Goal: Contribute content: Contribute content

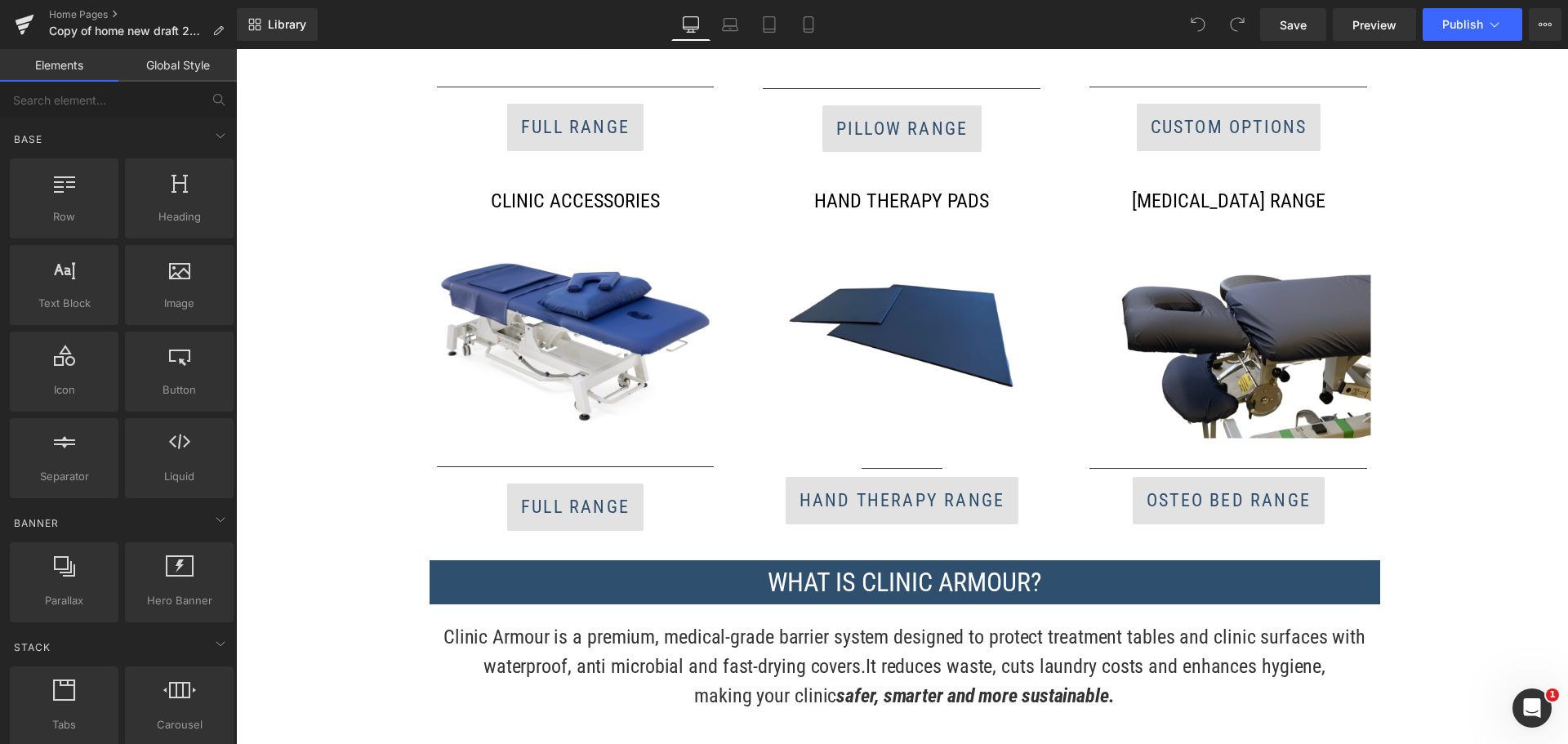
scroll to position [1470, 0]
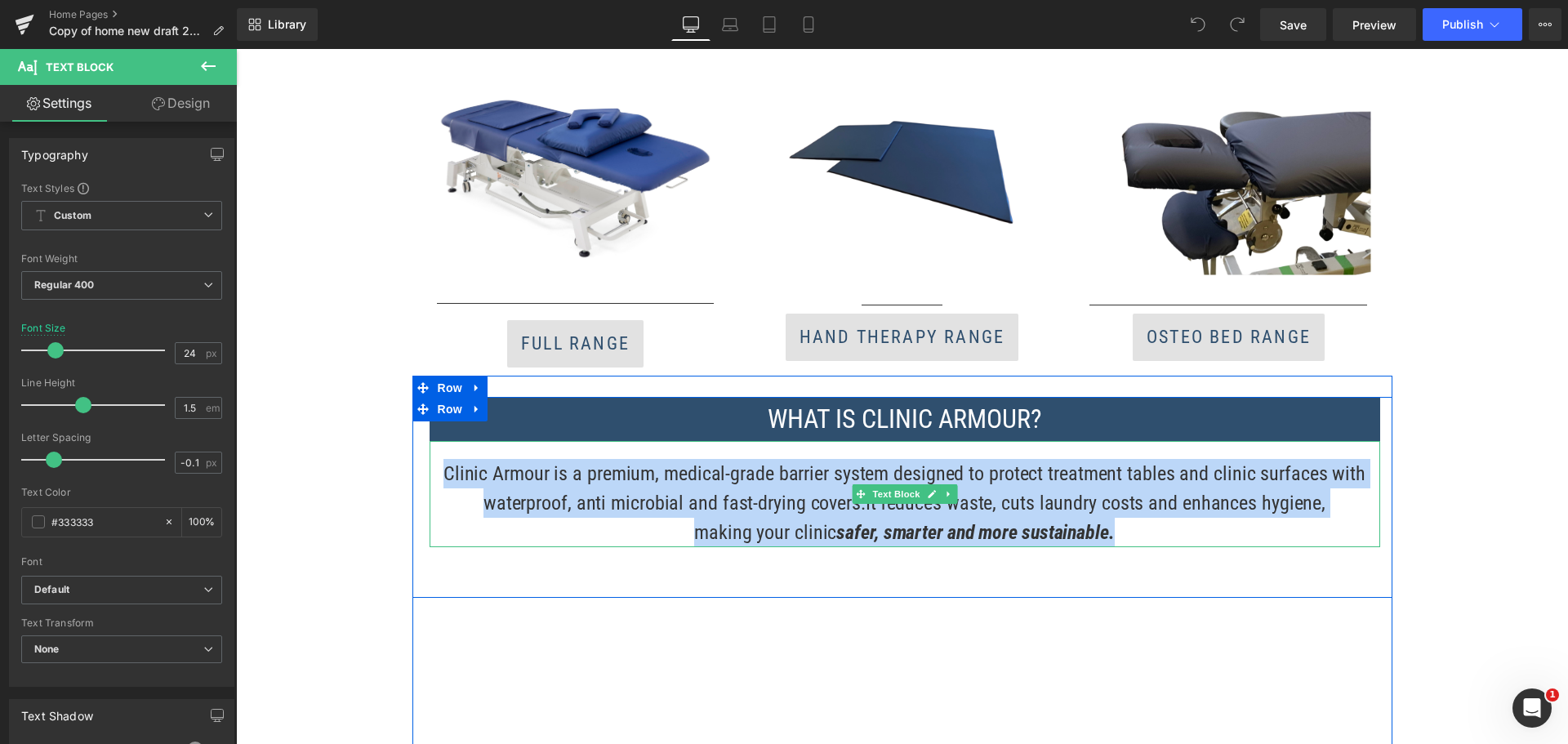
drag, startPoint x: 1107, startPoint y: 534, endPoint x: 444, endPoint y: 480, distance: 665.2
click at [444, 480] on div "Clinic Armour is a premium, medical-grade barrier system designed to protect tr…" at bounding box center [904, 494] width 950 height 107
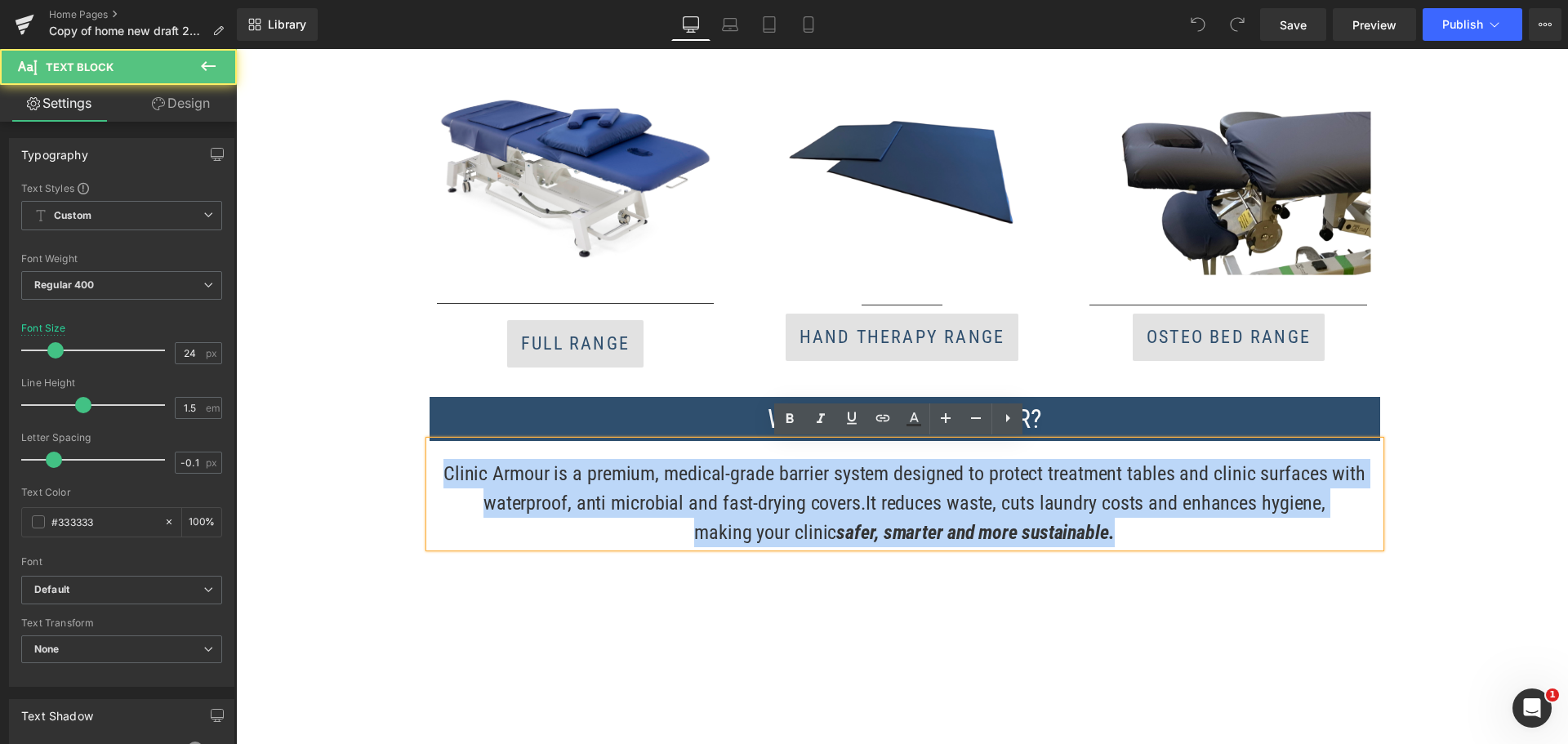
click at [744, 507] on p "Clinic Armour is a premium, medical-grade barrier system designed to protect tr…" at bounding box center [904, 488] width 950 height 59
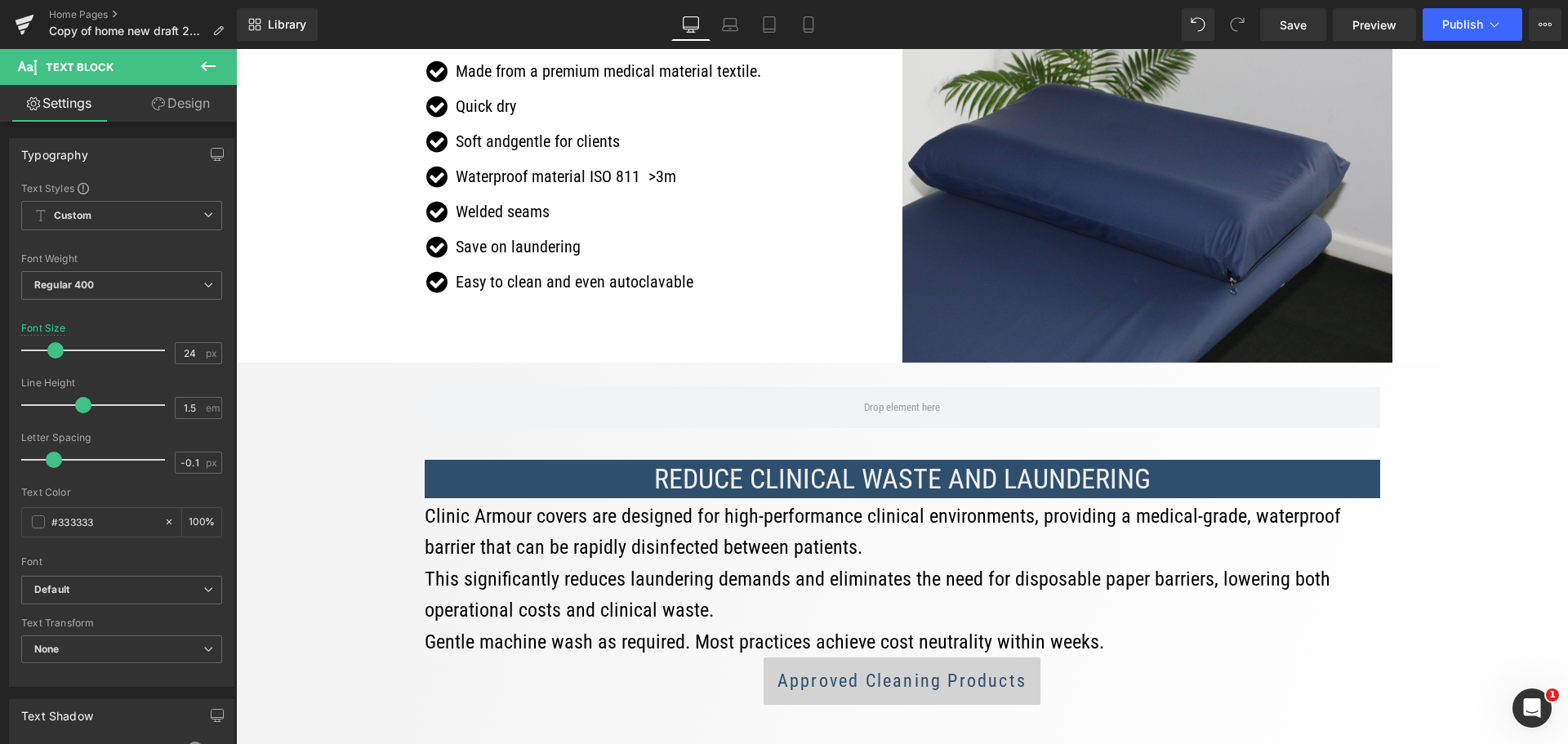
scroll to position [2939, 0]
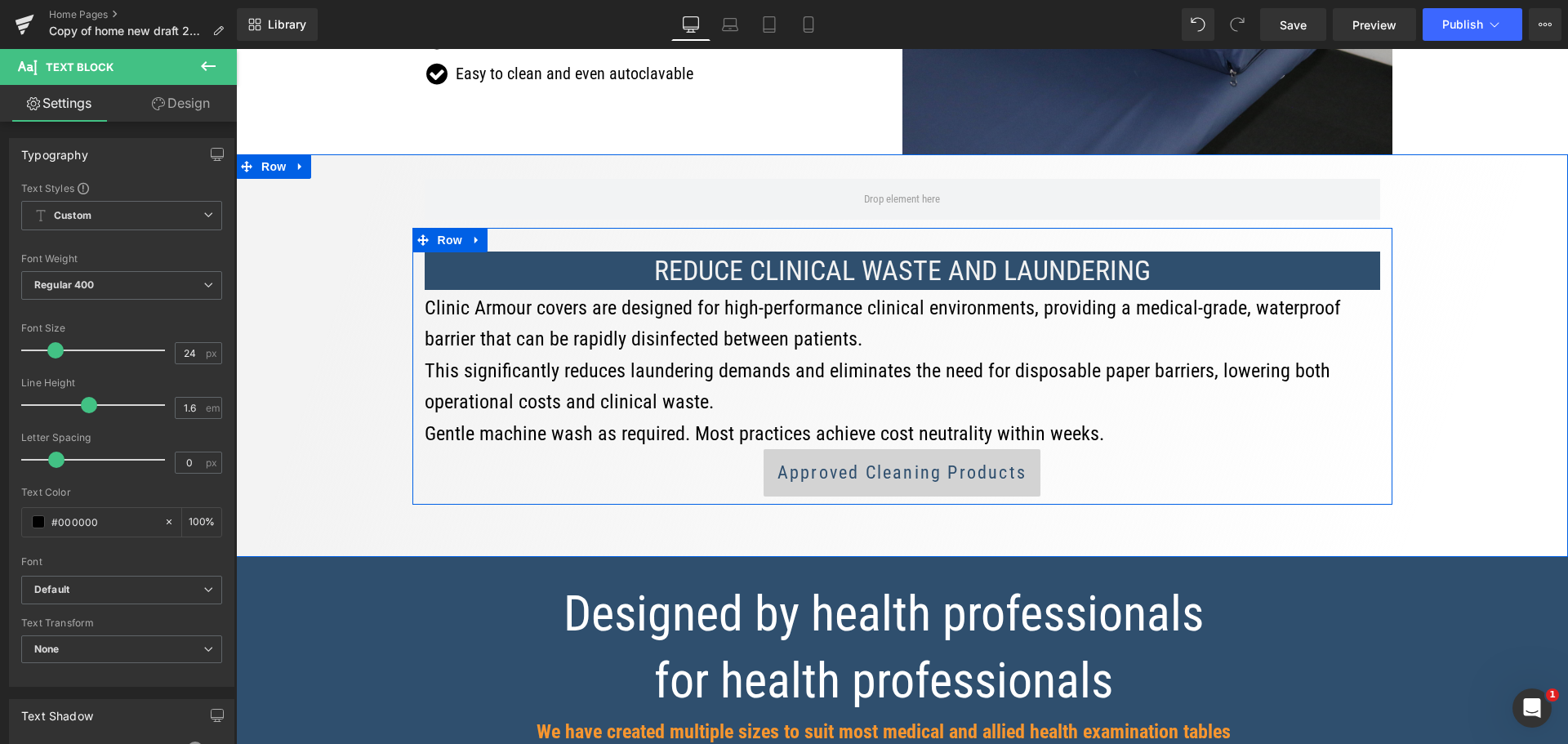
drag, startPoint x: 1092, startPoint y: 436, endPoint x: 411, endPoint y: 309, distance: 692.7
click at [412, 309] on div "REDUCE CLINICAL WASTE AND LAUNDERING Heading Clinic Armour covers are designed …" at bounding box center [902, 362] width 980 height 268
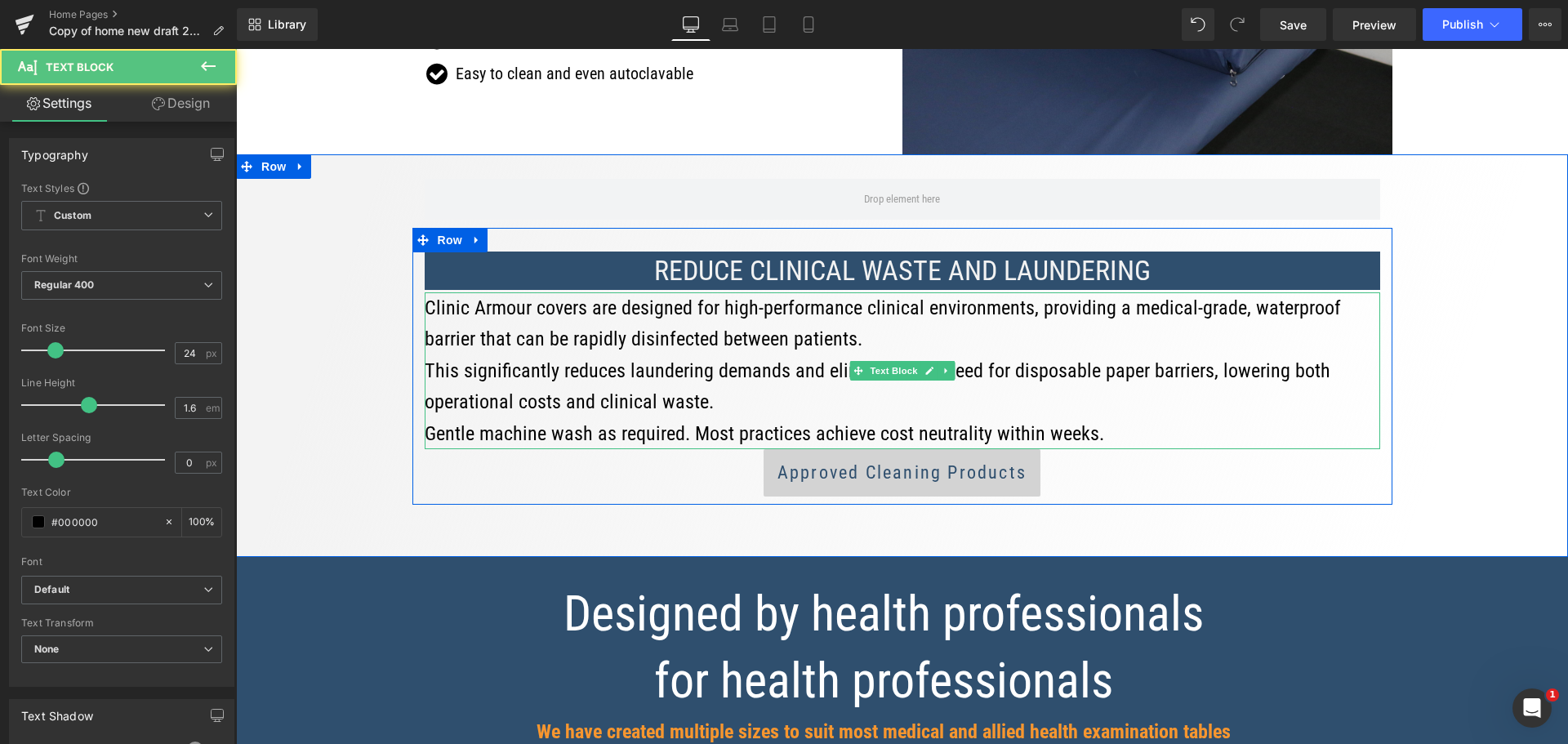
click at [757, 301] on p "Clinic Armour covers are designed for high-performance clinical environments, p…" at bounding box center [902, 370] width 956 height 157
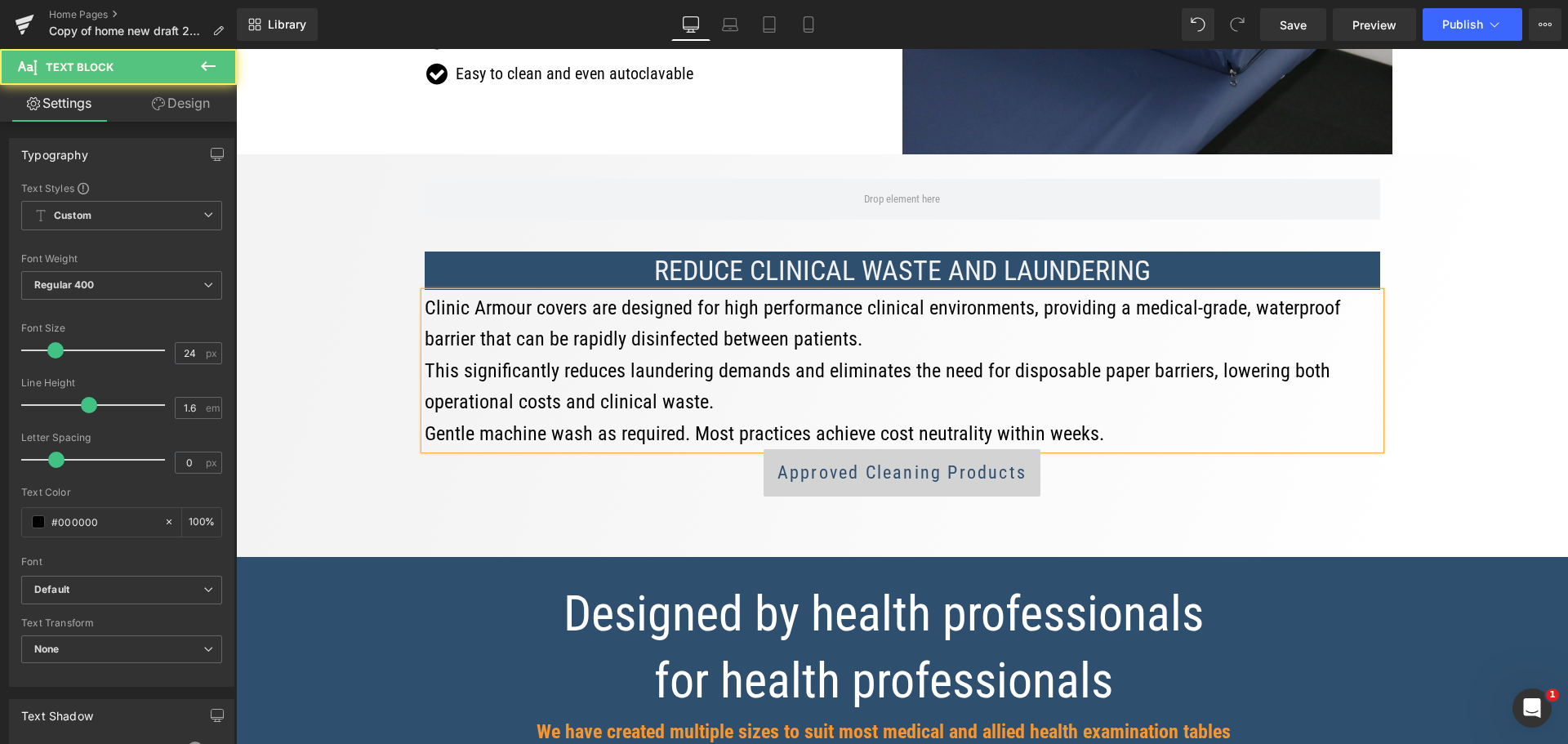
click at [1190, 306] on p "Clinic Armour covers are designed for high performance clinical environments, p…" at bounding box center [902, 370] width 956 height 157
drag, startPoint x: 1084, startPoint y: 434, endPoint x: 420, endPoint y: 307, distance: 676.0
click at [424, 307] on p "Clinic Armour covers are designed for high performance clinical environments, p…" at bounding box center [902, 370] width 956 height 157
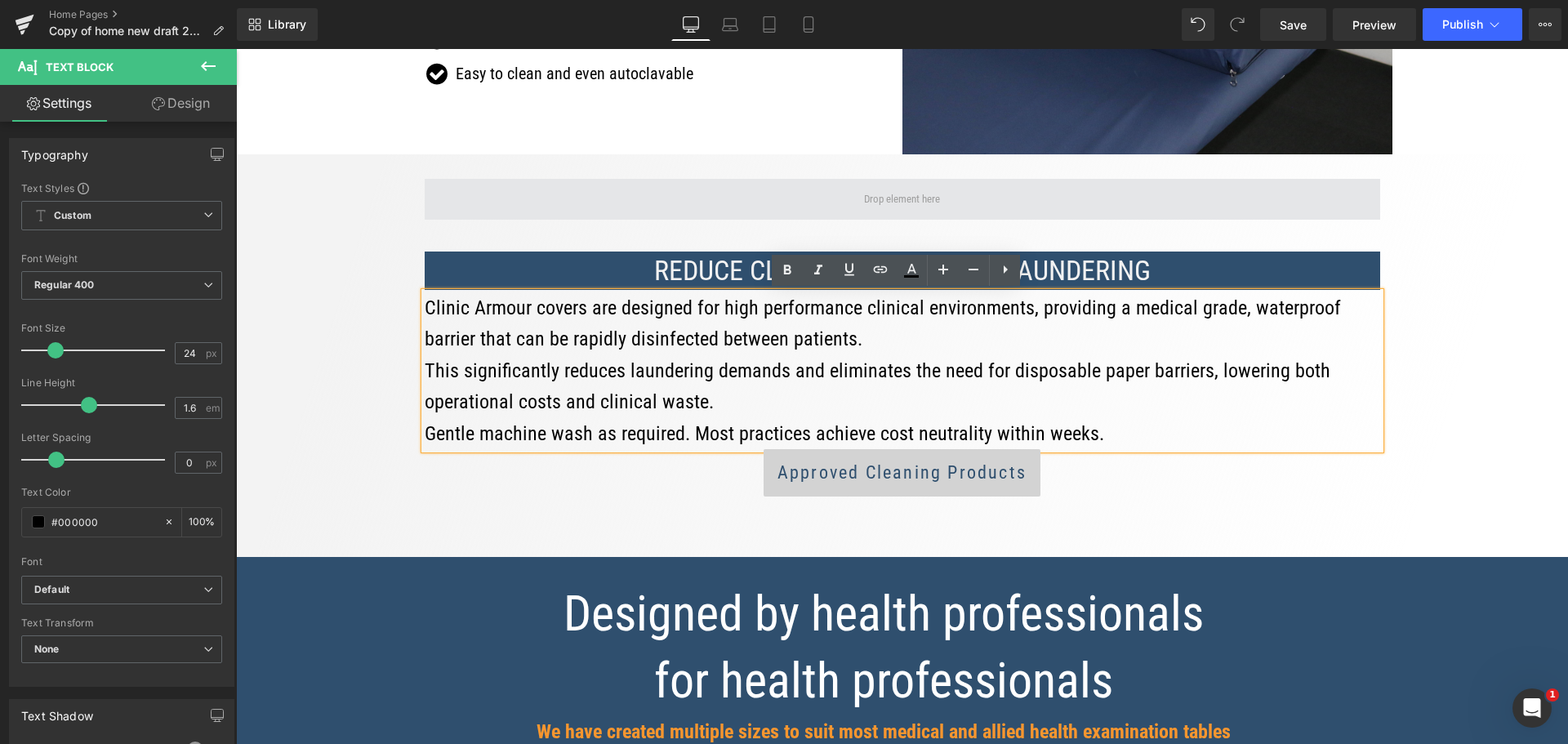
click at [1147, 218] on span at bounding box center [902, 198] width 956 height 41
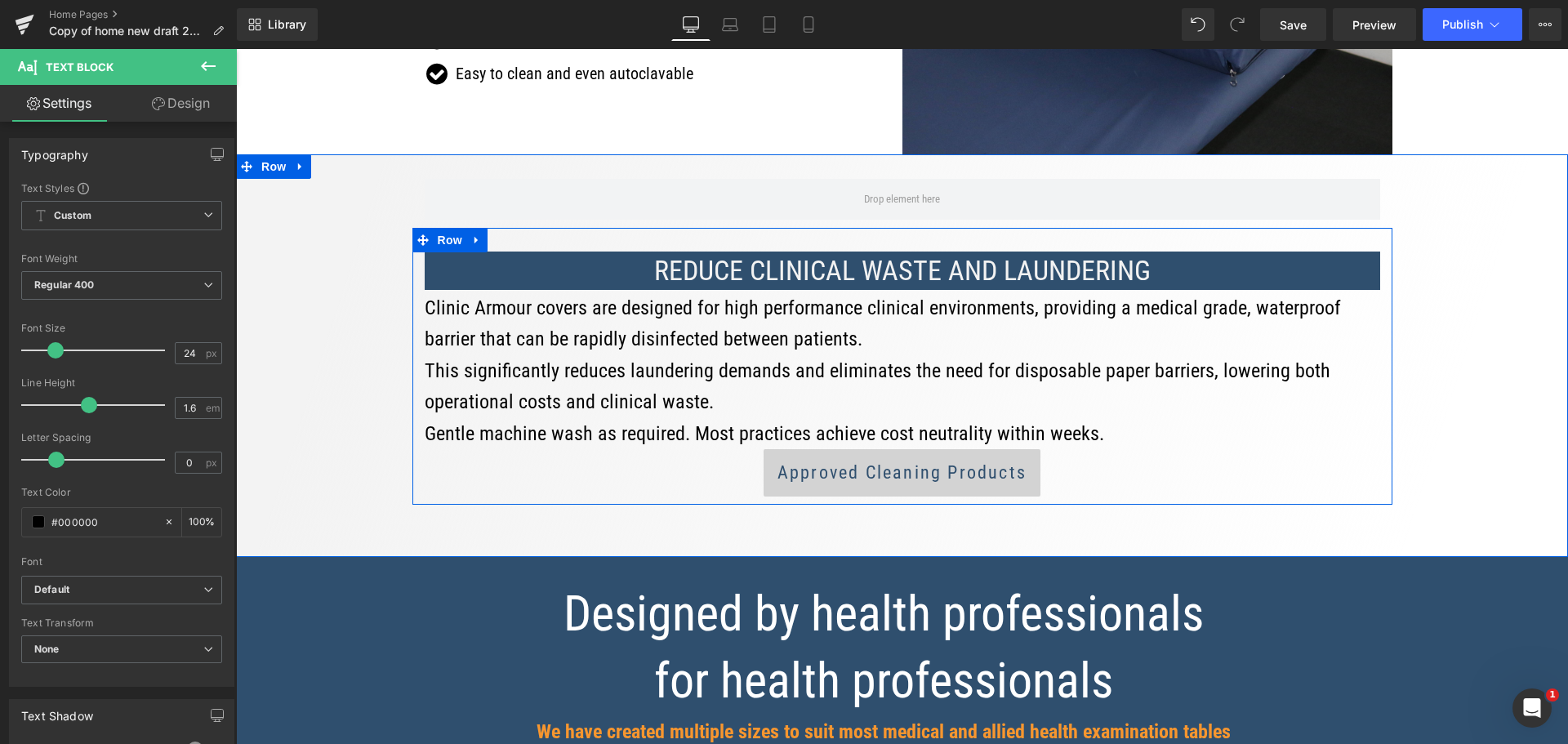
drag, startPoint x: 1097, startPoint y: 441, endPoint x: 416, endPoint y: 310, distance: 693.5
click at [416, 310] on div "REDUCE CLINICAL WASTE AND LAUNDERING Heading Clinic Armour covers are designed …" at bounding box center [902, 362] width 980 height 268
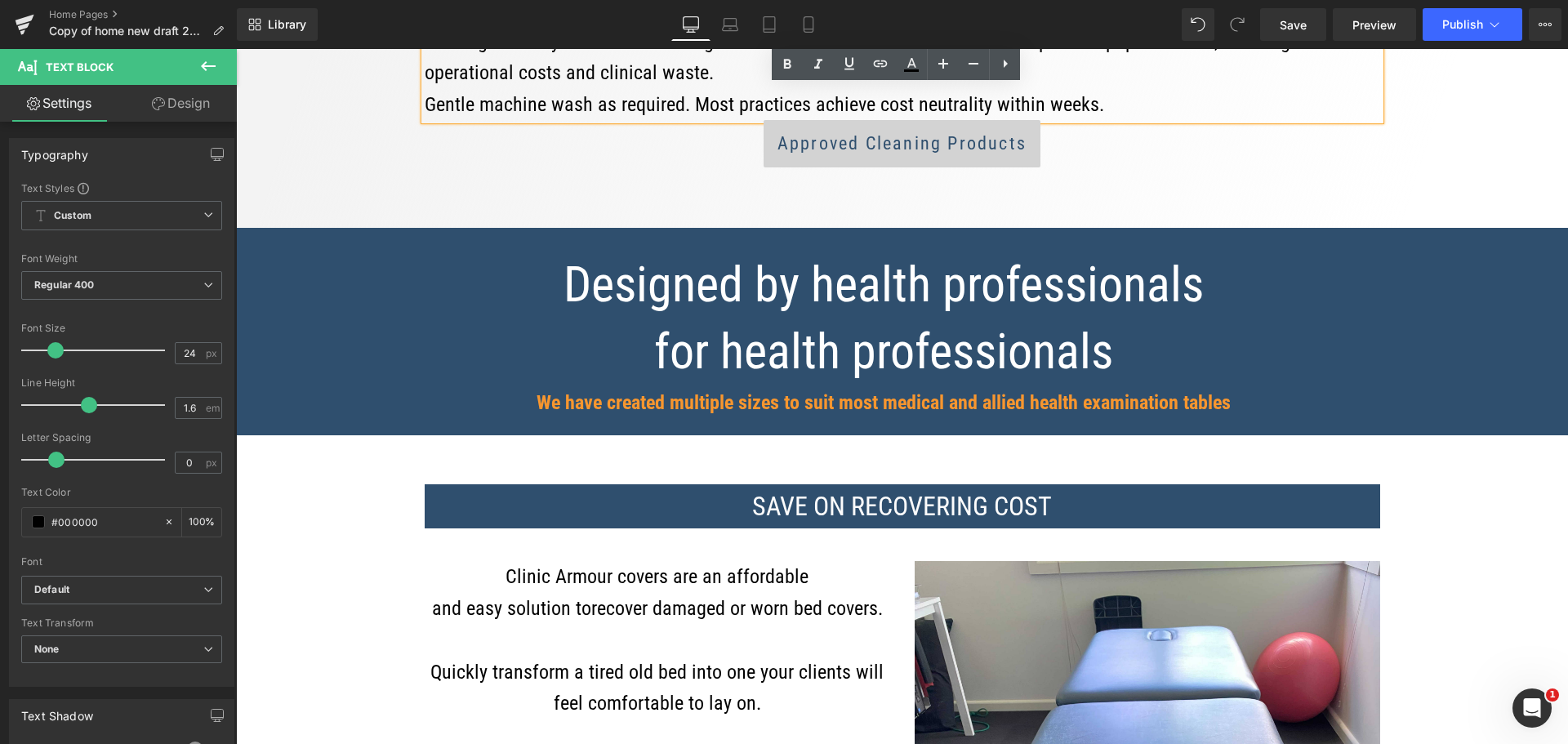
scroll to position [3265, 0]
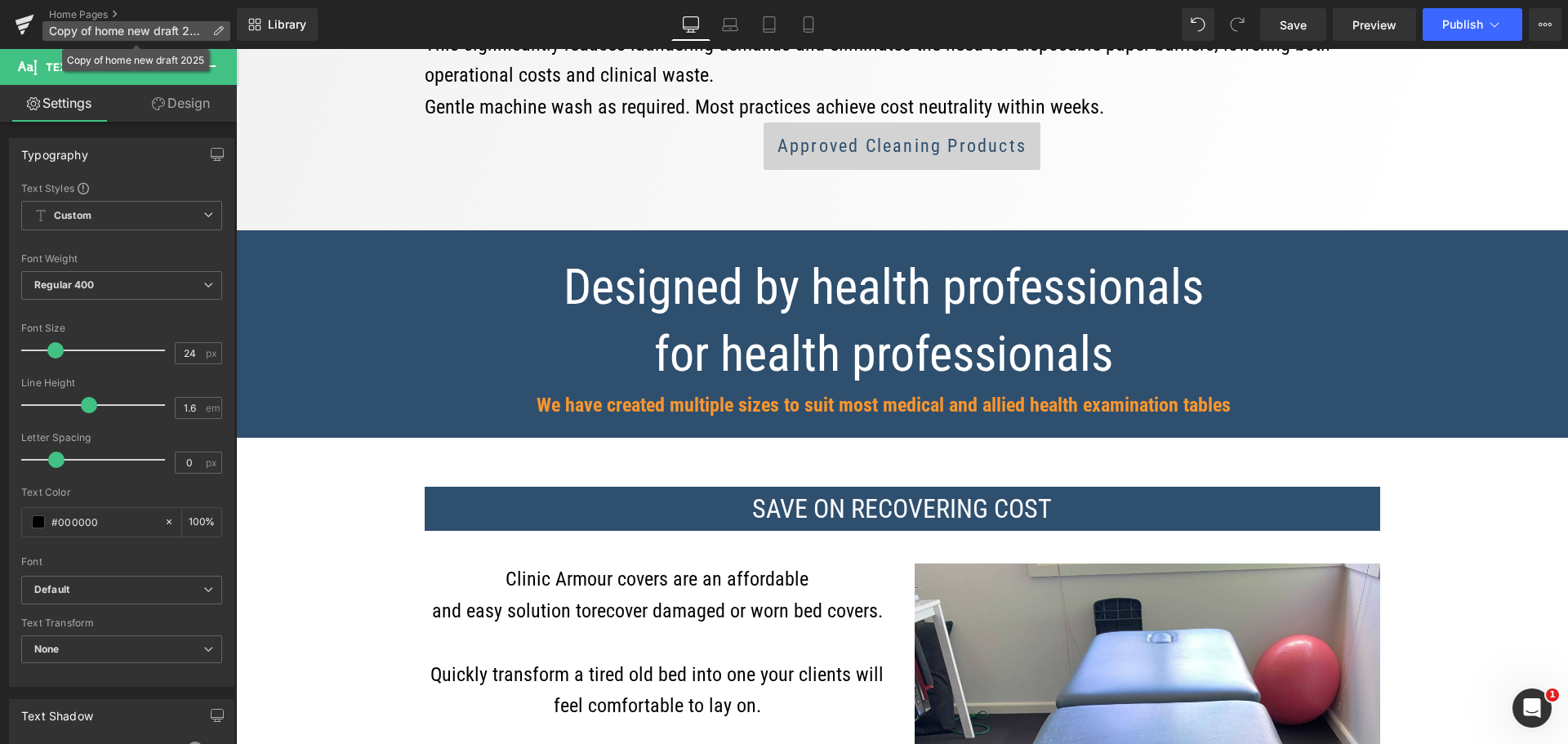
click at [78, 33] on span "Copy of home new draft 2025" at bounding box center [127, 30] width 157 height 13
click at [1303, 27] on span "Save" at bounding box center [1293, 25] width 27 height 17
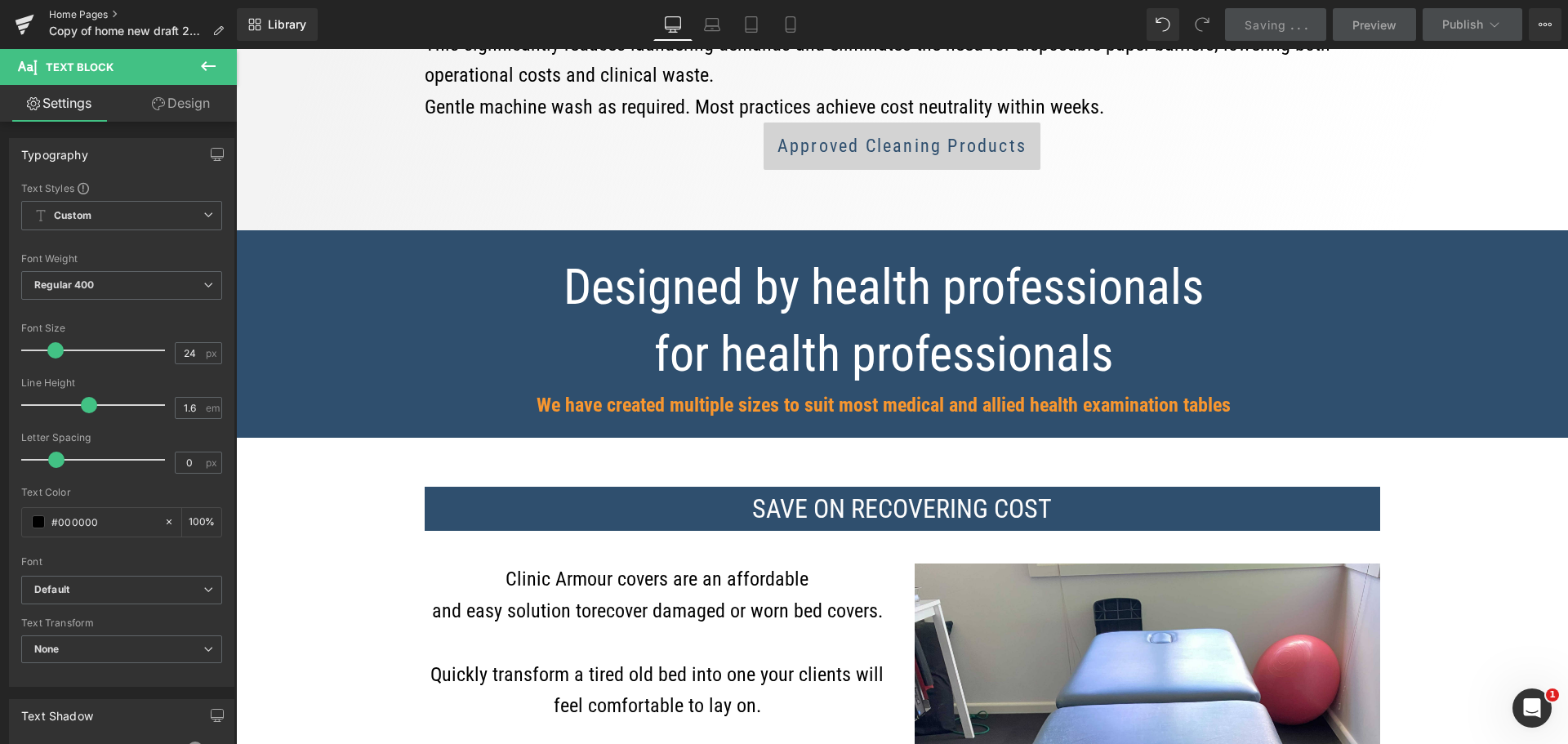
click at [96, 16] on link "Home Pages" at bounding box center [143, 14] width 188 height 13
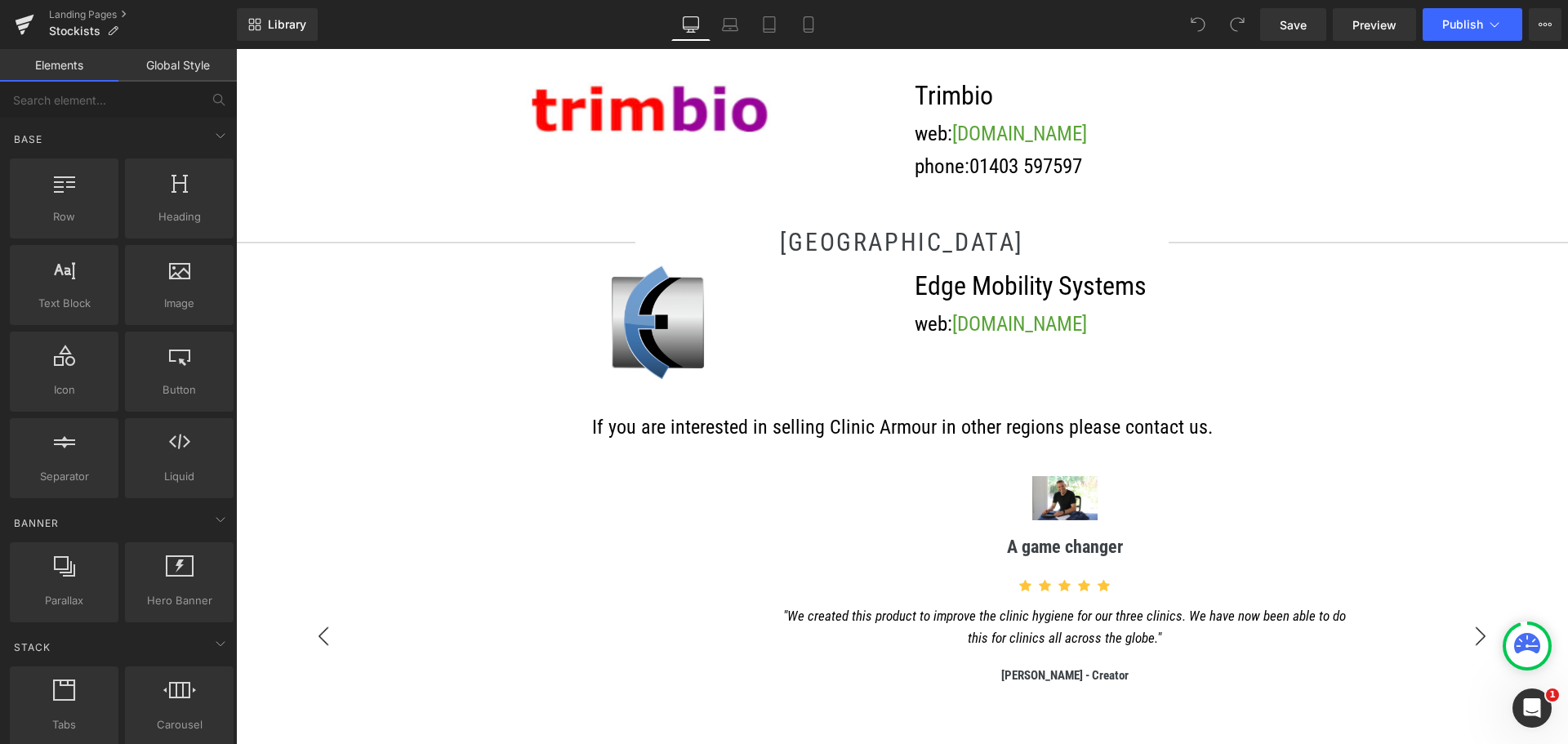
scroll to position [1143, 0]
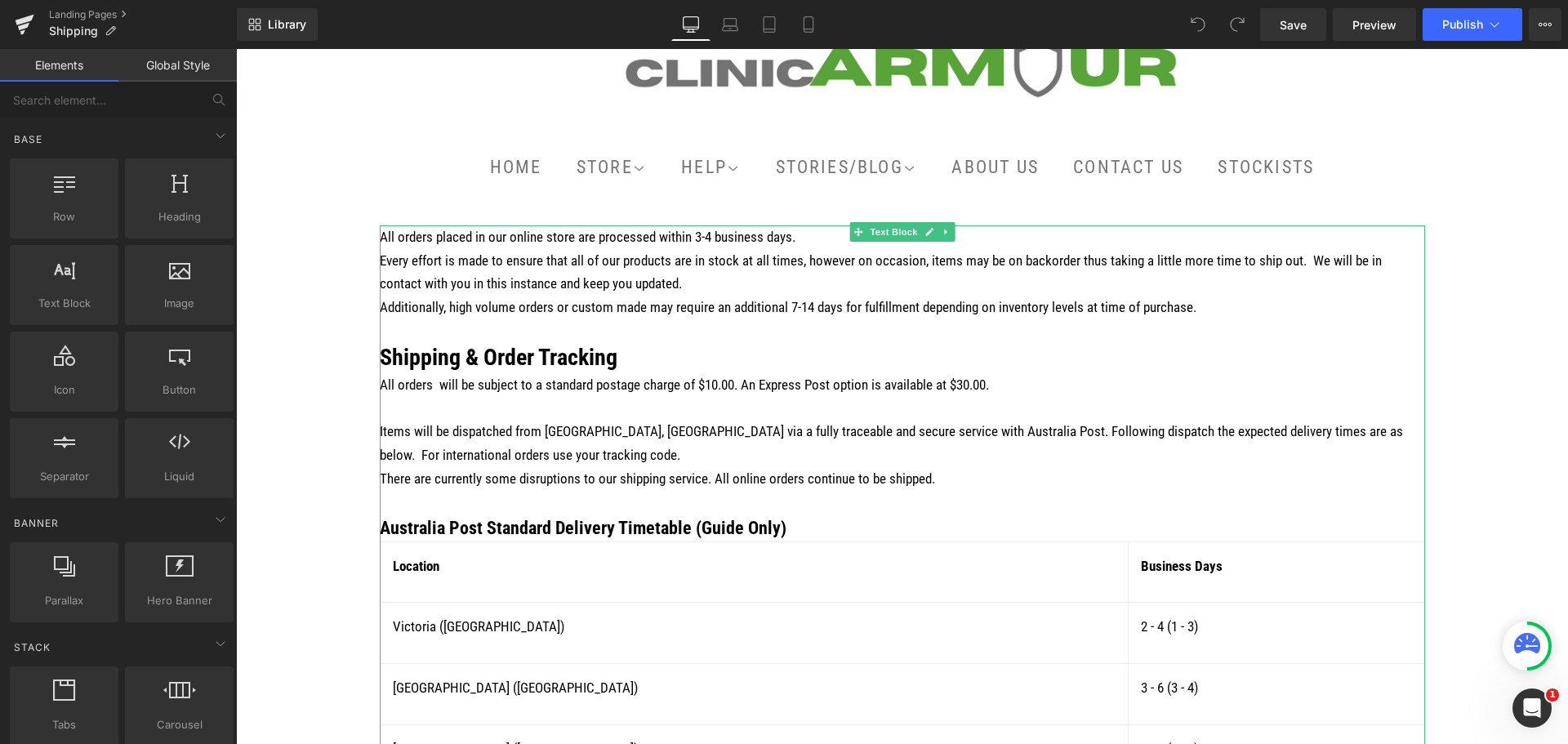
scroll to position [81, 0]
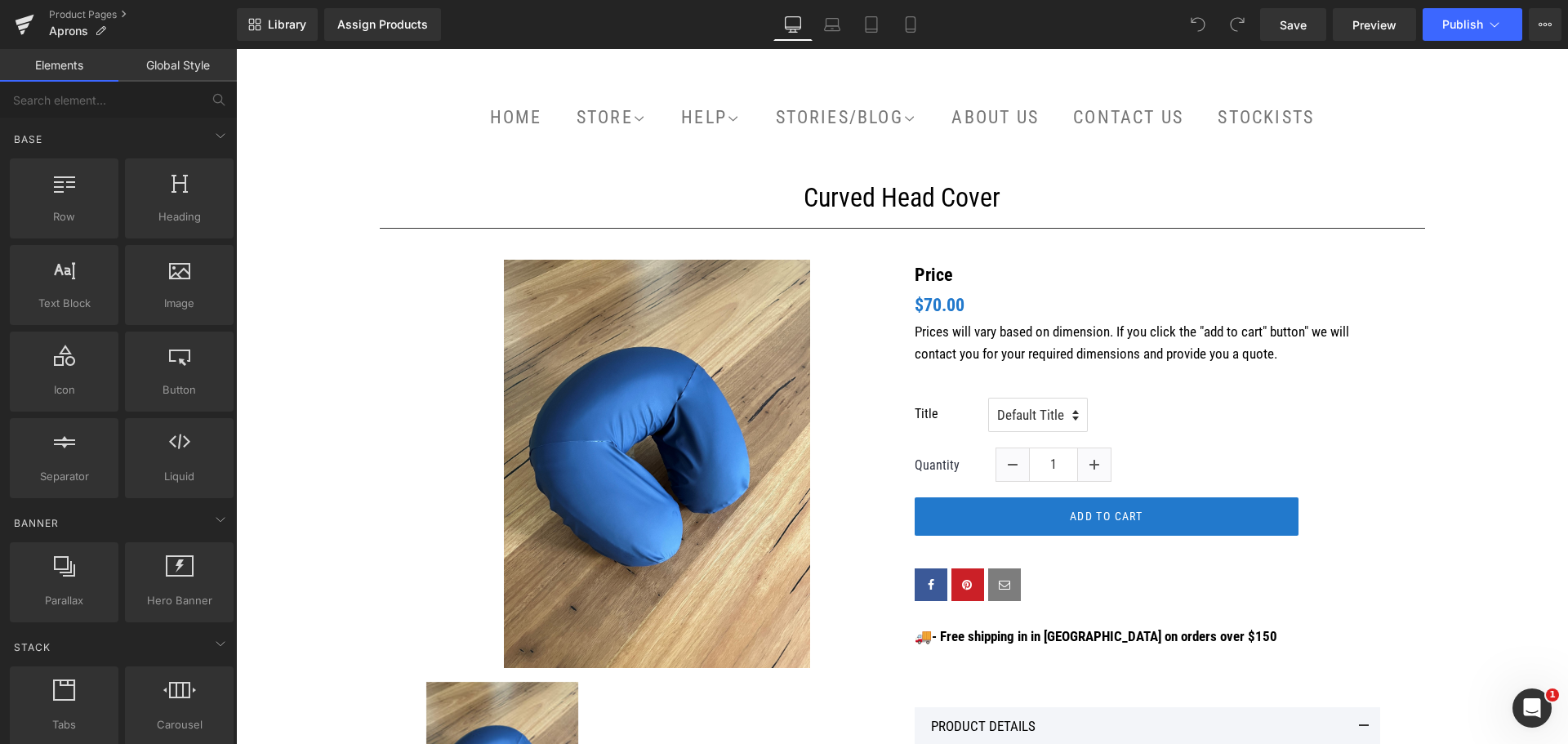
scroll to position [245, 0]
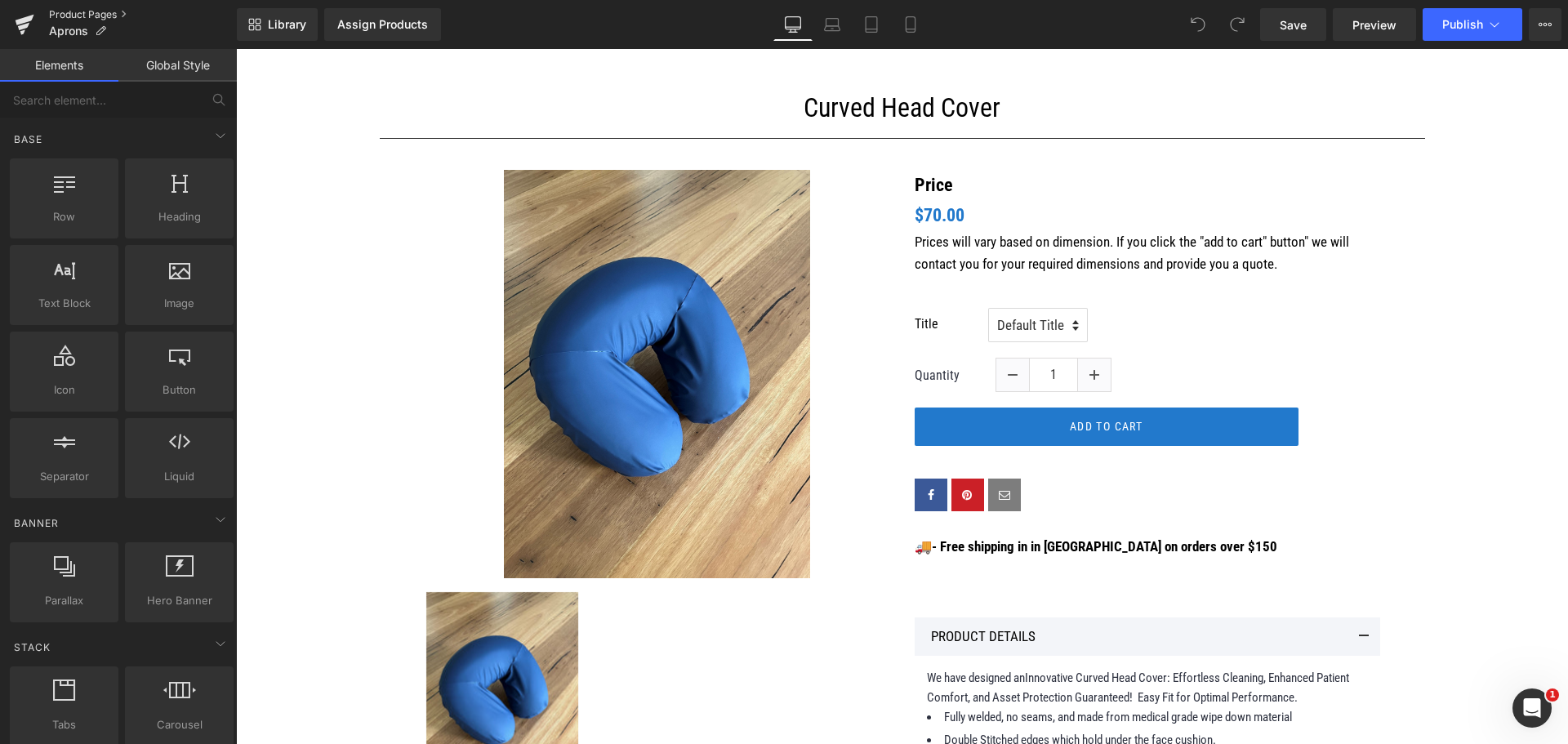
click at [62, 14] on link "Product Pages" at bounding box center [143, 14] width 188 height 13
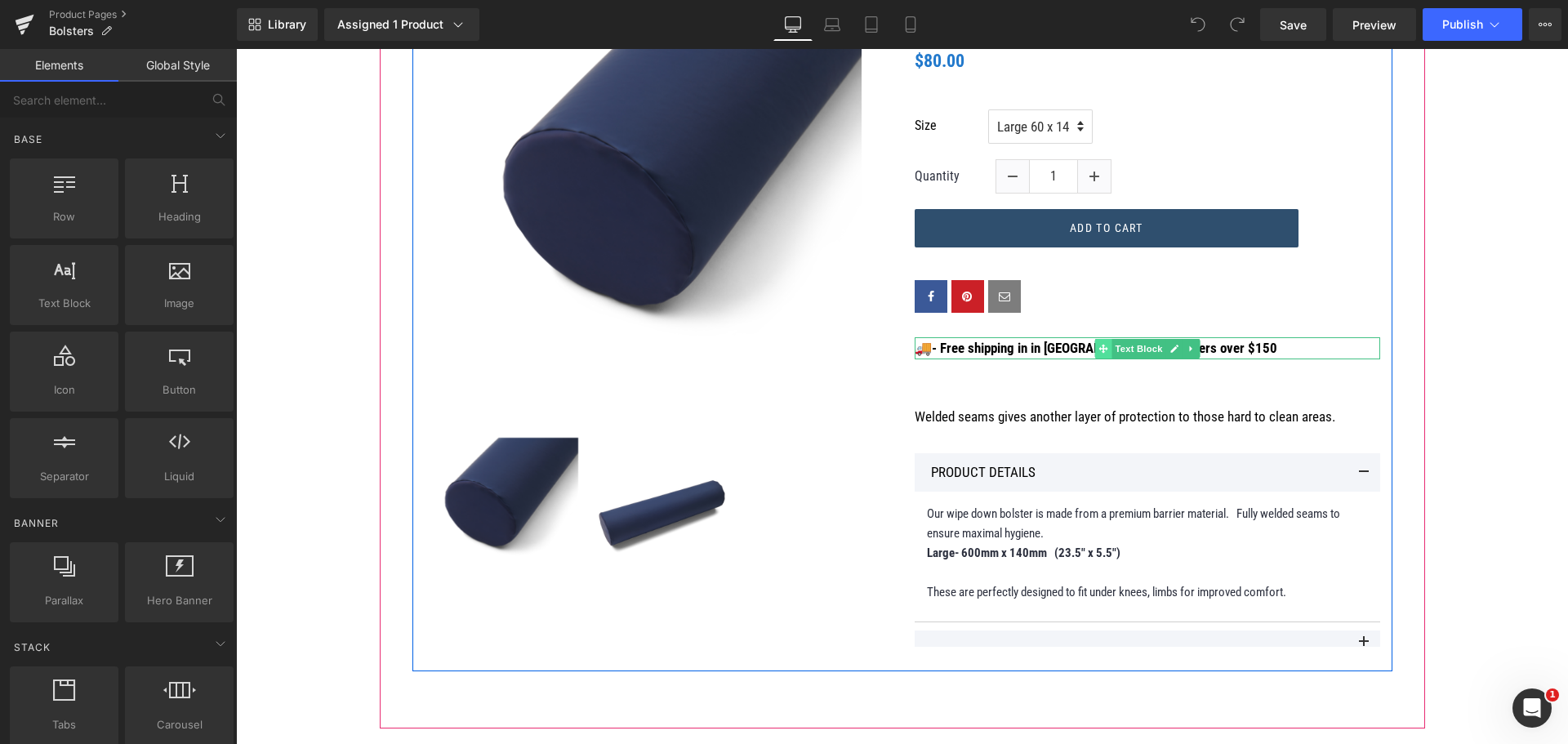
scroll to position [408, 0]
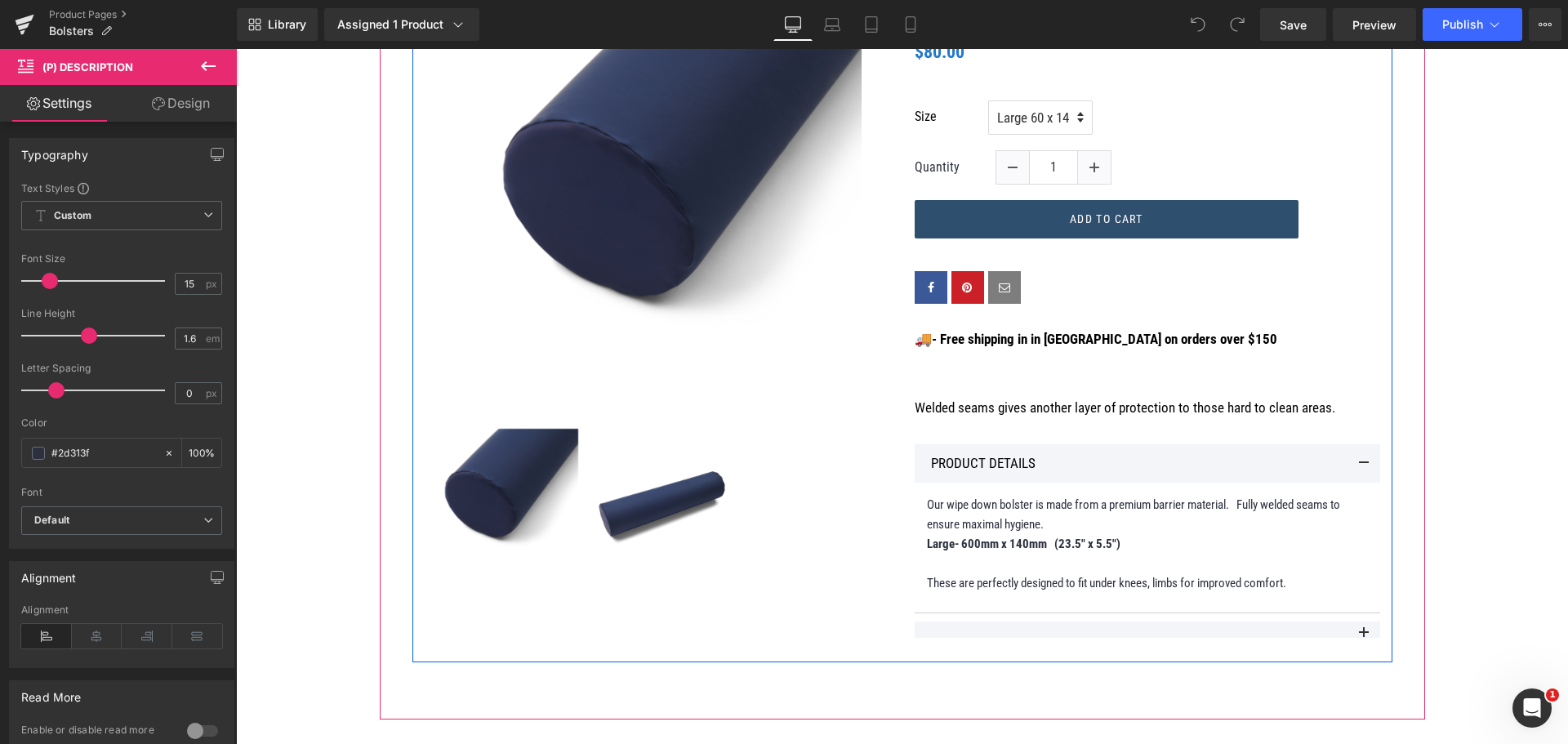
drag, startPoint x: 1289, startPoint y: 583, endPoint x: 907, endPoint y: 518, distance: 387.5
click at [907, 518] on div "Price Heading $0 $80.00 (P) Price Size Large 60 x 14 Quantity" at bounding box center [1148, 330] width 490 height 647
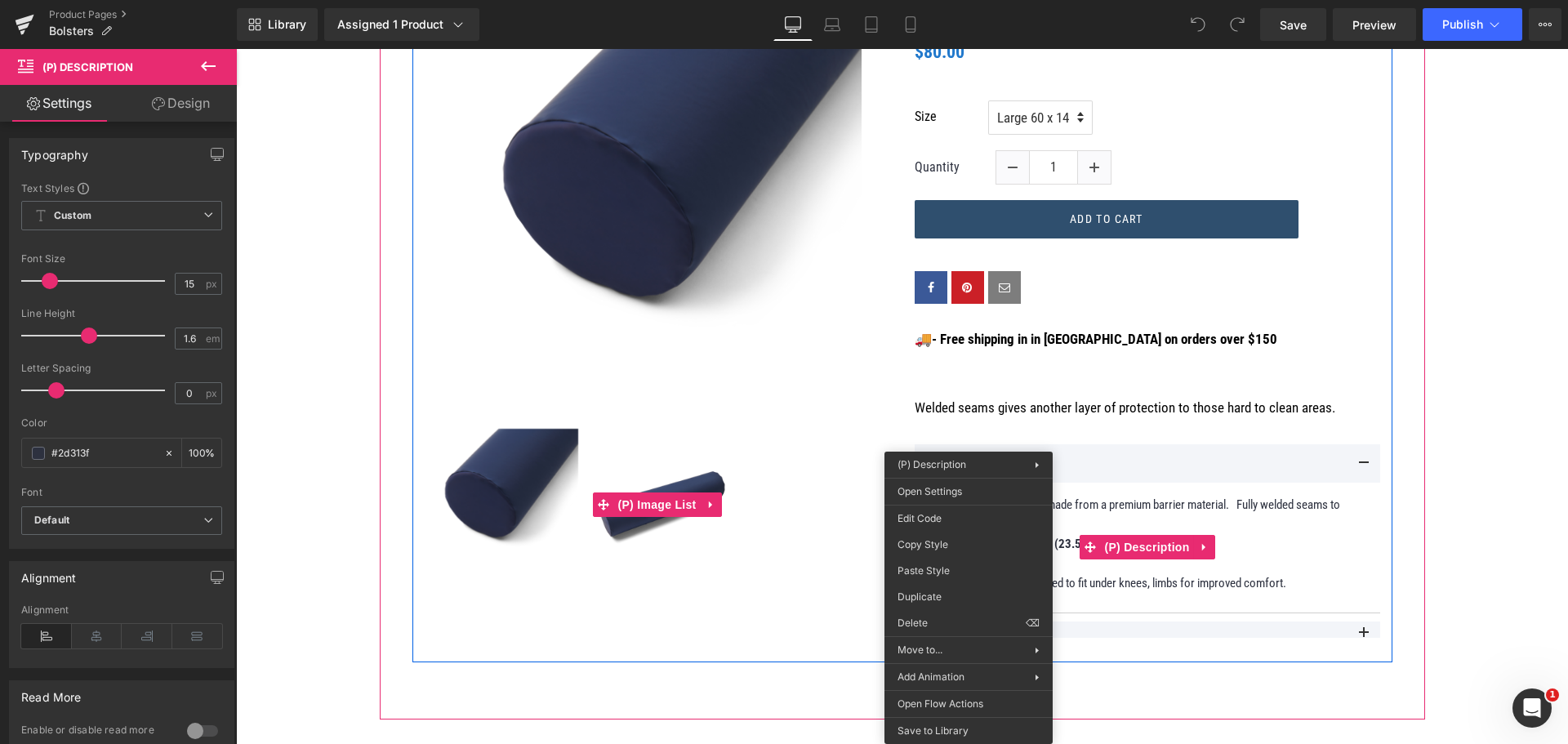
click at [789, 486] on div at bounding box center [657, 505] width 465 height 156
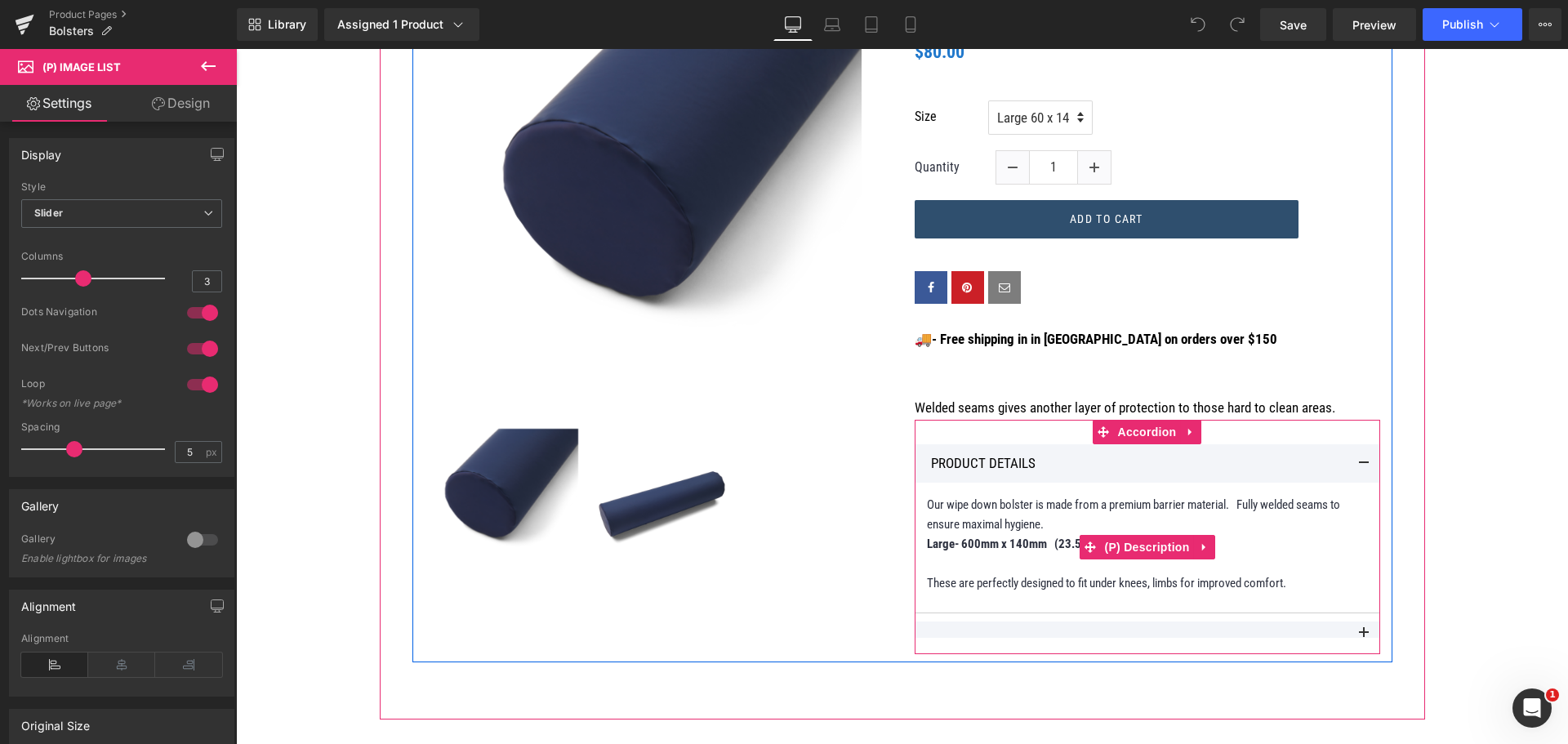
click at [1250, 549] on p "Large- 600mm x 140mm (23.5" x 5.5")" at bounding box center [1147, 543] width 441 height 20
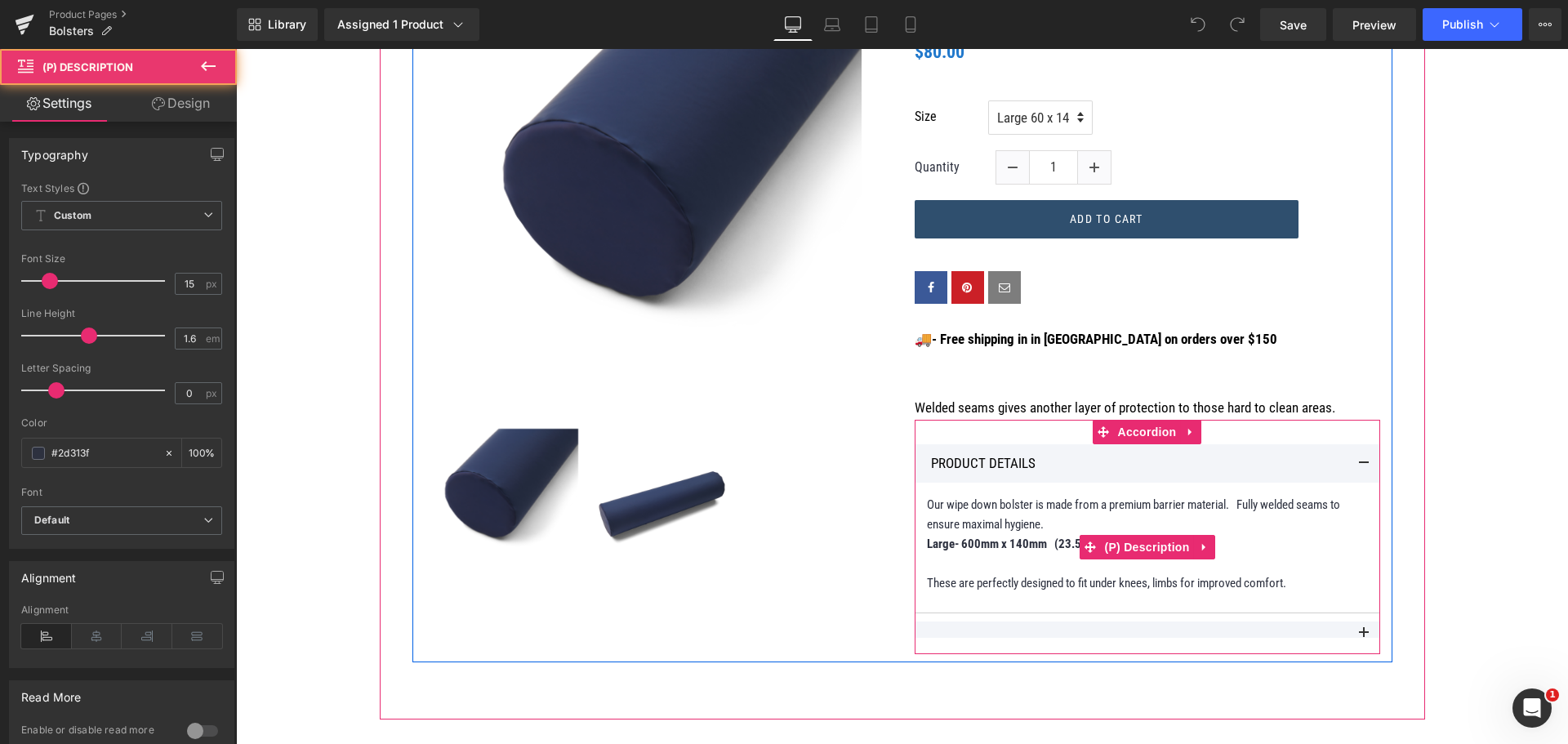
click at [1288, 583] on p "These are perfectly designed to fit under knees, limbs for improved comfort." at bounding box center [1147, 583] width 441 height 20
click at [957, 520] on p "Our wipe down bolster is made from a premium barrier material. Fully welded sea…" at bounding box center [1147, 514] width 441 height 39
click at [936, 513] on p "Our wipe down bolster is made from a premium barrier material. Fully welded sea…" at bounding box center [1147, 514] width 441 height 39
click at [968, 521] on p "Our wipe down bolster is made from a premium barrier material. Fully welded sea…" at bounding box center [1147, 514] width 441 height 39
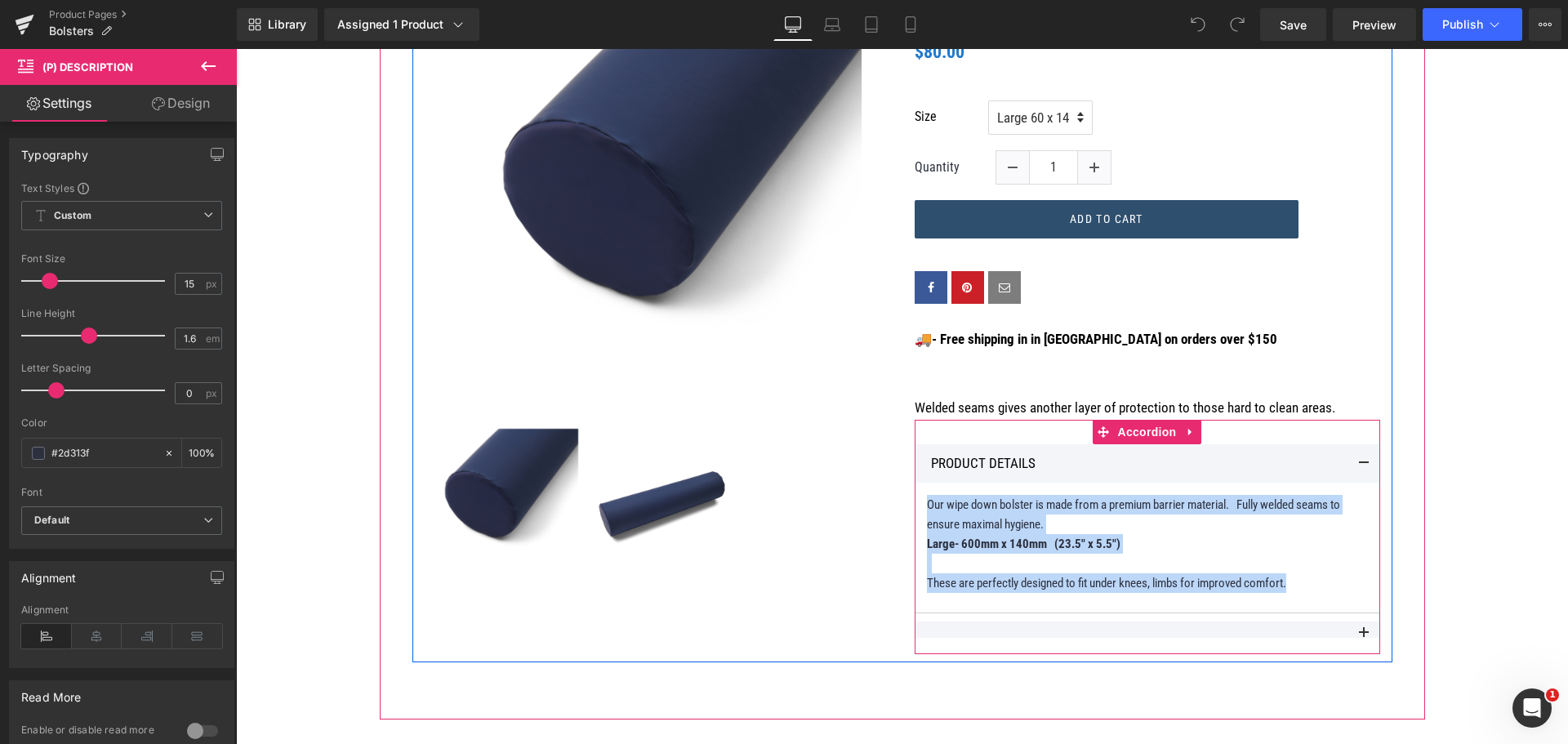
drag, startPoint x: 1267, startPoint y: 583, endPoint x: 916, endPoint y: 504, distance: 359.8
click at [916, 504] on article "Our wipe down bolster is made from a premium barrier material. Fully welded sea…" at bounding box center [1147, 547] width 465 height 131
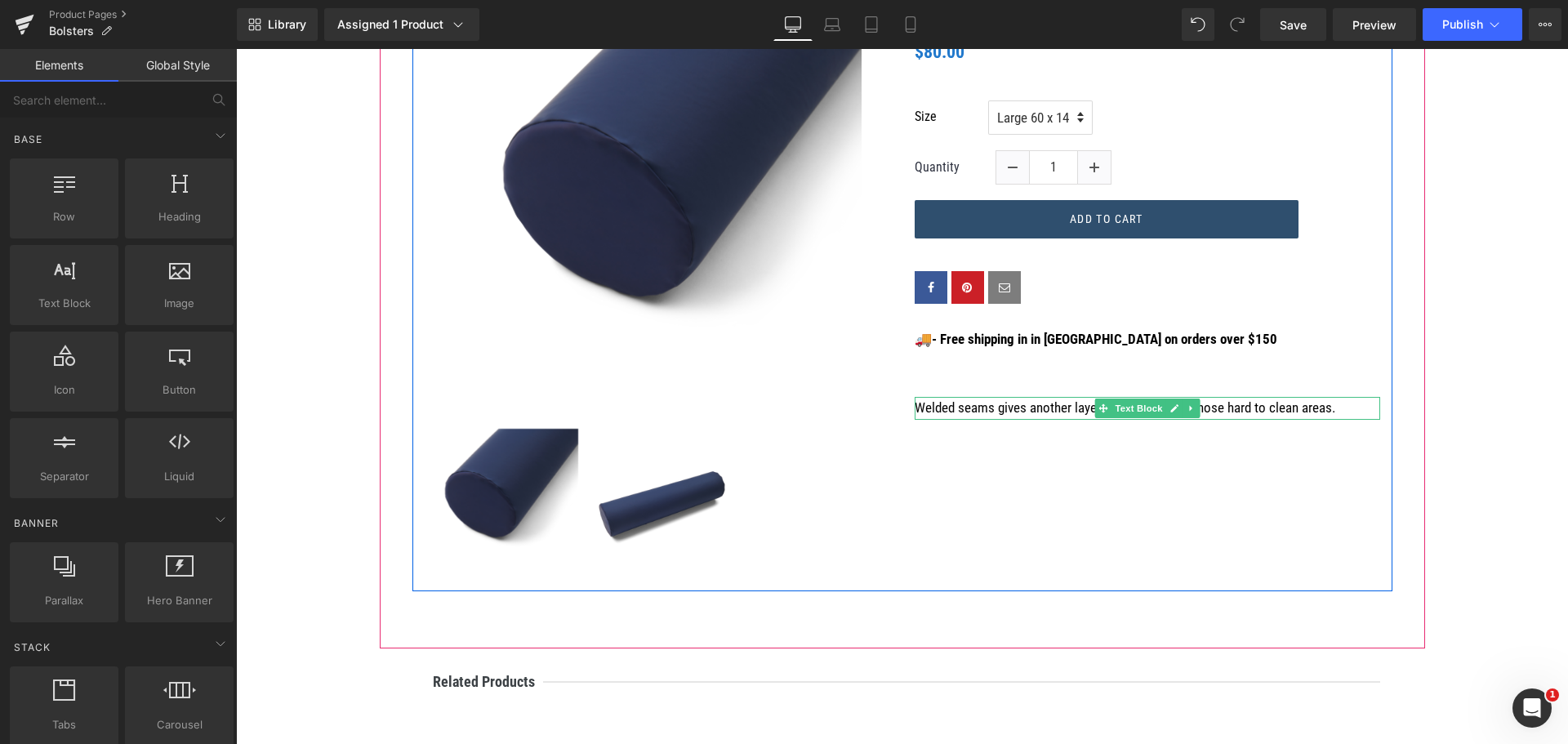
click at [1328, 404] on p "Welded seams gives another layer of protection to those hard to clean areas." at bounding box center [1147, 407] width 465 height 22
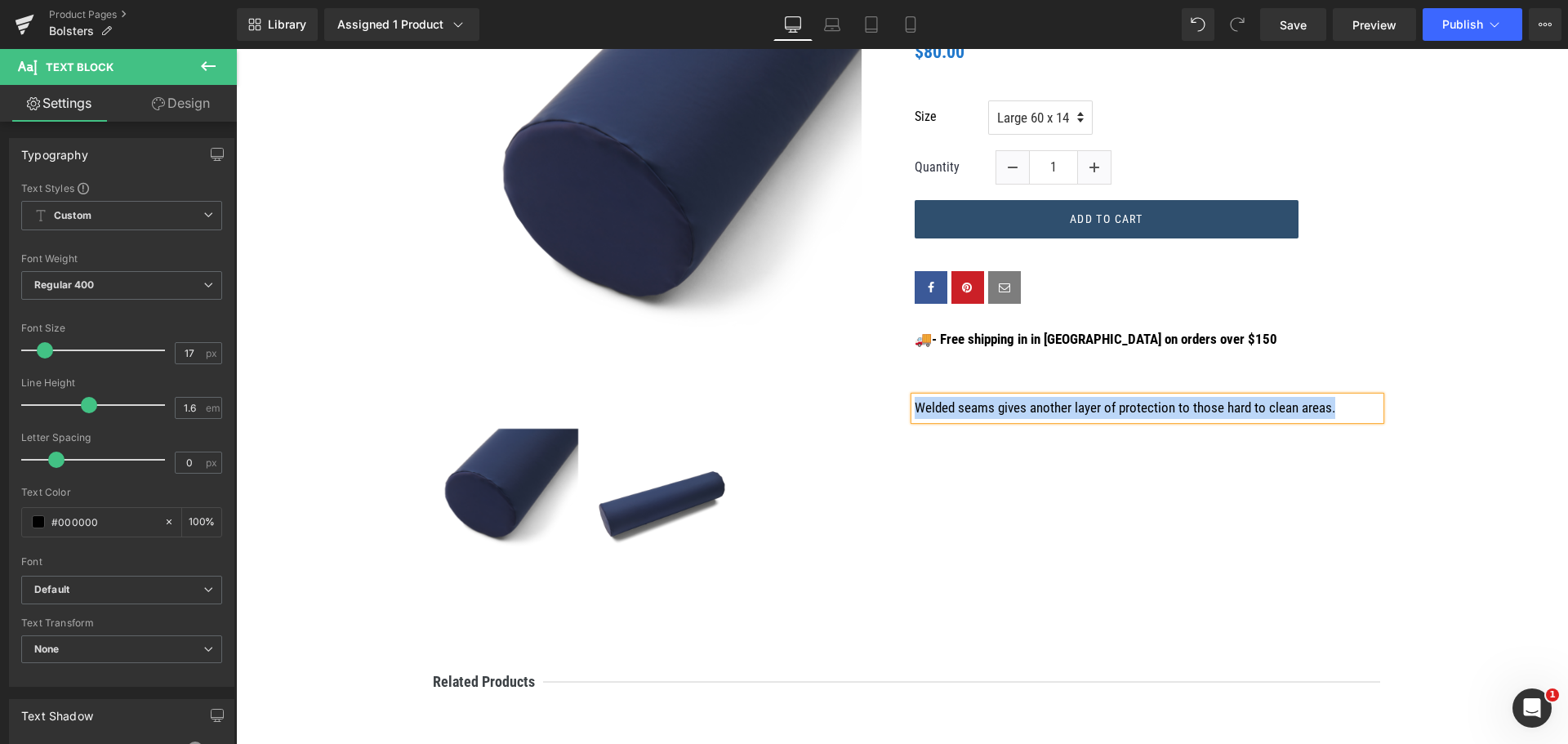
drag, startPoint x: 1327, startPoint y: 404, endPoint x: 913, endPoint y: 405, distance: 414.0
click at [915, 405] on p "Welded seams gives another layer of protection to those hard to clean areas." at bounding box center [1147, 407] width 465 height 22
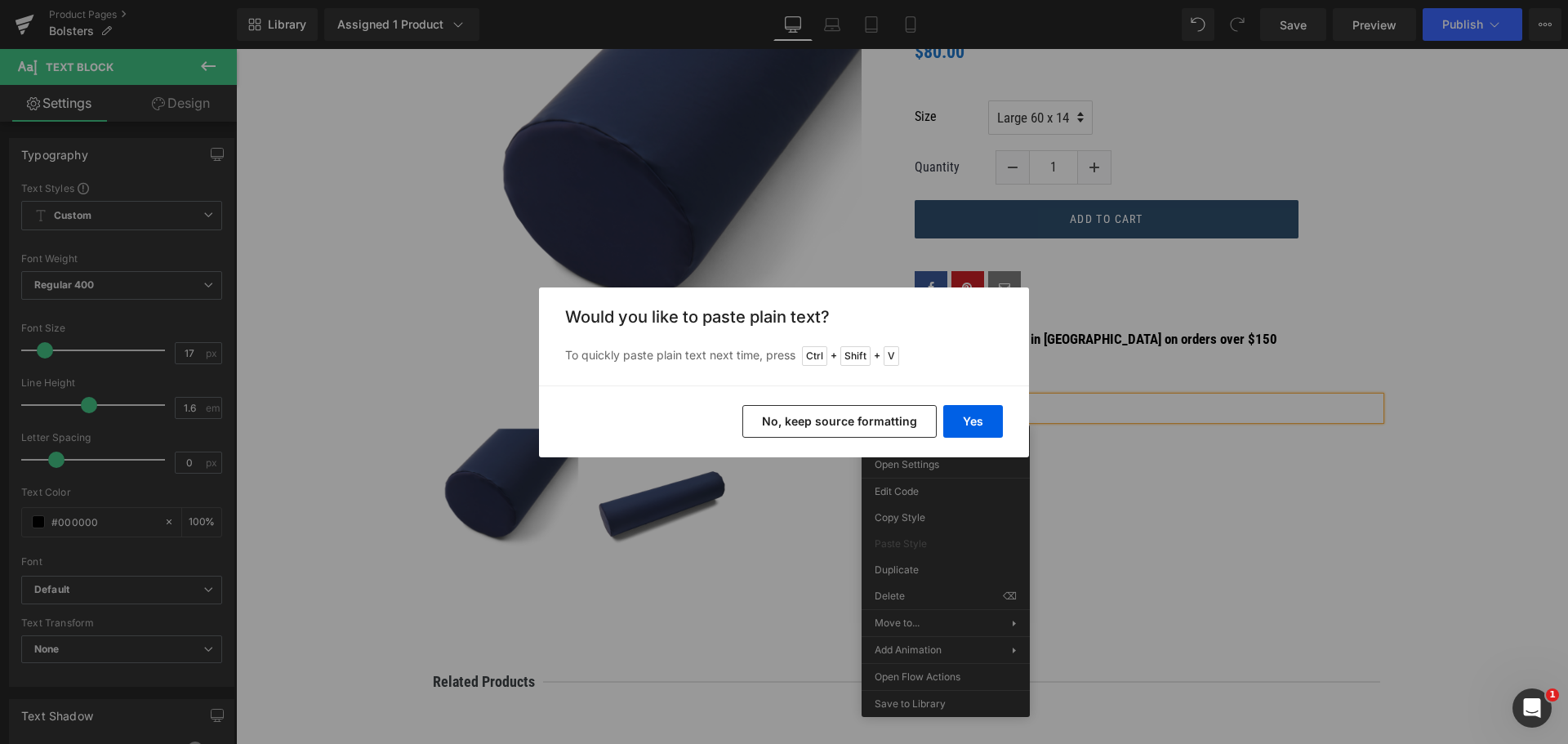
click at [909, 414] on button "No, keep source formatting" at bounding box center [839, 422] width 194 height 33
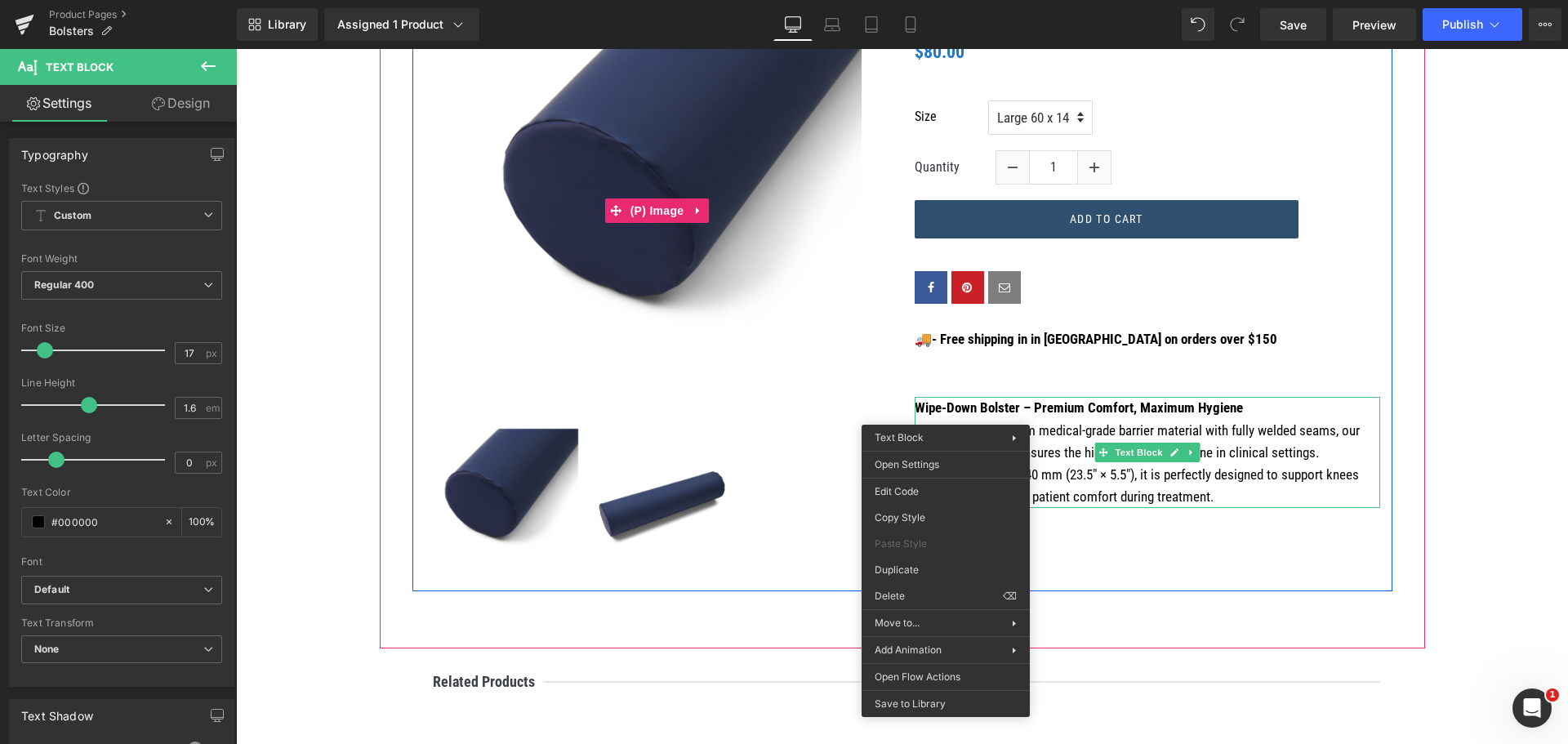
click at [824, 380] on img at bounding box center [657, 210] width 408 height 408
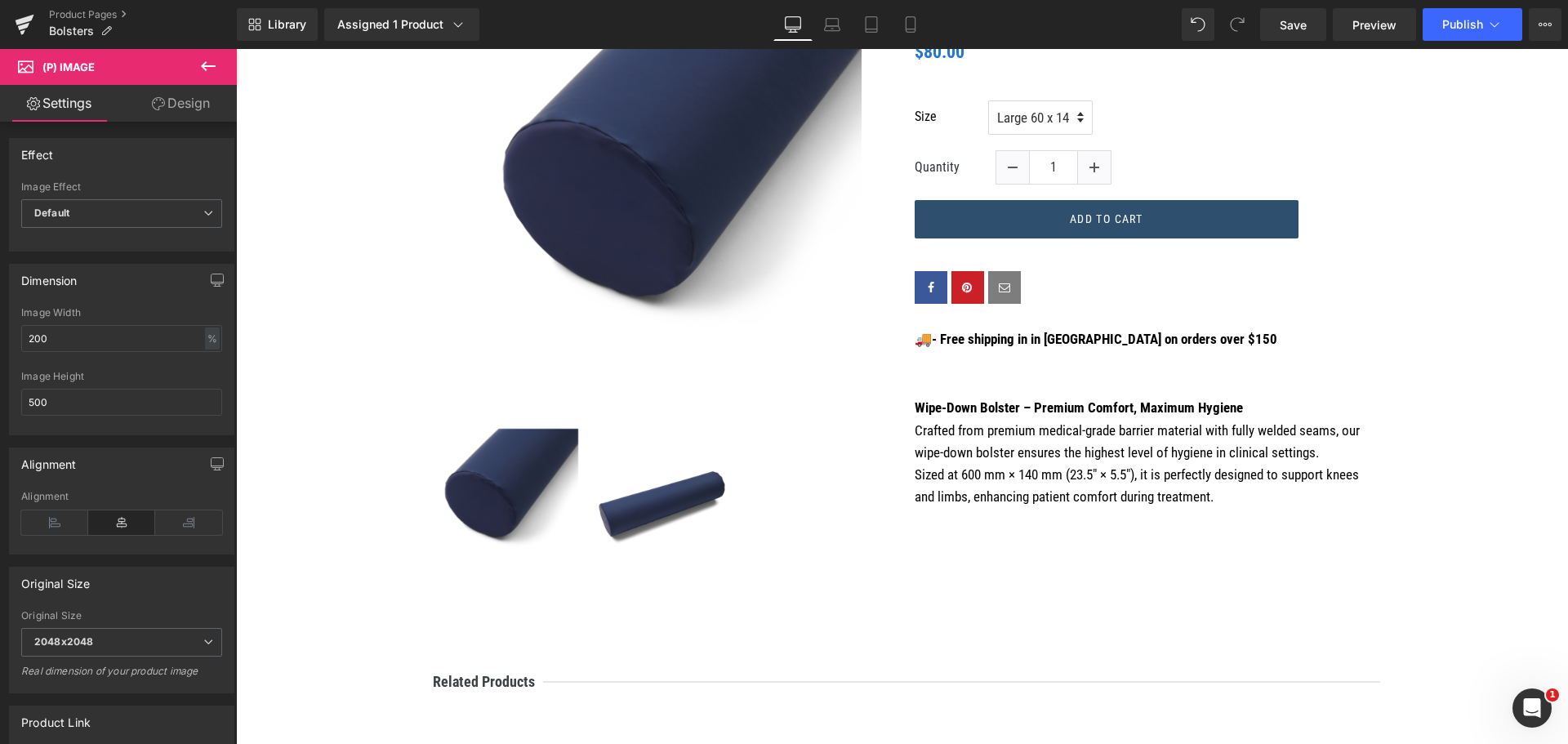
click at [1493, 485] on body "CONTACT US FOR CUSTOM SIZES Log in or Create account Cart 0 Search CONTACT US F…" at bounding box center [901, 733] width 1332 height 2185
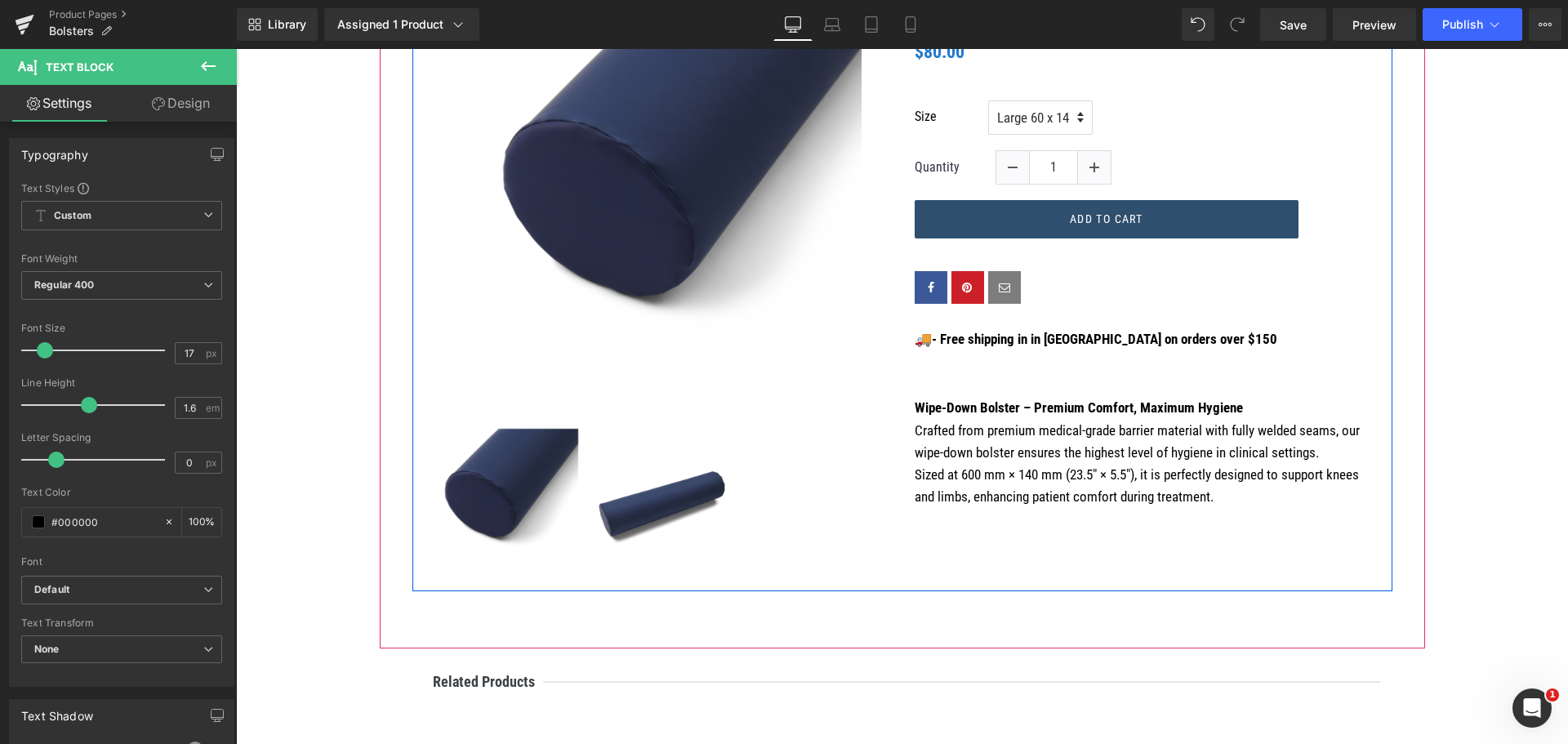
drag, startPoint x: 1214, startPoint y: 501, endPoint x: 904, endPoint y: 414, distance: 322.0
click at [904, 414] on div "Price Heading $0 $80.00 (P) Price Size Large 60 x 14 Quantity" at bounding box center [1148, 257] width 490 height 501
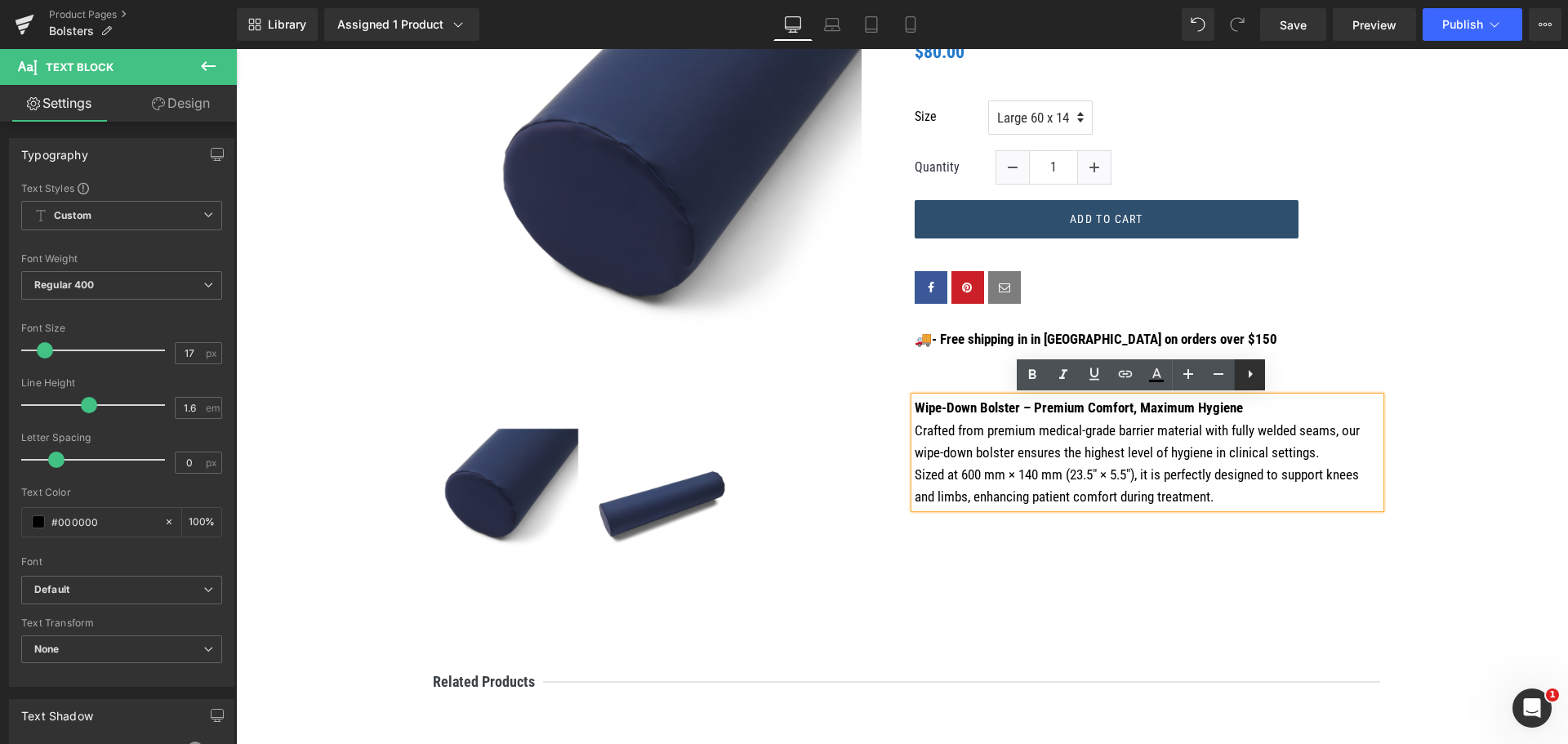
click at [1253, 377] on icon at bounding box center [1250, 373] width 20 height 20
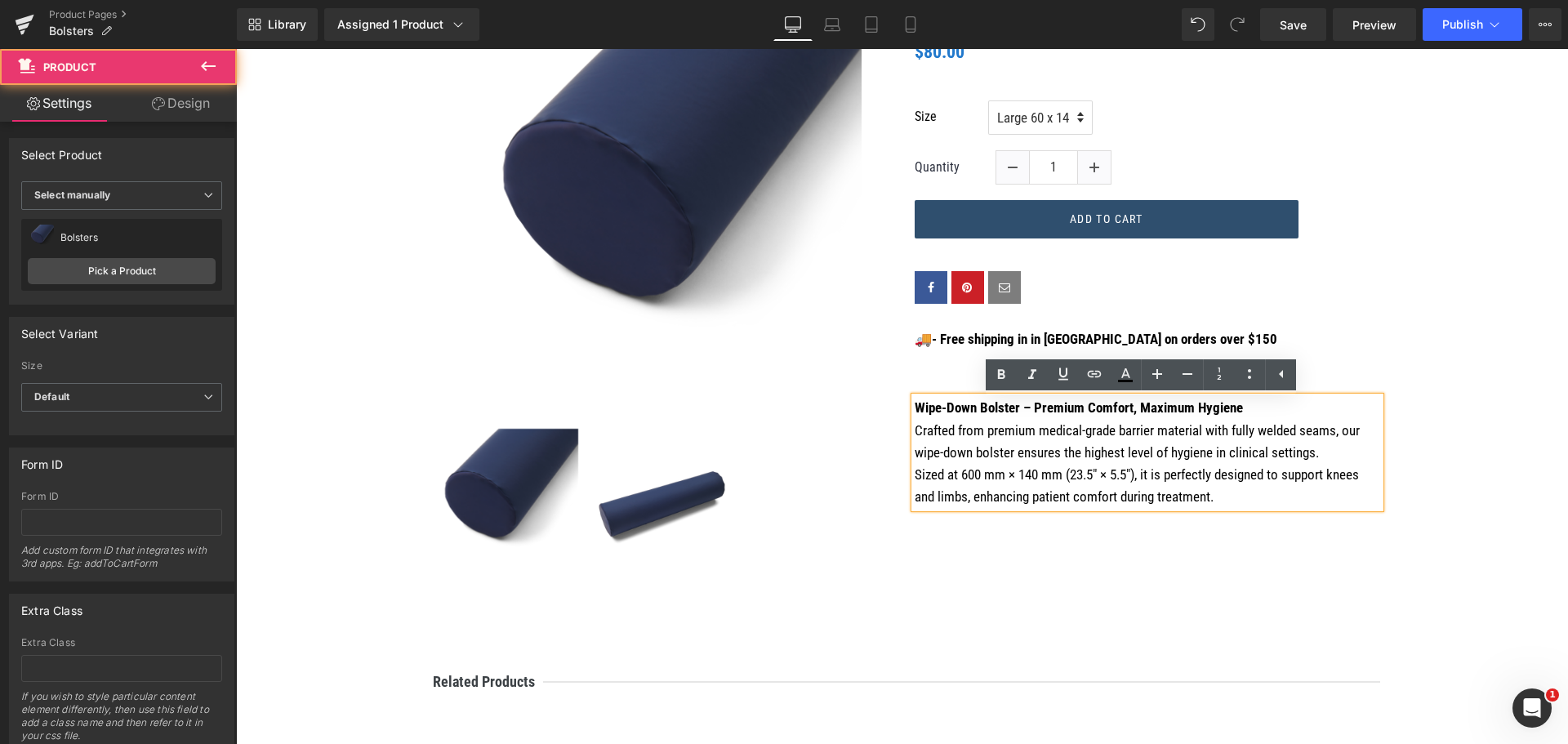
click at [1389, 329] on div "(P) Image ‹ › (P) Image List Price Heading $0 $80.00 1" at bounding box center [903, 299] width 1029 height 585
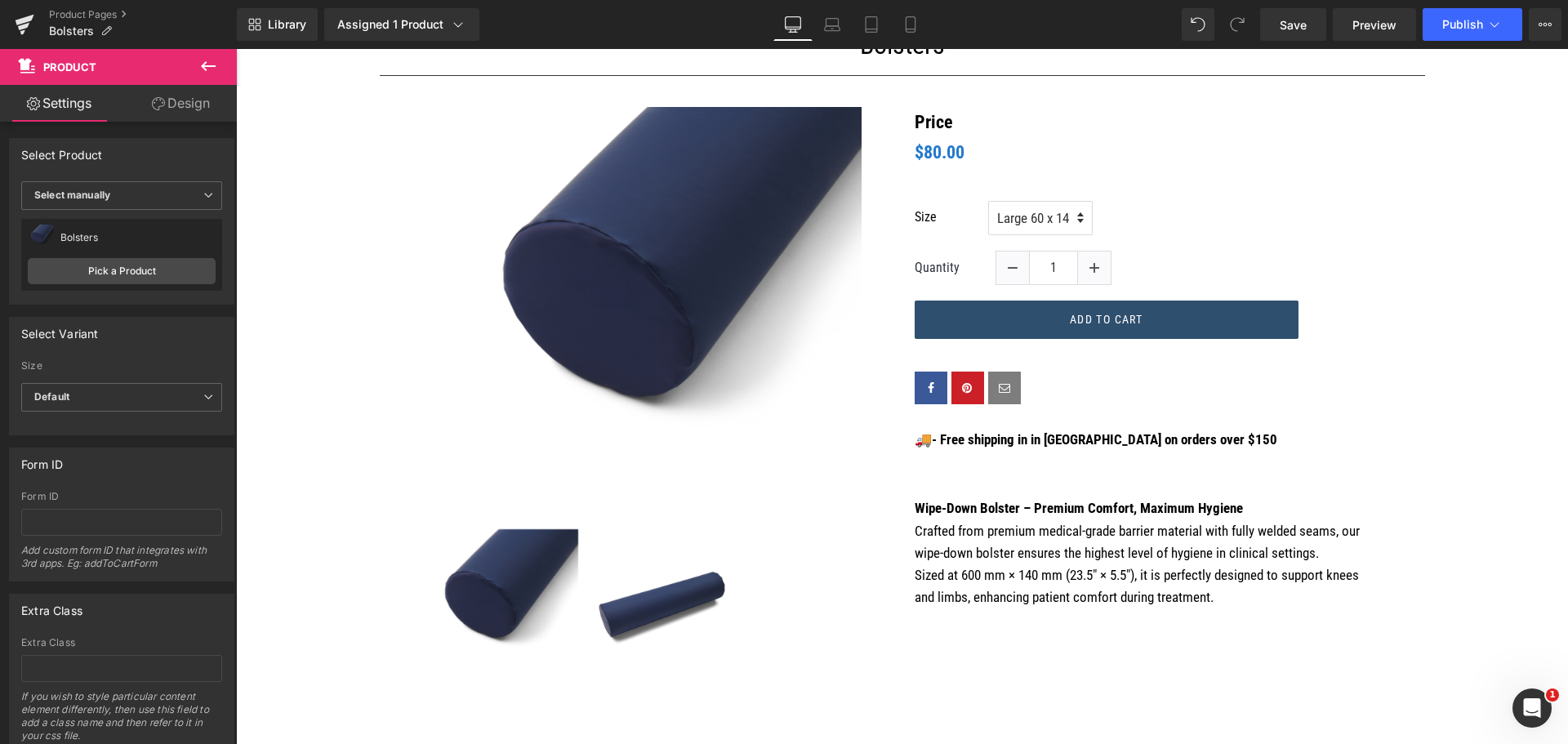
scroll to position [327, 0]
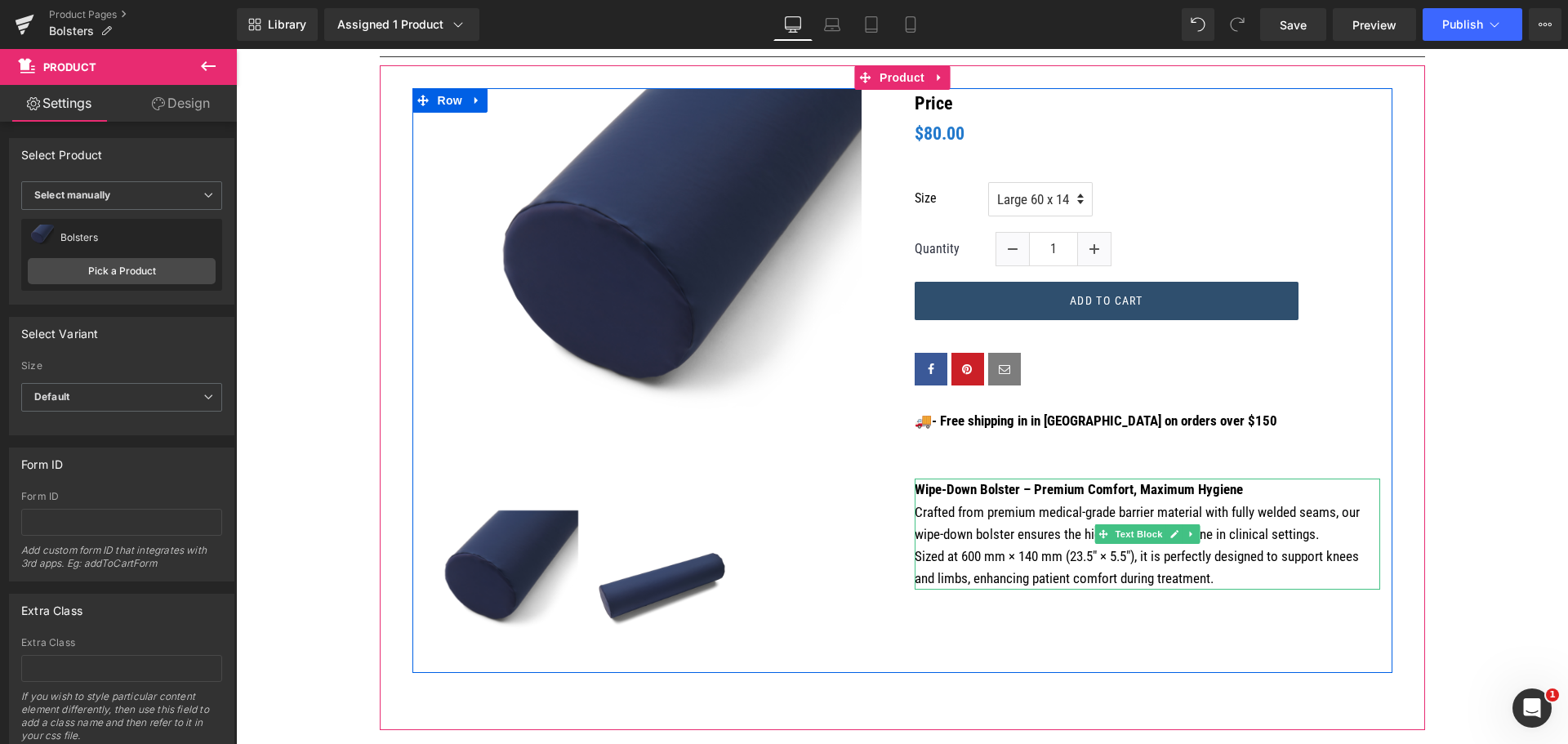
click at [1078, 514] on p "Wipe-Down Bolster – Premium Comfort, Maximum Hygiene Crafted from premium medic…" at bounding box center [1147, 534] width 465 height 111
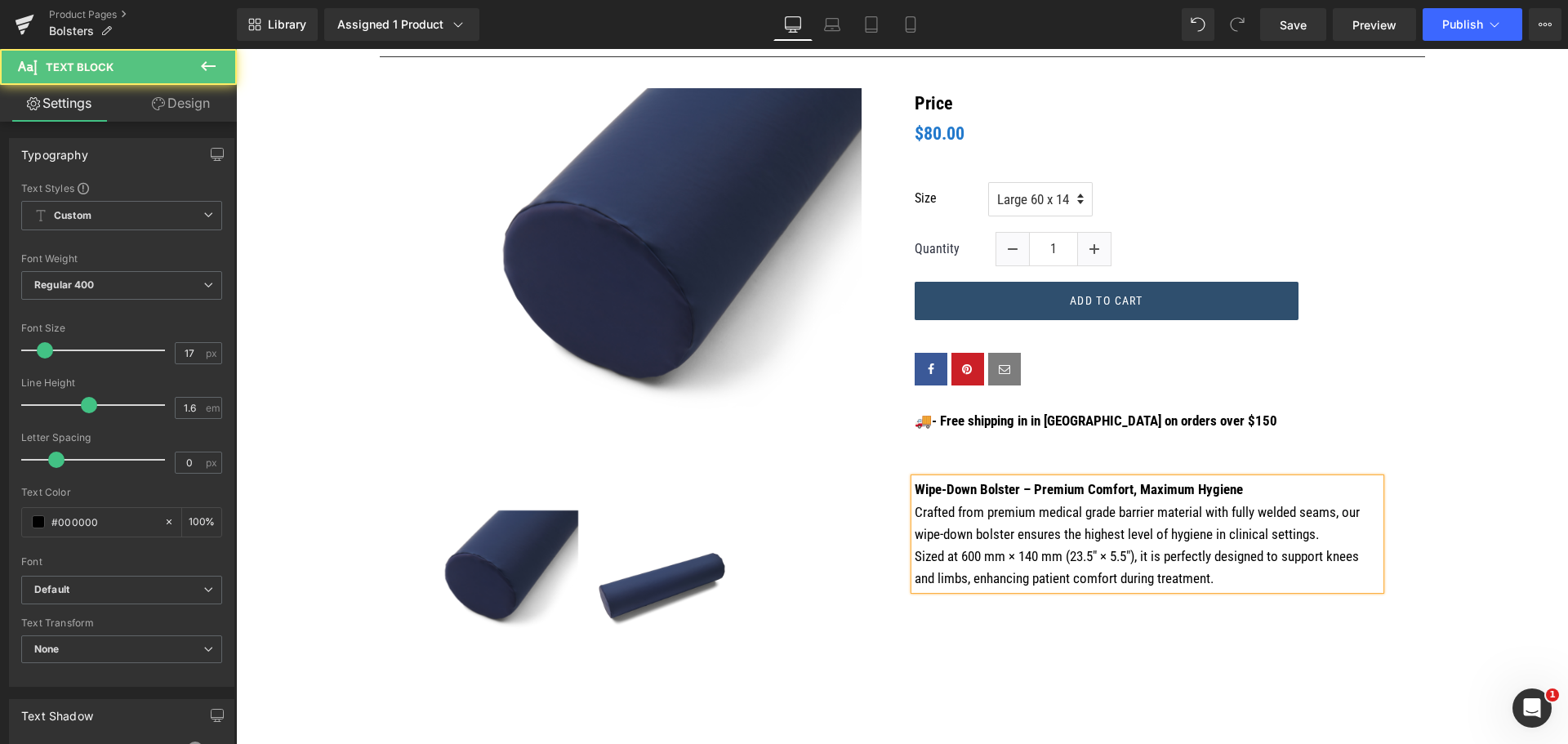
click at [936, 534] on p "Wipe-Down Bolster – Premium Comfort, Maximum Hygiene Crafted from premium medic…" at bounding box center [1147, 534] width 465 height 111
click at [1258, 436] on div "Price Heading $0 $80.00 (P) Price Size Large 60 x 14 Quantity" at bounding box center [1148, 339] width 490 height 501
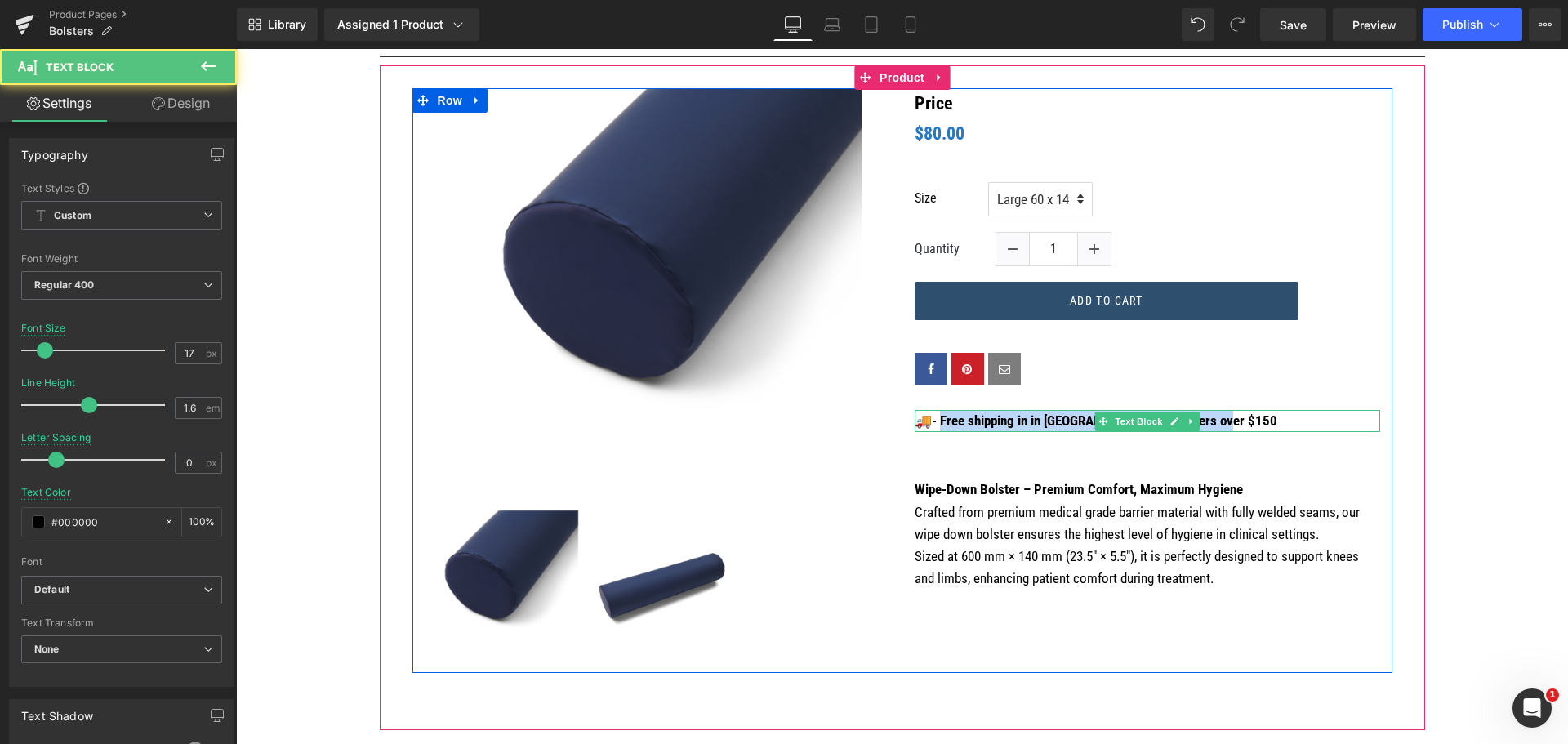
drag, startPoint x: 1236, startPoint y: 418, endPoint x: 936, endPoint y: 420, distance: 300.0
click at [936, 420] on p "🚚 - Free shipping in in Australia on orders over $150" at bounding box center [1147, 420] width 465 height 22
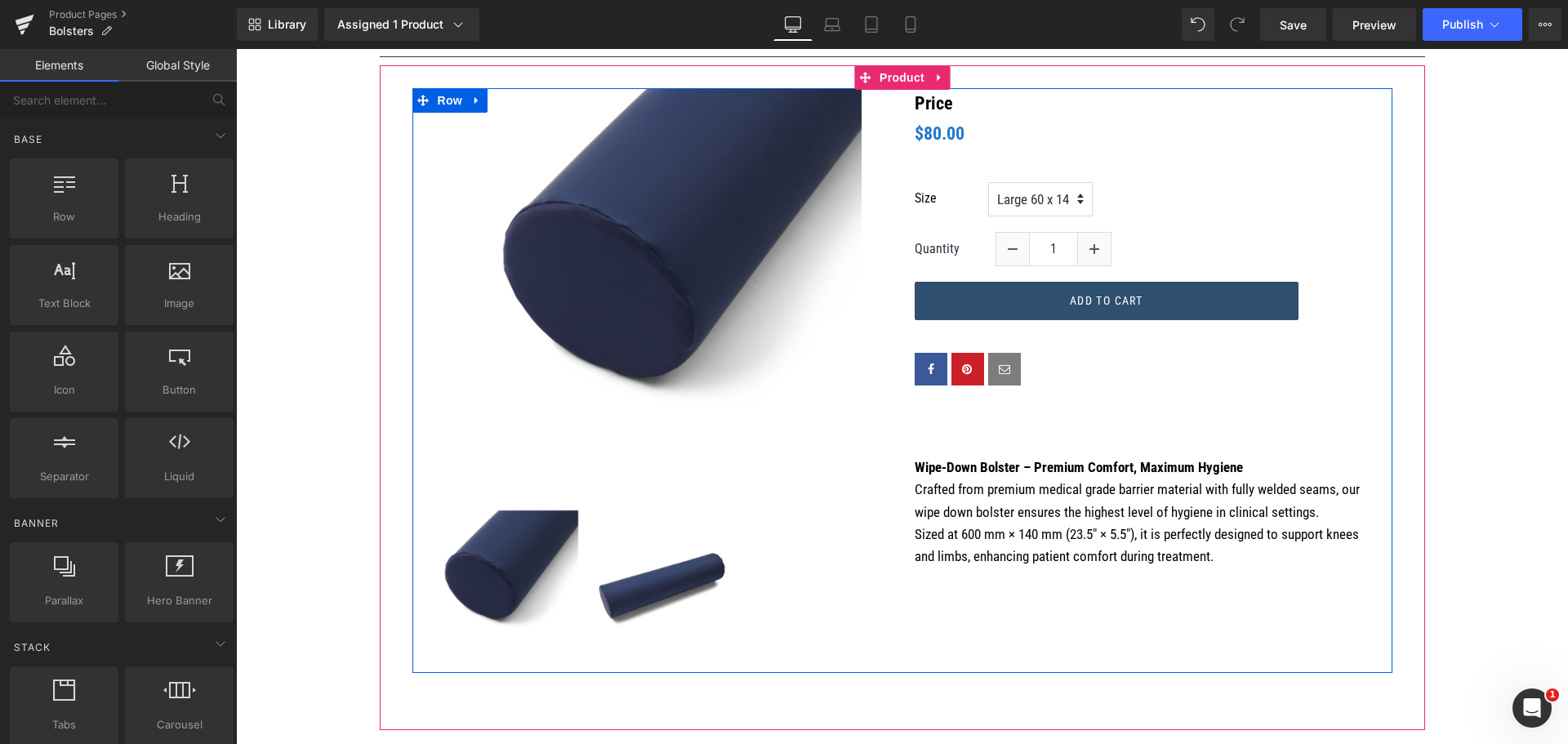
click at [1018, 438] on p at bounding box center [1147, 432] width 465 height 22
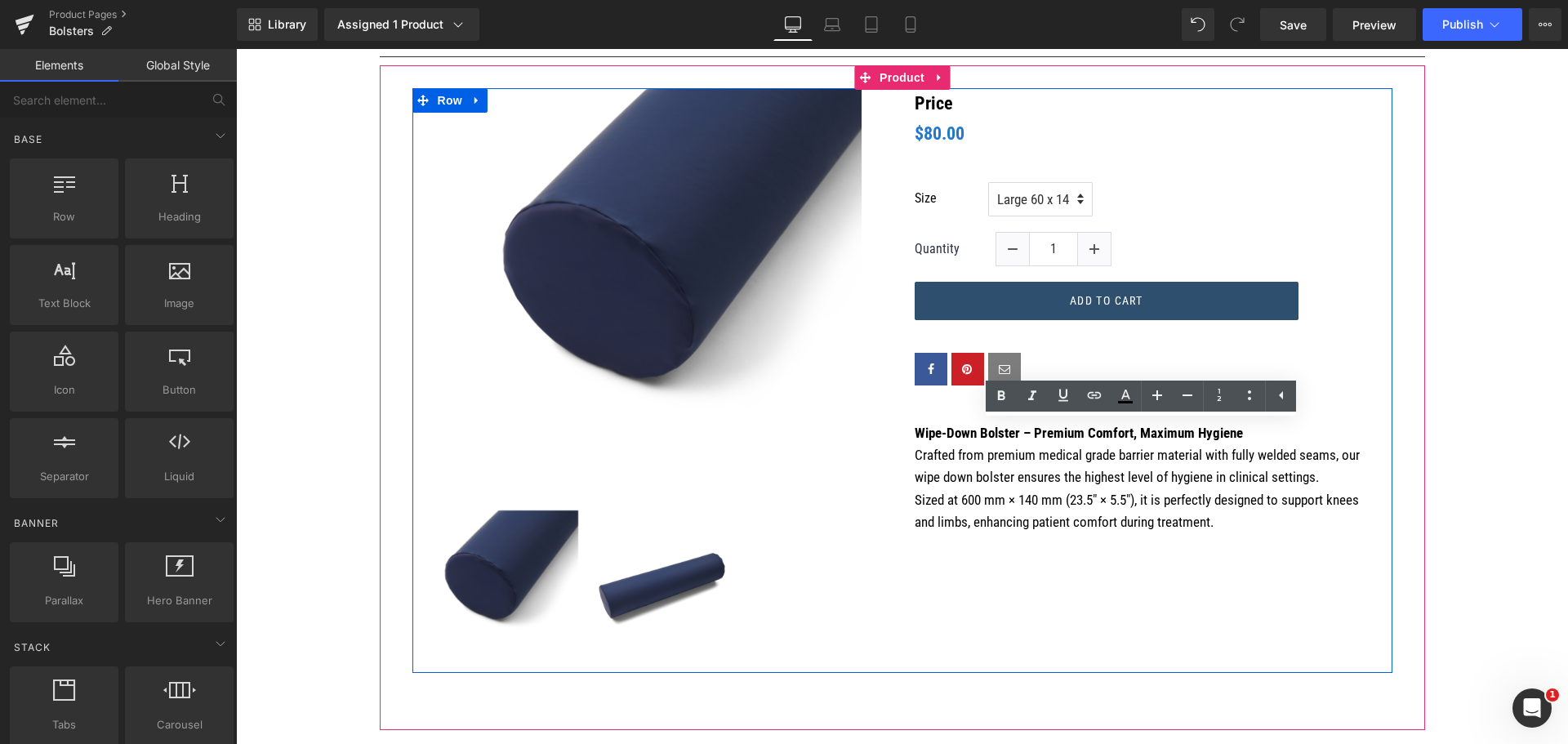
click at [1014, 595] on div "(P) Image ‹ › (P) Image List Price Heading $0 $80.00 (P) Price Size Large 60 x …" at bounding box center [902, 380] width 980 height 585
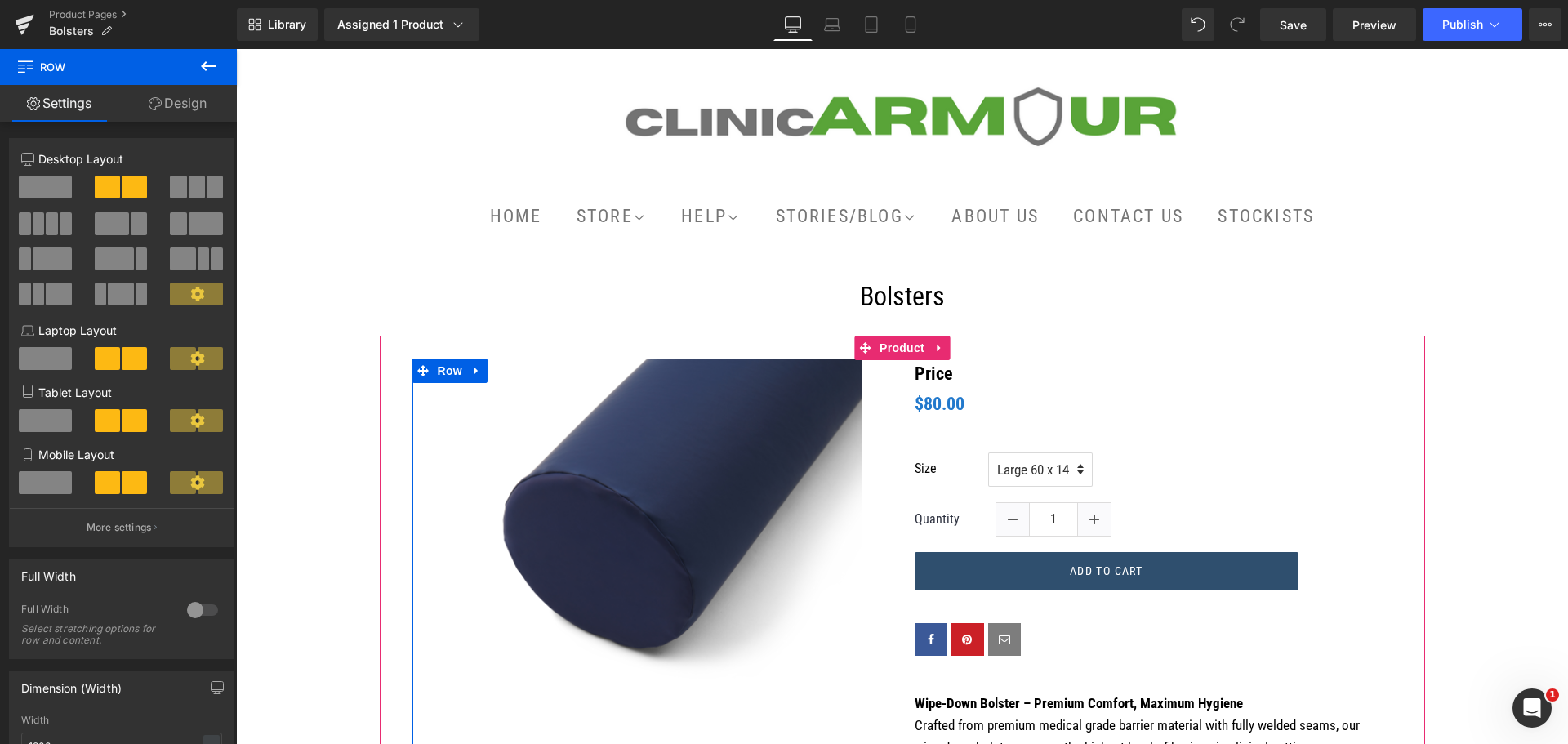
scroll to position [0, 0]
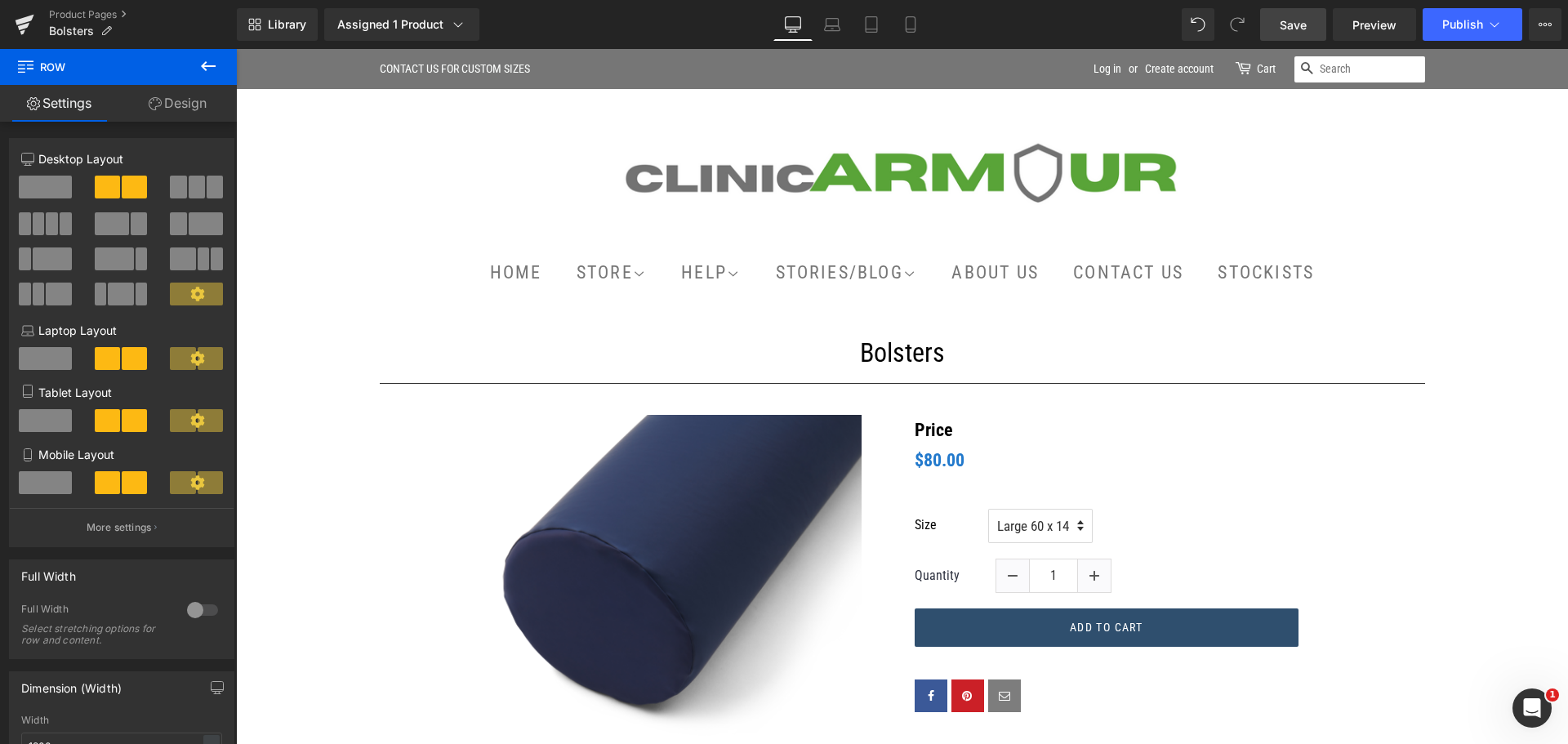
click at [1290, 17] on span "Save" at bounding box center [1293, 25] width 27 height 17
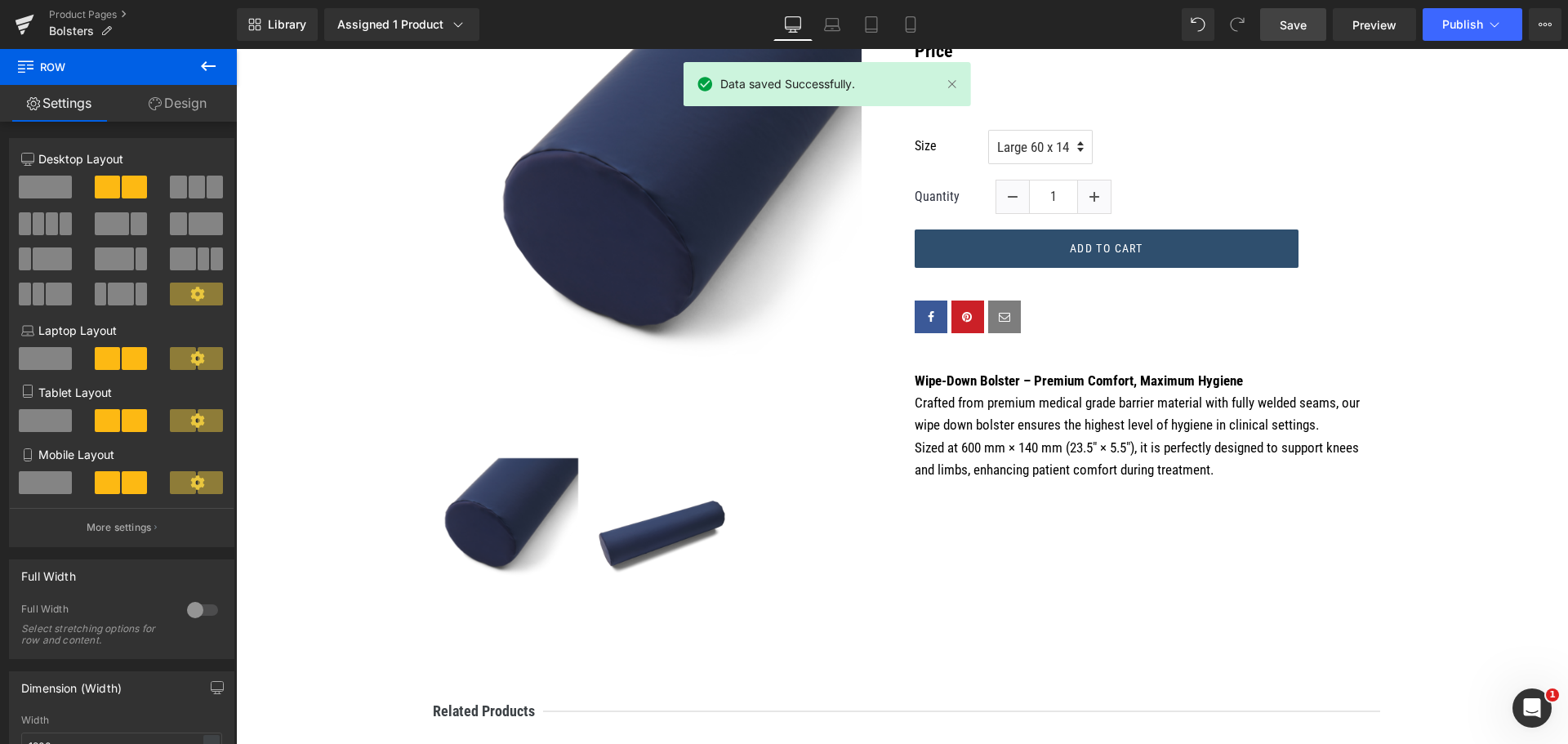
scroll to position [408, 0]
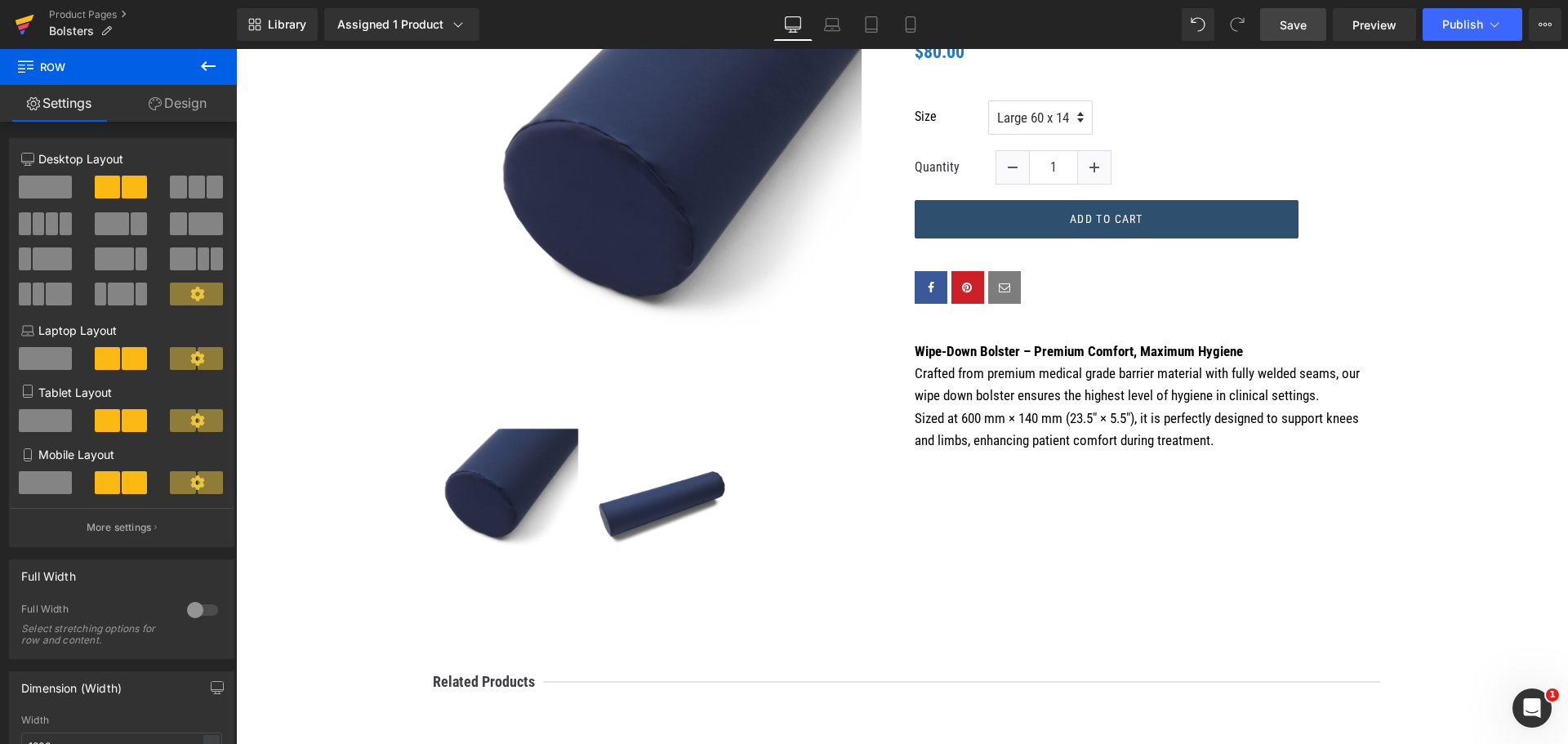
click at [47, 9] on link at bounding box center [24, 24] width 49 height 49
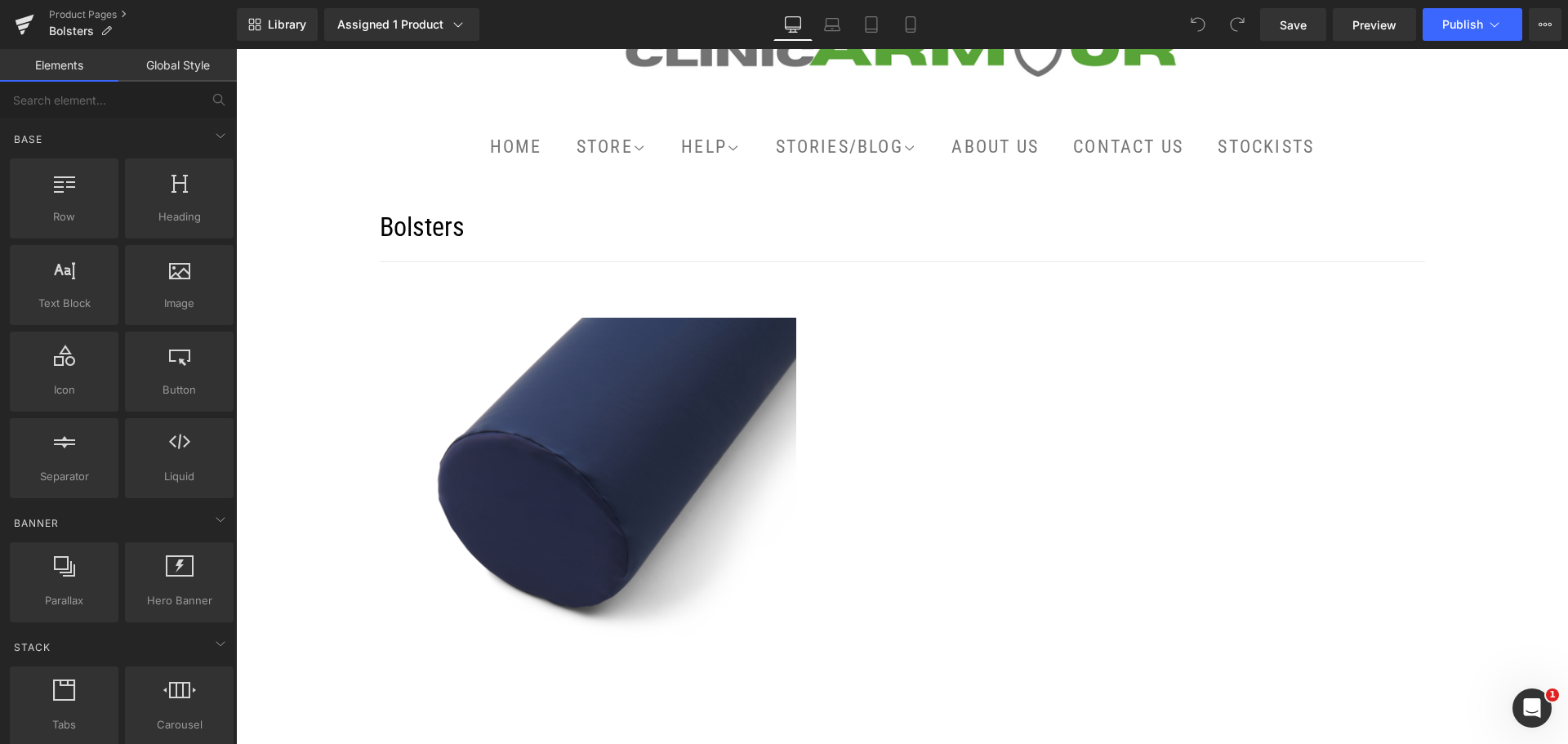
scroll to position [81, 0]
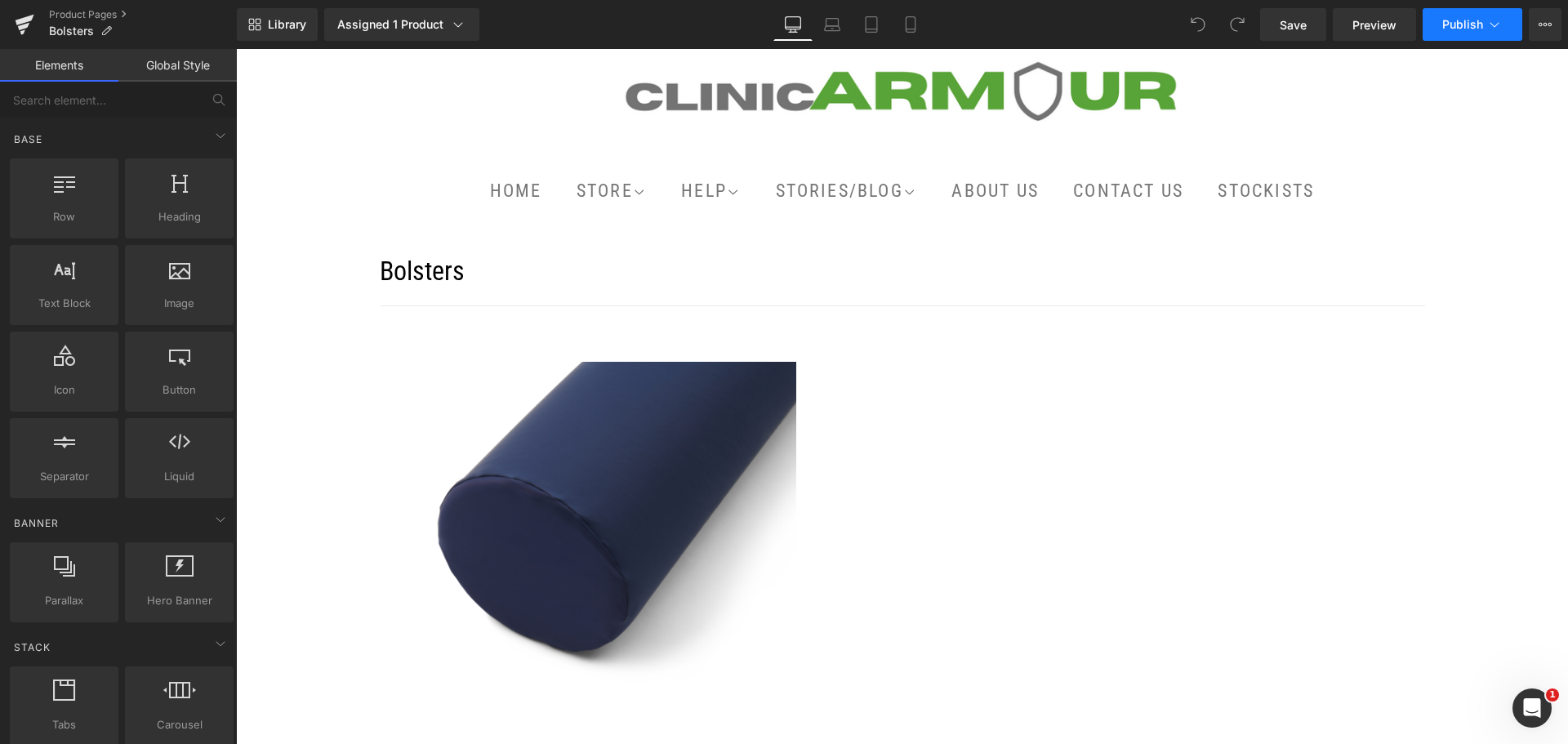
click at [1493, 22] on icon at bounding box center [1494, 24] width 16 height 16
click at [108, 10] on link "Product Pages" at bounding box center [143, 14] width 188 height 13
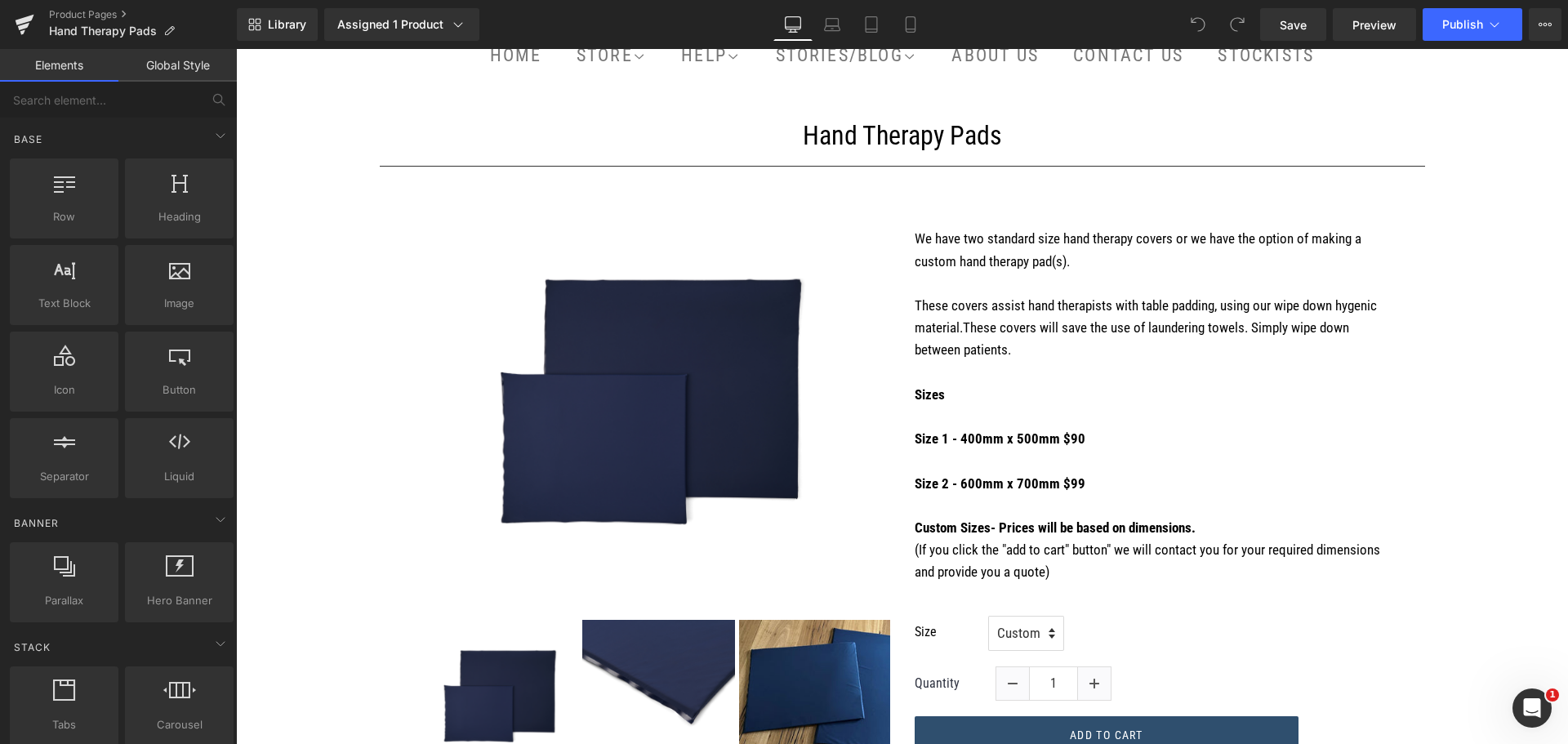
scroll to position [327, 0]
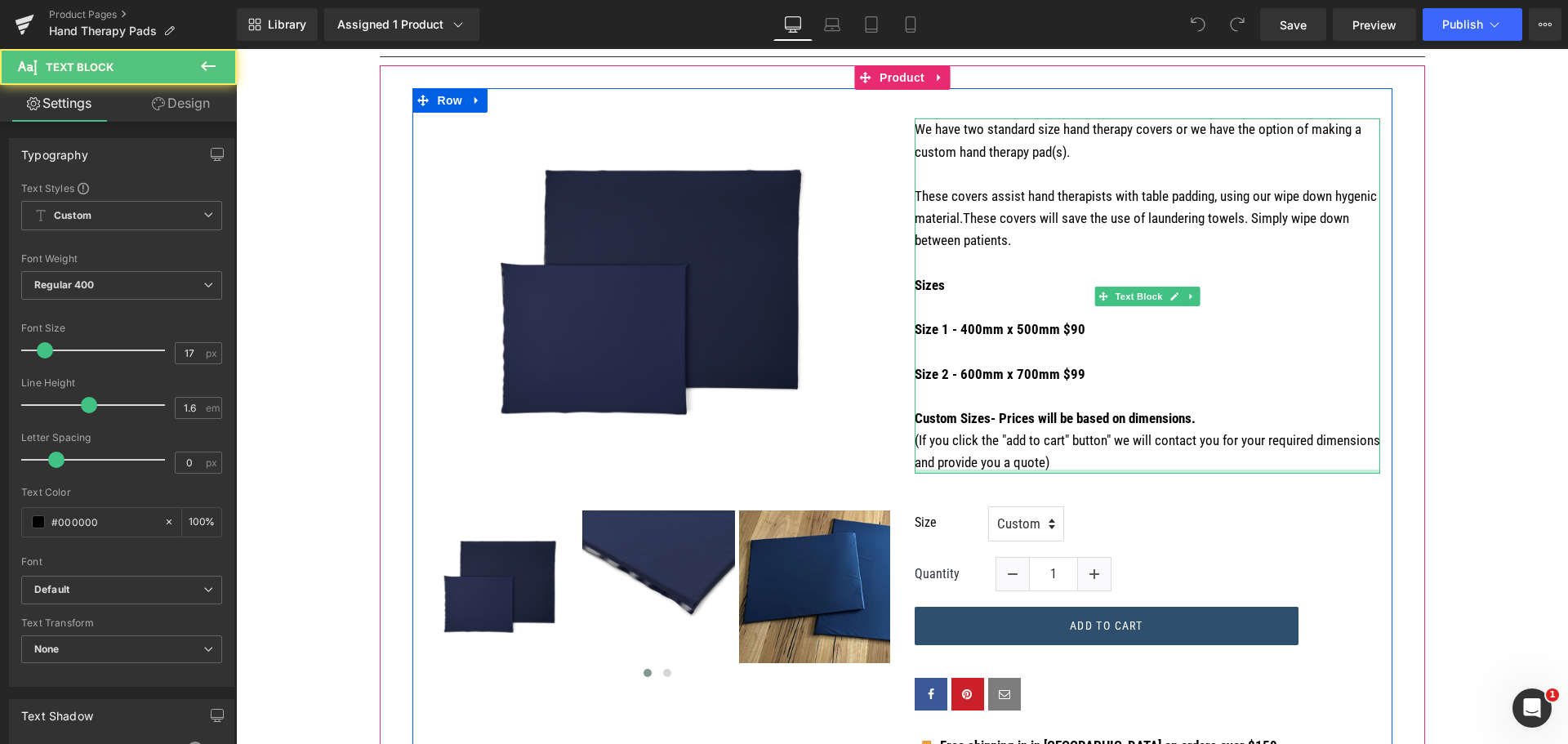
drag, startPoint x: 1061, startPoint y: 470, endPoint x: 917, endPoint y: 210, distance: 297.2
click at [918, 250] on div "We have two standard size hand therapy covers or we have the option of making a…" at bounding box center [1147, 296] width 465 height 355
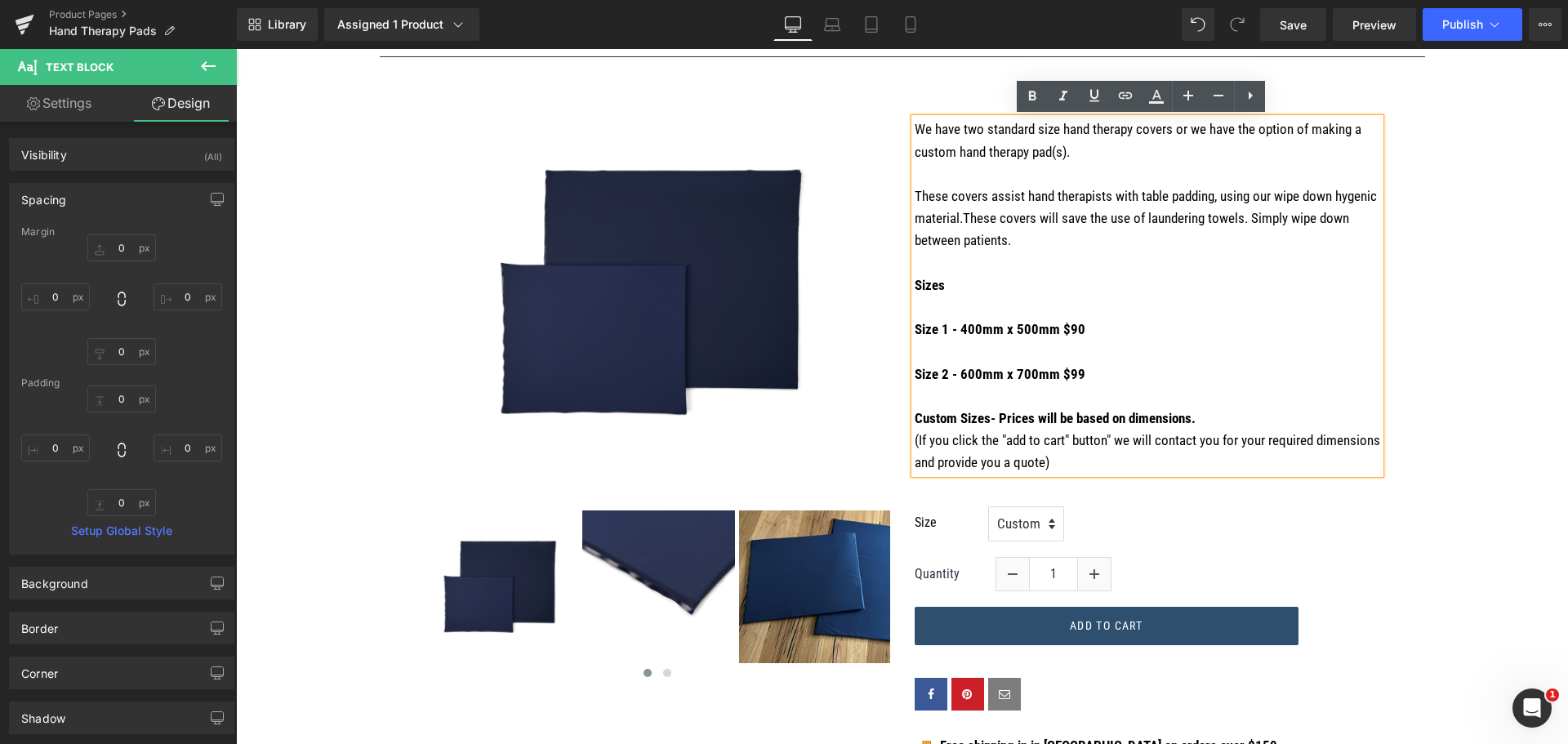
click at [1067, 465] on p "Custom Sizes- Prices will be based on dimensions. (If you click the "add to car…" at bounding box center [1147, 440] width 465 height 67
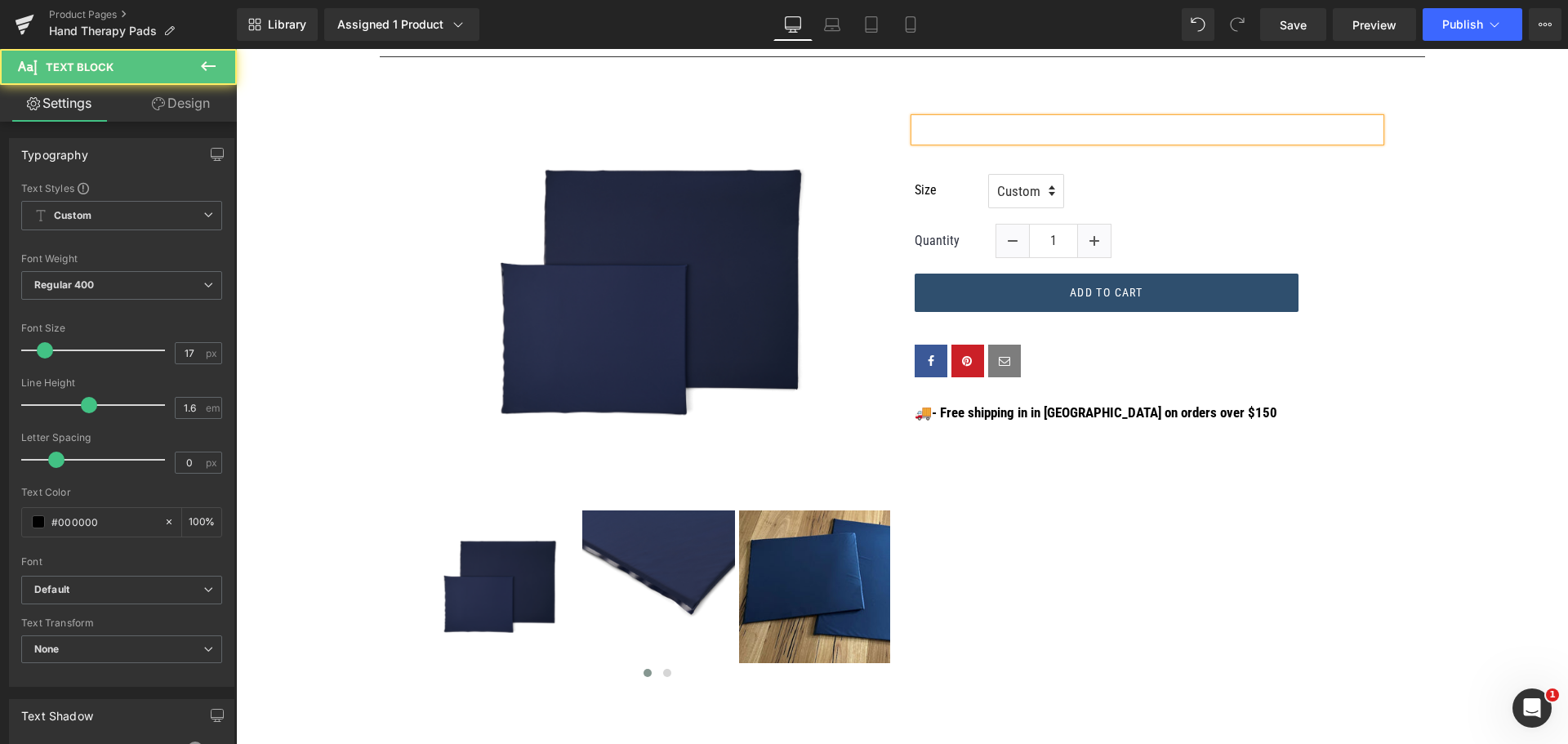
click at [990, 125] on p at bounding box center [1147, 129] width 465 height 22
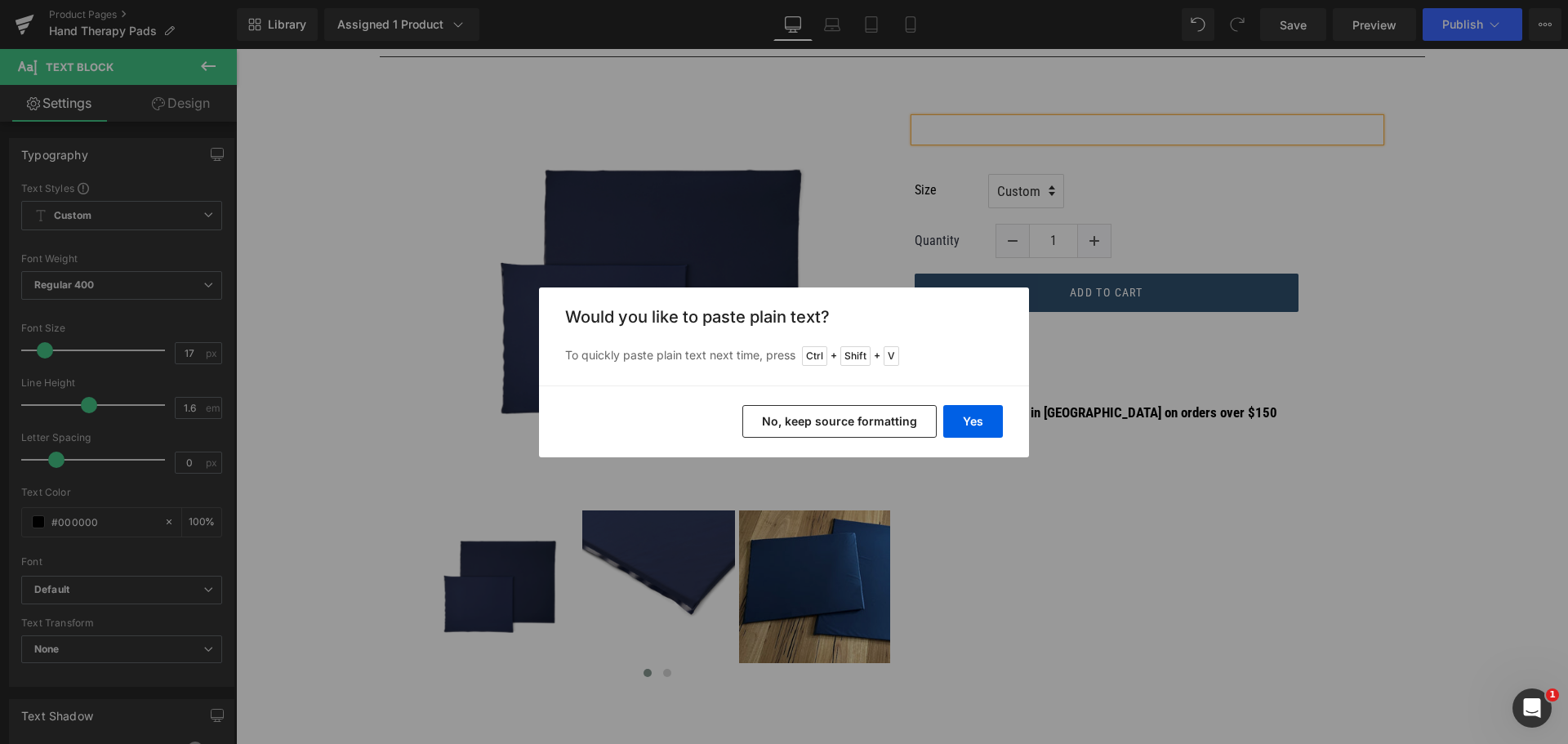
click at [875, 424] on button "No, keep source formatting" at bounding box center [839, 422] width 194 height 33
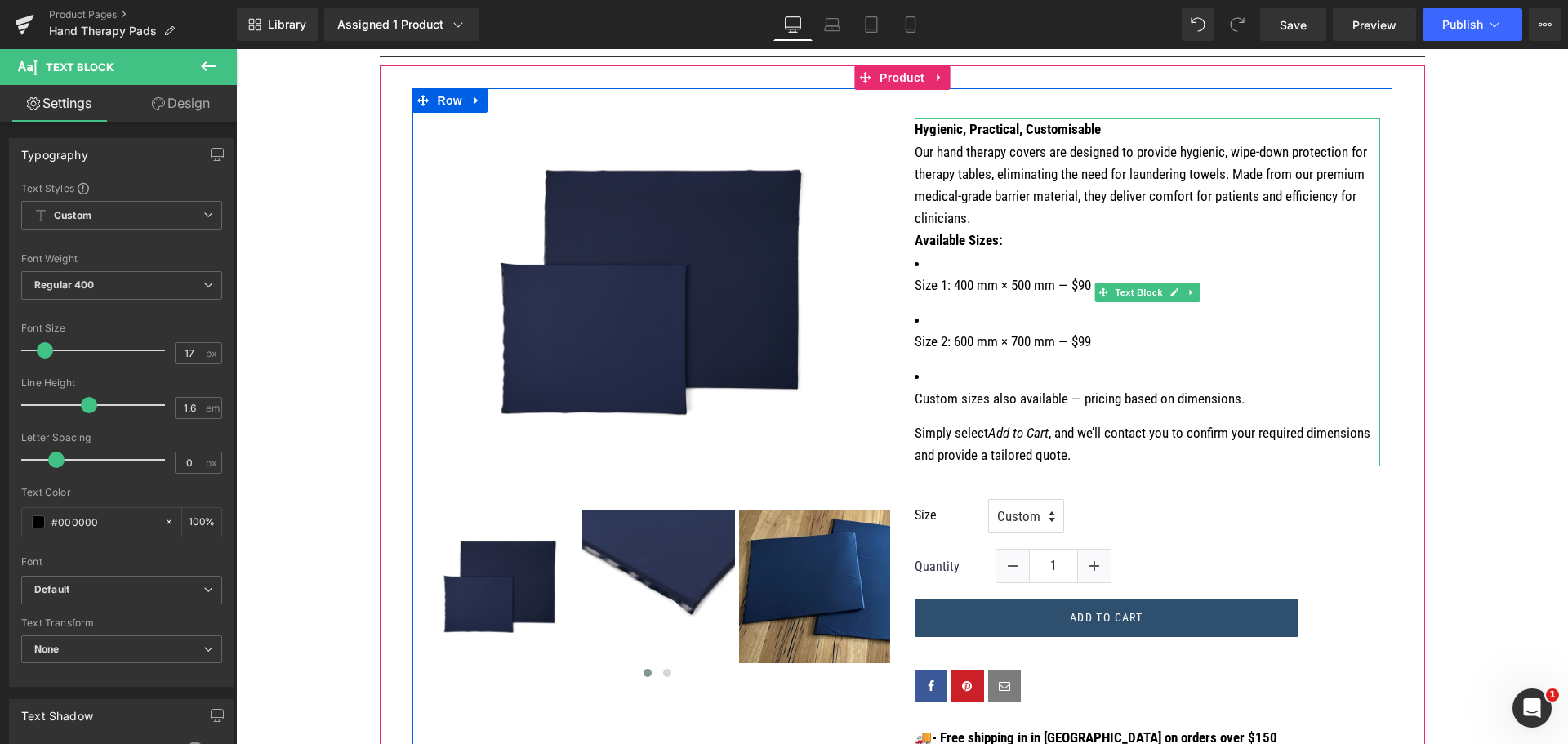
click at [1213, 306] on ul "Size 1: 400 mm × 500 mm — $90 Size 2: 600 mm × 700 mm — $99 Custom sizes also a…" at bounding box center [1147, 331] width 465 height 158
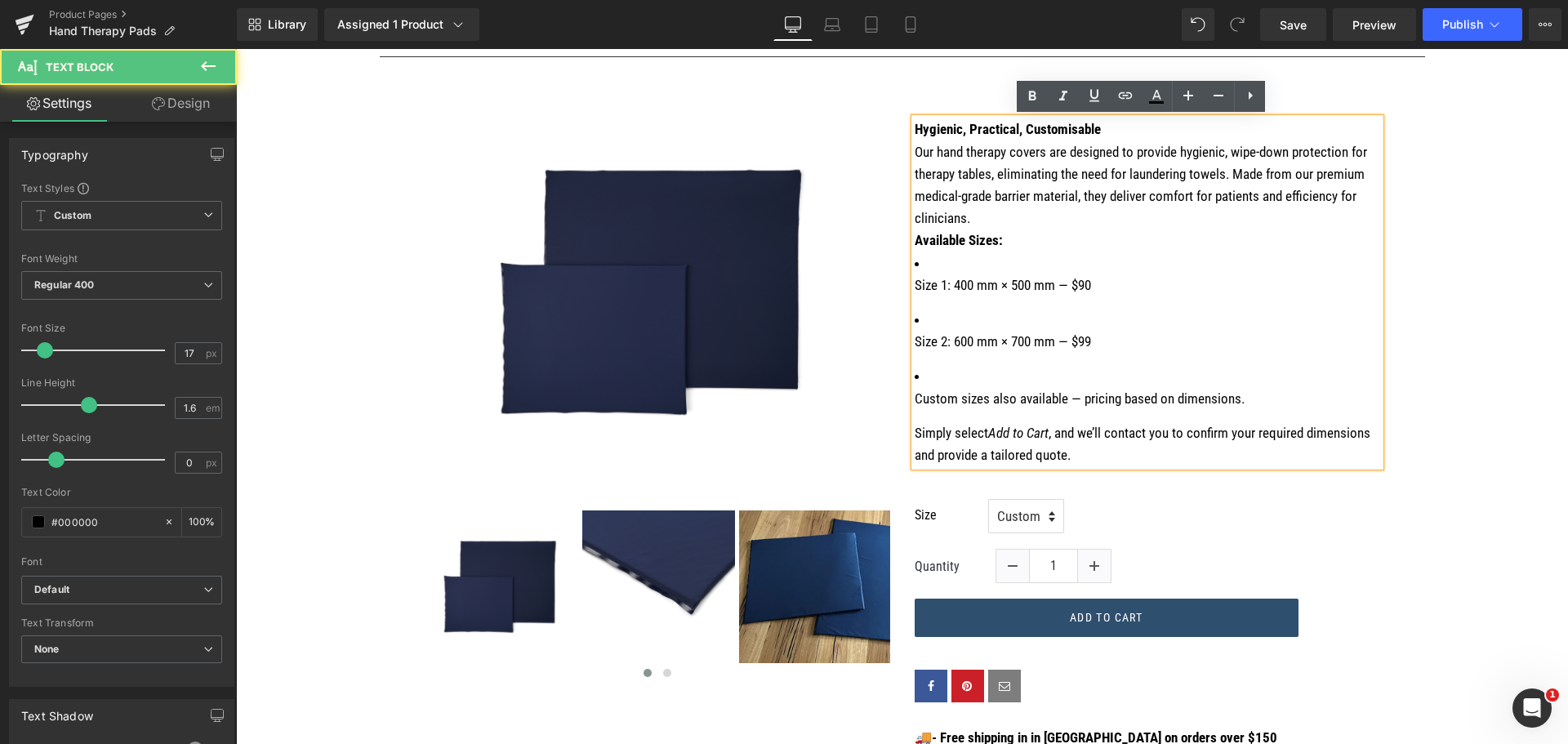
click at [1049, 361] on ul "Size 1: 400 mm × 500 mm — $90 Size 2: 600 mm × 700 mm — $99 Custom sizes also a…" at bounding box center [1147, 331] width 465 height 158
click at [843, 194] on img at bounding box center [657, 292] width 408 height 408
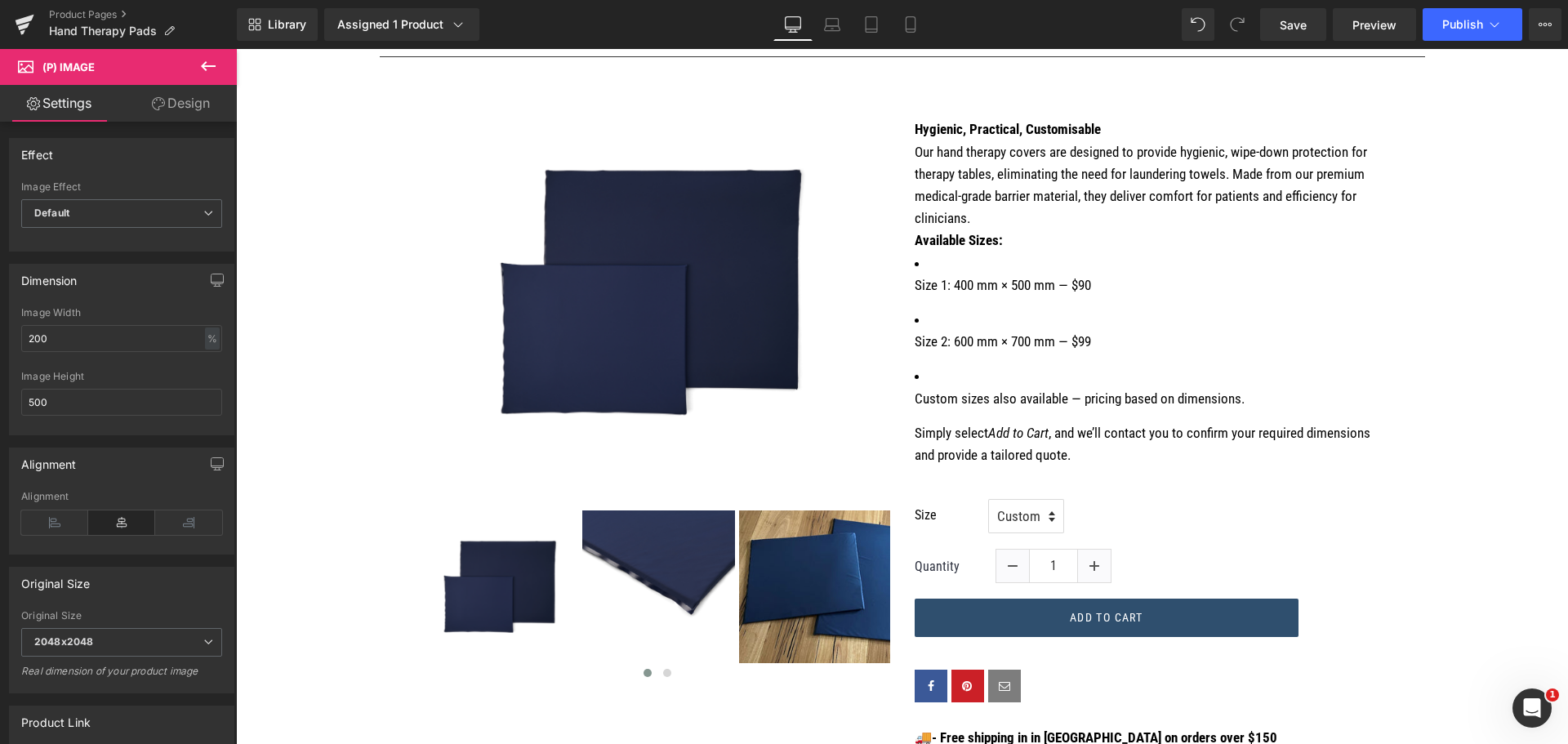
click at [1046, 306] on ul "Size 1: 400 mm × 500 mm — $90 Size 2: 600 mm × 700 mm — $99 Custom sizes also a…" at bounding box center [1147, 331] width 465 height 158
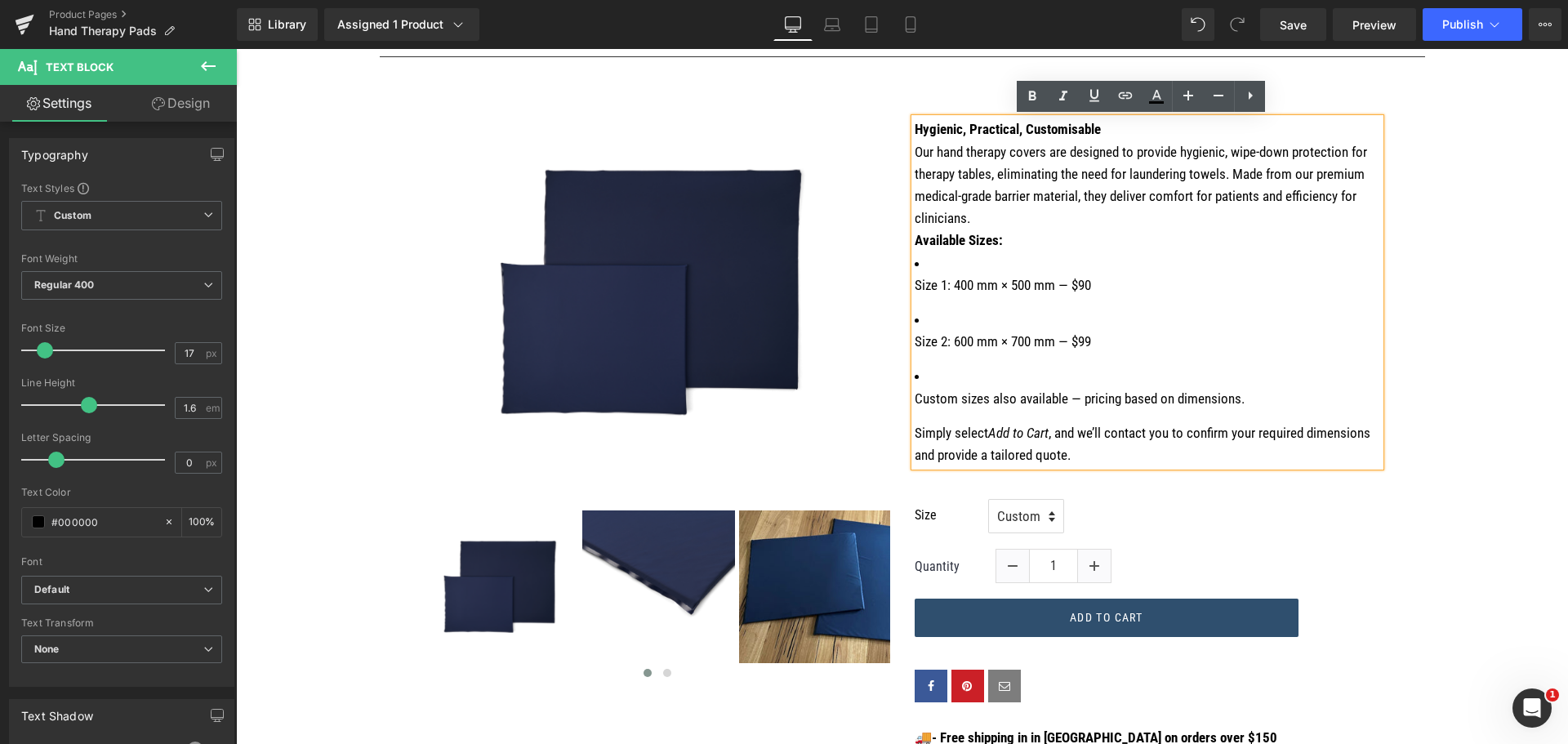
click at [994, 217] on p "Our hand therapy covers are designed to provide hygienic, wipe-down protection …" at bounding box center [1147, 185] width 465 height 89
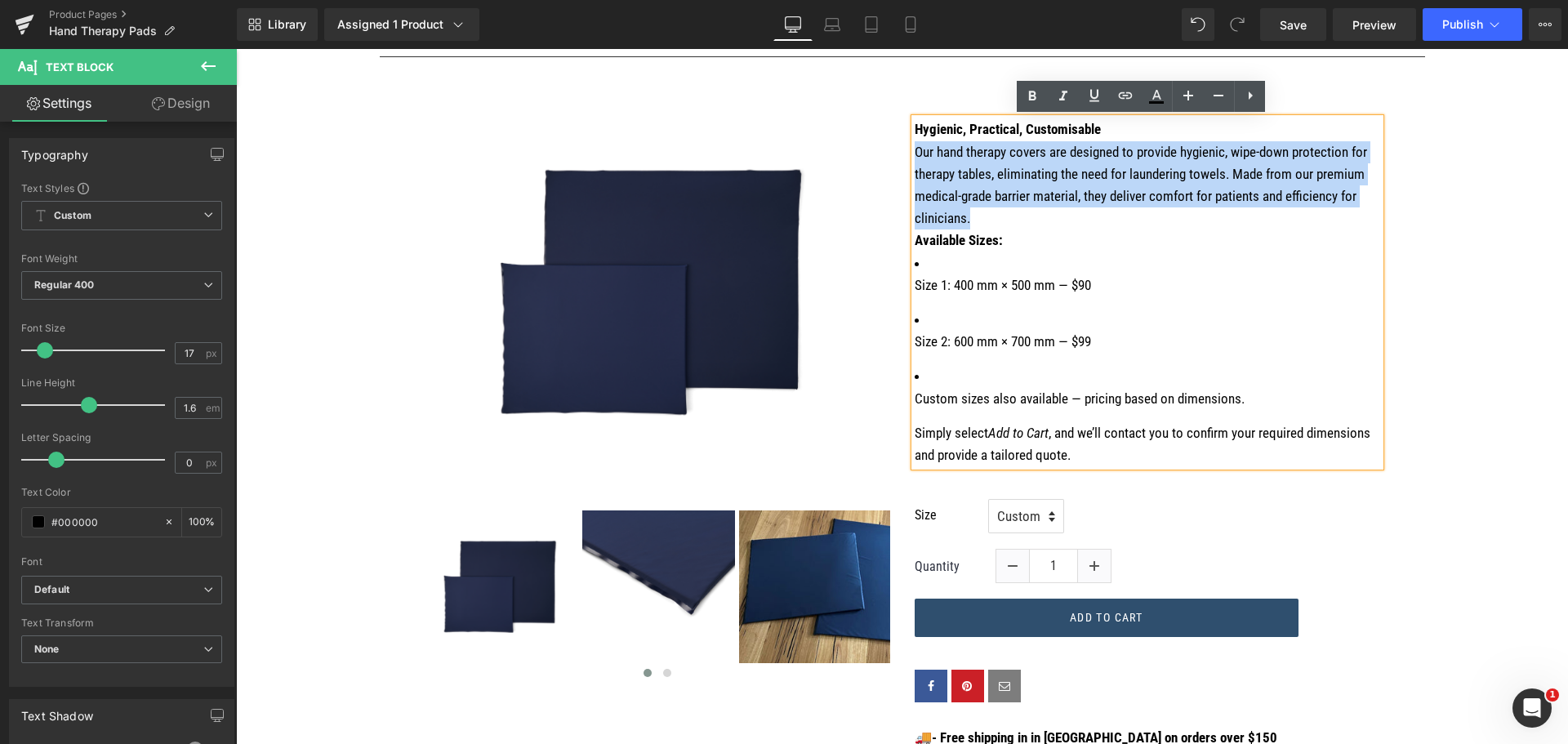
drag, startPoint x: 983, startPoint y: 217, endPoint x: 903, endPoint y: 157, distance: 100.0
click at [903, 157] on div "Heading Hygienic, Practical, Customisable Our hand therapy covers are designed …" at bounding box center [1148, 436] width 490 height 695
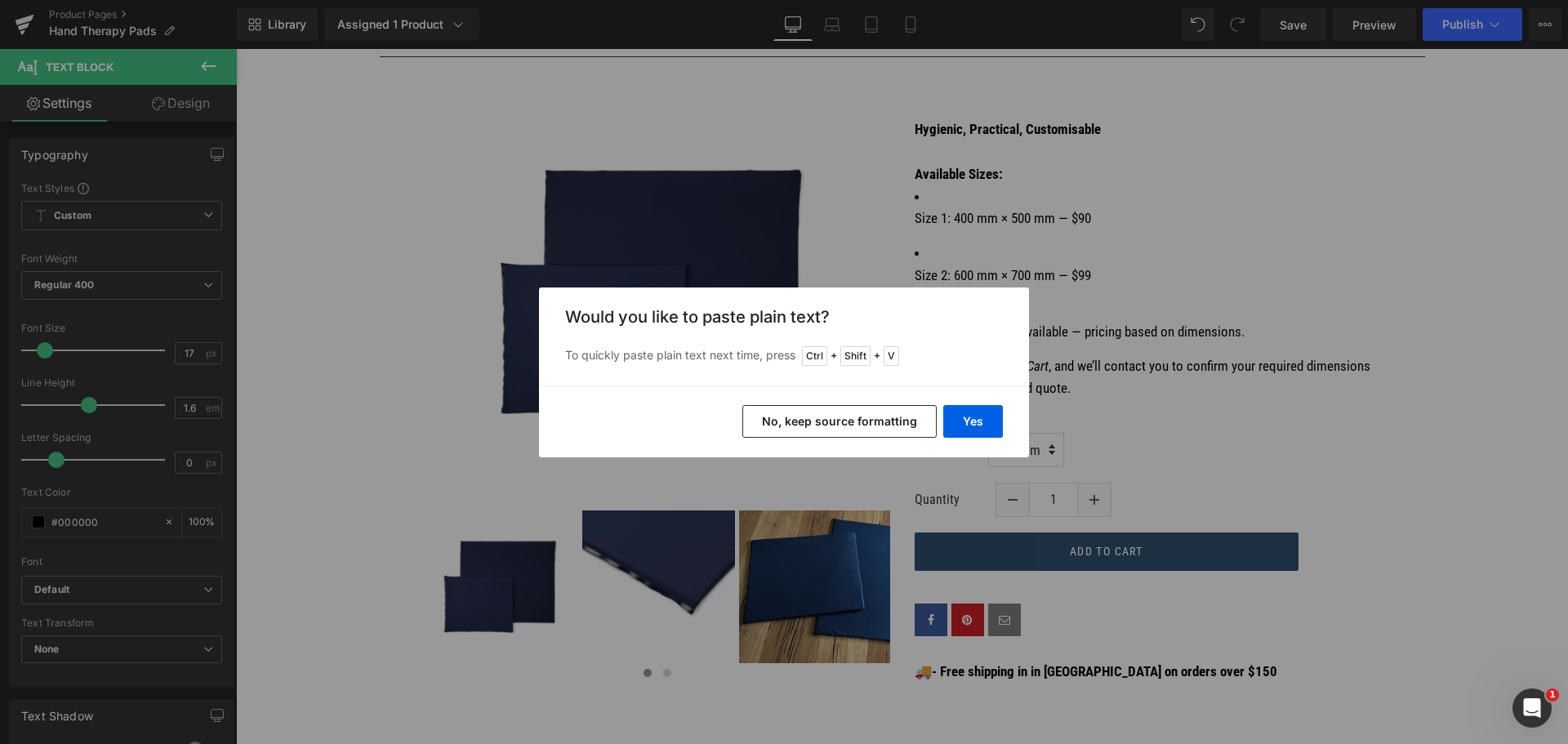
click at [887, 427] on button "No, keep source formatting" at bounding box center [839, 422] width 194 height 33
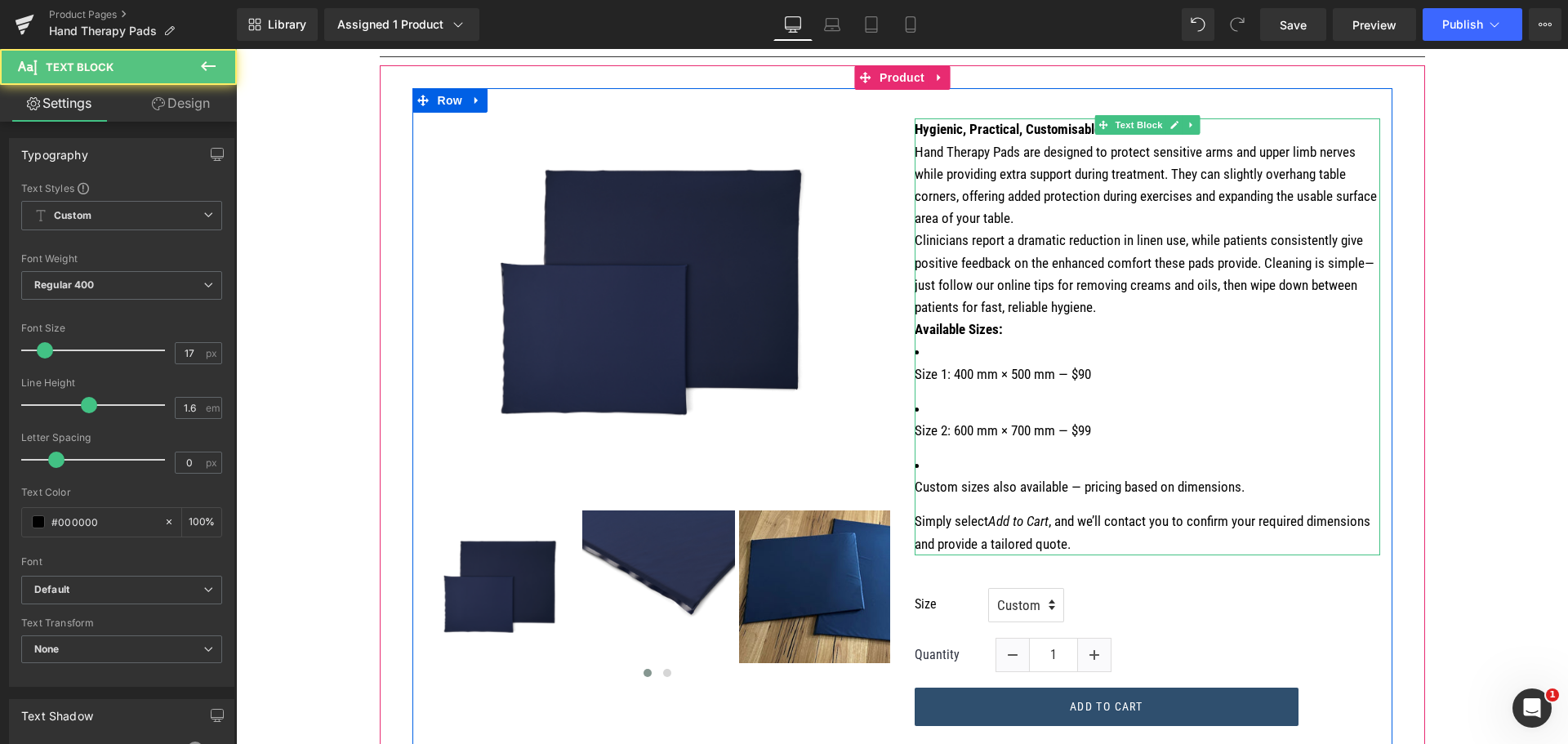
click at [1239, 484] on p "Custom sizes also available — pricing based on dimensions." at bounding box center [1147, 487] width 465 height 22
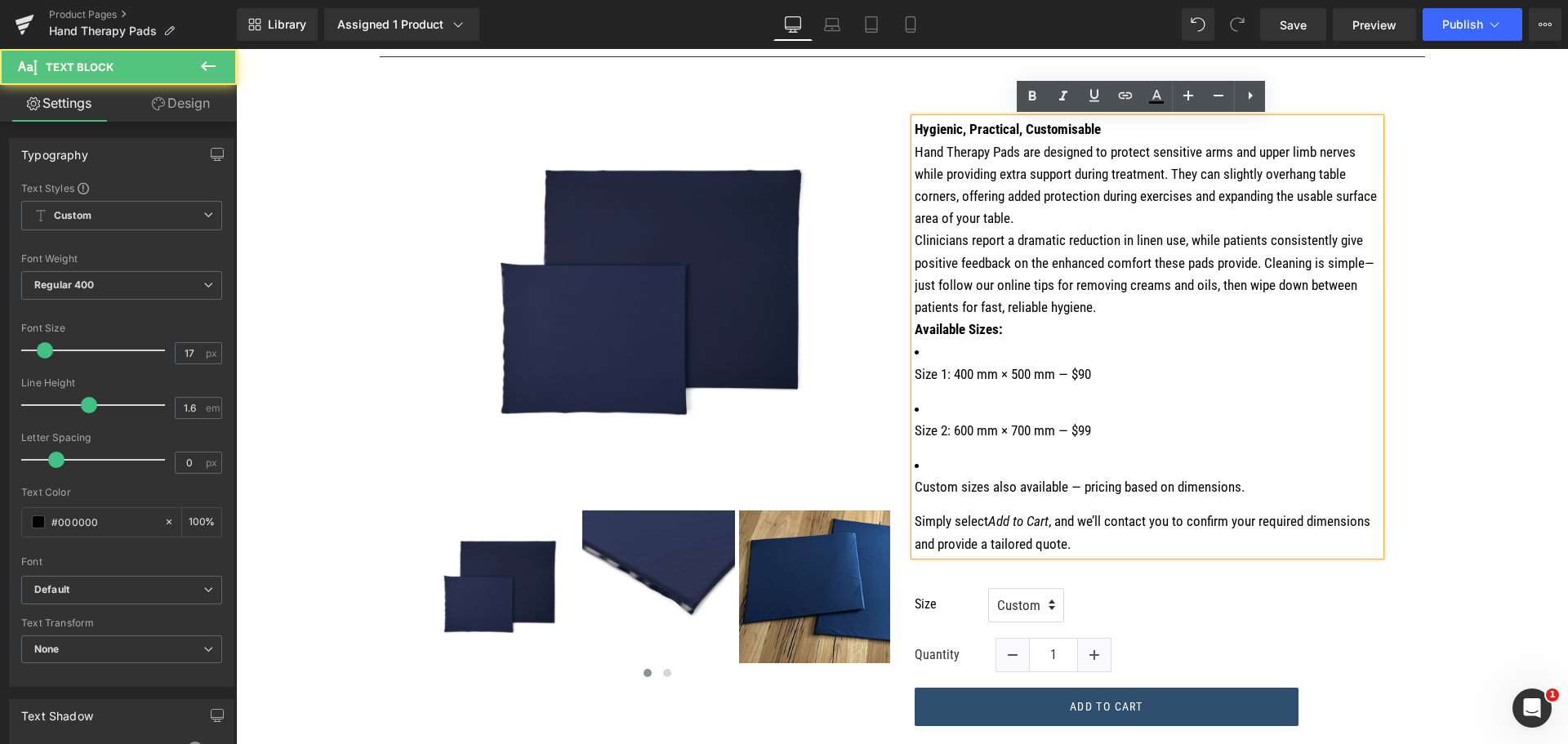
click at [915, 522] on p "Simply select Add to Cart , and we’ll contact you to confirm your required dime…" at bounding box center [1147, 532] width 465 height 44
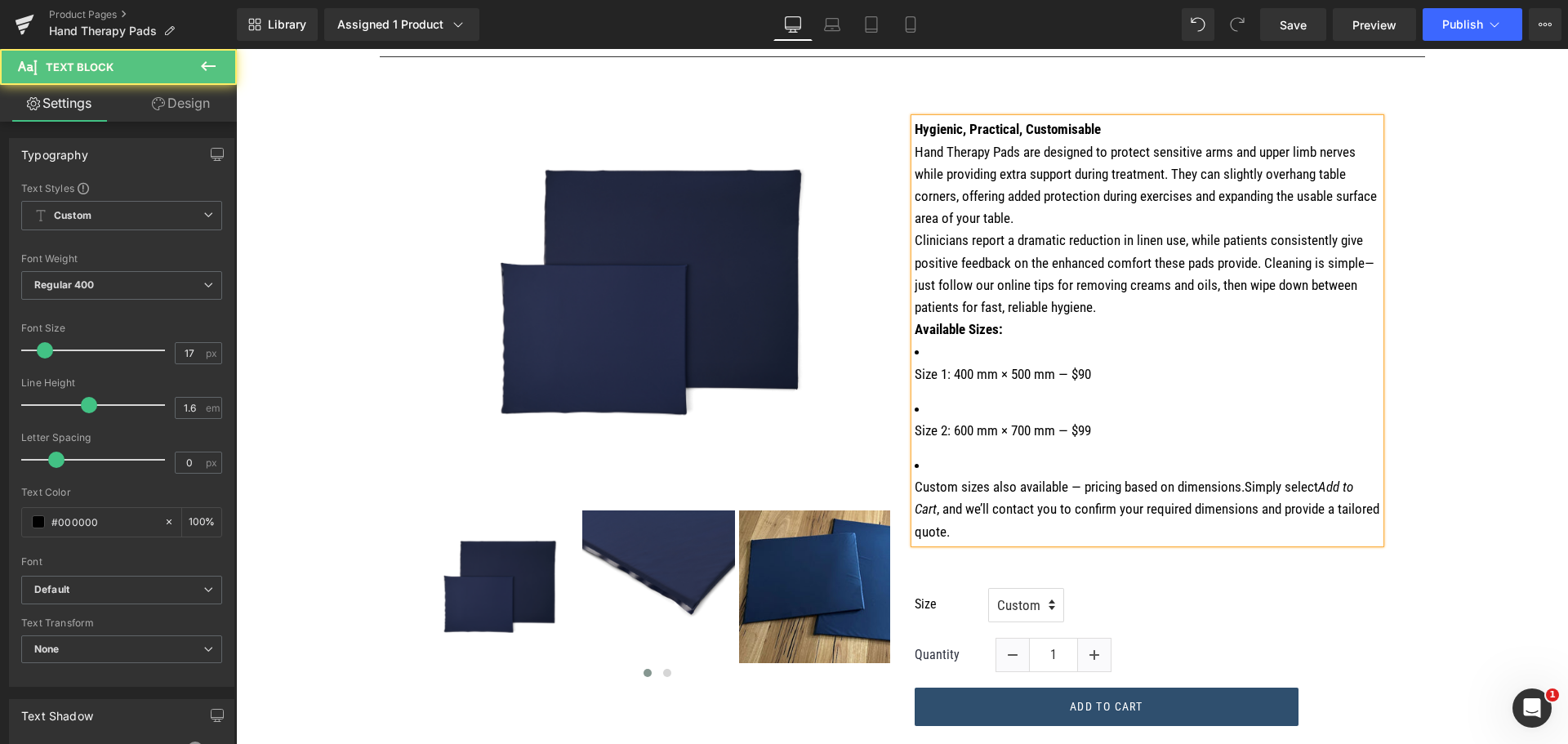
click at [929, 466] on li "Custom sizes also available — pricing based on dimensions. Simply select Add to…" at bounding box center [1147, 498] width 465 height 89
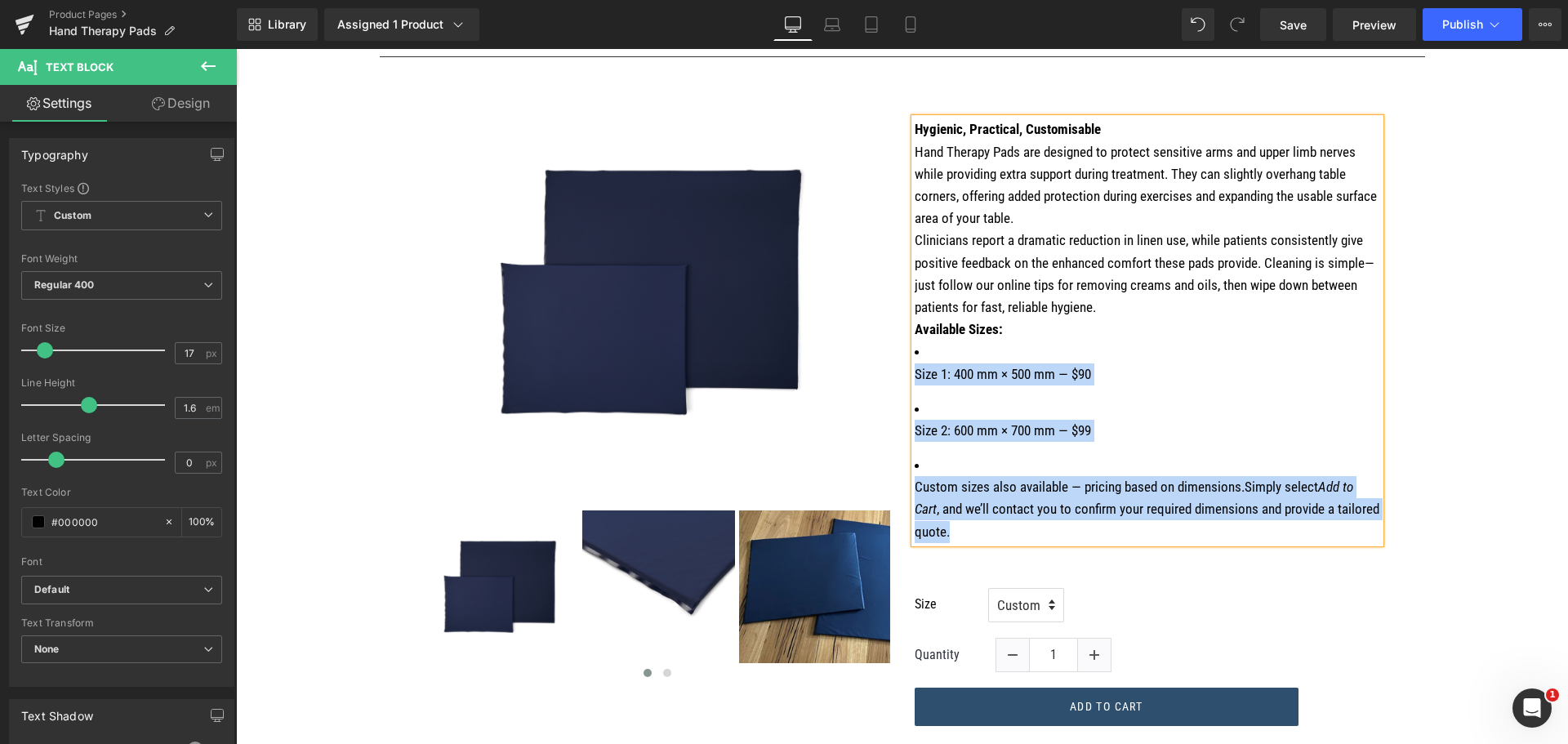
drag, startPoint x: 911, startPoint y: 363, endPoint x: 1000, endPoint y: 533, distance: 191.9
click at [1000, 533] on ul "Size 1: 400 mm × 500 mm — $90 Size 2: 600 mm × 700 mm — $99 Custom sizes also a…" at bounding box center [1147, 442] width 465 height 203
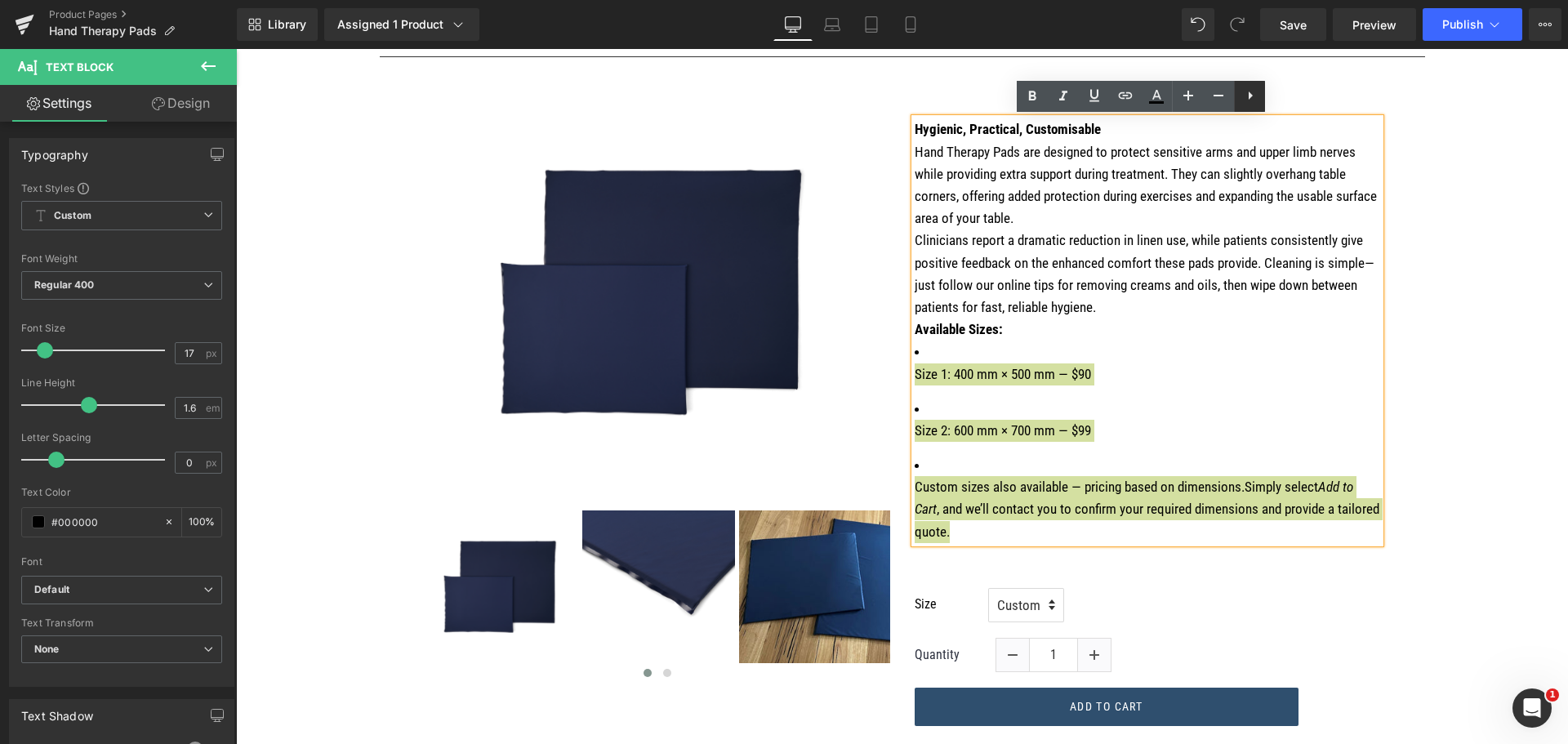
click at [1246, 98] on icon at bounding box center [1250, 95] width 20 height 20
click at [1241, 94] on icon at bounding box center [1249, 95] width 20 height 20
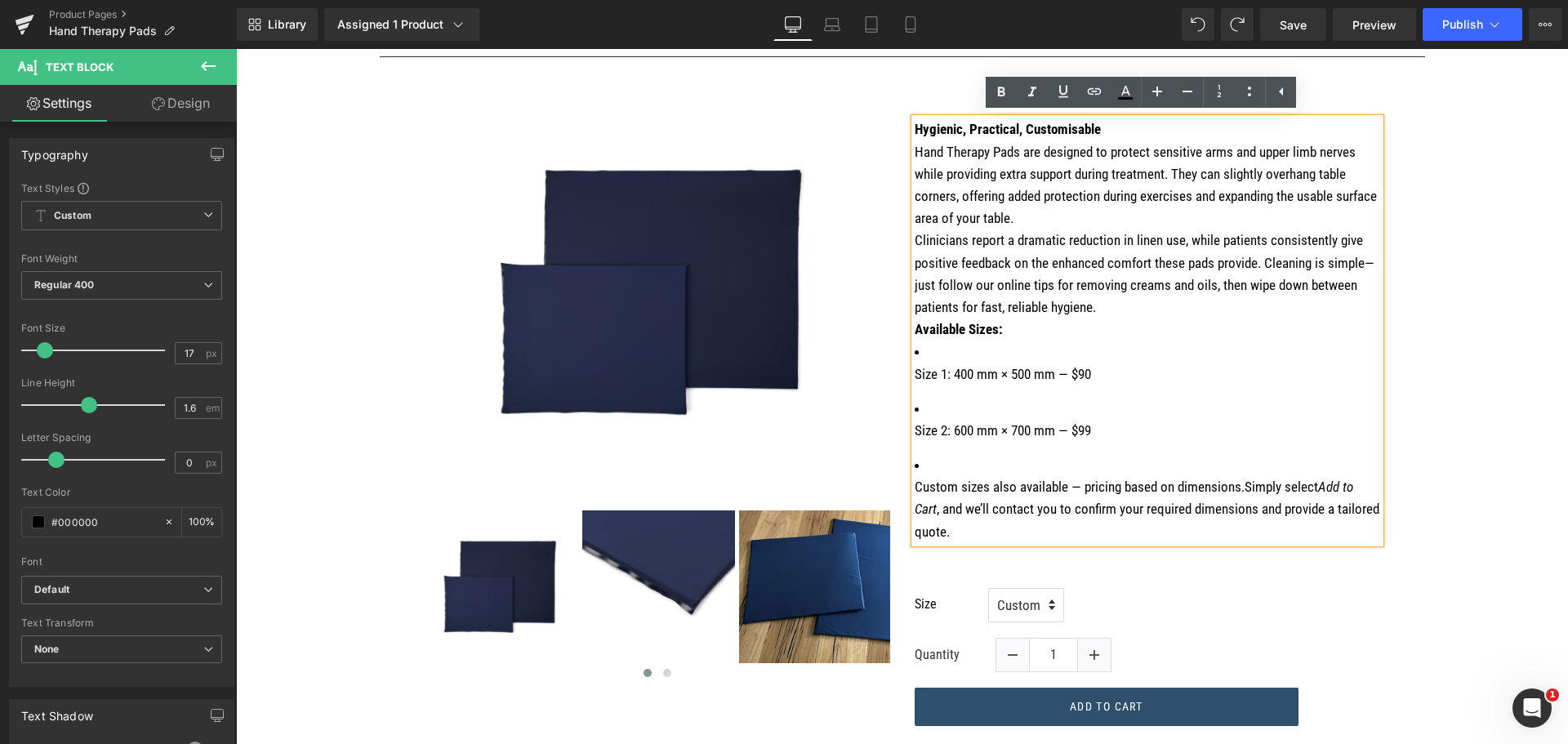
click at [1185, 433] on p "Size 2: 600 mm × 700 mm — $99" at bounding box center [1147, 430] width 465 height 22
click at [1079, 217] on p "Hand Therapy Pads are designed to protect sensitive arms and upper limb nerves …" at bounding box center [1147, 185] width 465 height 89
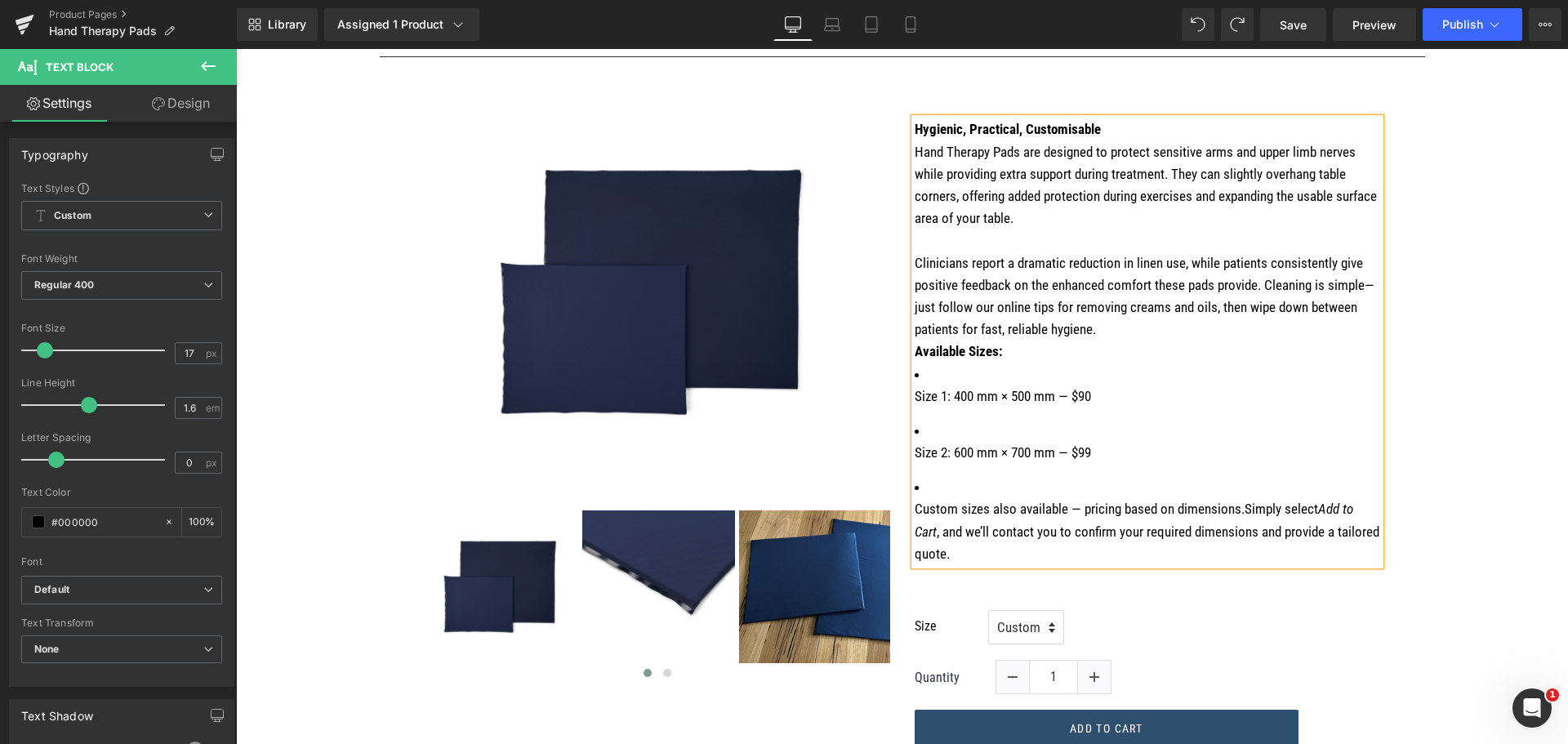
click at [1092, 331] on p "Clinicians report a dramatic reduction in linen use, while patients consistentl…" at bounding box center [1147, 296] width 465 height 89
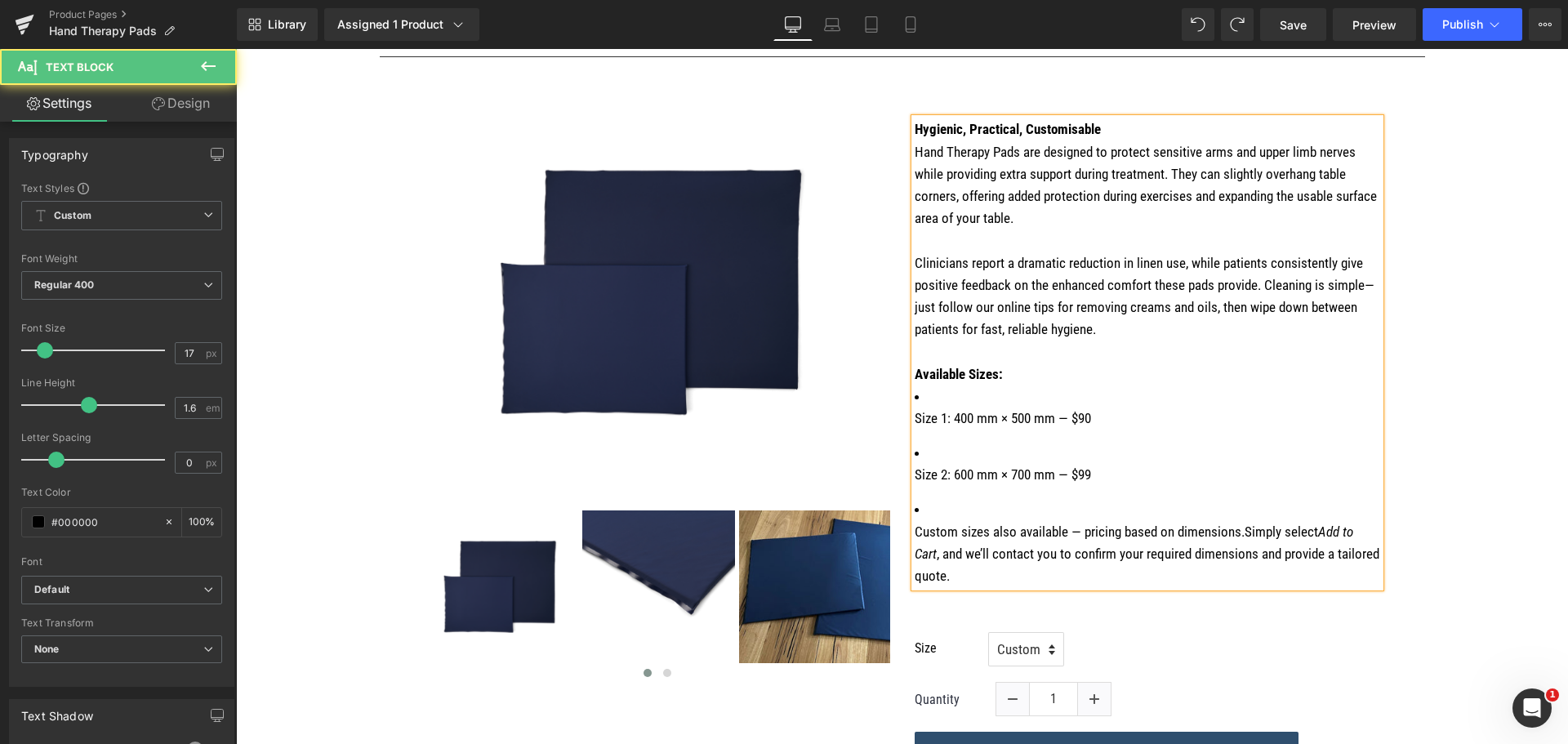
click at [1368, 284] on p "Clinicians report a dramatic reduction in linen use, while patients consistentl…" at bounding box center [1147, 296] width 465 height 89
click at [1300, 23] on span "Save" at bounding box center [1293, 25] width 27 height 17
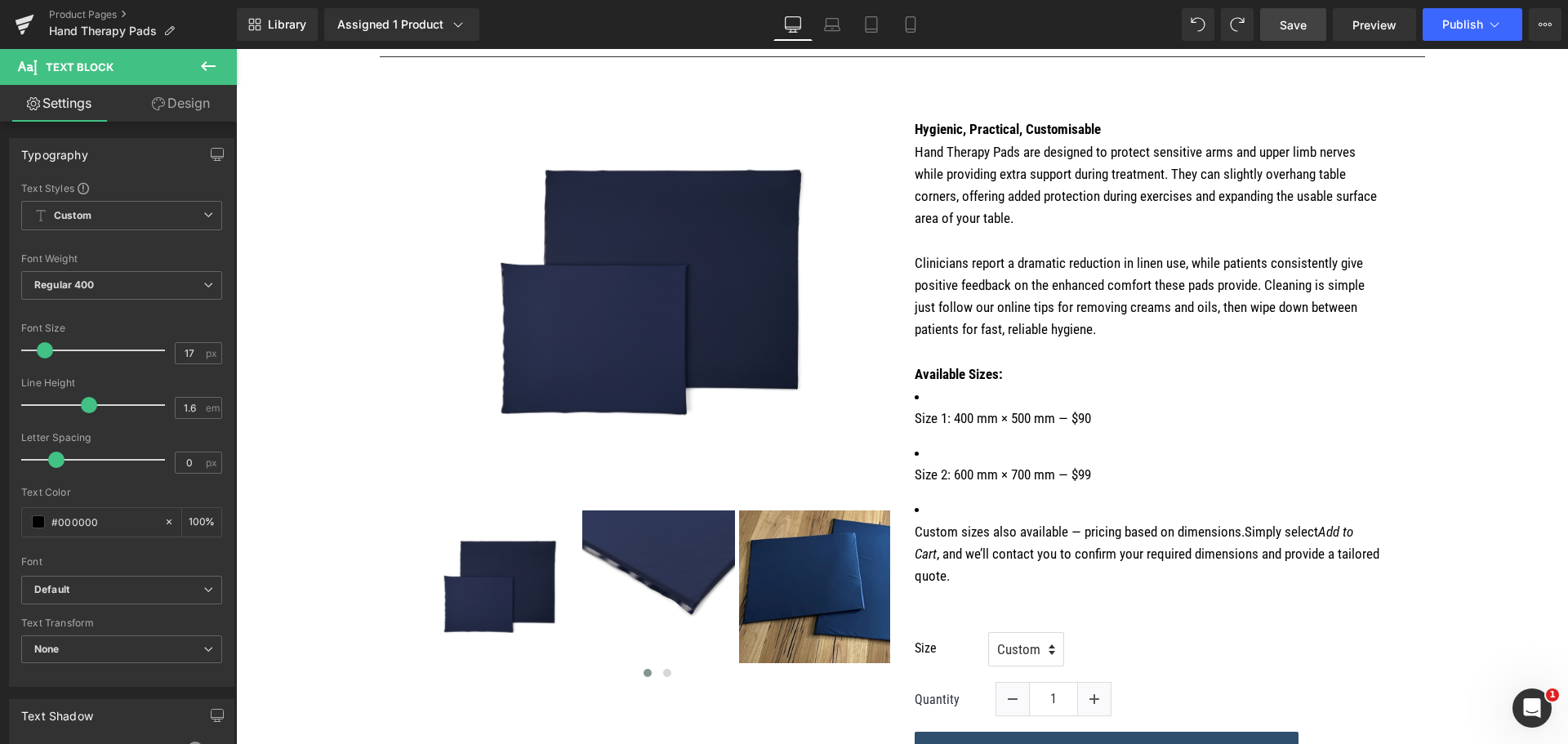
click at [1274, 23] on link "Save" at bounding box center [1293, 24] width 66 height 33
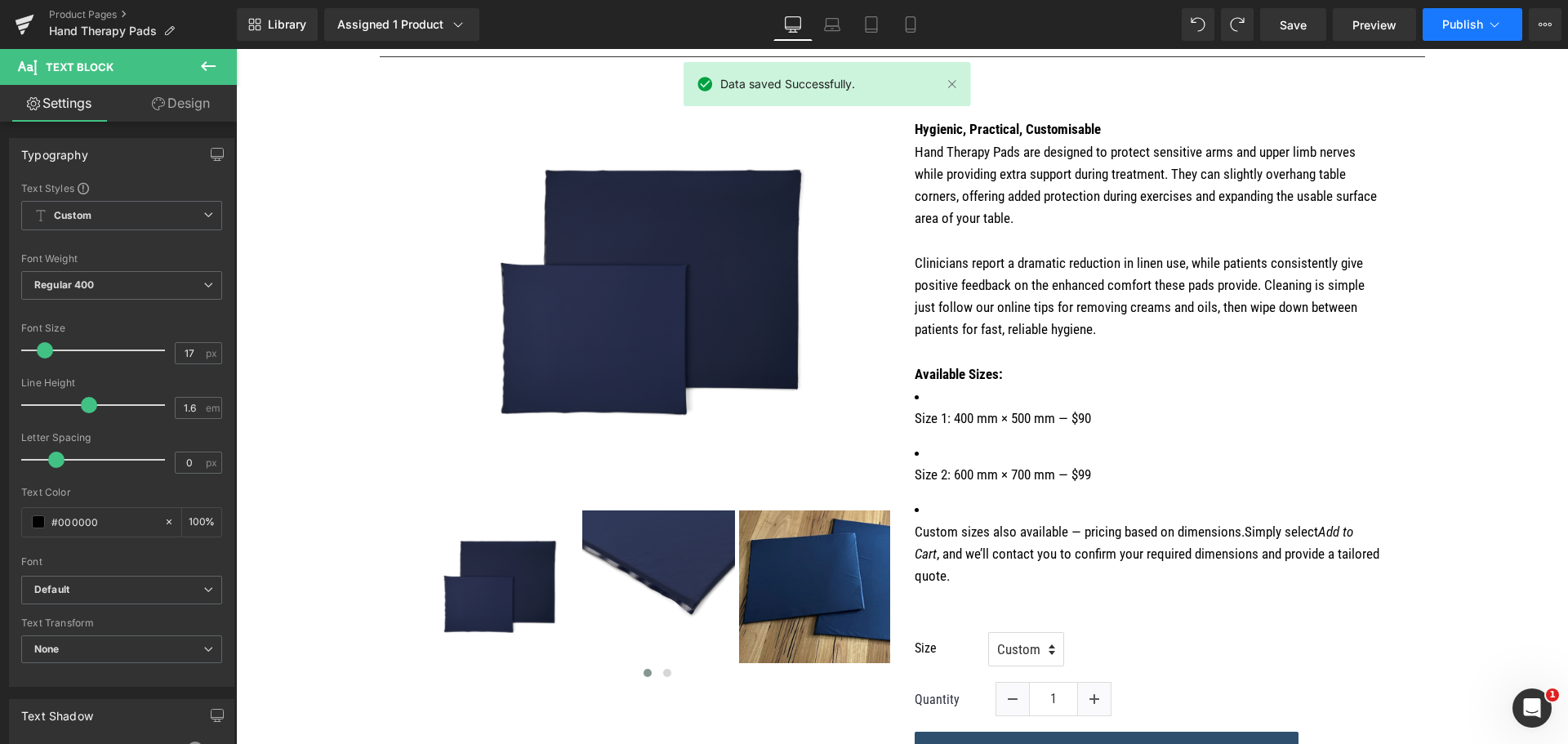
click at [1491, 24] on icon at bounding box center [1494, 24] width 16 height 16
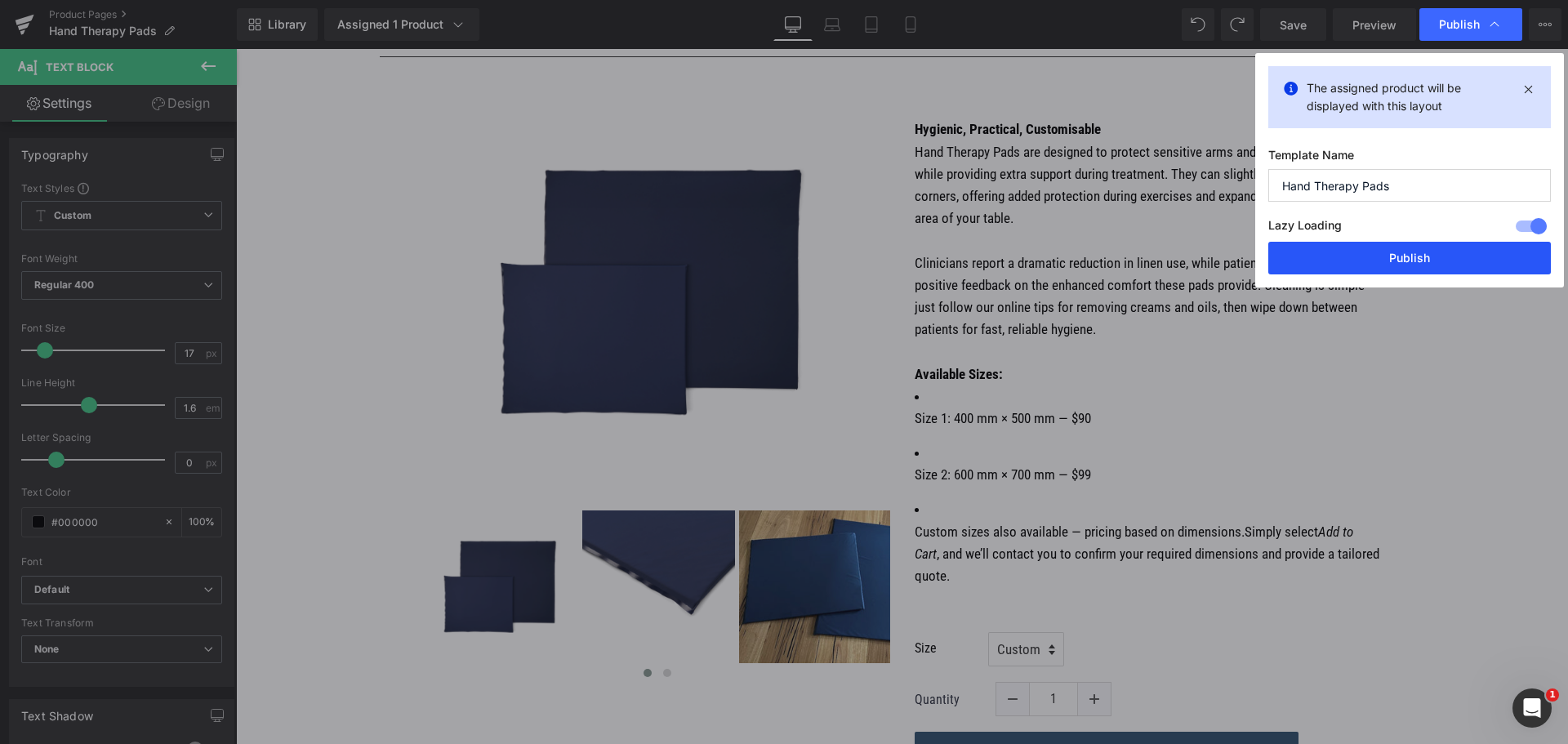
click at [1383, 256] on button "Publish" at bounding box center [1409, 258] width 282 height 33
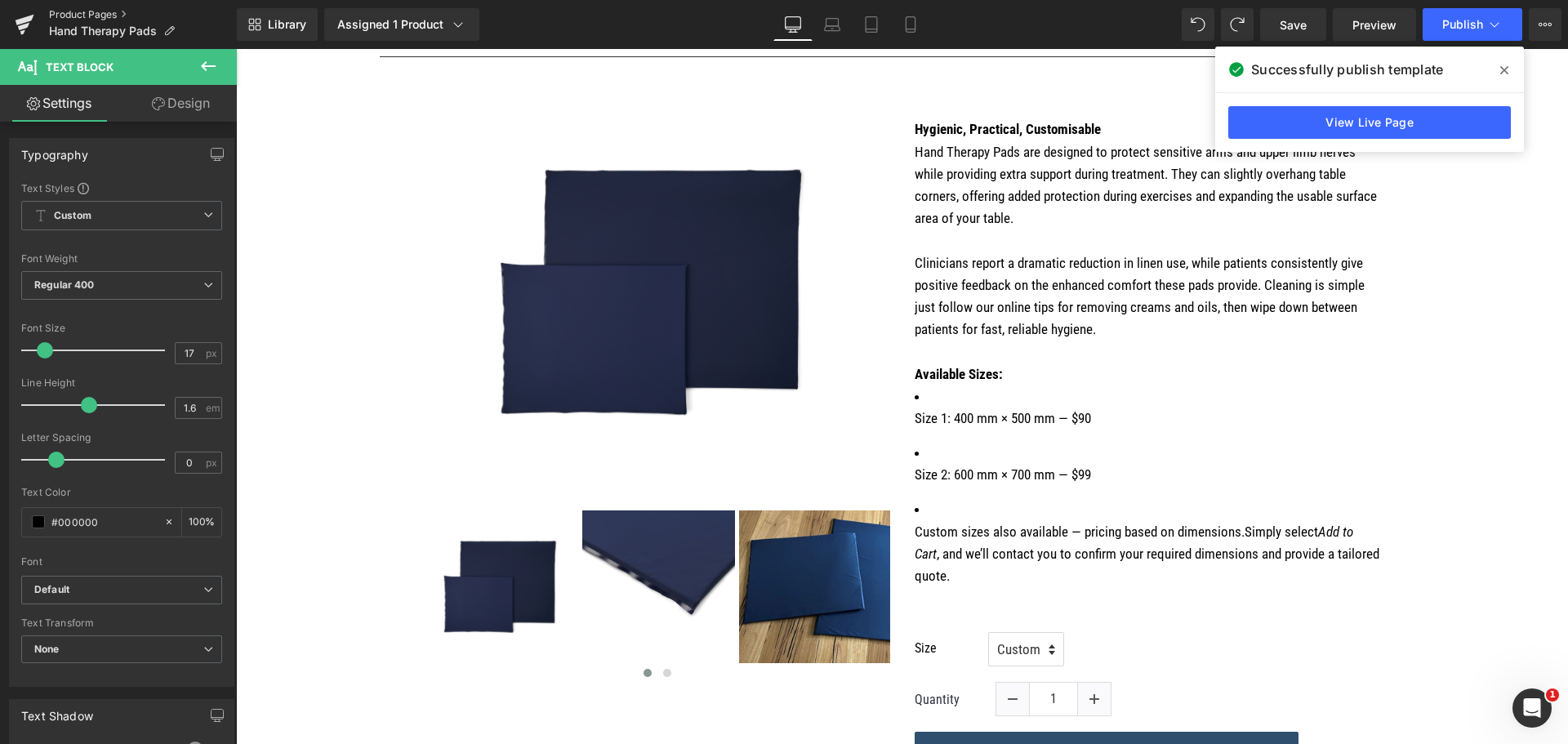
click at [56, 11] on link "Product Pages" at bounding box center [143, 14] width 188 height 13
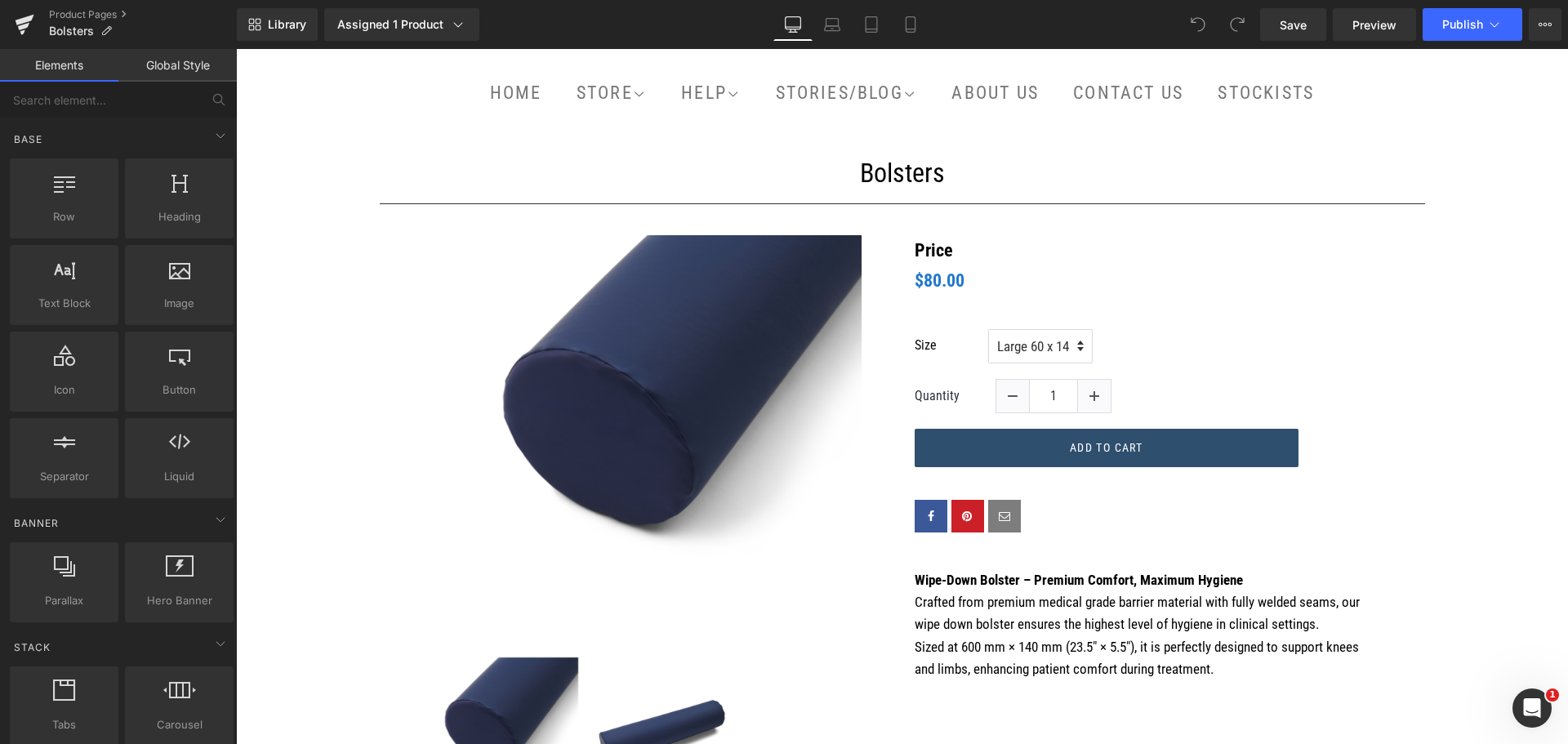
scroll to position [164, 0]
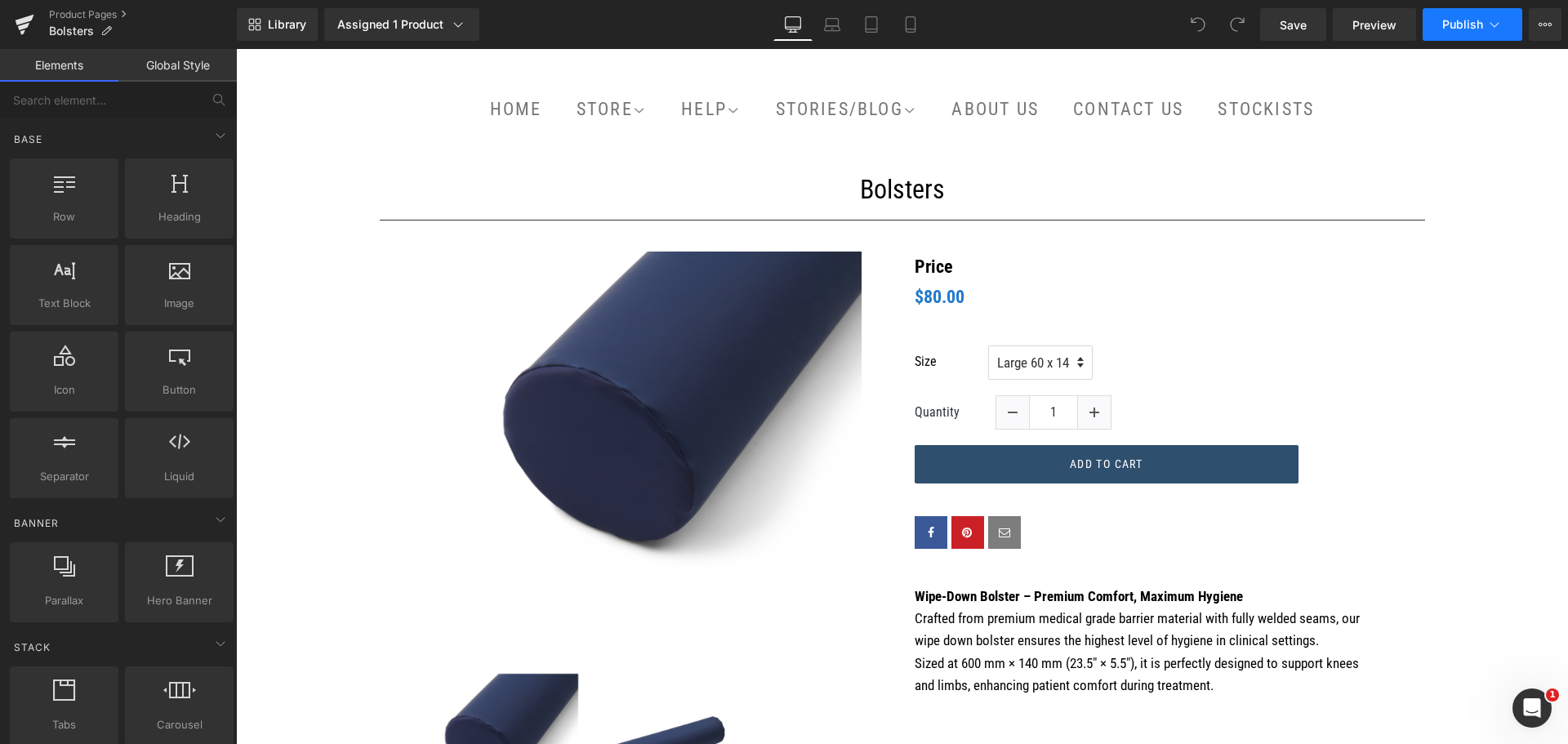
click at [1446, 20] on span "Publish" at bounding box center [1462, 24] width 41 height 13
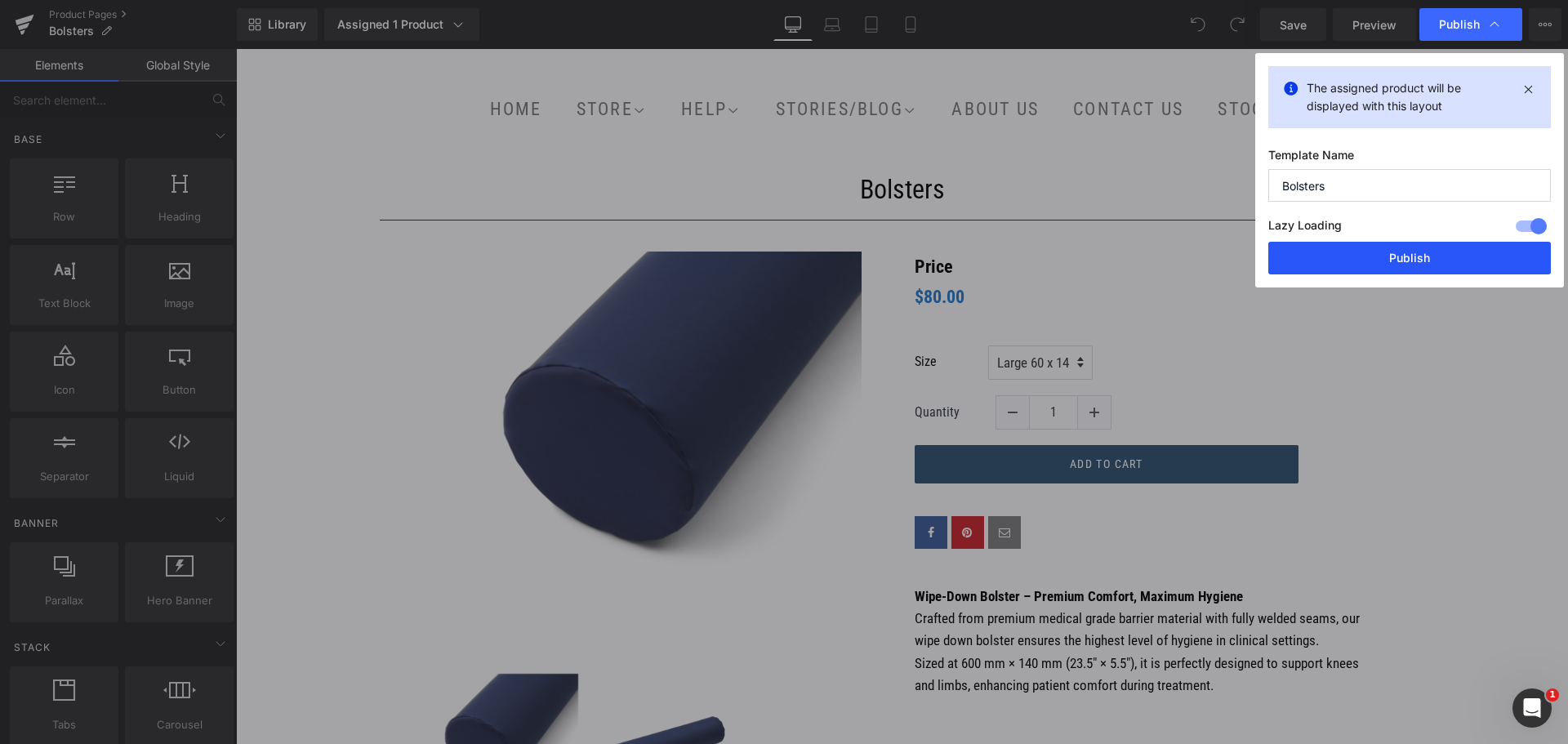
click at [1426, 268] on button "Publish" at bounding box center [1409, 258] width 282 height 33
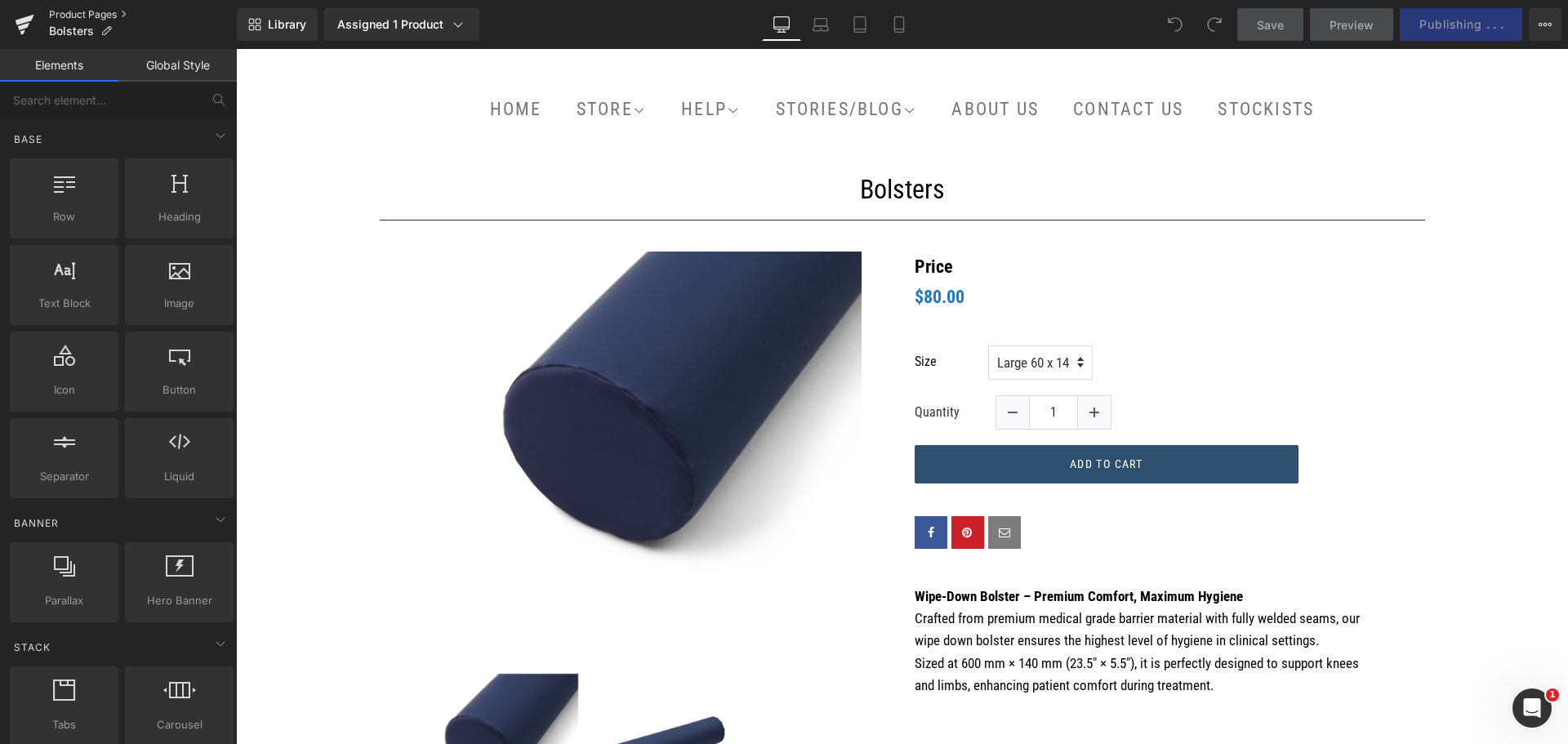
click at [78, 11] on link "Product Pages" at bounding box center [143, 14] width 188 height 13
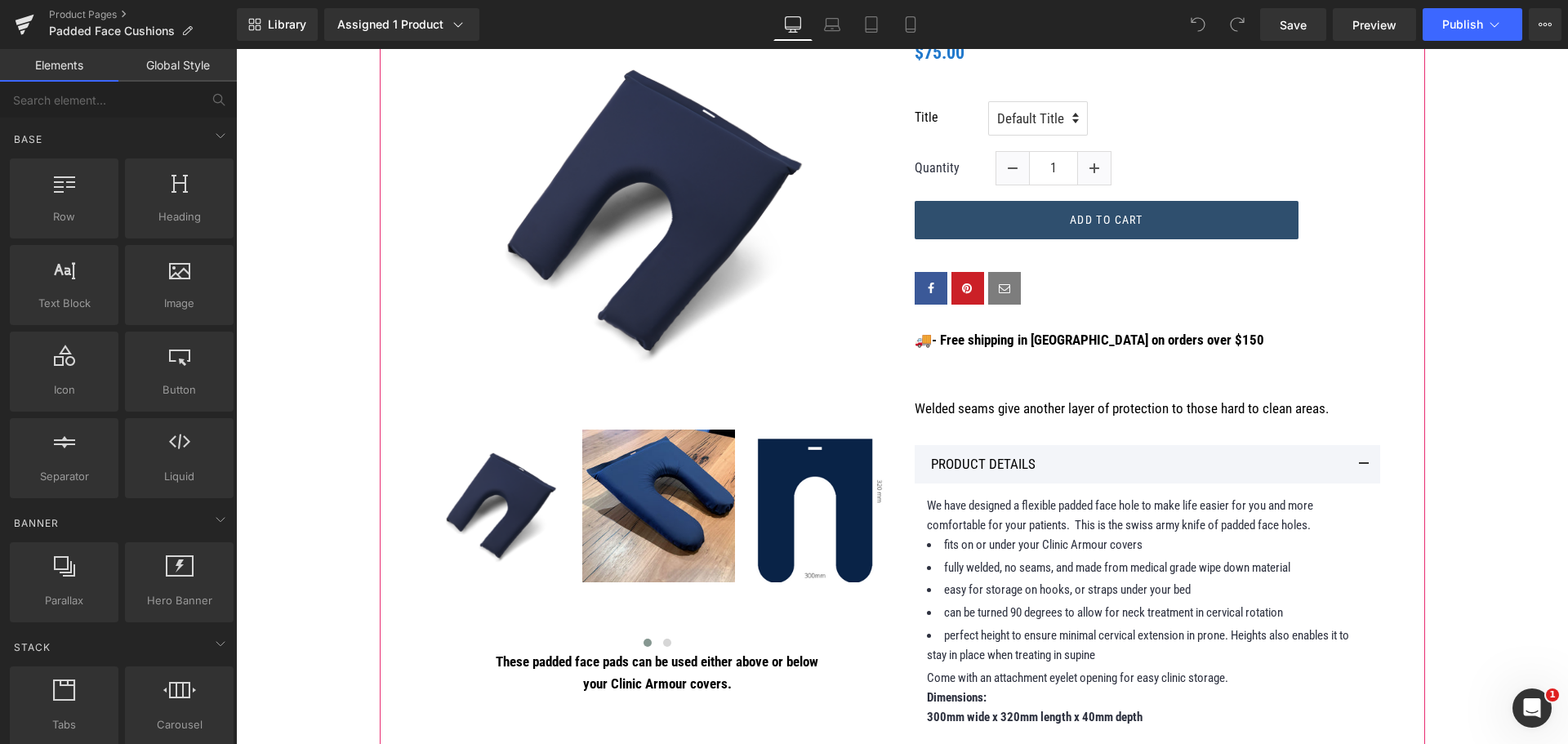
scroll to position [408, 0]
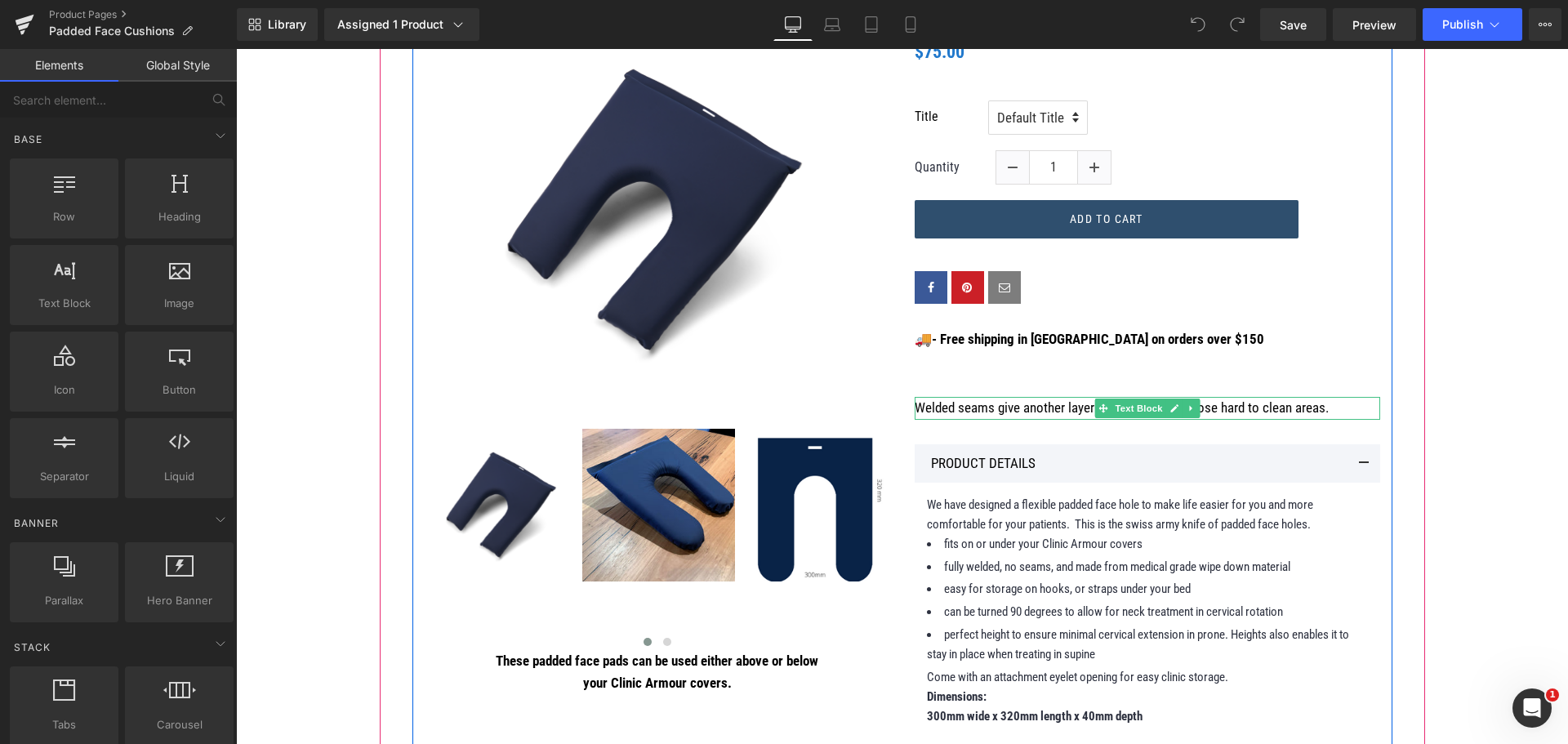
click at [1303, 406] on p "Welded seams give another layer of protection to those hard to clean areas." at bounding box center [1147, 407] width 465 height 22
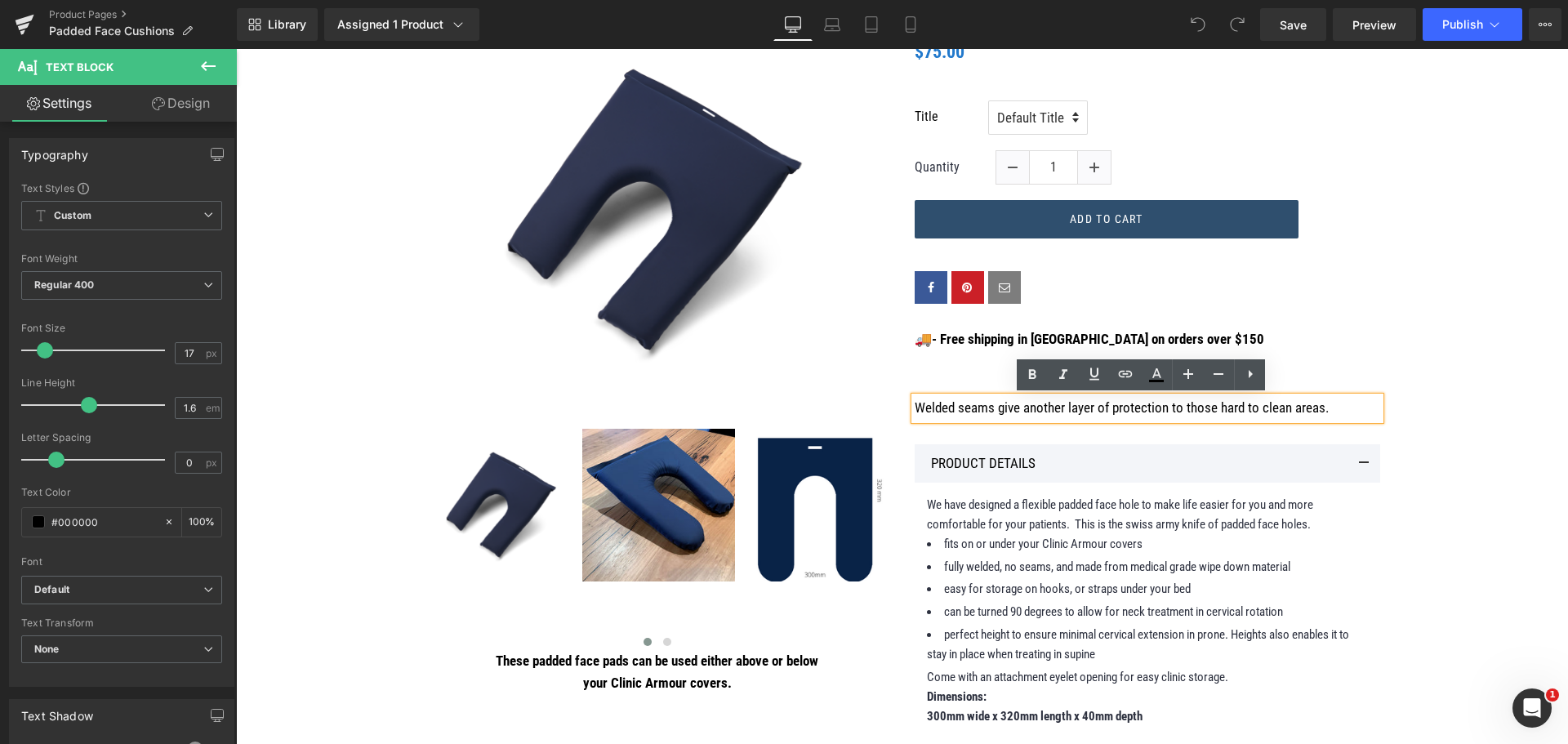
drag, startPoint x: 1334, startPoint y: 410, endPoint x: 904, endPoint y: 416, distance: 430.0
click at [915, 416] on div "Welded seams give another layer of protection to those hard to clean areas." at bounding box center [1147, 407] width 465 height 22
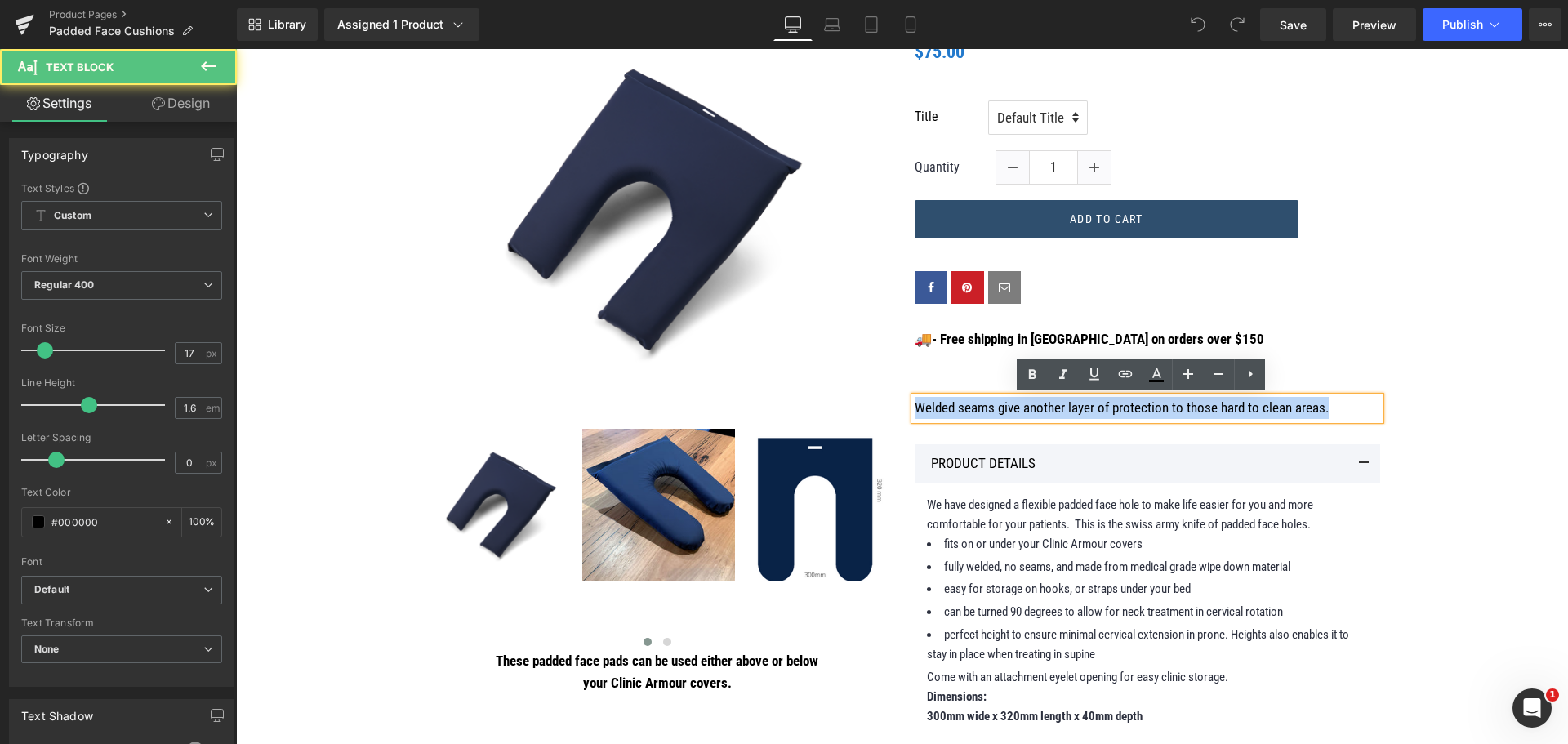
drag, startPoint x: 1340, startPoint y: 405, endPoint x: 910, endPoint y: 407, distance: 430.0
click at [915, 407] on p "Welded seams give another layer of protection to those hard to clean areas." at bounding box center [1147, 407] width 465 height 22
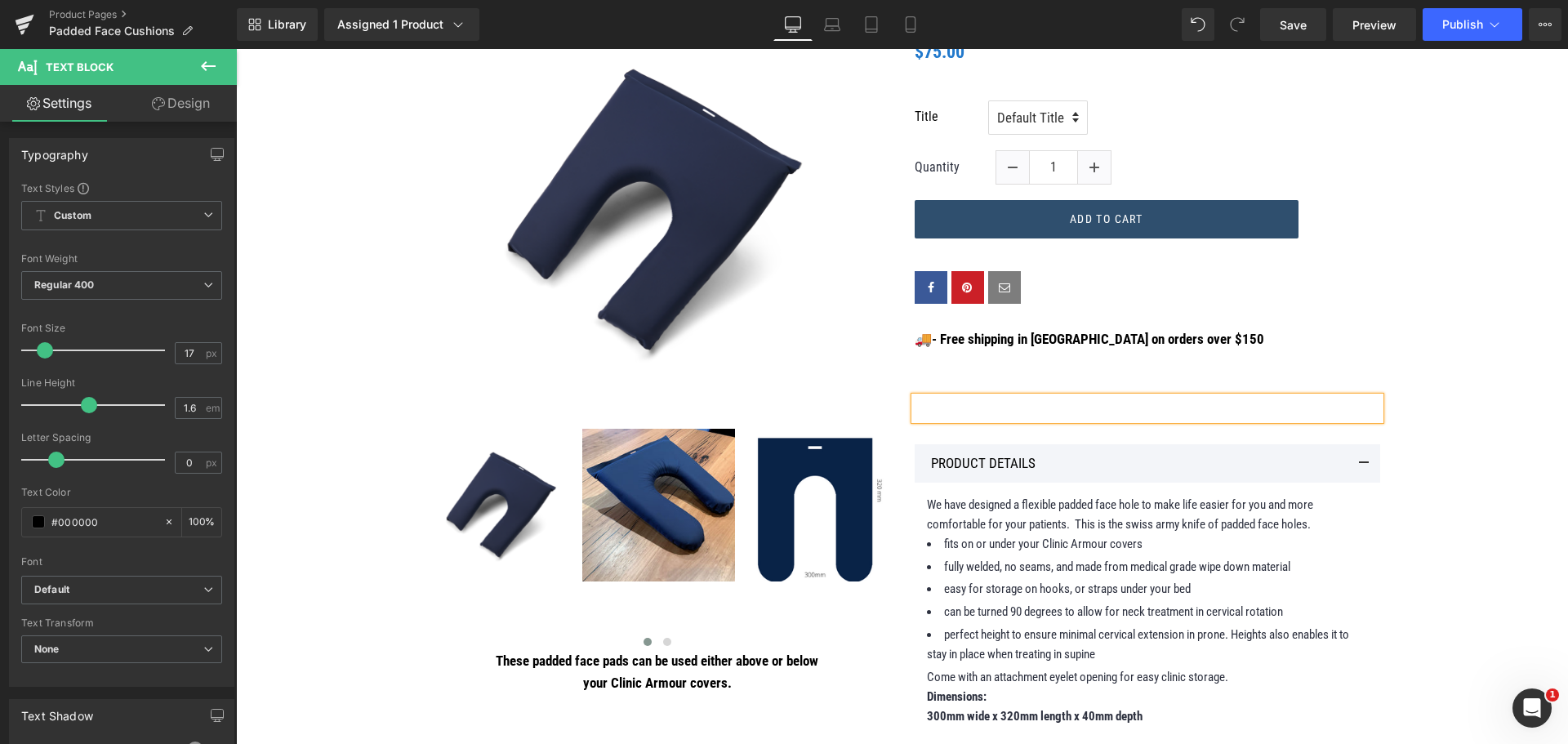
click at [949, 402] on p at bounding box center [1147, 407] width 465 height 22
click at [1253, 383] on icon at bounding box center [1250, 373] width 20 height 20
click at [1249, 391] on link at bounding box center [1249, 375] width 31 height 31
drag, startPoint x: 1240, startPoint y: 405, endPoint x: 1203, endPoint y: 409, distance: 37.2
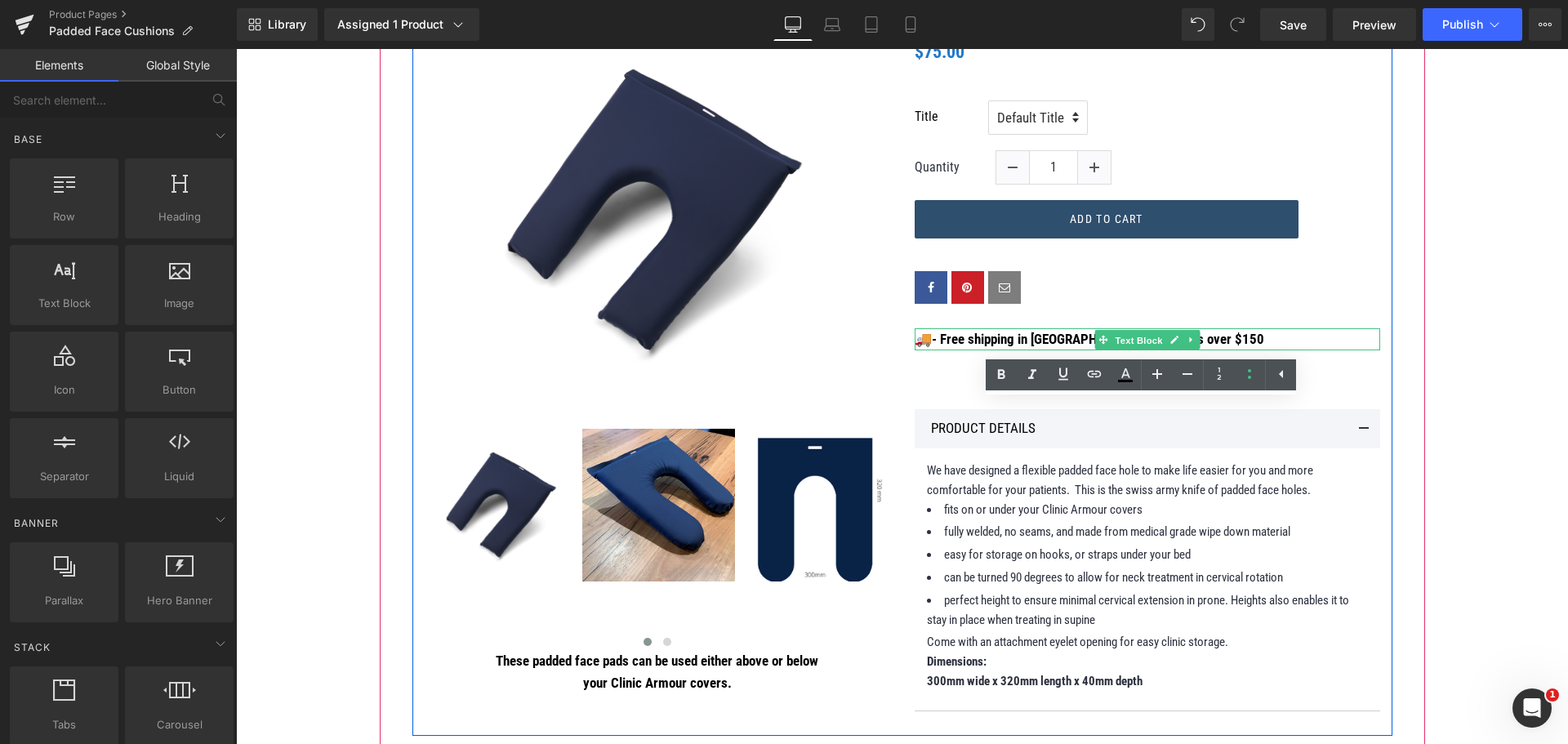
click at [1148, 342] on span "Text Block" at bounding box center [1138, 340] width 54 height 20
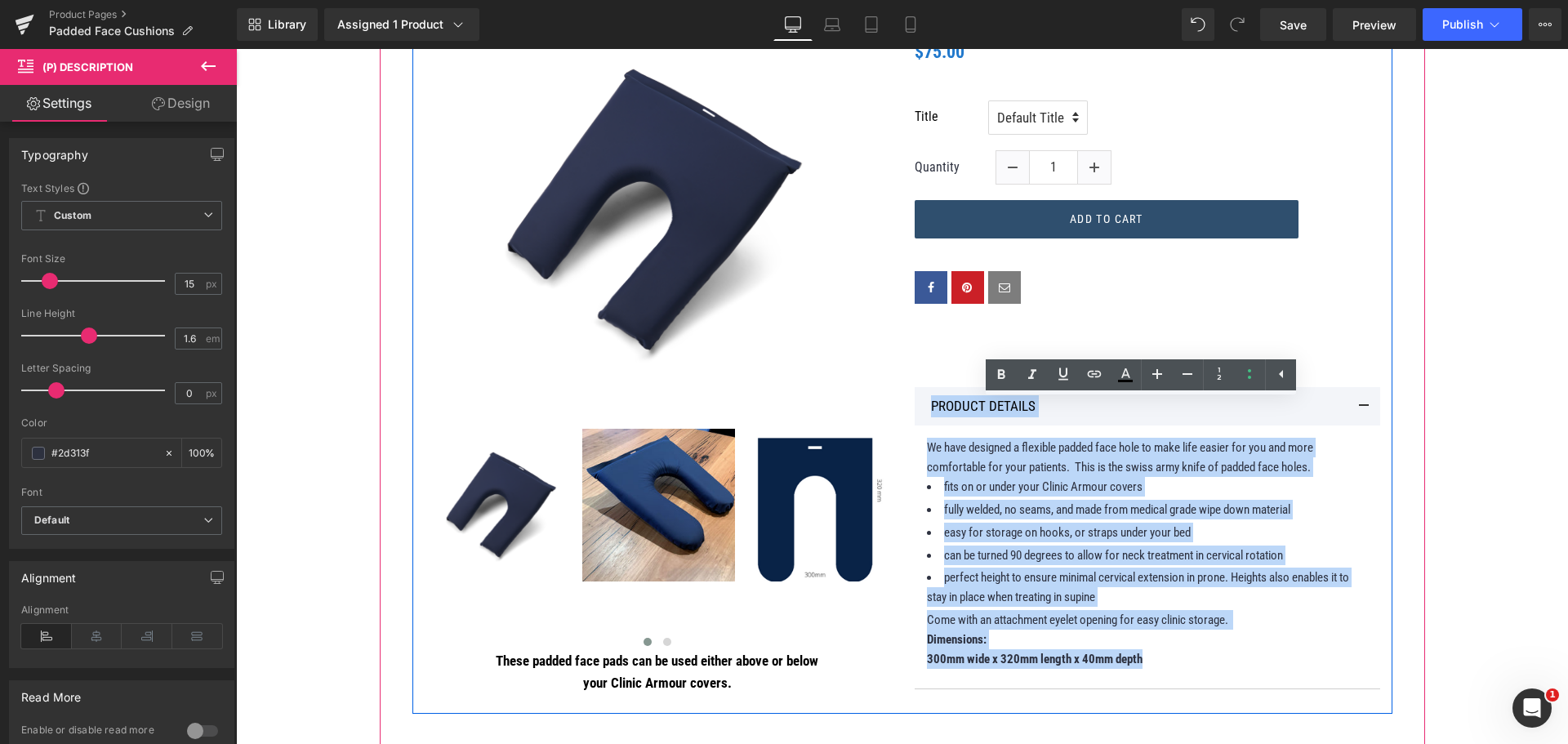
drag, startPoint x: 1184, startPoint y: 657, endPoint x: 904, endPoint y: 417, distance: 368.8
click at [904, 417] on div "Price Heading $0 $75.00 (P) Price Title Default Title 1" at bounding box center [1148, 356] width 490 height 699
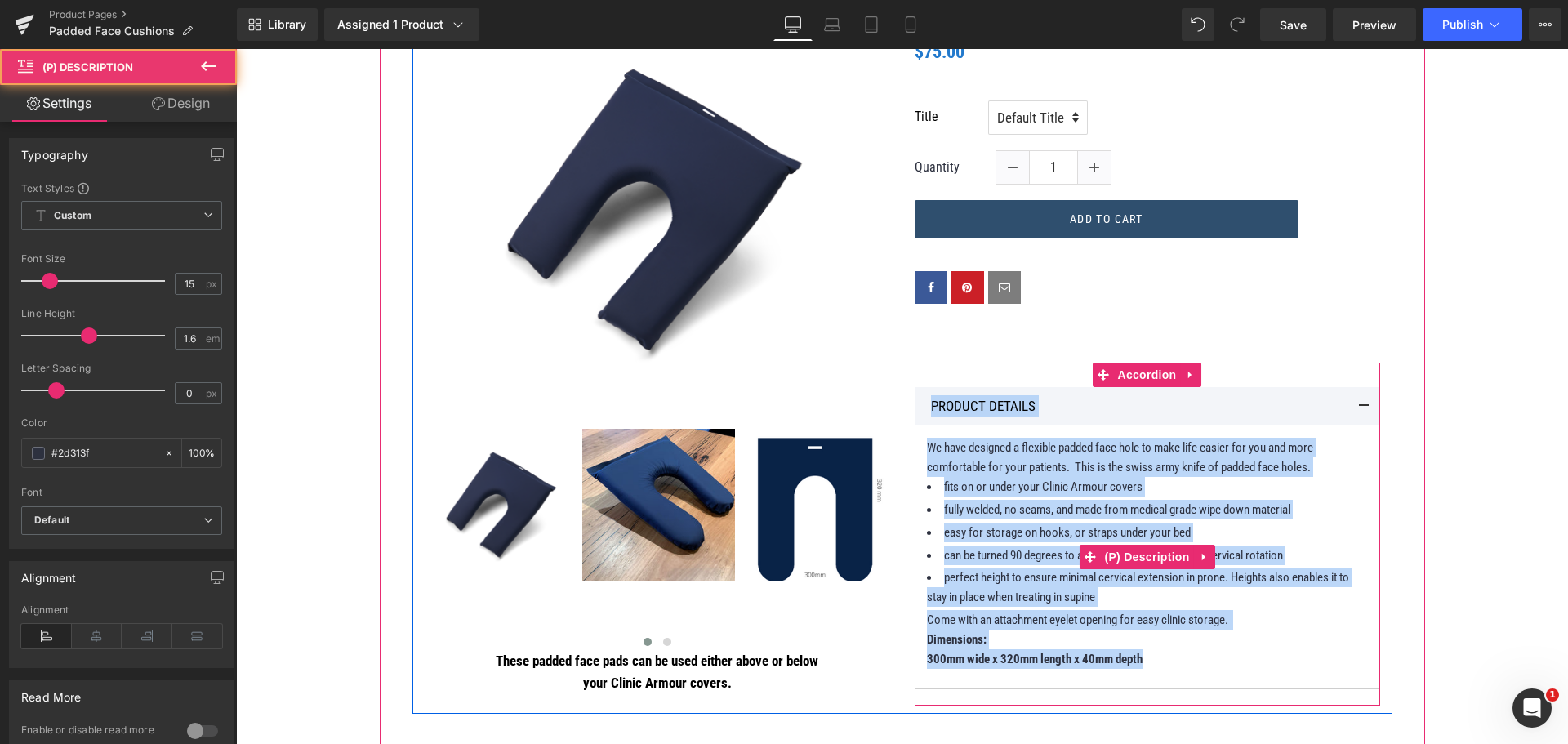
click at [1319, 637] on p "Dimensions:" at bounding box center [1147, 639] width 441 height 20
drag, startPoint x: 1165, startPoint y: 662, endPoint x: 922, endPoint y: 450, distance: 322.5
click at [927, 450] on div "We have designed a flexible padded face hole to make life easier for you and mo…" at bounding box center [1147, 553] width 441 height 231
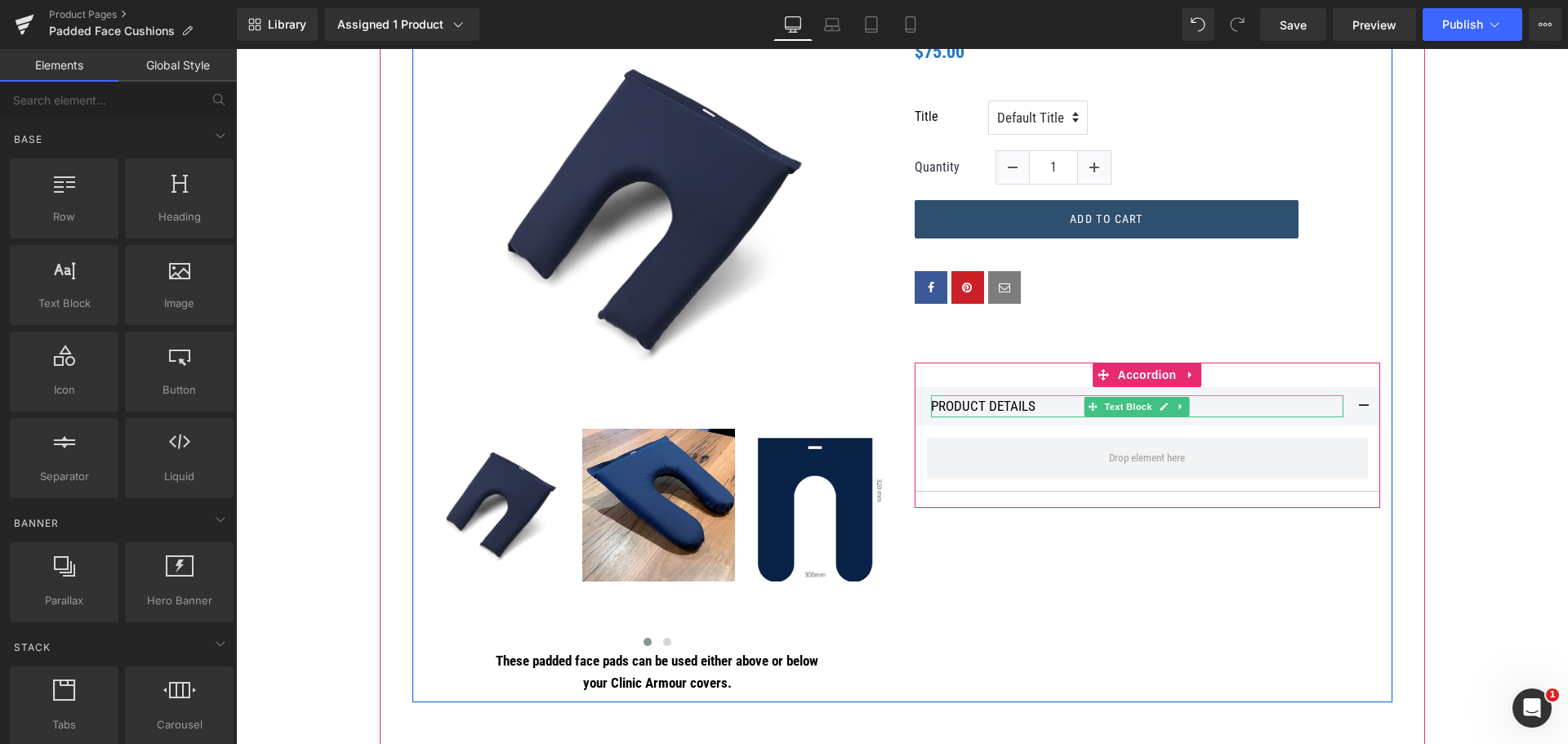
click at [1030, 405] on p "PRODUCT DETAILS" at bounding box center [1137, 405] width 412 height 22
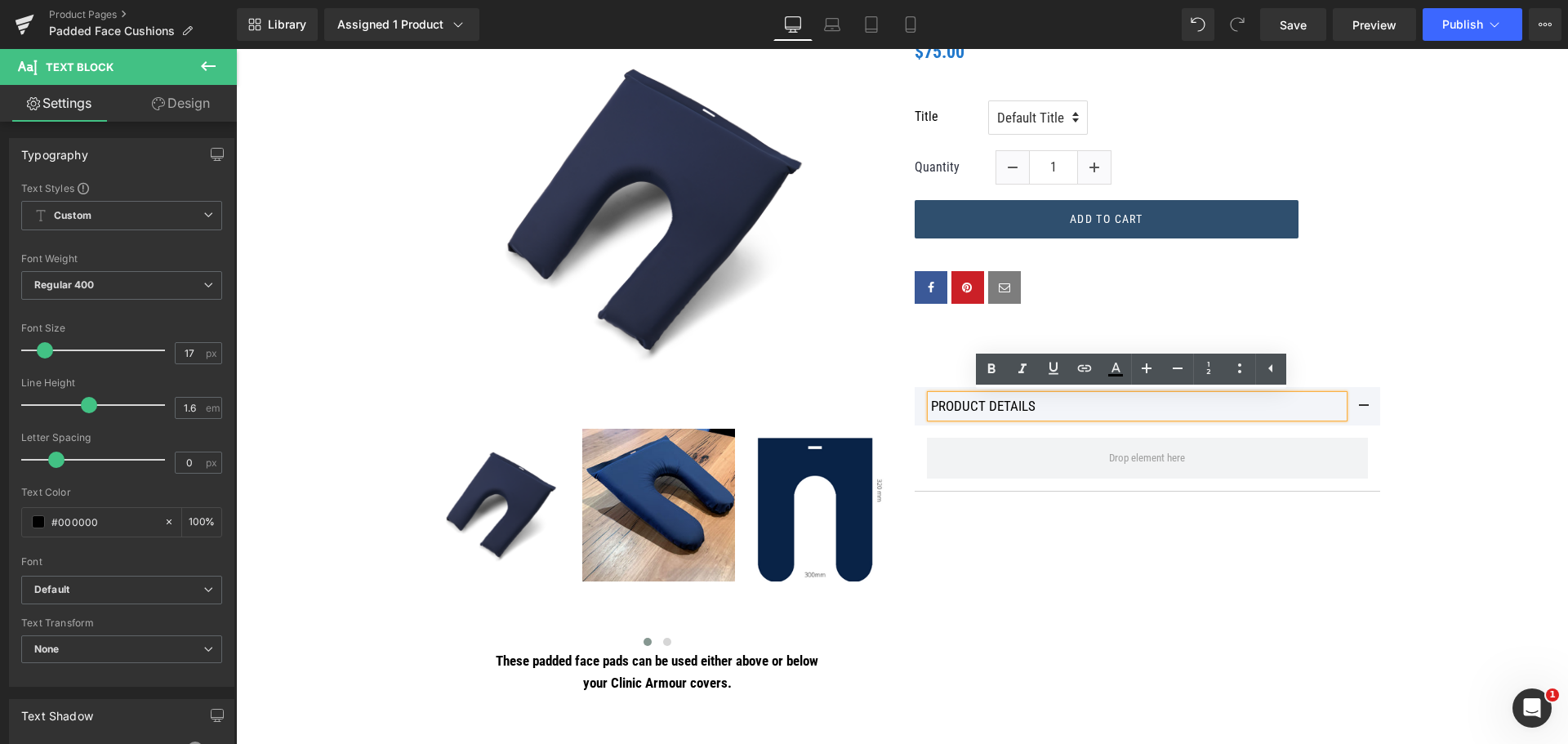
drag, startPoint x: 1039, startPoint y: 405, endPoint x: 920, endPoint y: 404, distance: 119.0
click at [931, 404] on div "PRODUCT DETAILS" at bounding box center [1137, 405] width 412 height 22
click at [1041, 453] on span at bounding box center [1147, 457] width 441 height 41
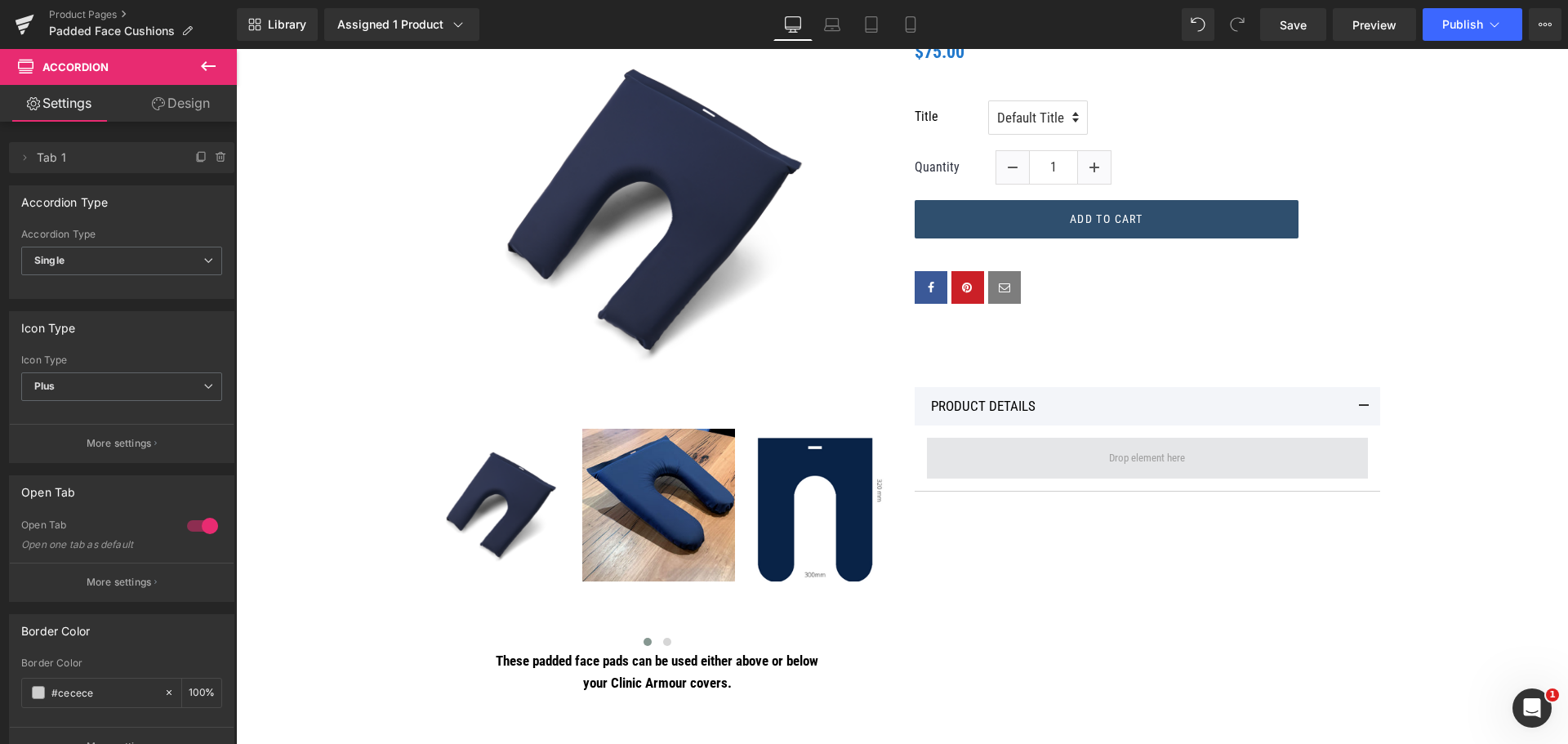
click at [1041, 453] on span at bounding box center [1147, 457] width 441 height 41
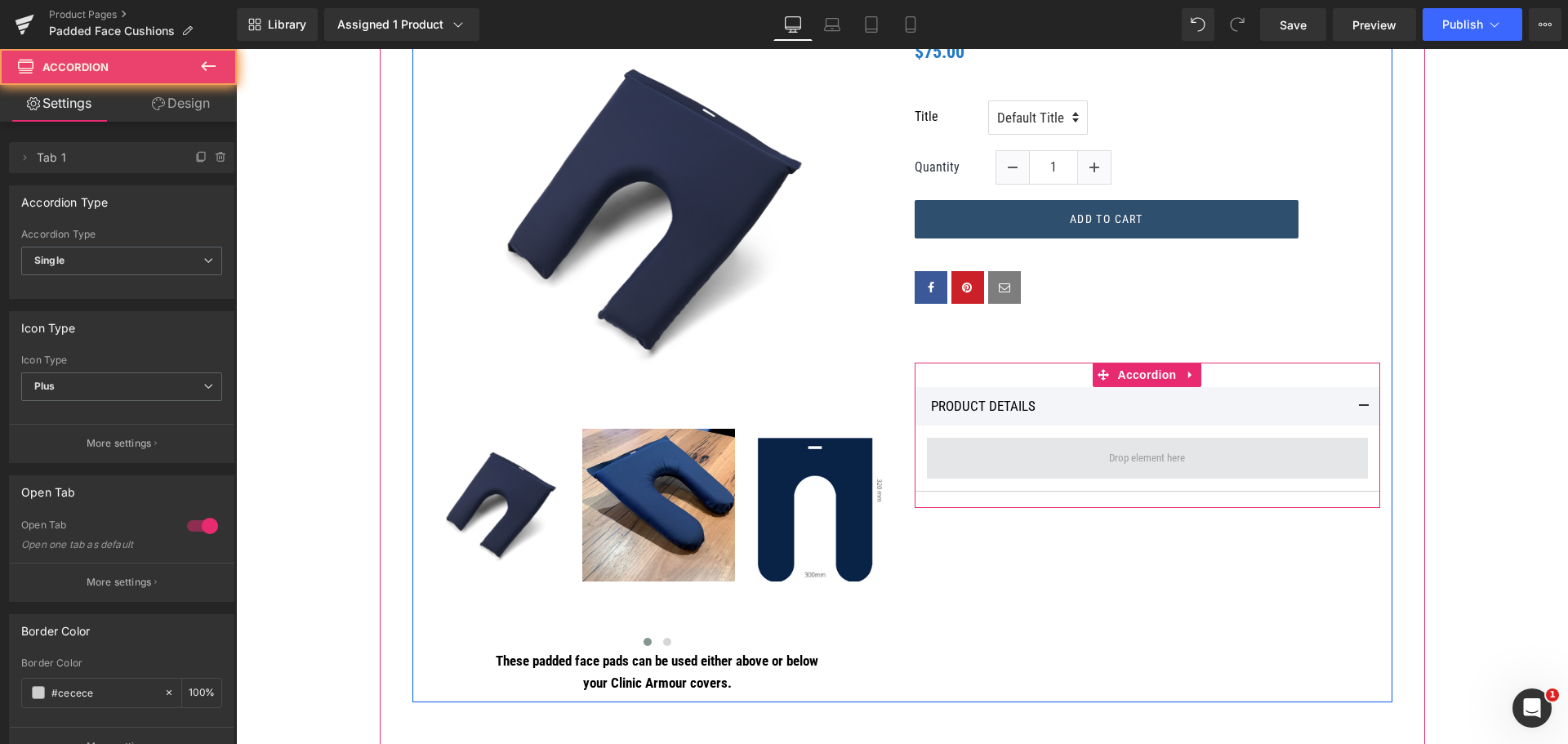
click at [1041, 453] on span at bounding box center [1147, 457] width 441 height 41
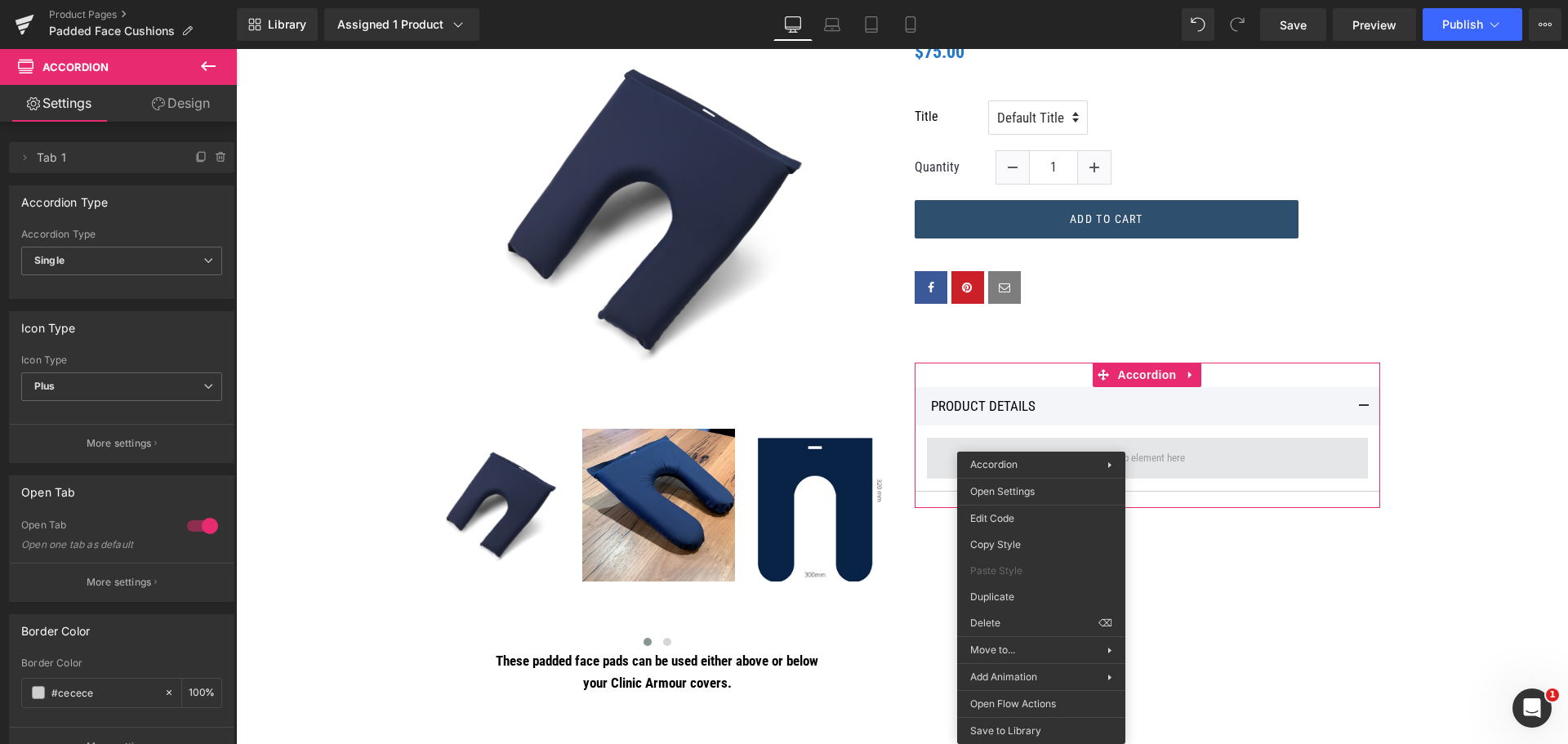
click at [1041, 453] on div "Accordion Product Row Accordion" at bounding box center [1041, 464] width 168 height 26
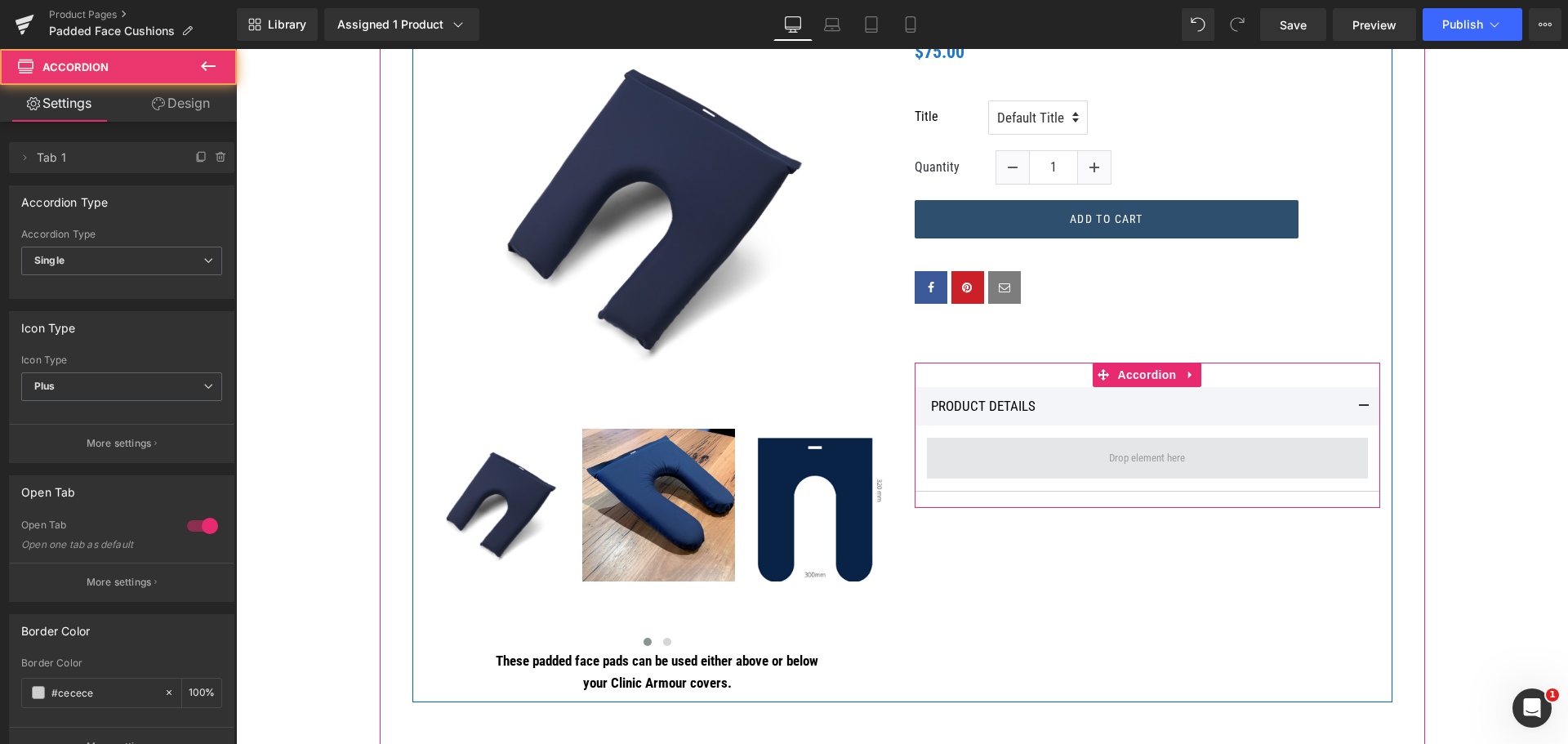
click at [951, 445] on span at bounding box center [1147, 457] width 441 height 41
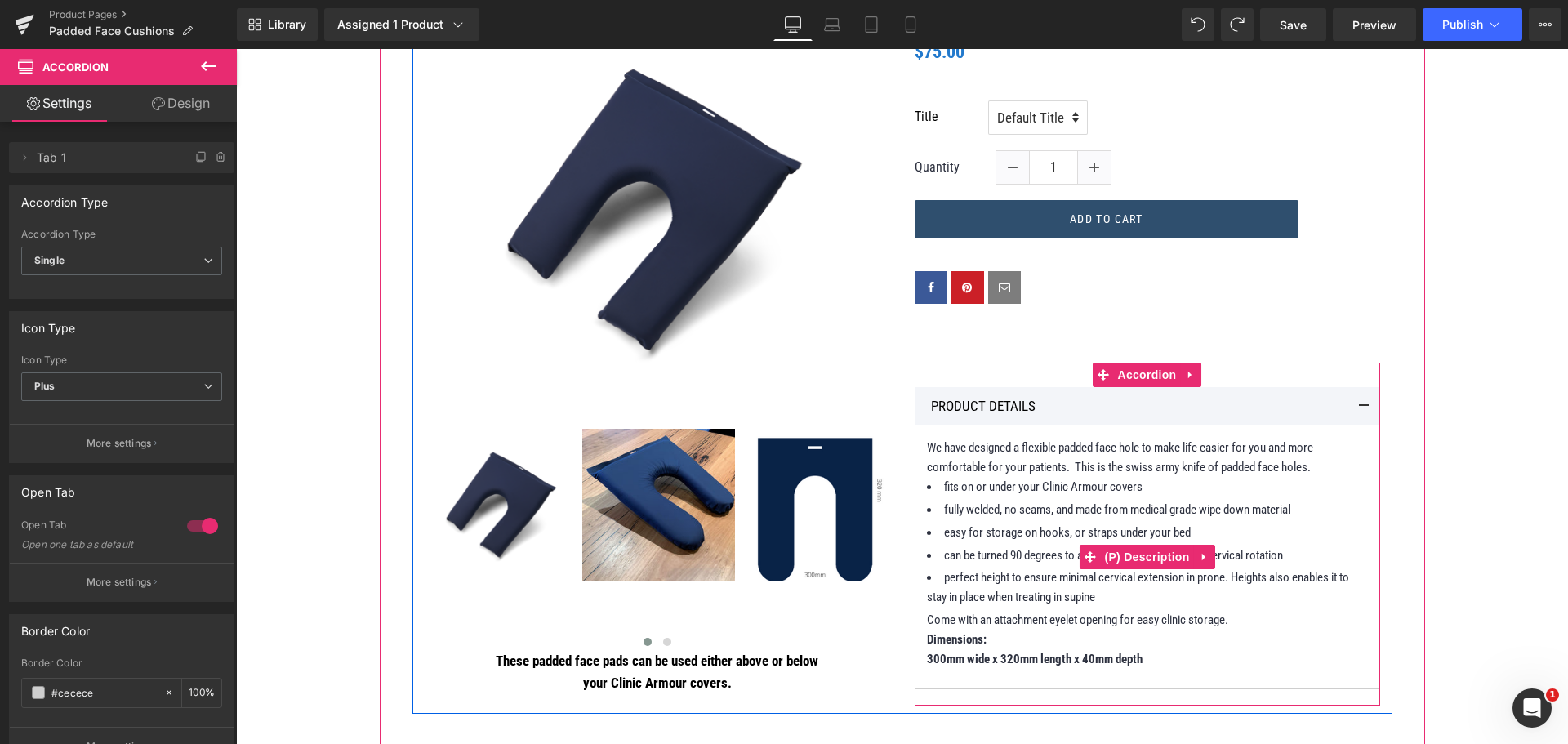
click at [1144, 654] on p "300mm wide x 320mm length x 40mm depth" at bounding box center [1147, 658] width 441 height 20
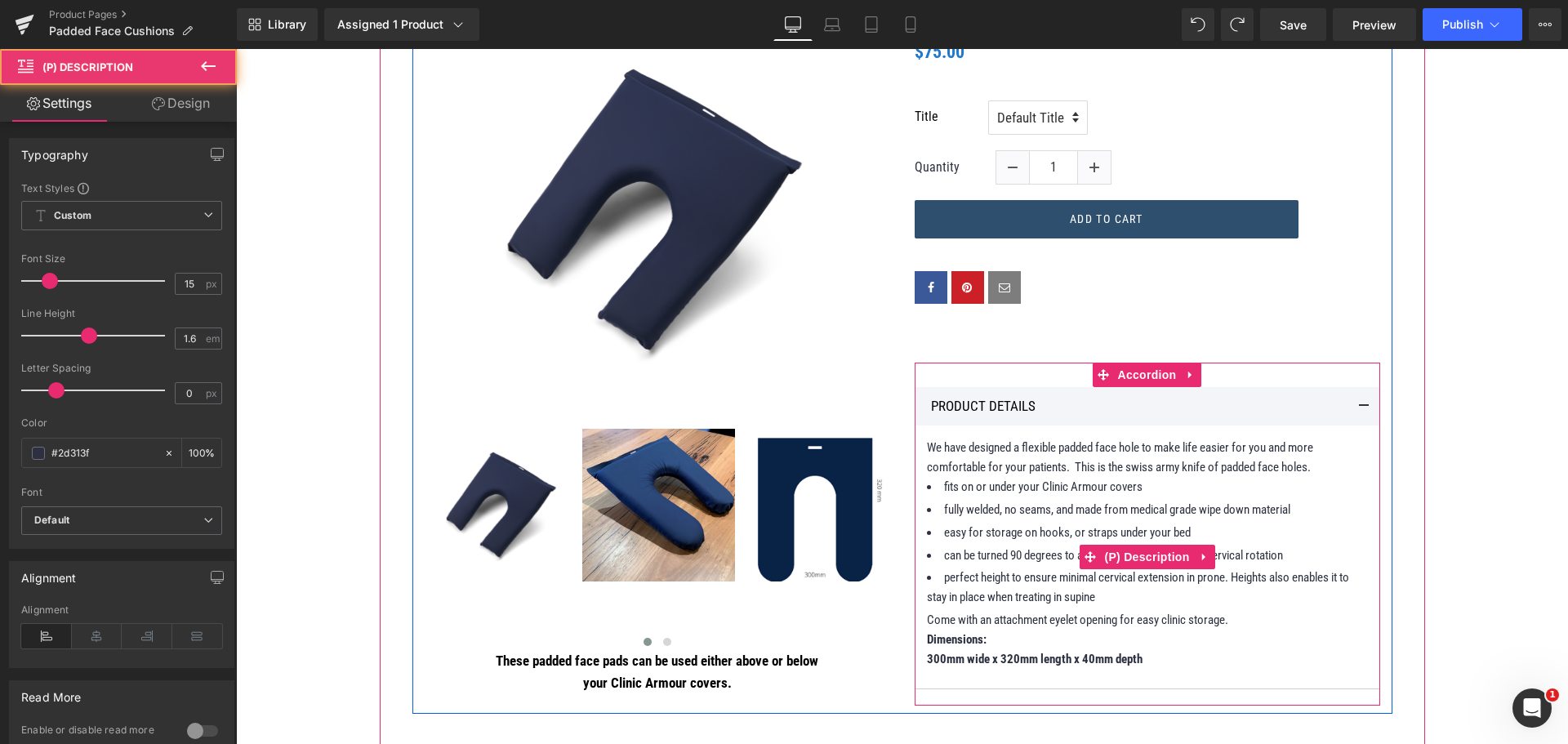
click at [1143, 662] on p "300mm wide x 320mm length x 40mm depth" at bounding box center [1147, 658] width 441 height 20
click at [1137, 662] on p "300mm wide x 320mm length x 40mm depth" at bounding box center [1147, 658] width 441 height 20
click at [1135, 660] on strong "300mm wide x 320mm length x 40mm depth" at bounding box center [1034, 658] width 216 height 15
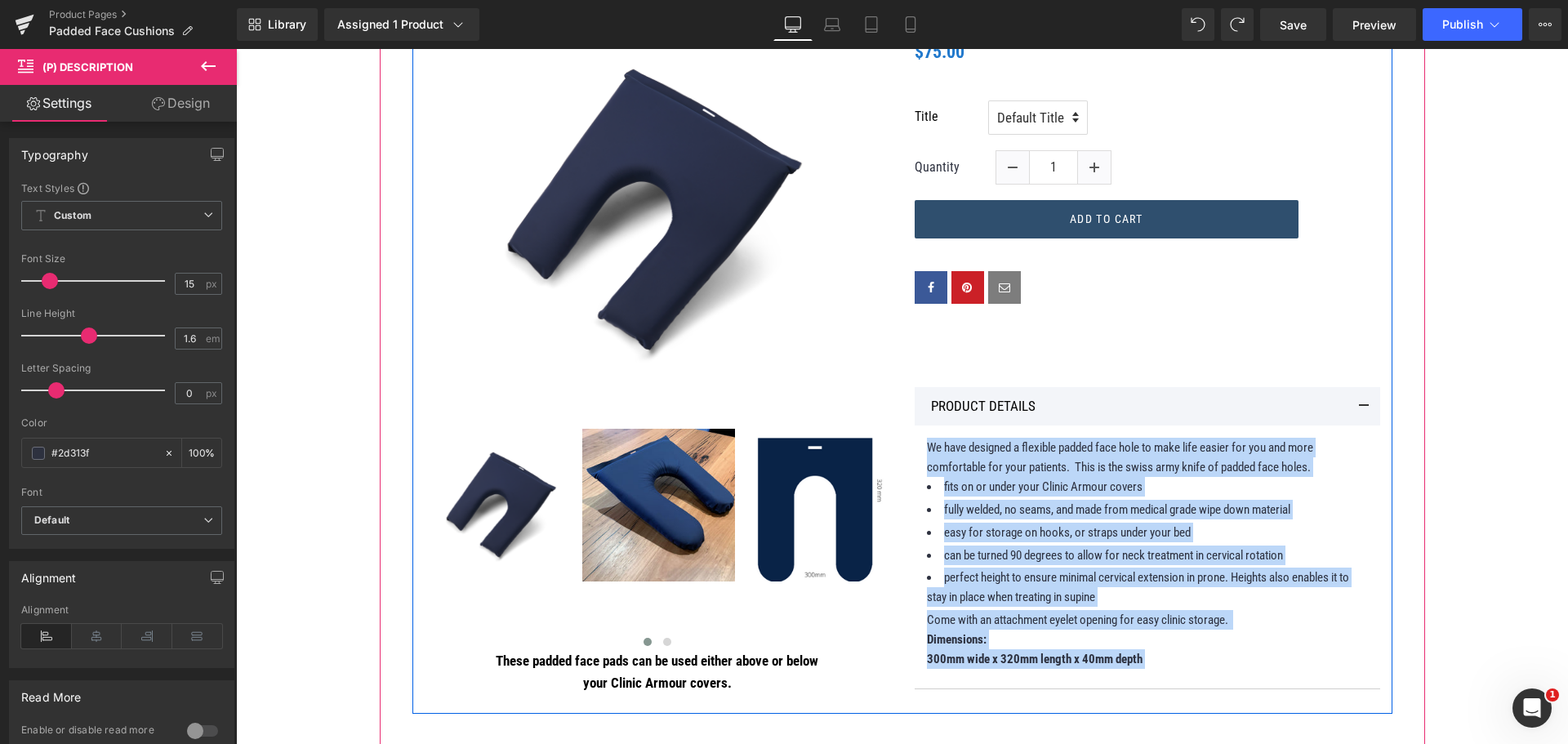
drag, startPoint x: 1135, startPoint y: 660, endPoint x: 905, endPoint y: 525, distance: 266.7
click at [905, 525] on div "Price Heading $0 $75.00 (P) Price Title Default Title 1" at bounding box center [1148, 356] width 490 height 699
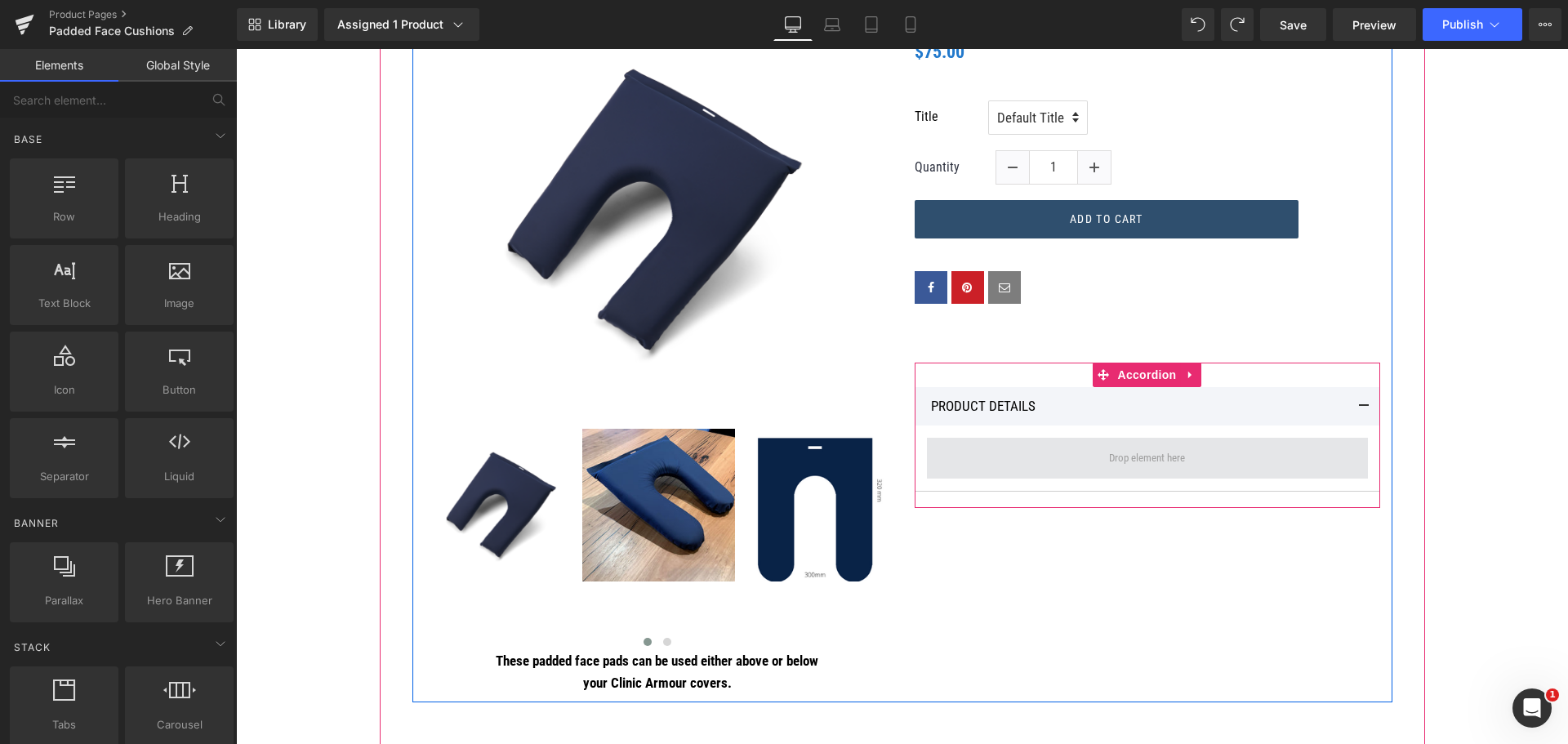
click at [969, 448] on span at bounding box center [1147, 457] width 441 height 41
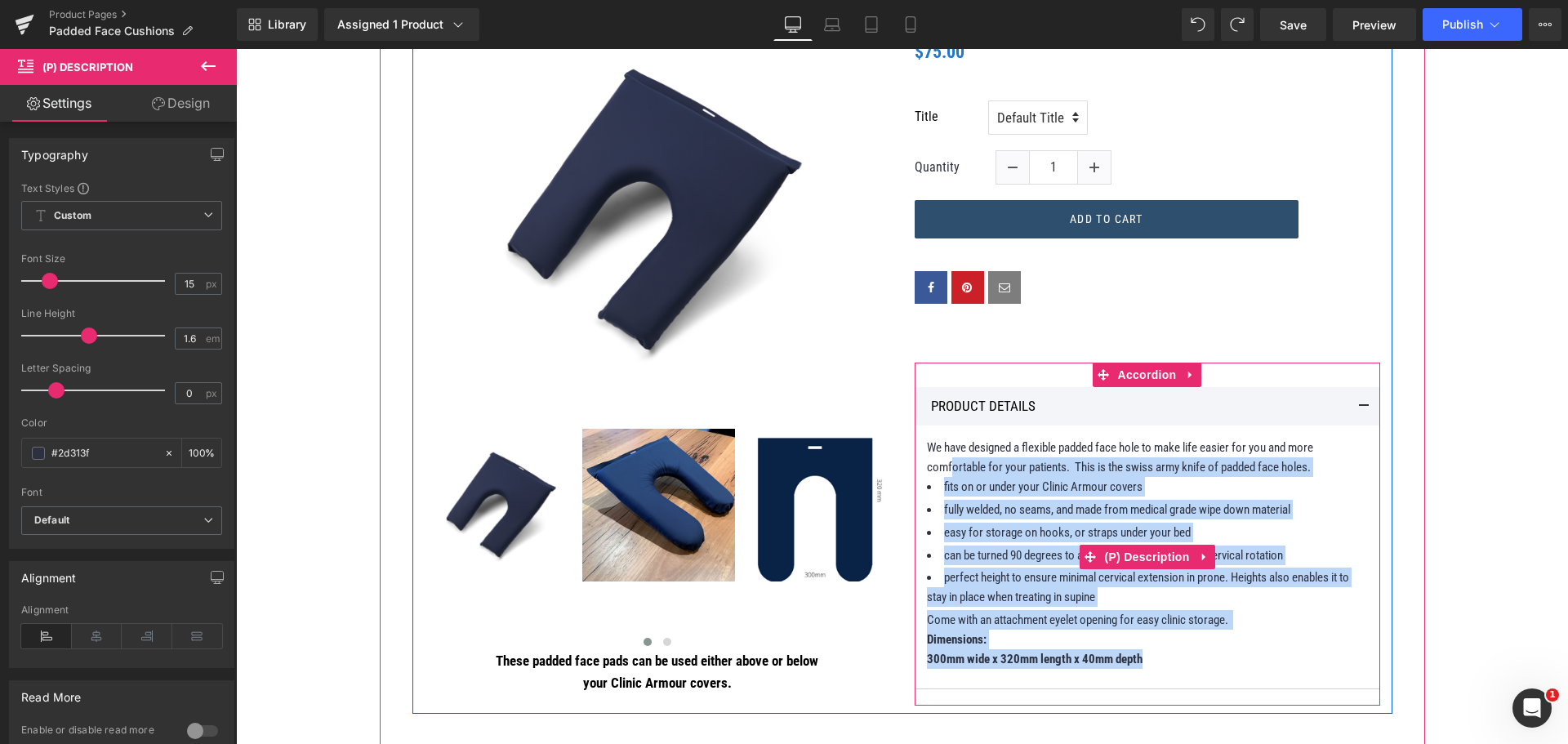
drag, startPoint x: 1157, startPoint y: 663, endPoint x: 945, endPoint y: 474, distance: 284.0
click at [945, 474] on div "We have designed a flexible padded face hole to make life easier for you and mo…" at bounding box center [1147, 553] width 441 height 231
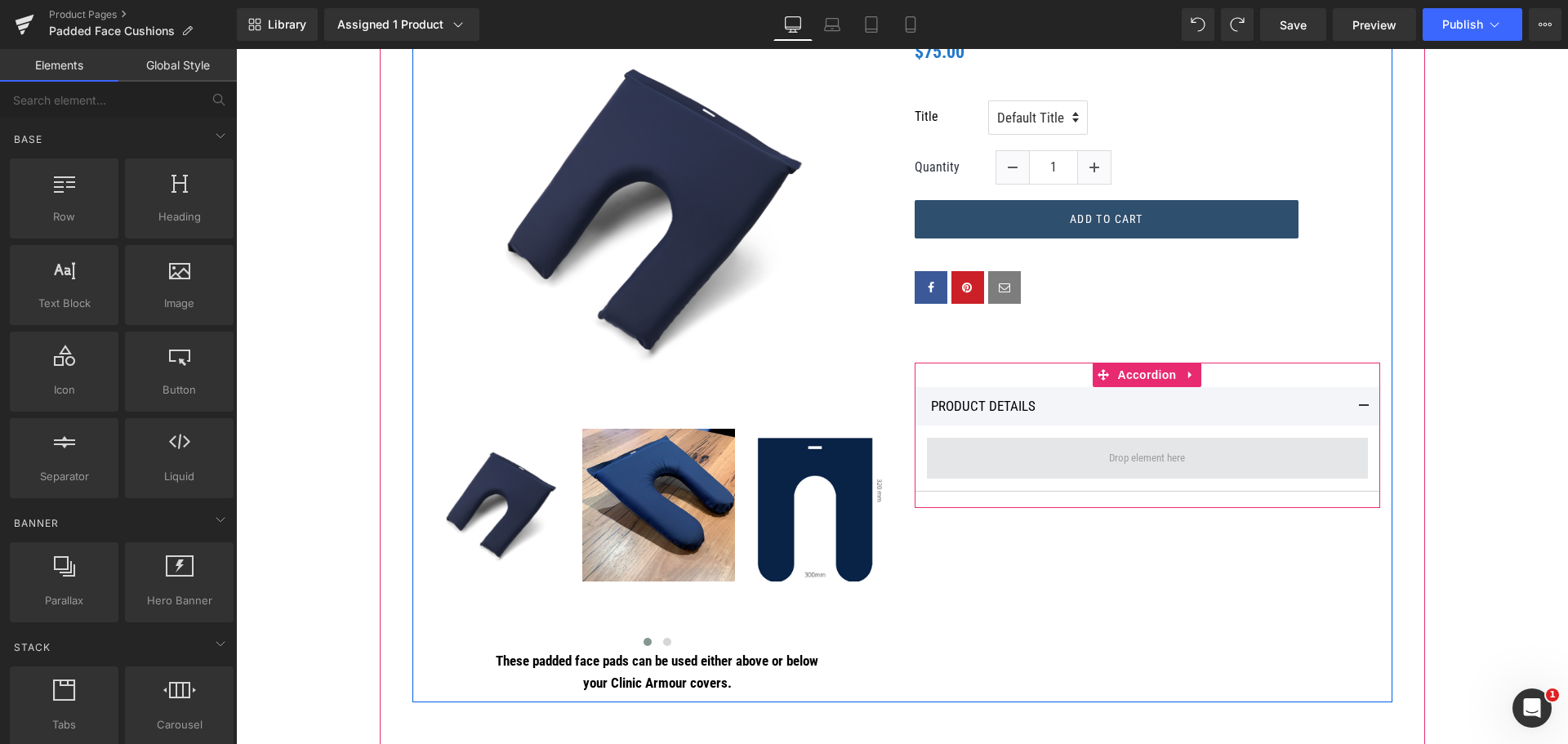
click at [973, 465] on span at bounding box center [1147, 457] width 441 height 41
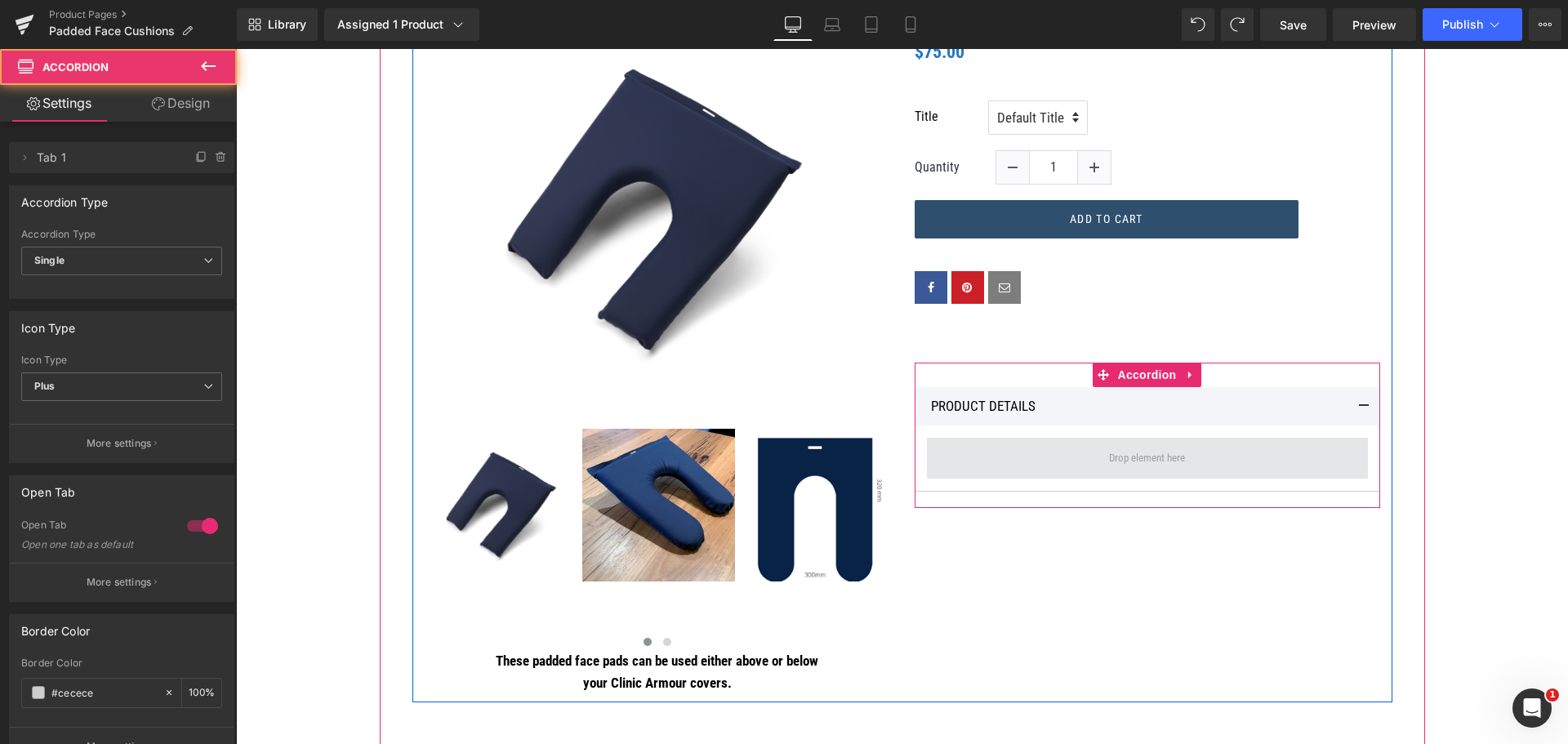
click at [971, 445] on span at bounding box center [1147, 457] width 441 height 41
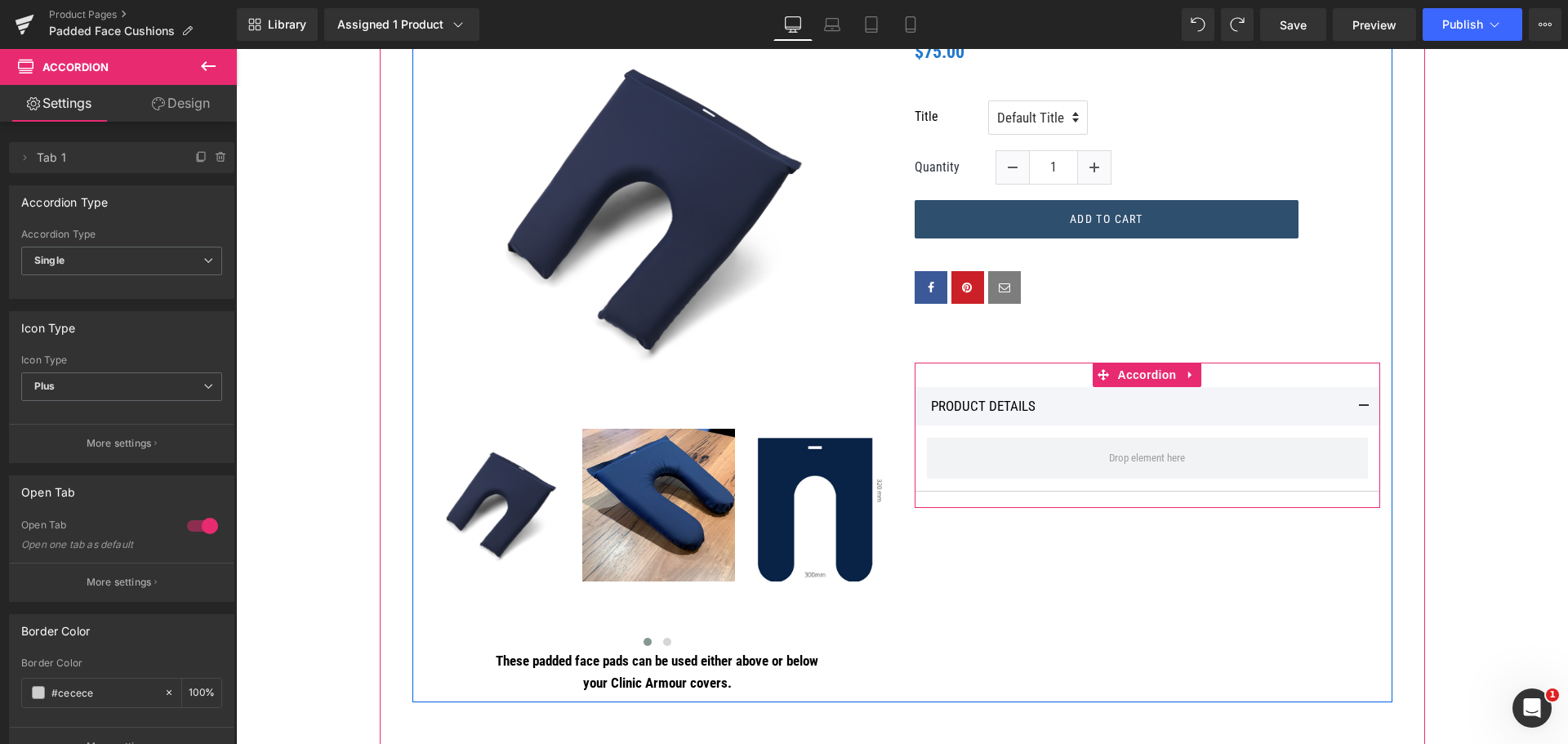
click at [1032, 405] on p "PRODUCT DETAILS" at bounding box center [1137, 405] width 412 height 22
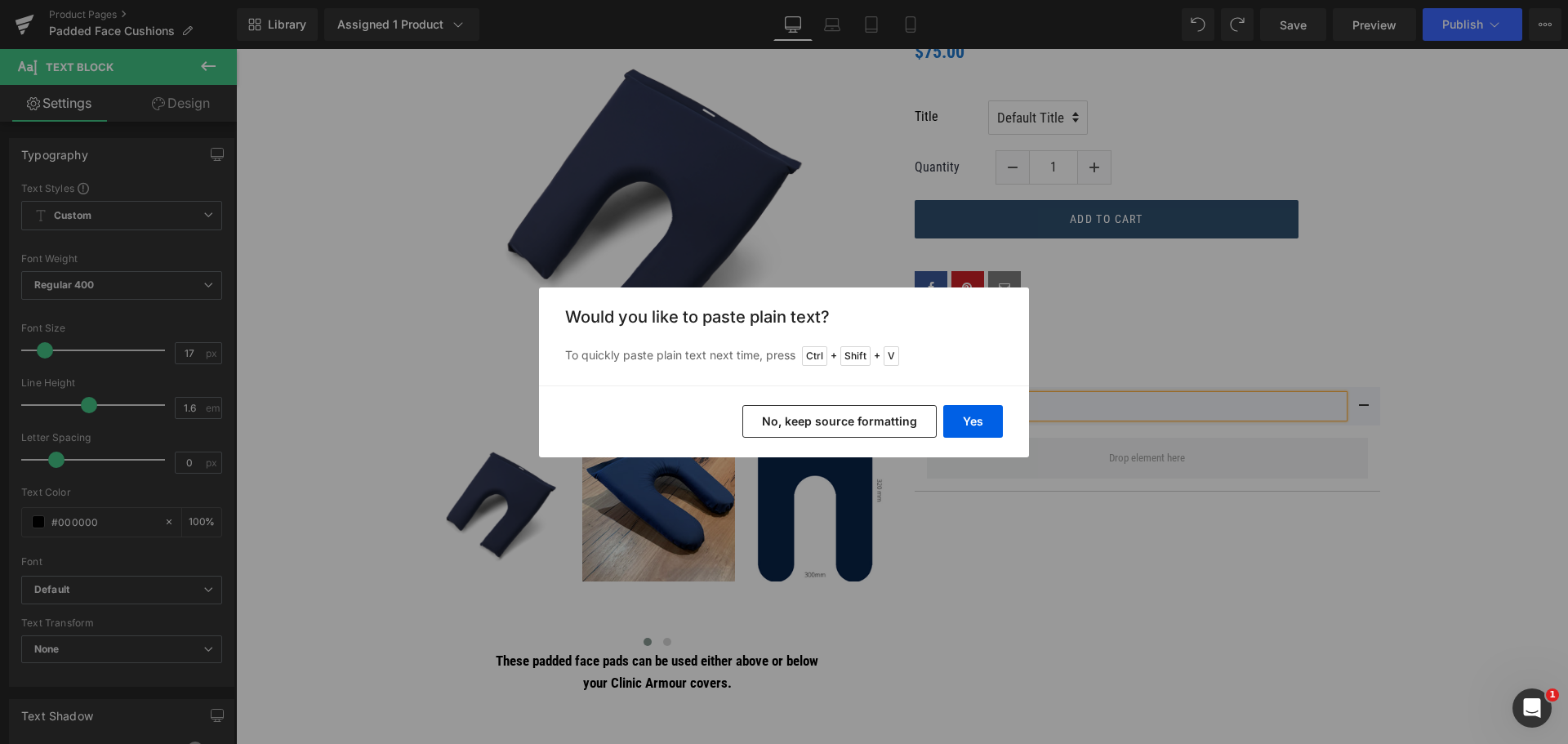
drag, startPoint x: 904, startPoint y: 425, endPoint x: 714, endPoint y: 375, distance: 196.5
click at [904, 425] on button "No, keep source formatting" at bounding box center [839, 422] width 194 height 33
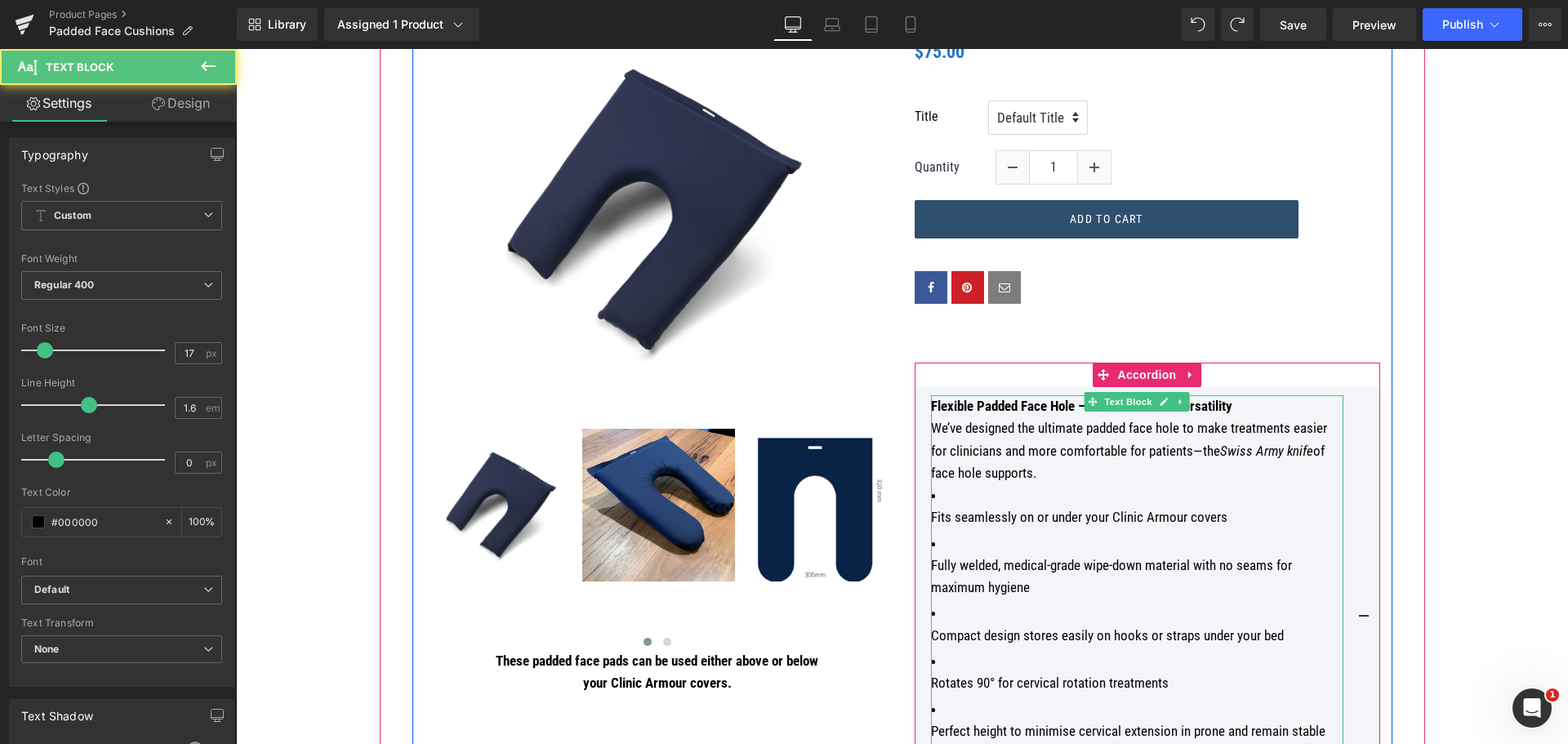
click at [1308, 402] on p "Flexible Padded Face Hole – Comfort Meets Versatility" at bounding box center [1137, 405] width 412 height 22
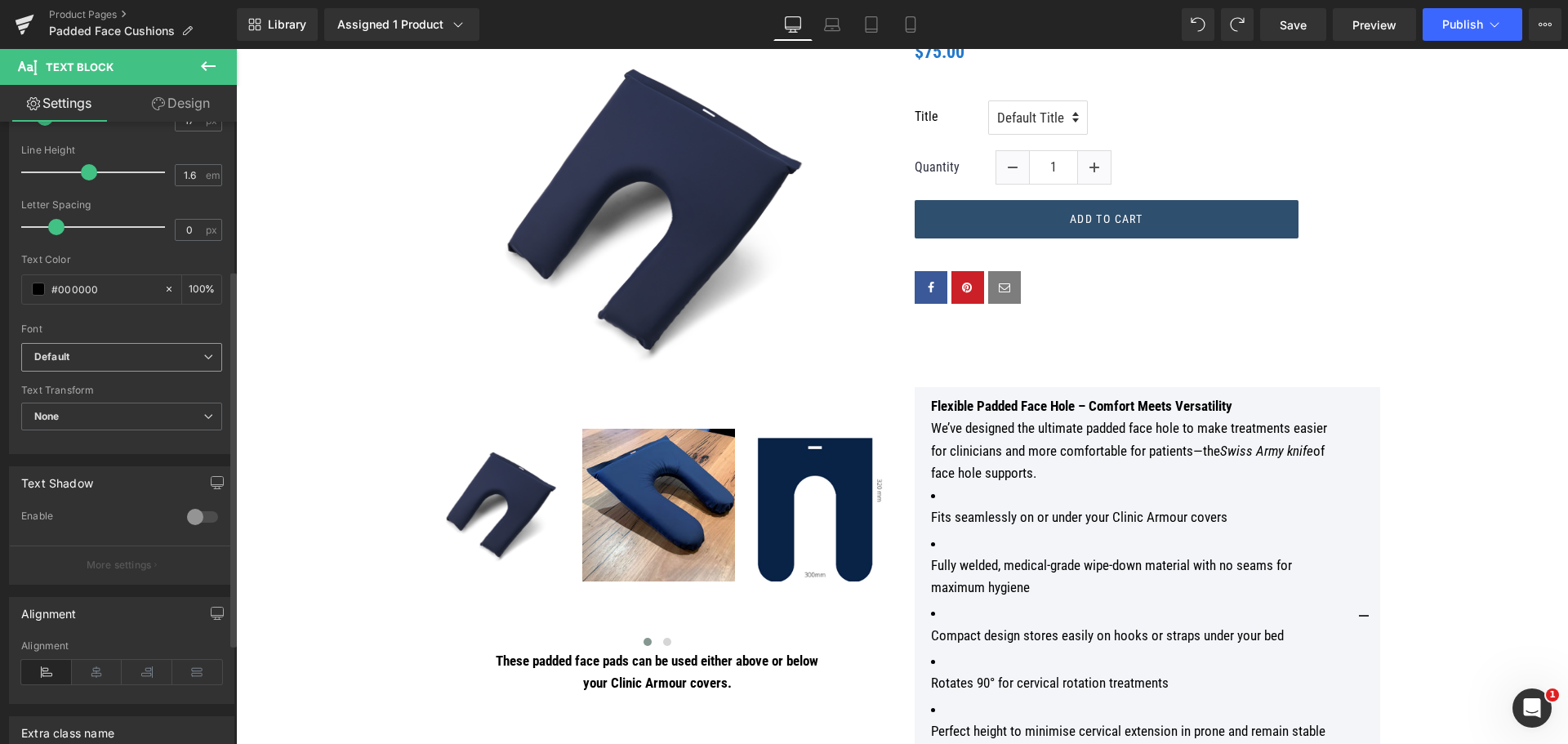
scroll to position [245, 0]
drag, startPoint x: 184, startPoint y: 498, endPoint x: 172, endPoint y: 504, distance: 13.4
click at [172, 504] on div "Enable" at bounding box center [122, 514] width 201 height 36
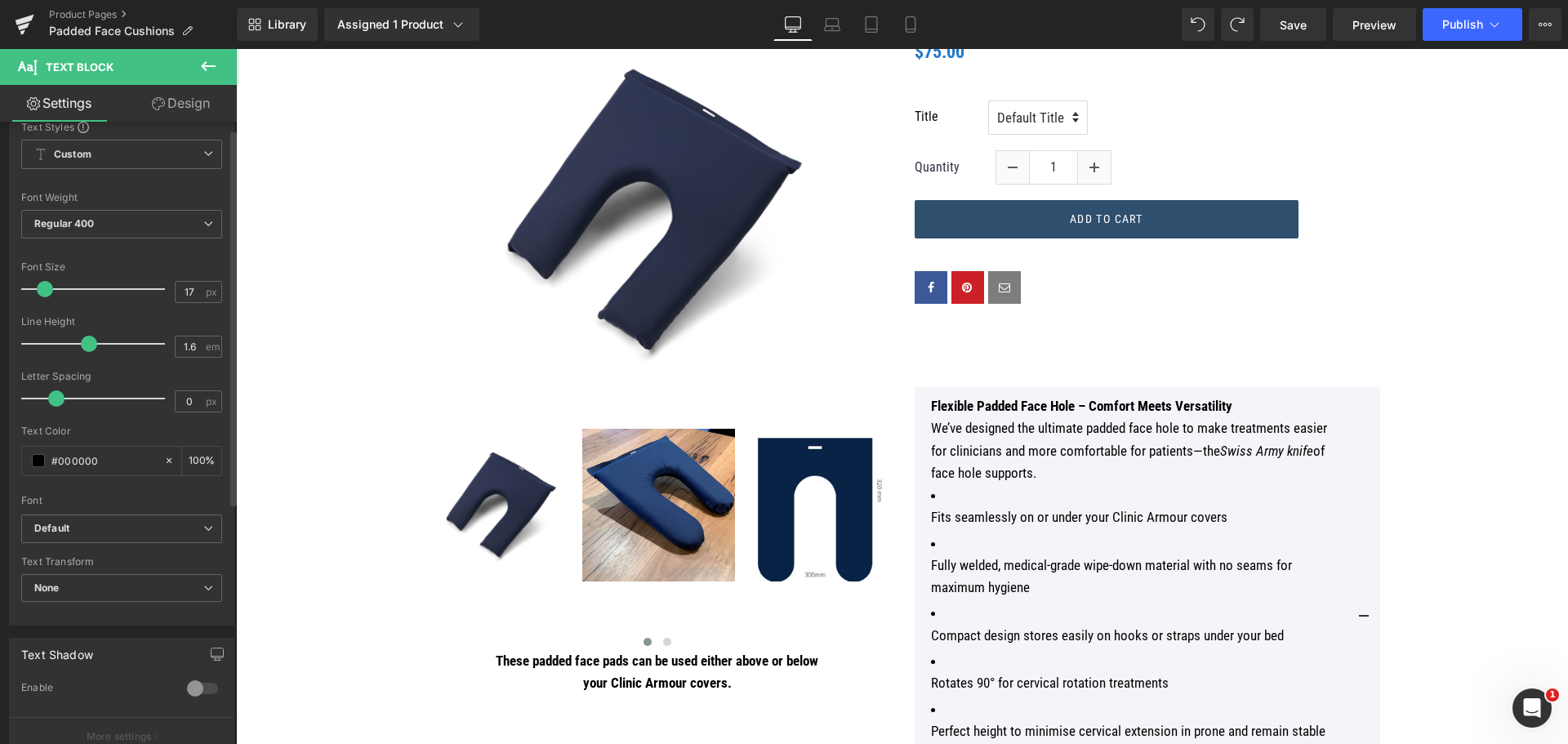
scroll to position [0, 0]
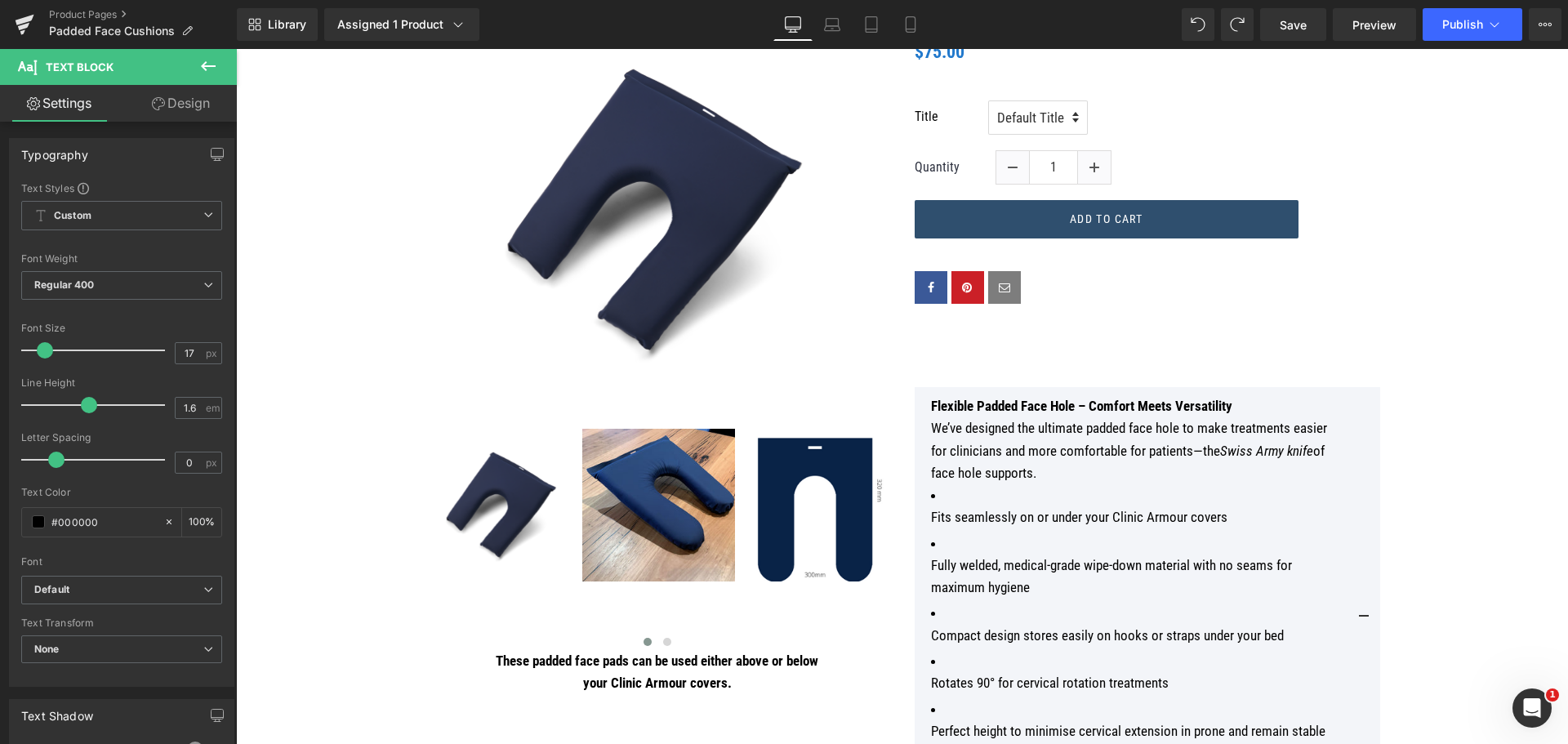
click at [177, 96] on link "Design" at bounding box center [180, 103] width 119 height 36
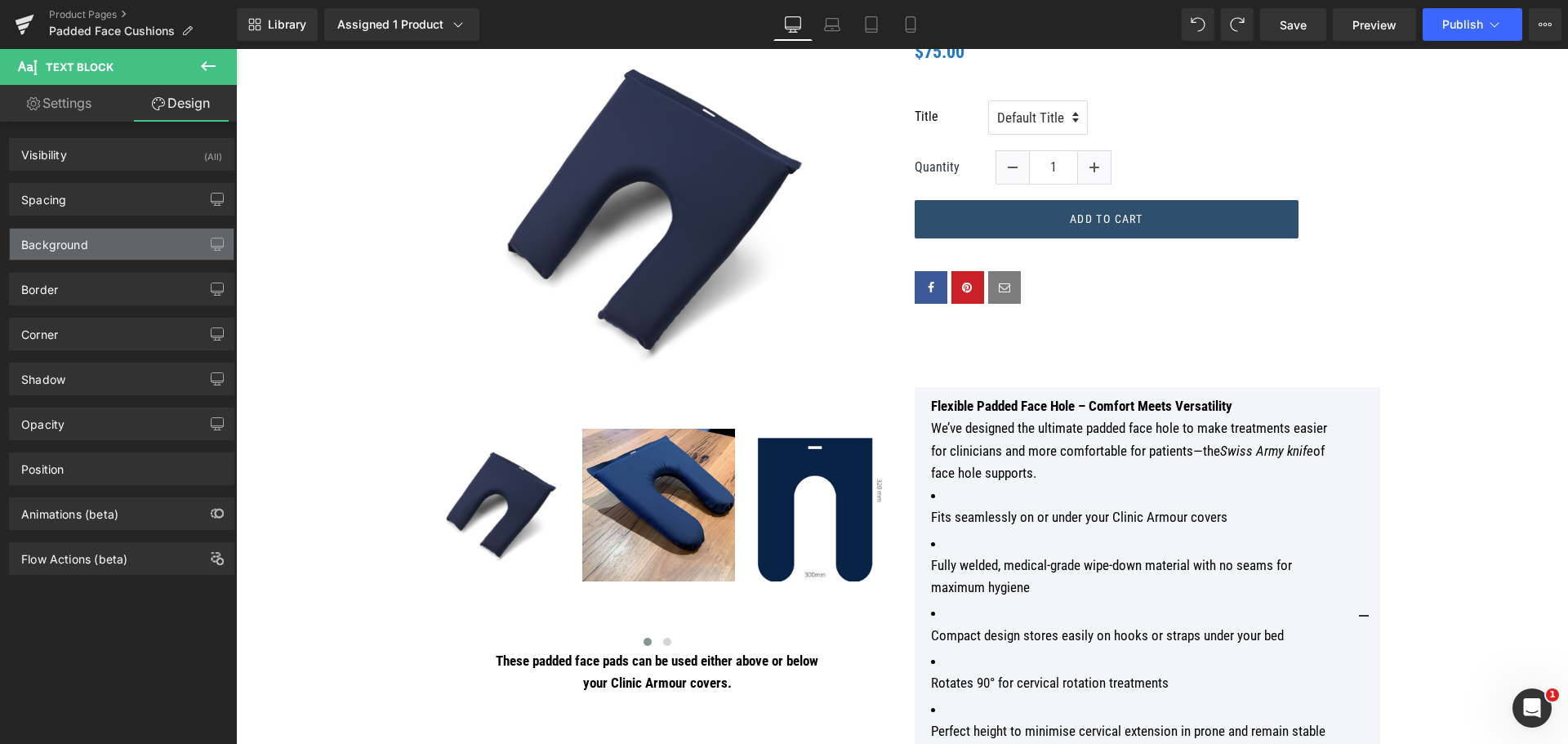
click at [178, 236] on div "Background" at bounding box center [121, 244] width 224 height 31
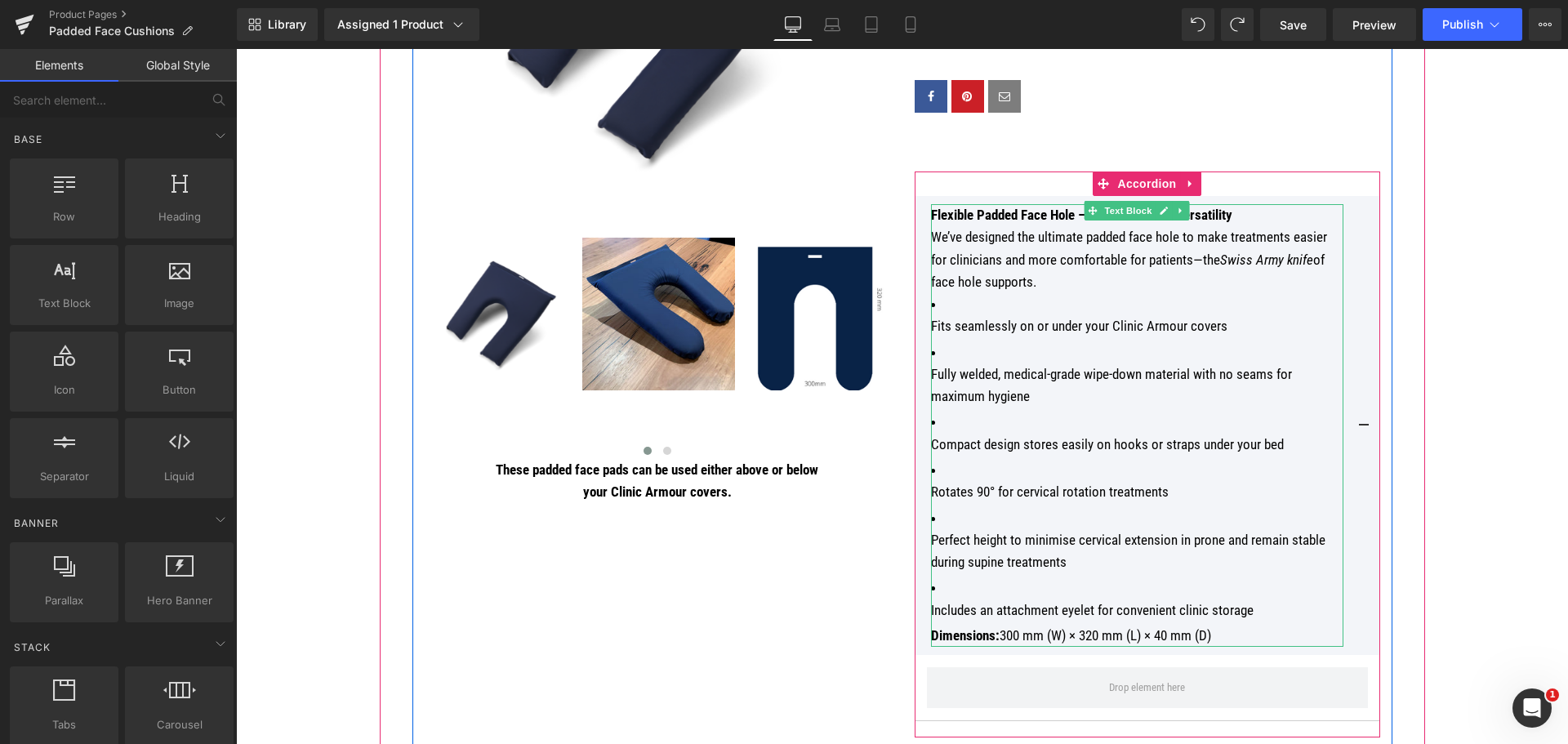
scroll to position [572, 0]
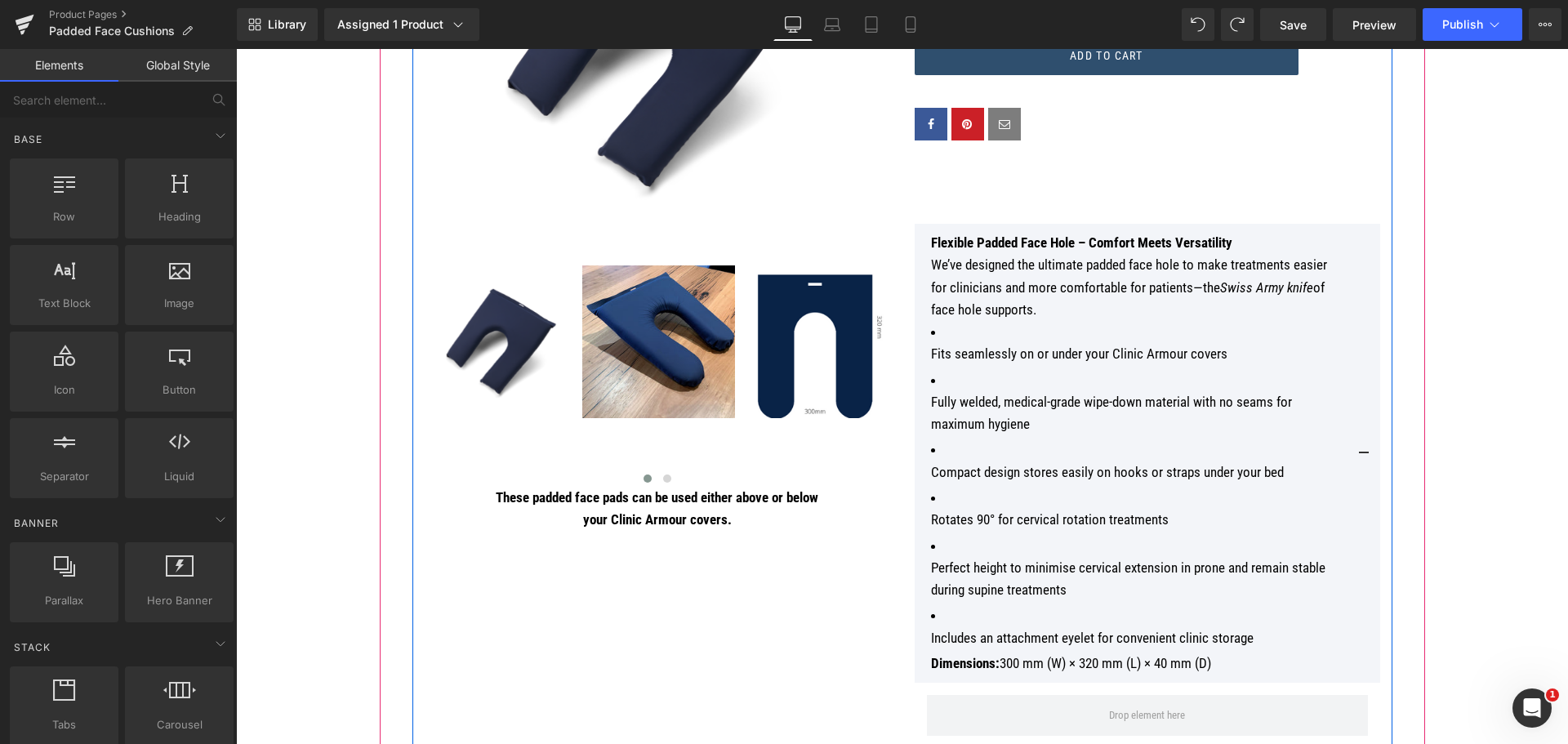
click at [1099, 160] on div "Social Share" at bounding box center [1147, 124] width 465 height 81
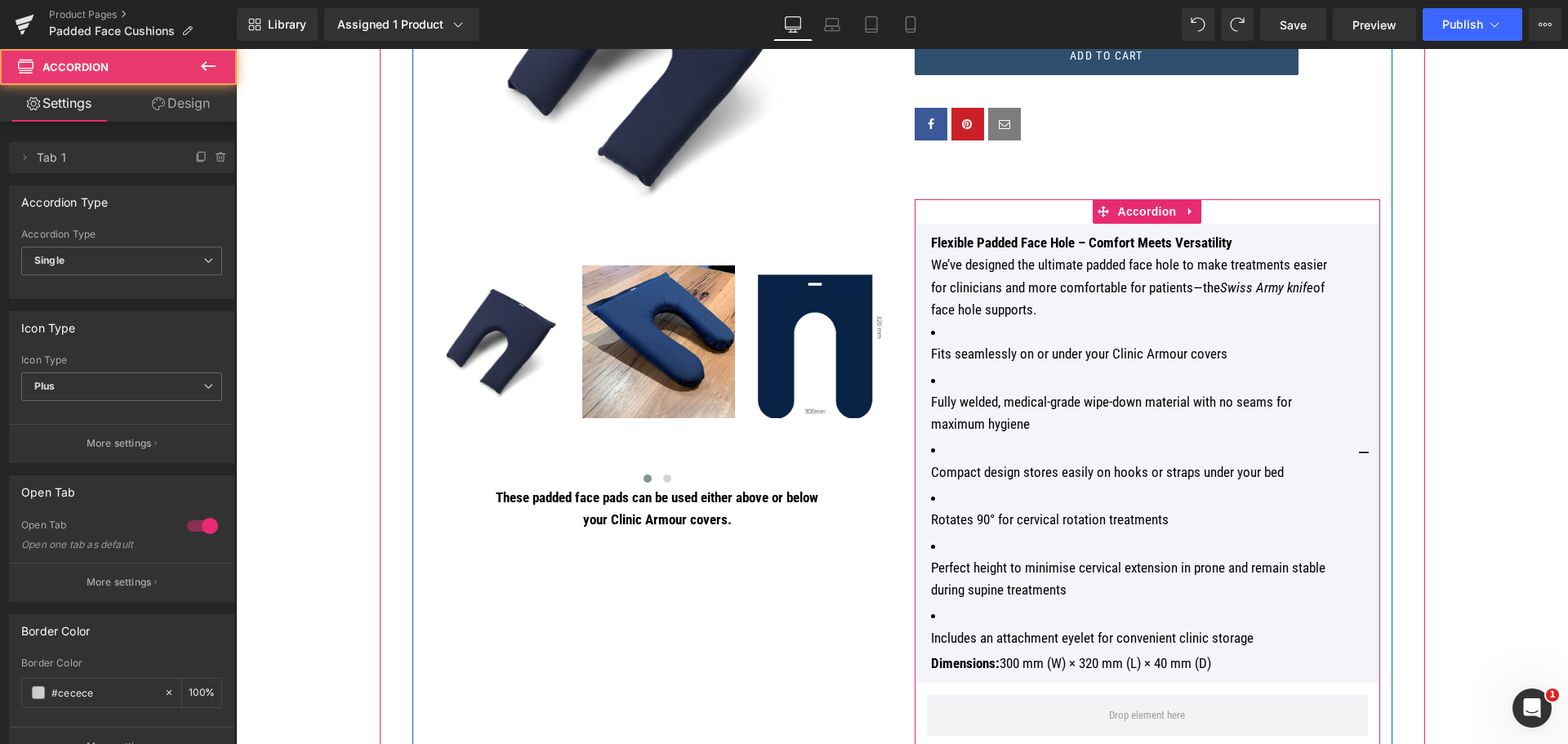
click at [919, 230] on div "Flexible Padded Face Hole – Comfort Meets Versatility We’ve designed the ultima…" at bounding box center [1147, 453] width 465 height 459
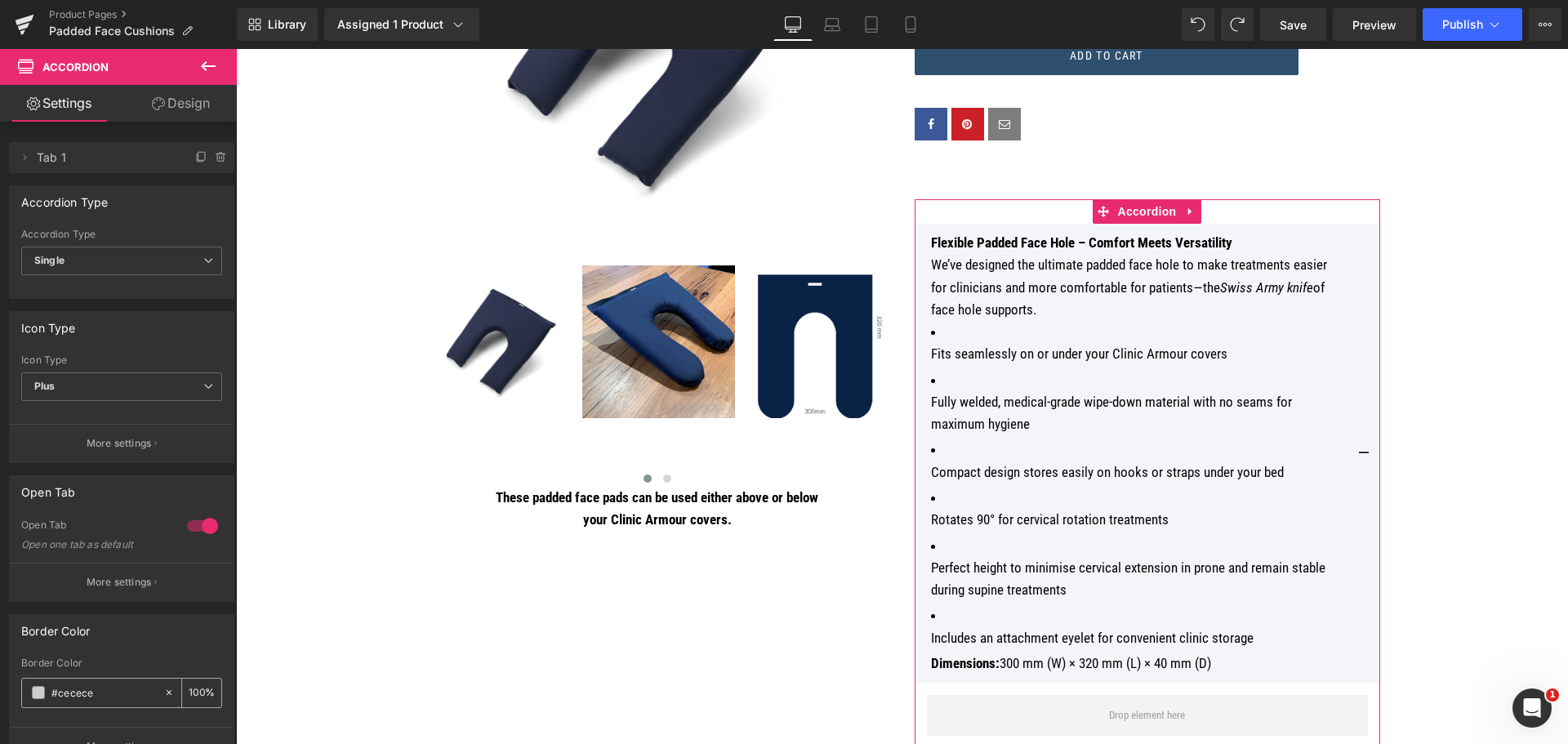
click at [166, 691] on icon at bounding box center [169, 693] width 5 height 5
type input "none"
type input "0"
click at [259, 653] on body "CONTACT US FOR CUSTOM SIZES Log in or Create account Cart 0 Search CONTACT US F…" at bounding box center [901, 743] width 1332 height 2532
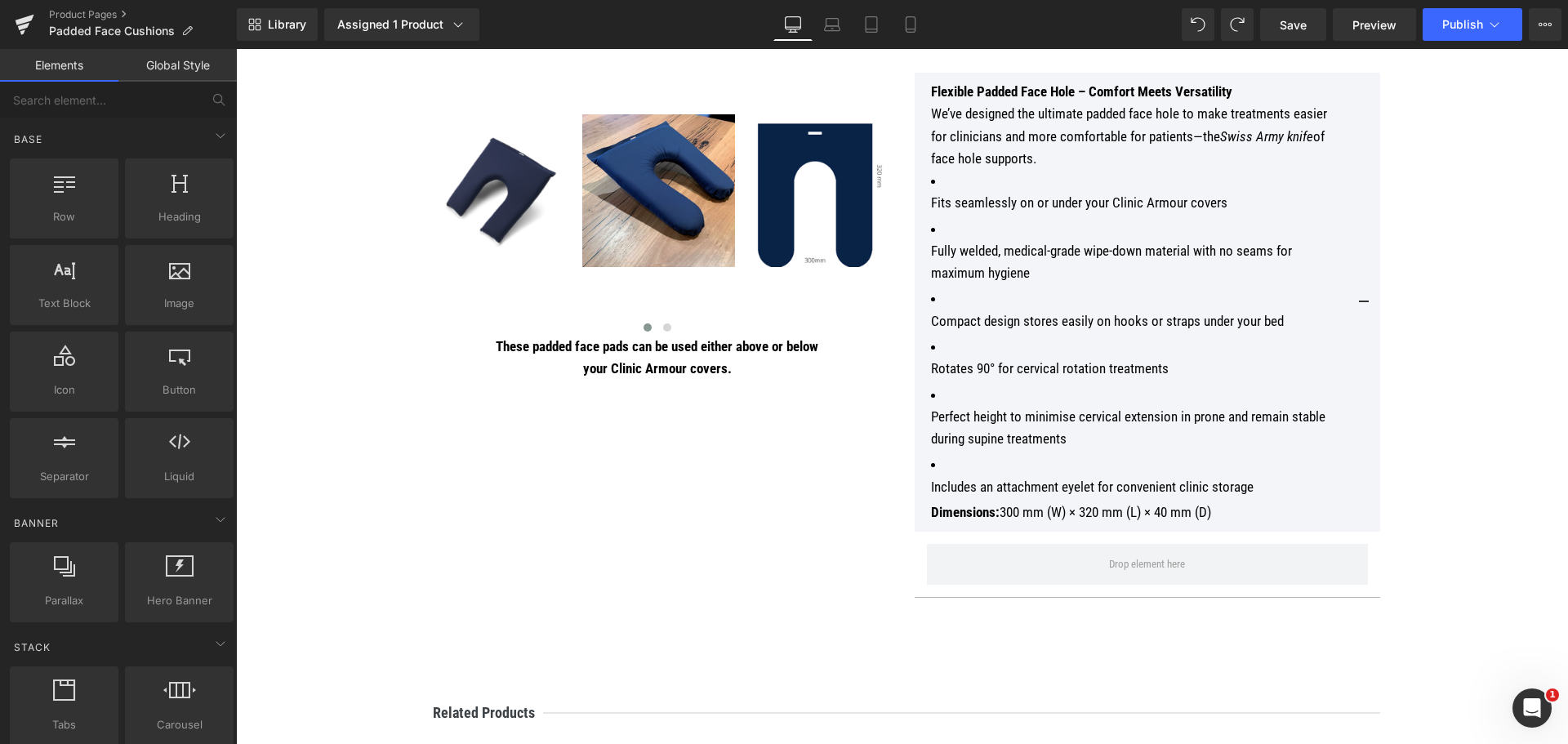
scroll to position [734, 0]
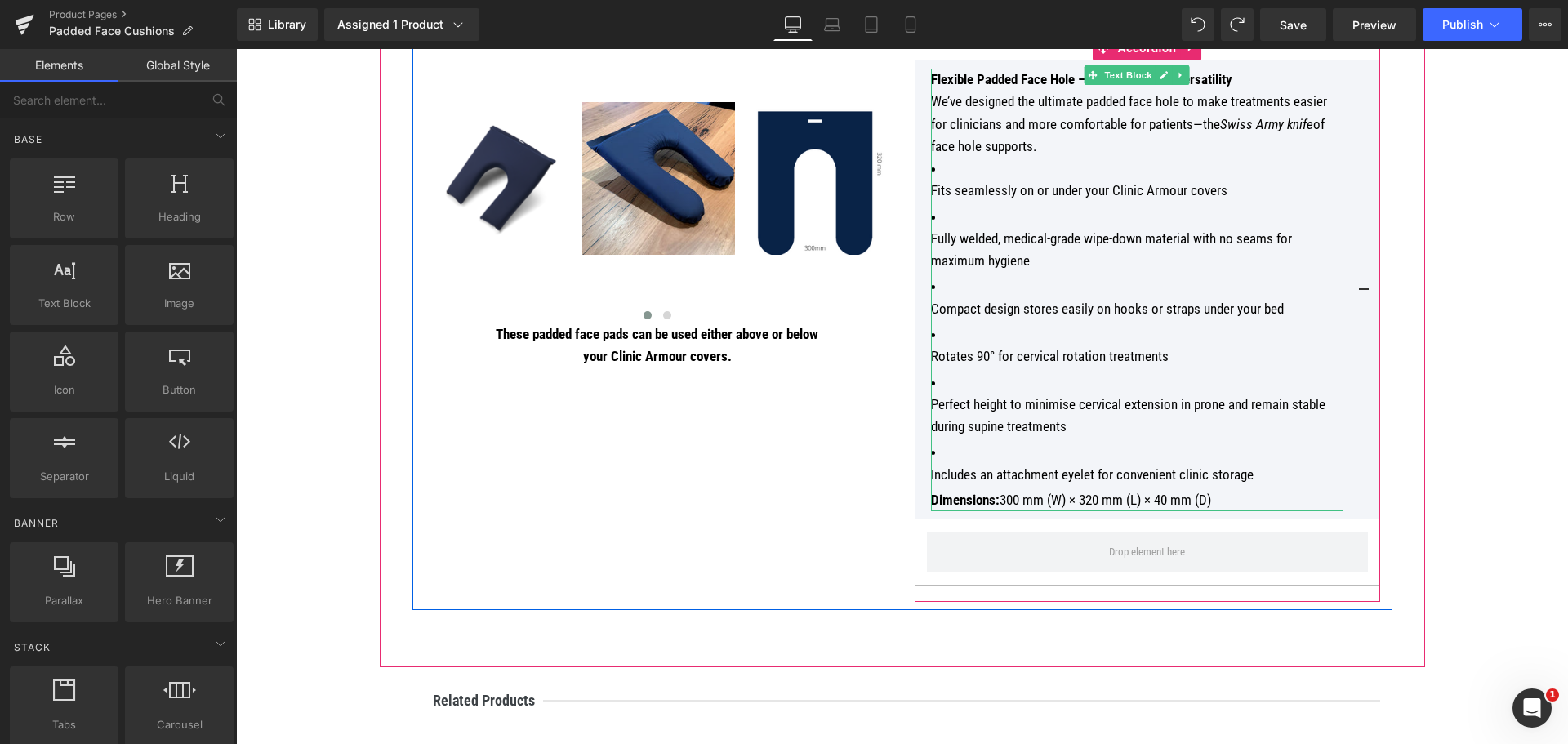
click at [1197, 186] on p "Fits seamlessly on or under your Clinic Armour covers" at bounding box center [1137, 190] width 412 height 22
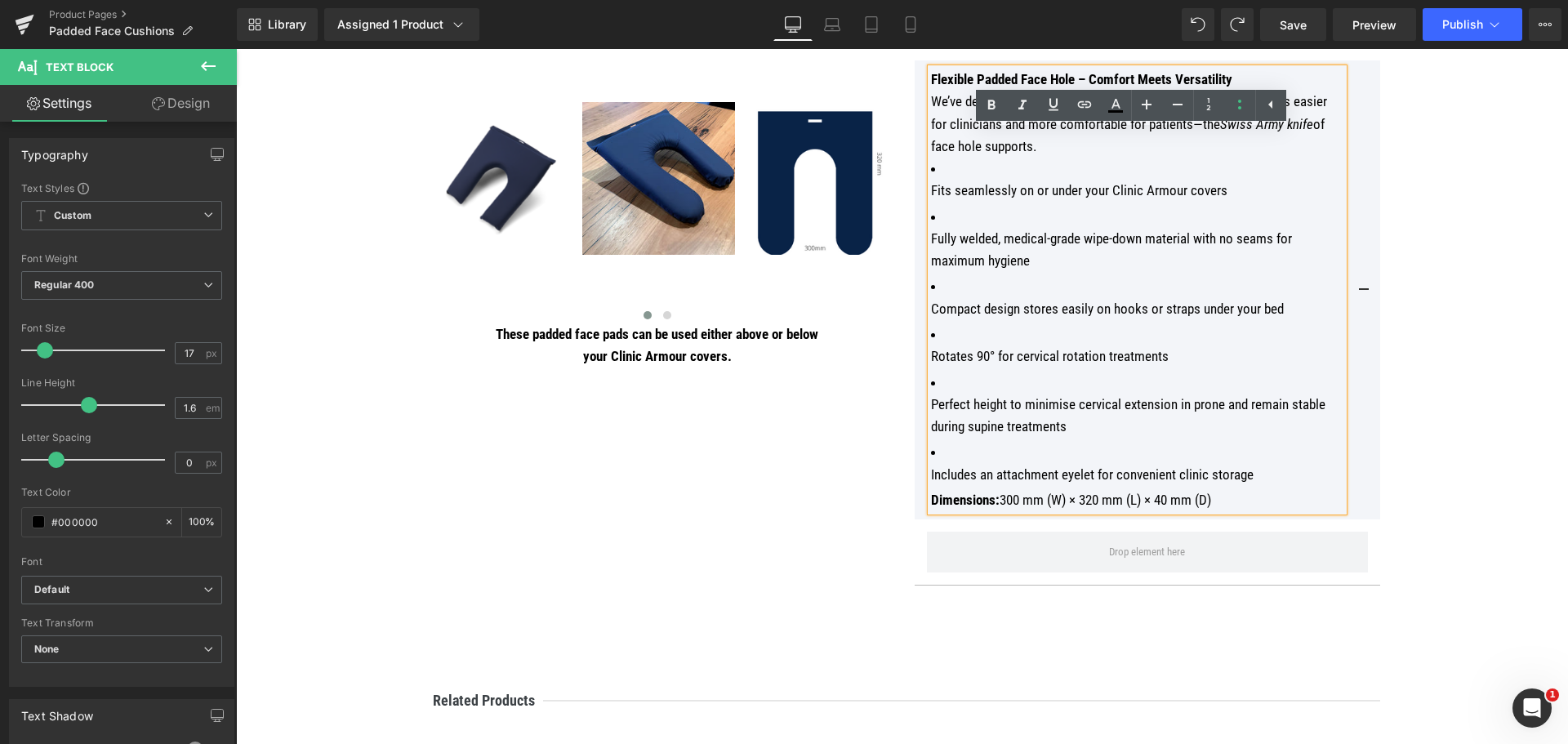
click at [906, 273] on div "Price Heading $0 $75.00 (P) Price Title Default Title 1" at bounding box center [1148, 140] width 490 height 922
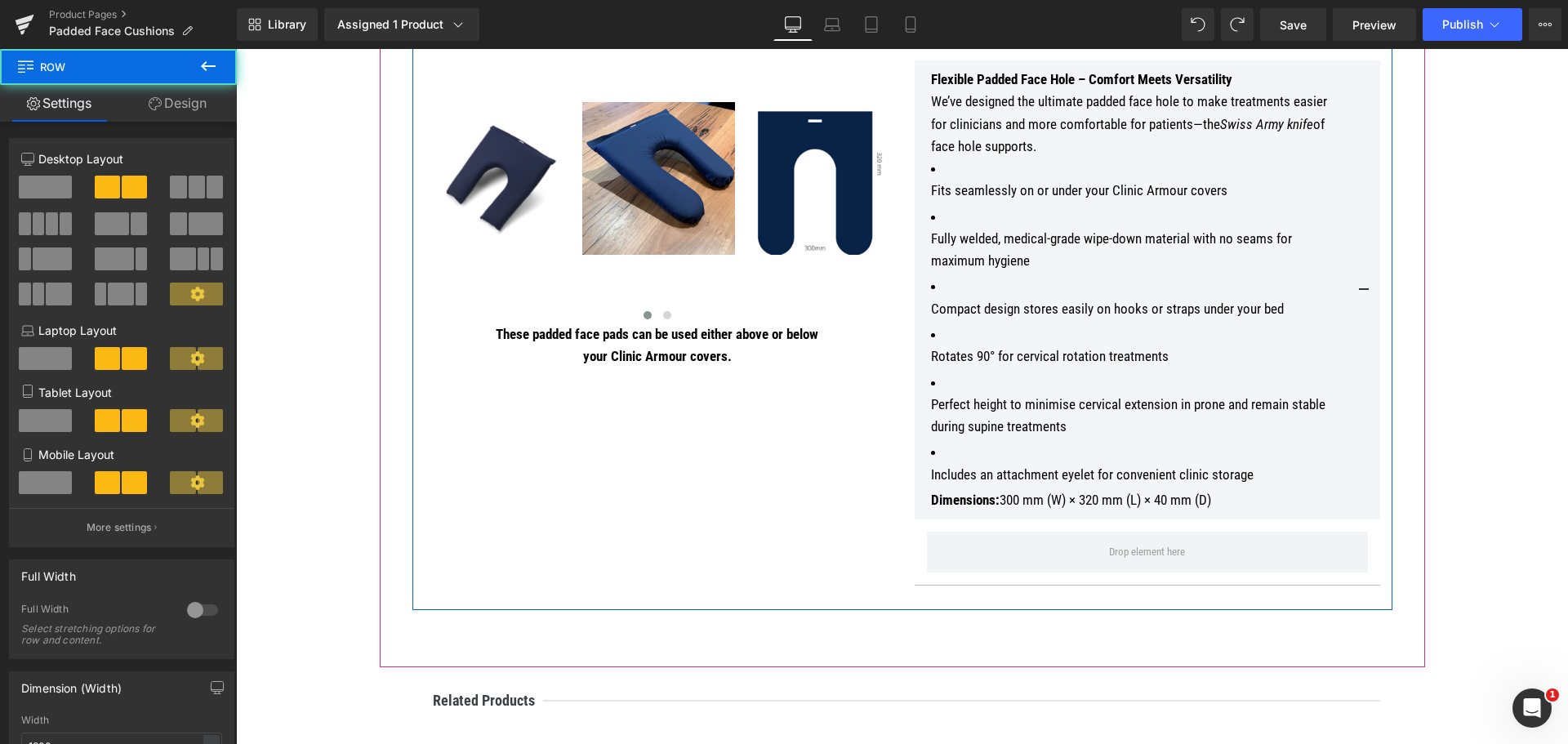
click at [907, 275] on div "Price Heading $0 $75.00 (P) Price Title Default Title 1" at bounding box center [1148, 140] width 490 height 922
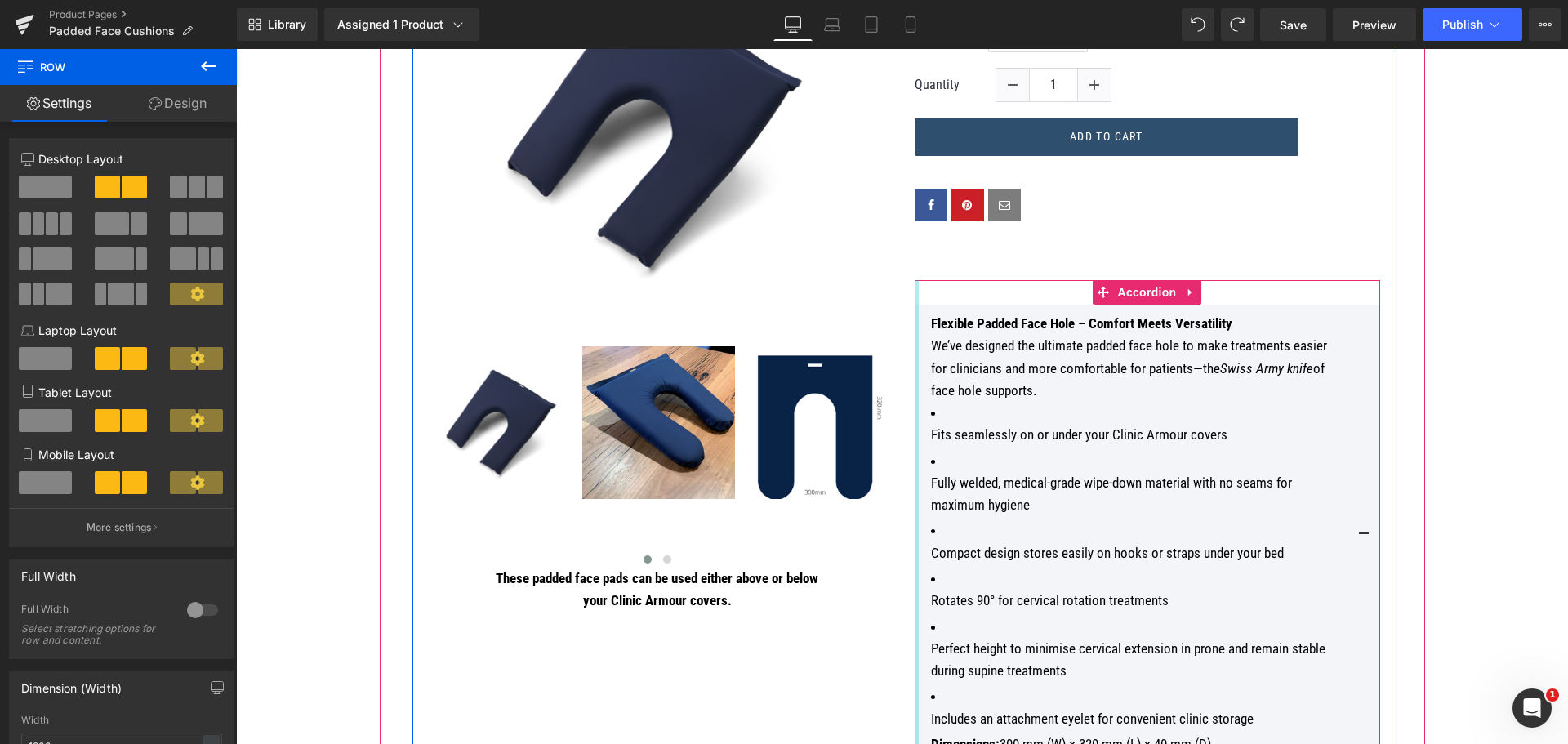
scroll to position [490, 0]
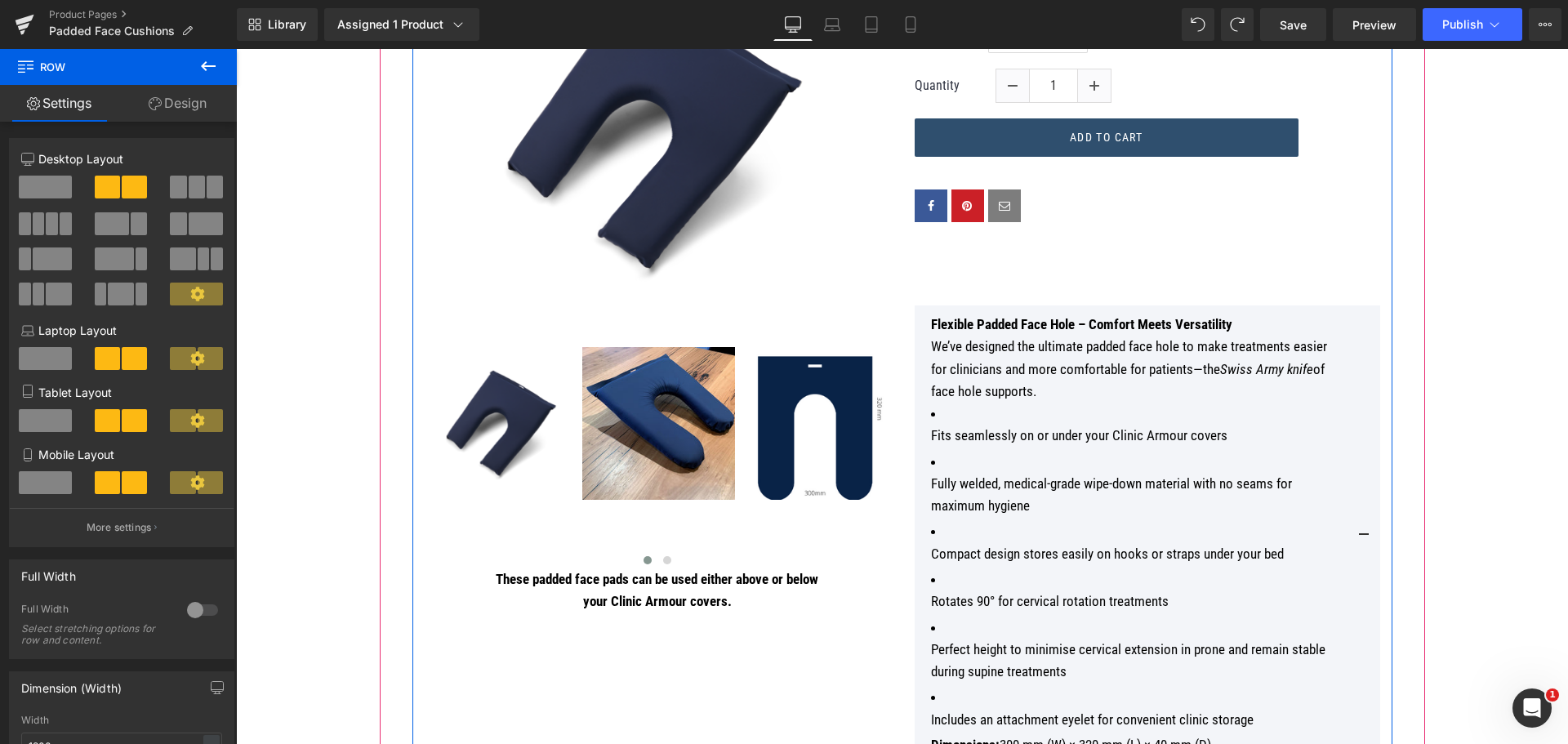
click at [236, 49] on div at bounding box center [236, 49] width 0 height 0
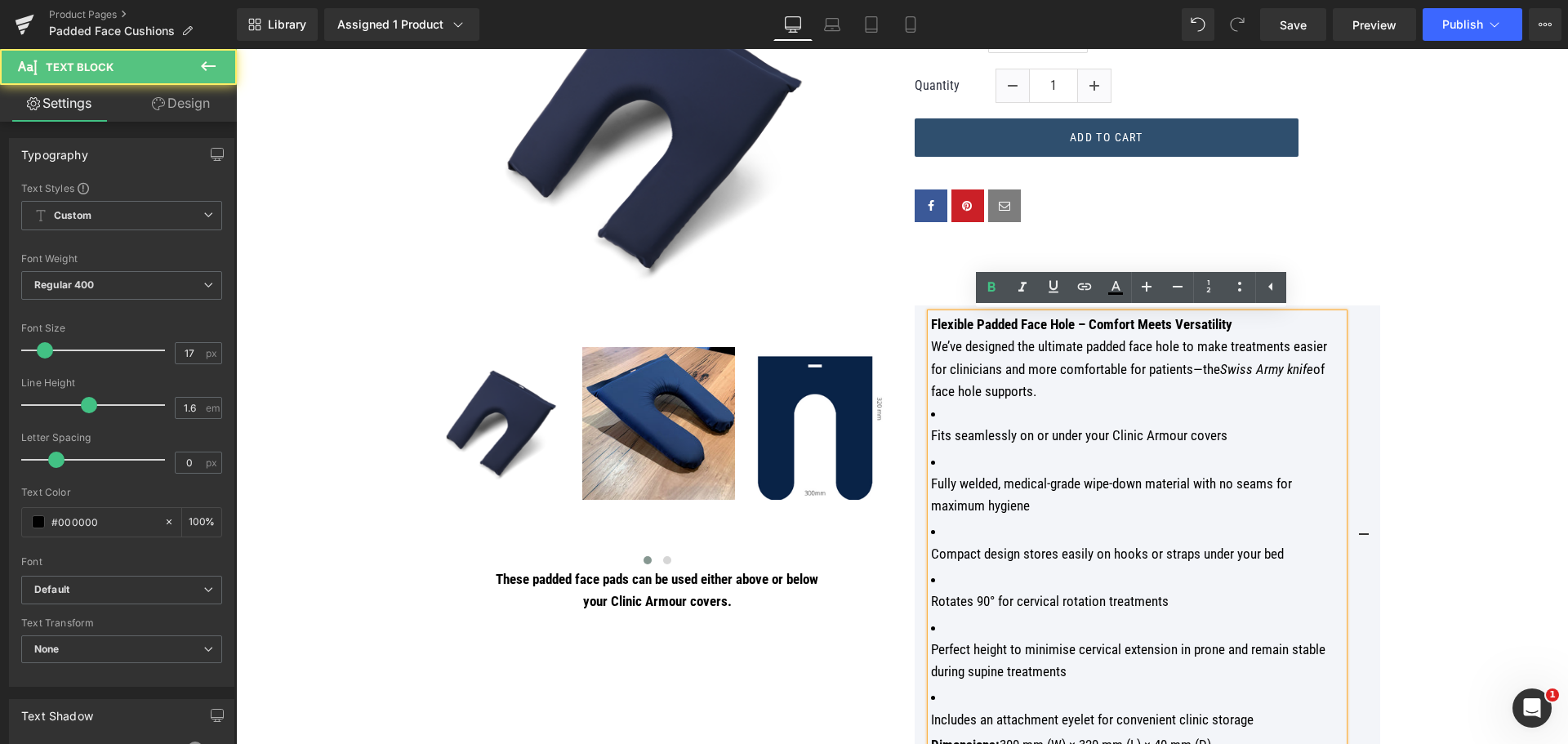
click at [1283, 318] on p "Flexible Padded Face Hole – Comfort Meets Versatility" at bounding box center [1137, 324] width 412 height 22
click at [1359, 294] on div "Flexible Padded Face Hole – Comfort Meets Versatility We’ve designed the ultima…" at bounding box center [1147, 563] width 465 height 566
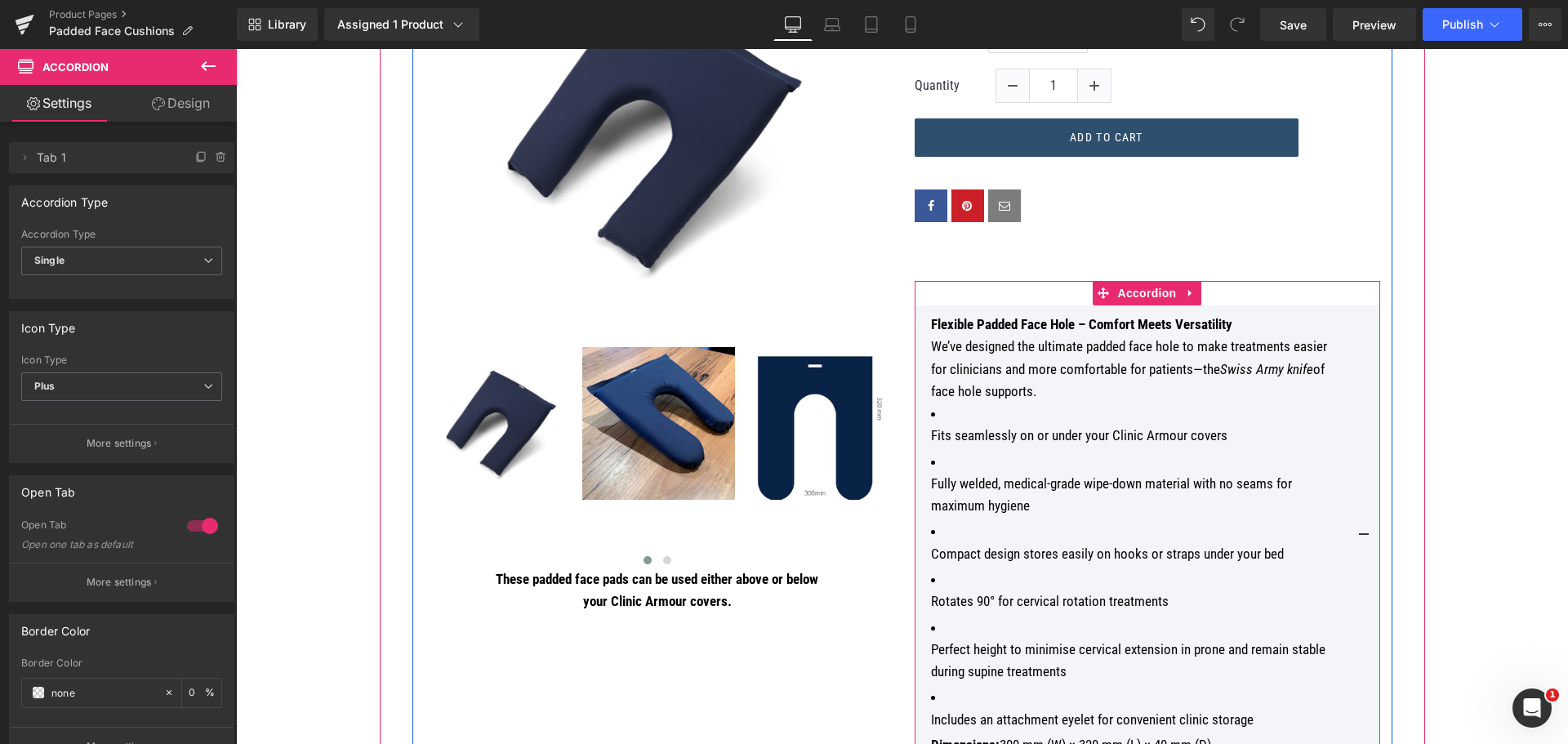
click at [1359, 320] on button at bounding box center [1364, 535] width 33 height 459
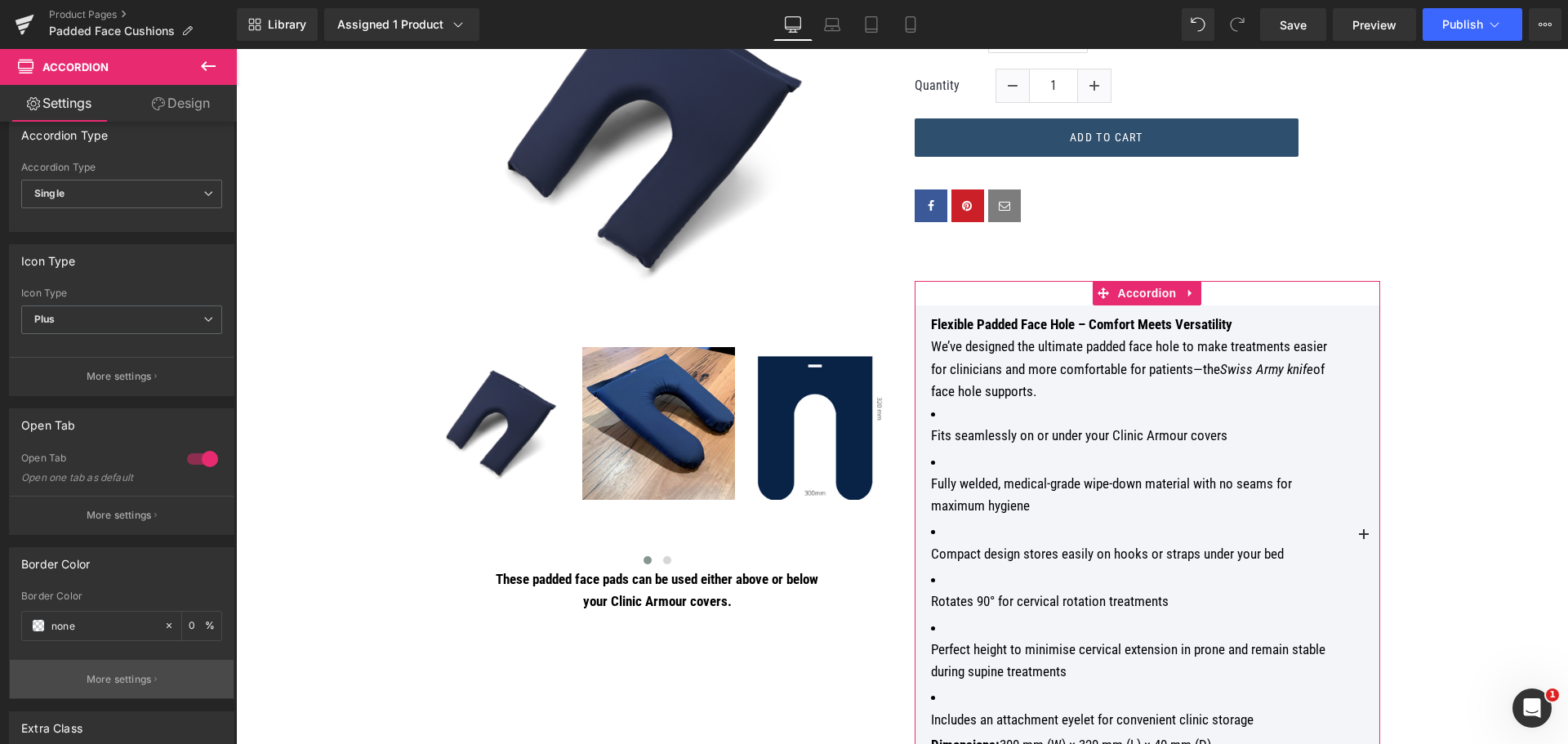
scroll to position [164, 0]
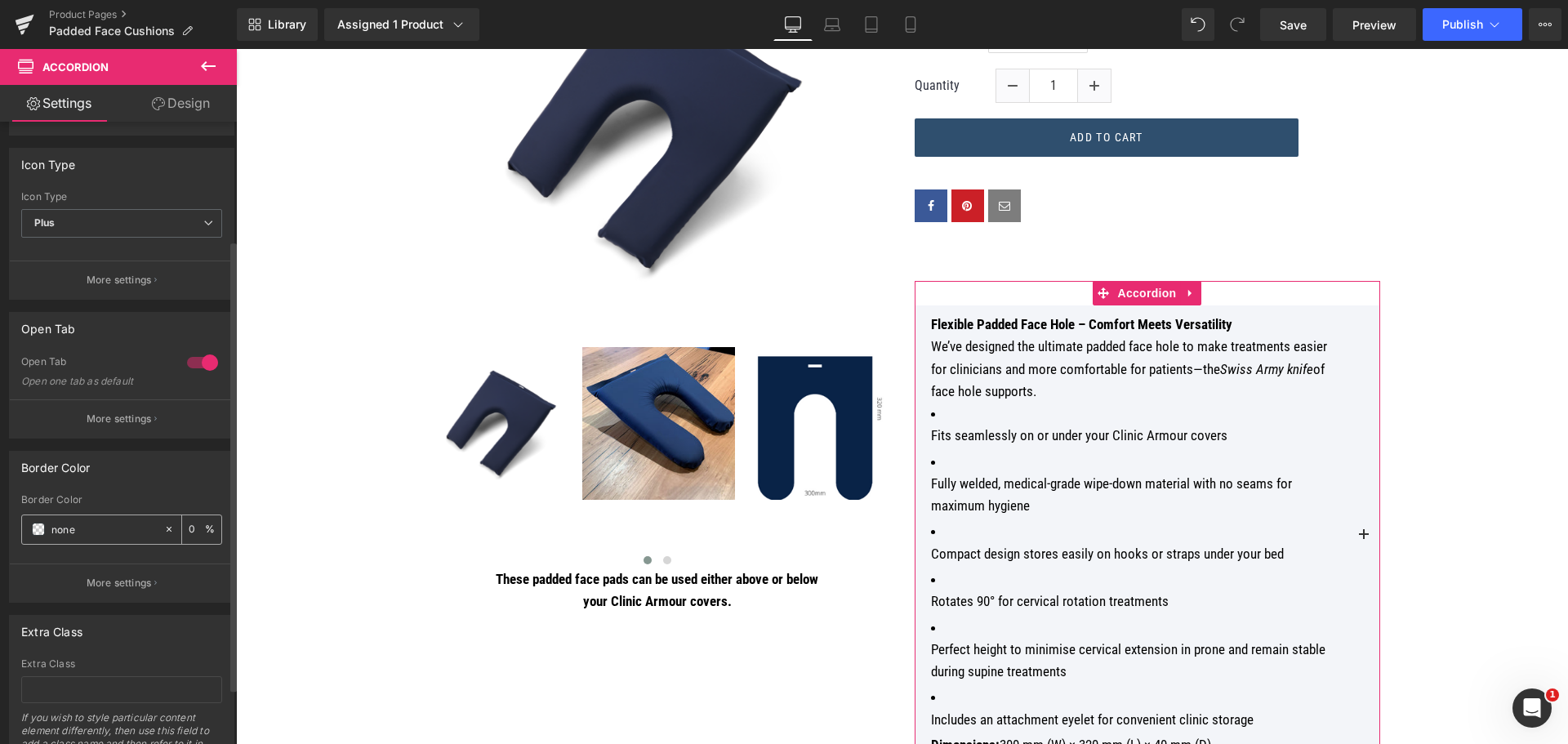
click at [100, 534] on input "none" at bounding box center [103, 528] width 105 height 18
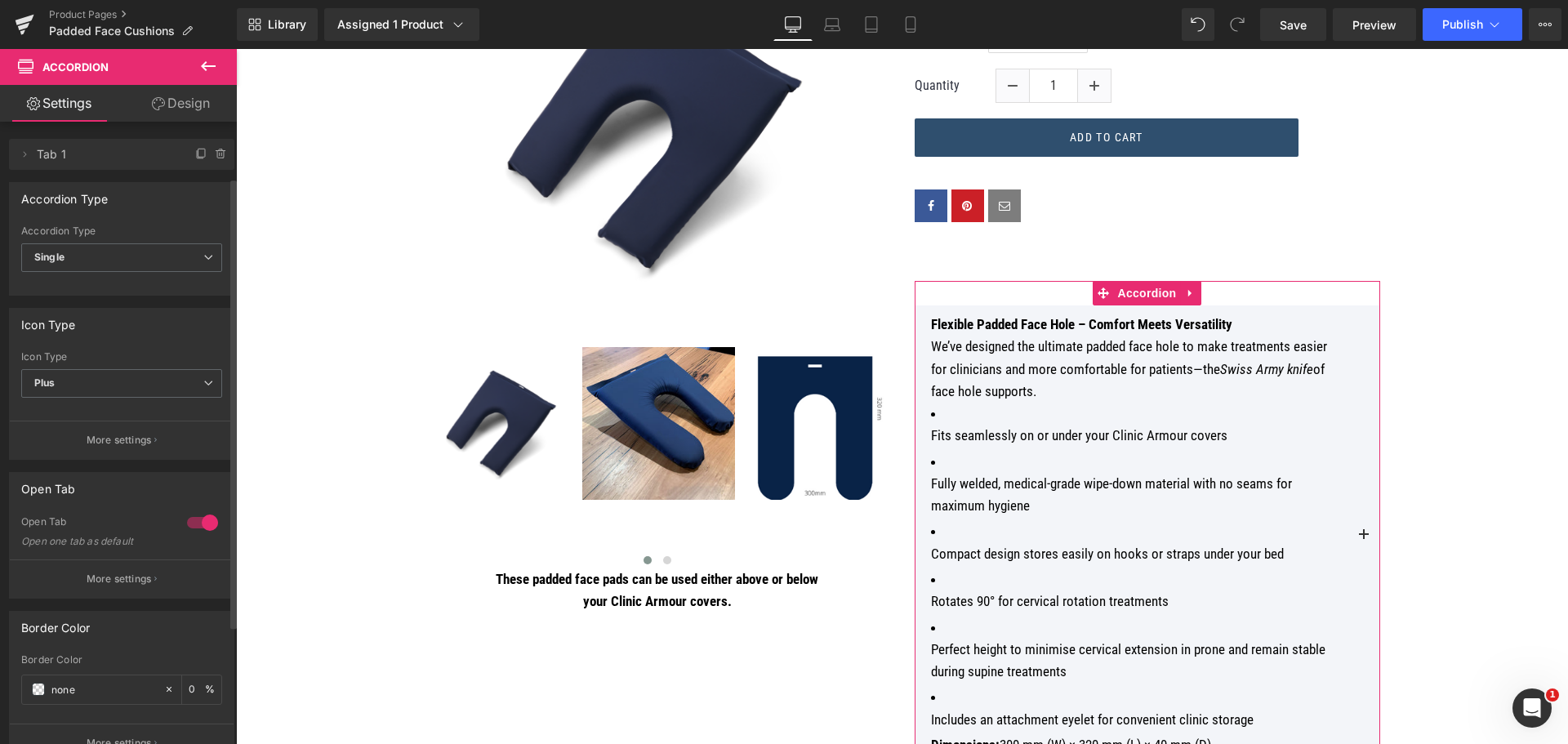
scroll to position [0, 0]
click at [178, 107] on link "Design" at bounding box center [180, 103] width 119 height 36
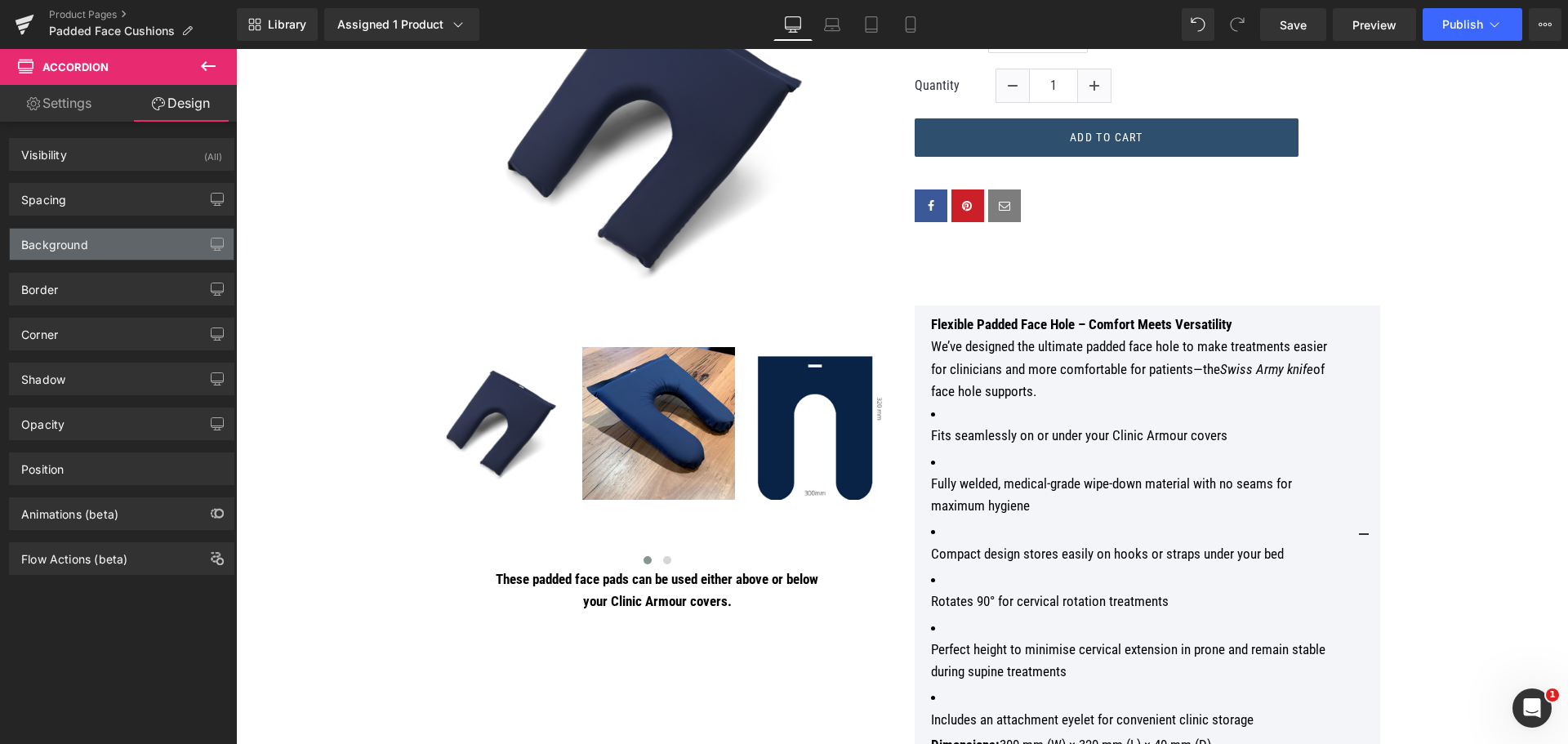
click at [126, 242] on div "Background" at bounding box center [121, 244] width 224 height 31
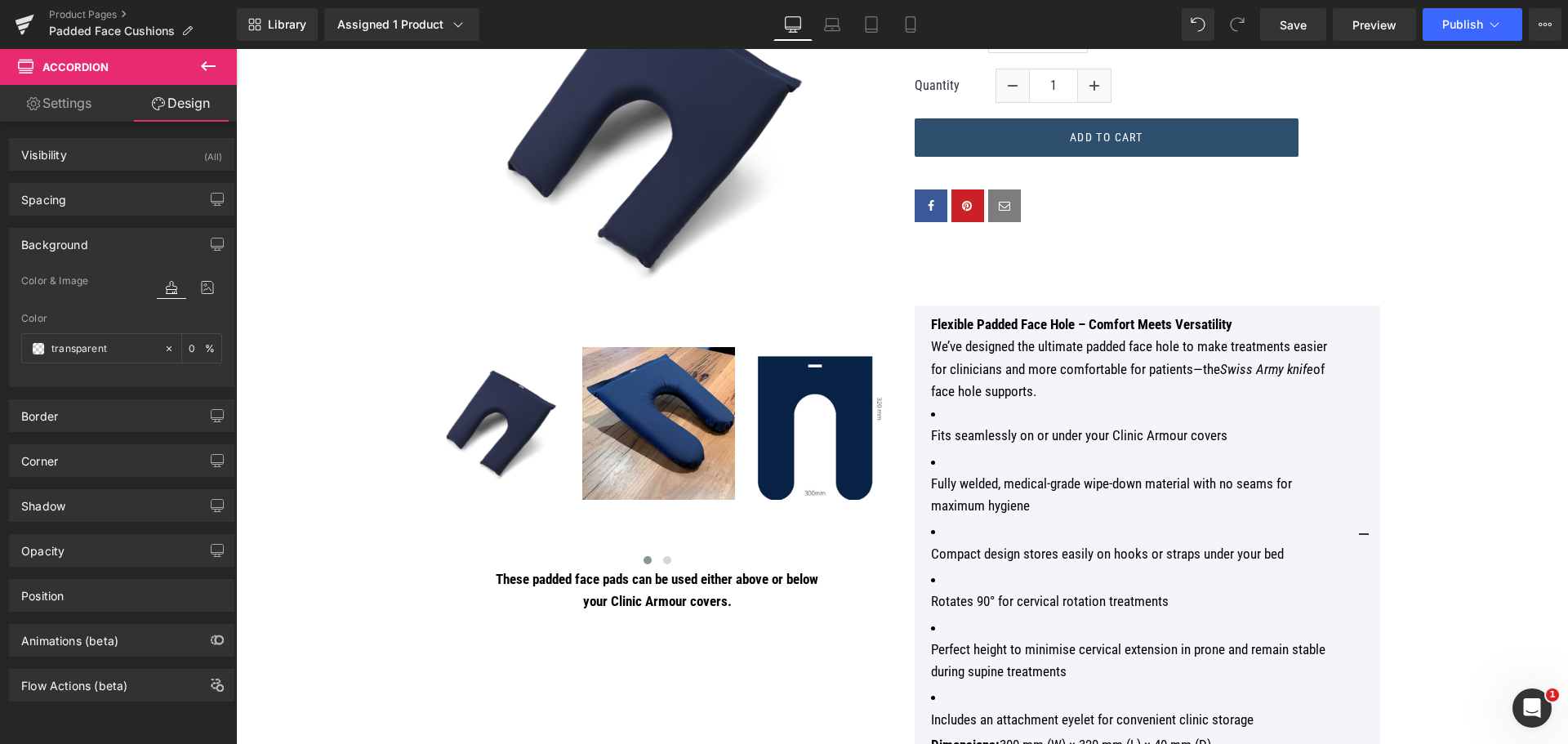
click at [78, 277] on span "Color & Image" at bounding box center [55, 281] width 67 height 11
click at [192, 284] on icon at bounding box center [207, 288] width 29 height 22
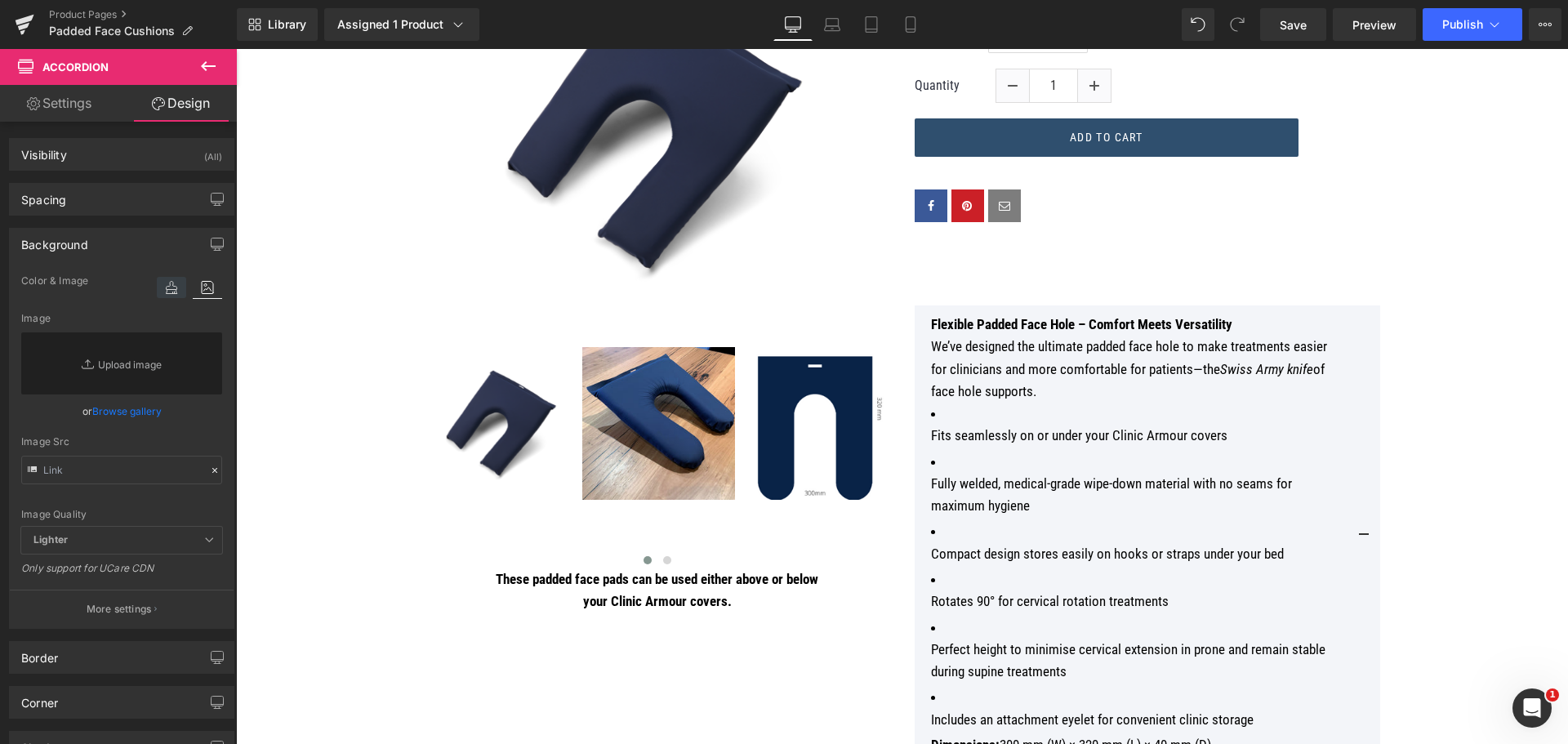
click at [172, 283] on icon at bounding box center [172, 288] width 29 height 22
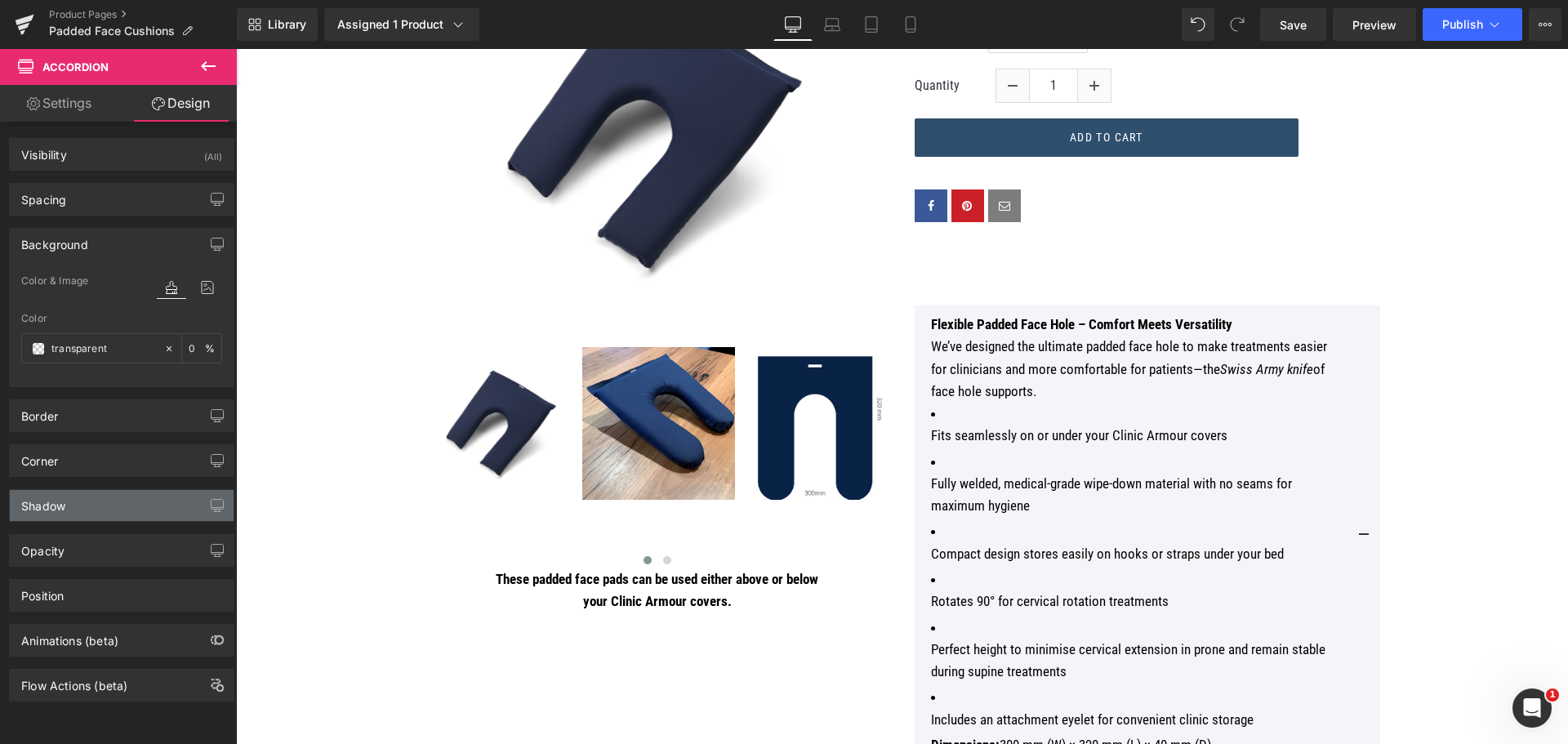
click at [197, 505] on div "Shadow" at bounding box center [121, 506] width 224 height 31
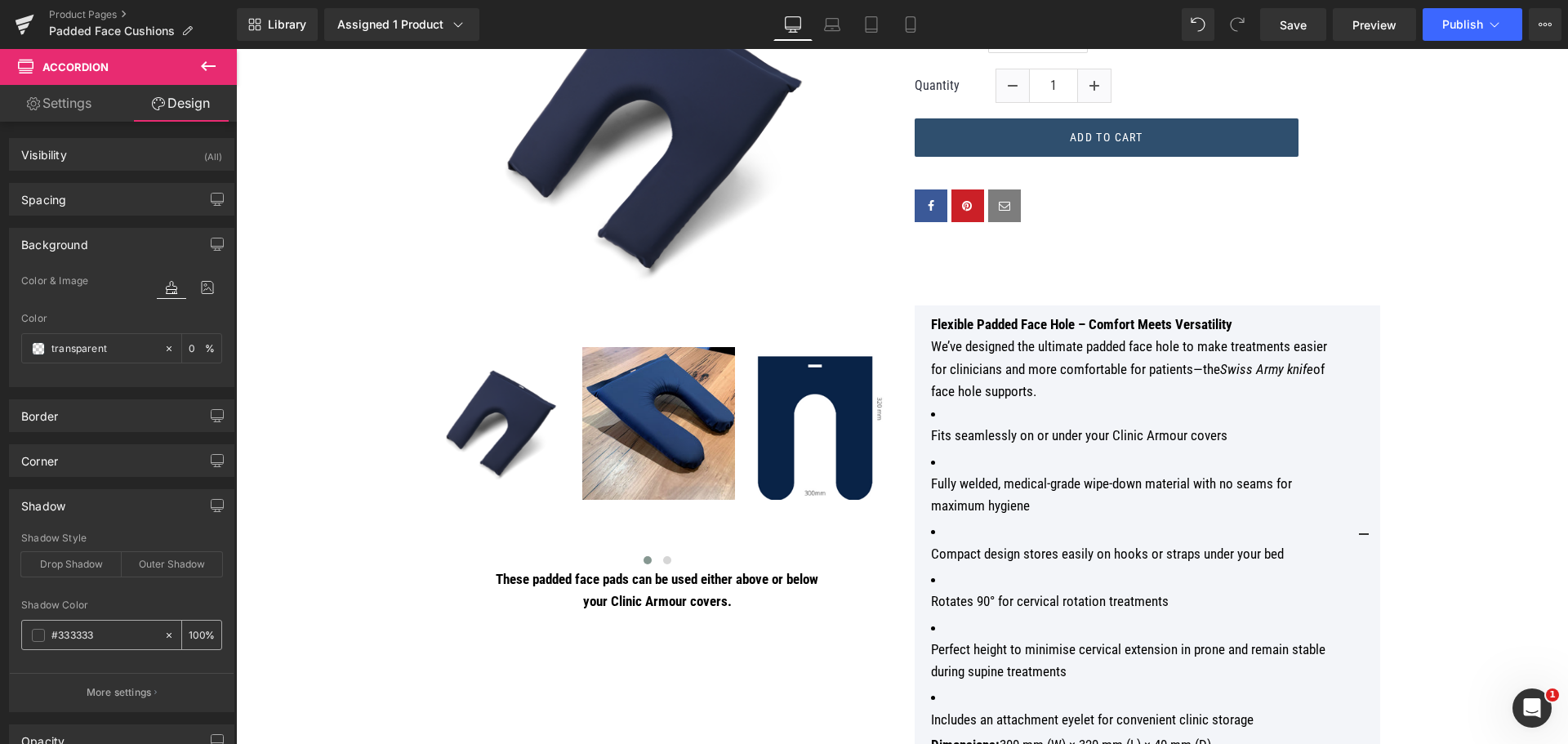
click at [164, 632] on icon at bounding box center [169, 635] width 11 height 11
type input "none"
type input "0"
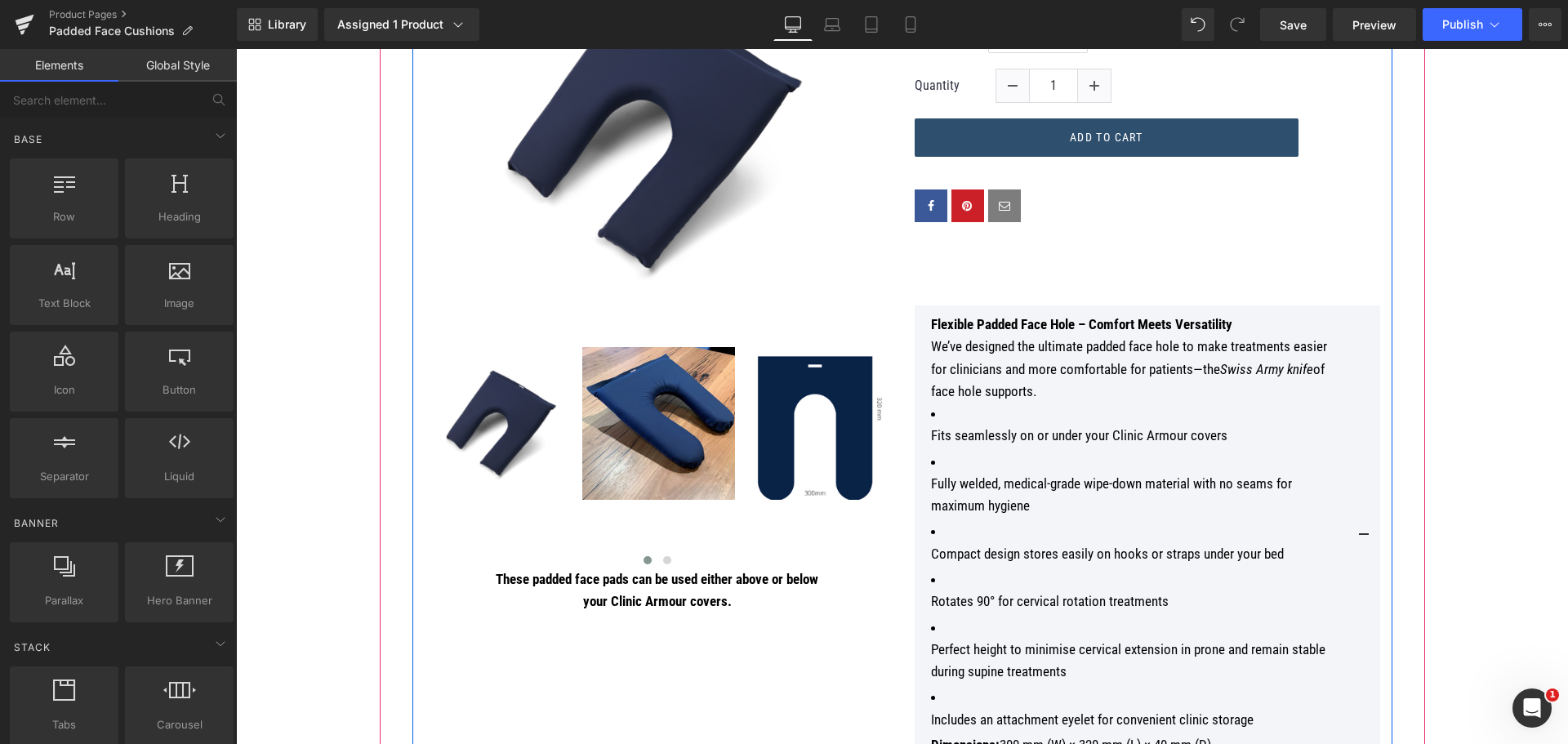
click at [1223, 250] on div "Price Heading $0 $75.00 (P) Price Title Default Title 1" at bounding box center [1148, 385] width 490 height 922
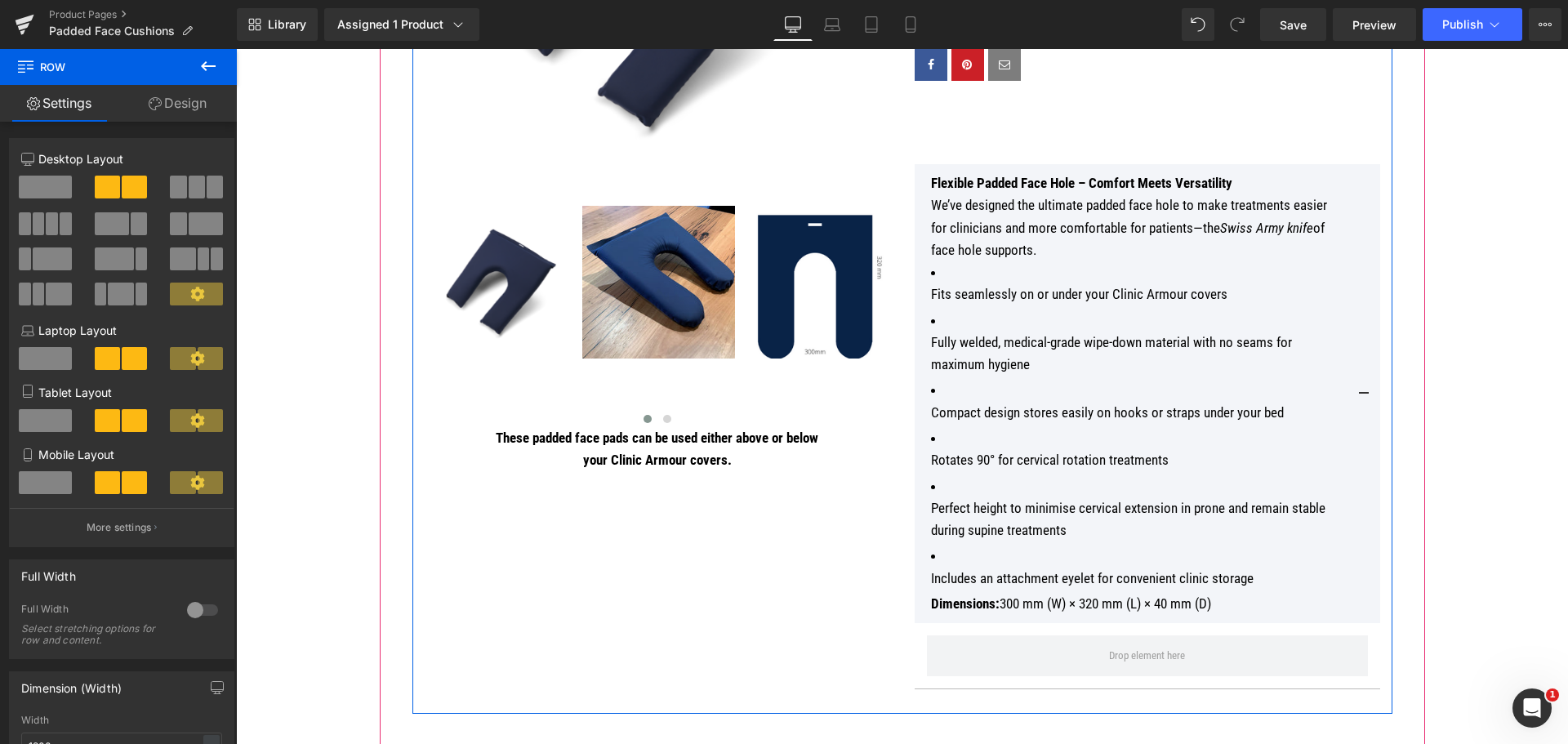
scroll to position [653, 0]
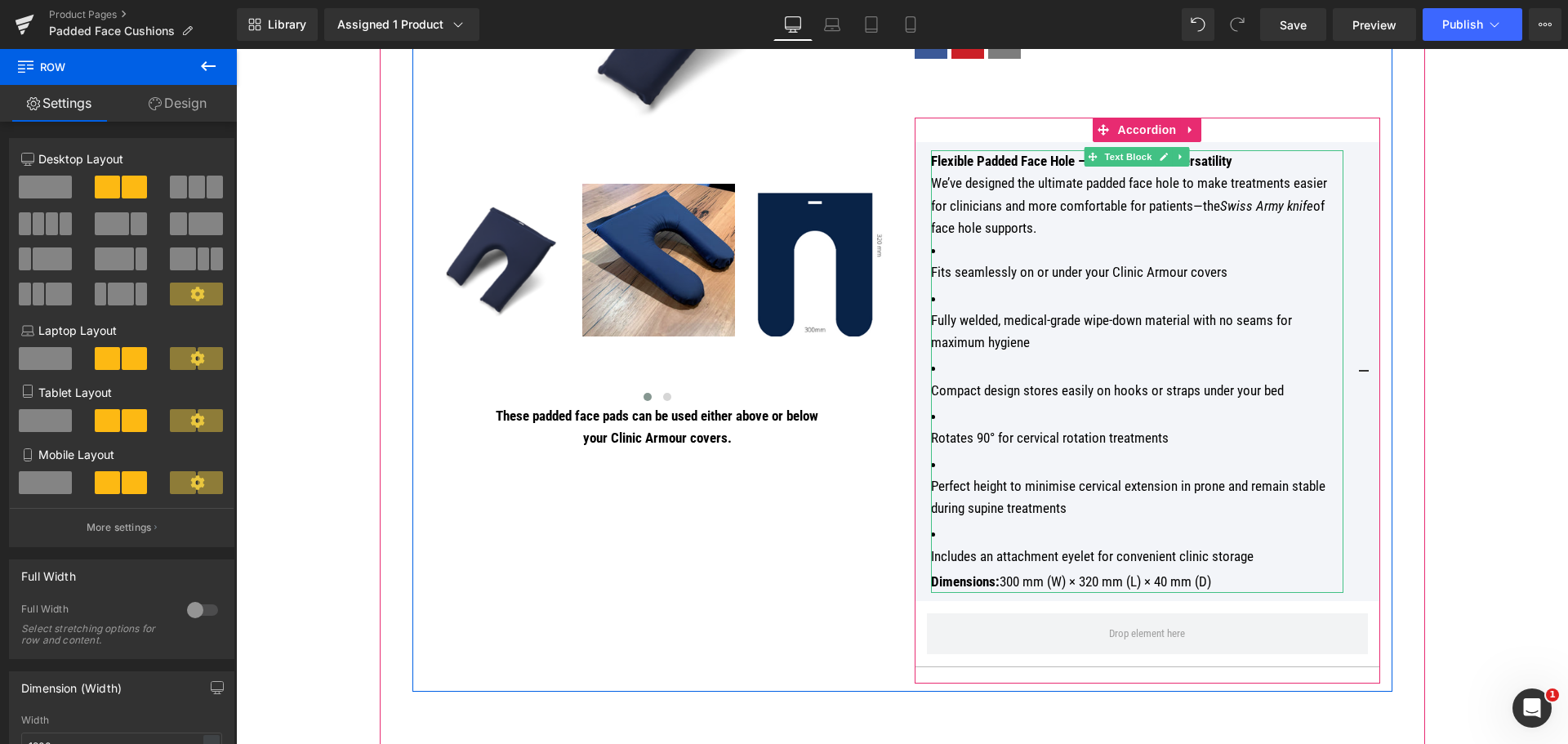
click at [1197, 203] on p "We’ve designed the ultimate padded face hole to make treatments easier for clin…" at bounding box center [1137, 205] width 412 height 67
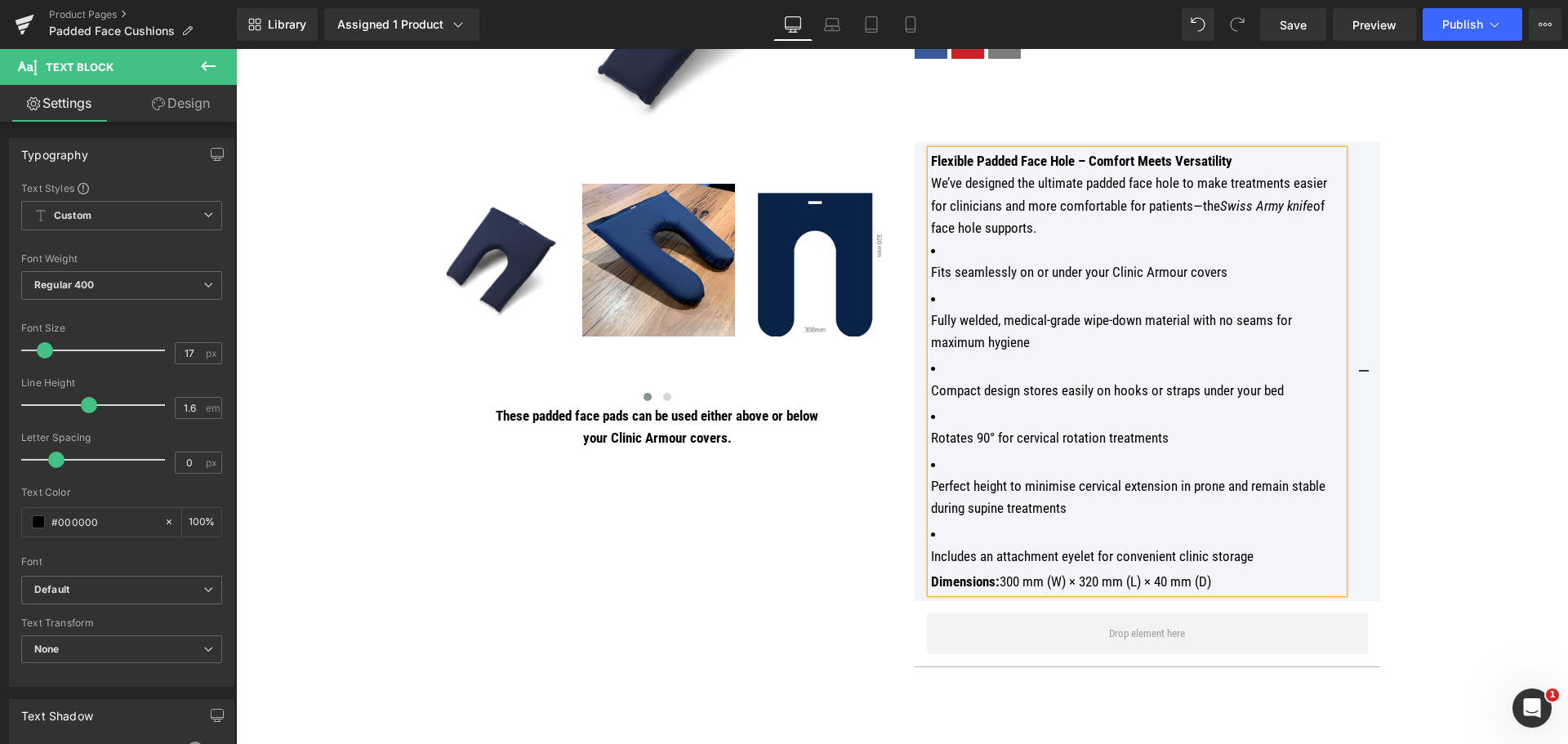
click at [1198, 204] on p "We’ve designed the ultimate padded face hole to make treatments easier for clin…" at bounding box center [1137, 205] width 412 height 67
drag, startPoint x: 1189, startPoint y: 204, endPoint x: 1202, endPoint y: 230, distance: 29.1
click at [1202, 230] on p "We’ve designed the ultimate padded face hole to make treatments easier for clin…" at bounding box center [1137, 205] width 412 height 67
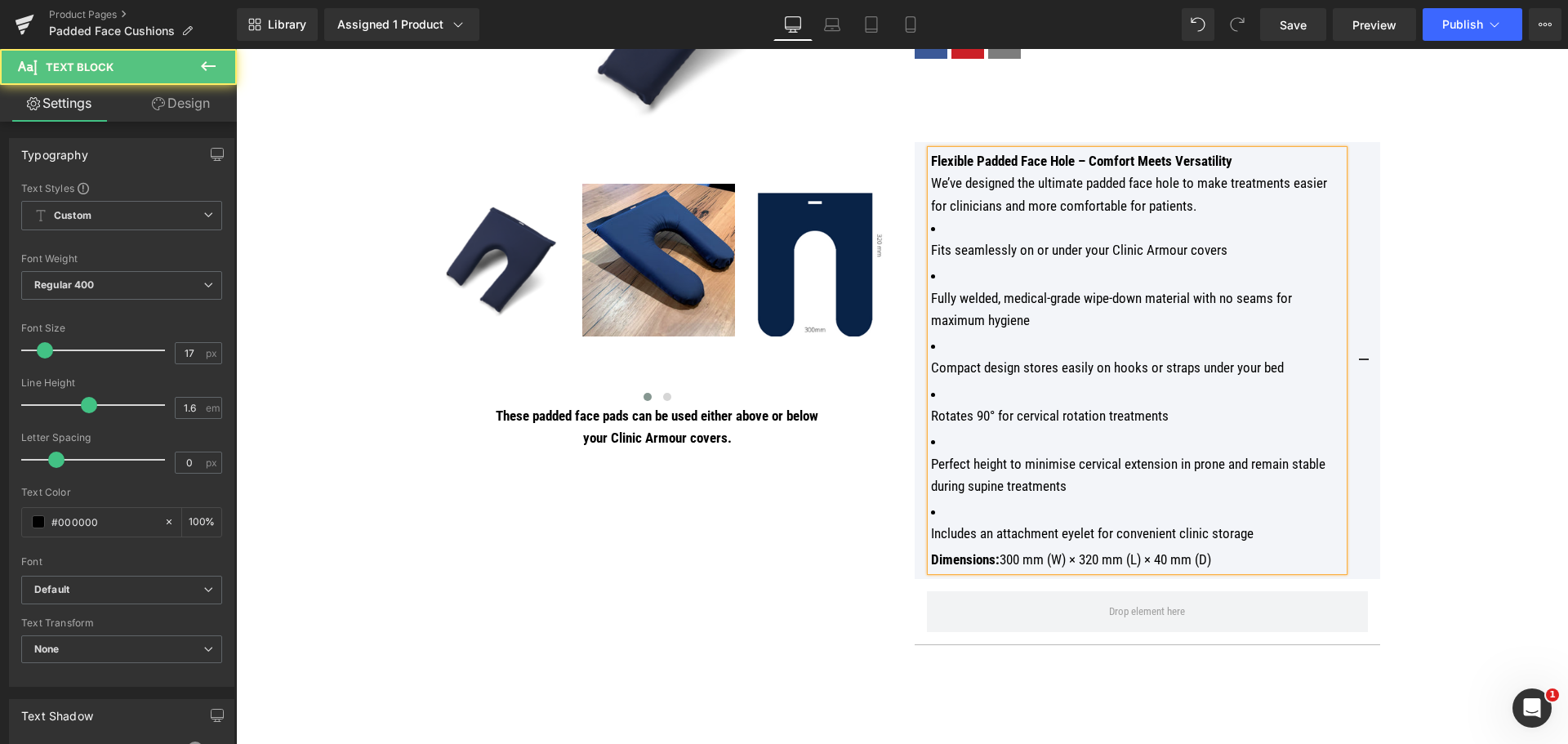
click at [936, 226] on li "Fits seamlessly on or under your Clinic Armour covers" at bounding box center [1137, 239] width 412 height 44
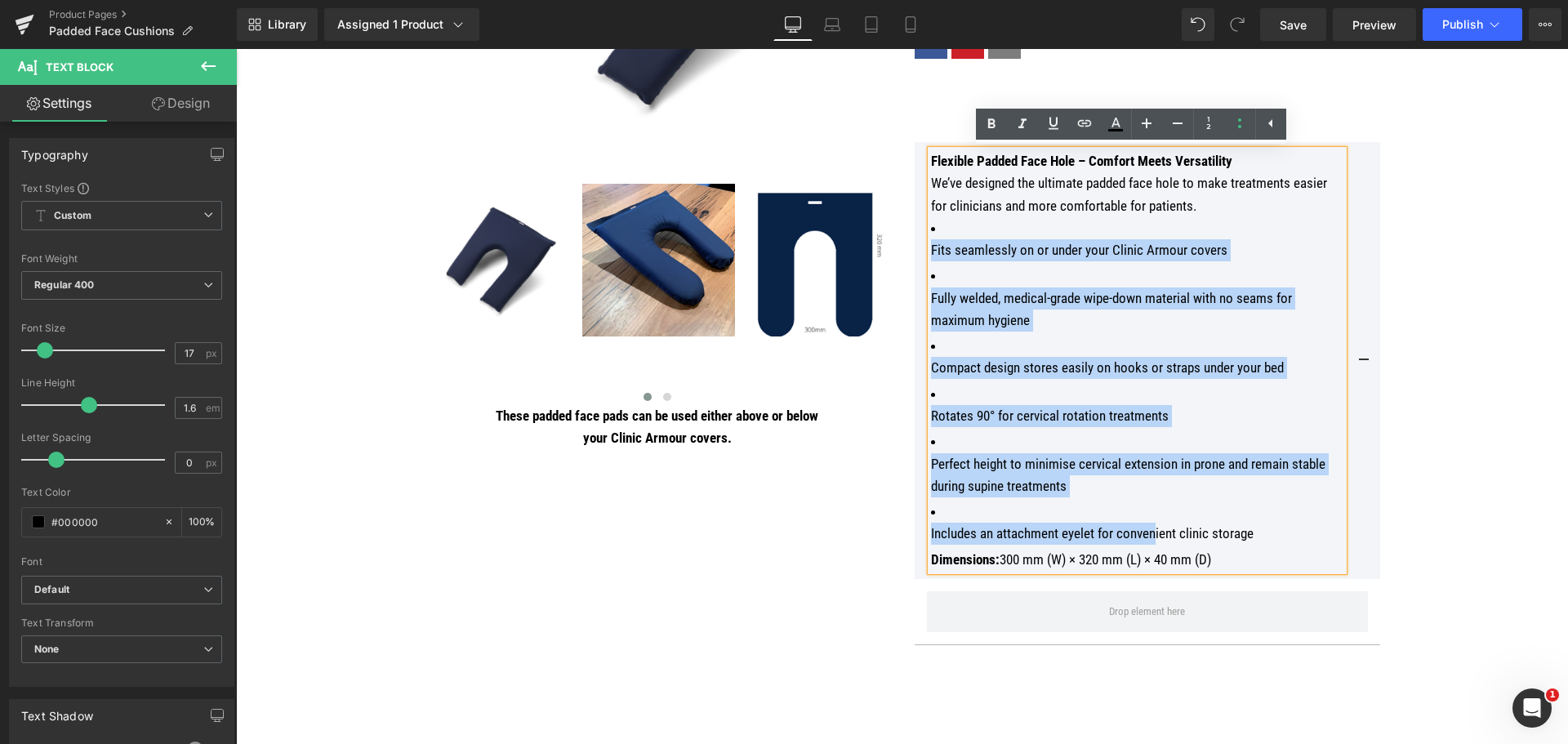
drag, startPoint x: 936, startPoint y: 226, endPoint x: 1150, endPoint y: 530, distance: 371.8
click at [1150, 530] on ul "Fits seamlessly on or under your Clinic Armour covers Fully welded, medical-gra…" at bounding box center [1137, 381] width 412 height 328
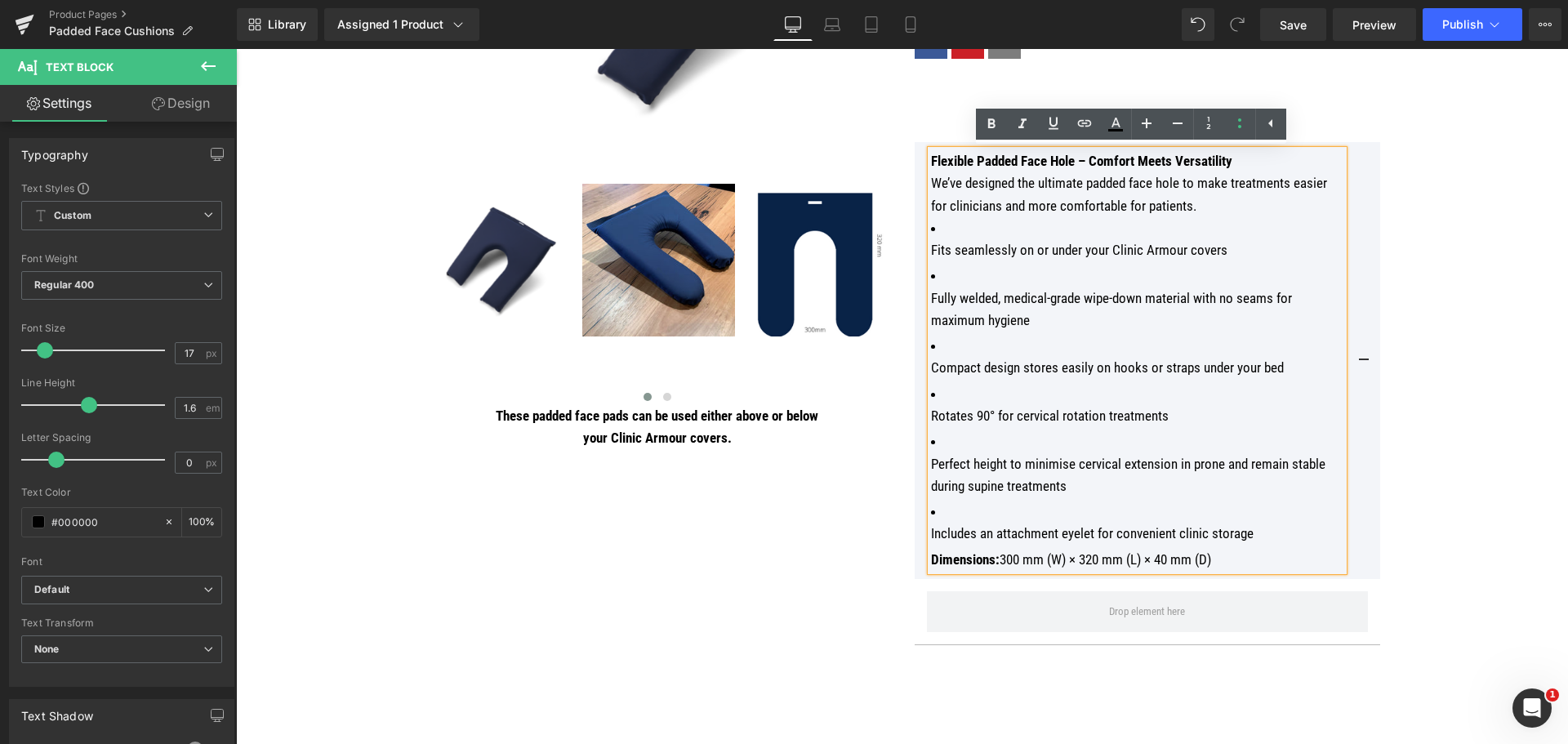
click at [1264, 557] on p "Dimensions: 300 mm (W) × 320 mm (L) × 40 mm (D)" at bounding box center [1137, 559] width 412 height 22
drag, startPoint x: 1226, startPoint y: 562, endPoint x: 925, endPoint y: 157, distance: 504.6
click at [931, 157] on div "Flexible Padded Face Hole – Comfort Meets Versatility We’ve designed the ultima…" at bounding box center [1137, 359] width 412 height 420
click at [1136, 457] on p "Perfect height to minimise cervical extension in prone and remain stable during…" at bounding box center [1137, 475] width 412 height 44
click at [1158, 619] on span at bounding box center [1146, 611] width 87 height 26
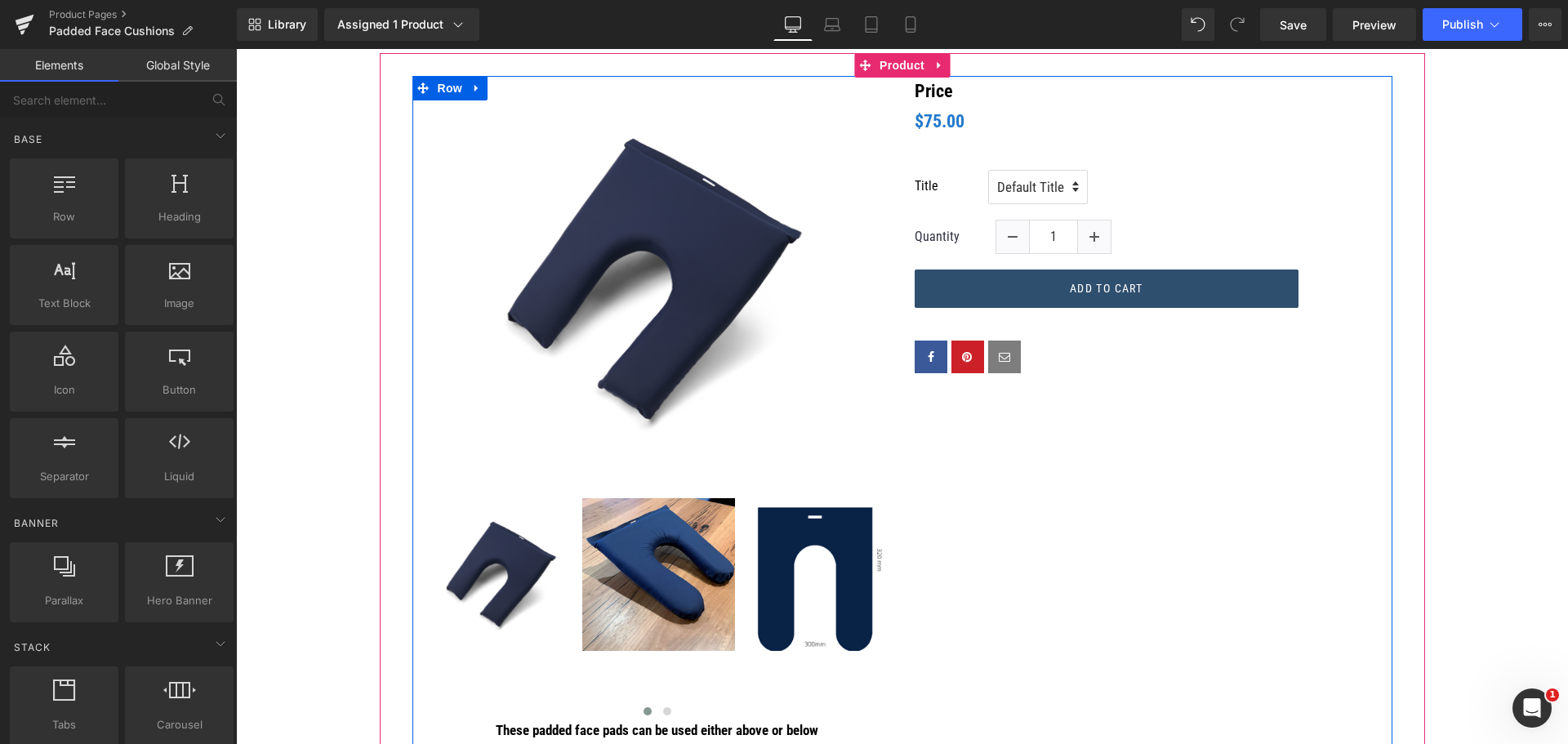
scroll to position [327, 0]
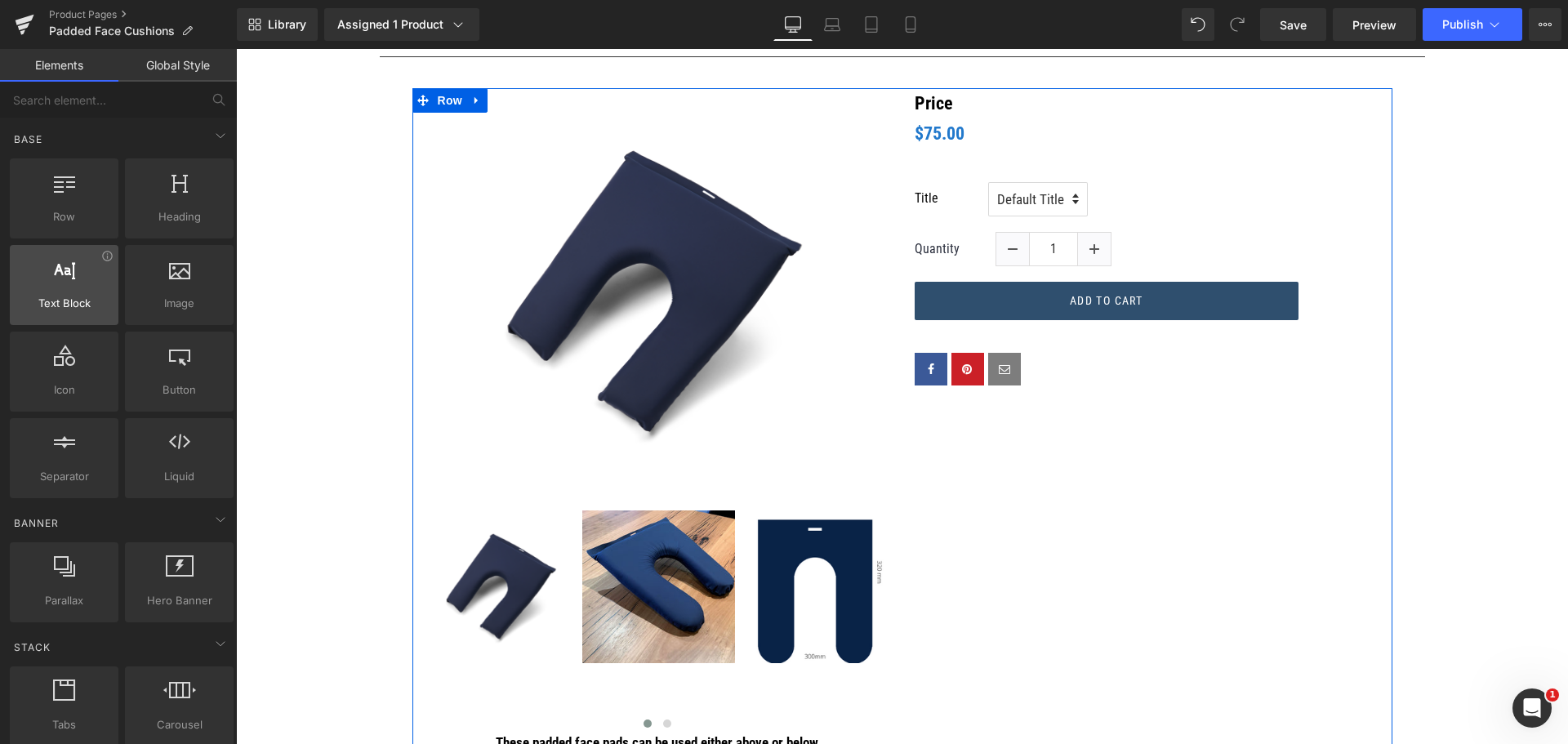
click at [64, 268] on icon at bounding box center [64, 268] width 22 height 22
click at [1046, 456] on div "(P) Image ‹ › (P) Image List These padded face pads can be used either above or…" at bounding box center [902, 436] width 980 height 695
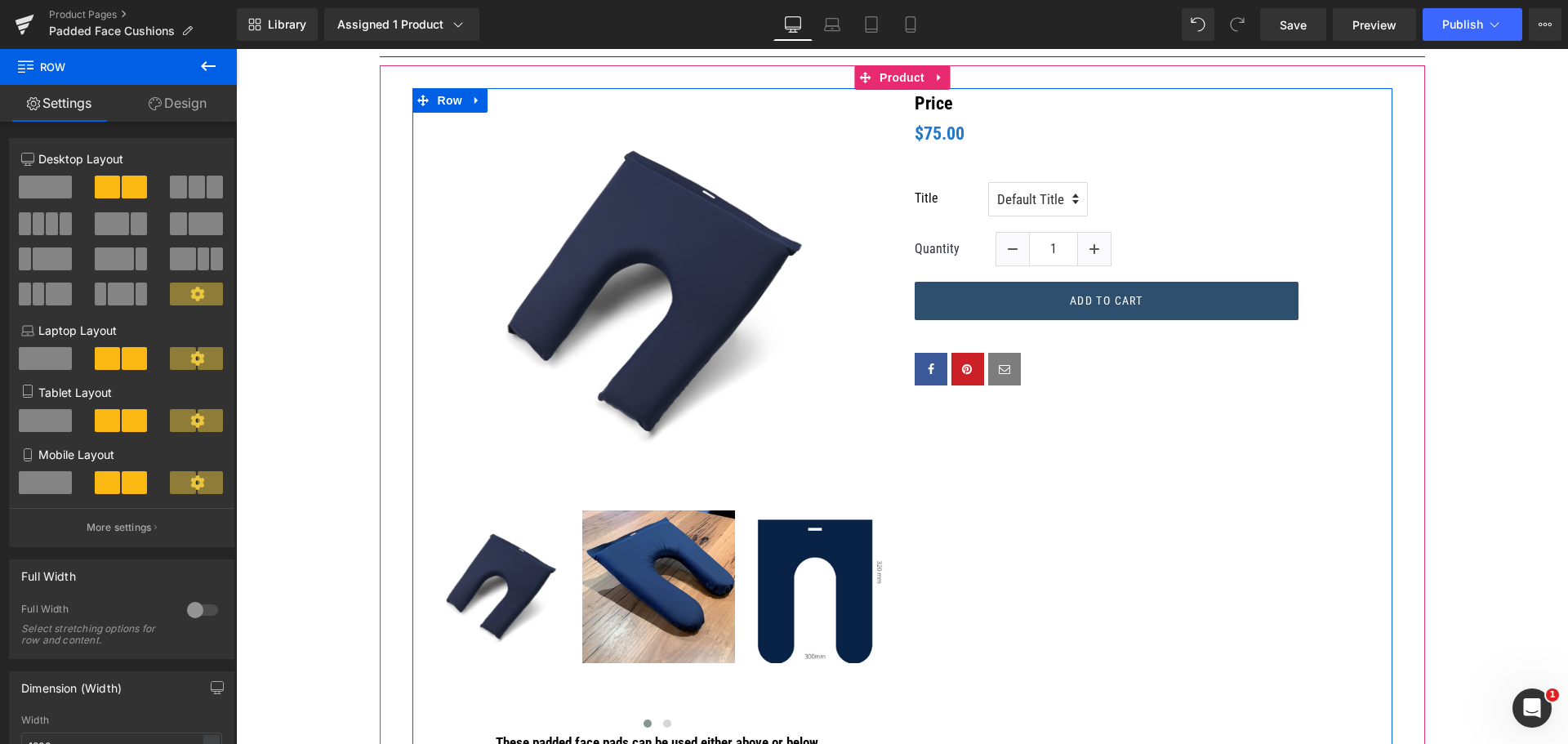
click at [1046, 456] on div "(P) Image ‹ › (P) Image List These padded face pads can be used either above or…" at bounding box center [902, 436] width 980 height 695
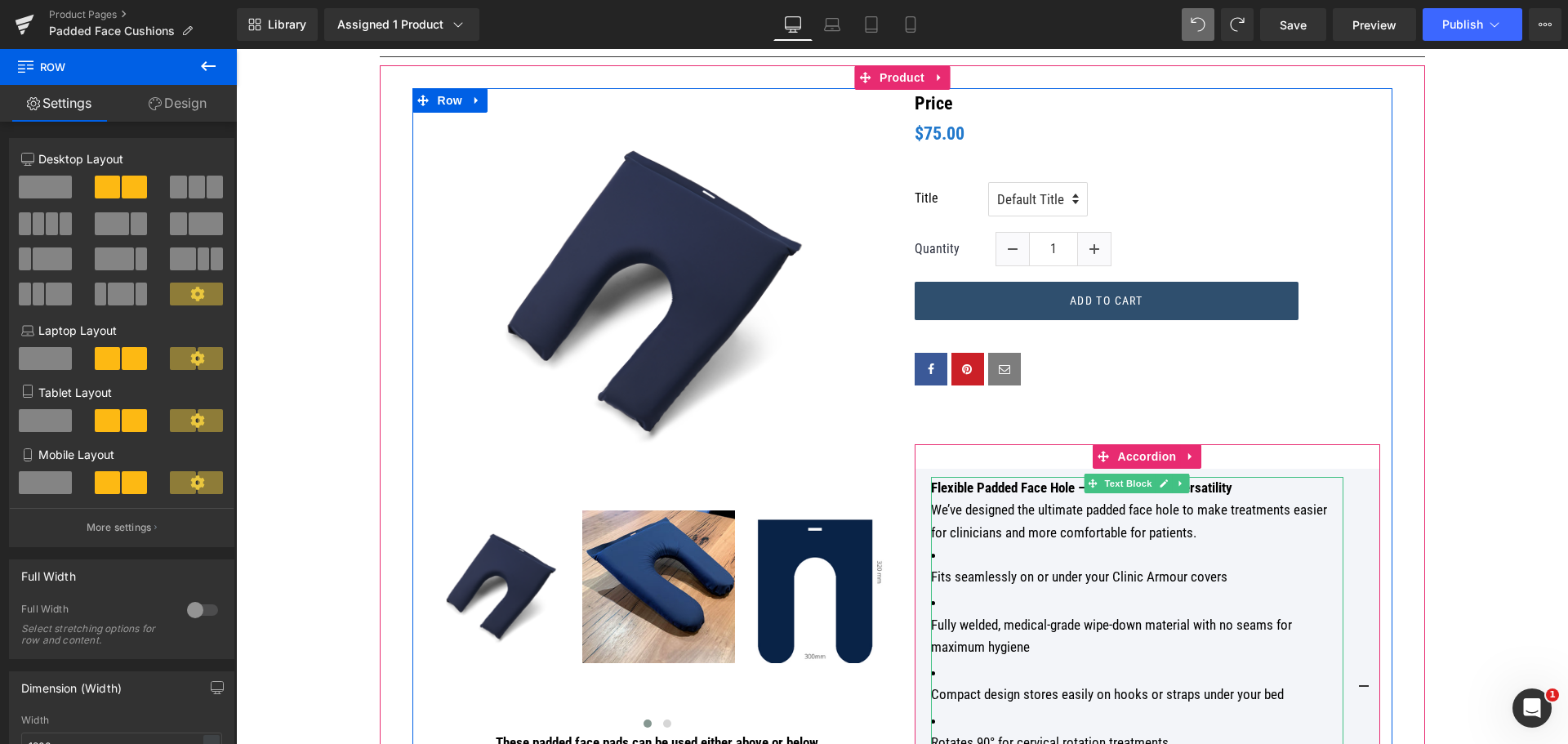
click at [1118, 709] on li "Rotates 90° for cervical rotation treatments" at bounding box center [1137, 731] width 412 height 44
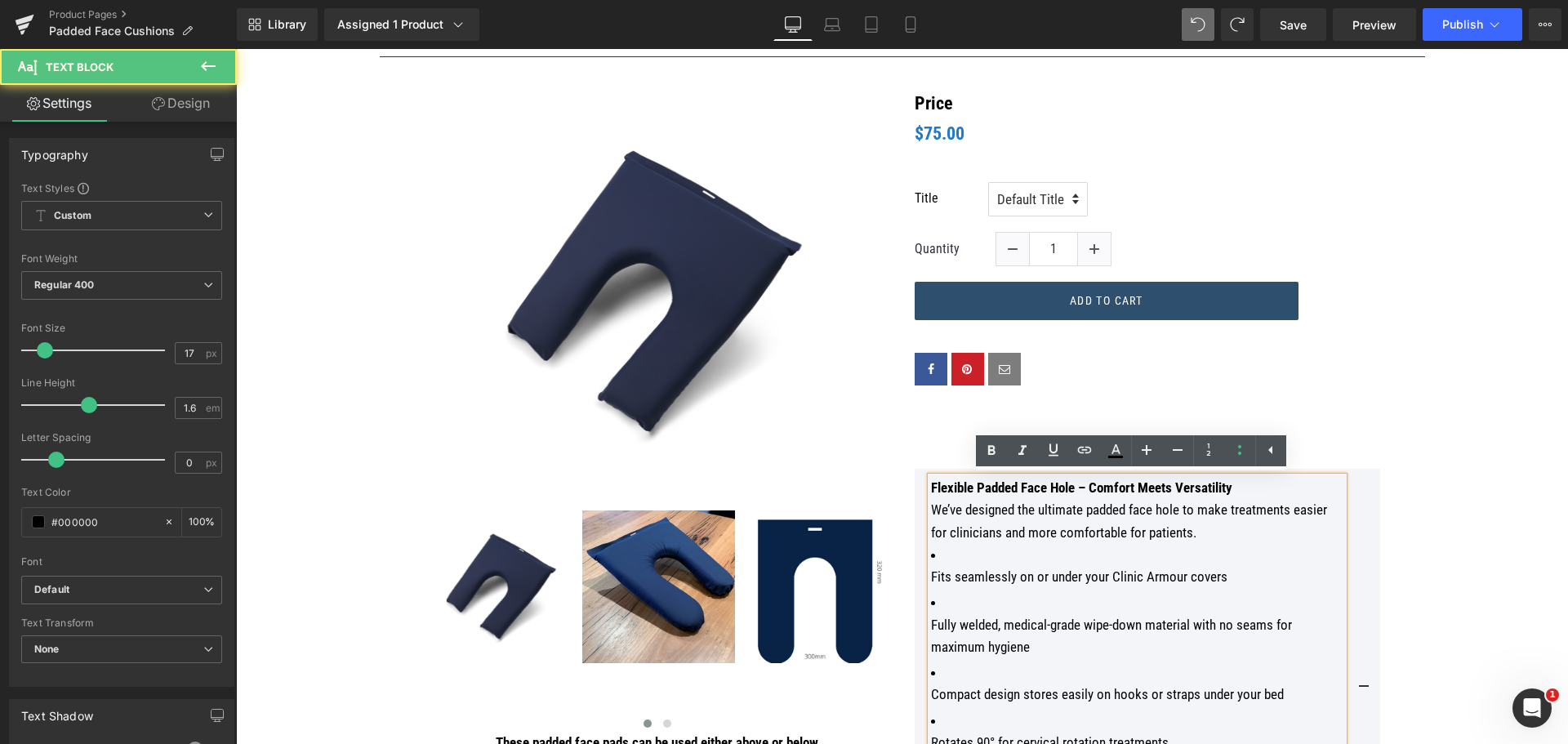
scroll to position [490, 0]
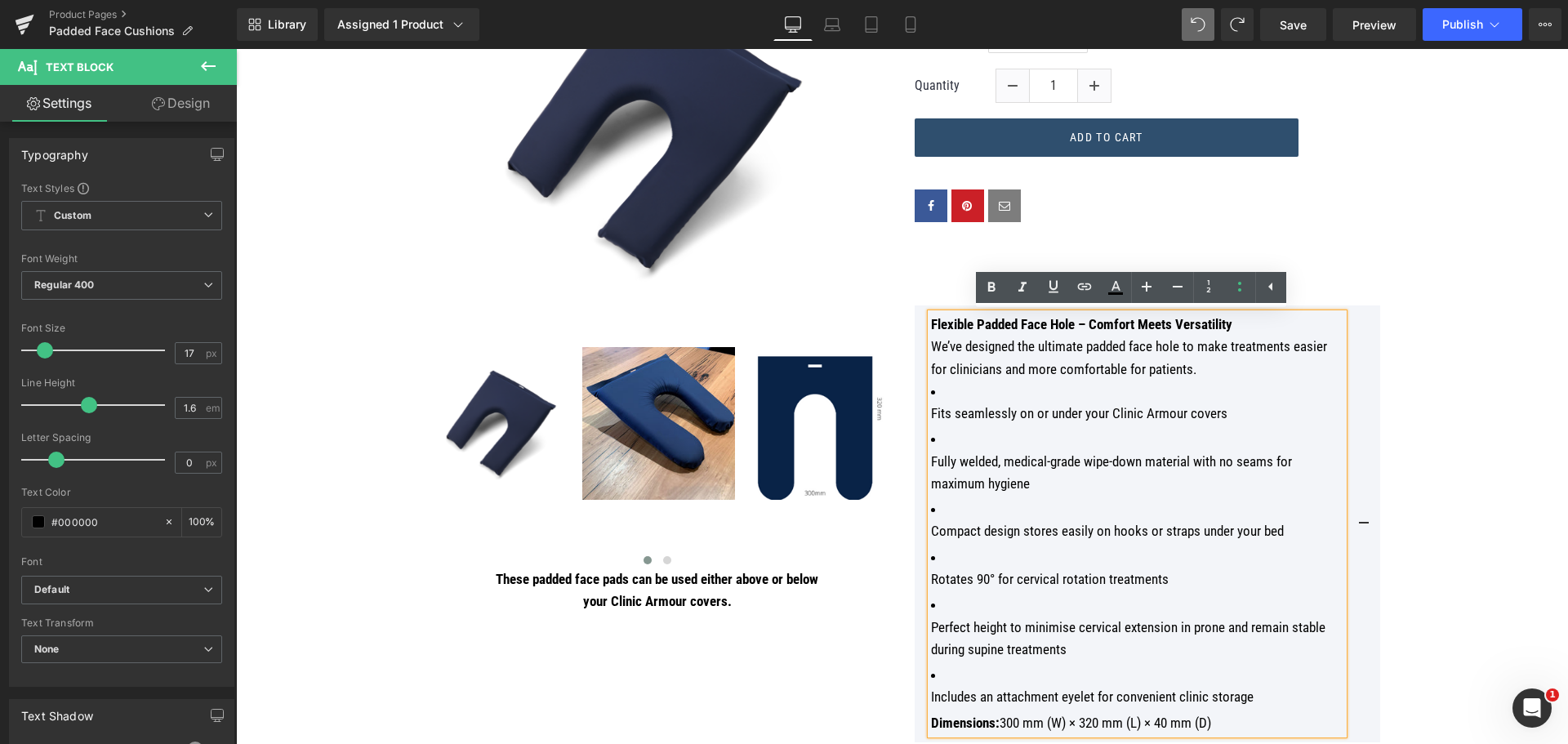
drag, startPoint x: 1211, startPoint y: 717, endPoint x: 959, endPoint y: 345, distance: 449.3
click at [959, 345] on div "Flexible Padded Face Hole – Comfort Meets Versatility We’ve designed the ultima…" at bounding box center [1137, 523] width 412 height 420
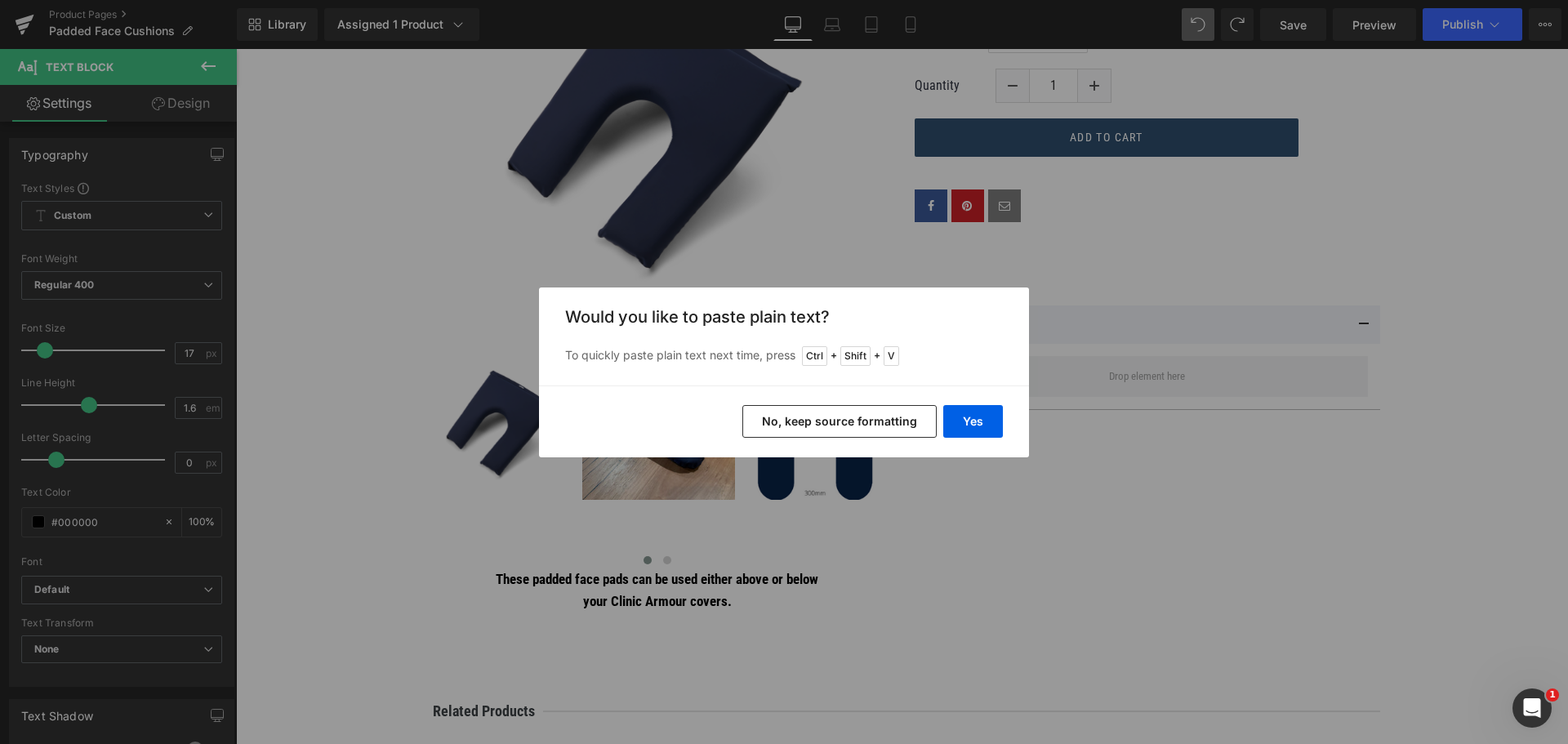
click at [889, 431] on button "No, keep source formatting" at bounding box center [839, 422] width 194 height 33
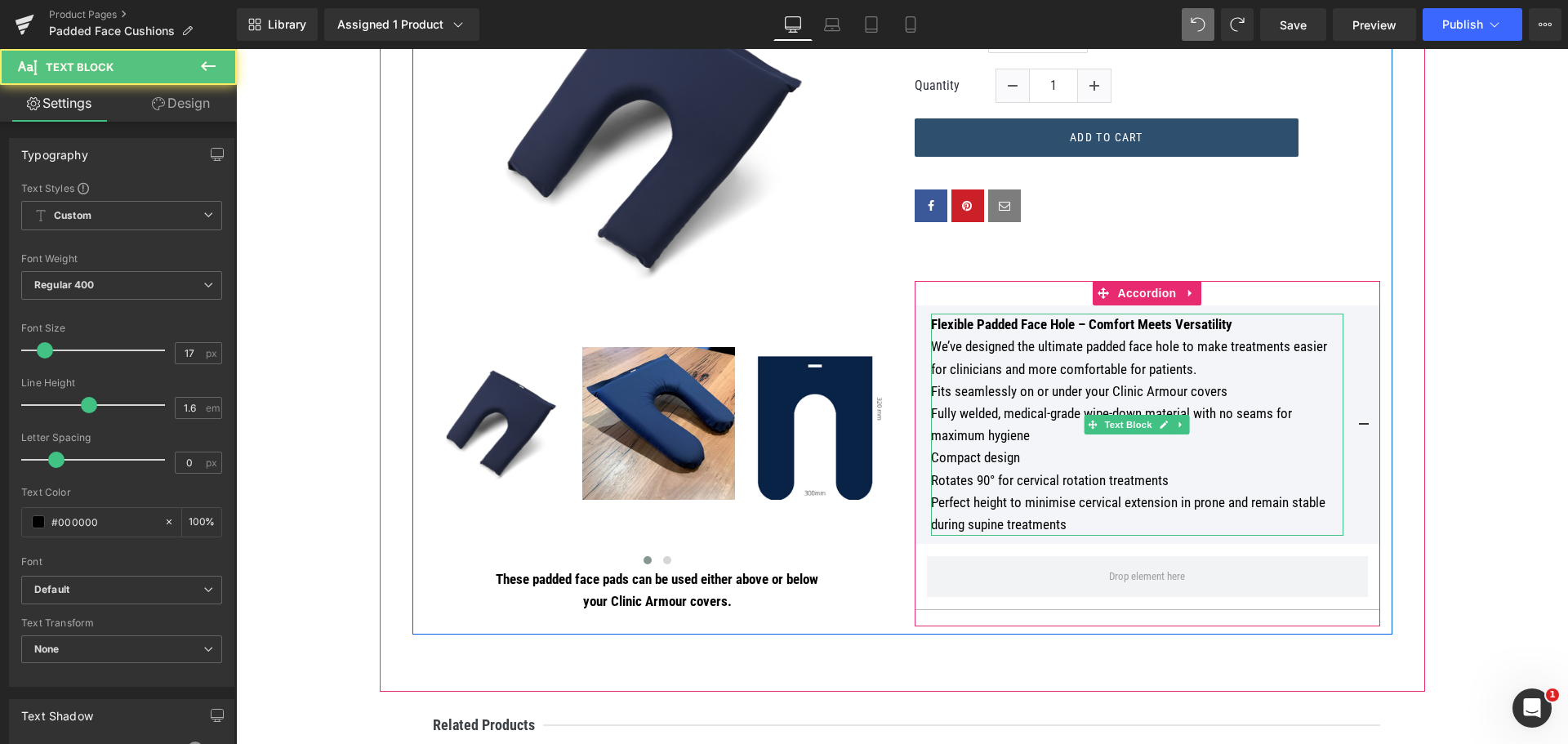
click at [1223, 369] on p "We’ve designed the ultimate padded face hole to make treatments easier for clin…" at bounding box center [1137, 357] width 412 height 44
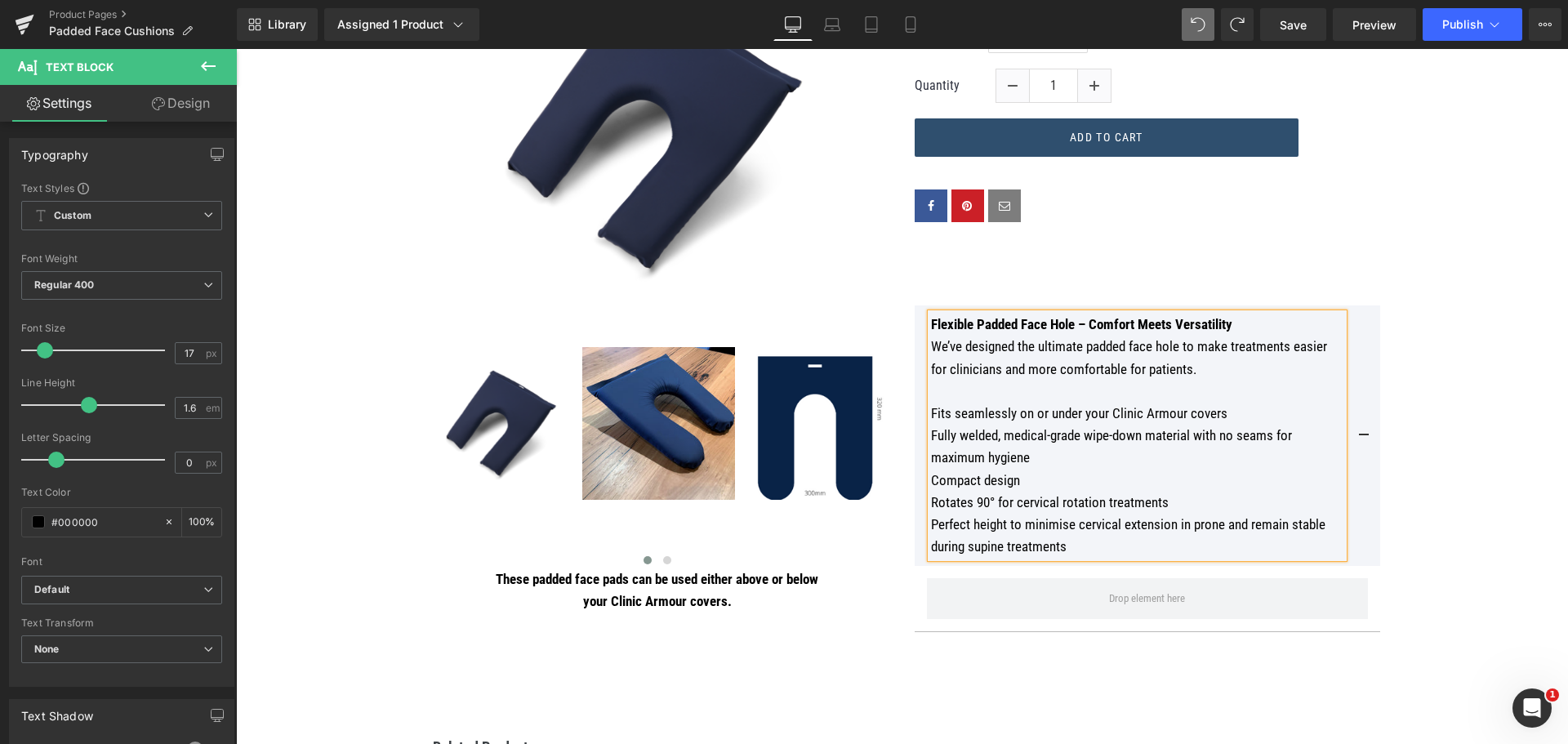
scroll to position [408, 0]
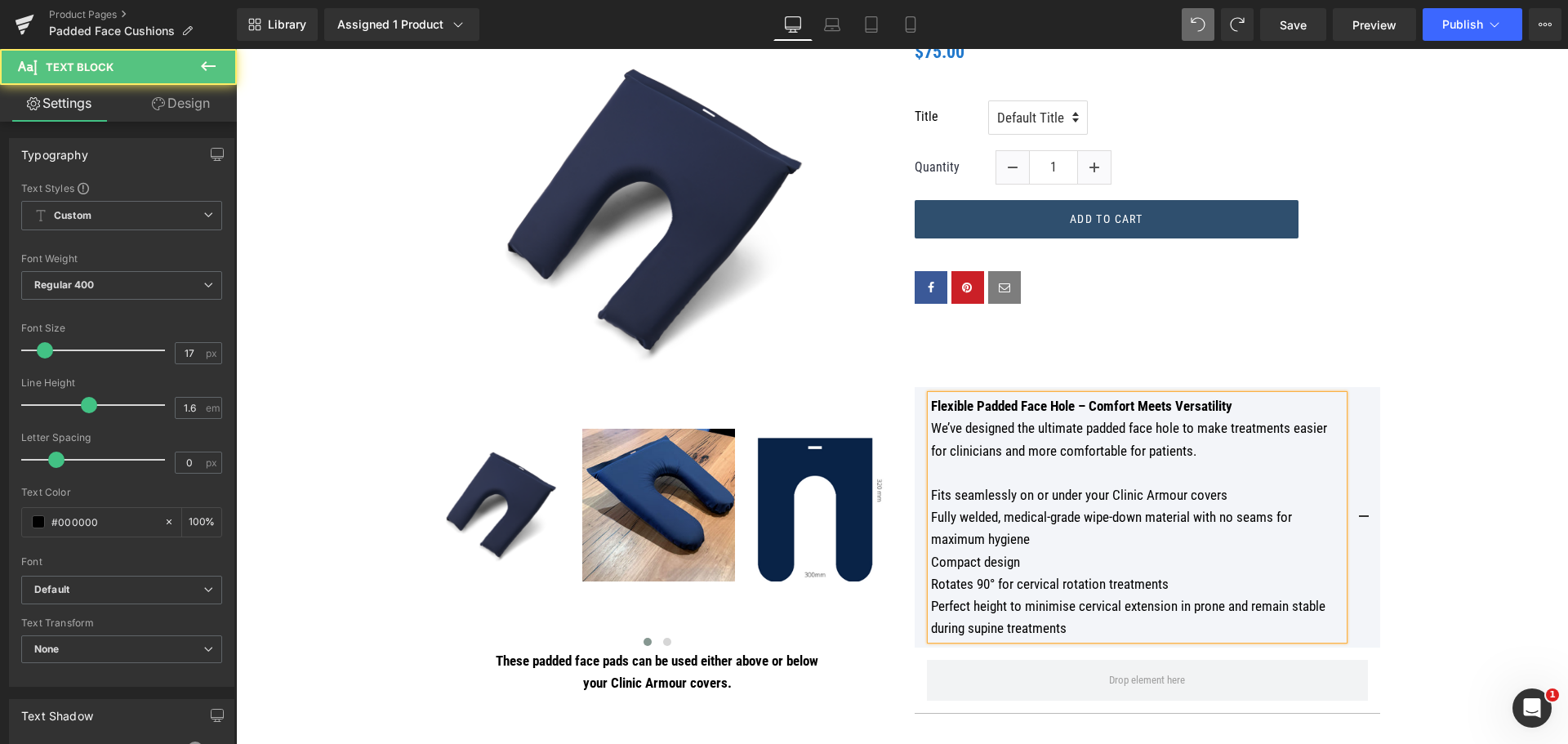
click at [1235, 405] on p "Flexible Padded Face Hole – Comfort Meets Versatility" at bounding box center [1137, 405] width 412 height 22
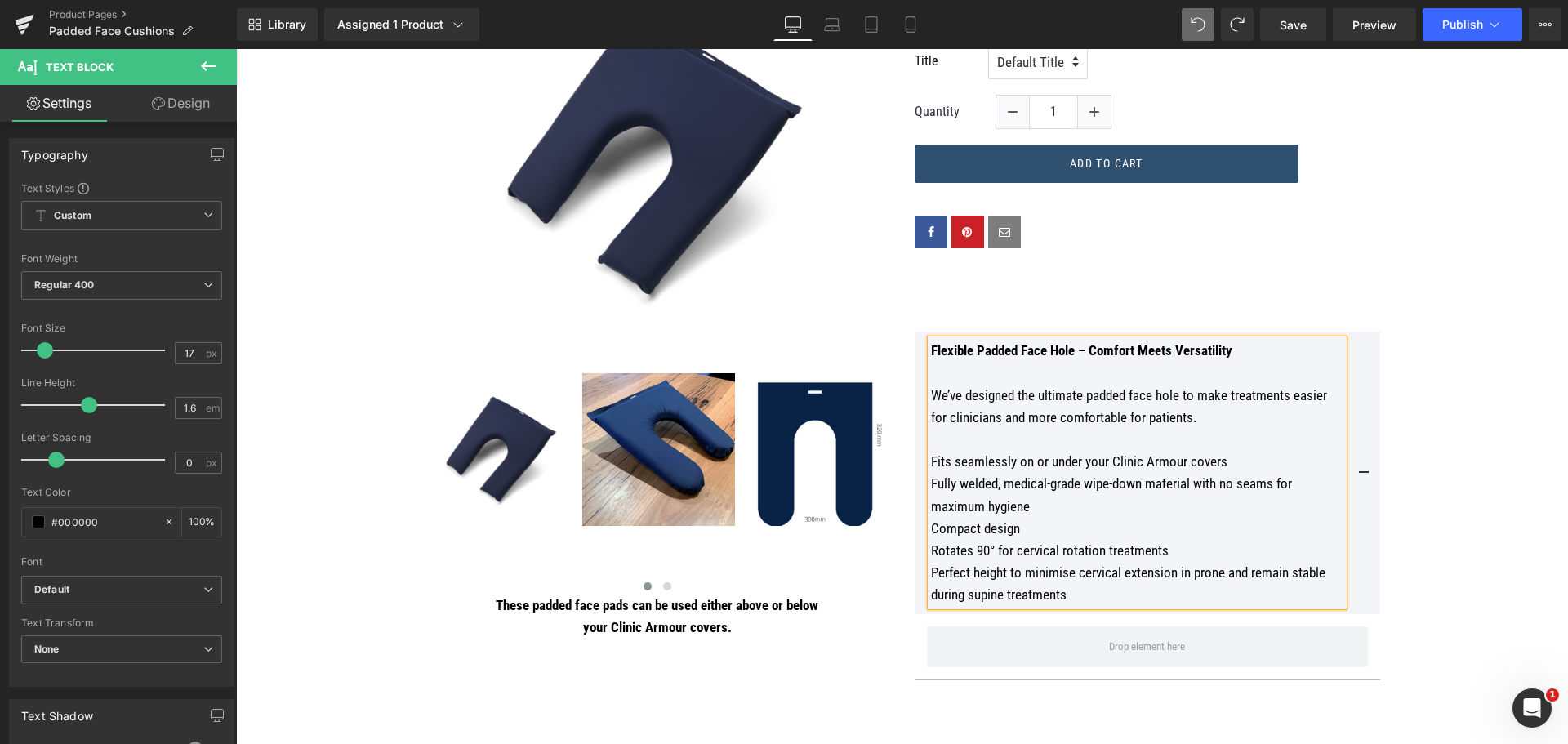
scroll to position [490, 0]
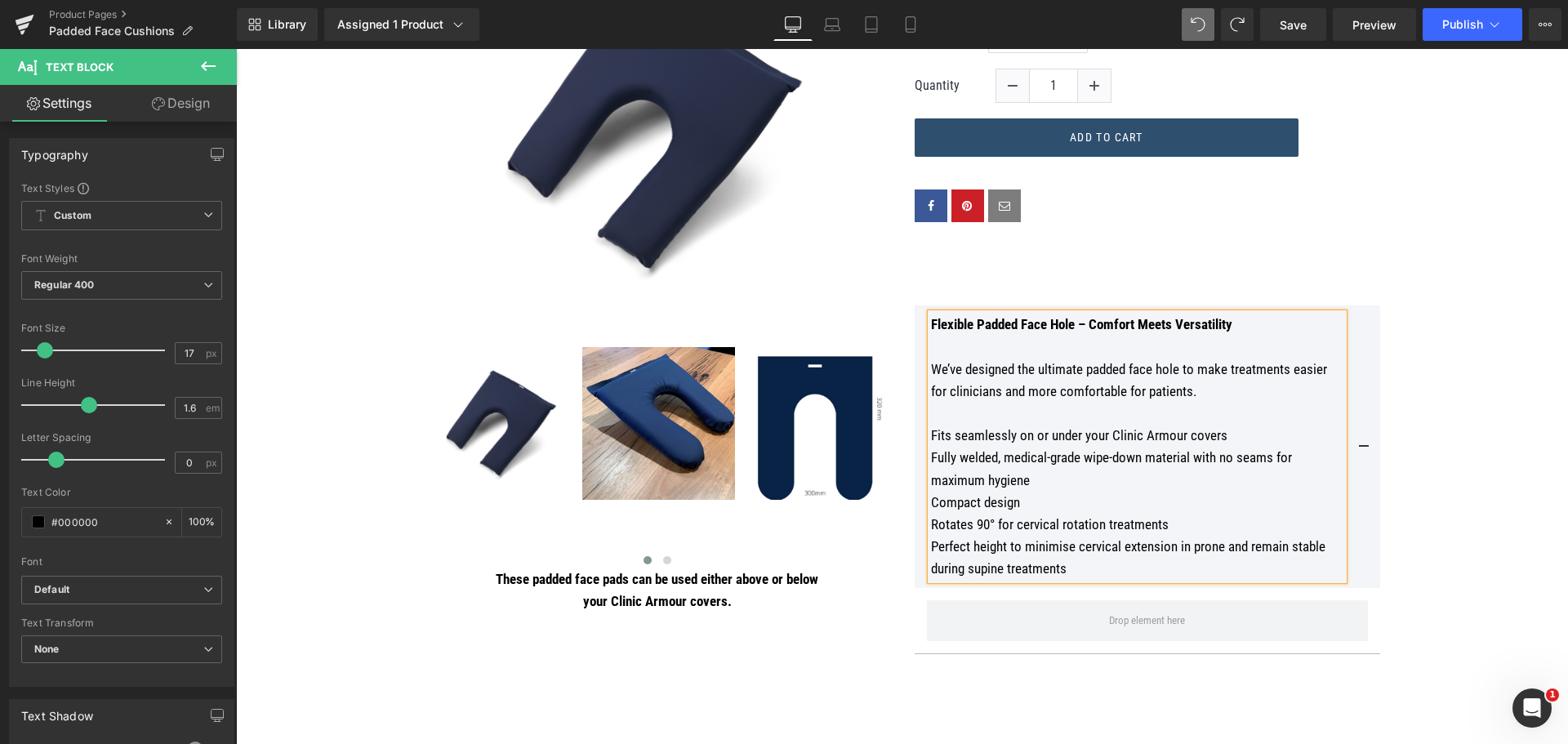
click at [236, 49] on div at bounding box center [236, 49] width 0 height 0
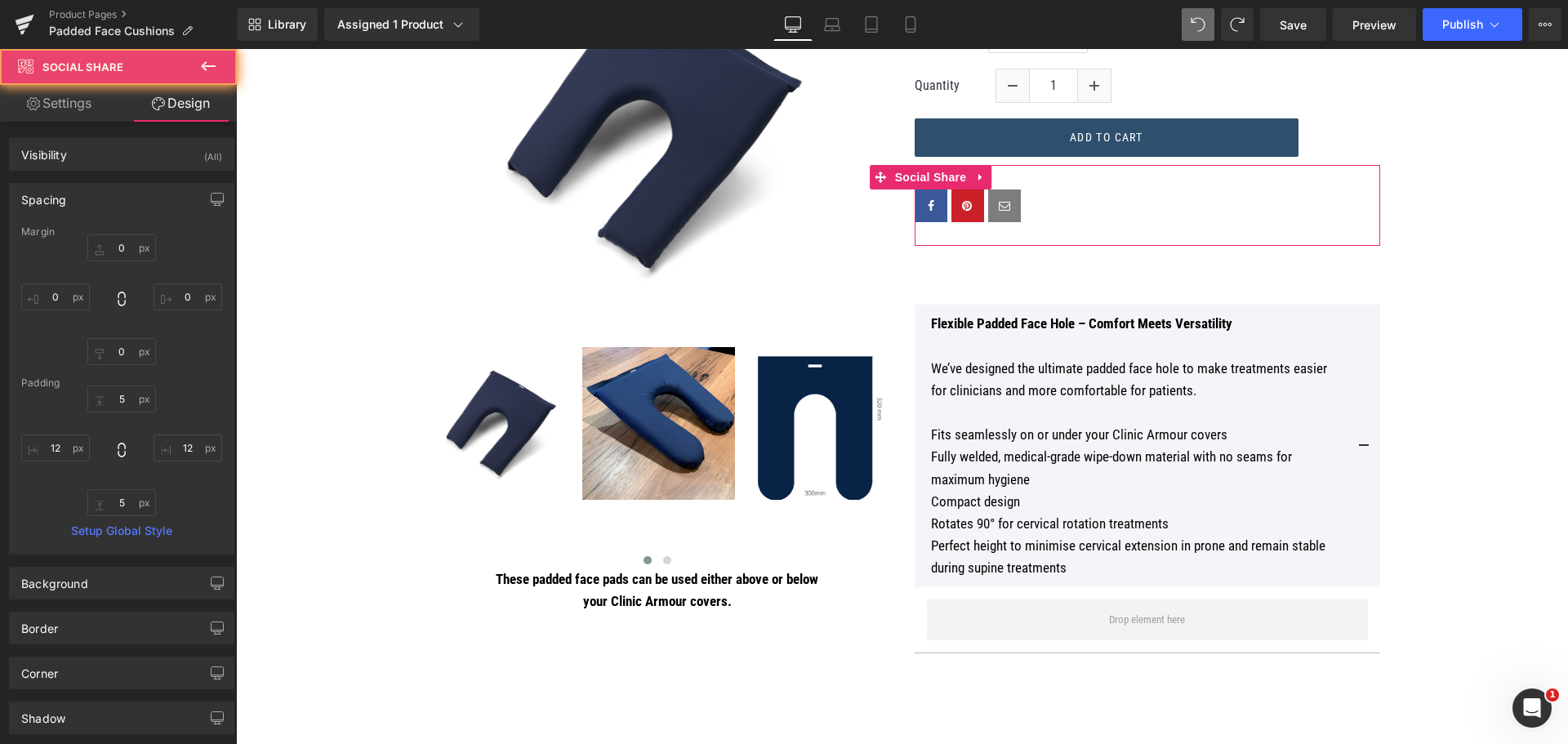
scroll to position [489, 0]
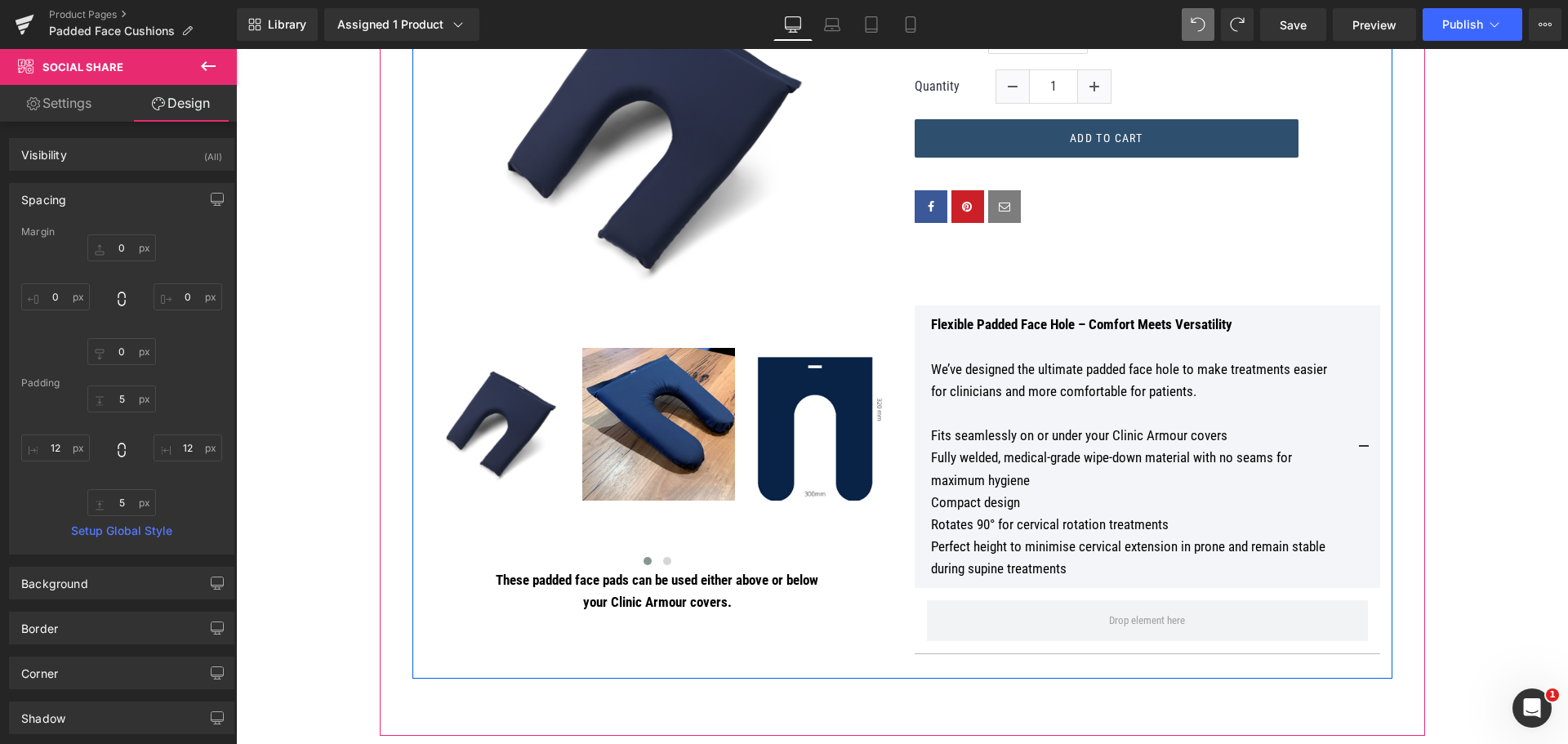
click at [1296, 453] on p "Fully welded, medical-grade wipe-down material with no seams for maximum hygiene" at bounding box center [1137, 469] width 412 height 44
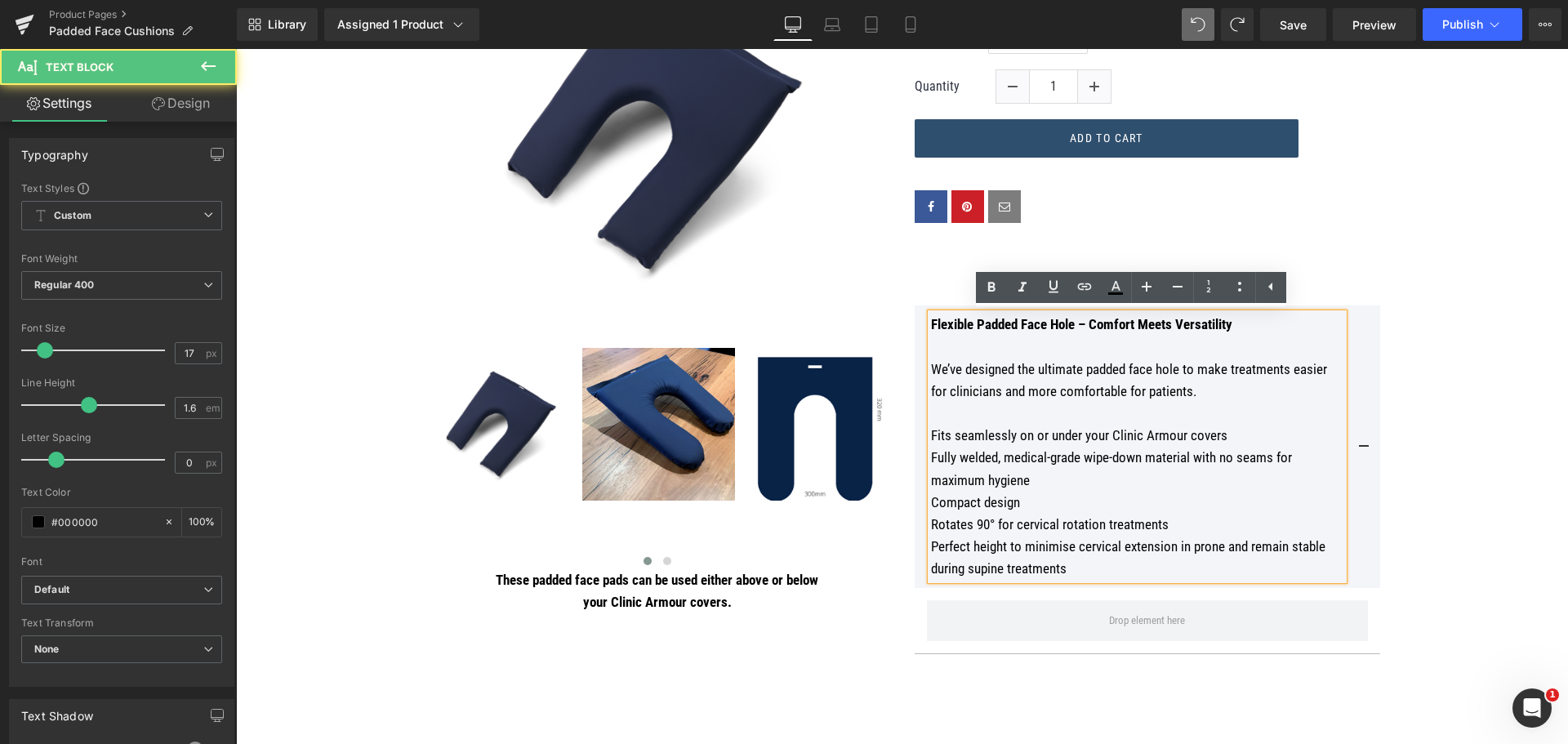
click at [1357, 443] on button at bounding box center [1364, 447] width 33 height 282
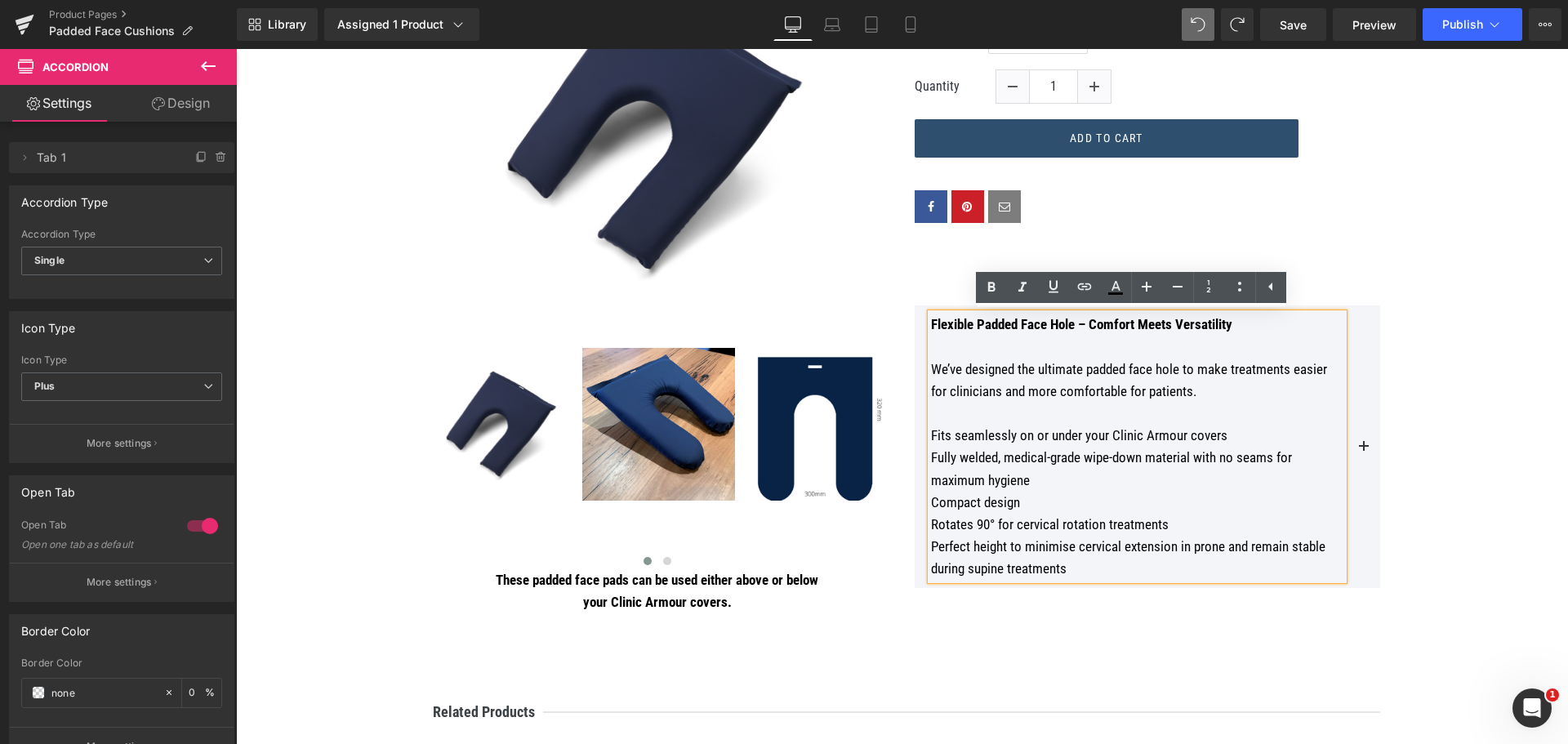
click at [1364, 451] on span at bounding box center [1364, 451] width 0 height 0
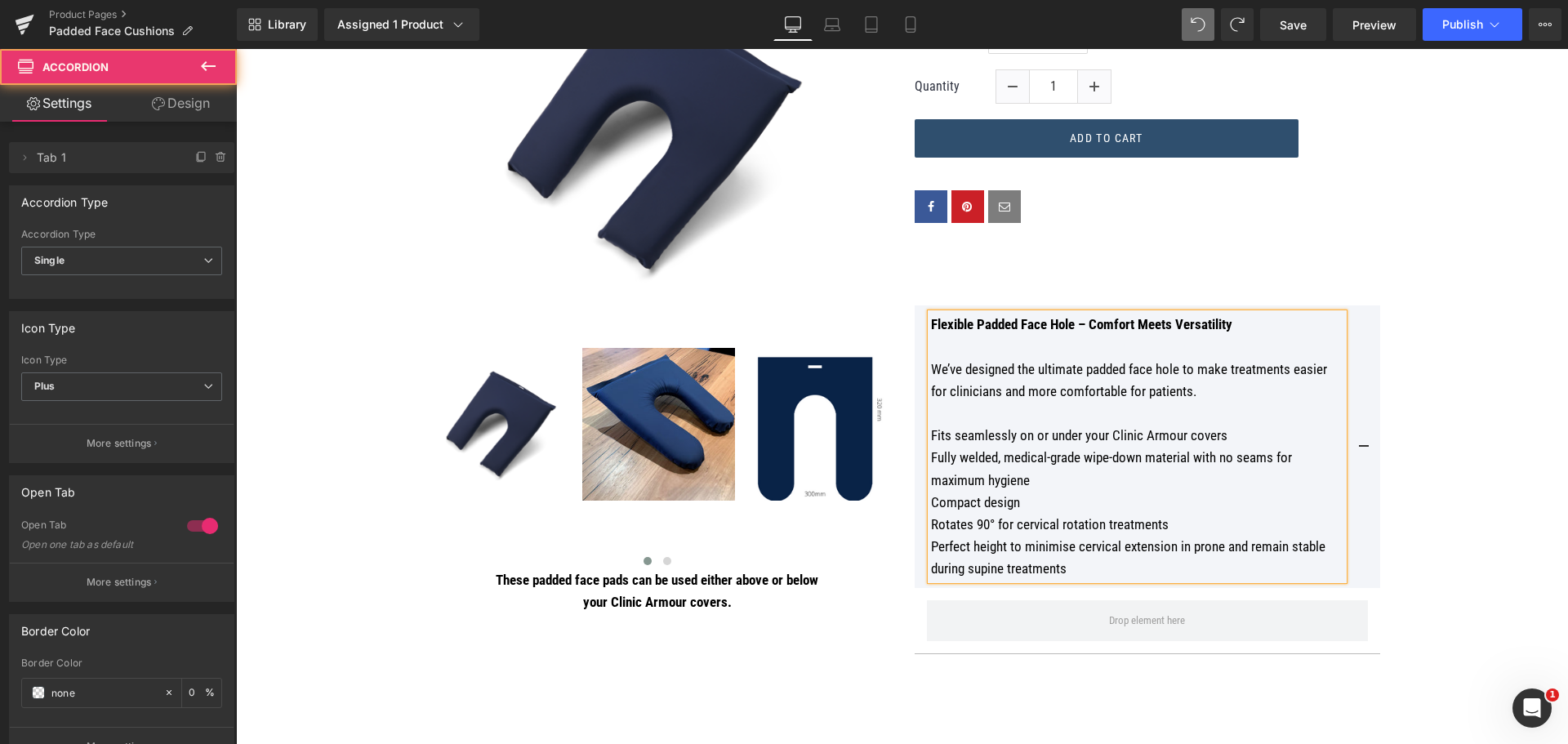
click at [1364, 451] on span at bounding box center [1364, 451] width 0 height 0
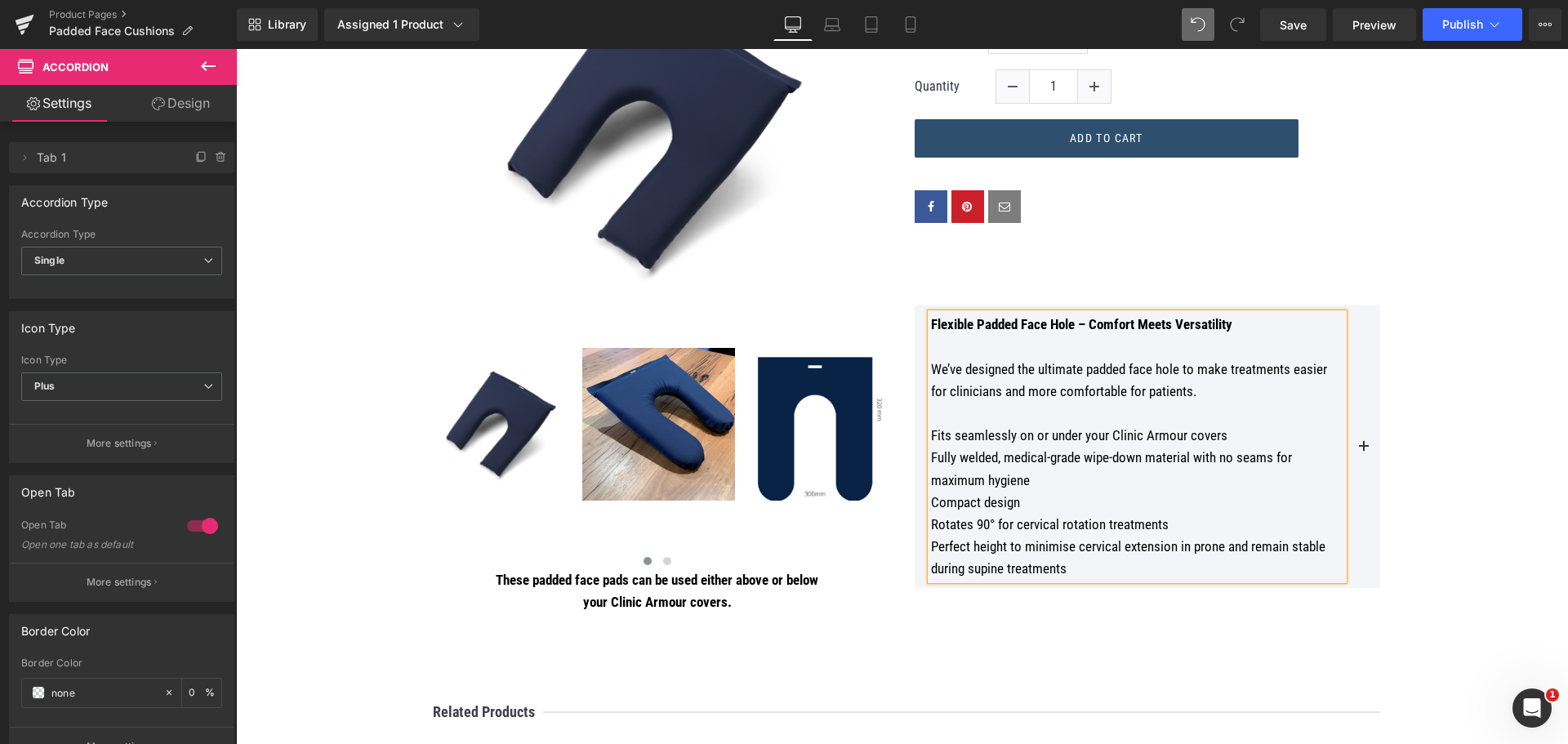
click at [1364, 428] on button at bounding box center [1364, 447] width 33 height 282
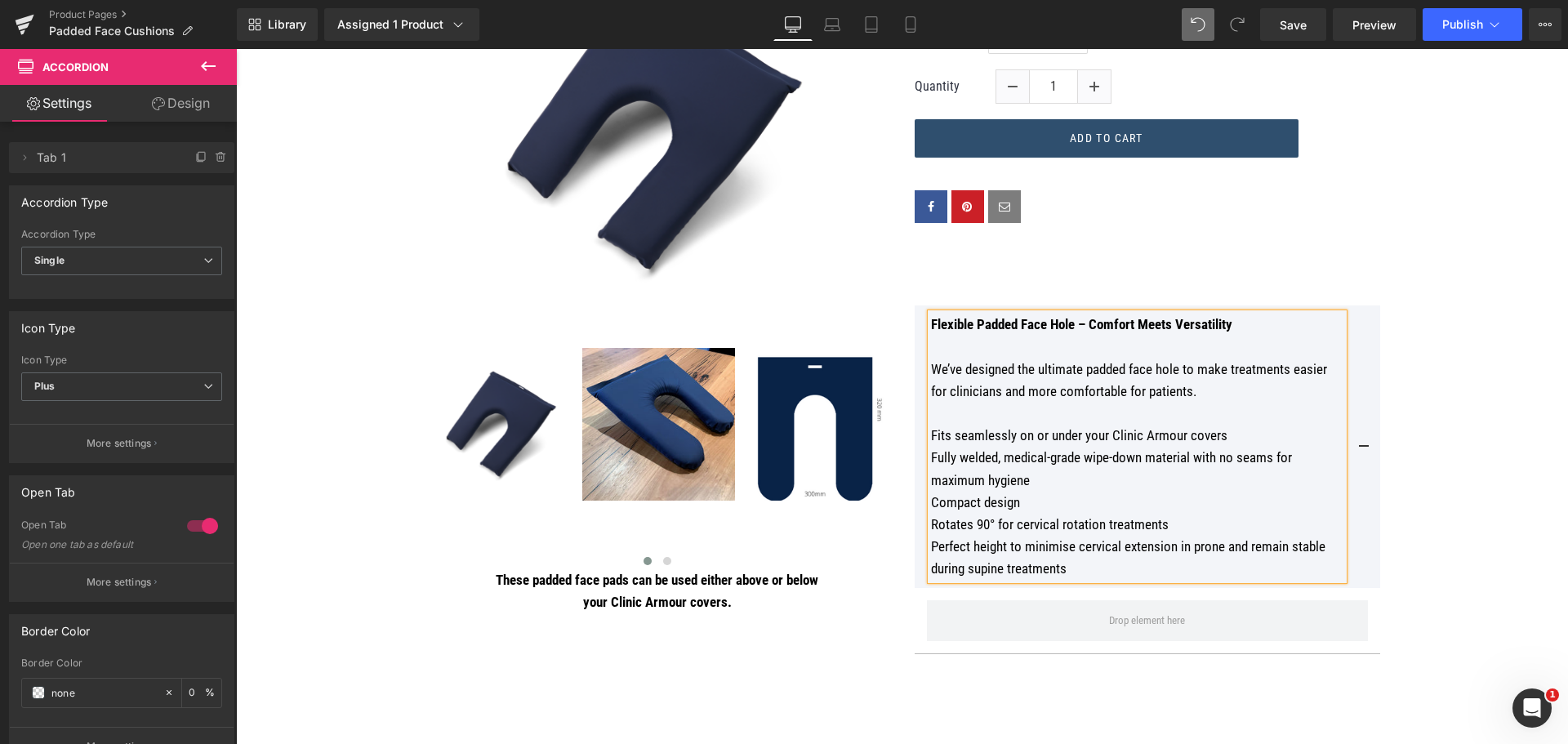
click at [1403, 478] on div "(P) Image ‹ ›" at bounding box center [903, 301] width 1029 height 753
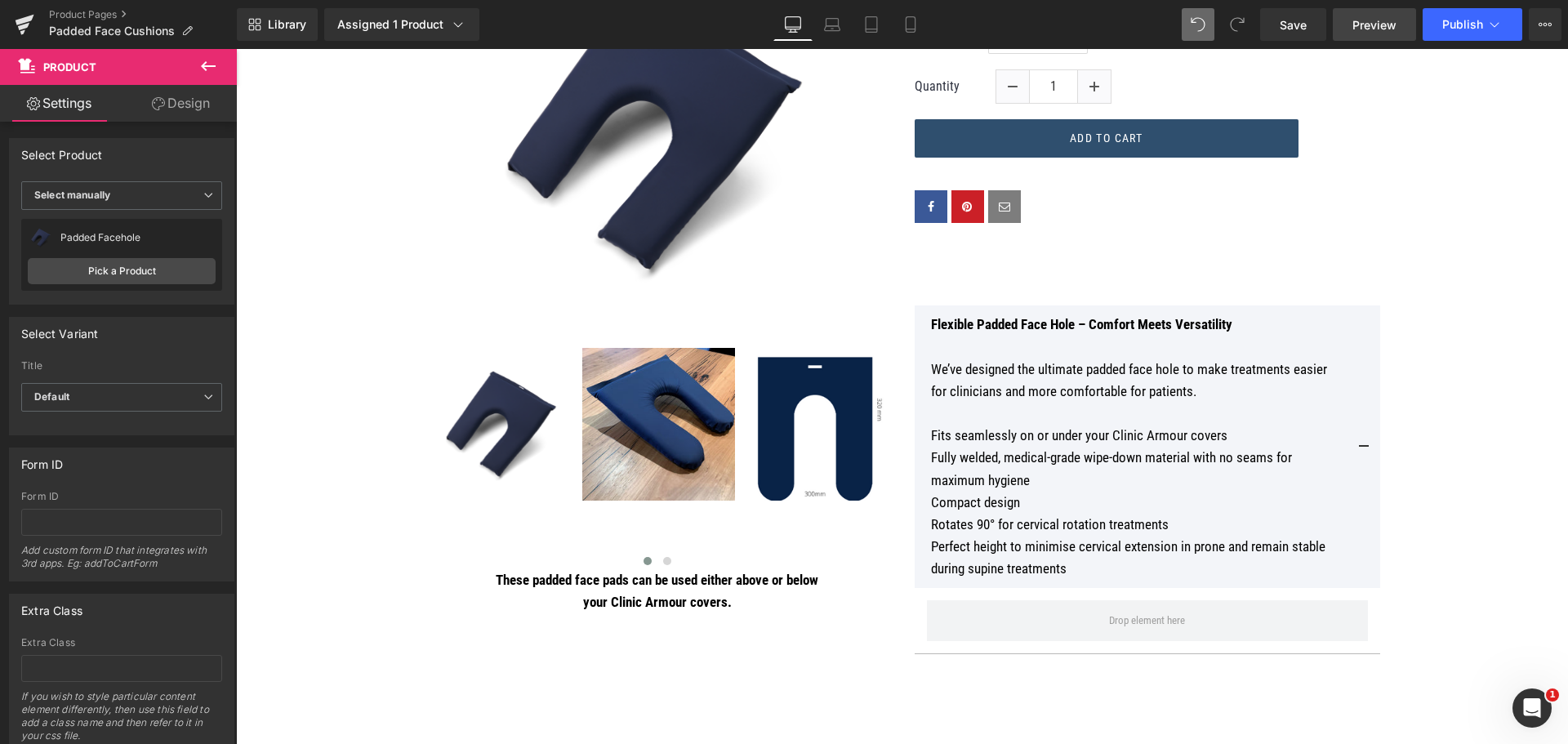
click at [1357, 27] on span "Preview" at bounding box center [1374, 25] width 44 height 17
click at [1370, 26] on span "Preview" at bounding box center [1374, 25] width 44 height 17
click at [1208, 262] on div "Text Block" at bounding box center [1147, 269] width 465 height 22
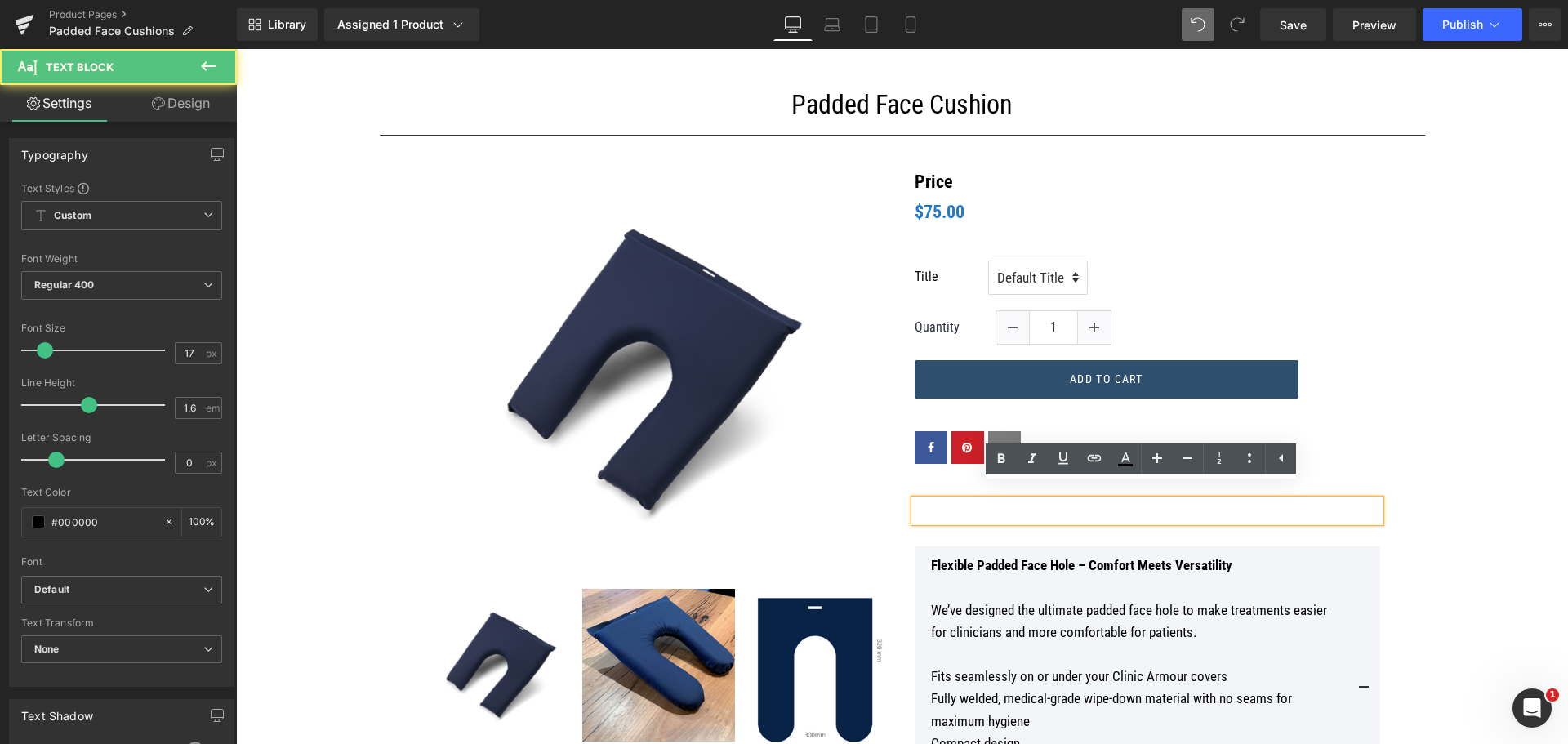
scroll to position [163, 0]
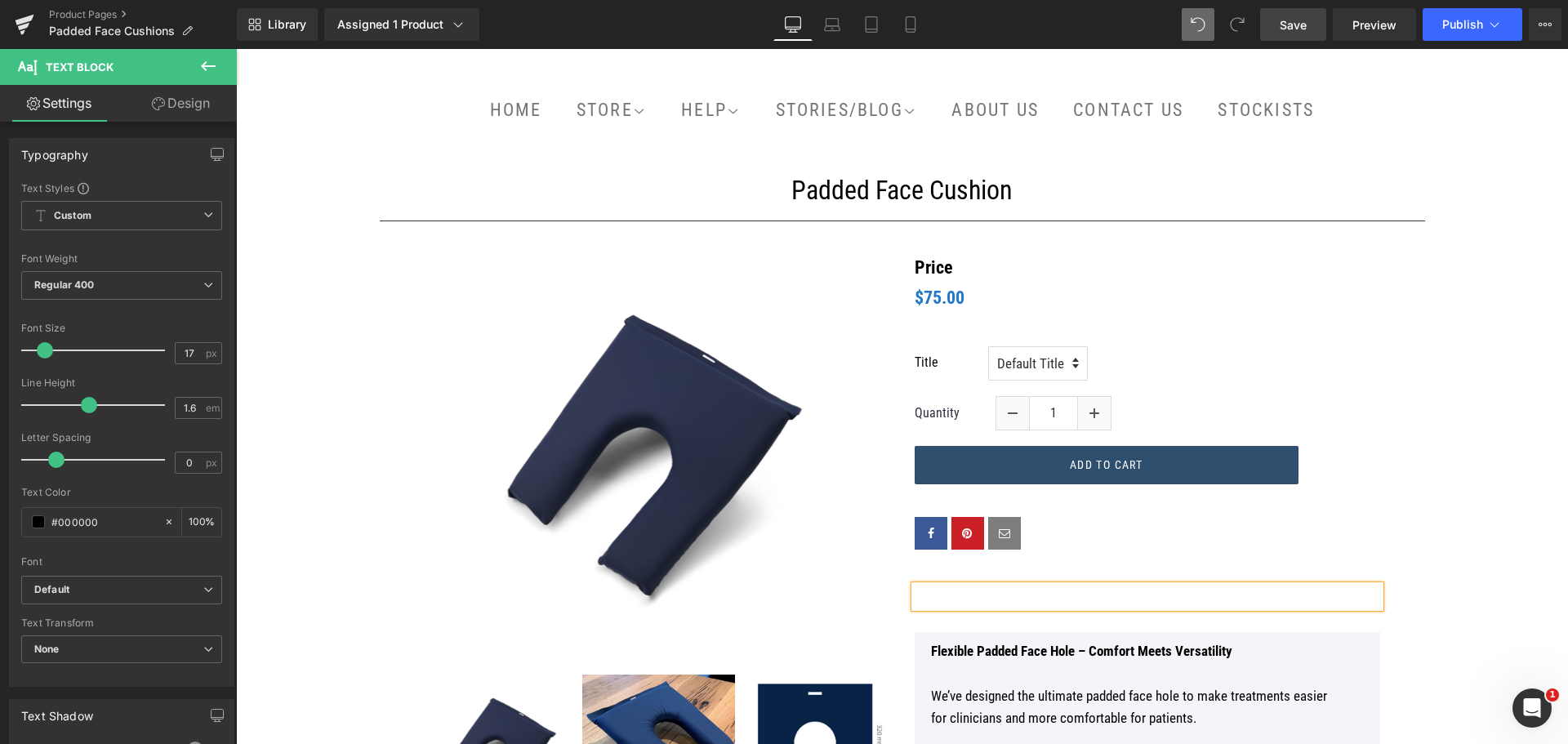
click at [1313, 22] on link "Save" at bounding box center [1293, 24] width 66 height 33
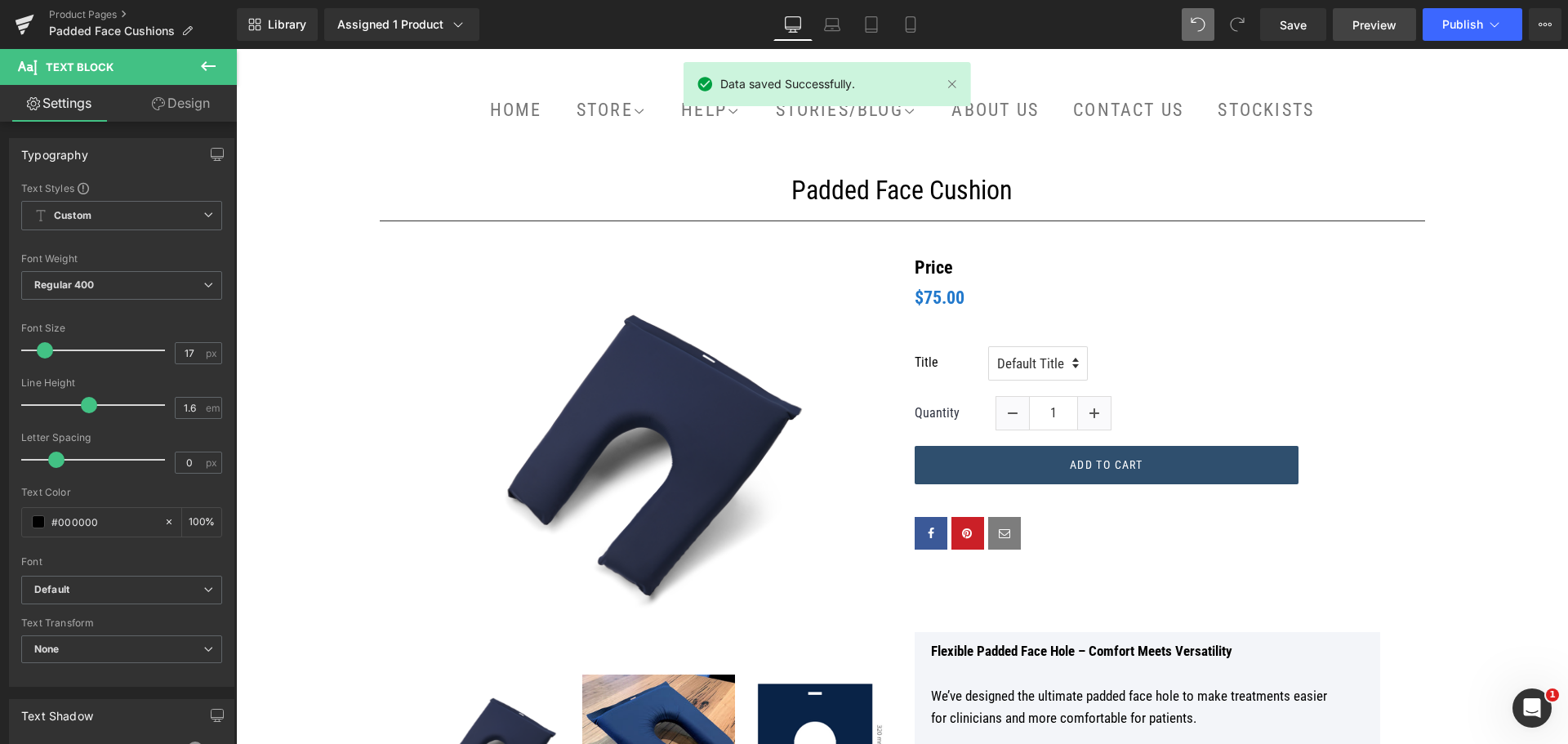
click at [1368, 24] on span "Preview" at bounding box center [1374, 25] width 44 height 17
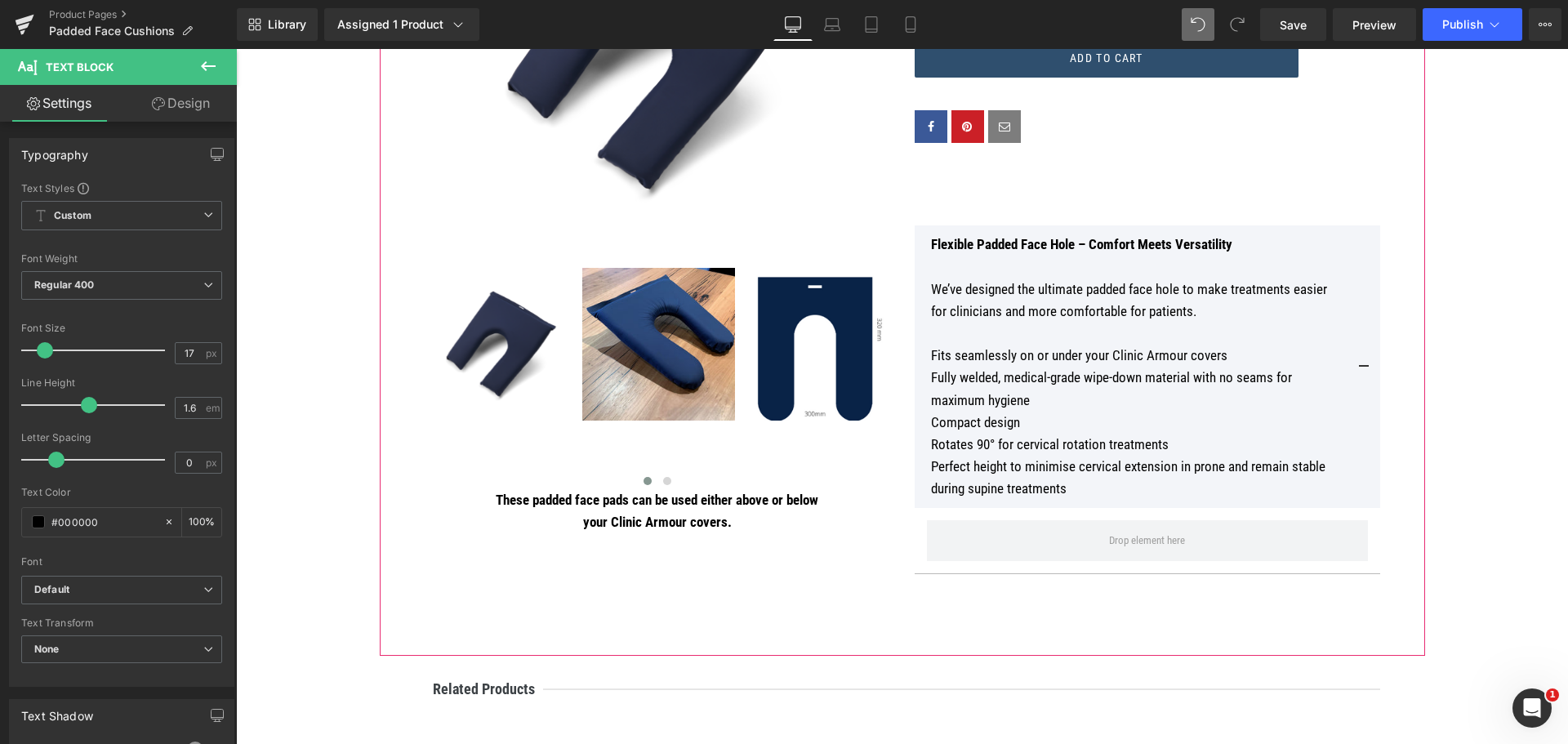
scroll to position [571, 0]
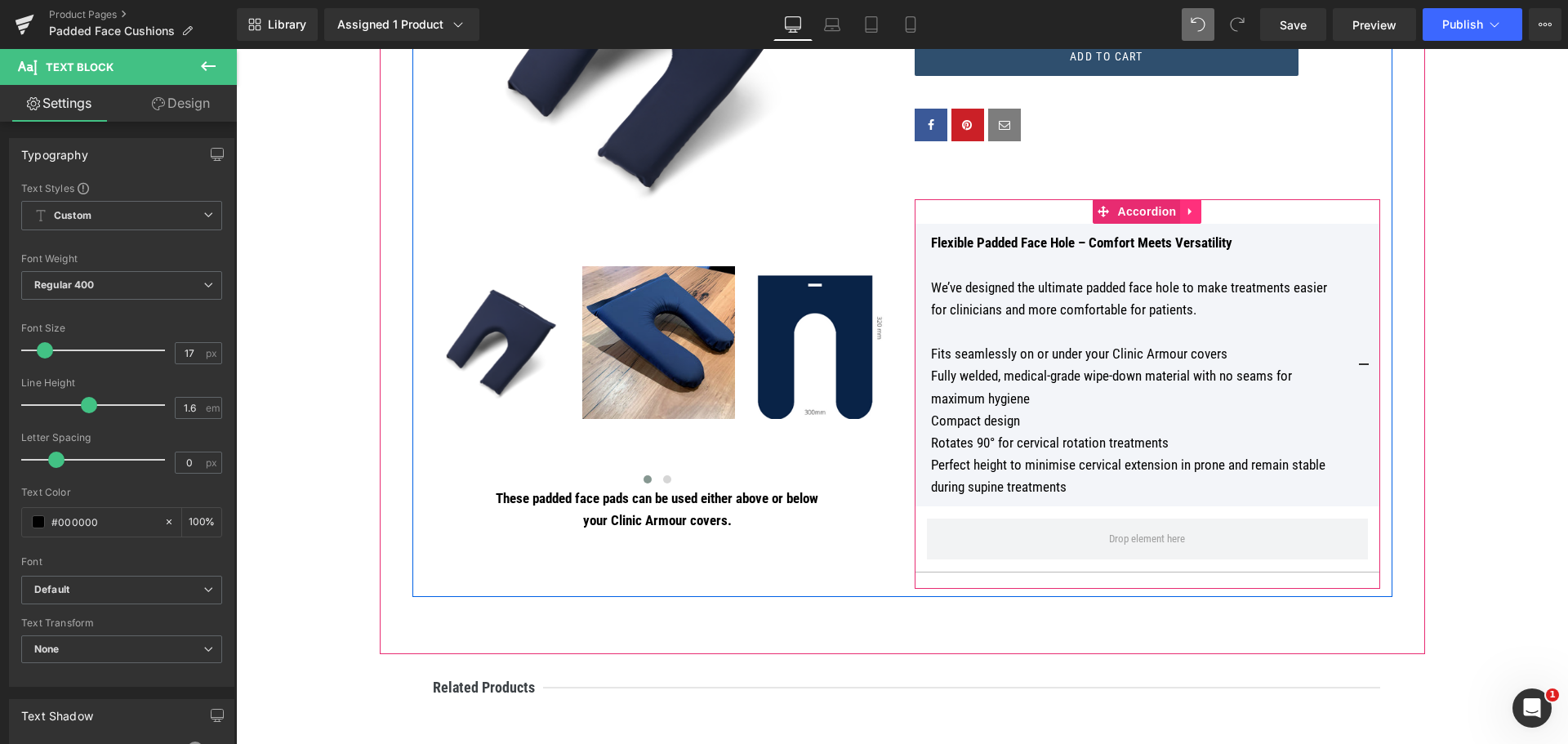
click at [1189, 210] on icon at bounding box center [1190, 211] width 3 height 7
click at [923, 227] on div "Flexible Padded Face Hole – Comfort Meets Versatility We’ve designed the ultima…" at bounding box center [1147, 365] width 465 height 282
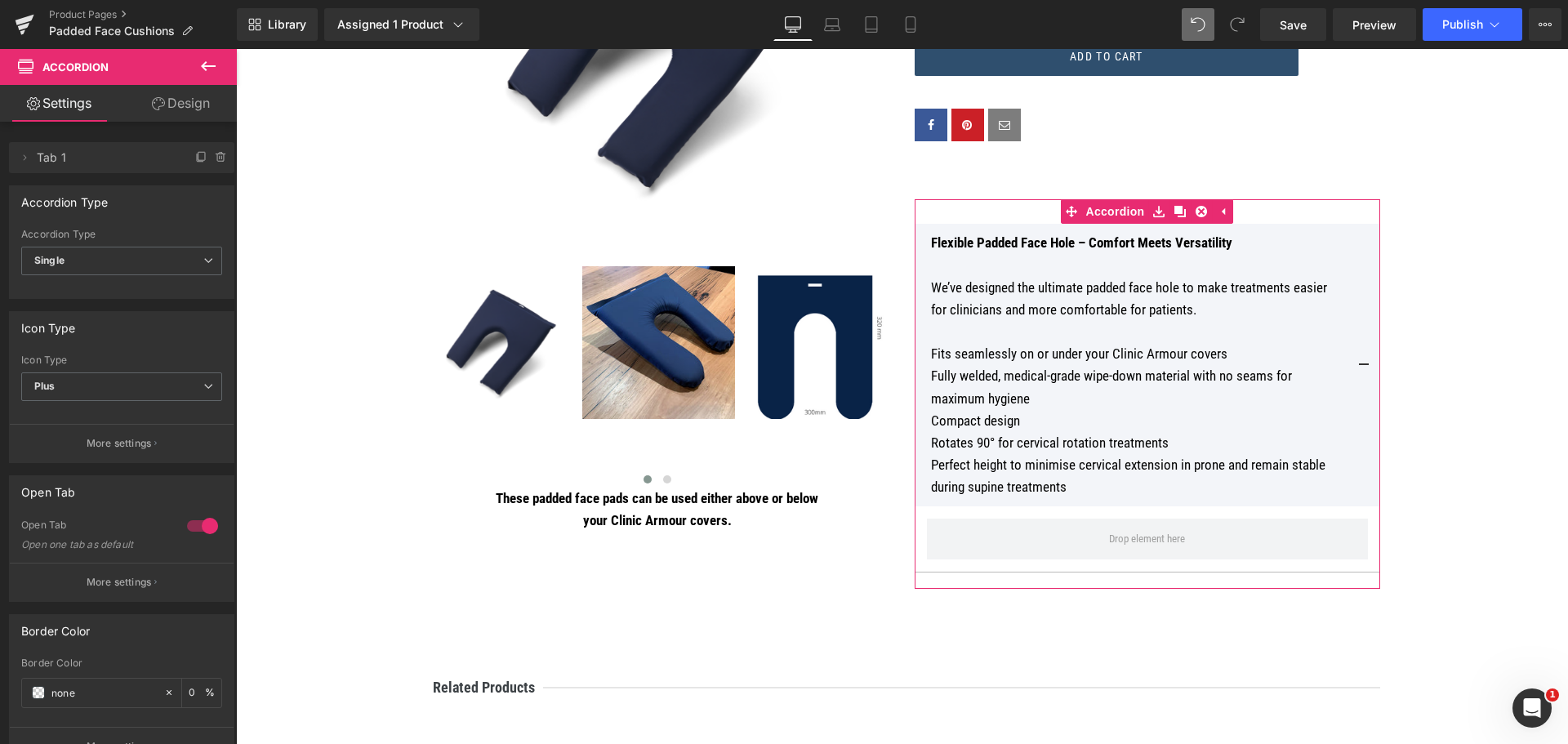
click at [178, 114] on link "Design" at bounding box center [180, 103] width 119 height 36
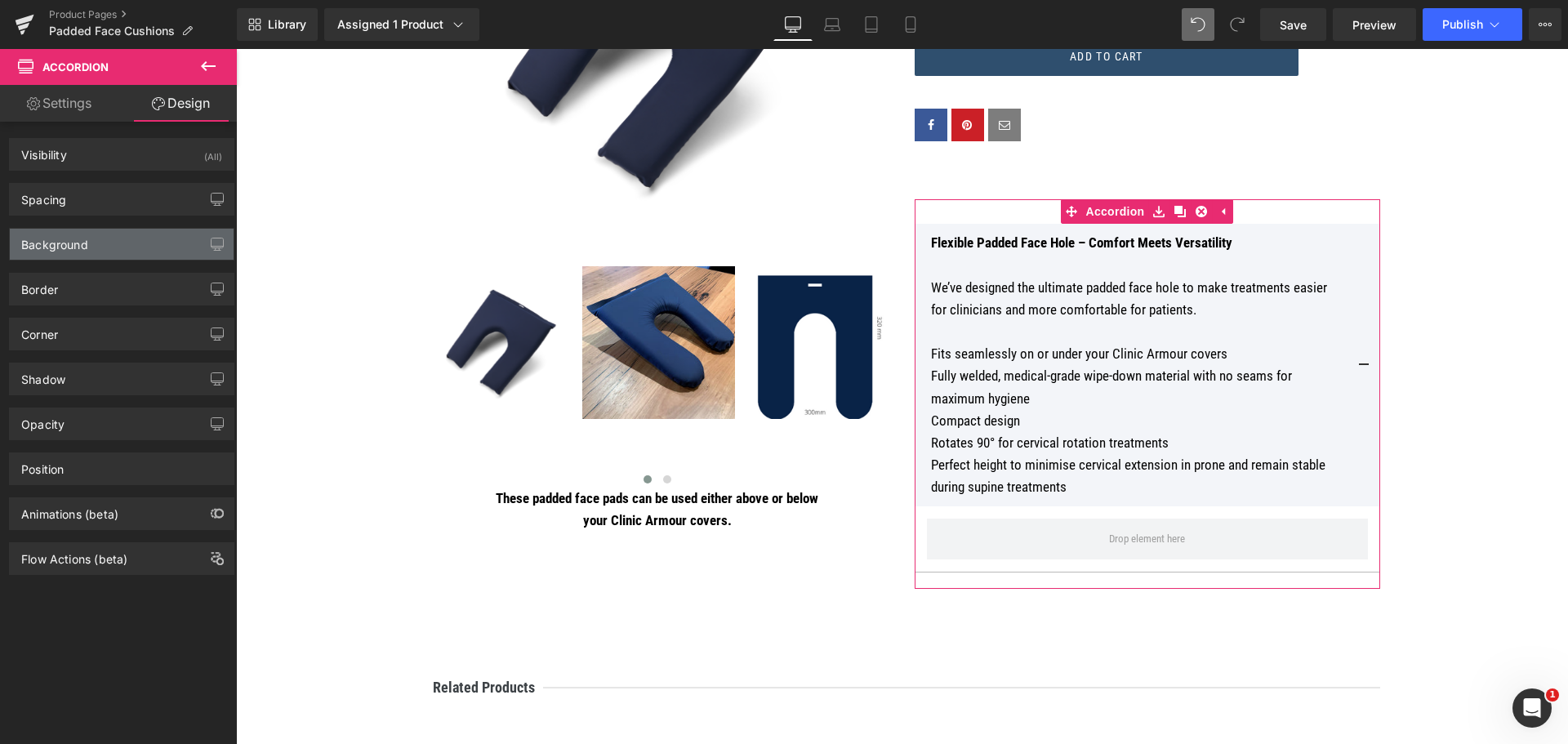
click at [139, 234] on div "Background" at bounding box center [121, 244] width 224 height 31
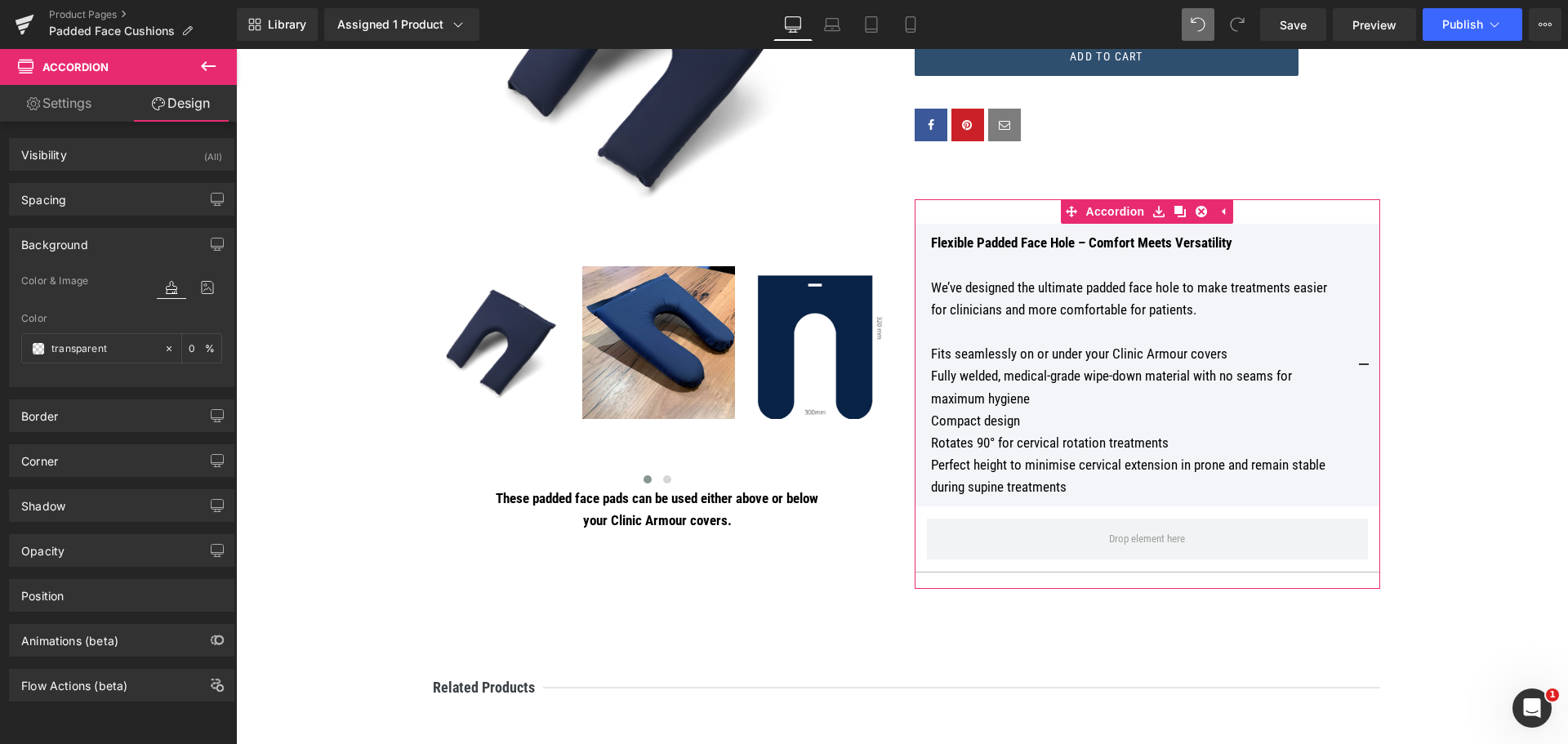
click at [170, 280] on icon at bounding box center [172, 288] width 29 height 22
click at [70, 280] on span "Color & Image" at bounding box center [55, 281] width 67 height 11
click at [199, 288] on icon at bounding box center [207, 288] width 29 height 22
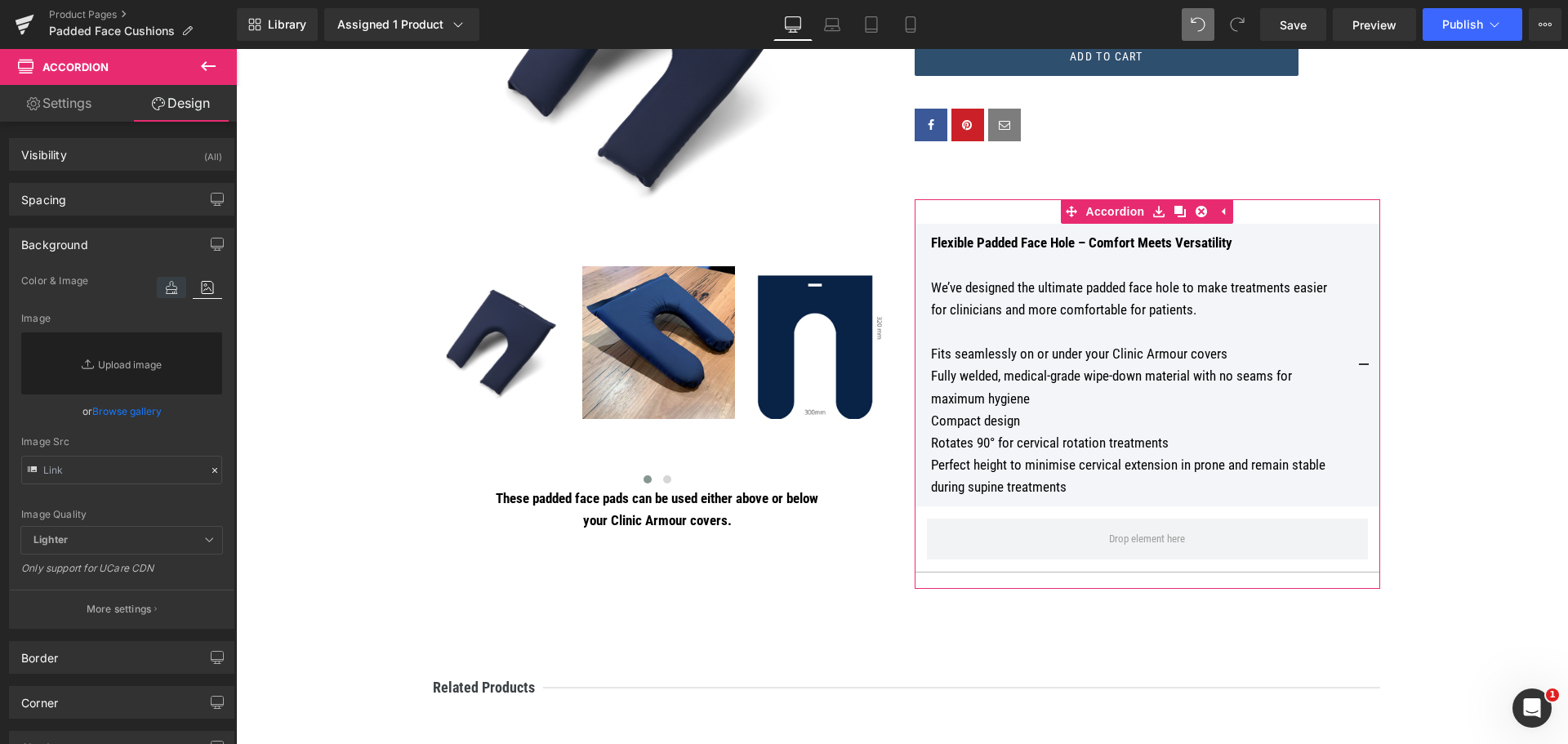
click at [166, 292] on icon at bounding box center [172, 288] width 29 height 22
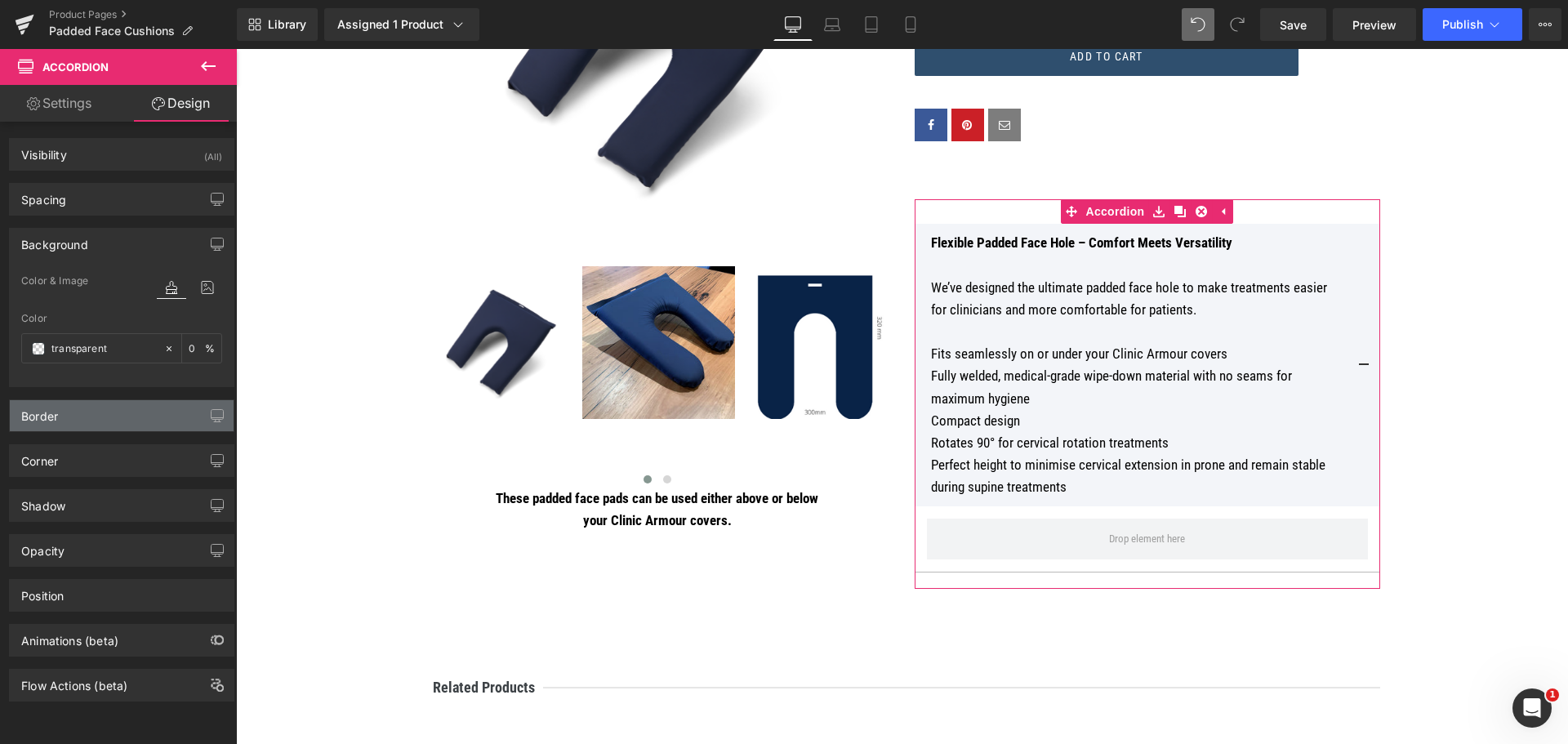
click at [128, 407] on div "Border" at bounding box center [121, 416] width 224 height 31
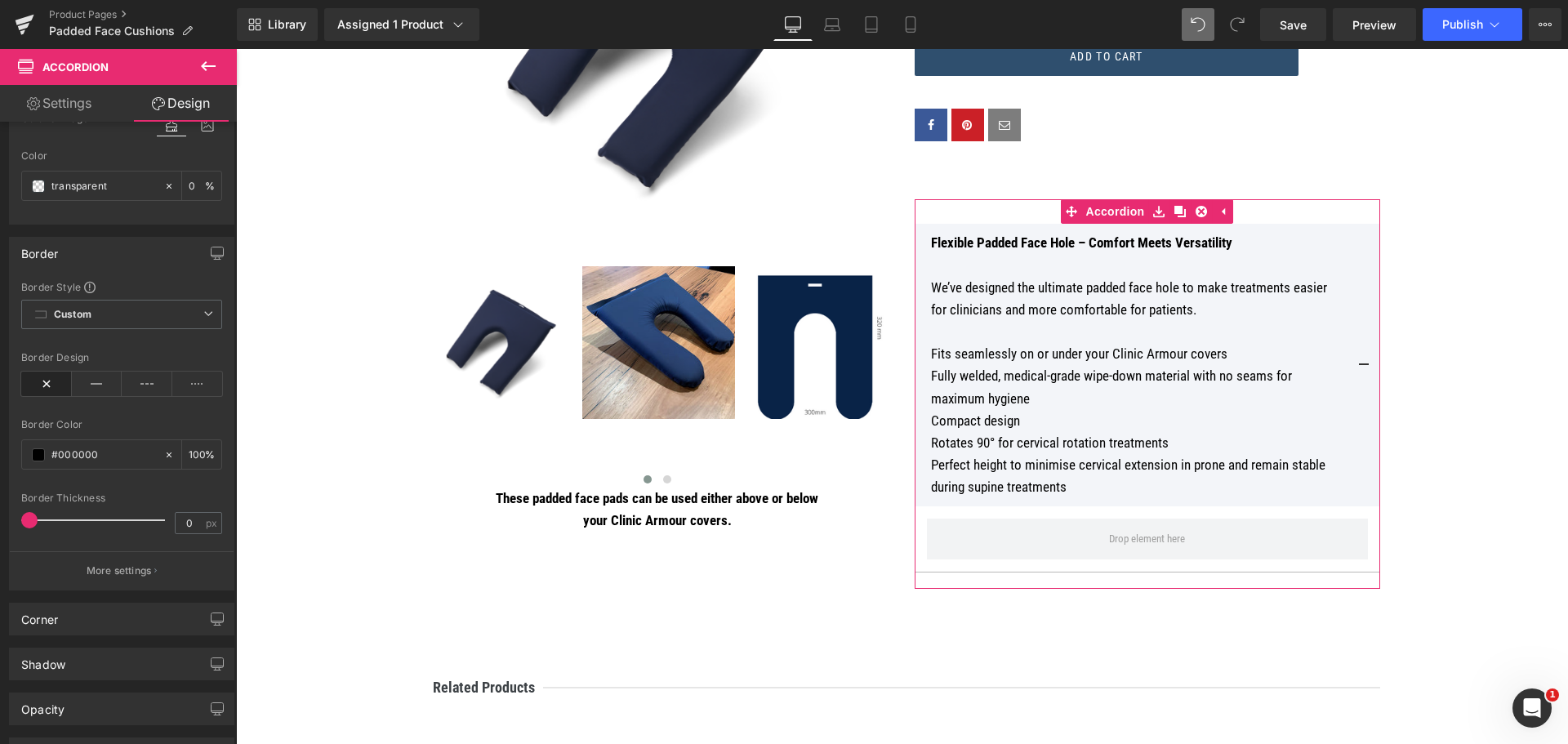
scroll to position [245, 0]
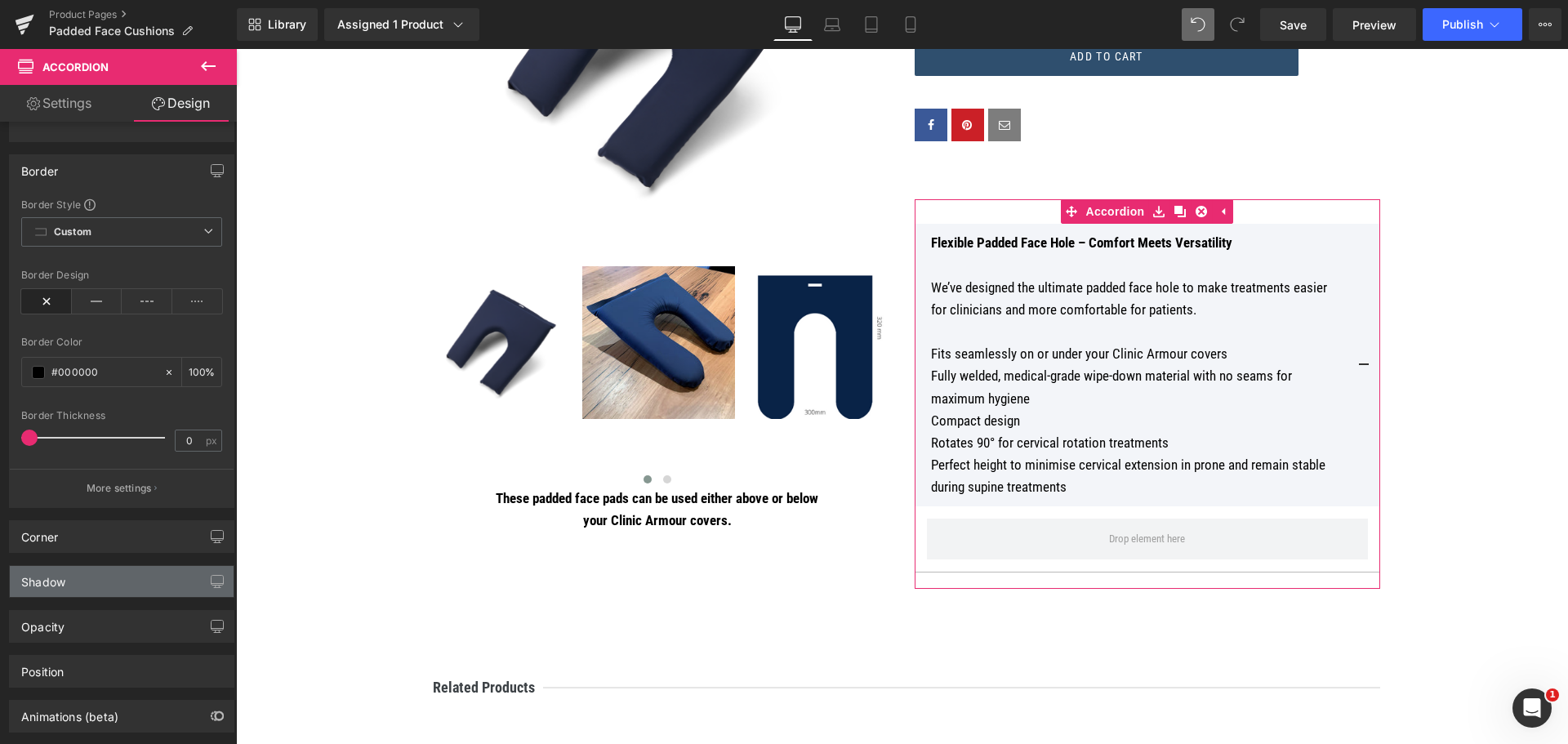
click at [119, 578] on div "Shadow" at bounding box center [121, 581] width 224 height 31
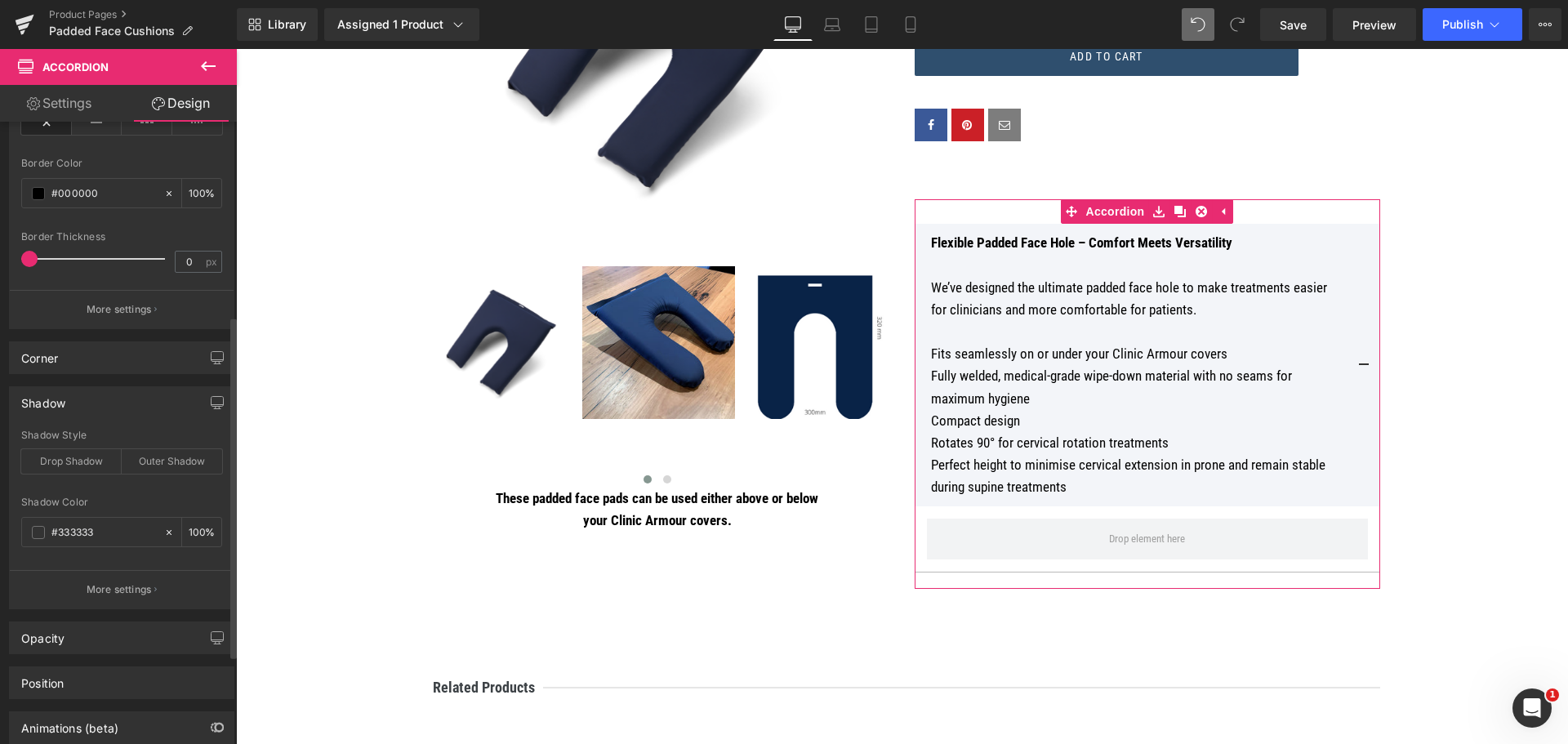
scroll to position [490, 0]
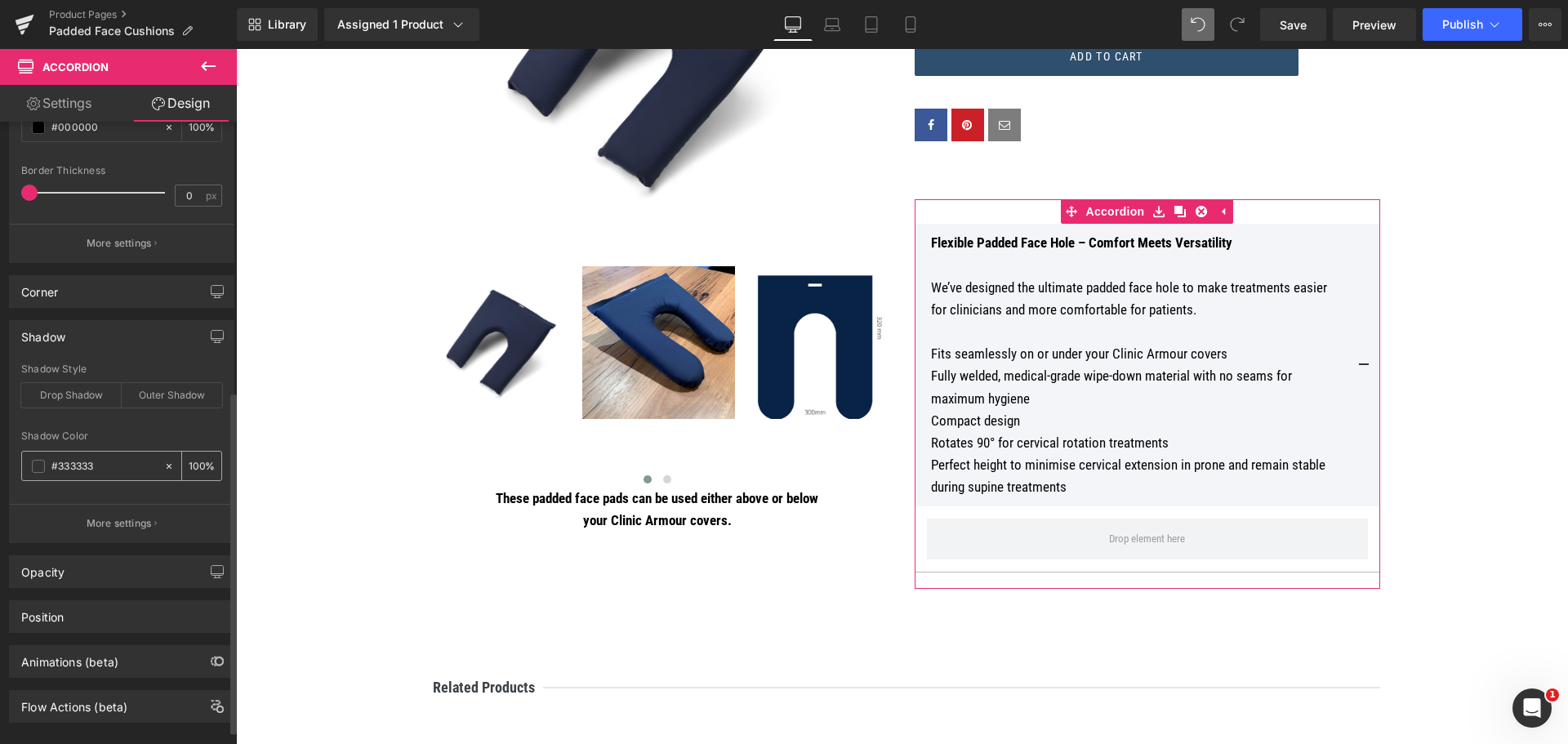
click at [165, 468] on icon at bounding box center [169, 466] width 11 height 11
type input "none"
type input "0"
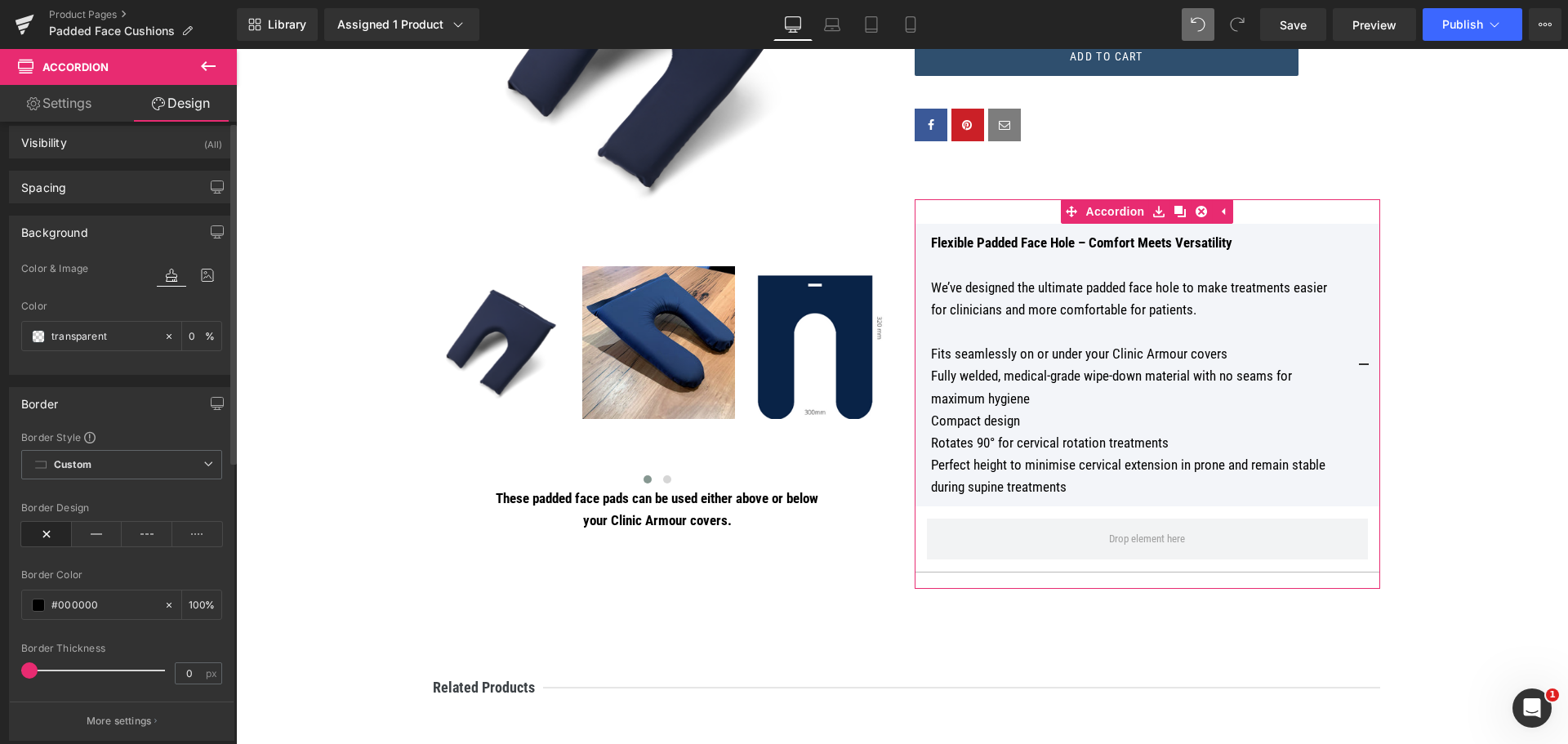
scroll to position [0, 0]
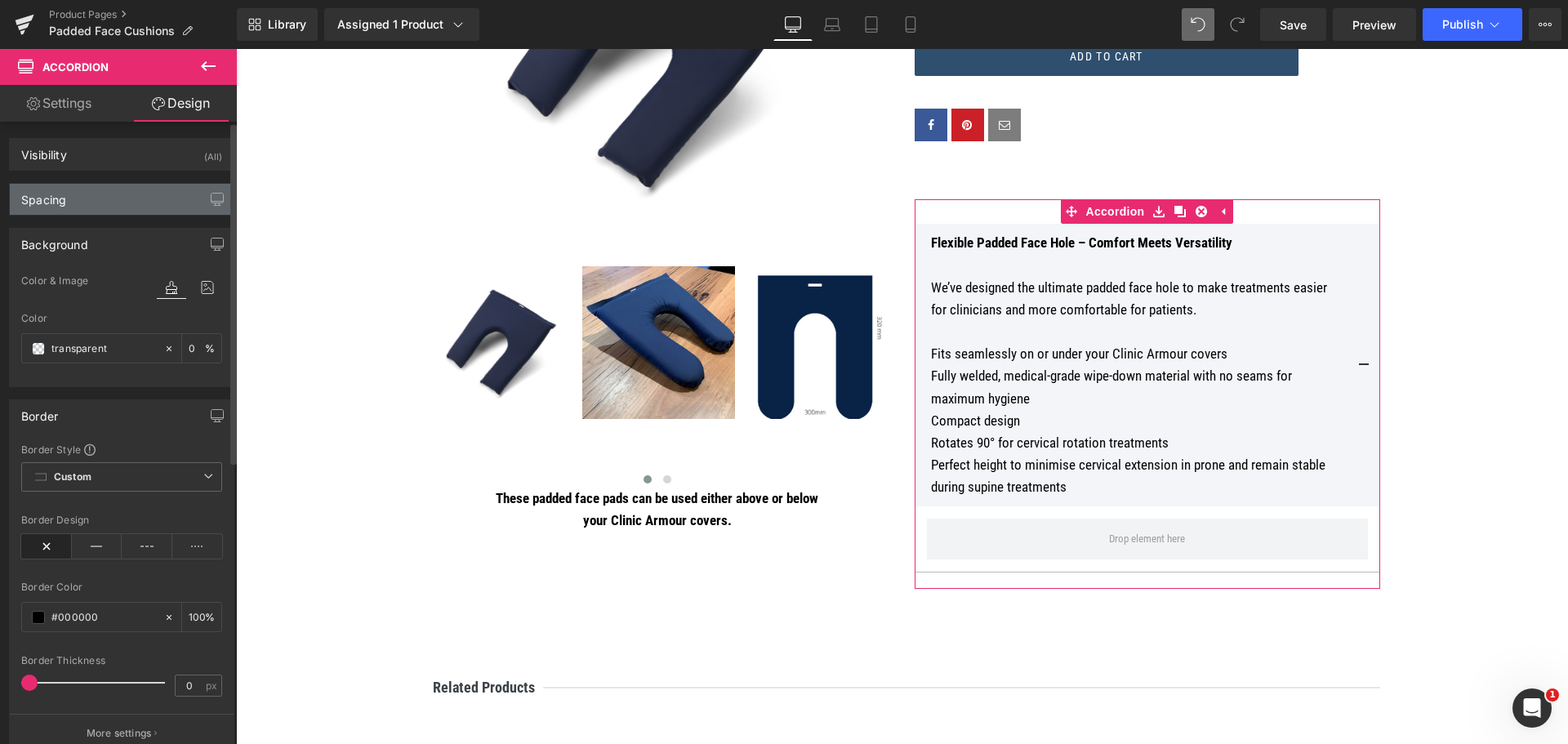
click at [100, 202] on div "Spacing" at bounding box center [121, 199] width 224 height 31
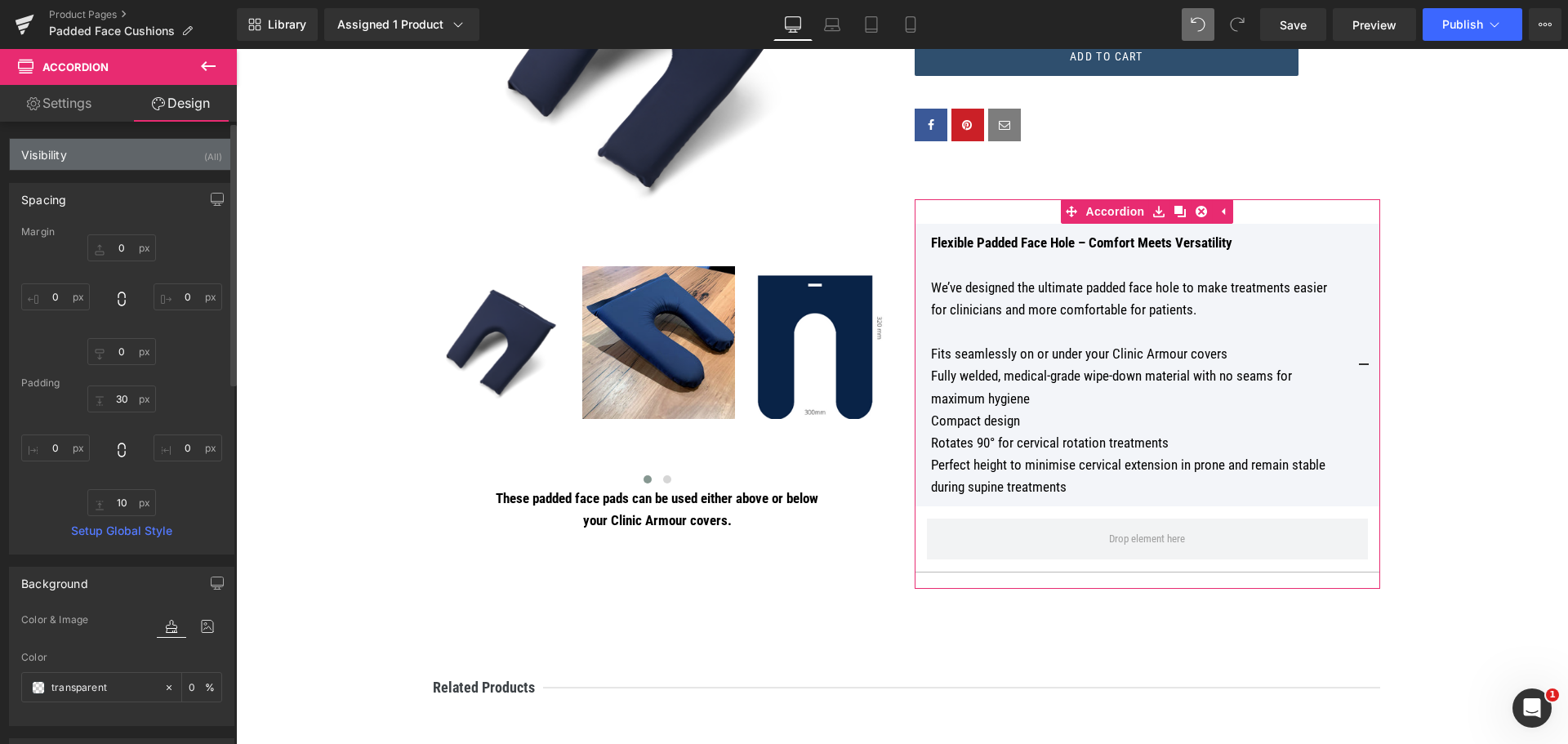
click at [107, 149] on div "Visibility (All)" at bounding box center [121, 154] width 224 height 31
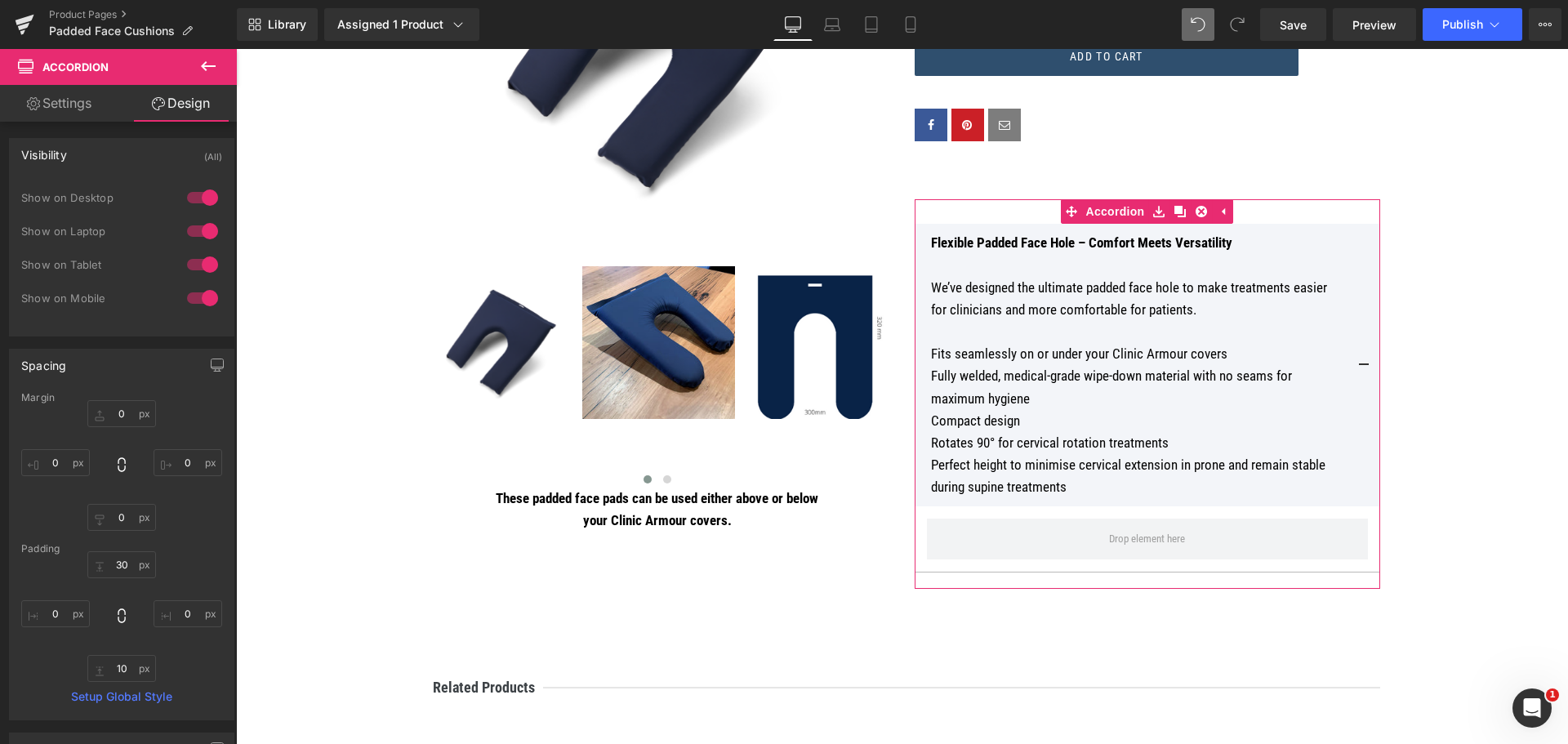
click at [94, 100] on link "Settings" at bounding box center [59, 103] width 119 height 36
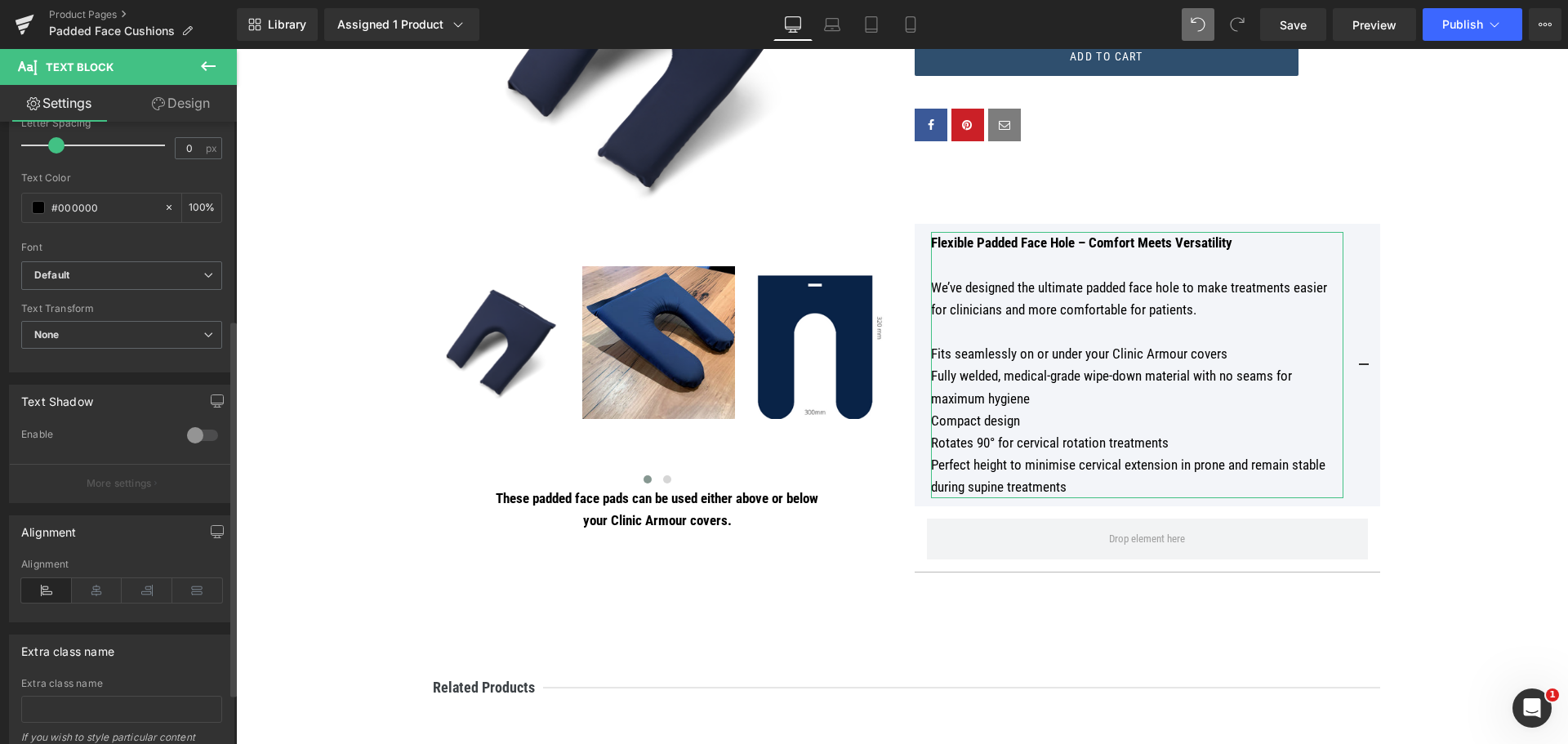
scroll to position [327, 0]
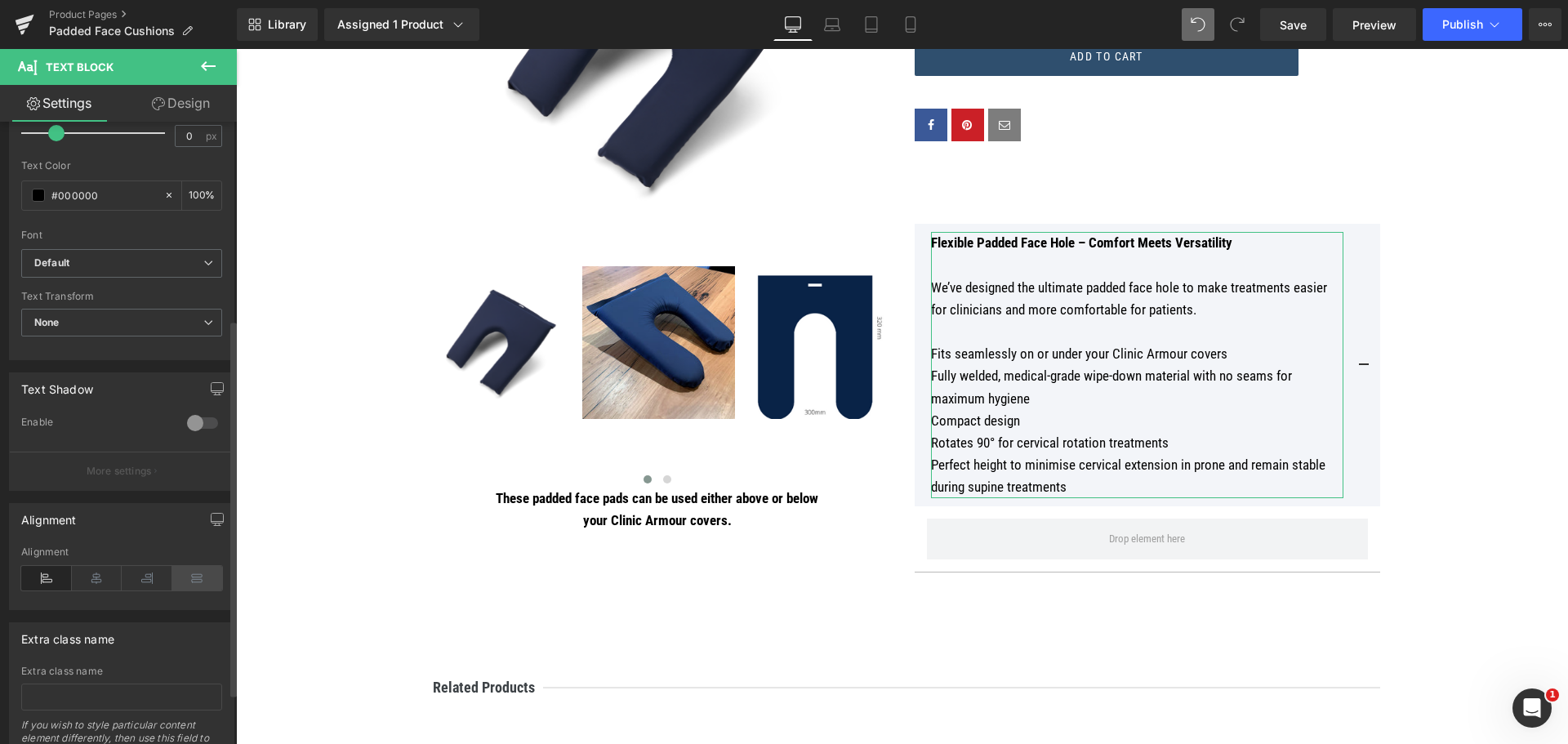
click at [204, 571] on icon at bounding box center [198, 578] width 50 height 24
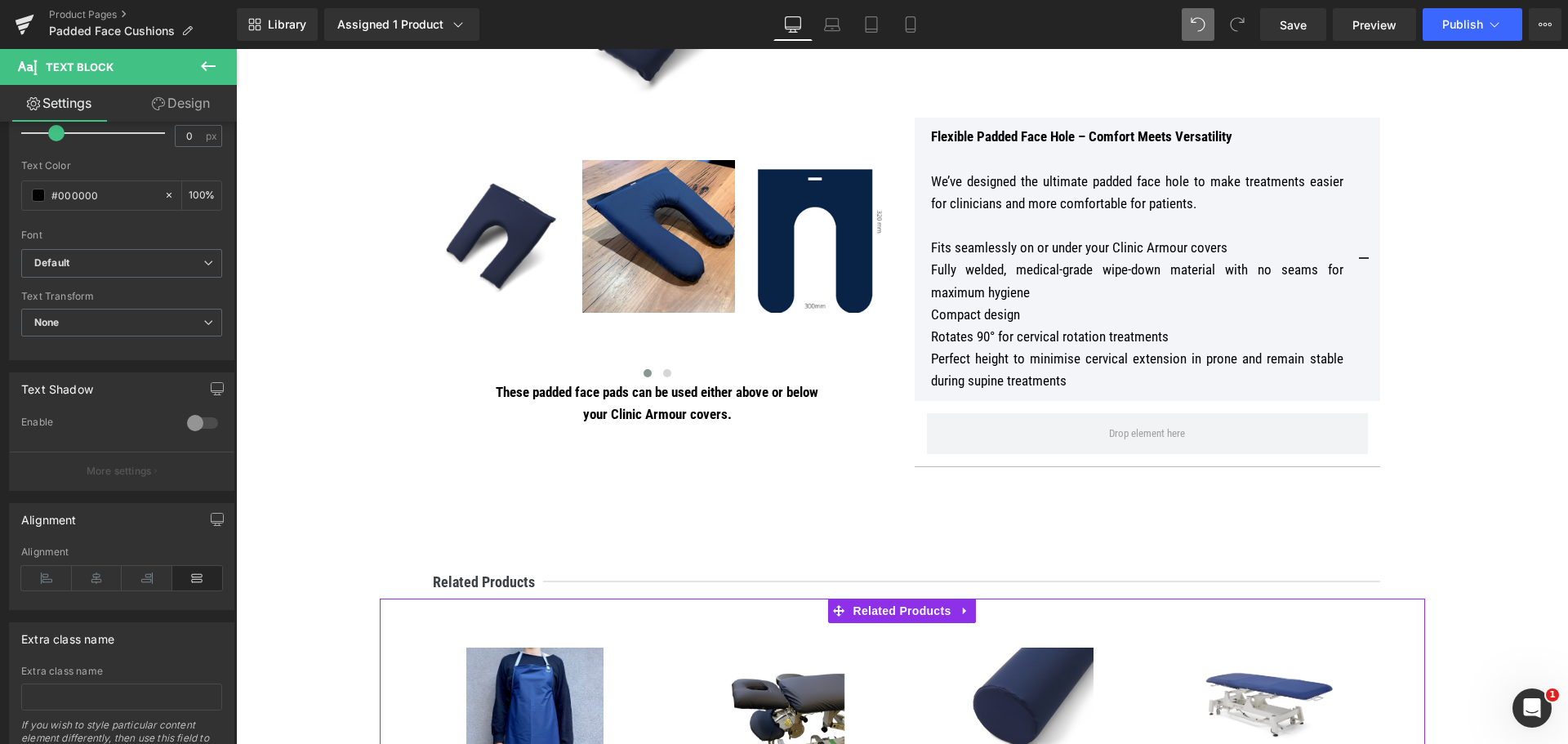
scroll to position [571, 0]
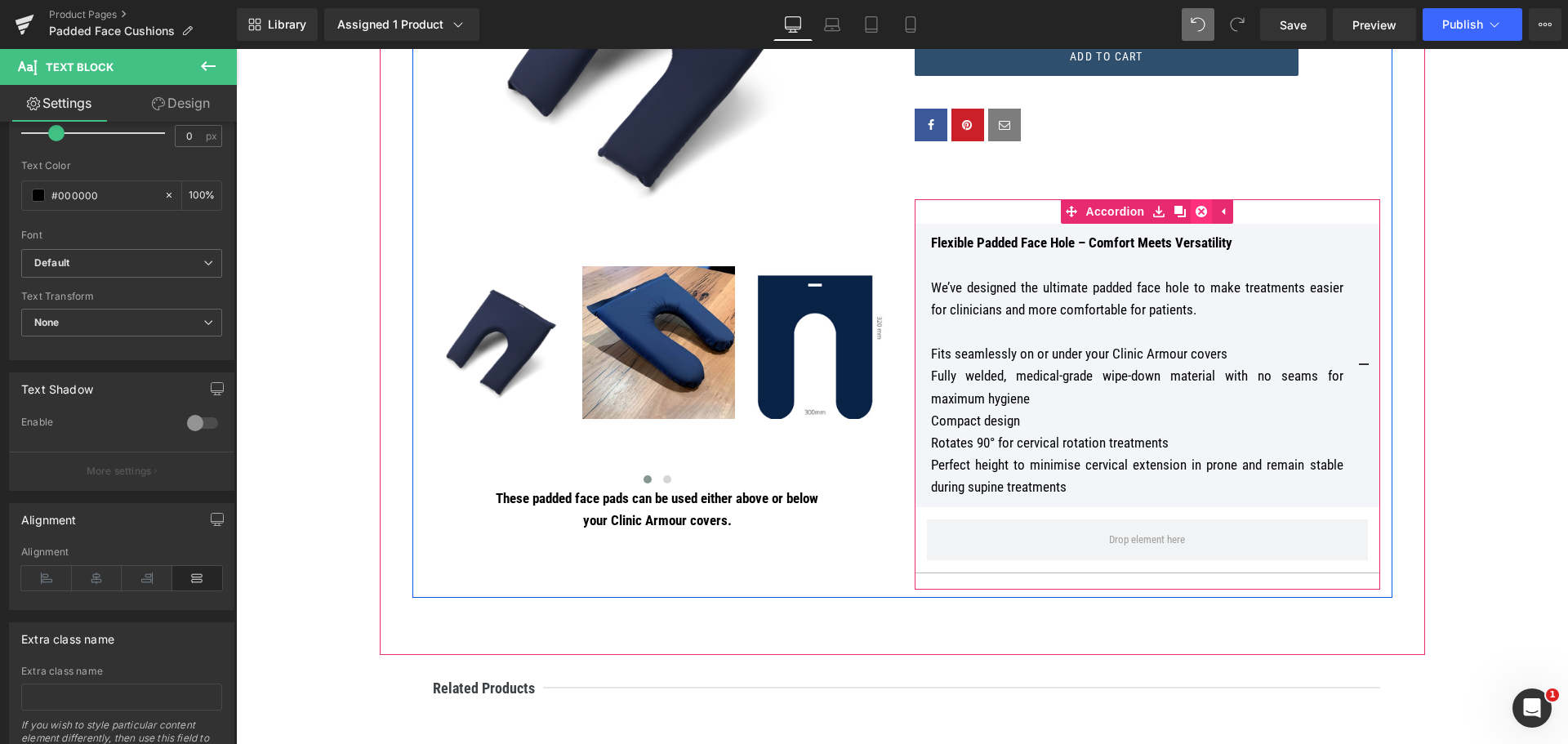
click at [1195, 206] on icon at bounding box center [1201, 211] width 11 height 11
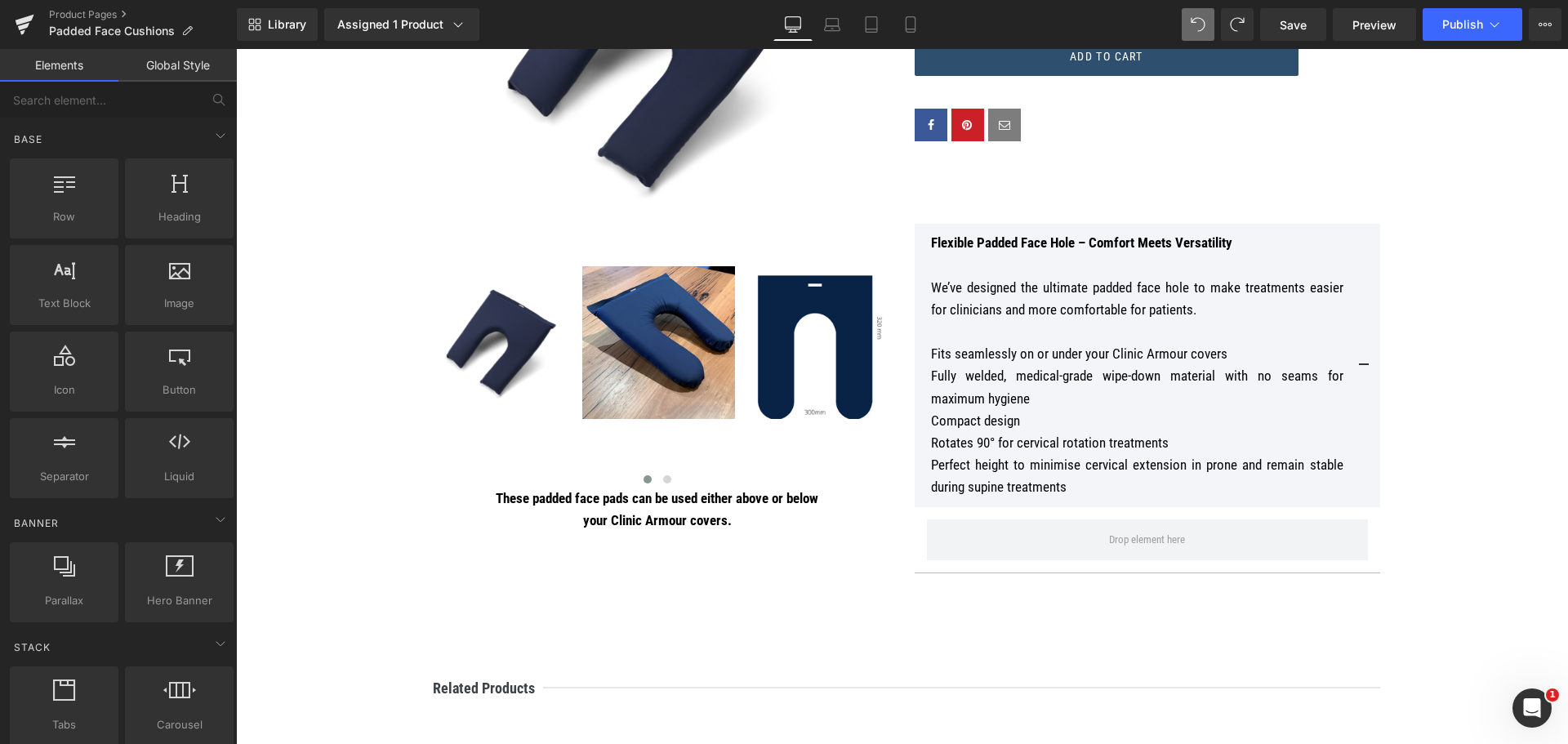
click at [236, 49] on div at bounding box center [236, 49] width 0 height 0
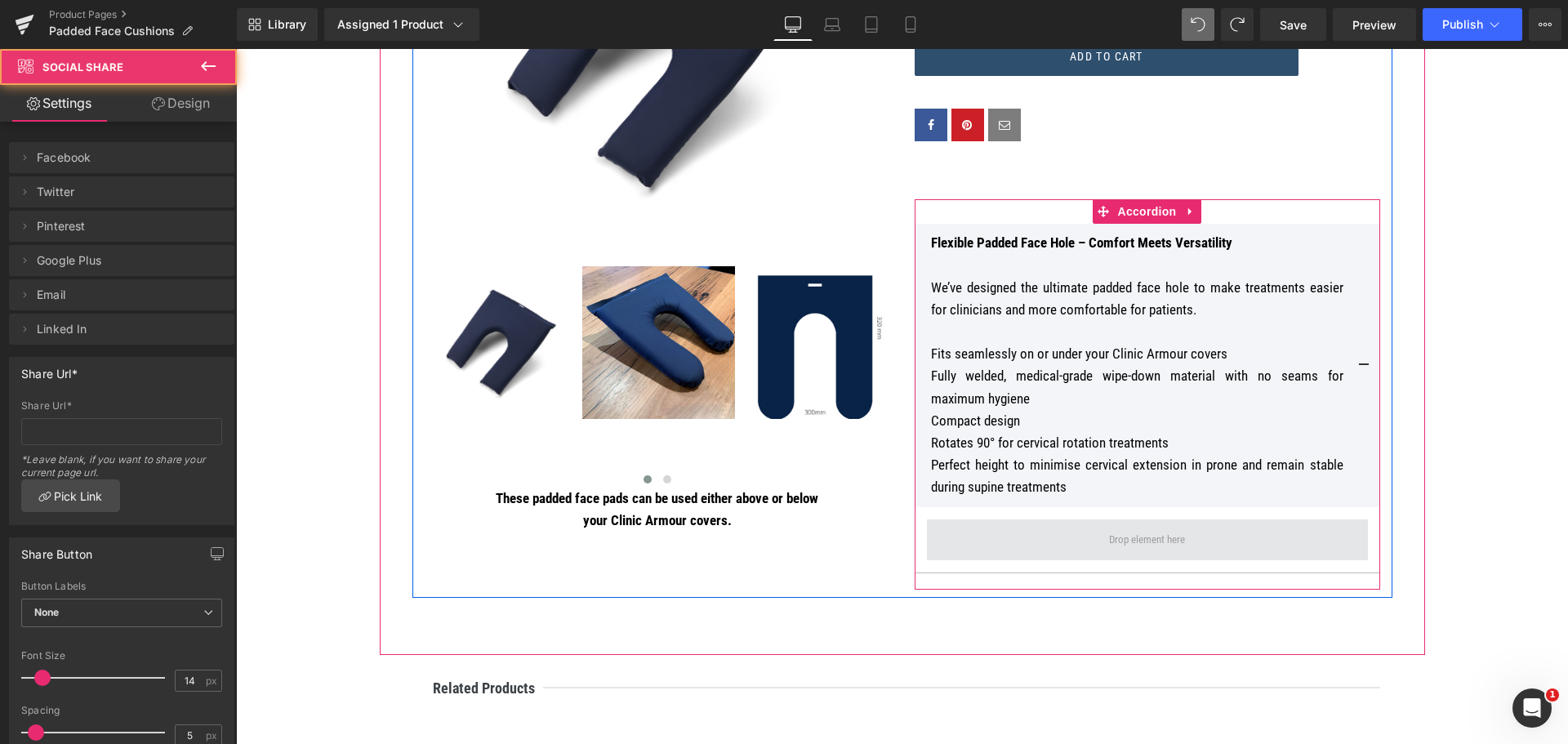
click at [1106, 547] on span at bounding box center [1146, 540] width 87 height 26
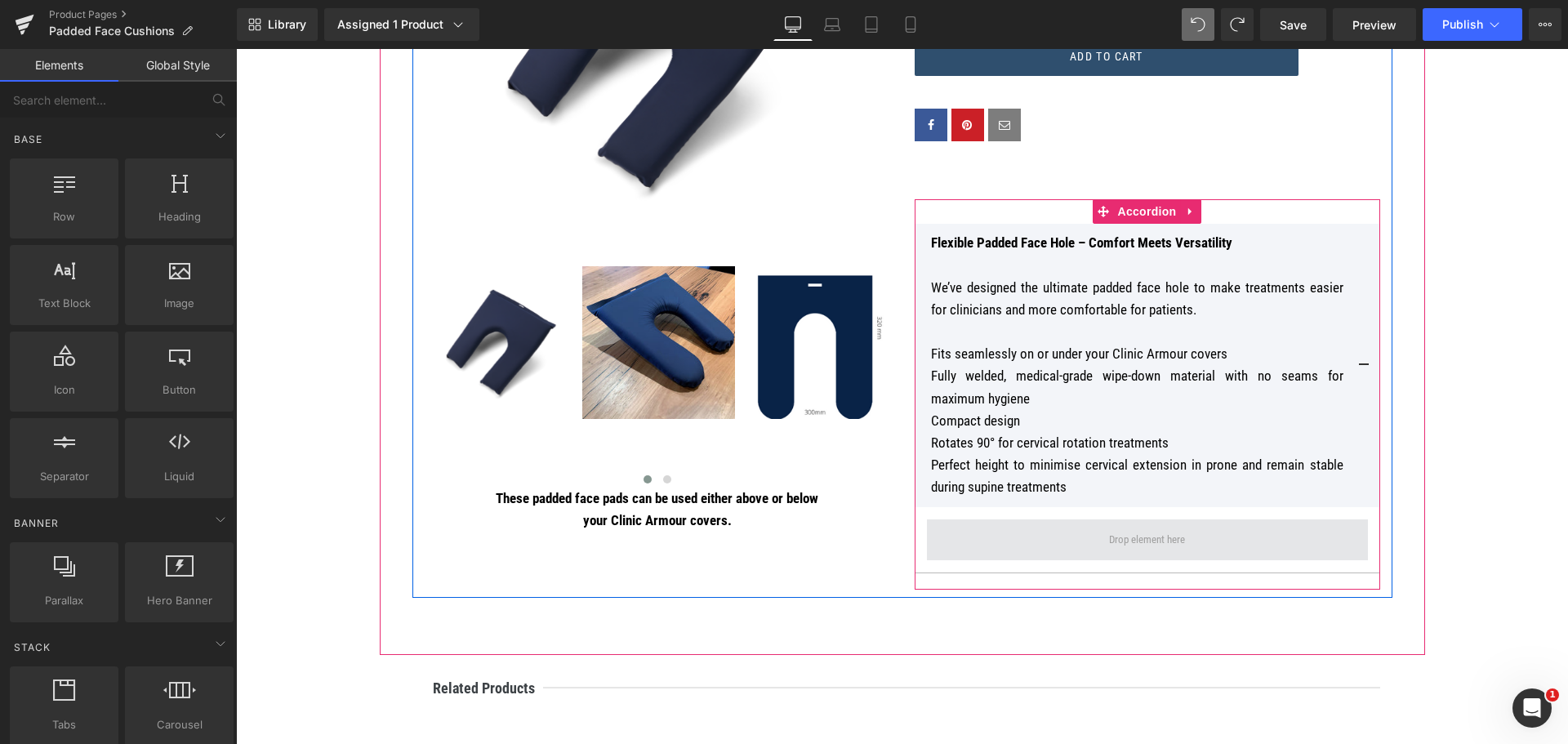
click at [1105, 548] on span at bounding box center [1146, 540] width 87 height 26
click at [1109, 540] on span at bounding box center [1146, 540] width 87 height 26
click at [1156, 251] on p "Flexible Padded Face Hole – Comfort Meets Versatility" at bounding box center [1137, 243] width 412 height 22
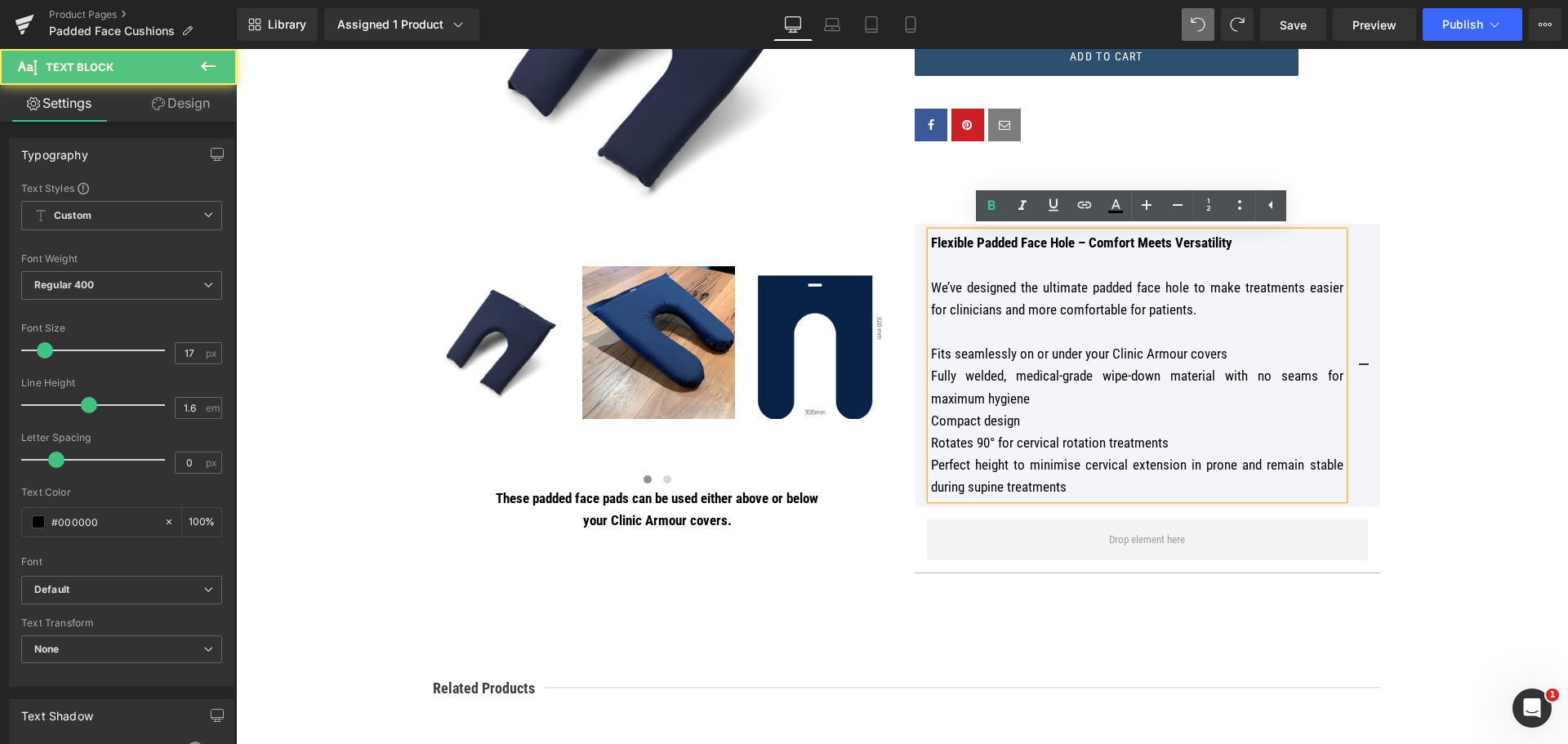
click at [1160, 120] on div at bounding box center [1147, 125] width 465 height 33
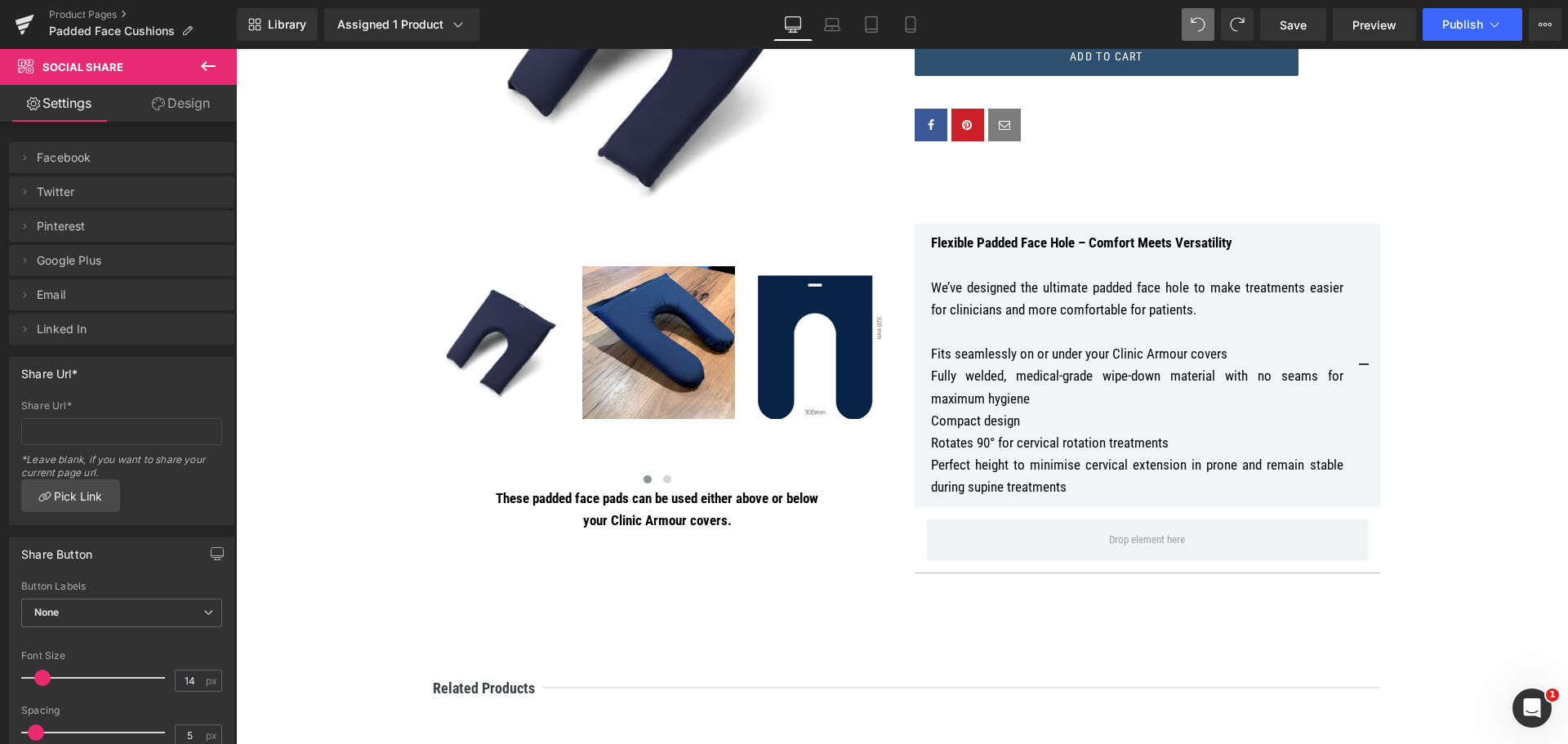
click at [198, 97] on link "Design" at bounding box center [180, 103] width 119 height 36
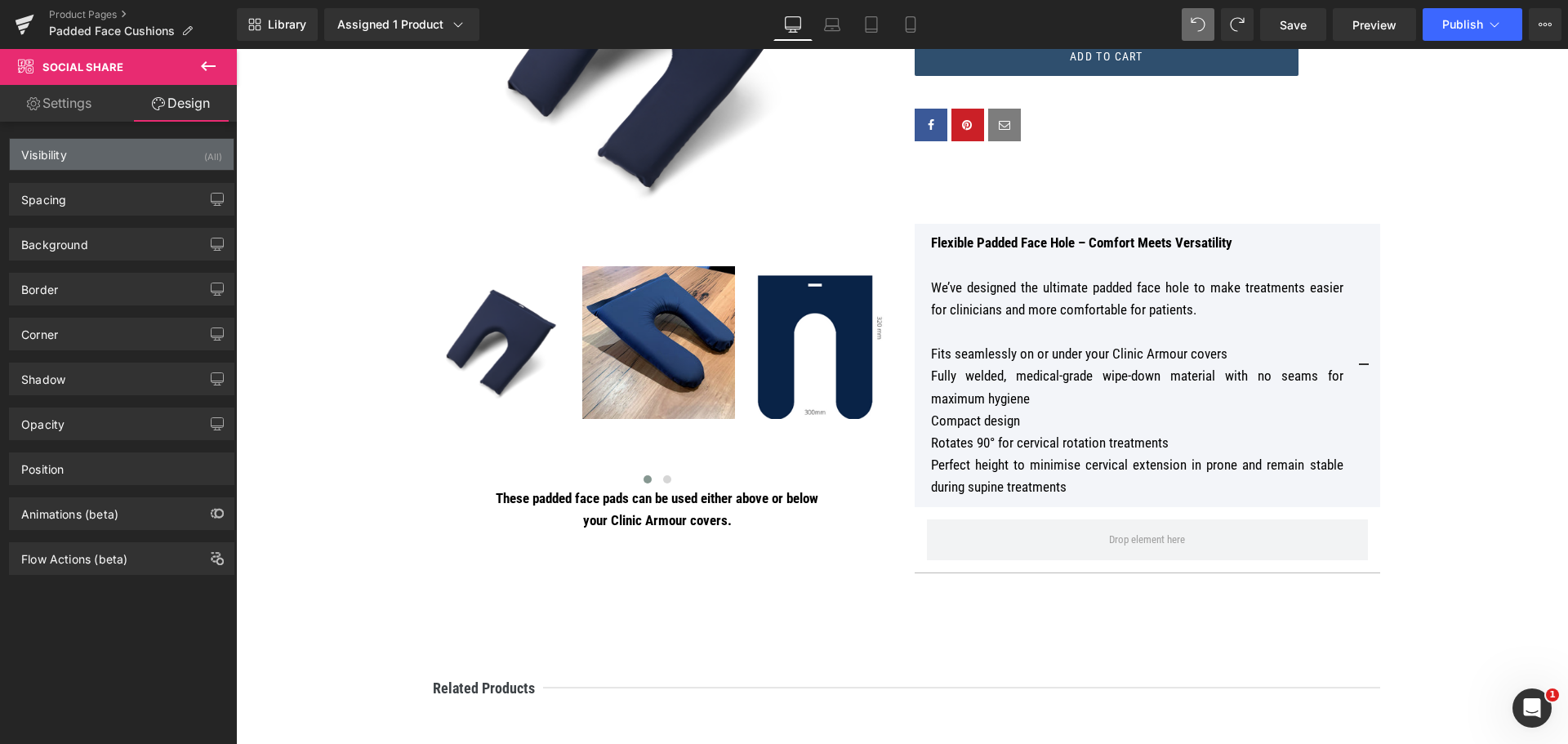
click at [137, 145] on div "Visibility (All)" at bounding box center [121, 154] width 224 height 31
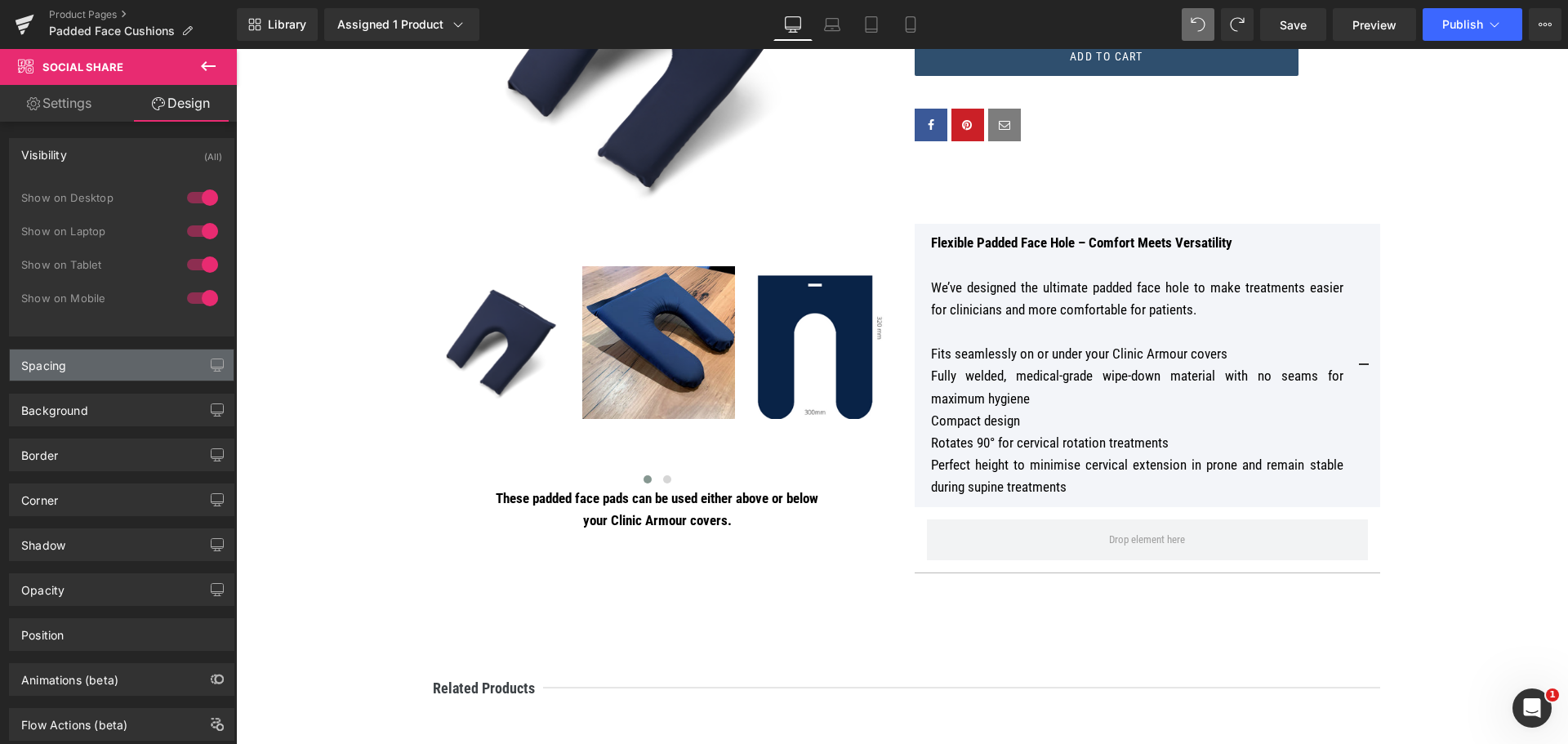
click at [139, 369] on div "Spacing" at bounding box center [121, 365] width 224 height 31
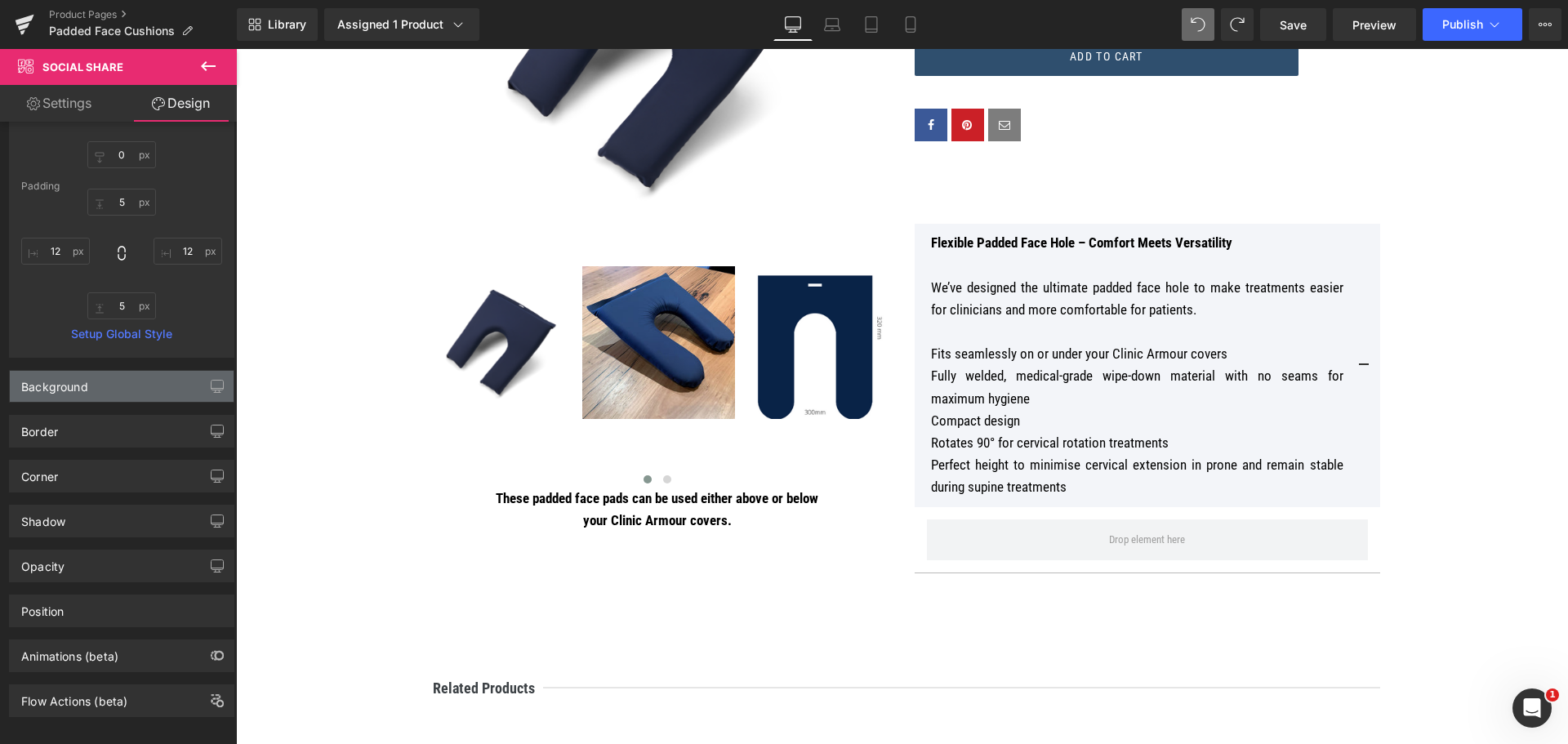
scroll to position [381, 0]
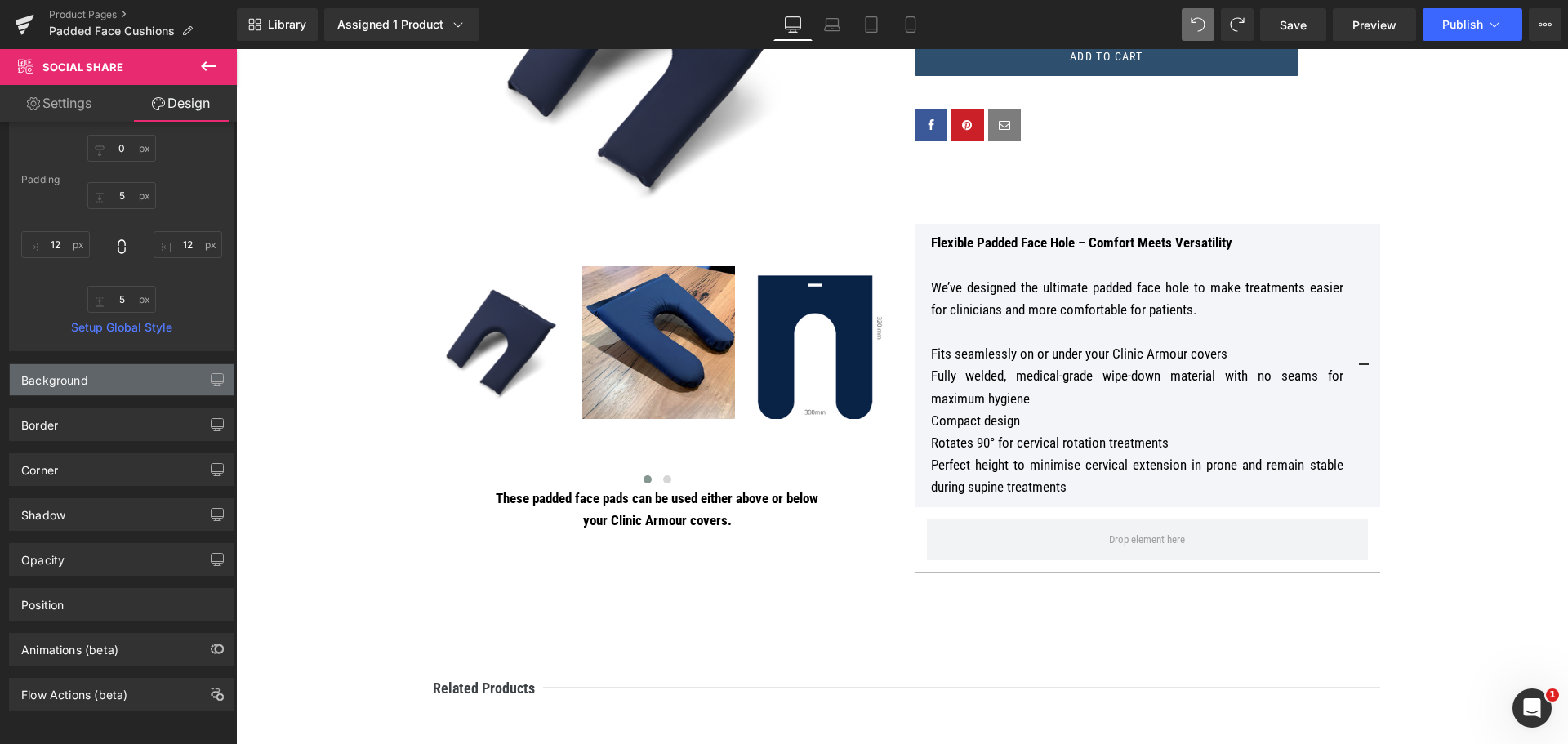
click at [142, 364] on div "Background" at bounding box center [121, 379] width 224 height 31
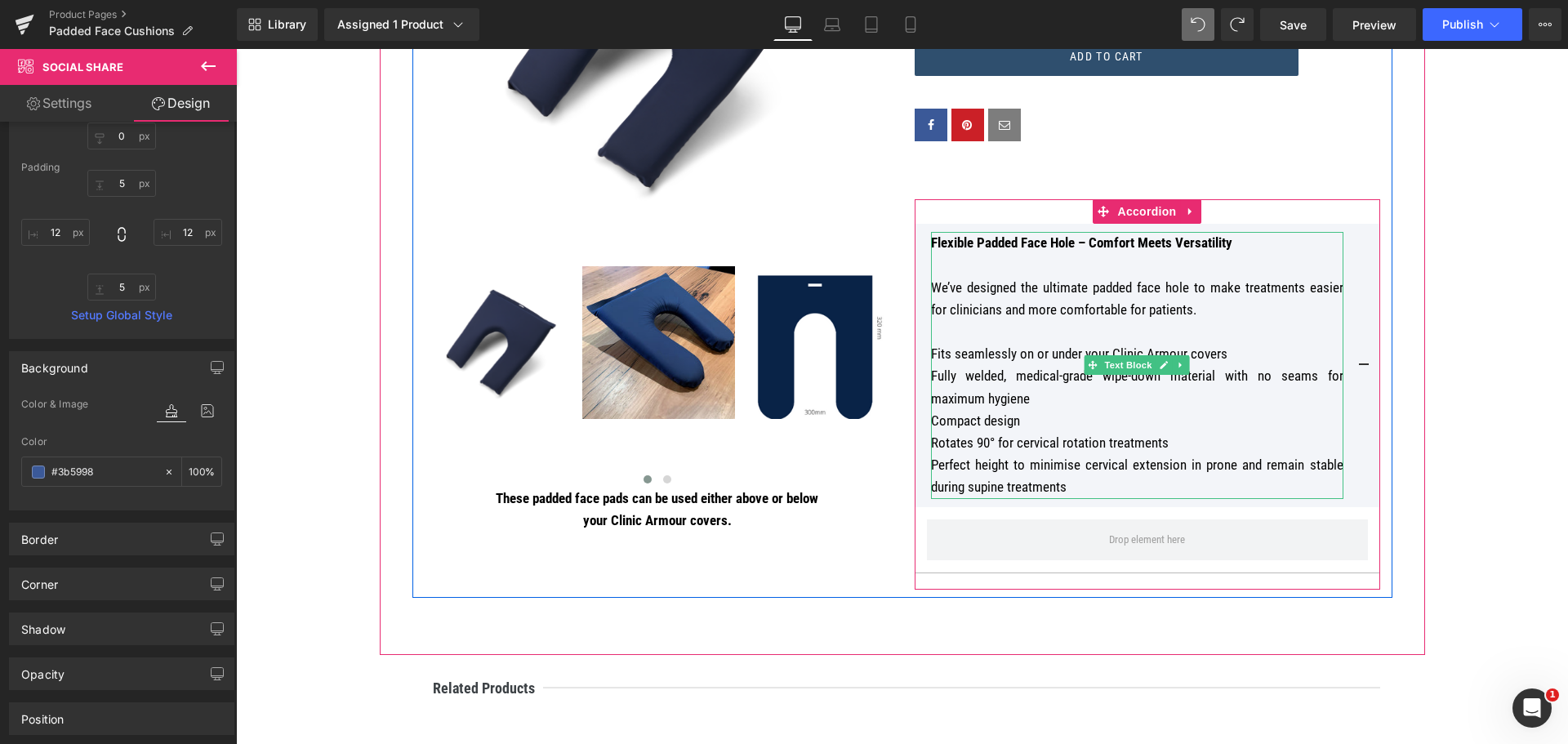
click at [1105, 266] on p at bounding box center [1137, 264] width 412 height 22
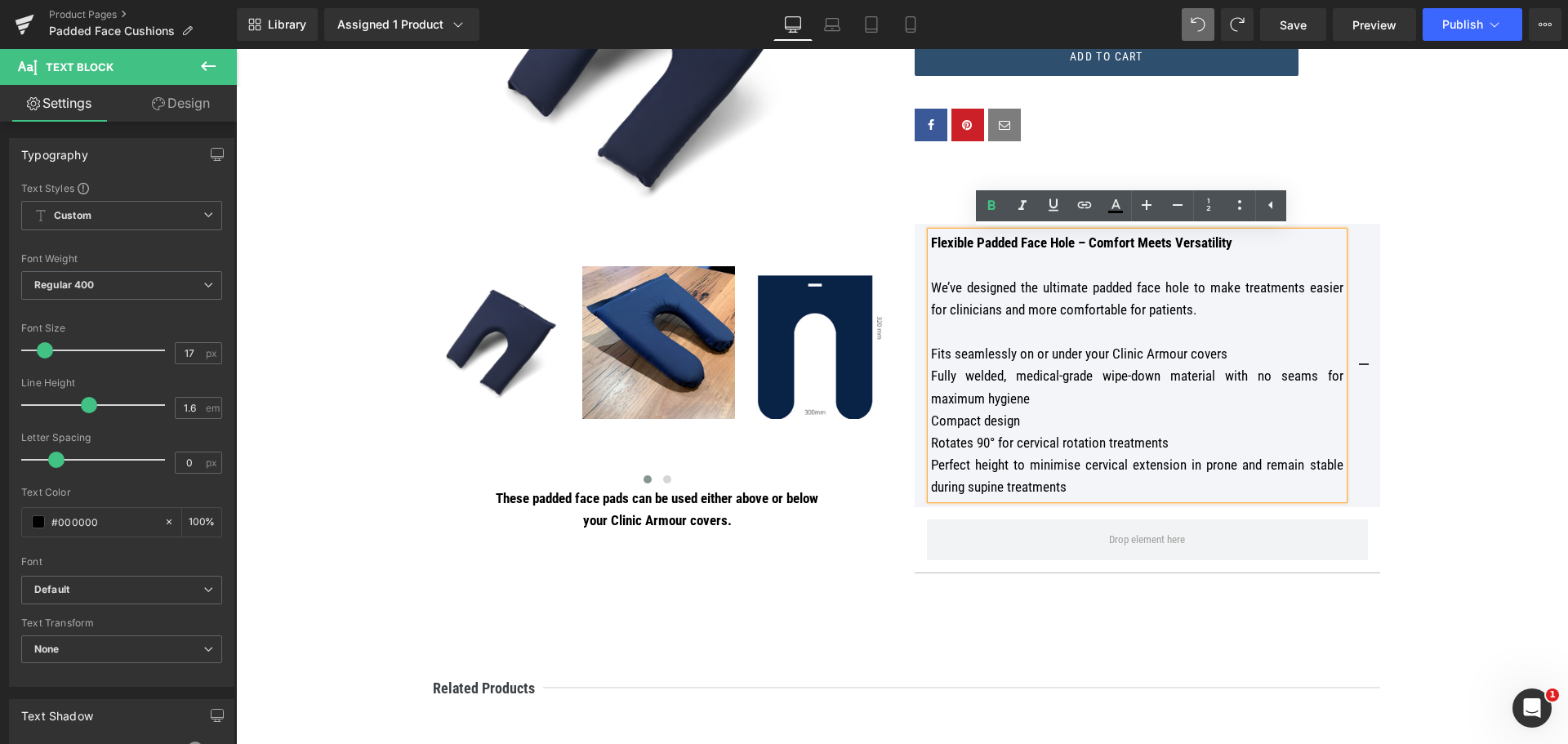
click at [1364, 370] on span at bounding box center [1364, 370] width 0 height 0
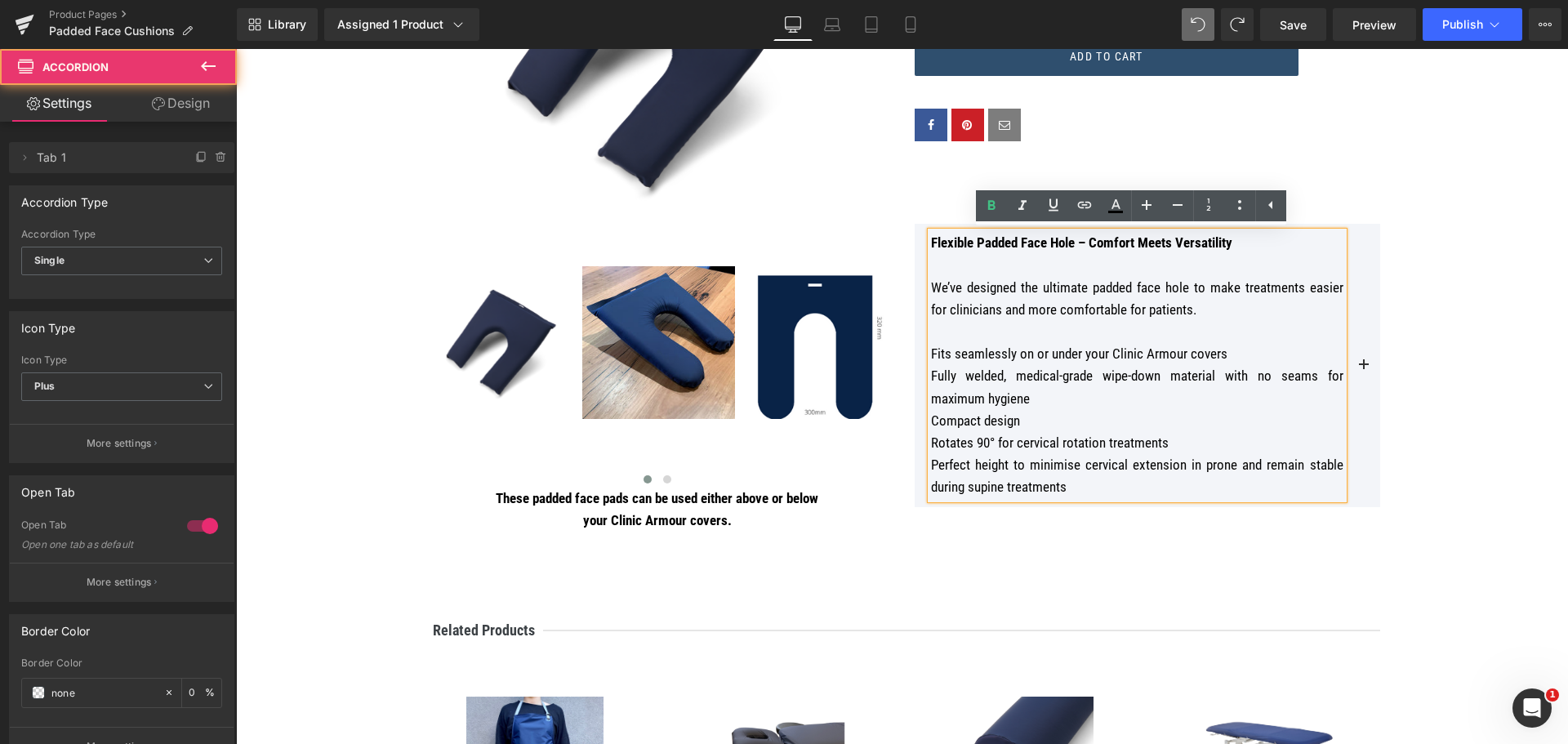
click at [1354, 365] on button at bounding box center [1364, 365] width 33 height 282
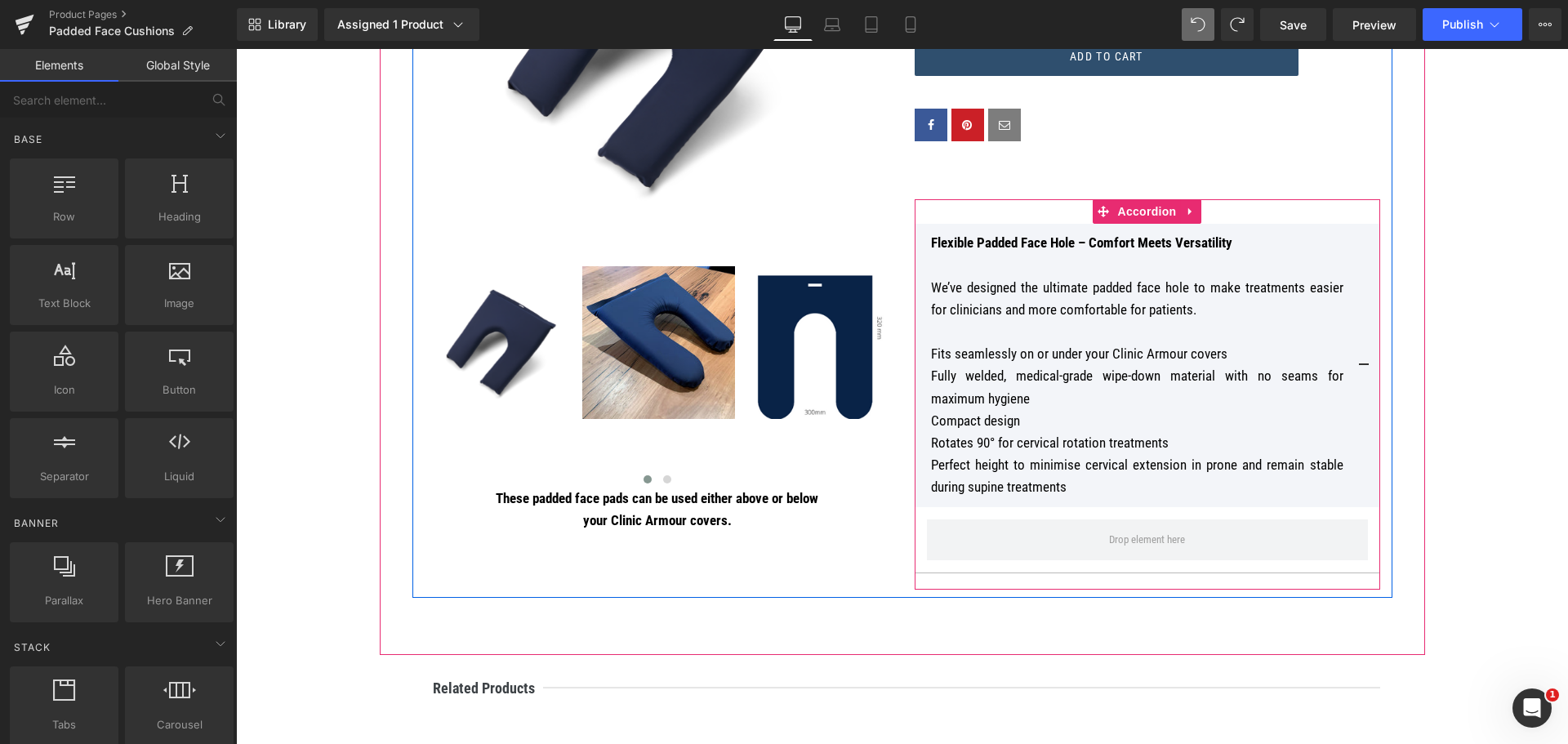
click at [1364, 370] on span at bounding box center [1364, 370] width 0 height 0
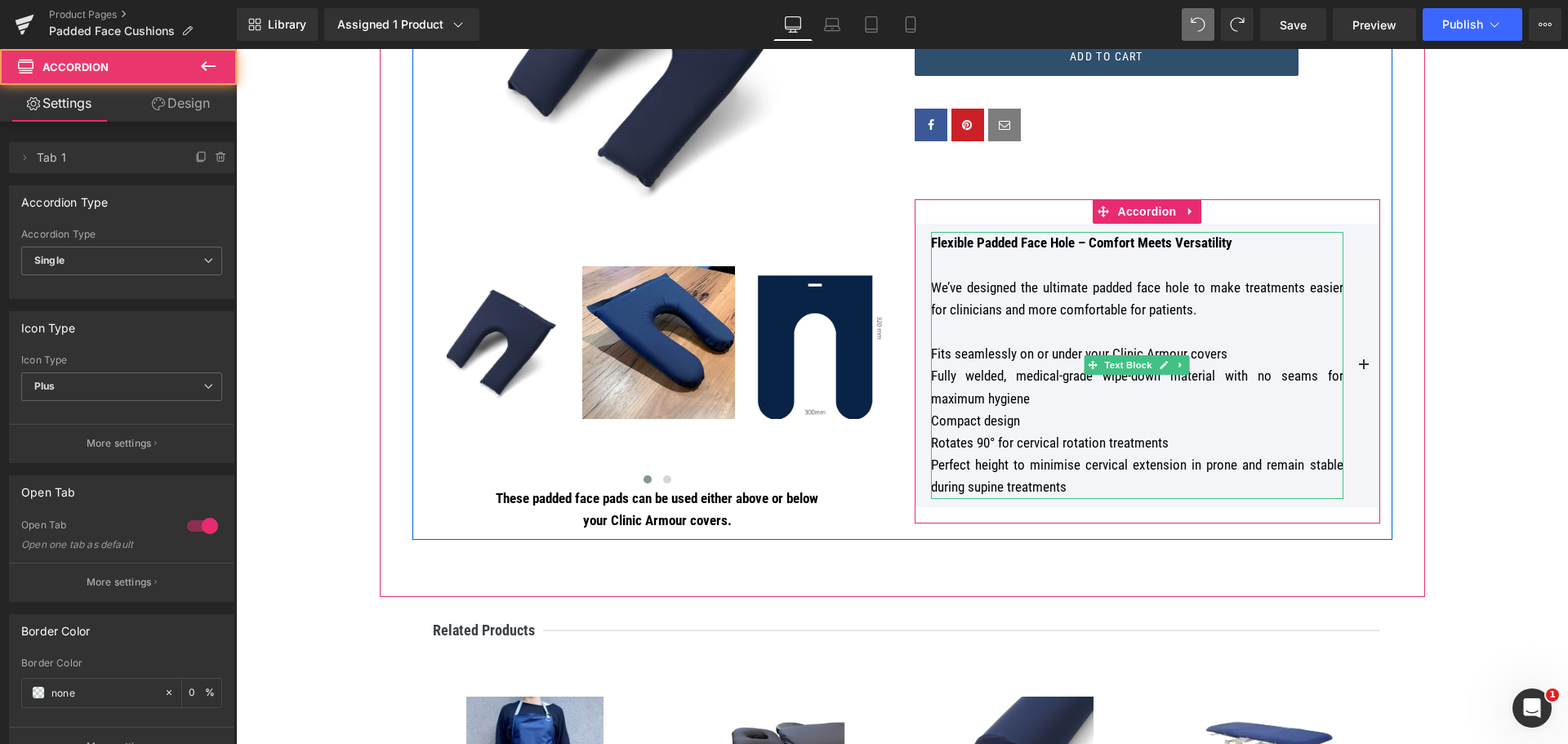
click at [1312, 389] on p "Fully welded, medical-grade wipe-down material with no seams for maximum hygiene" at bounding box center [1137, 386] width 412 height 44
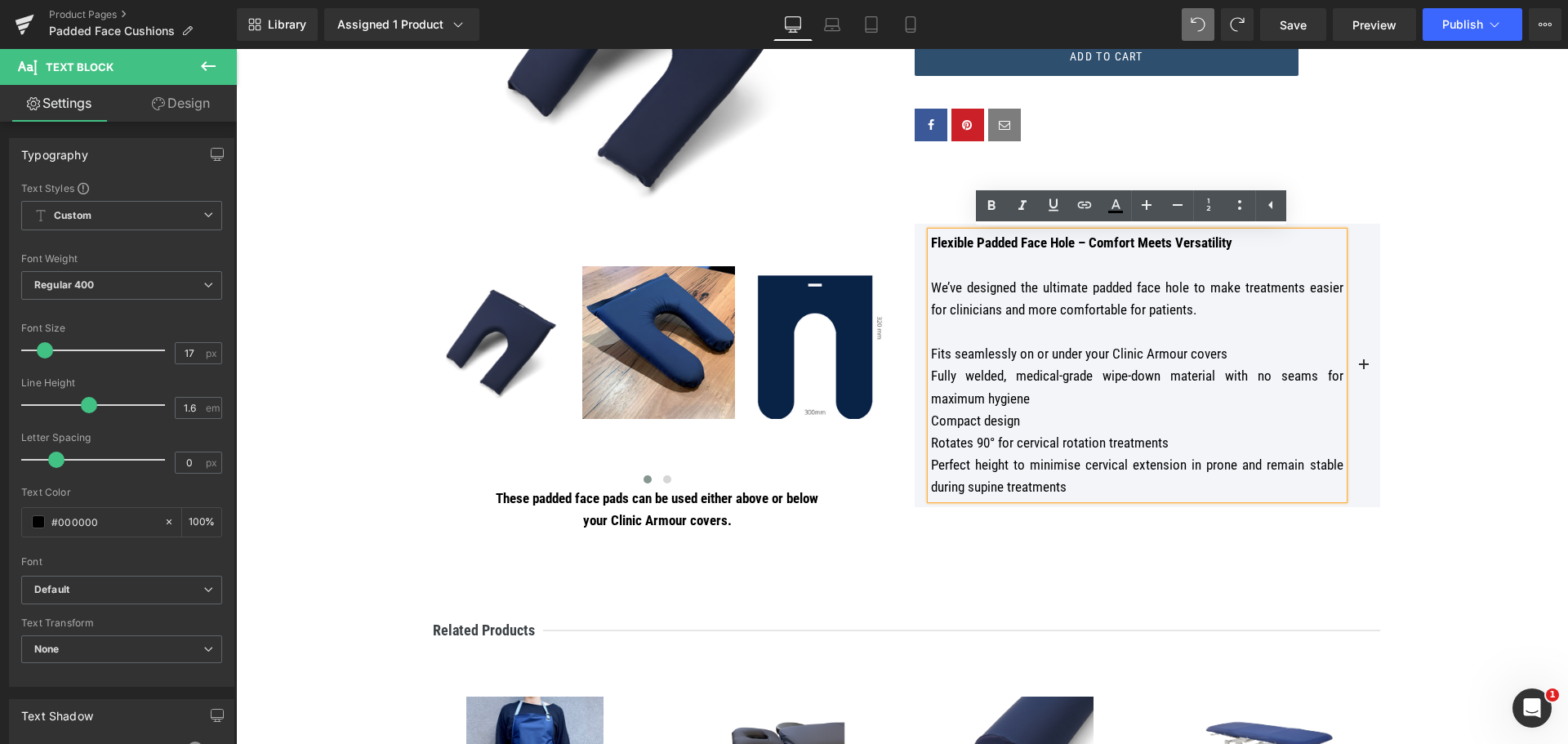
click at [1364, 370] on span at bounding box center [1364, 370] width 0 height 0
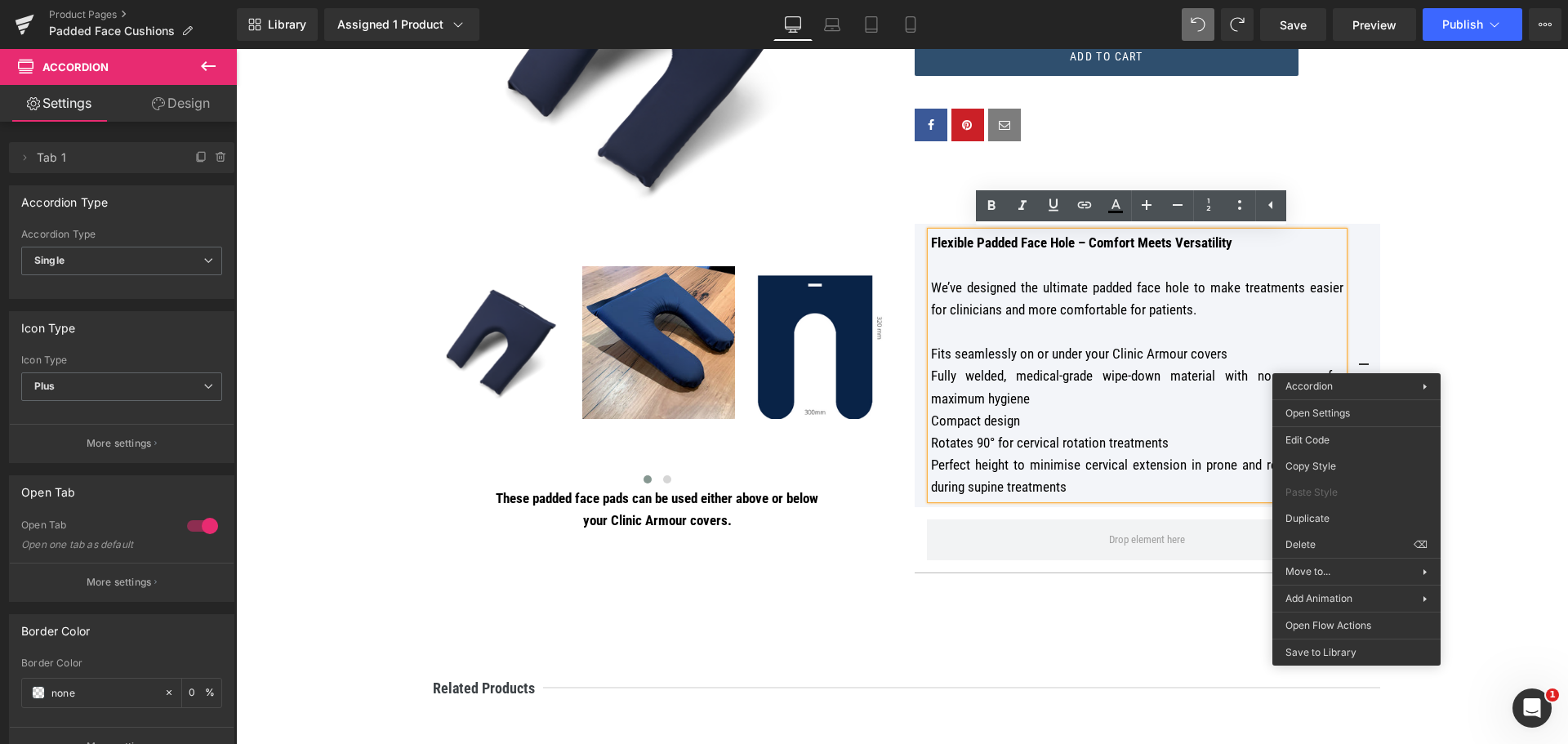
click at [1377, 288] on div "Price Heading $0 $75.00 (P) Price Title Default Title 1" at bounding box center [1148, 217] width 490 height 746
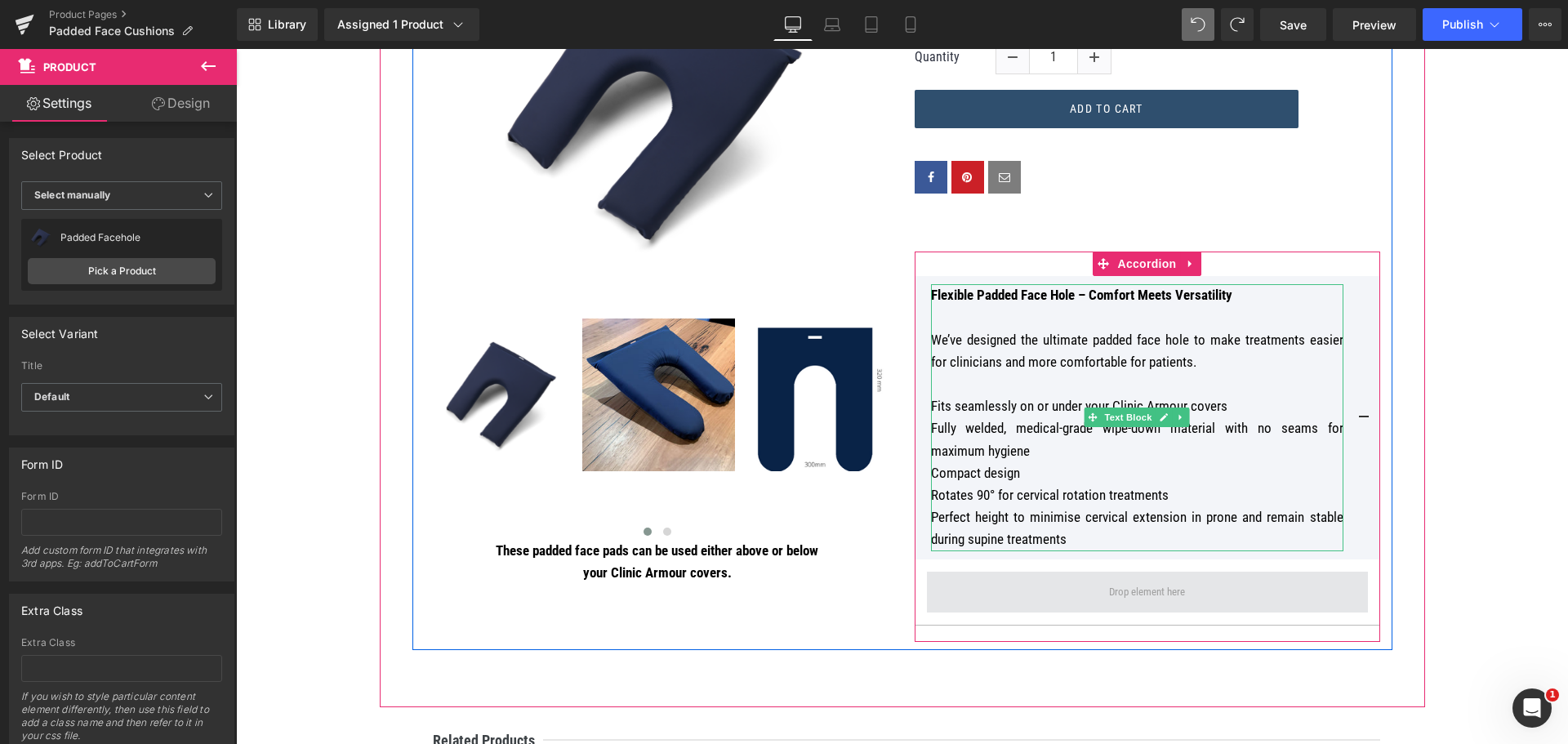
scroll to position [522, 0]
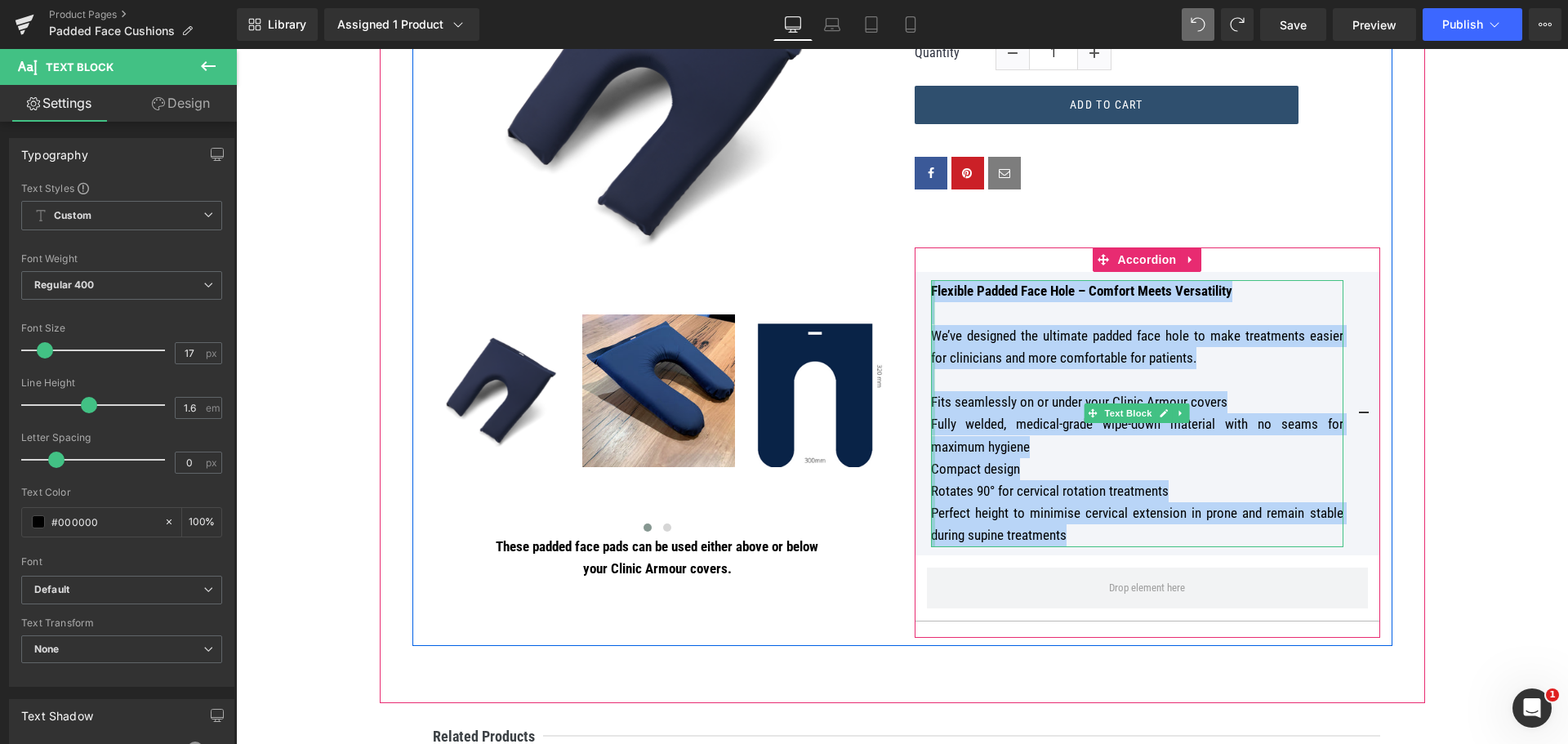
drag, startPoint x: 1009, startPoint y: 516, endPoint x: 928, endPoint y: 287, distance: 242.9
click at [931, 287] on div "Flexible Padded Face Hole – Comfort Meets Versatility We’ve designed the ultima…" at bounding box center [1137, 412] width 412 height 266
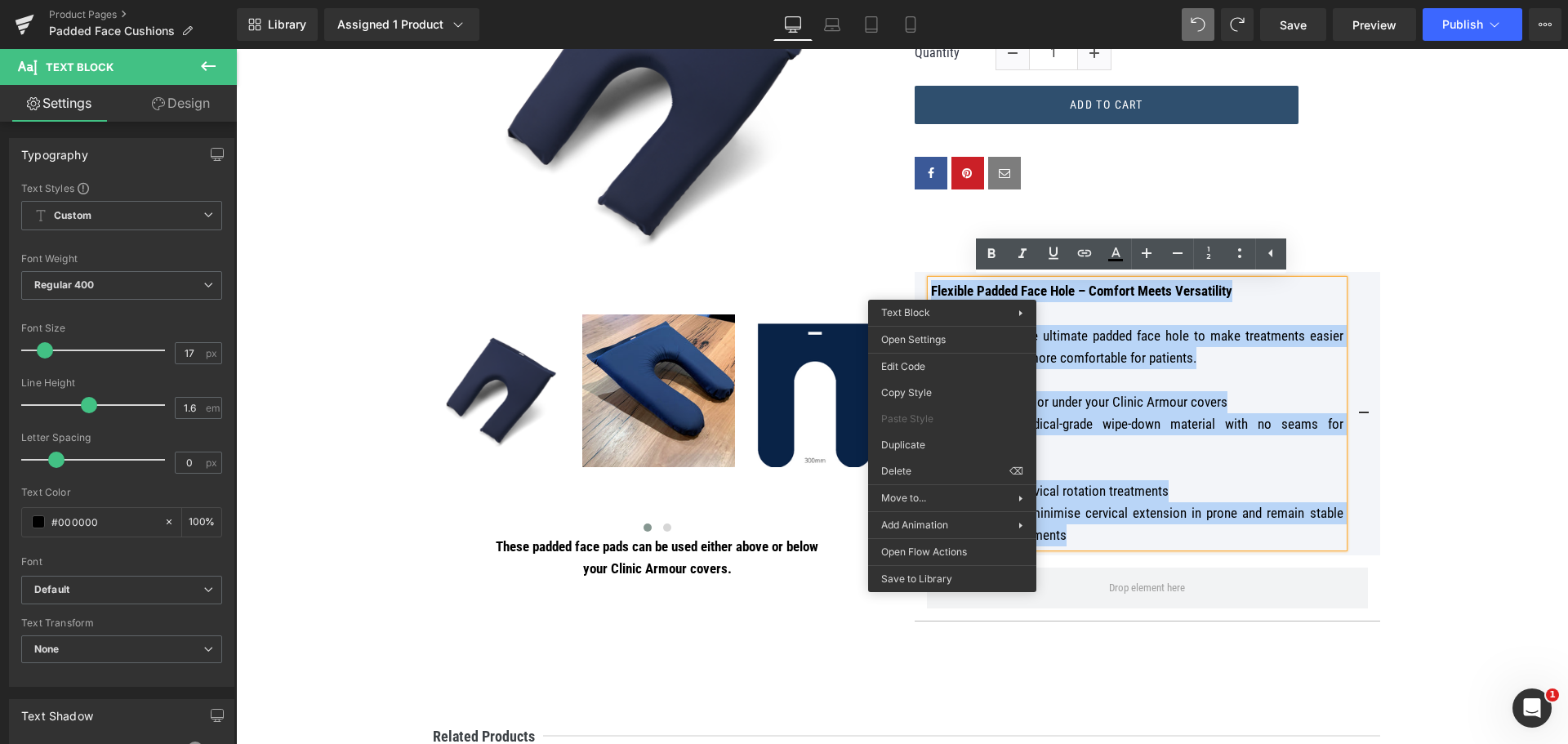
click at [851, 265] on img at bounding box center [657, 96] width 408 height 408
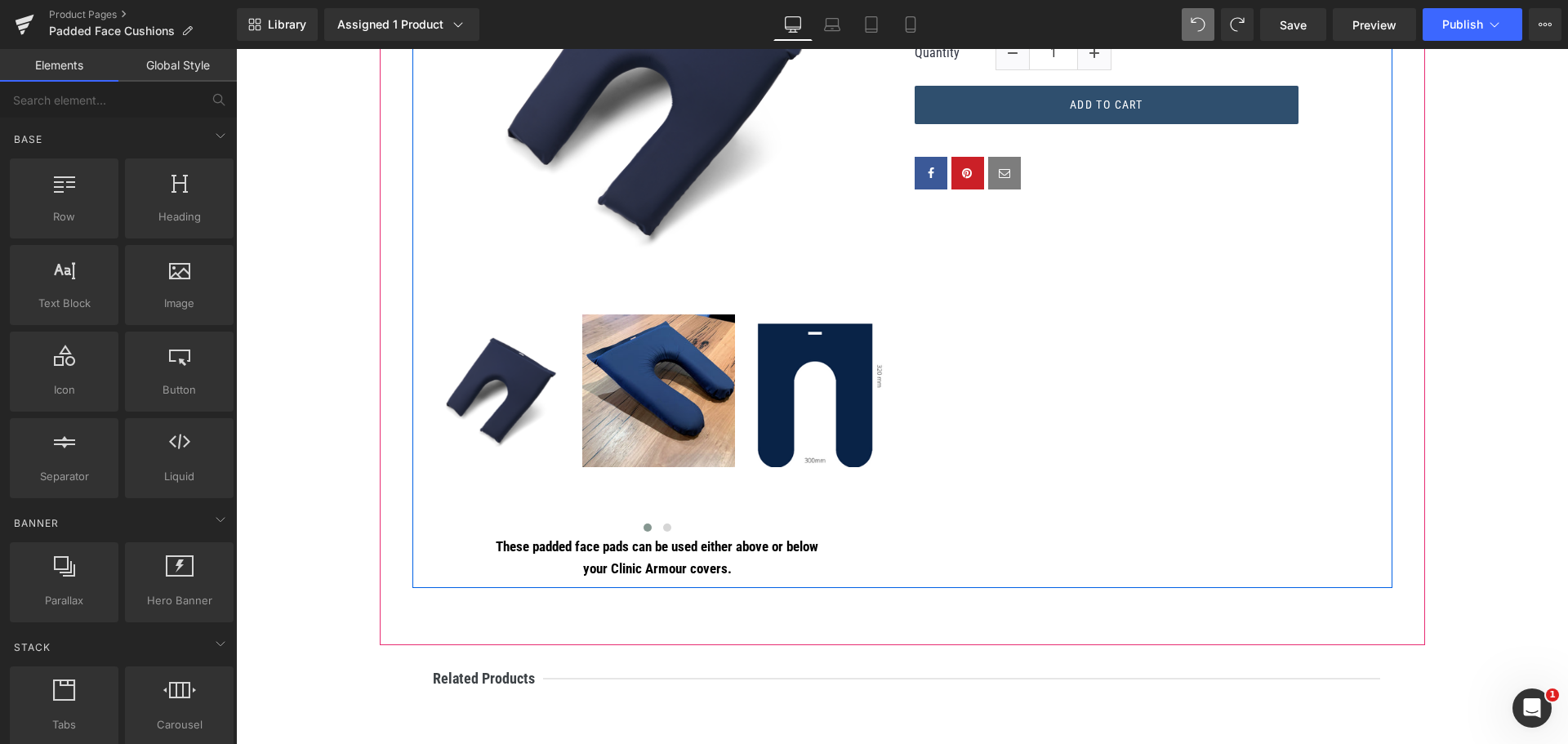
click at [1042, 318] on div "(P) Image ‹ › (P) Image List These padded face pads can be used either above or…" at bounding box center [902, 240] width 980 height 695
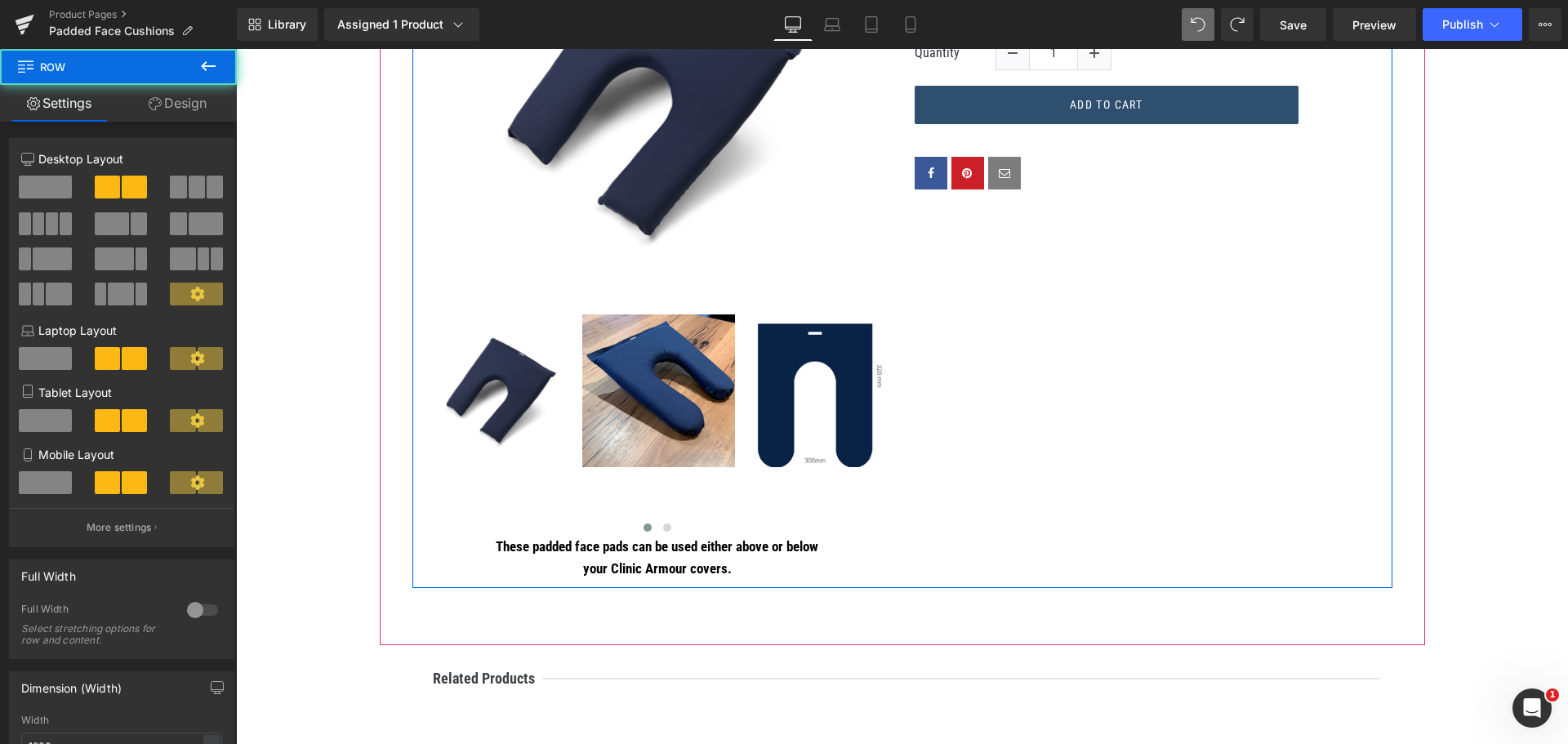
click at [1167, 327] on div "(P) Image ‹ › (P) Image List These padded face pads can be used either above or…" at bounding box center [902, 240] width 980 height 695
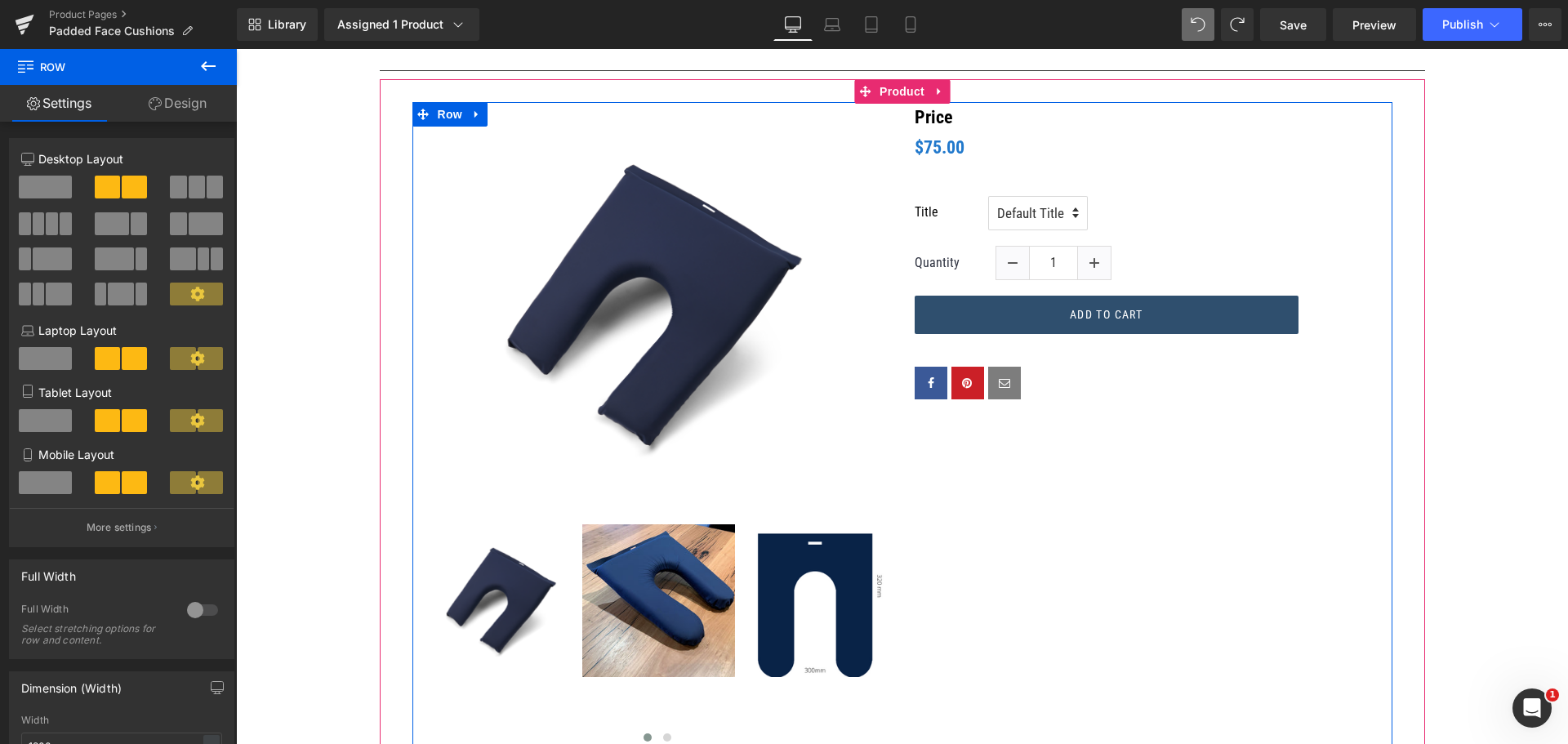
scroll to position [277, 0]
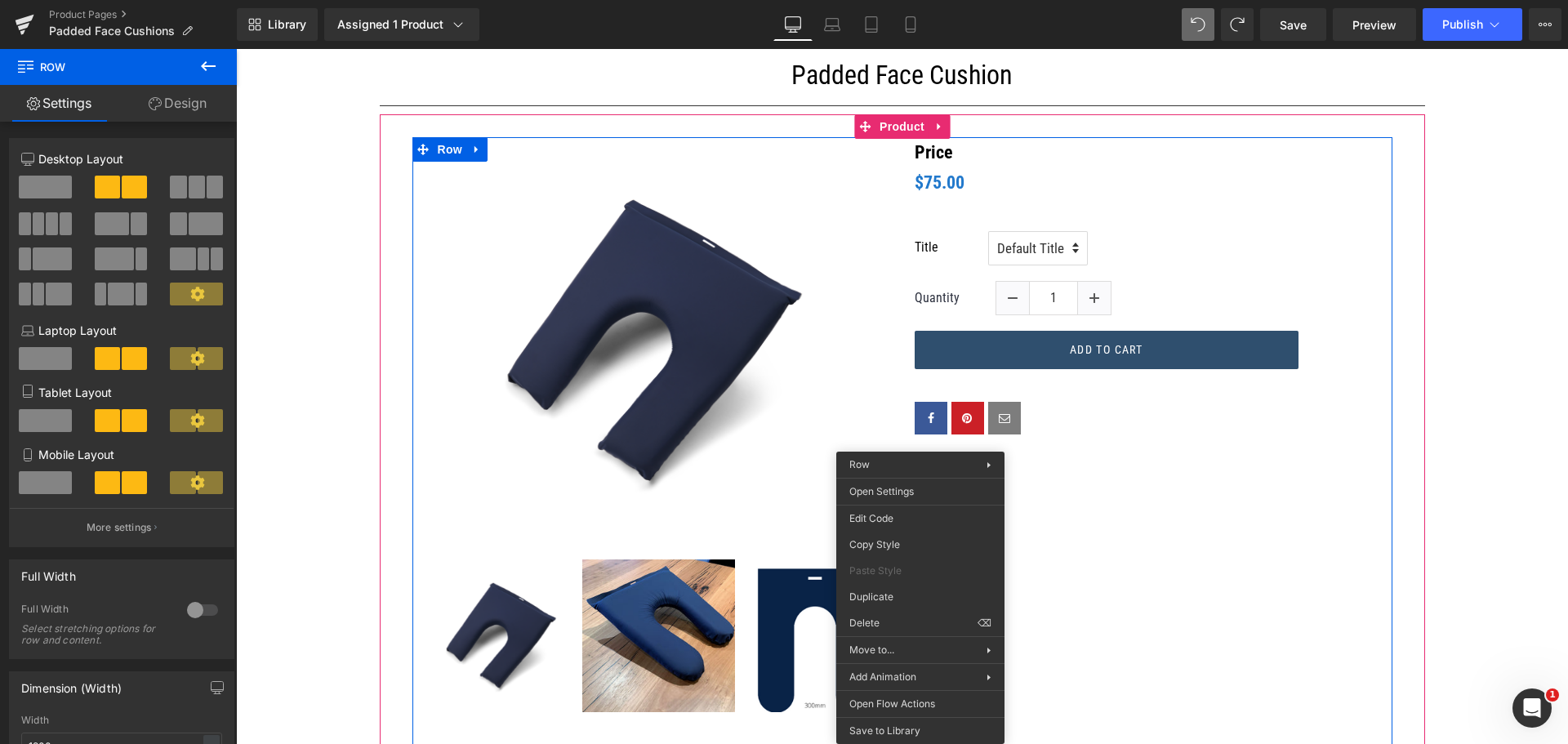
click at [1159, 538] on div "(P) Image ‹ › (P) Image List These padded face pads can be used either above or…" at bounding box center [902, 484] width 980 height 695
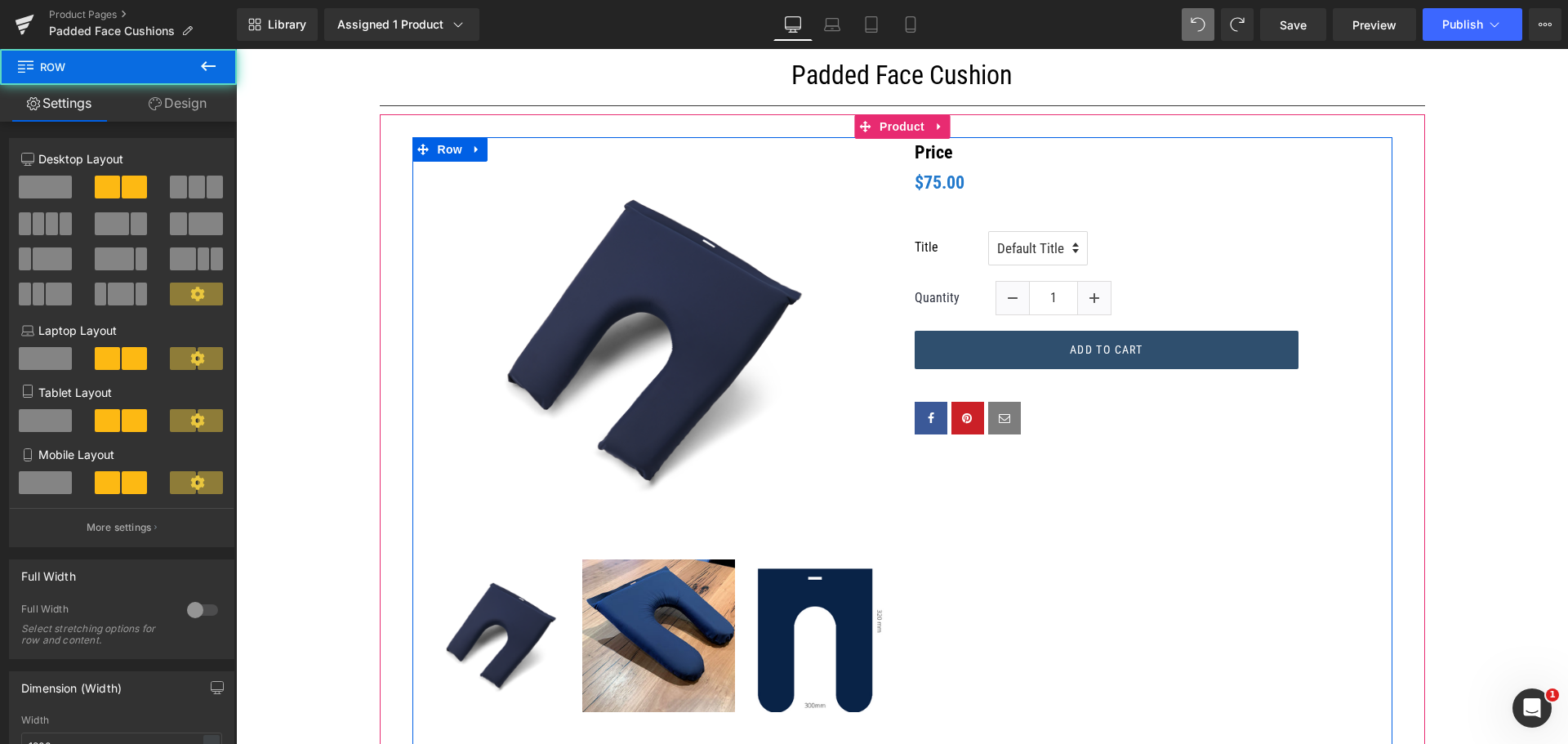
click at [921, 595] on div "(P) Image ‹ › (P) Image List These padded face pads can be used either above or…" at bounding box center [902, 484] width 980 height 695
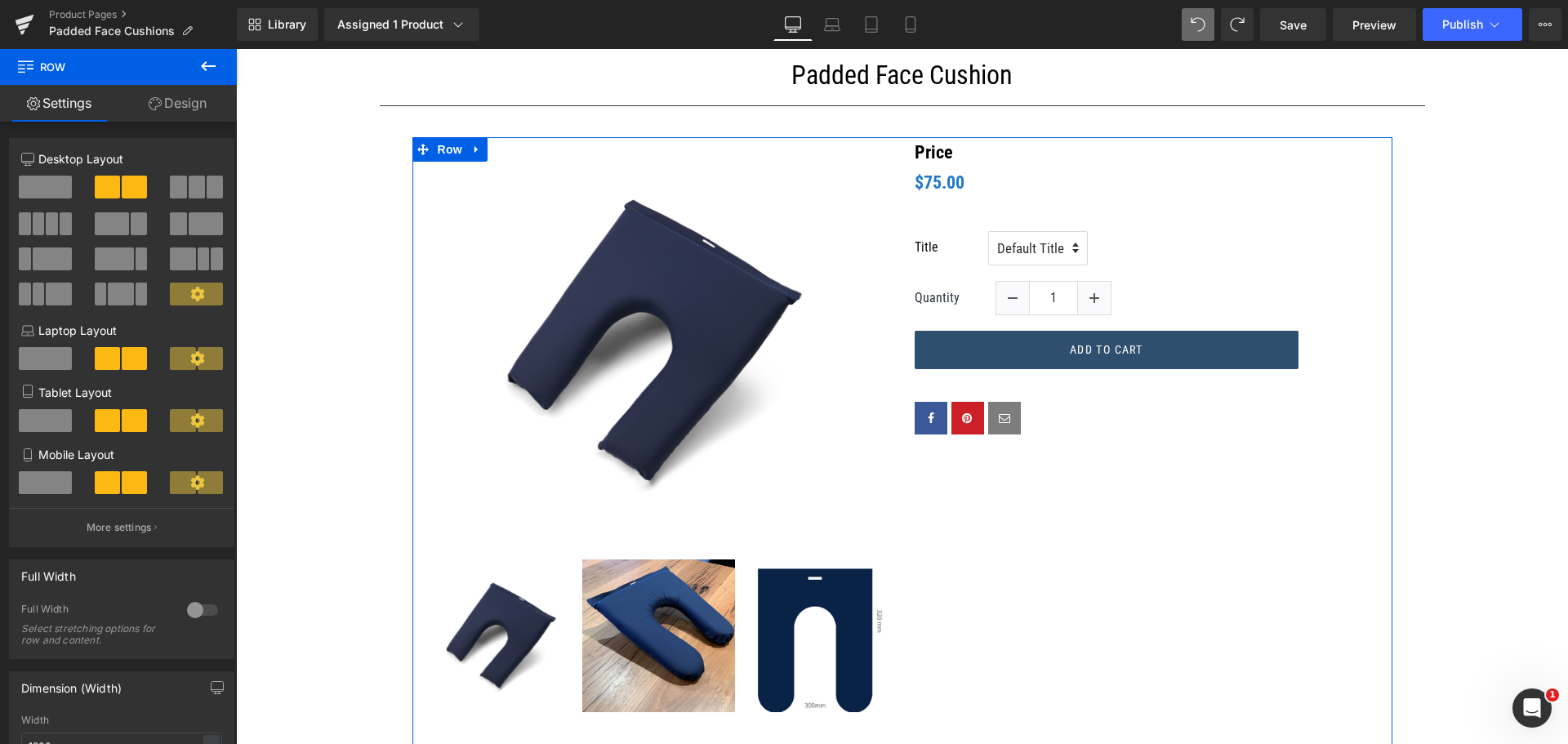
click at [194, 105] on link "Design" at bounding box center [178, 103] width 119 height 36
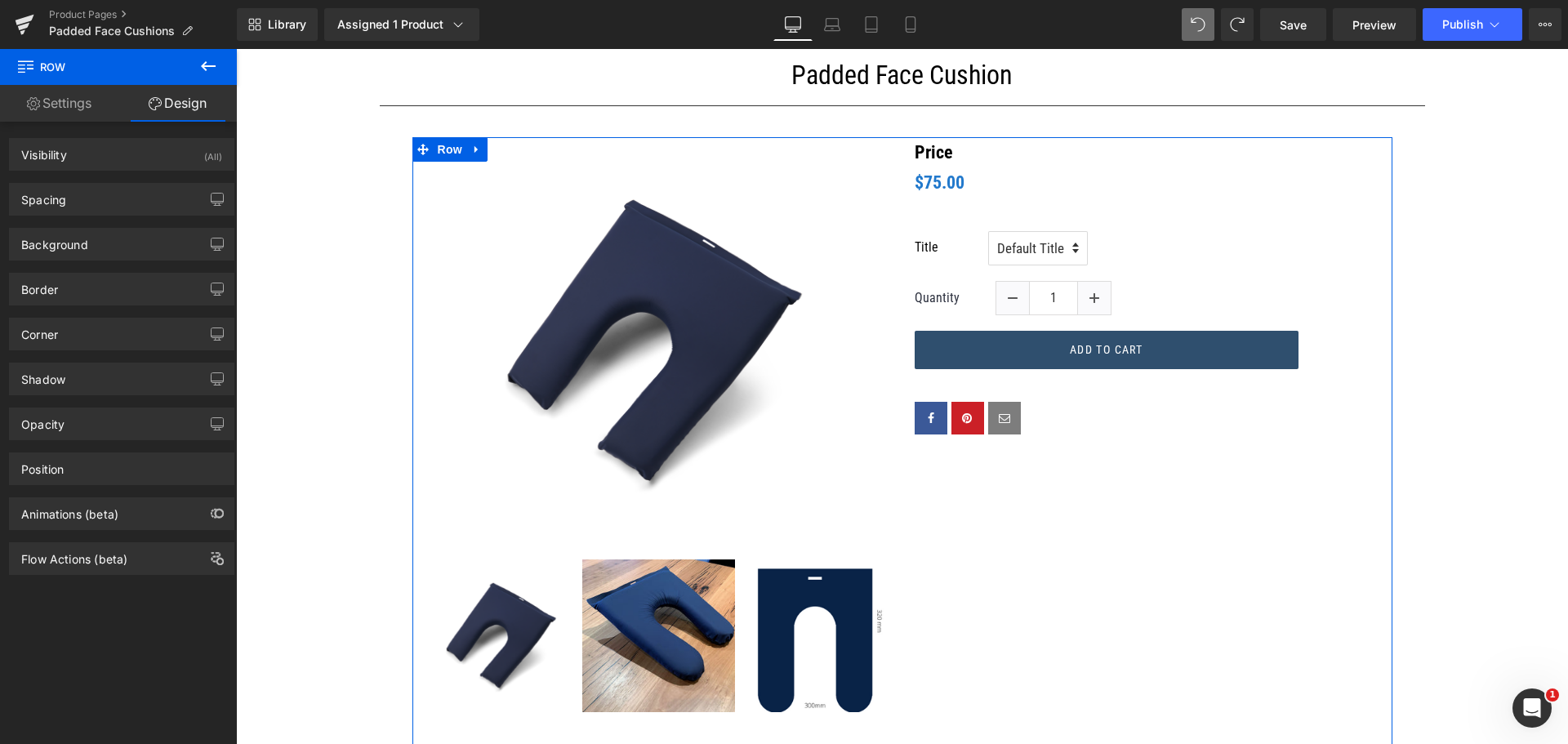
click at [86, 103] on link "Settings" at bounding box center [59, 103] width 119 height 36
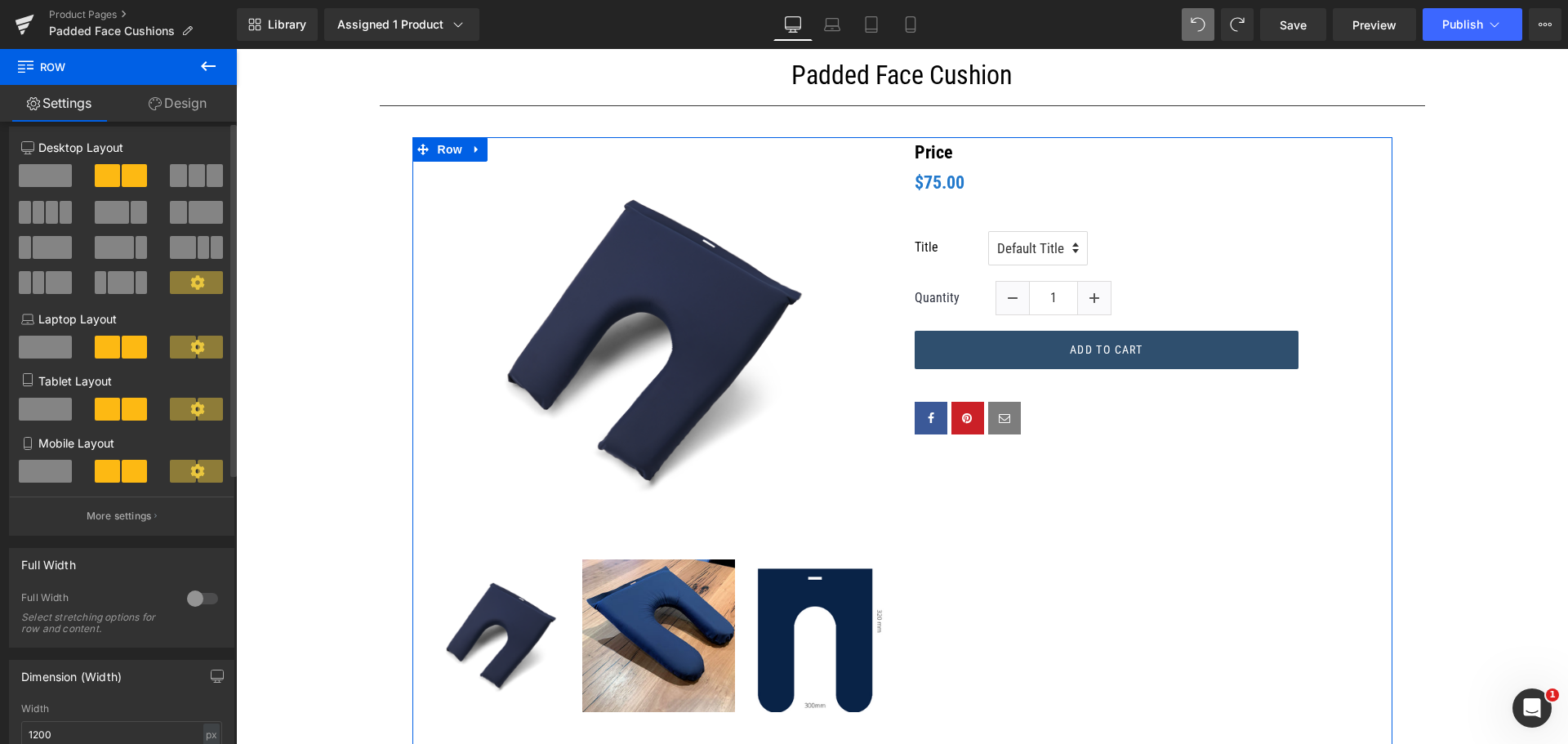
scroll to position [0, 0]
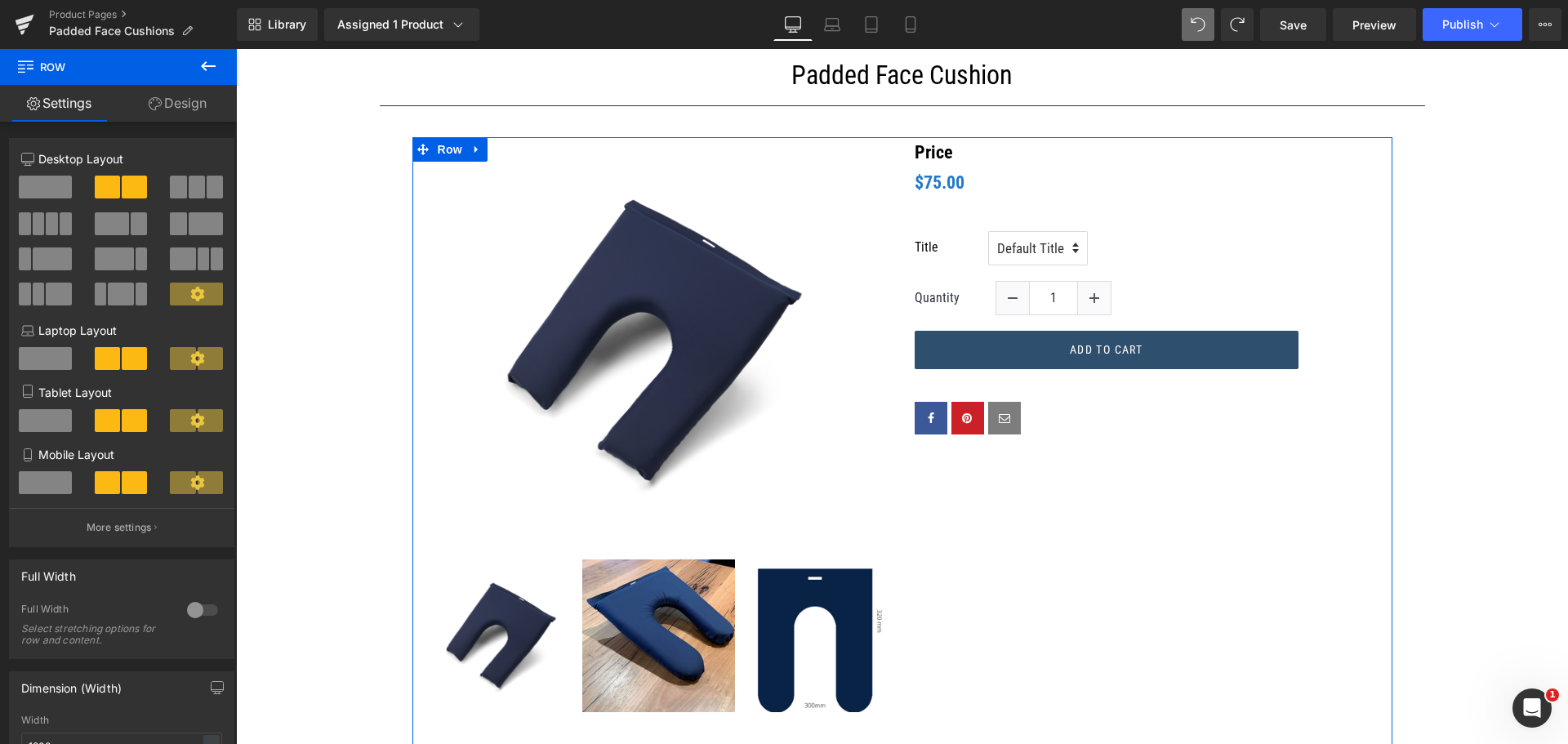
click at [172, 105] on link "Design" at bounding box center [178, 103] width 119 height 36
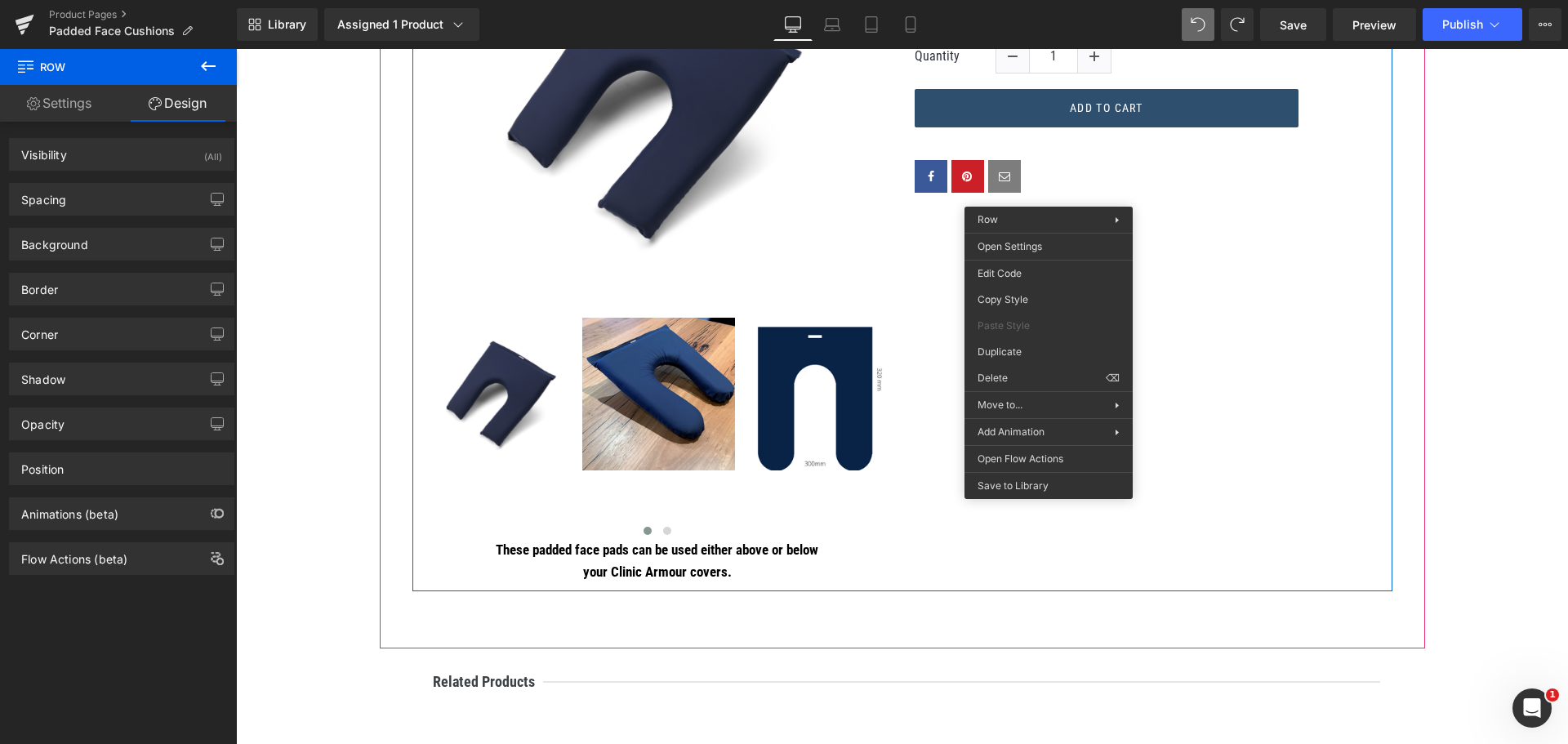
scroll to position [522, 0]
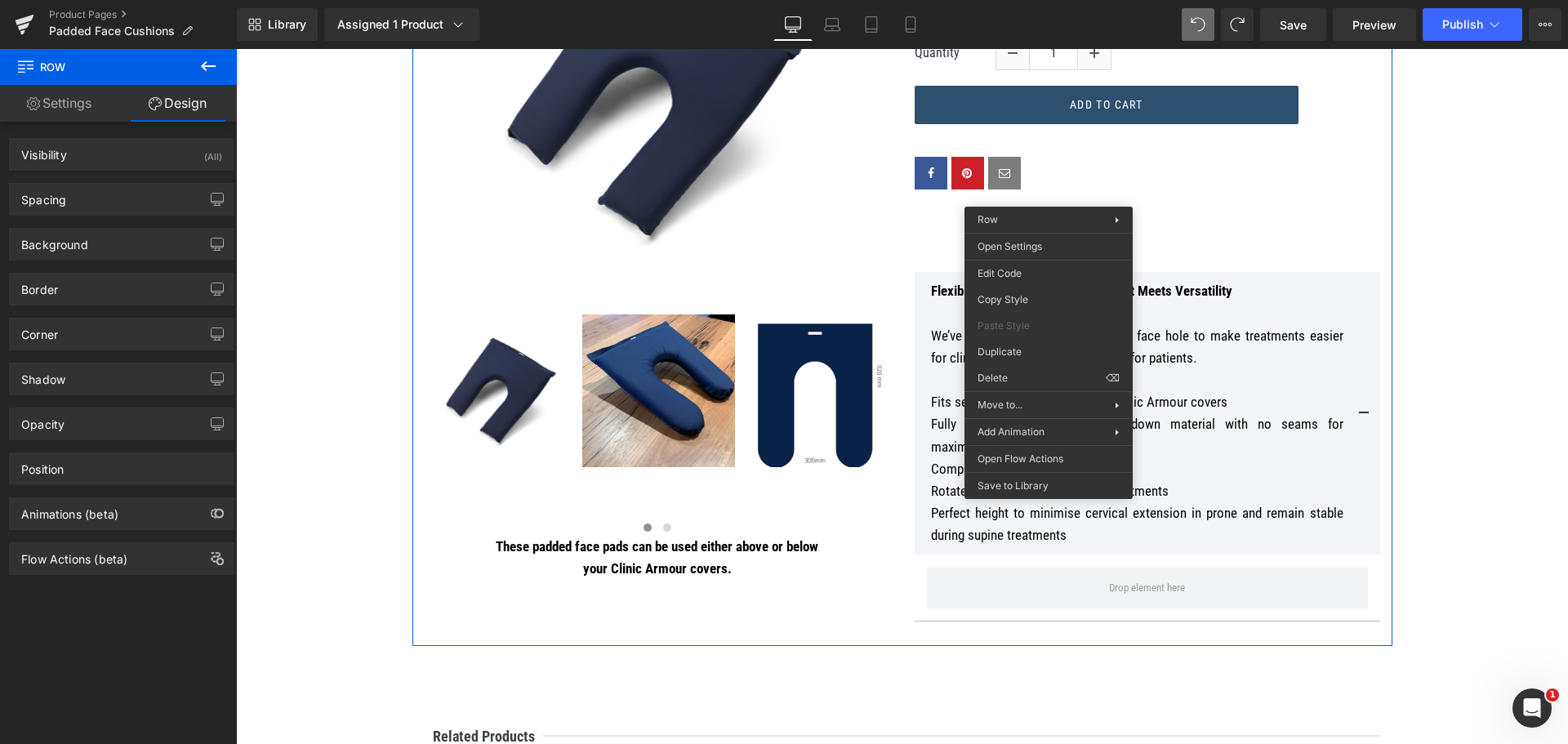
click at [1190, 394] on p "Fits seamlessly on or under your Clinic Armour covers" at bounding box center [1137, 402] width 412 height 22
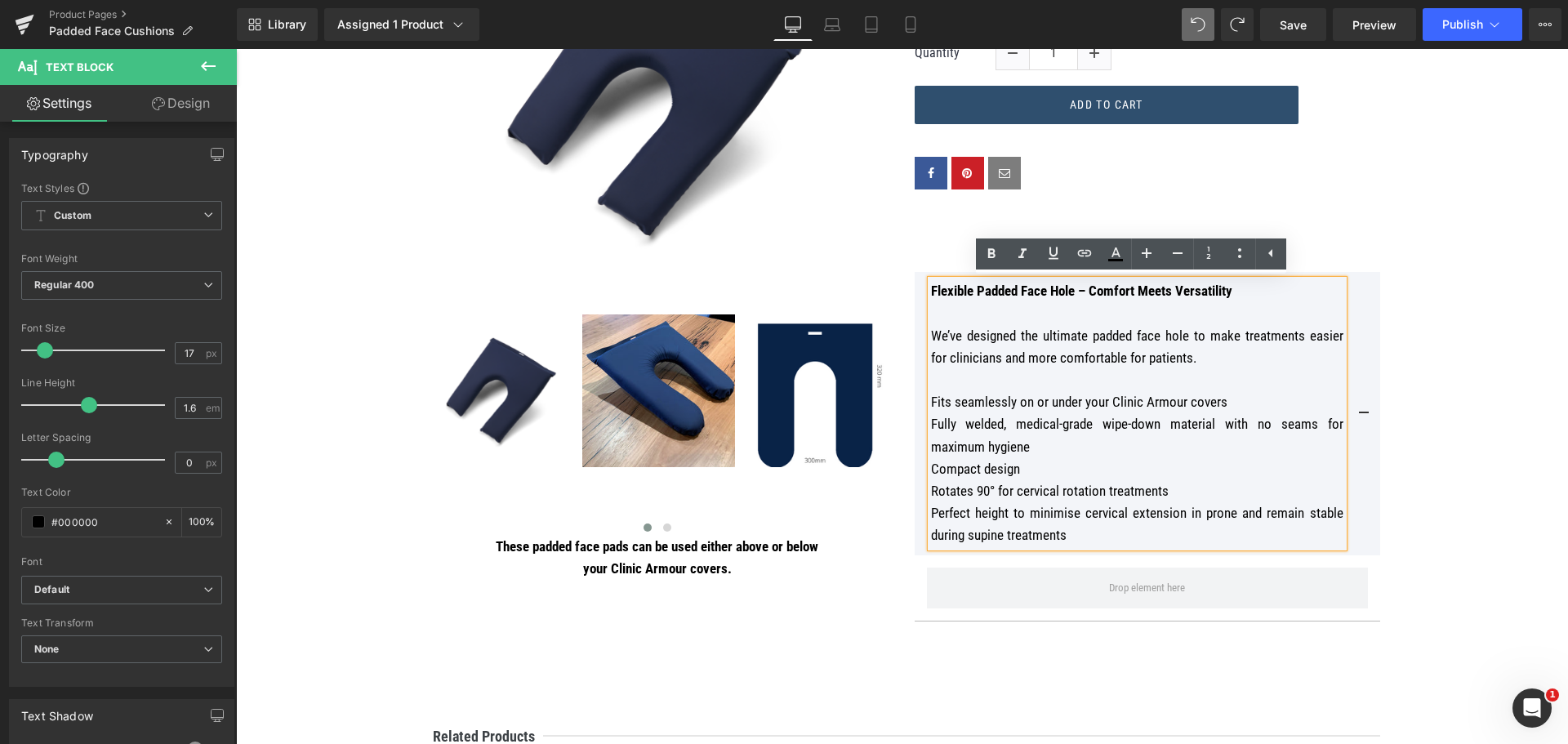
click at [1359, 282] on button at bounding box center [1364, 413] width 33 height 282
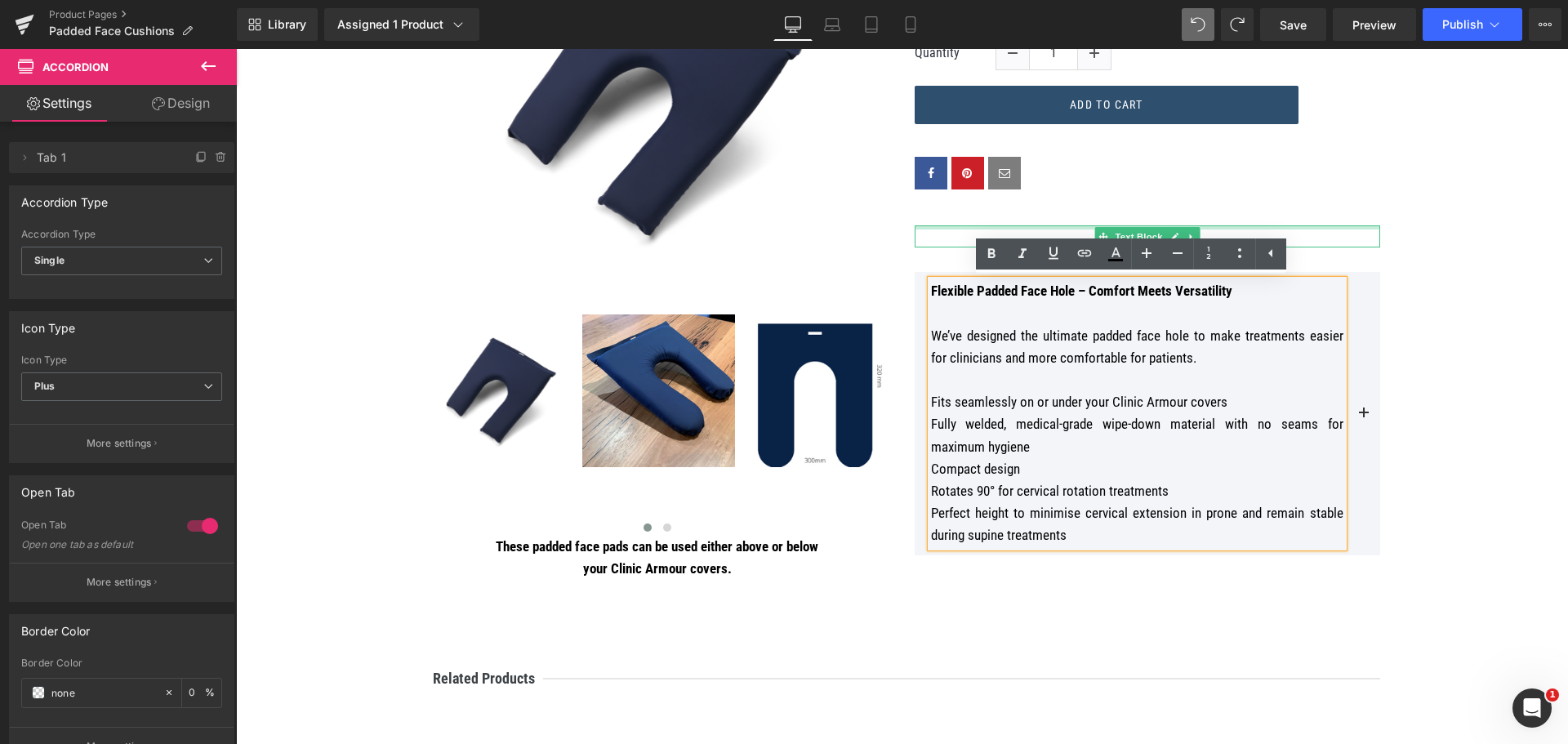
click at [1346, 223] on div "Price Heading $0 $75.00 (P) Price Title Default Title 1" at bounding box center [1148, 232] width 490 height 679
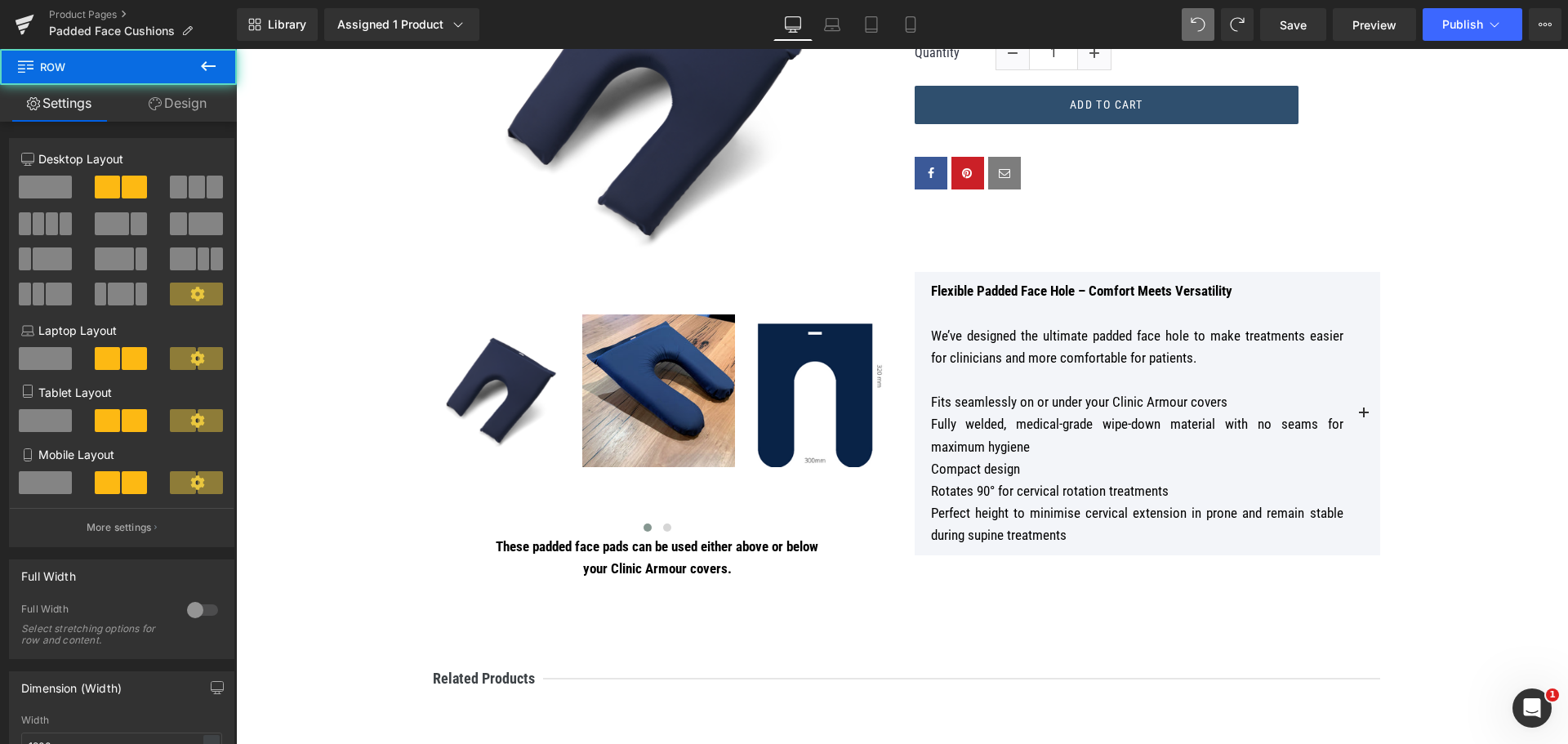
click at [1219, 228] on div "Text Block" at bounding box center [1147, 236] width 465 height 22
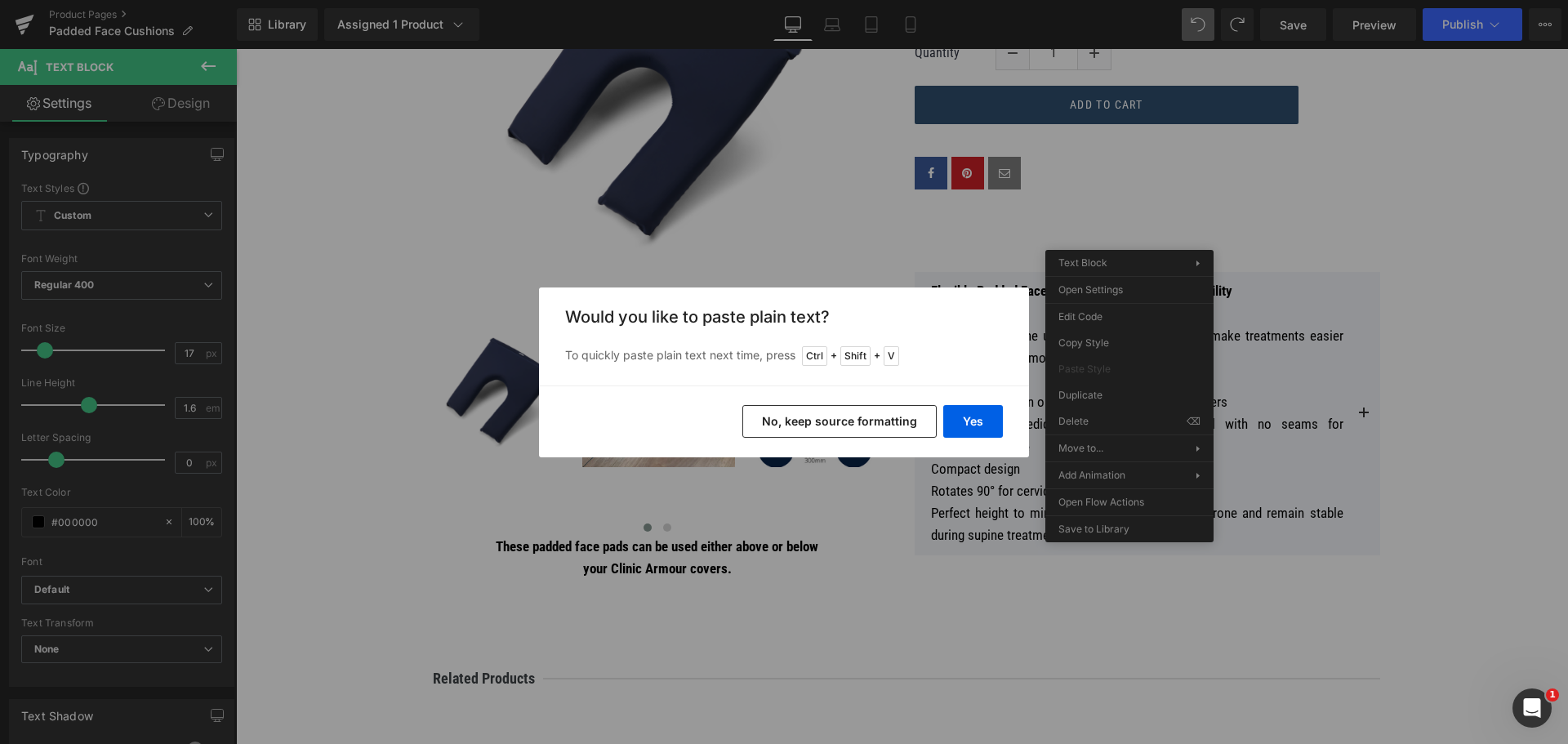
click at [856, 420] on button "No, keep source formatting" at bounding box center [839, 422] width 194 height 33
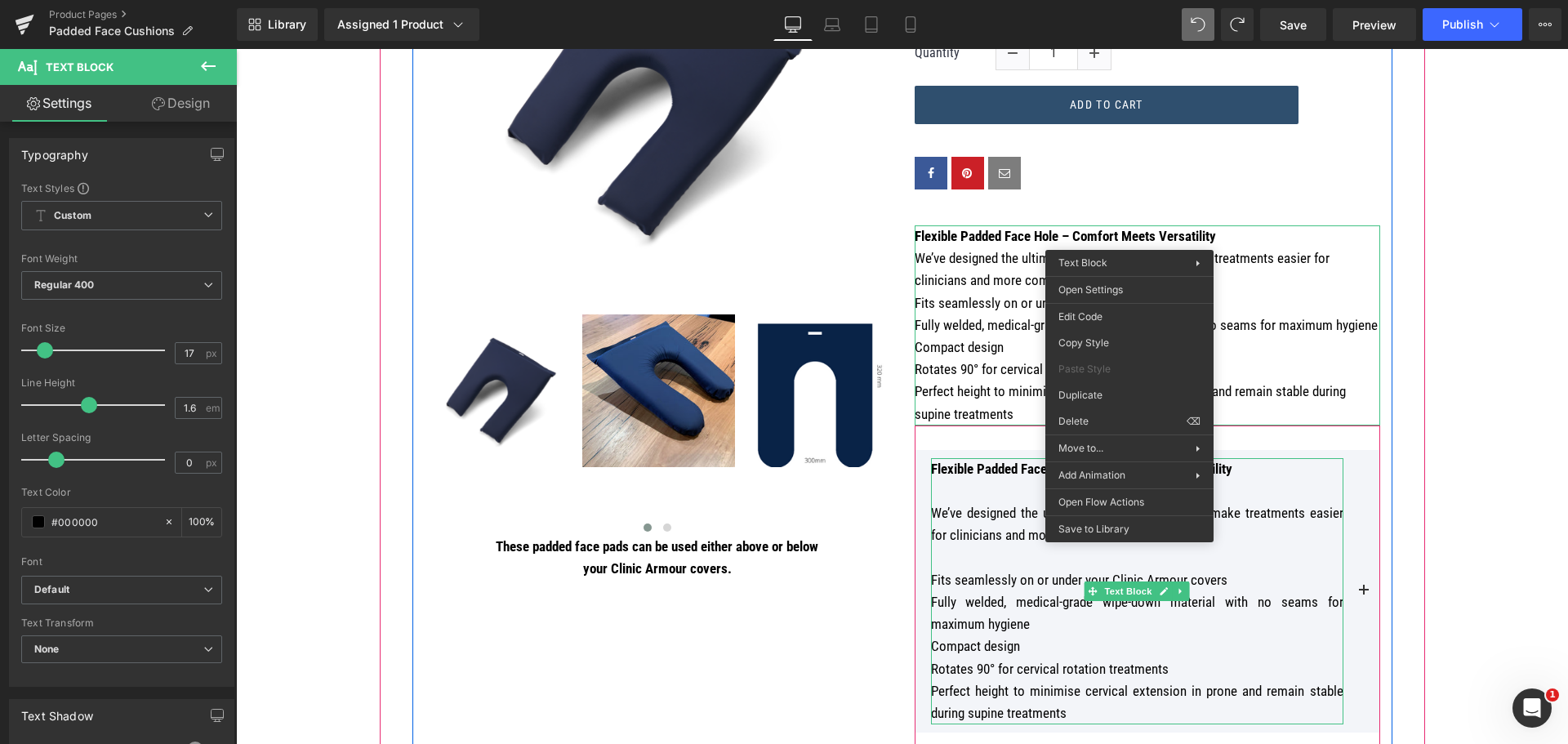
click at [957, 476] on strong "Flexible Padded Face Hole – Comfort Meets Versatility" at bounding box center [1082, 469] width 301 height 16
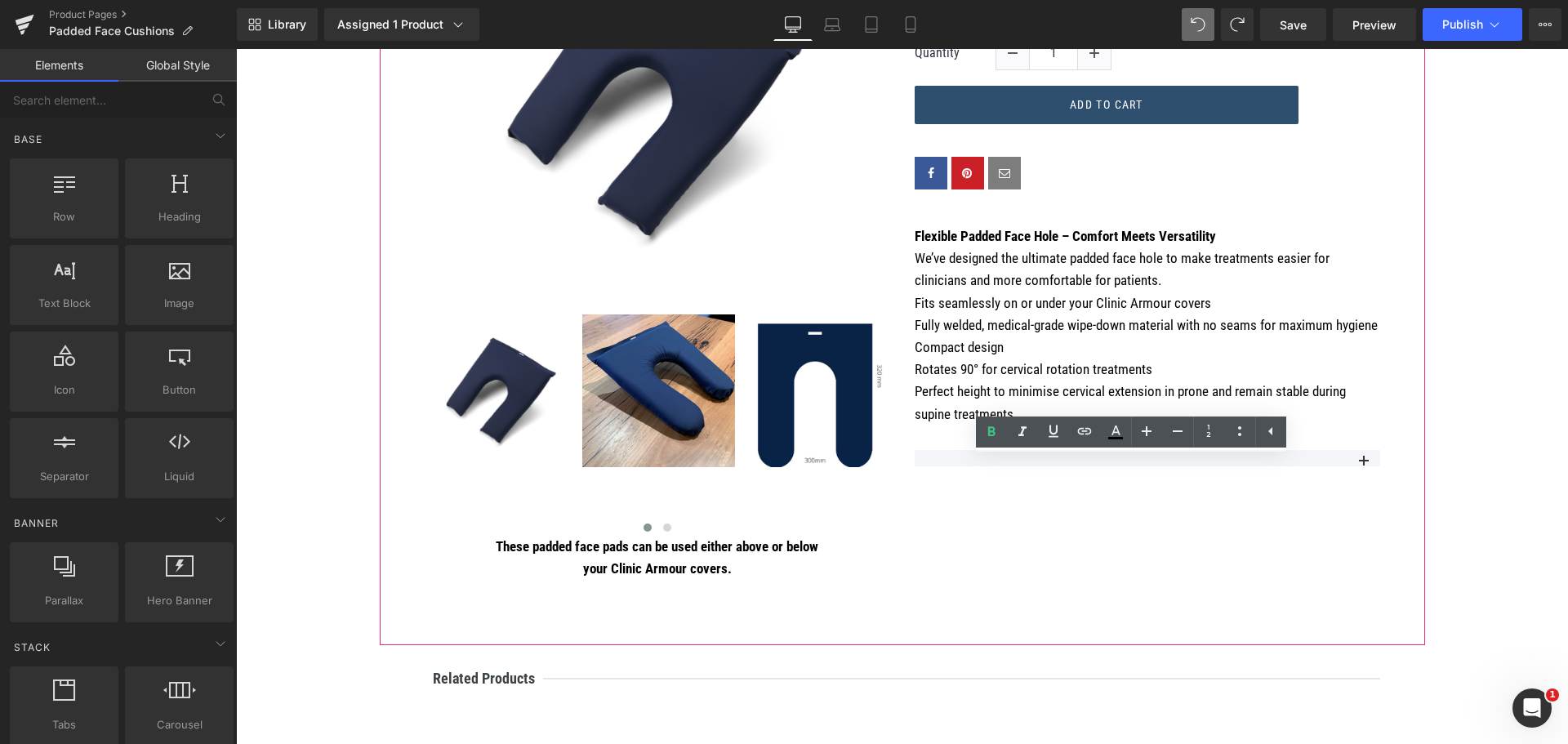
click at [1051, 600] on div "(P) Image ‹ ›" at bounding box center [902, 256] width 1046 height 775
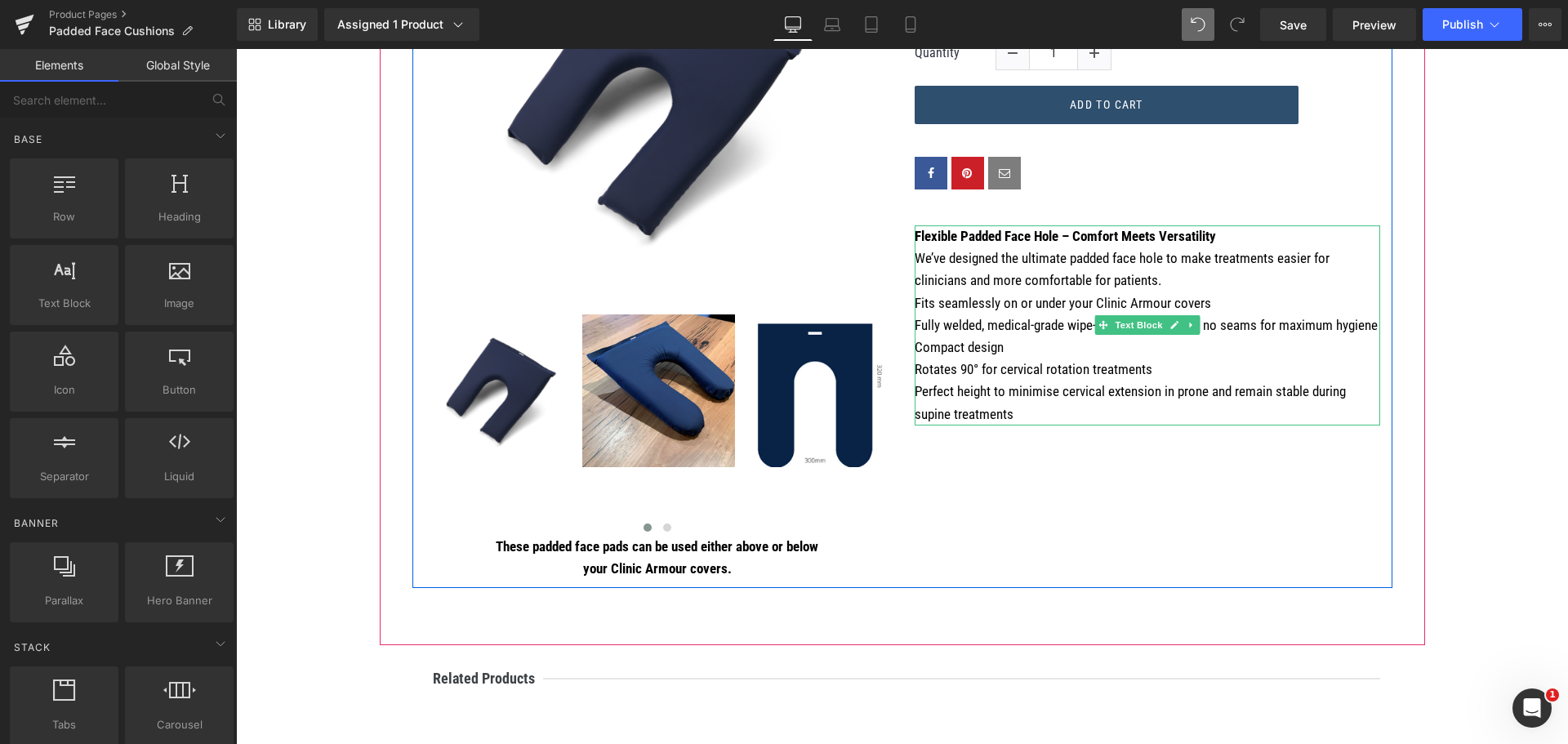
click at [1225, 236] on p "Flexible Padded Face Hole – Comfort Meets Versatility" at bounding box center [1147, 236] width 465 height 22
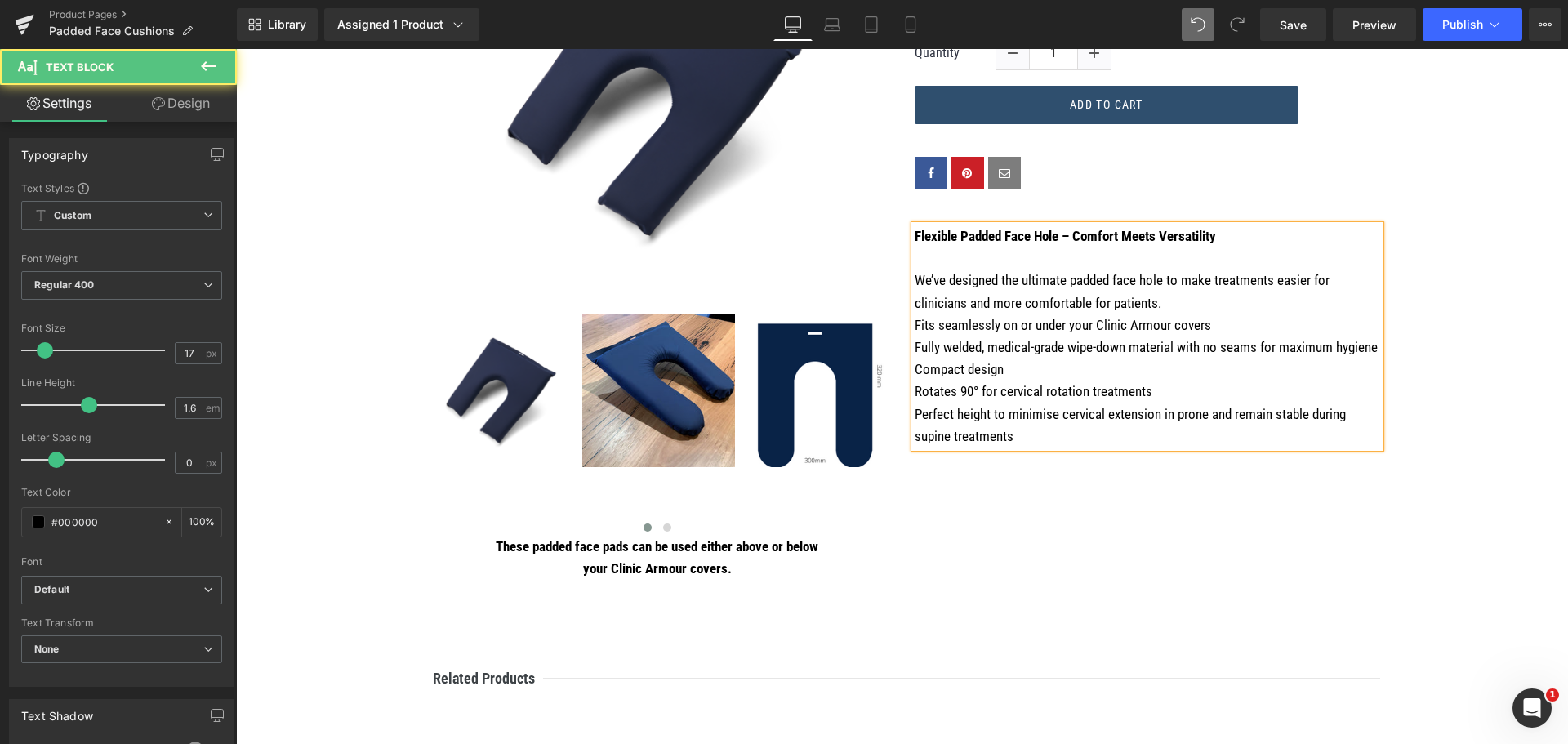
click at [1176, 301] on p "We’ve designed the ultimate padded face hole to make treatments easier for clin…" at bounding box center [1147, 291] width 465 height 44
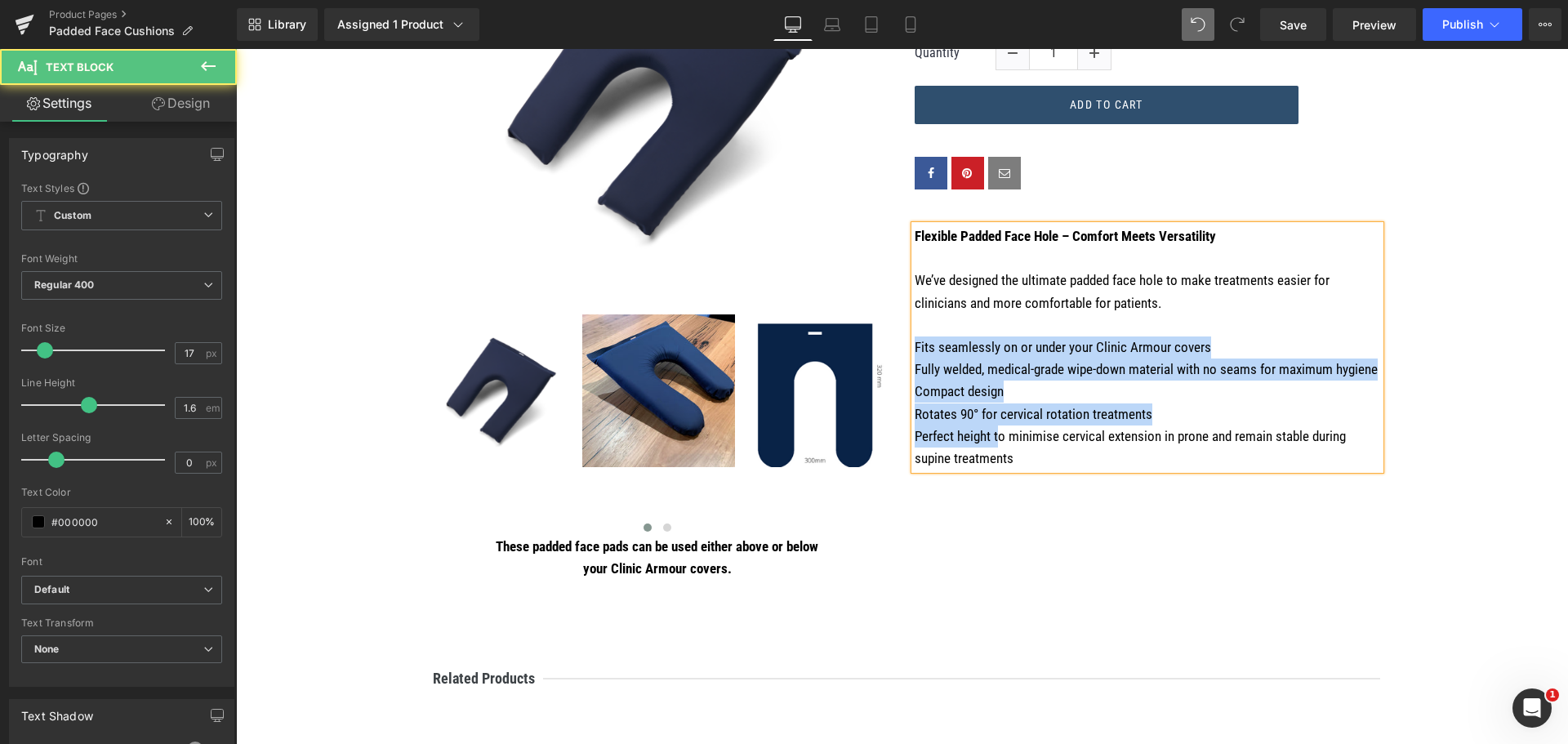
drag, startPoint x: 910, startPoint y: 345, endPoint x: 992, endPoint y: 444, distance: 128.5
click at [992, 444] on div "Flexible Padded Face Hole – Comfort Meets Versatility We’ve designed the ultima…" at bounding box center [1147, 347] width 465 height 244
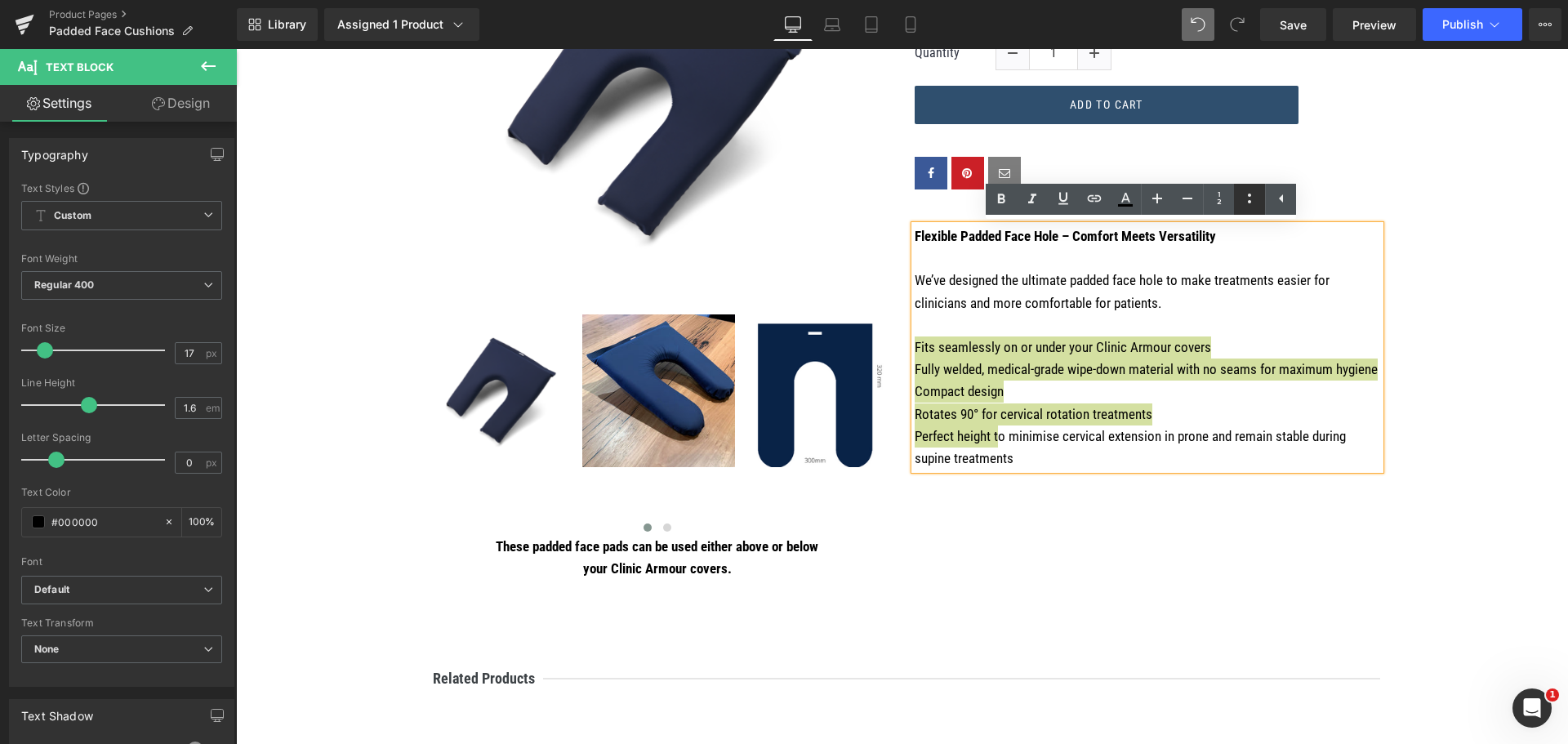
click at [1249, 198] on icon at bounding box center [1249, 198] width 20 height 20
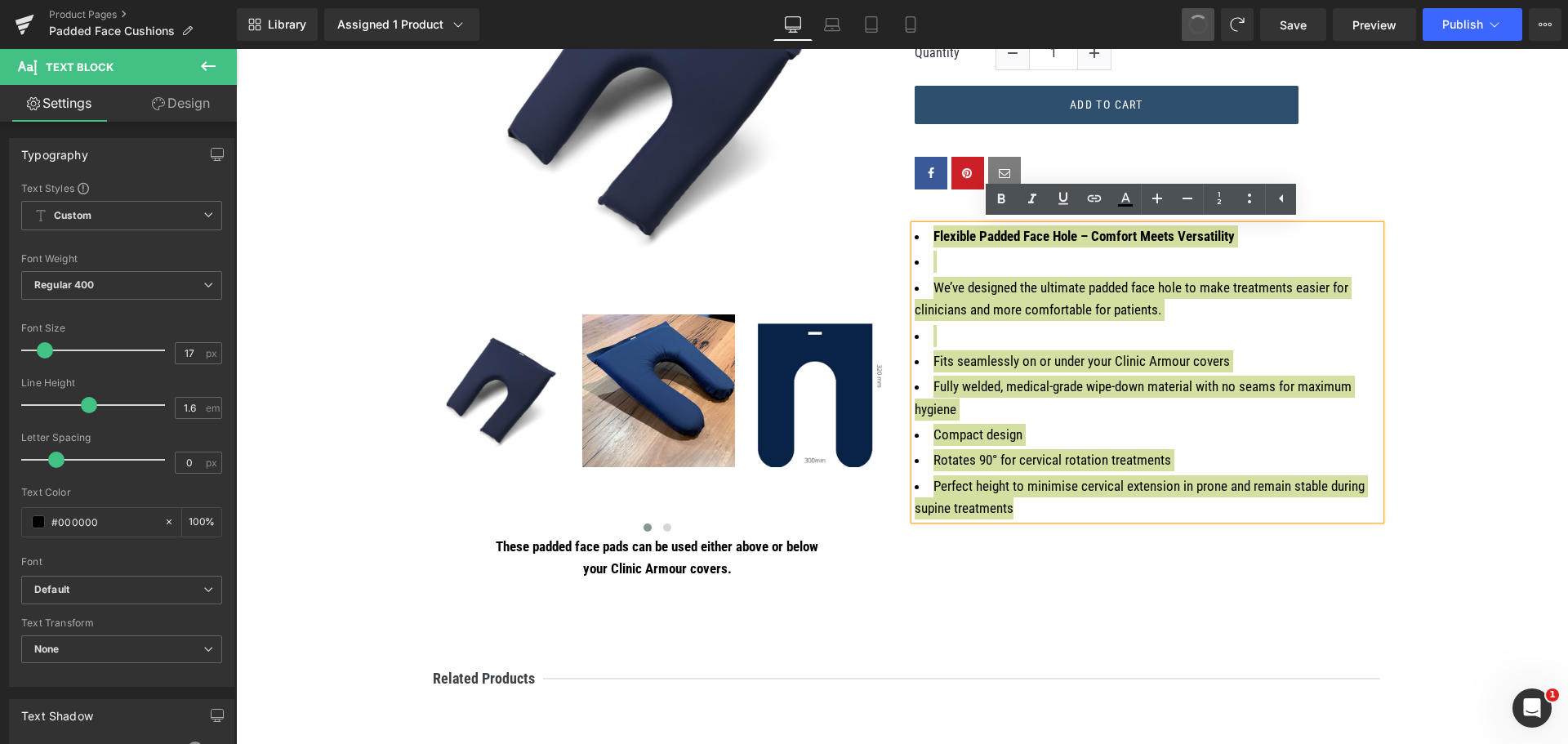
drag, startPoint x: 1192, startPoint y: 21, endPoint x: 975, endPoint y: 11, distance: 217.2
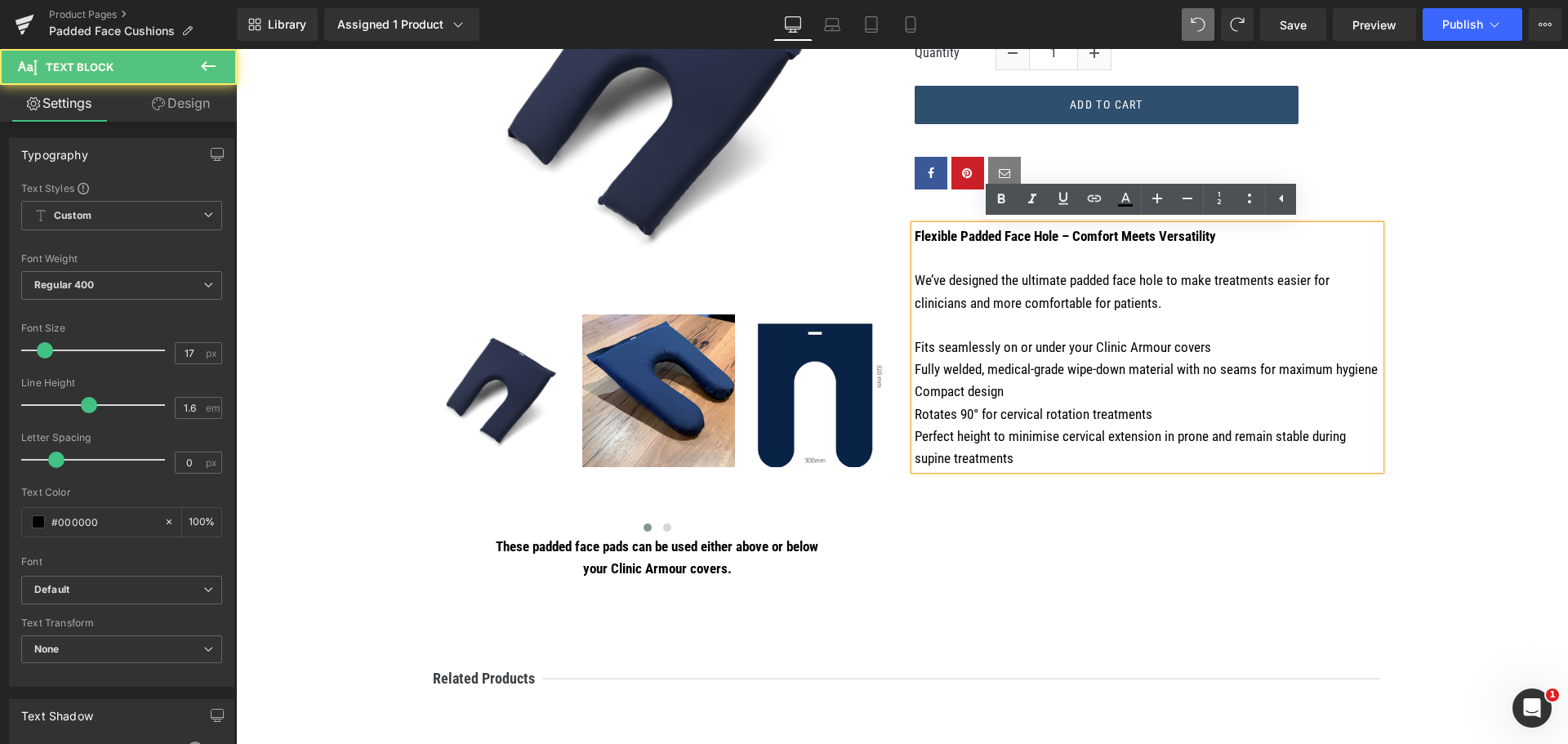
click at [1224, 275] on p "We’ve designed the ultimate padded face hole to make treatments easier for clin…" at bounding box center [1147, 291] width 465 height 44
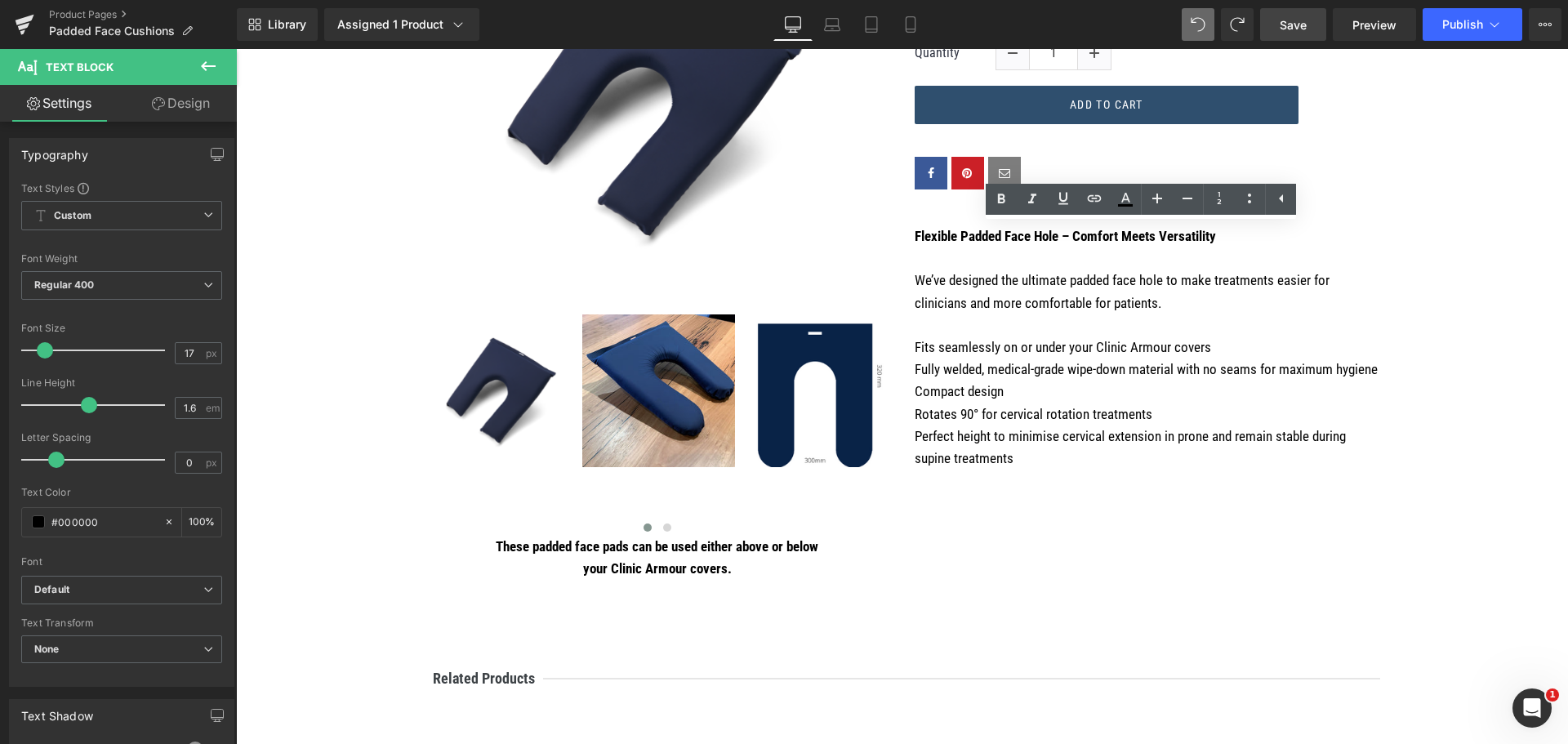
click at [1286, 27] on span "Save" at bounding box center [1293, 25] width 27 height 17
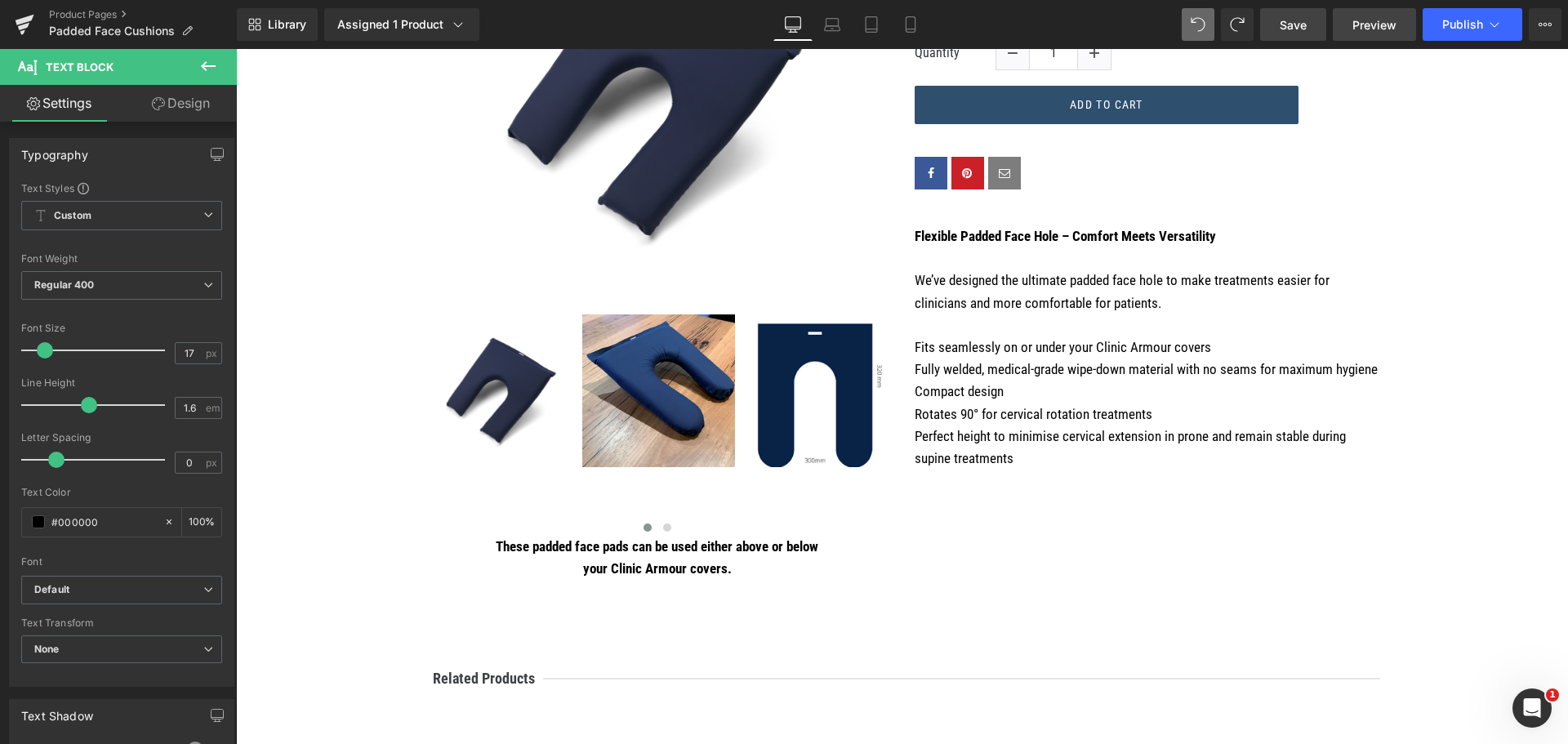
click at [1377, 17] on span "Preview" at bounding box center [1374, 25] width 44 height 17
click at [1438, 14] on button "Publish" at bounding box center [1472, 24] width 100 height 33
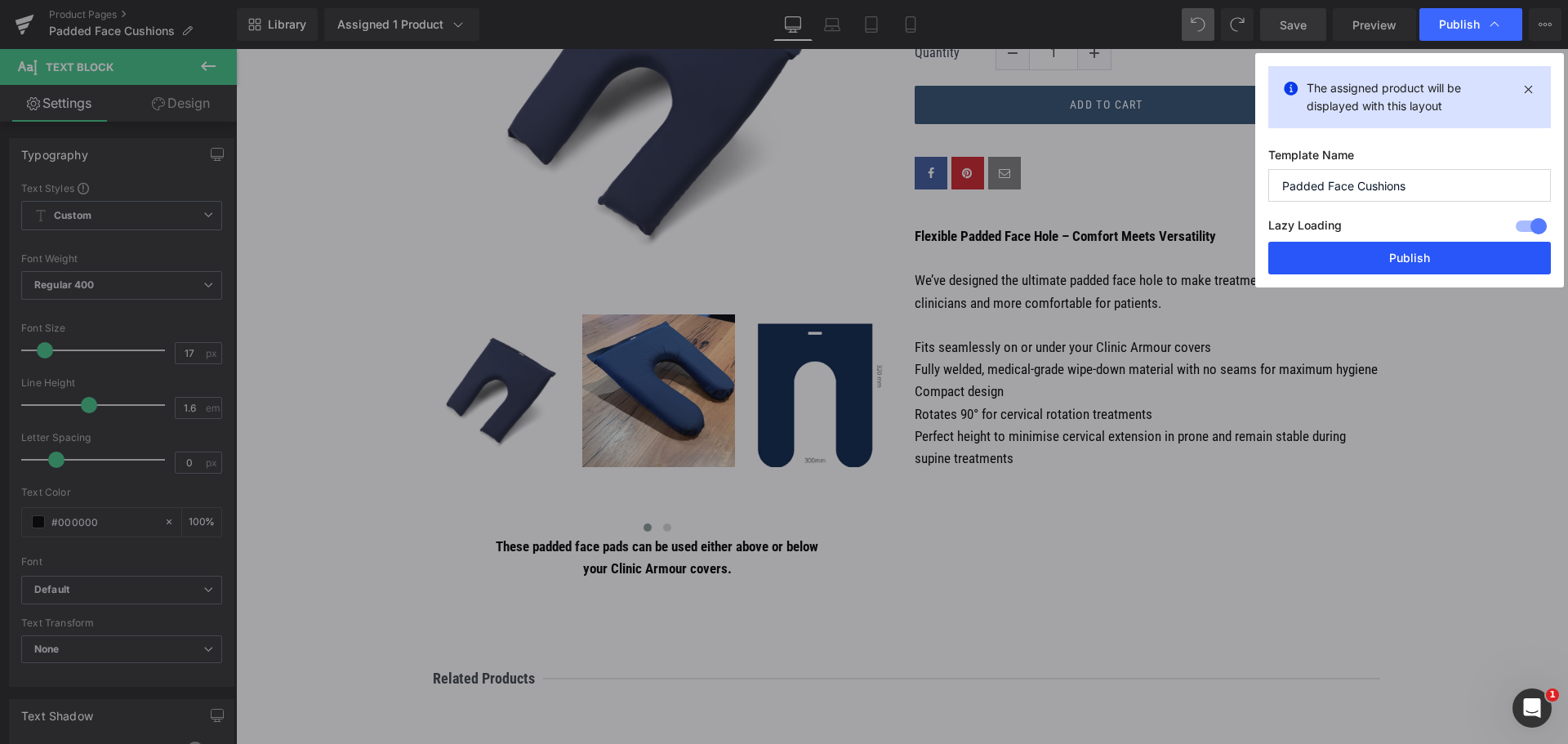
click at [1403, 262] on button "Publish" at bounding box center [1409, 258] width 282 height 33
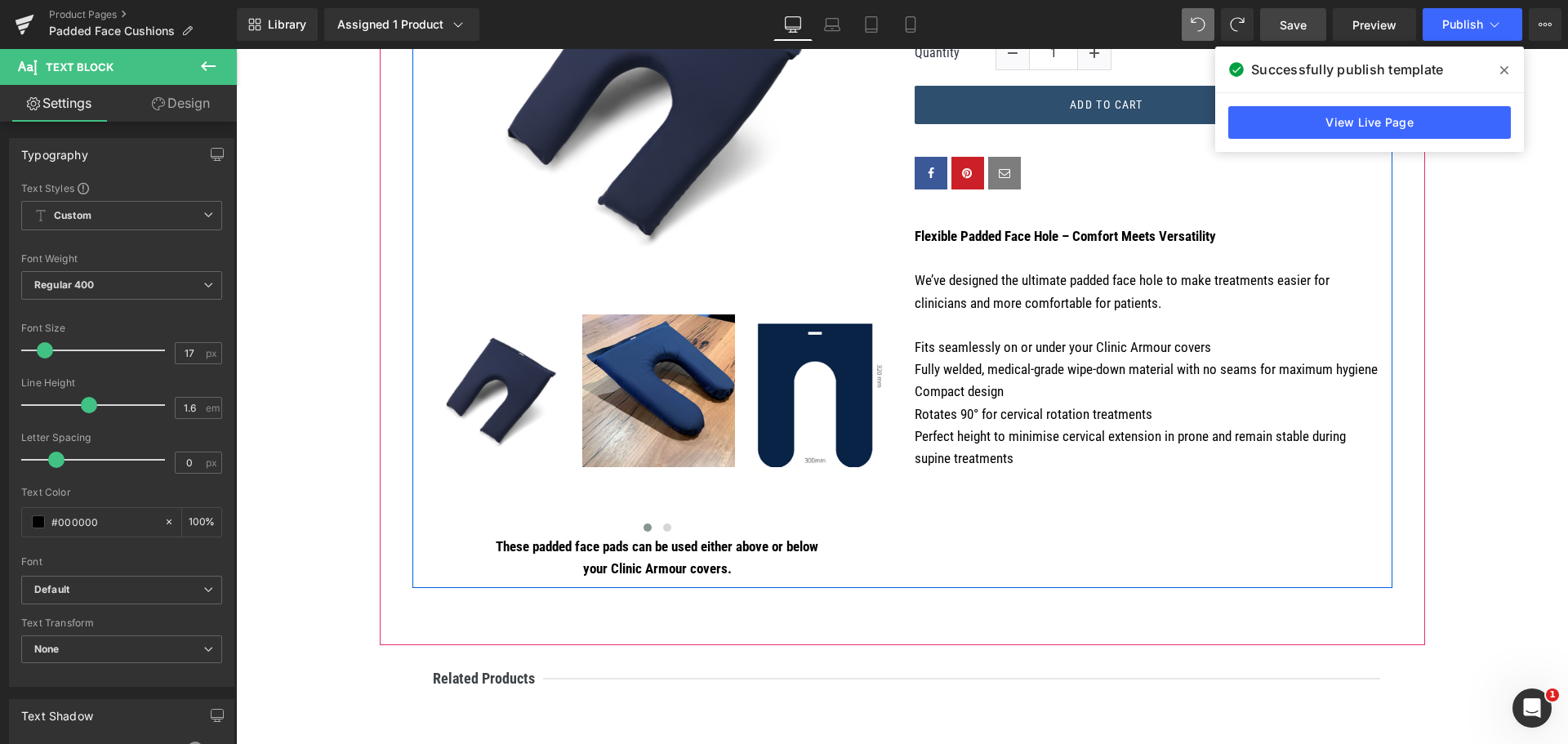
click at [1122, 528] on div "(P) Image ‹ › (P) Image List These padded face pads can be used either above or…" at bounding box center [902, 240] width 980 height 695
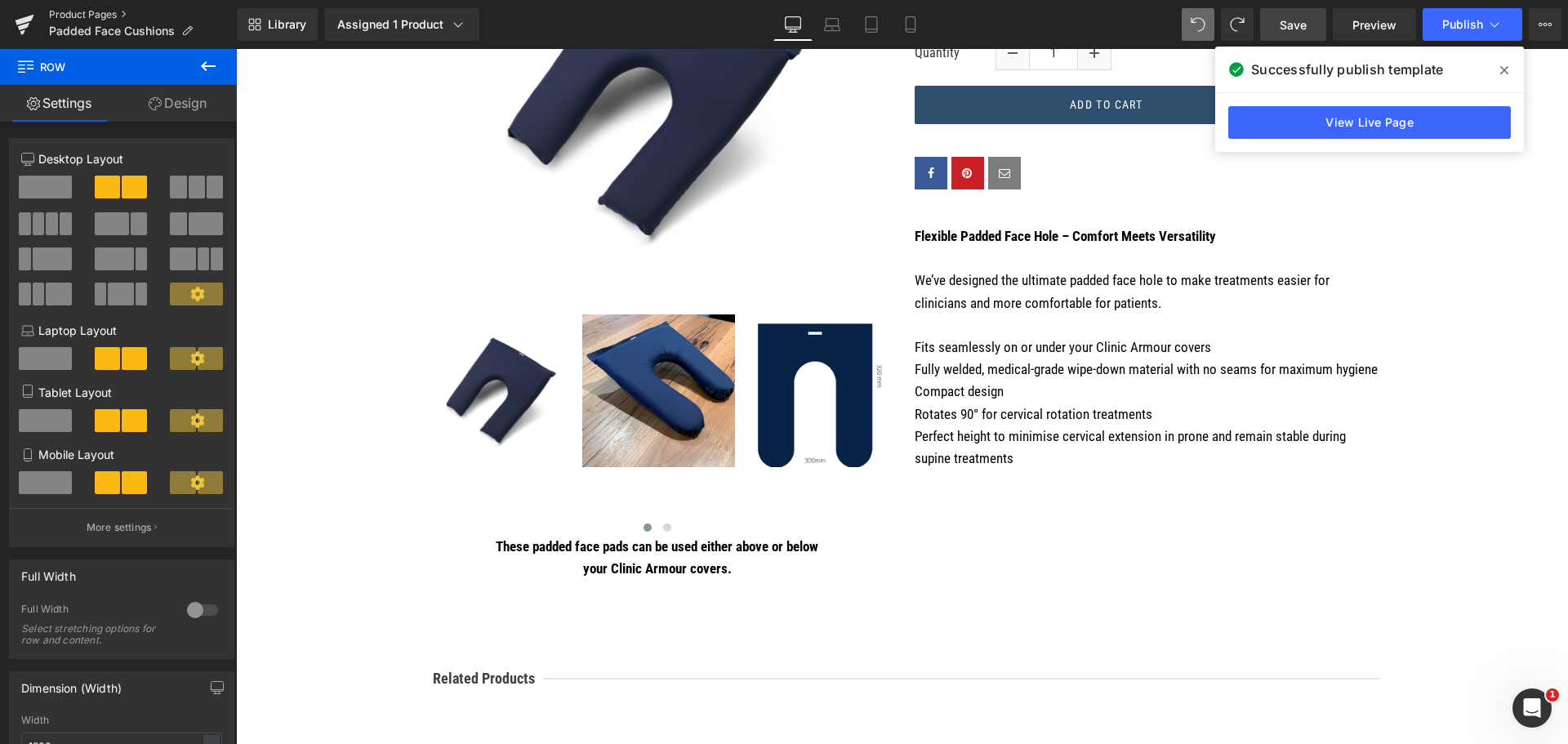
click at [107, 14] on link "Product Pages" at bounding box center [143, 14] width 188 height 13
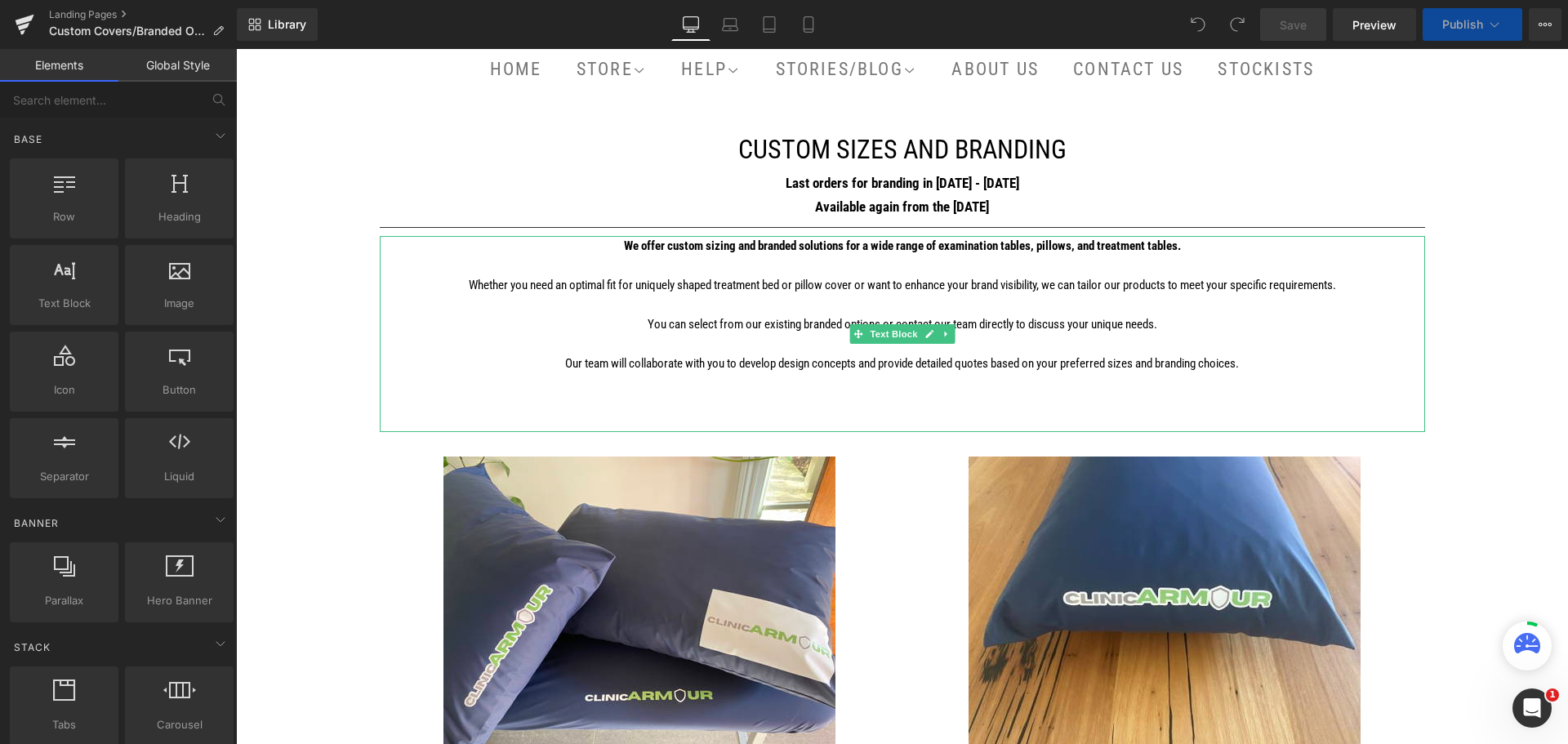
scroll to position [245, 0]
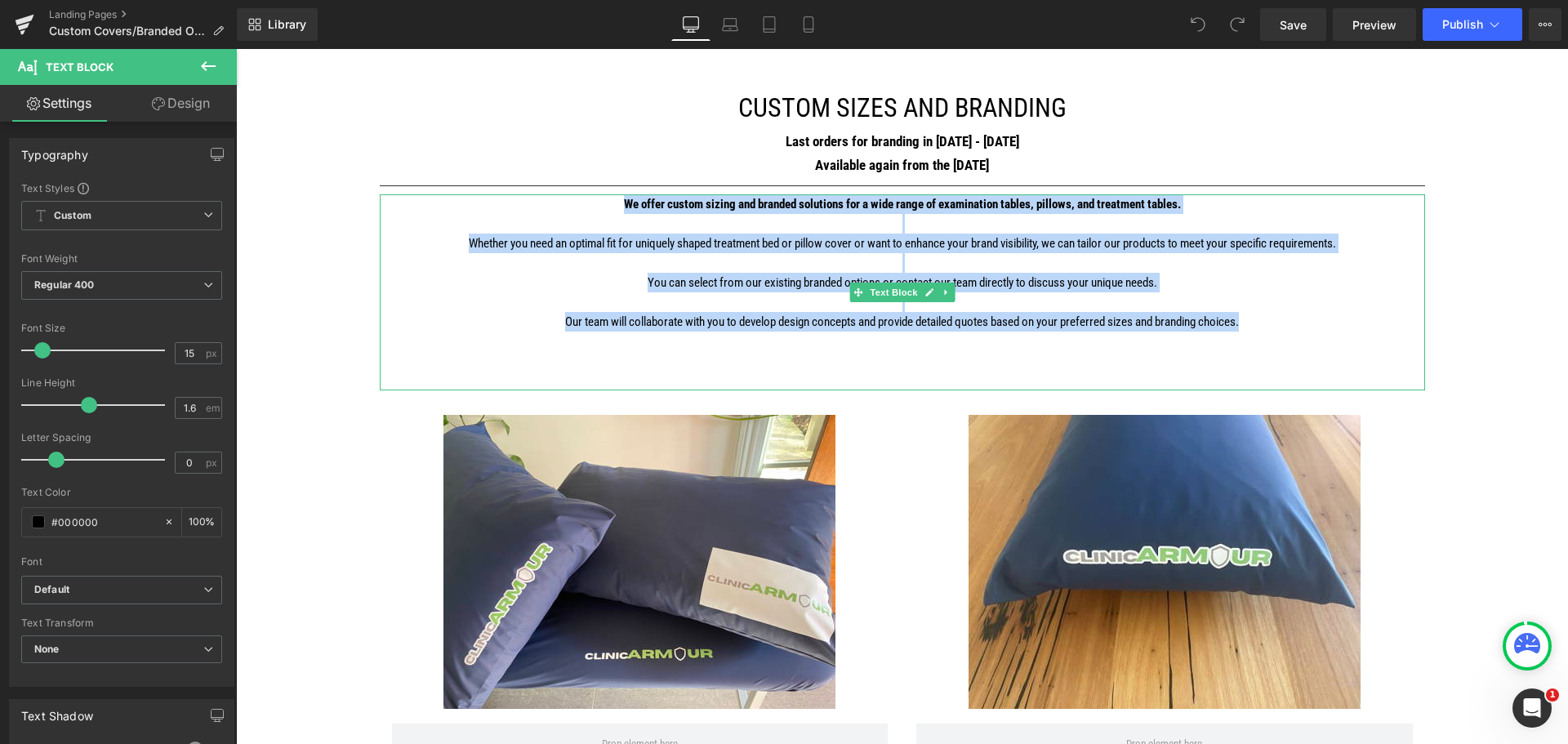
drag, startPoint x: 1246, startPoint y: 319, endPoint x: 613, endPoint y: 201, distance: 643.9
click at [613, 201] on div "We offer custom sizing and branded solutions for a wide range of examination ta…" at bounding box center [902, 292] width 1046 height 196
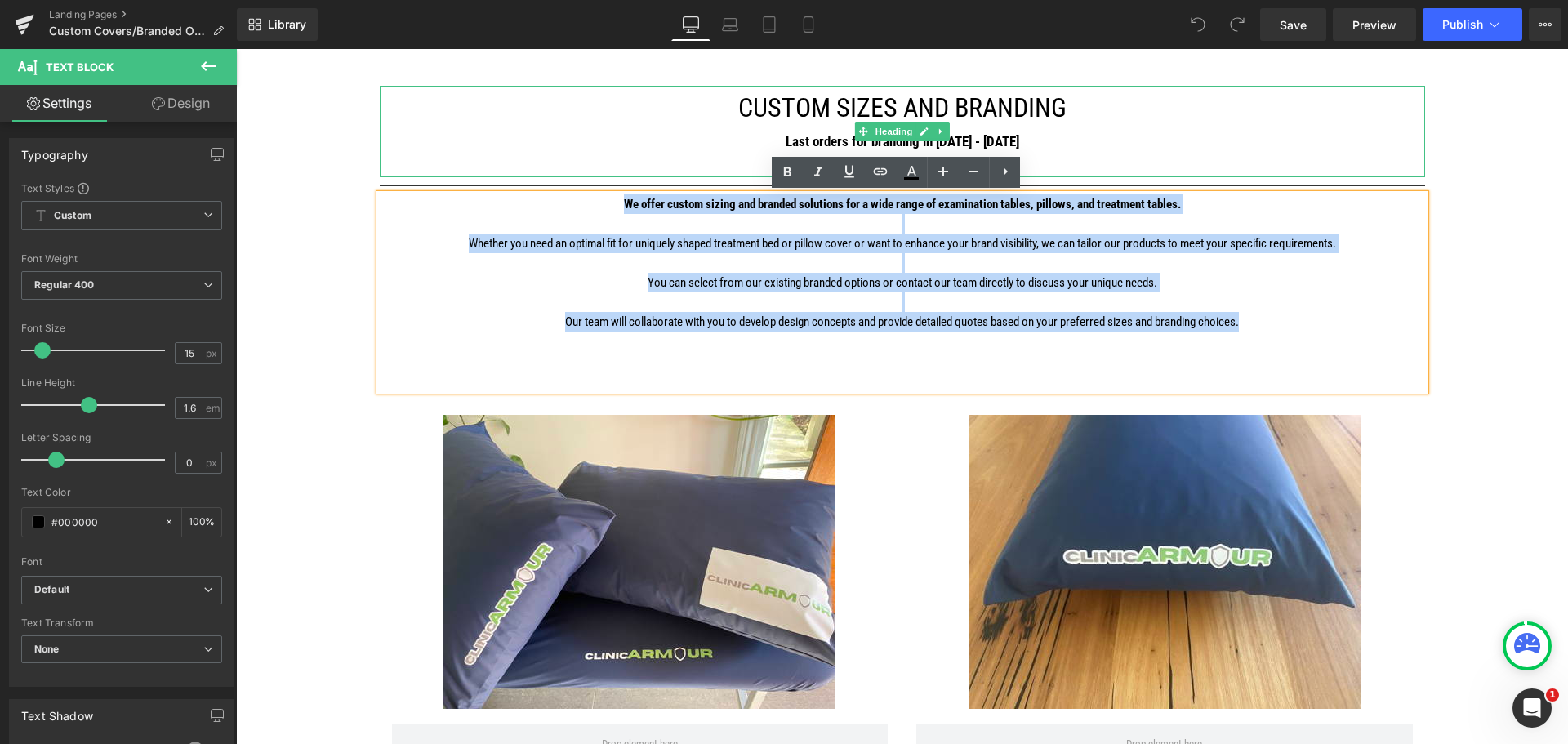
click at [1148, 159] on div "Available again from the [DATE]" at bounding box center [902, 165] width 1046 height 23
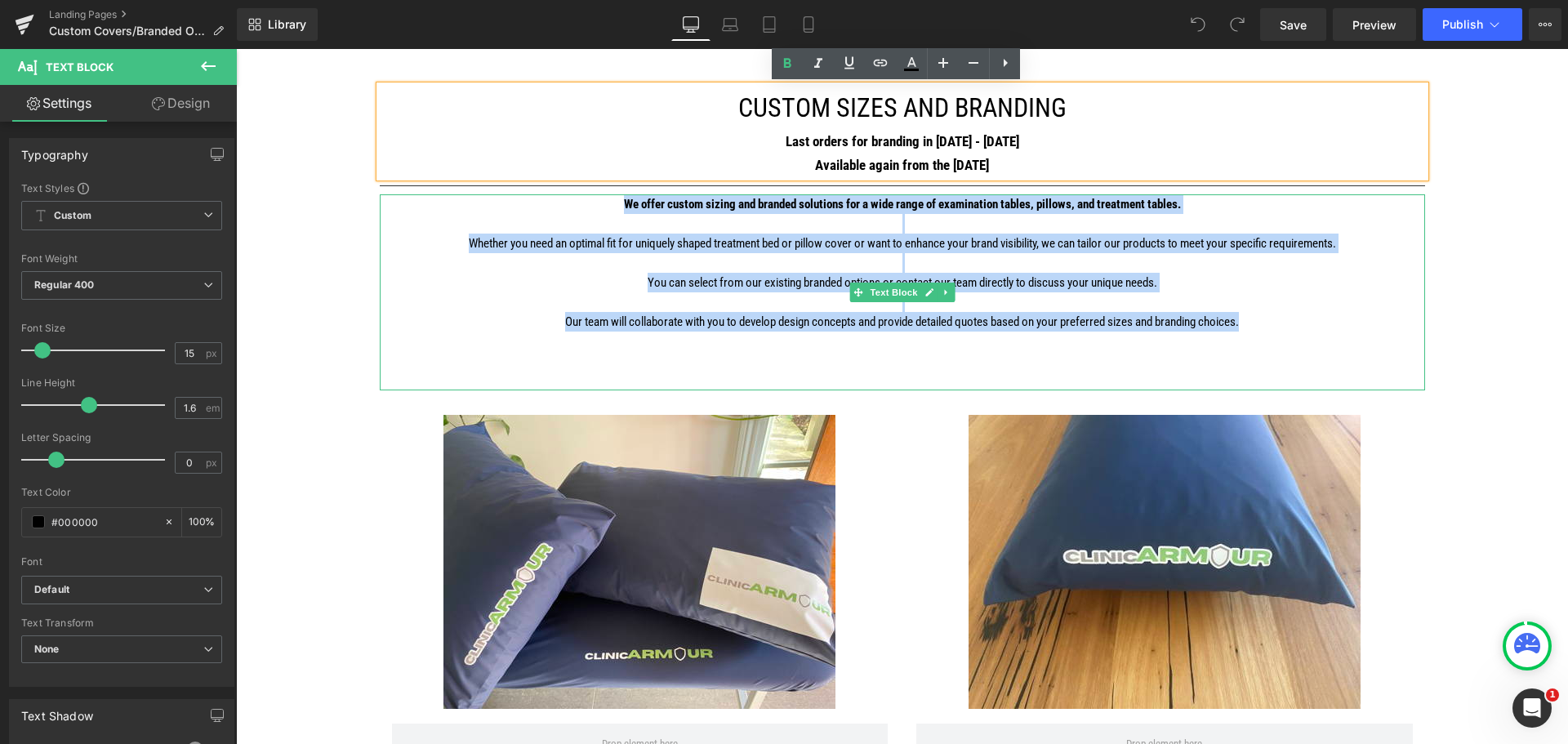
drag, startPoint x: 1057, startPoint y: 314, endPoint x: 602, endPoint y: 205, distance: 467.9
click at [602, 205] on div "We offer custom sizing and branded solutions for a wide range of examination ta…" at bounding box center [902, 292] width 1046 height 196
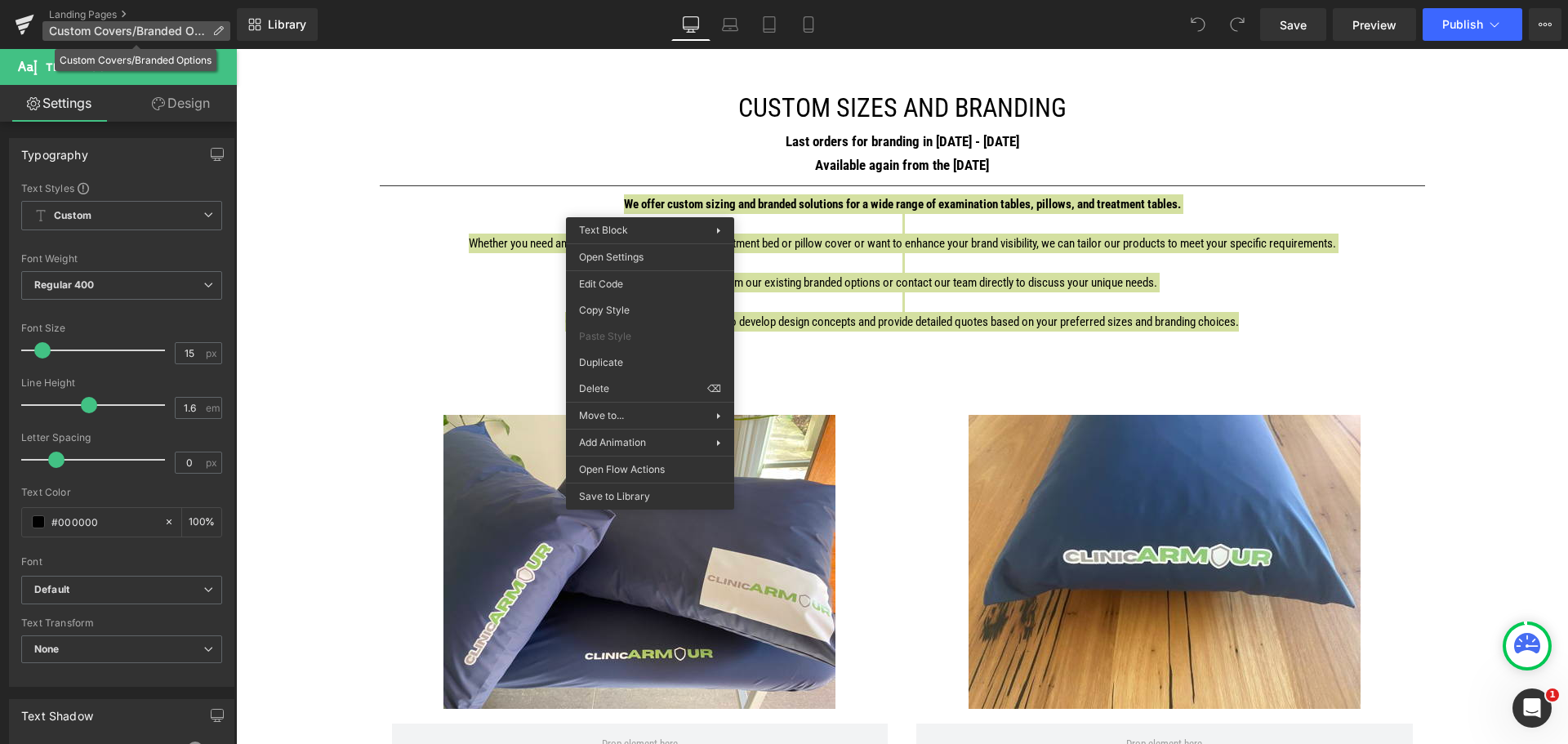
click at [68, 30] on span "Custom Covers/Branded Options" at bounding box center [127, 30] width 157 height 13
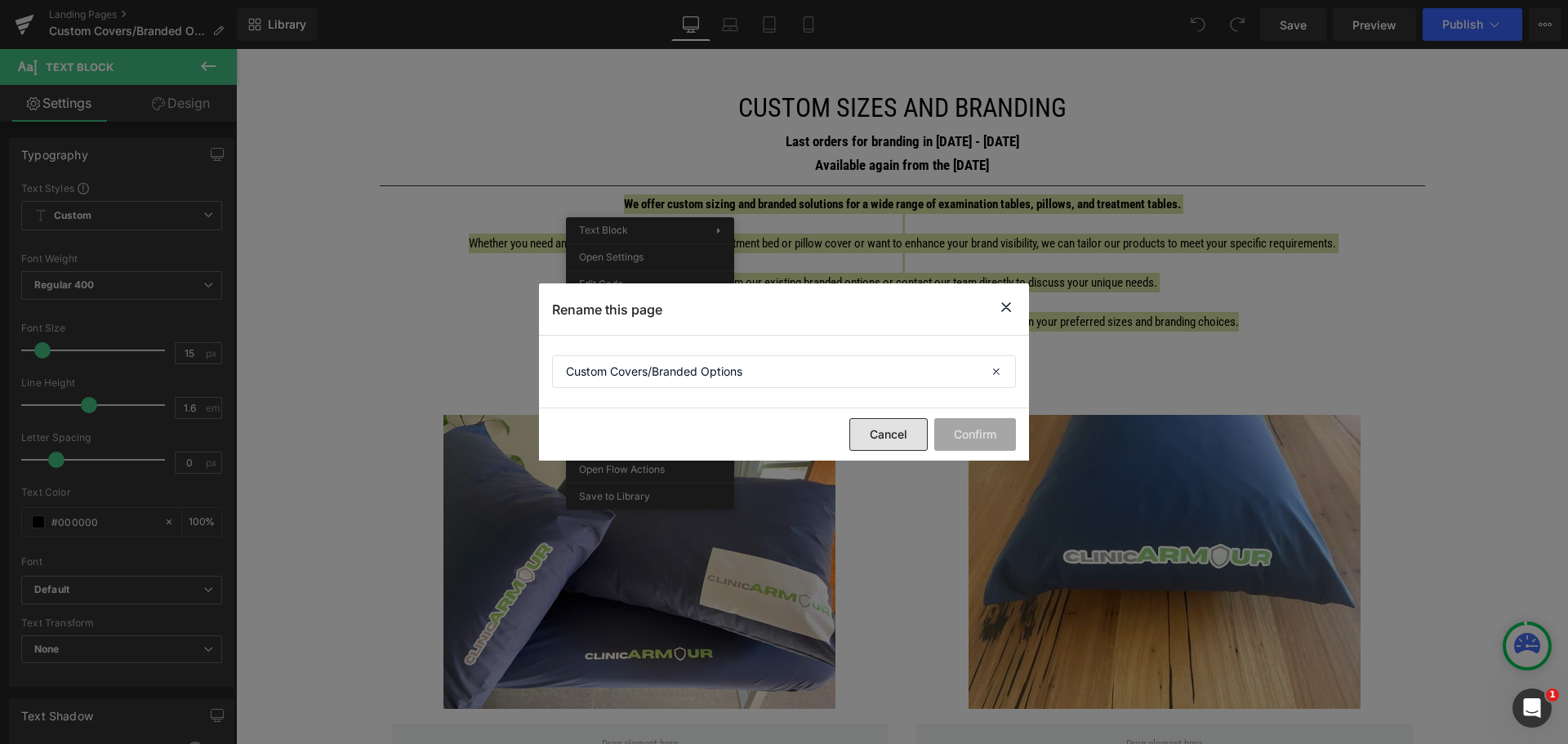
click at [909, 431] on button "Cancel" at bounding box center [888, 435] width 78 height 33
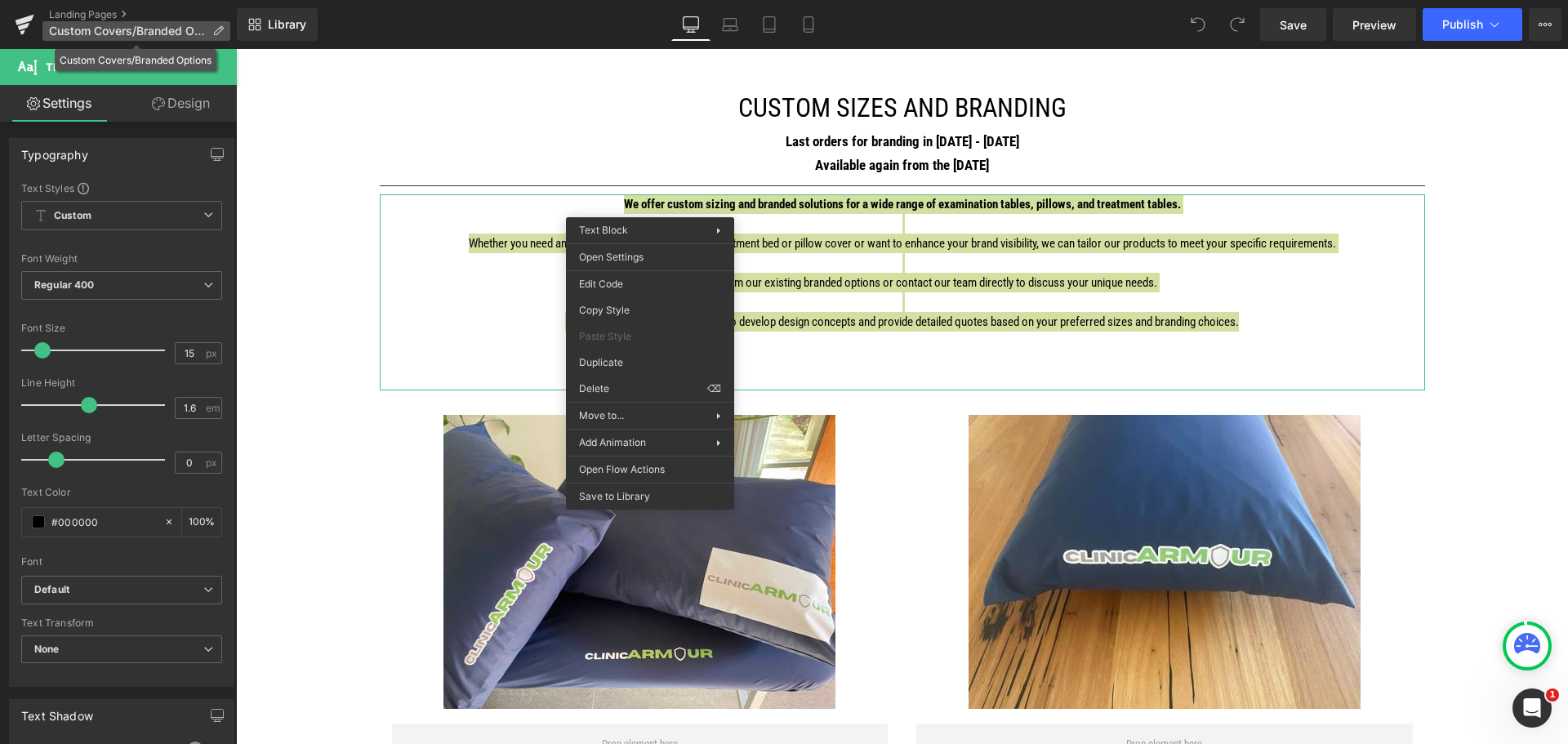
click at [75, 27] on span "Custom Covers/Branded Options" at bounding box center [127, 30] width 157 height 13
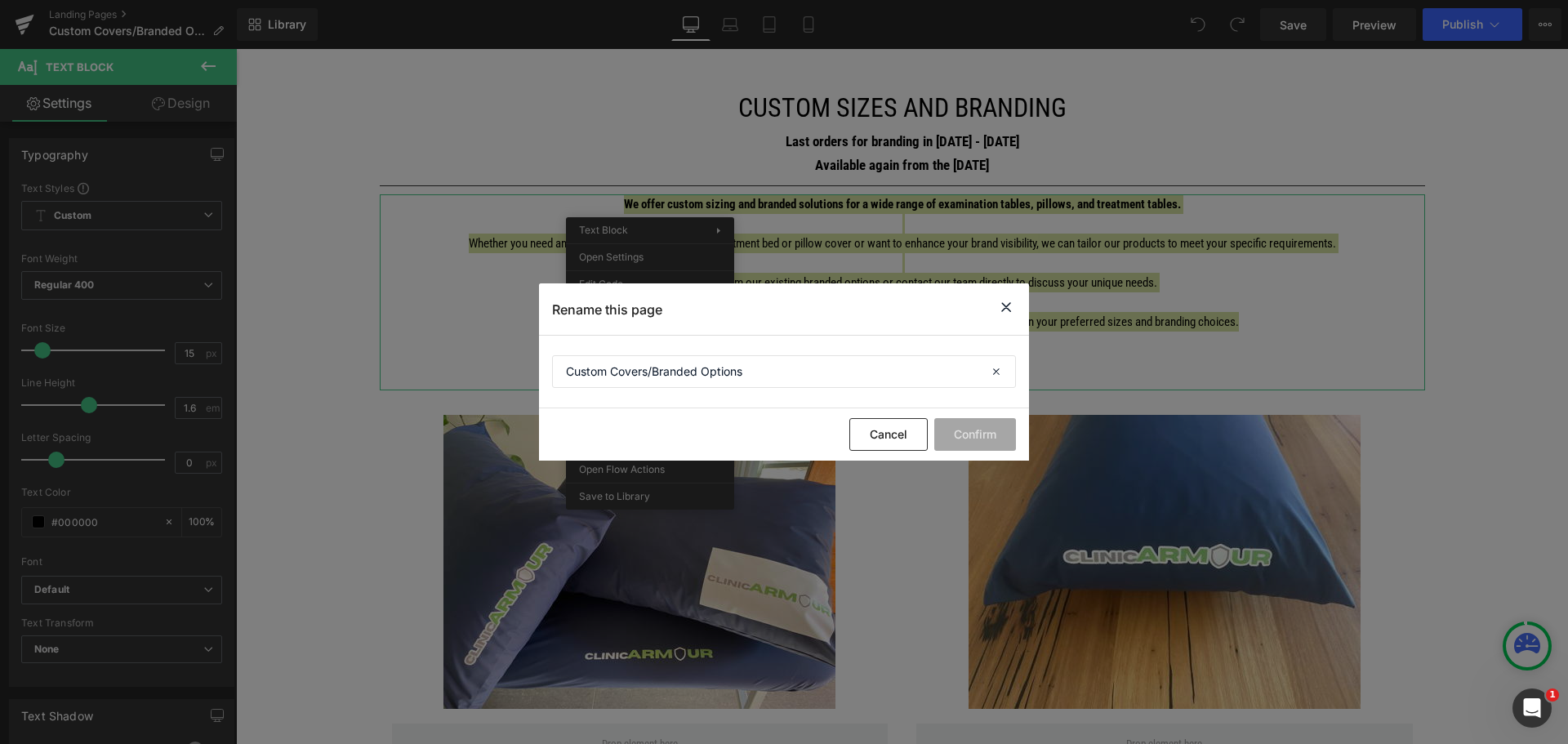
drag, startPoint x: 1011, startPoint y: 301, endPoint x: 775, endPoint y: 252, distance: 241.0
click at [1011, 301] on icon at bounding box center [1006, 307] width 20 height 21
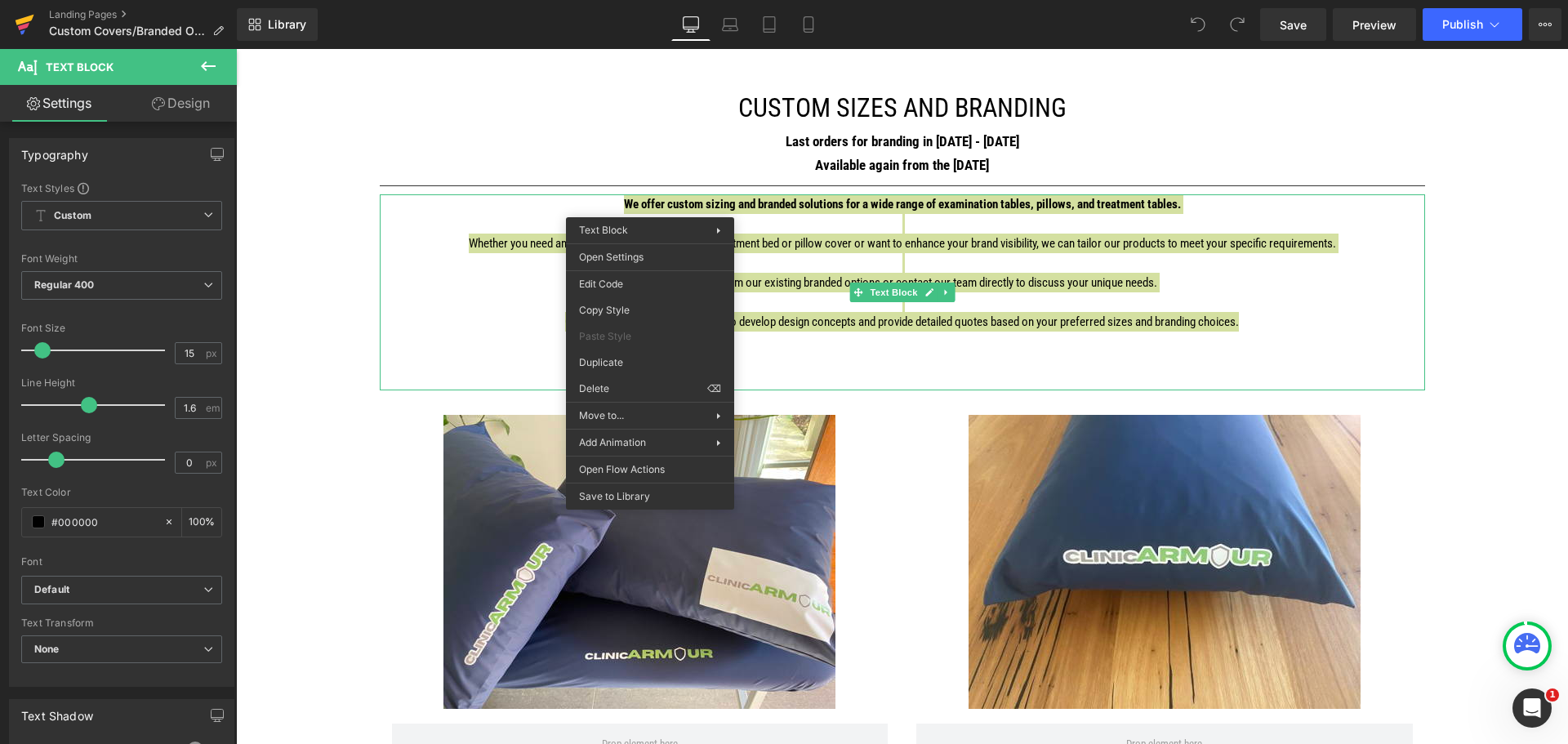
click at [49, 16] on link at bounding box center [24, 24] width 49 height 49
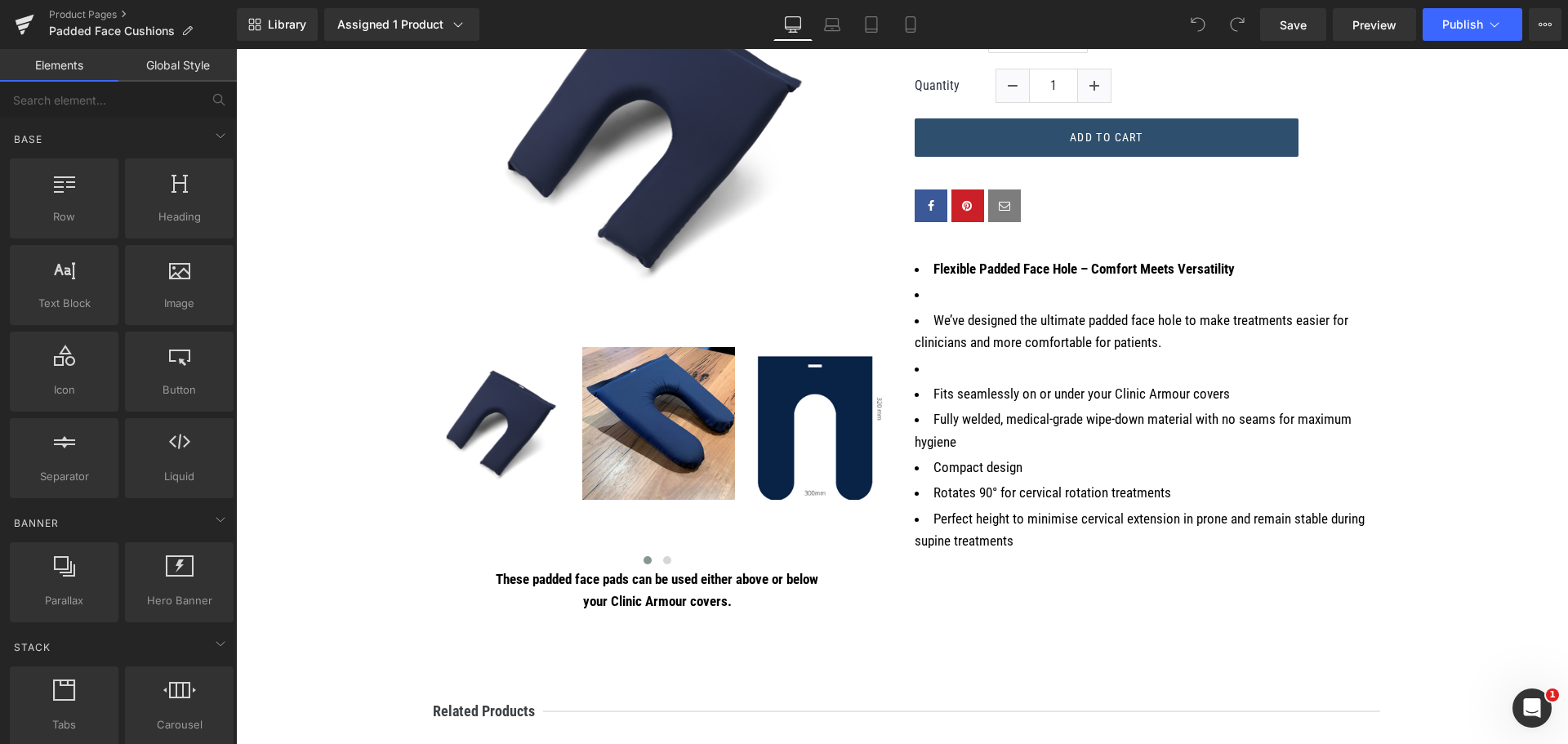
click at [1046, 546] on li "Perfect height to minimise cervical extension in prone and remain stable during…" at bounding box center [1147, 529] width 465 height 44
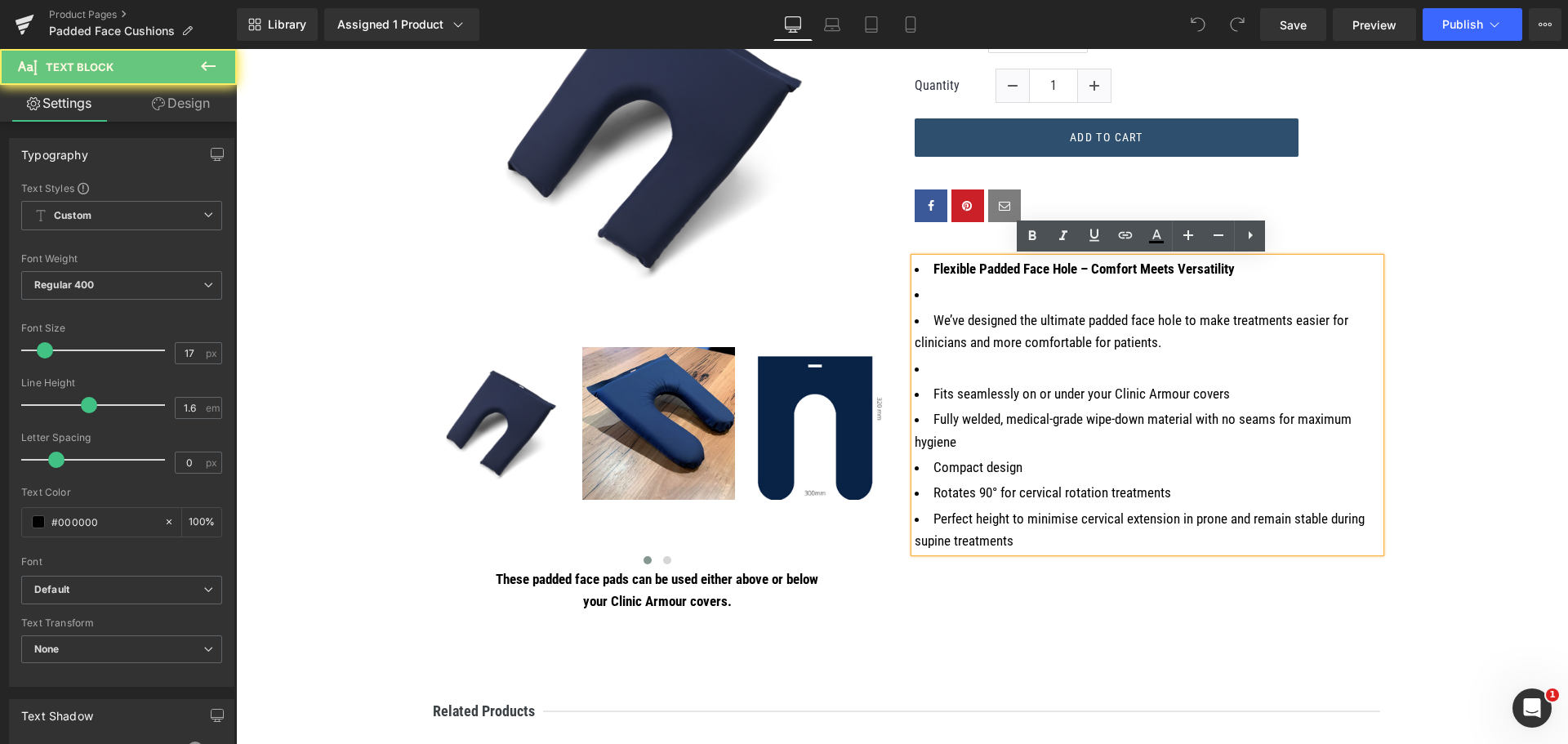
click at [1020, 544] on li "Perfect height to minimise cervical extension in prone and remain stable during…" at bounding box center [1147, 529] width 465 height 44
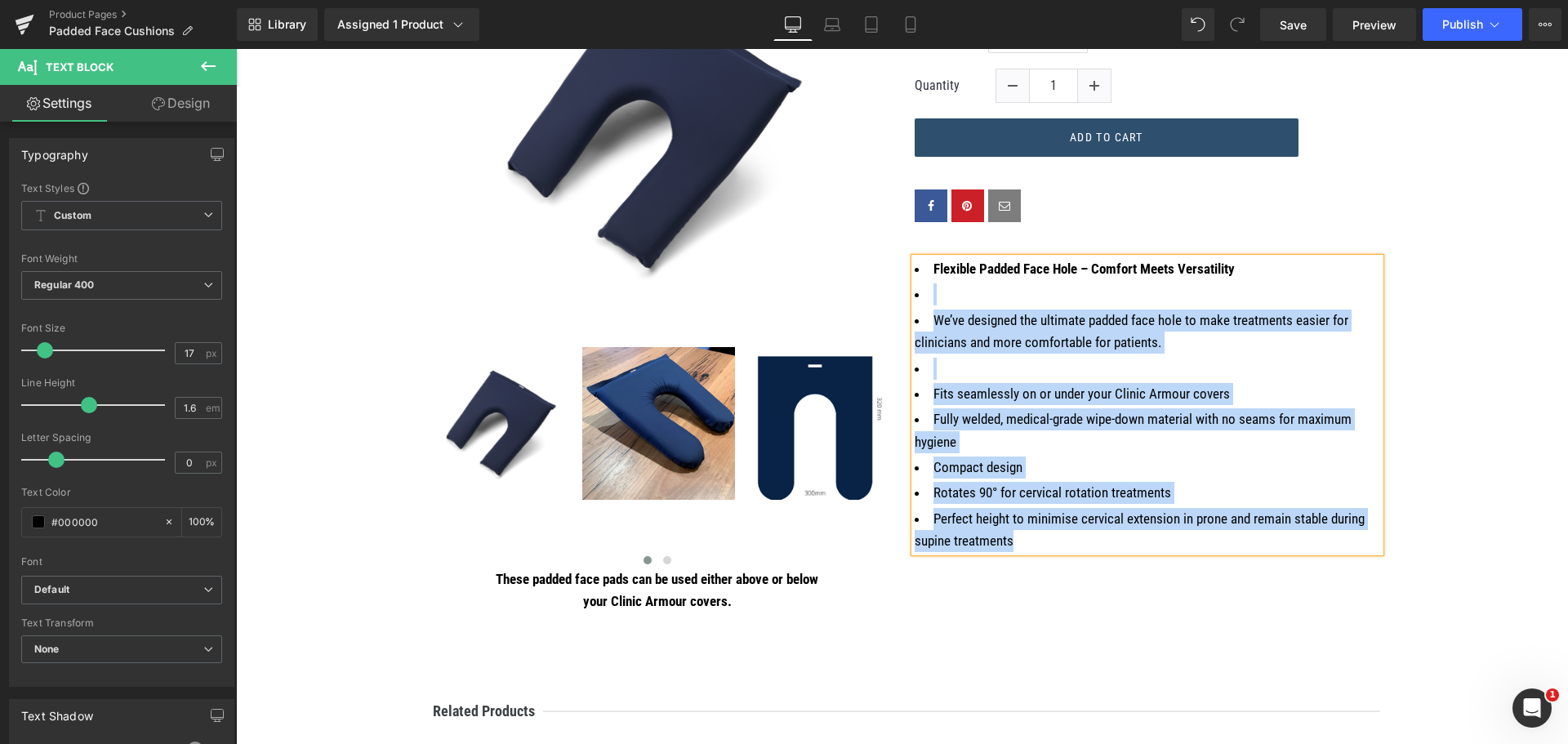
drag, startPoint x: 1024, startPoint y: 540, endPoint x: 918, endPoint y: 281, distance: 279.9
click at [918, 281] on ul "Flexible Padded Face Hole – Comfort Meets Versatility We’ve designed the ultima…" at bounding box center [1147, 404] width 465 height 294
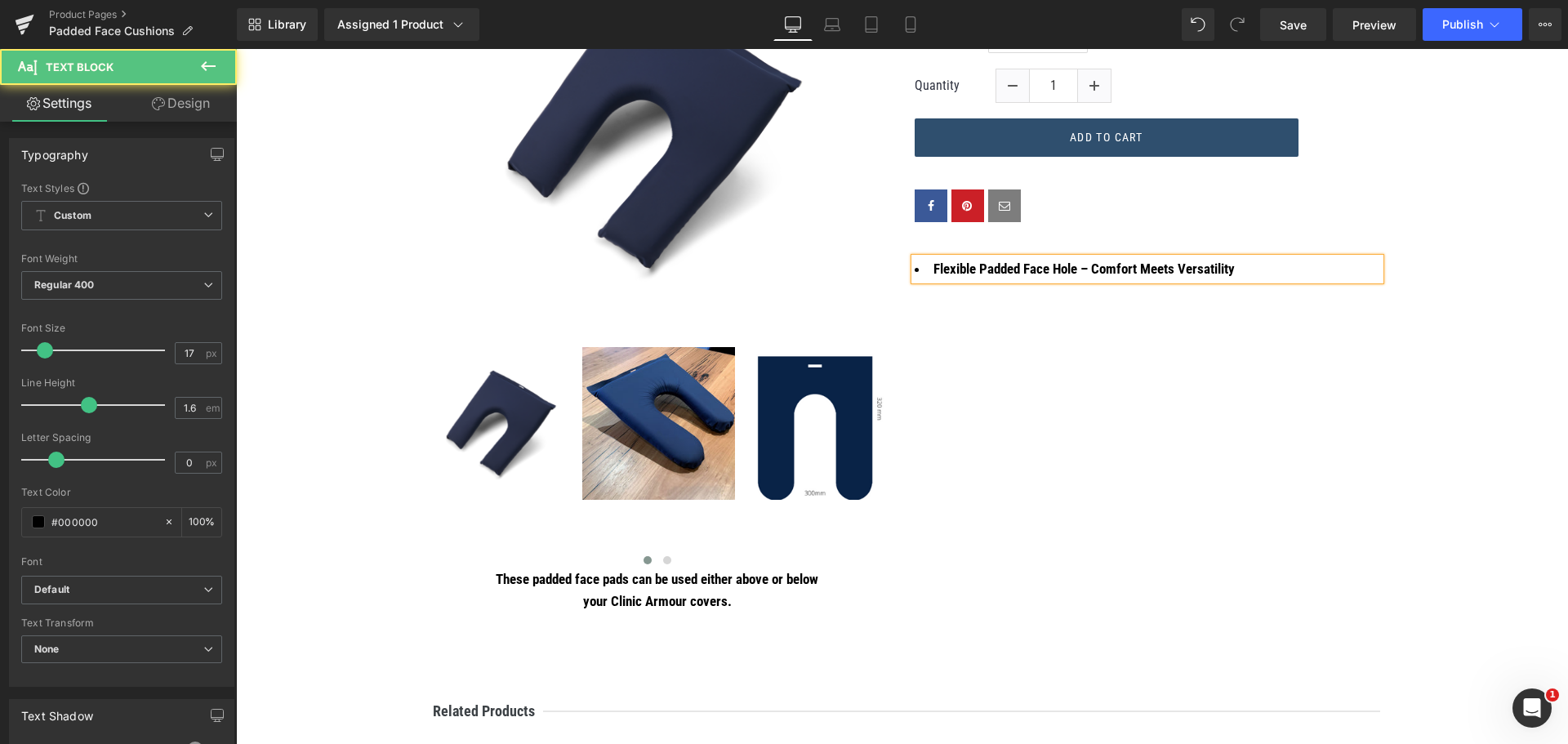
click at [1008, 267] on strong "Flexible Padded Face Hole – Comfort Meets Versatility" at bounding box center [1084, 268] width 301 height 16
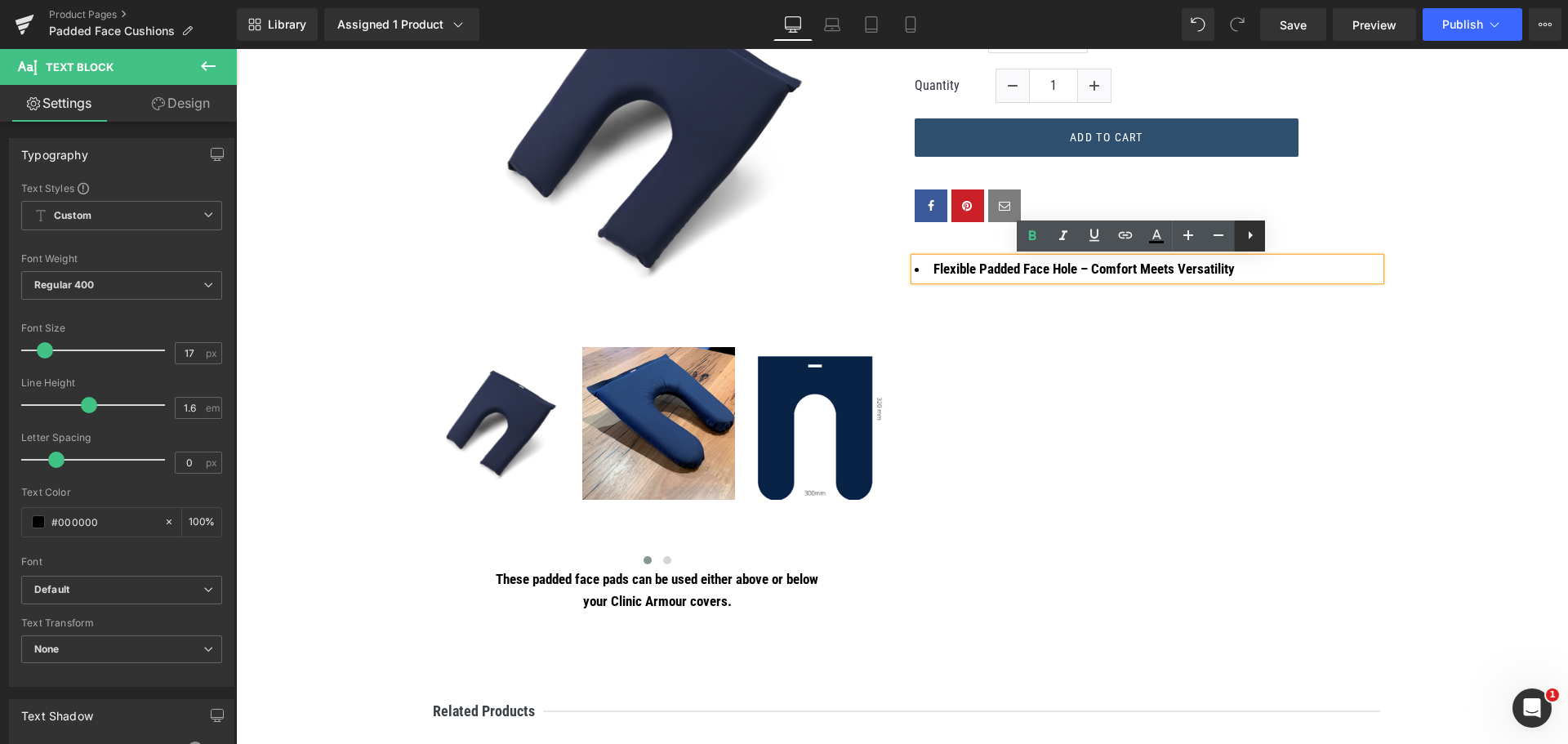
click at [1245, 235] on icon at bounding box center [1250, 235] width 20 height 20
click at [1243, 235] on icon at bounding box center [1249, 235] width 20 height 20
click at [1228, 269] on div "Flexible Padded Face Hole – Comfort Meets Versatility" at bounding box center [1147, 268] width 465 height 22
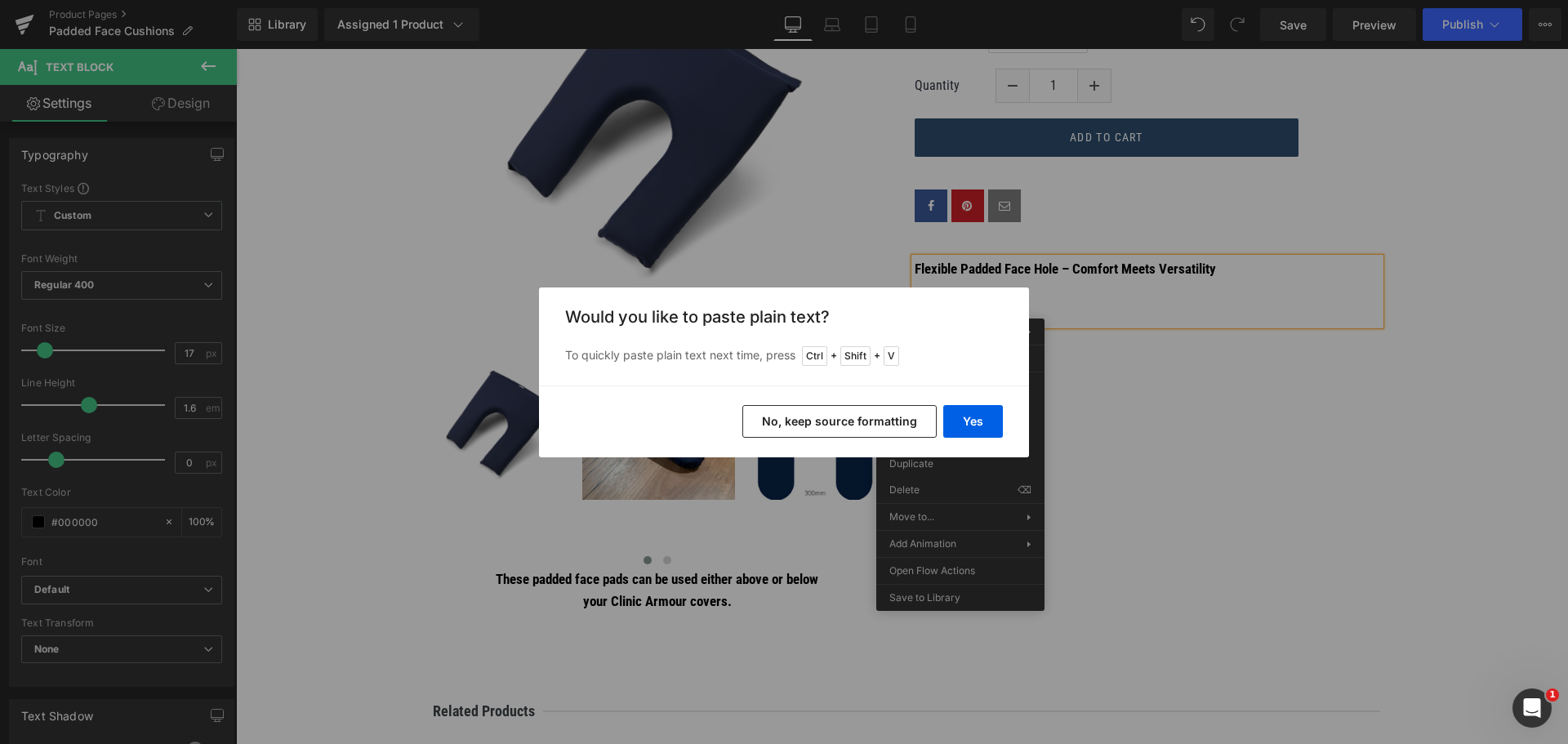
click at [867, 417] on button "No, keep source formatting" at bounding box center [839, 422] width 194 height 33
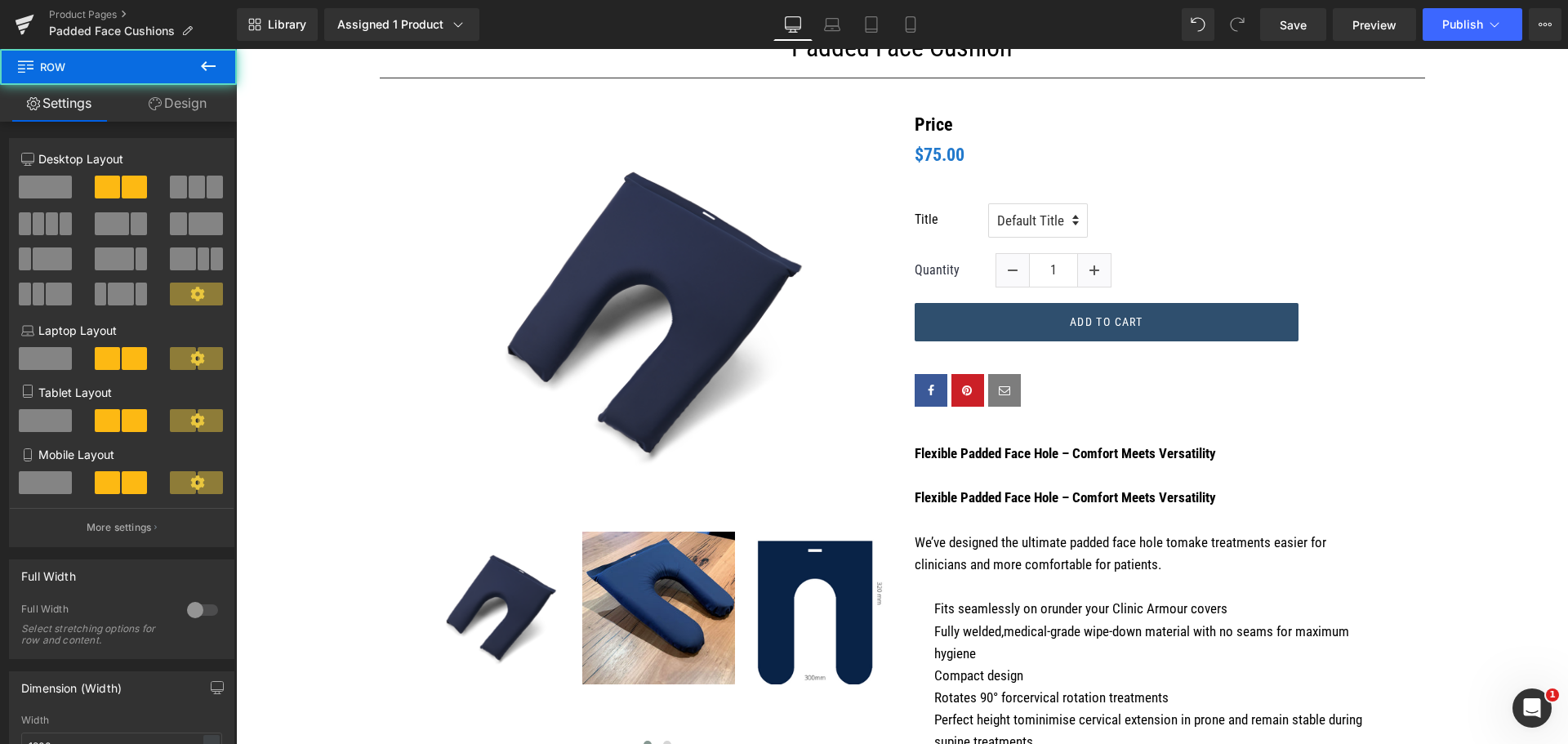
scroll to position [301, 0]
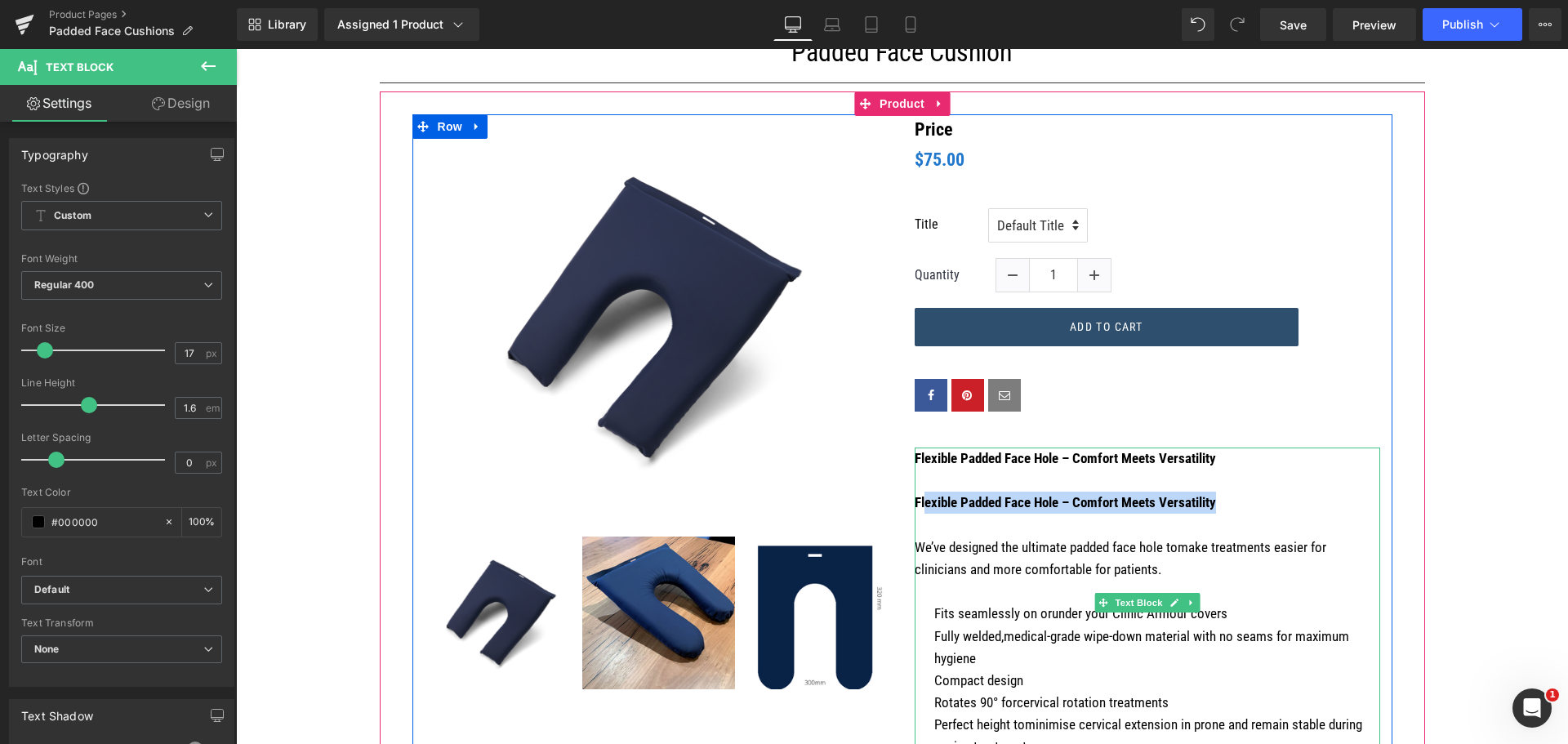
drag, startPoint x: 1223, startPoint y: 499, endPoint x: 928, endPoint y: 504, distance: 295.0
click at [918, 495] on p "Flexible Padded Face Hole – Comfort Meets Versatility" at bounding box center [1147, 501] width 465 height 22
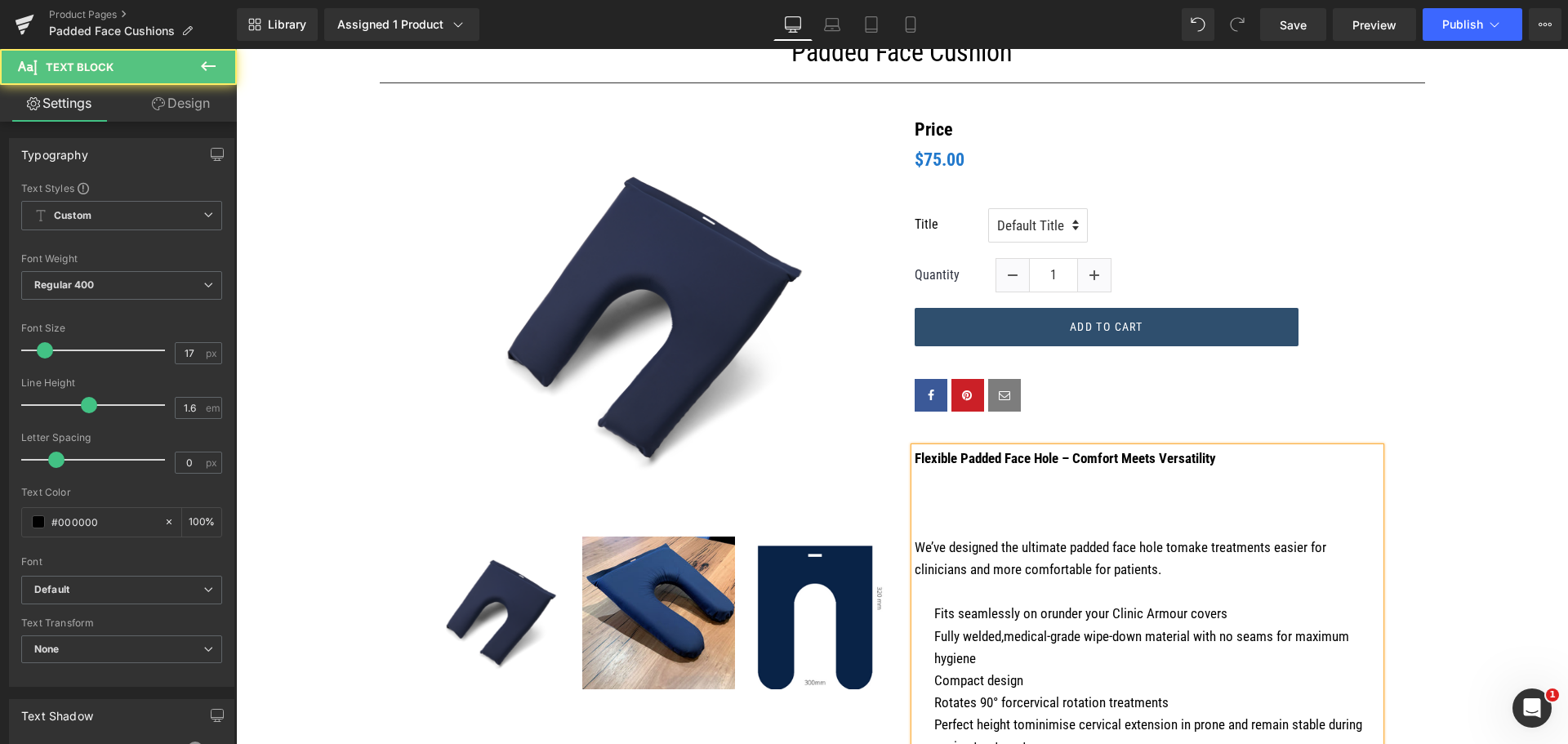
click at [1065, 524] on p at bounding box center [1147, 525] width 465 height 22
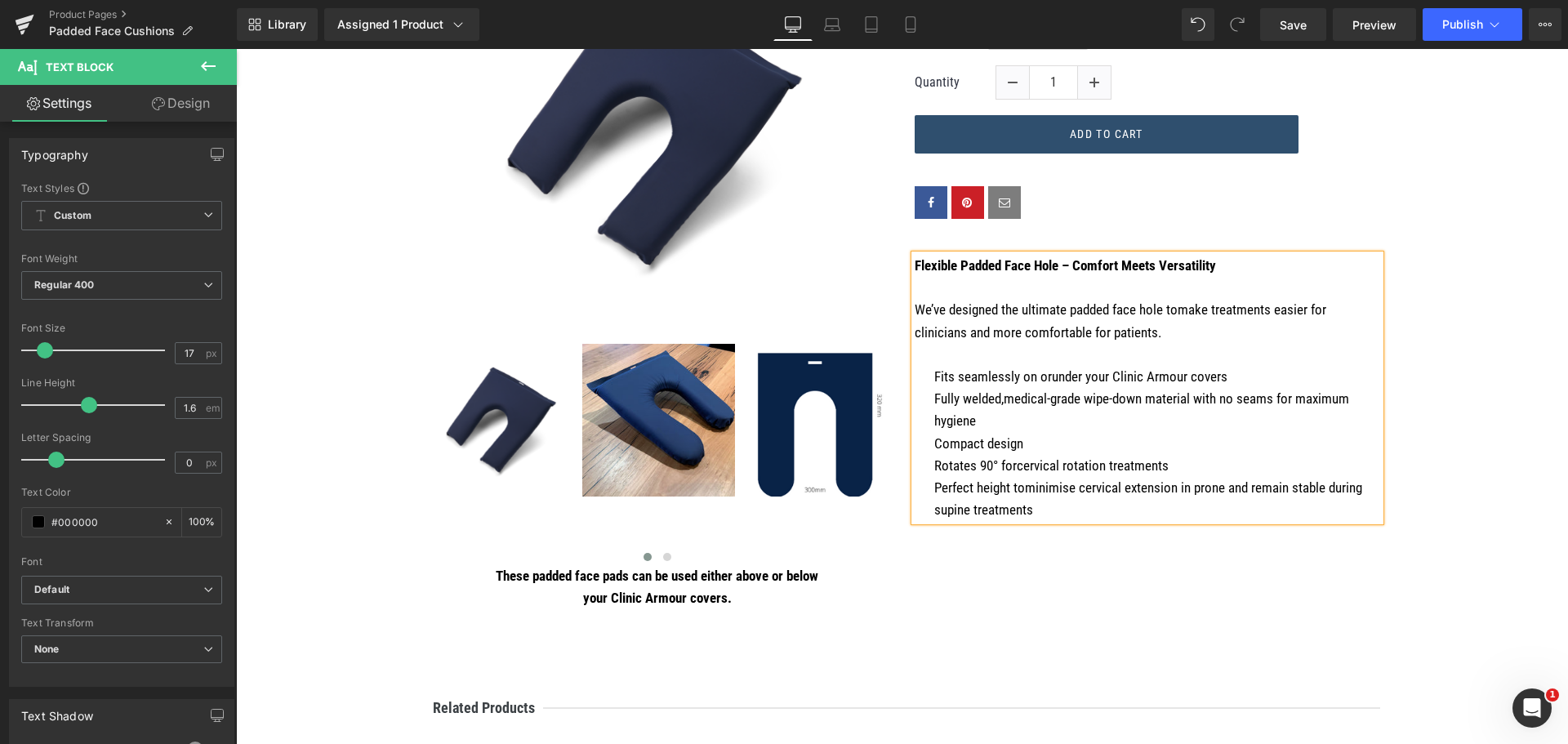
scroll to position [546, 0]
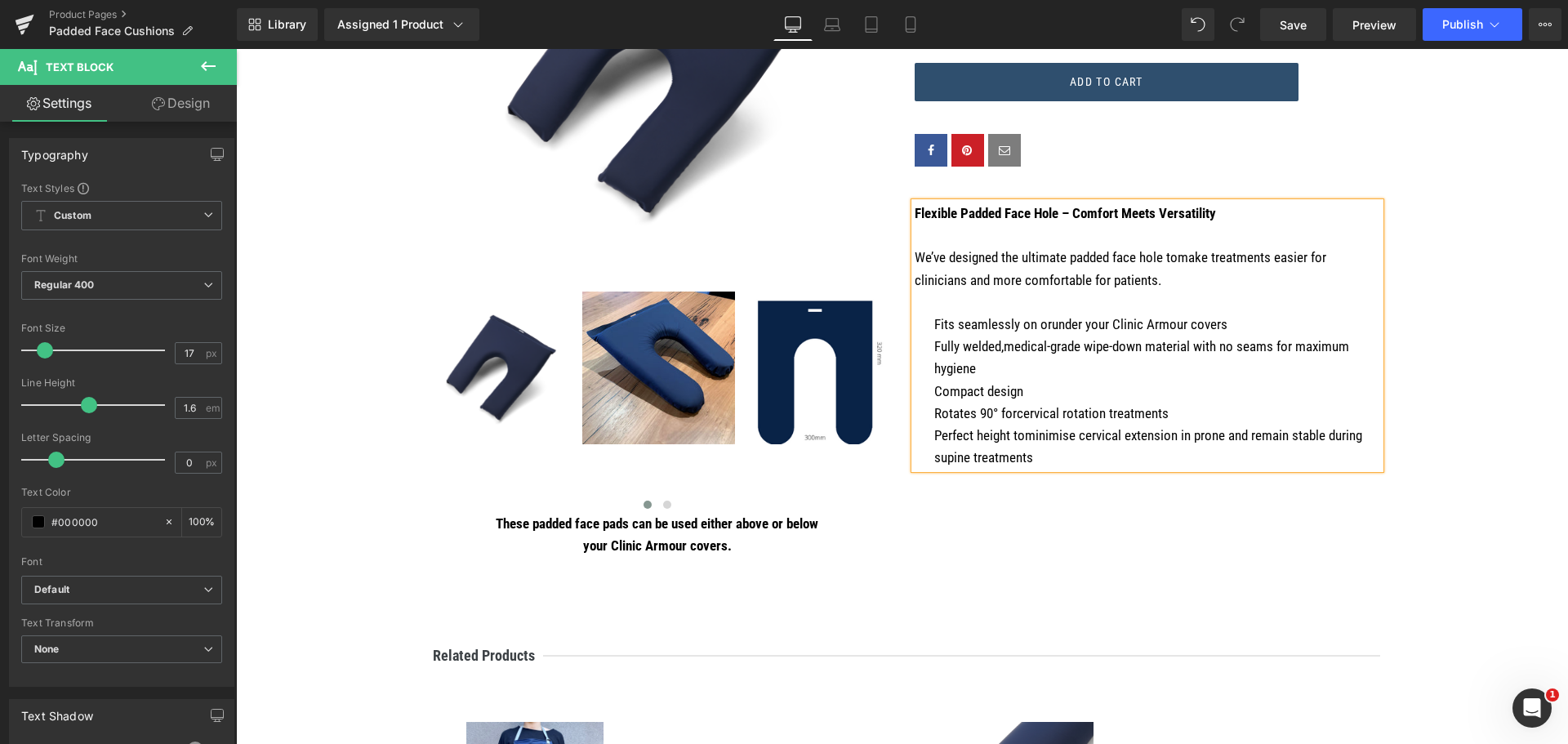
click at [1110, 346] on p "Fully welded,medical-grade wipe-down material with no seams for maximum hygiene" at bounding box center [1157, 357] width 446 height 44
click at [1049, 459] on p "Perfect height tominimise cervical extension in prone and remain stable during …" at bounding box center [1157, 446] width 446 height 44
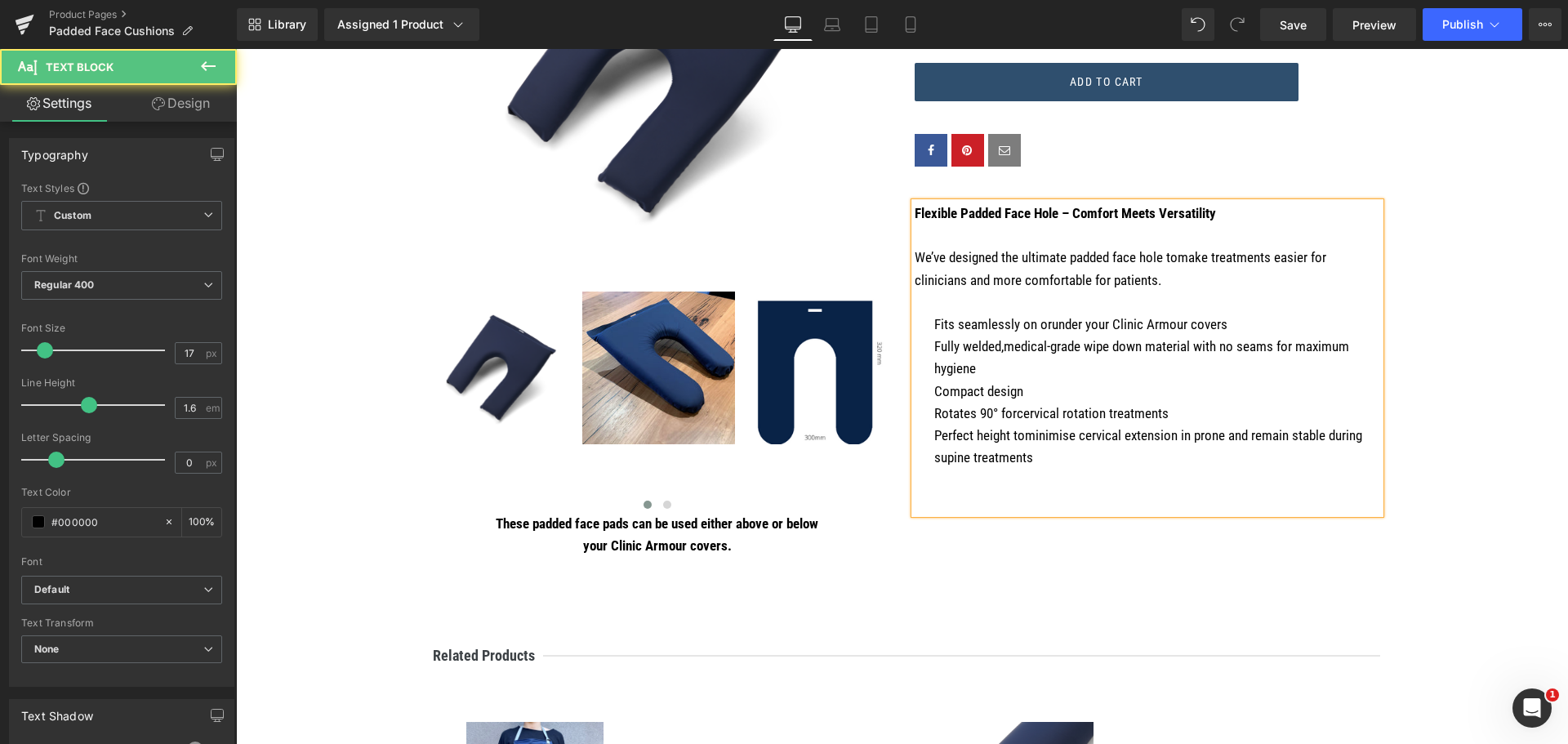
click at [1082, 482] on p at bounding box center [1157, 479] width 446 height 22
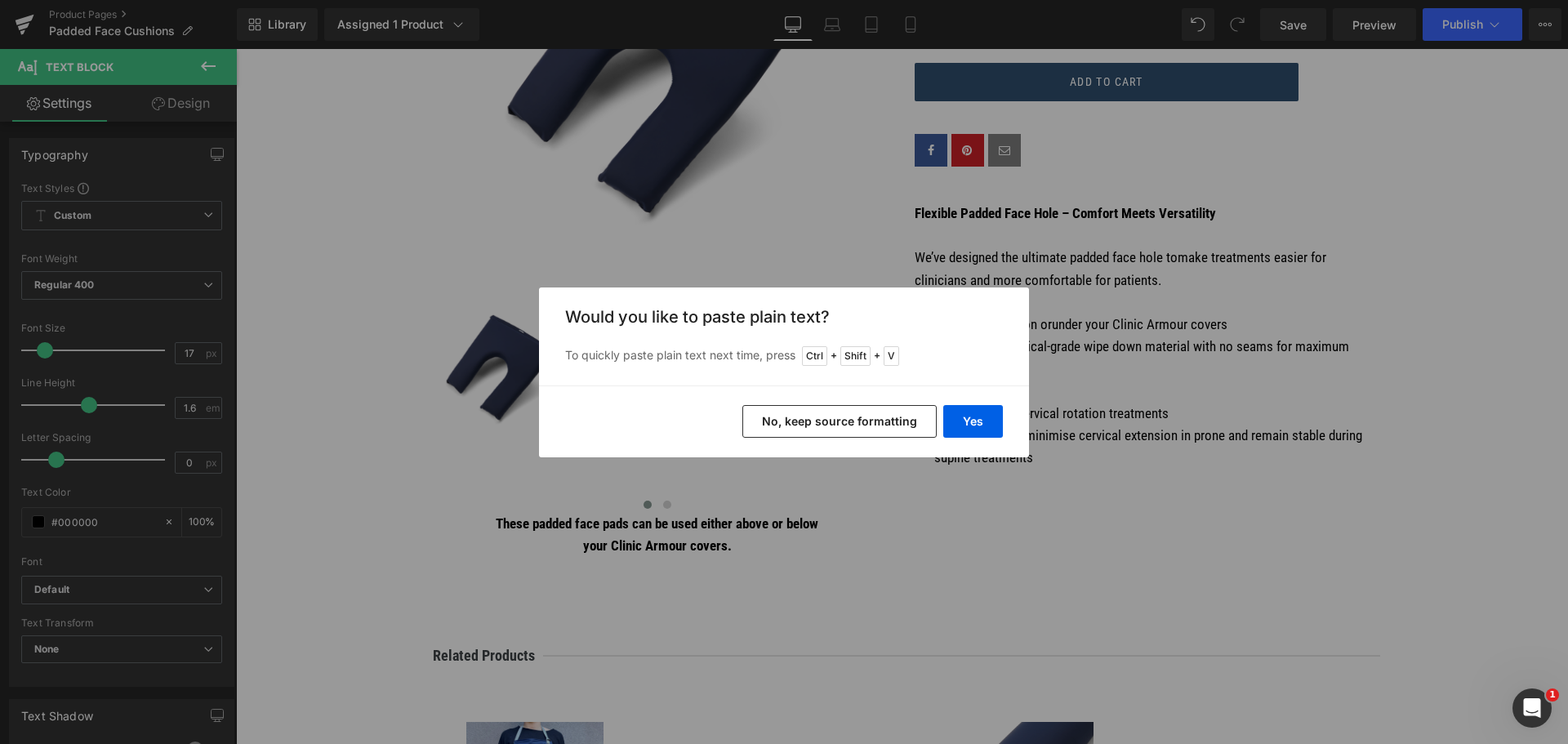
click at [904, 431] on button "No, keep source formatting" at bounding box center [839, 422] width 194 height 33
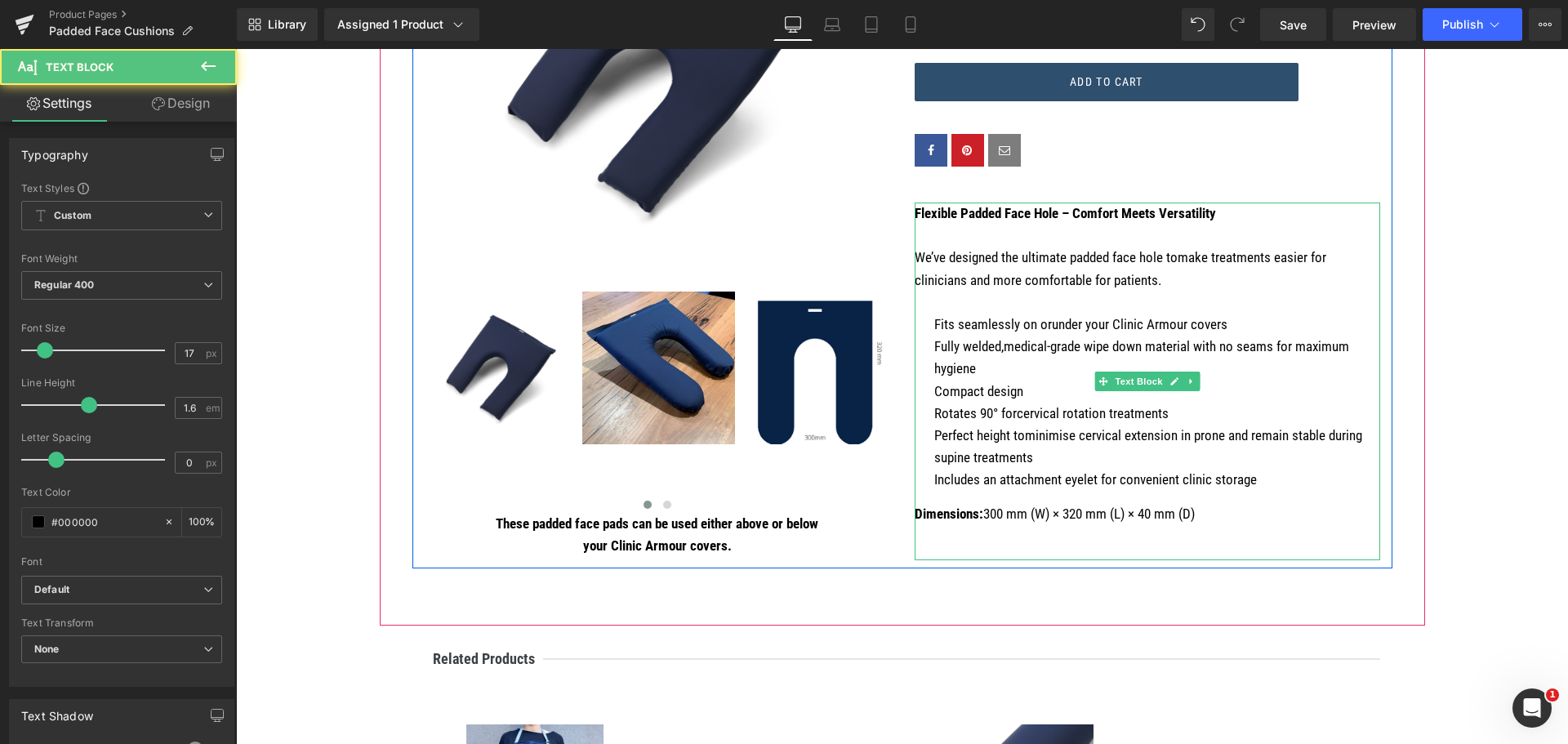
click at [1084, 534] on div "We’ve designed the ultimate padded face hole tomake treatments easier for clini…" at bounding box center [1147, 403] width 465 height 313
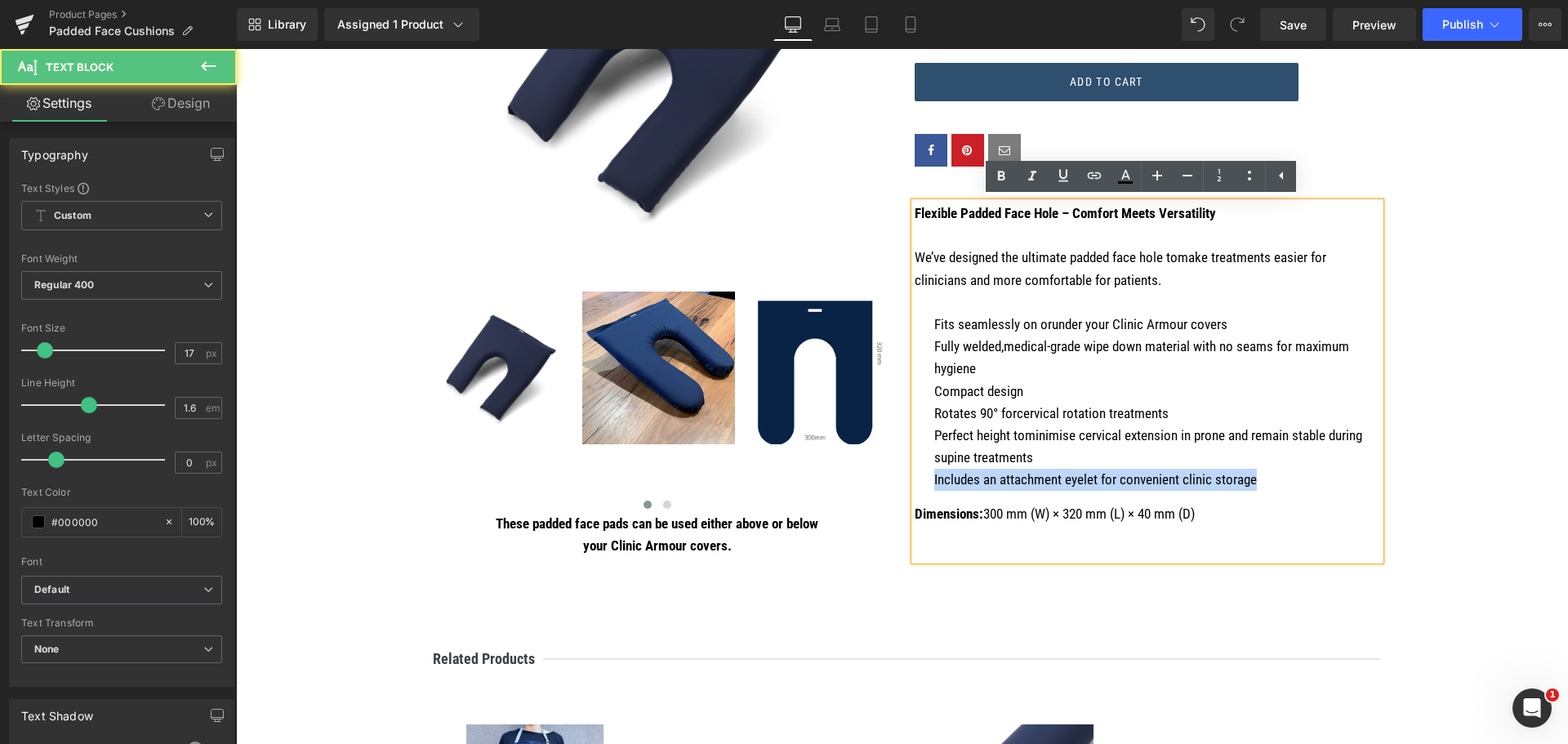
drag, startPoint x: 1159, startPoint y: 479, endPoint x: 928, endPoint y: 481, distance: 231.0
click at [934, 481] on p "Includes an attachment eyelet for convenient clinic storage" at bounding box center [1157, 479] width 446 height 22
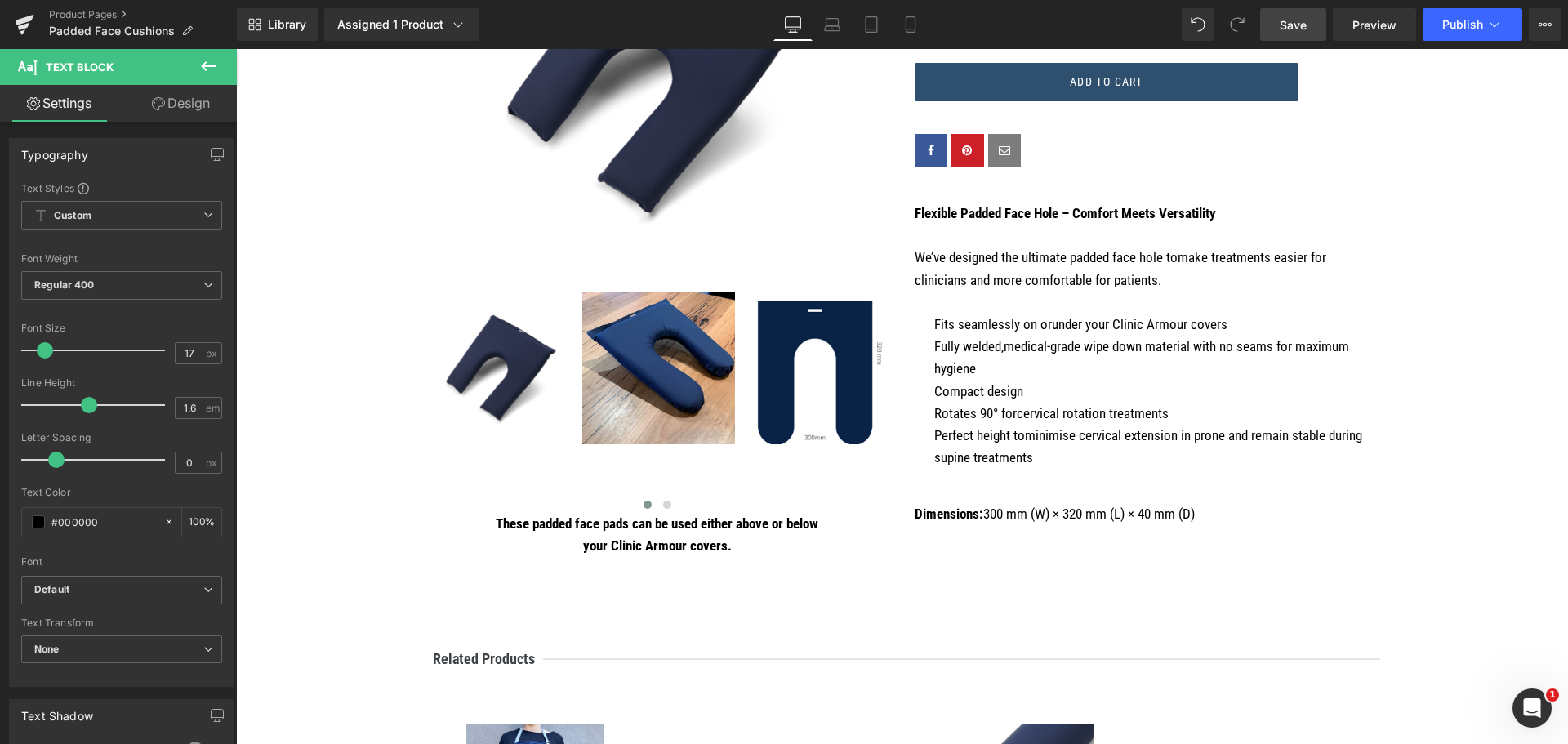
click at [1318, 35] on link "Save" at bounding box center [1293, 24] width 66 height 33
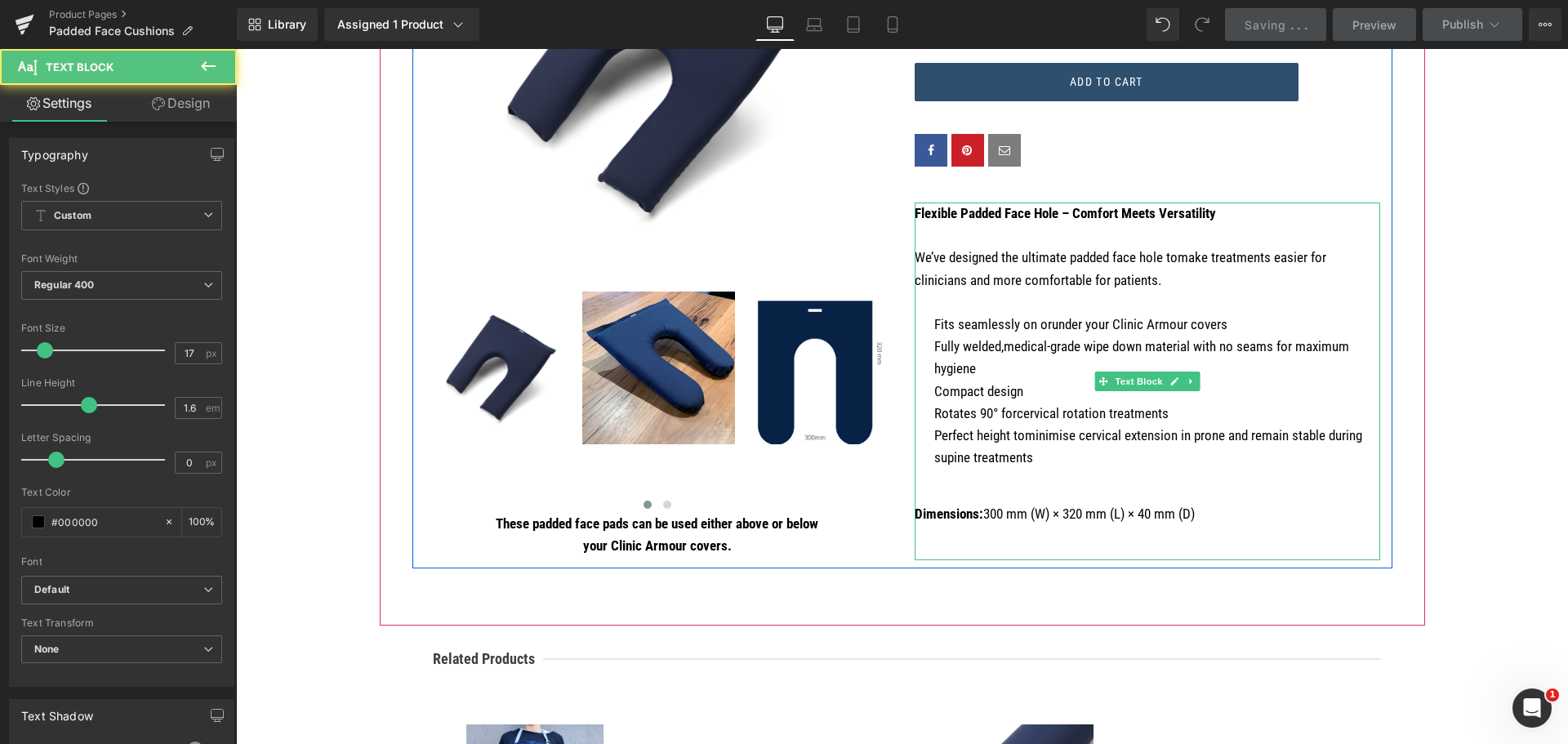
click at [1171, 258] on p "We’ve designed the ultimate padded face hole tomake treatments easier for clini…" at bounding box center [1147, 268] width 465 height 44
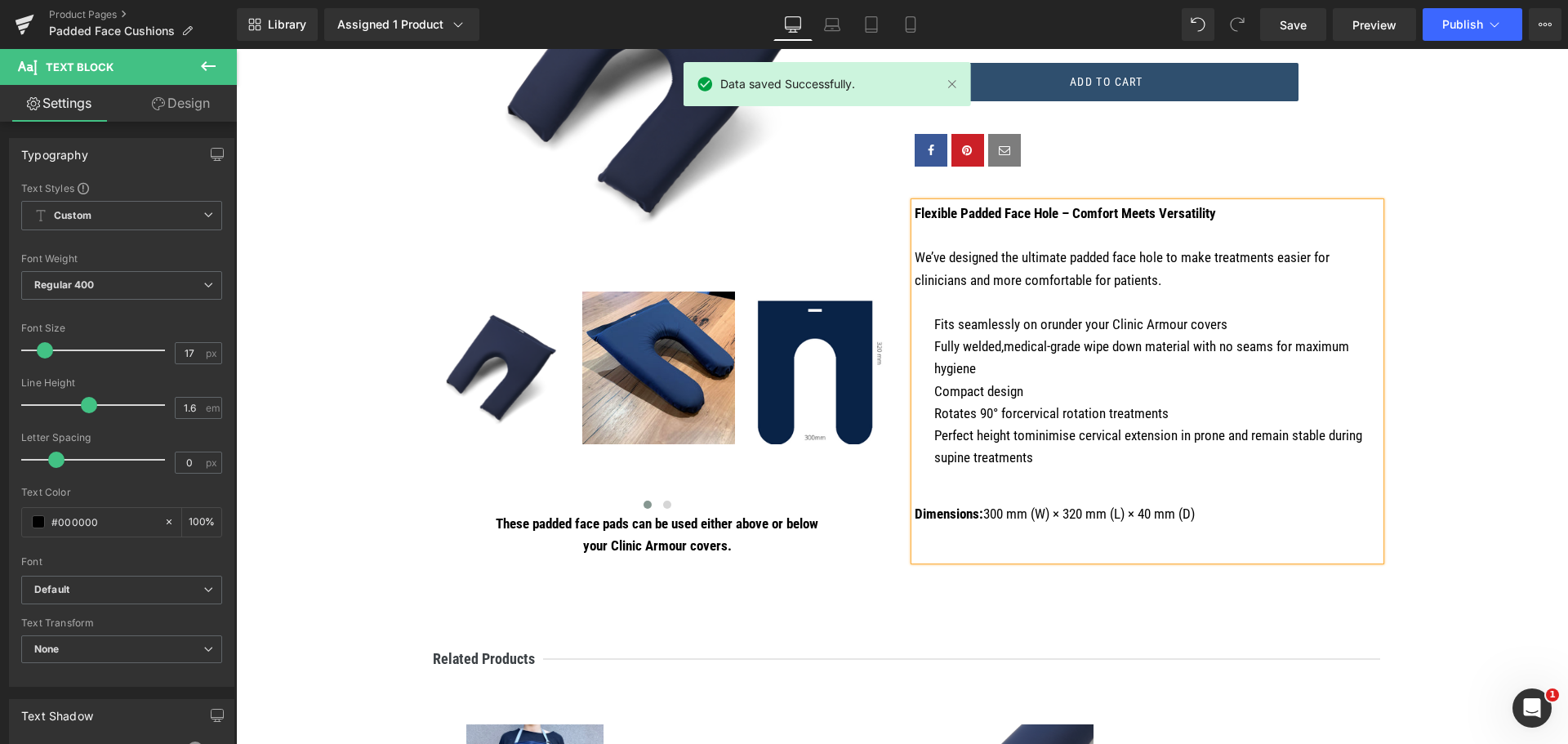
click at [1043, 325] on p "Fits seamlessly on orunder your Clinic Armour covers" at bounding box center [1157, 324] width 446 height 22
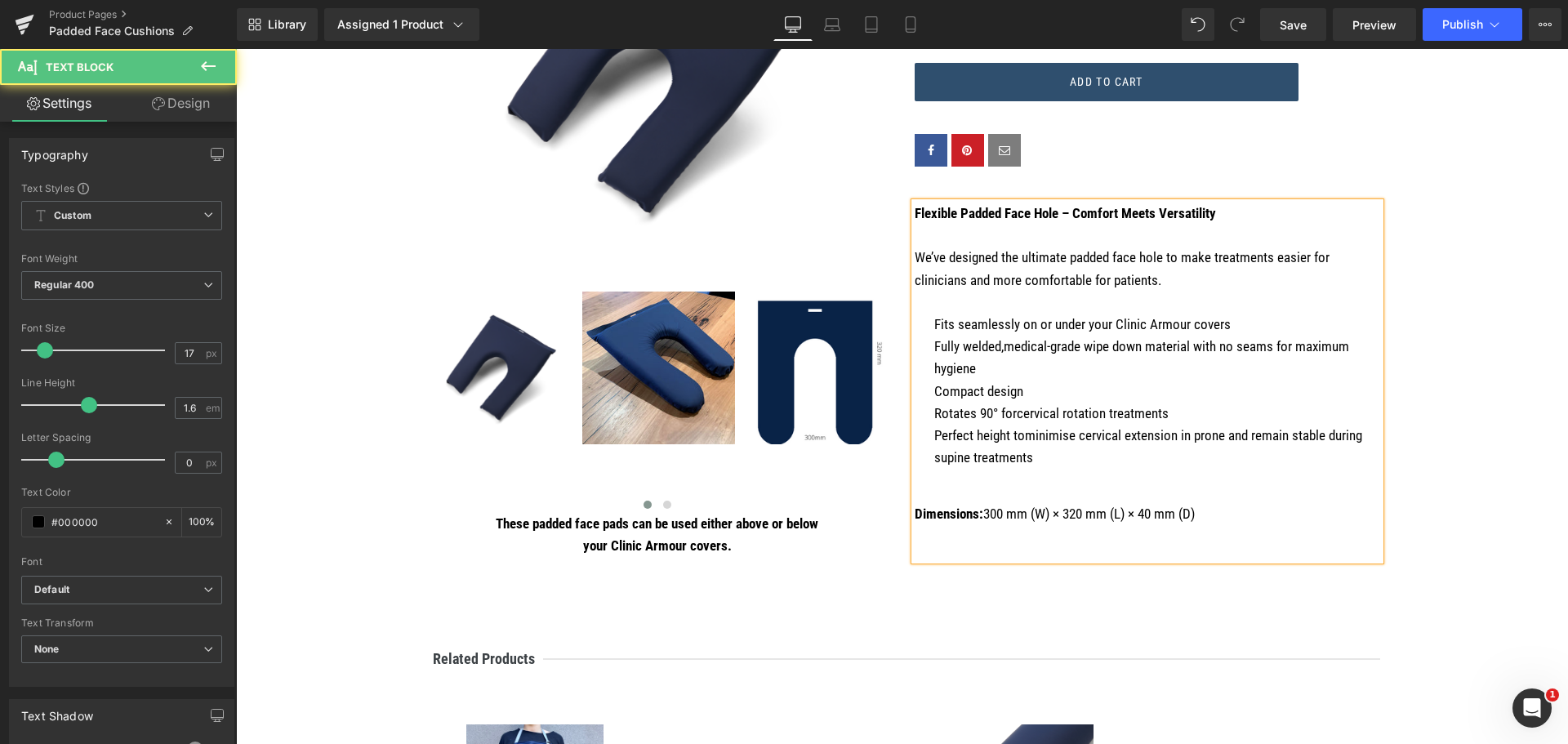
click at [1045, 342] on p "Fully welded,medical-grade wipe down material with no seams for maximum hygiene" at bounding box center [1157, 357] width 446 height 44
click at [998, 348] on p "Fully welded,medical grade wipe down material with no seams for maximum hygiene" at bounding box center [1157, 357] width 446 height 44
click at [1013, 417] on p "Rotates 90° forcervical rotation treatments" at bounding box center [1157, 413] width 446 height 22
click at [1019, 436] on p "Perfect height tominimise cervical extension in prone and remain stable during …" at bounding box center [1157, 446] width 446 height 44
click at [1297, 34] on link "Save" at bounding box center [1293, 24] width 66 height 33
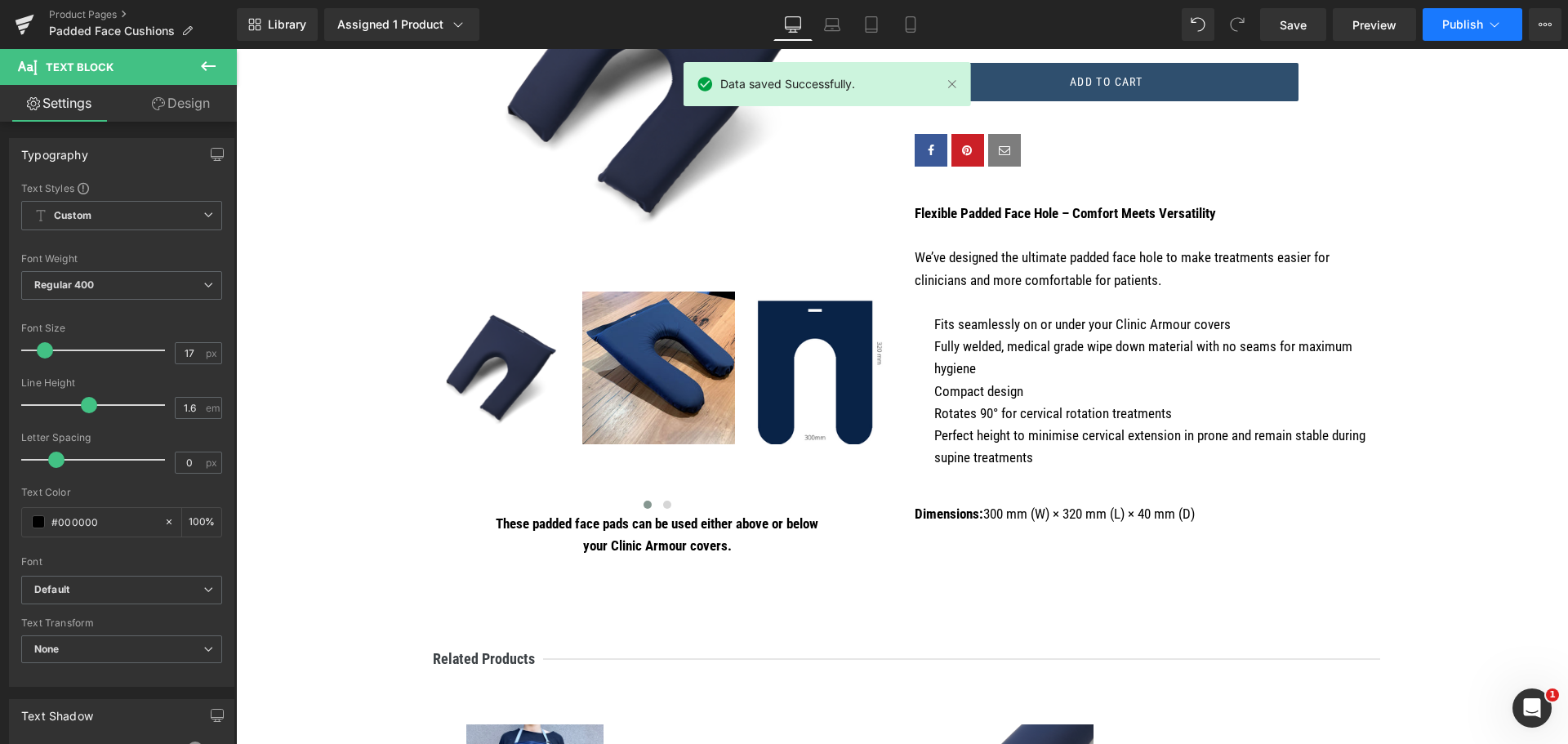
click at [1444, 25] on span "Publish" at bounding box center [1462, 24] width 41 height 13
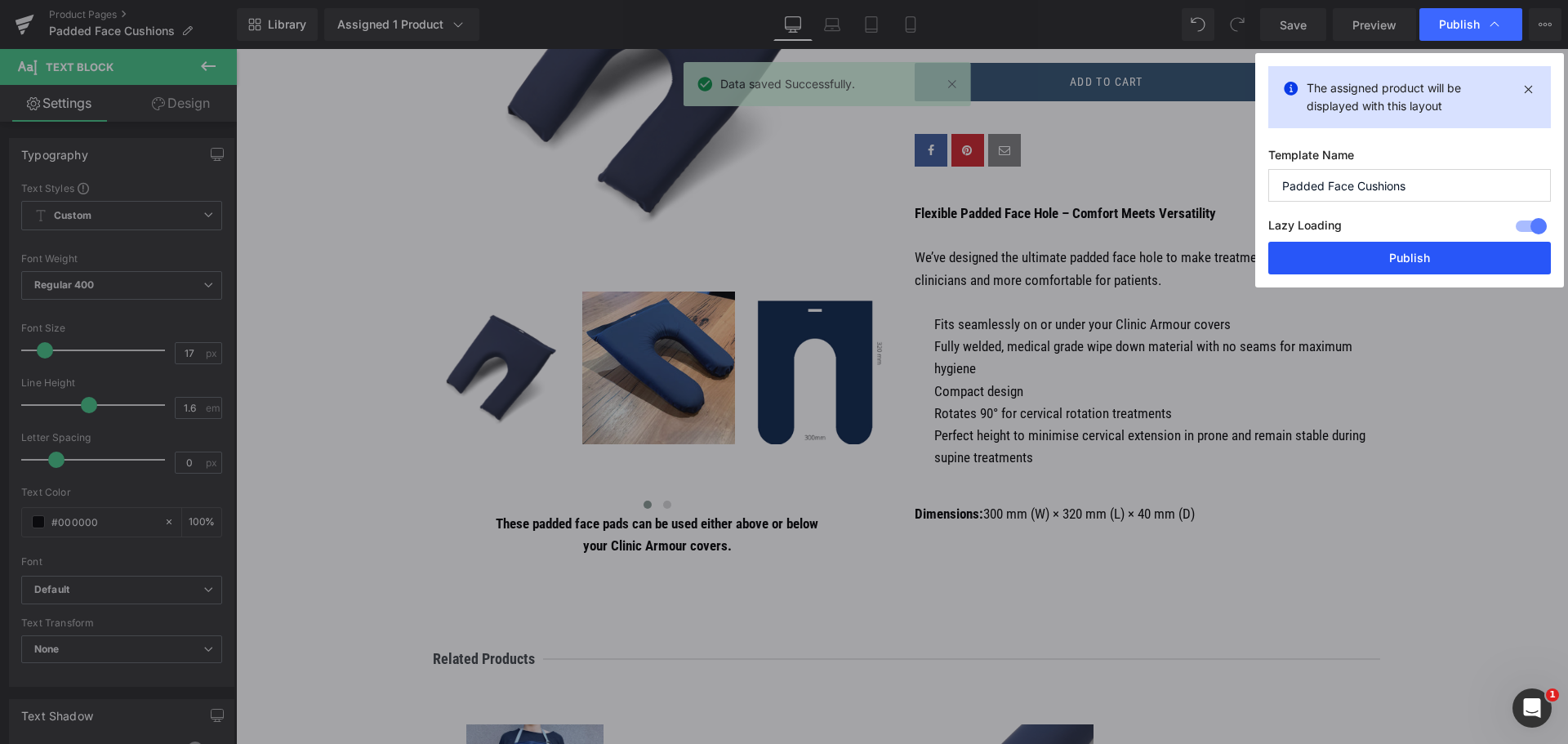
click at [1433, 253] on button "Publish" at bounding box center [1409, 258] width 282 height 33
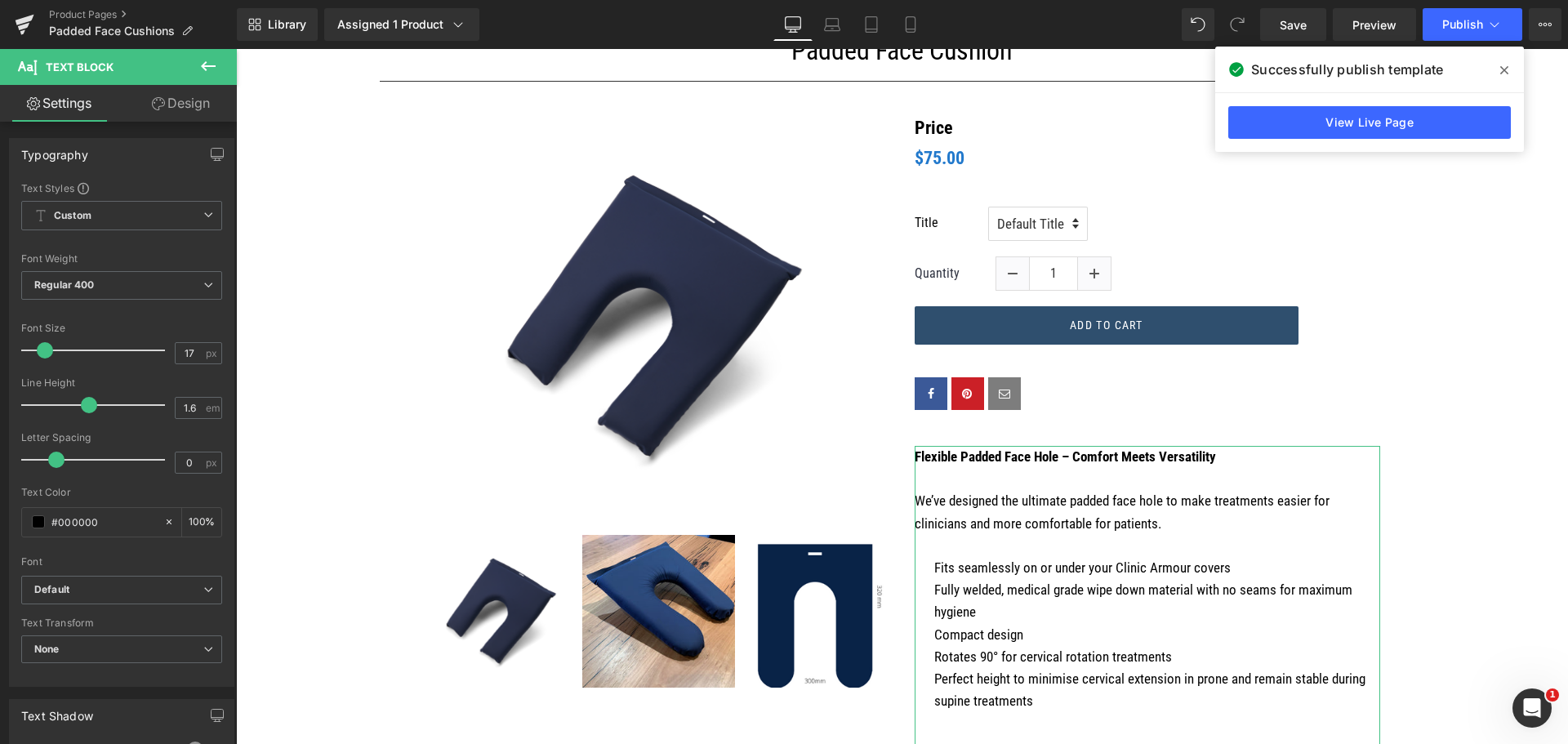
scroll to position [301, 0]
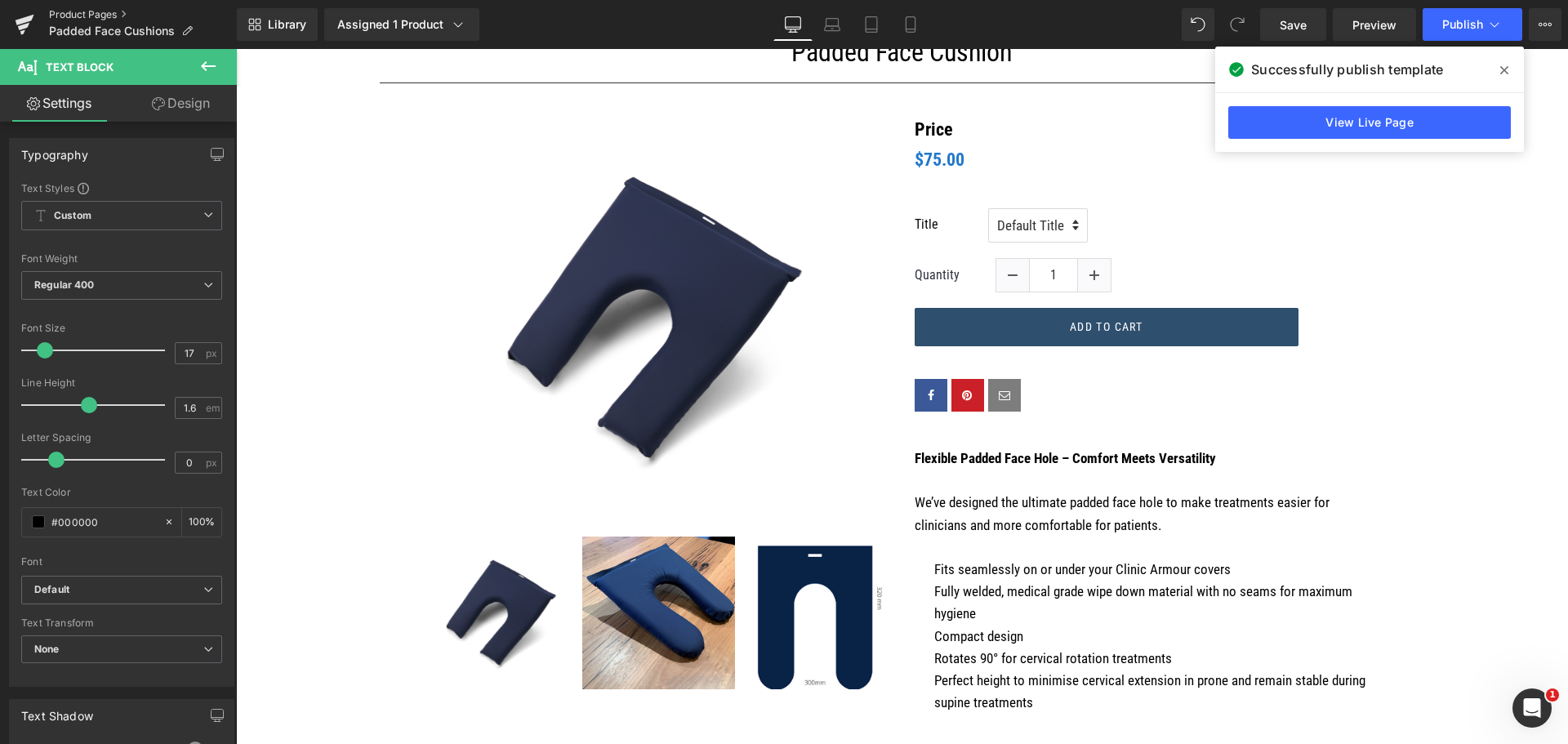
click at [72, 12] on link "Product Pages" at bounding box center [143, 14] width 188 height 13
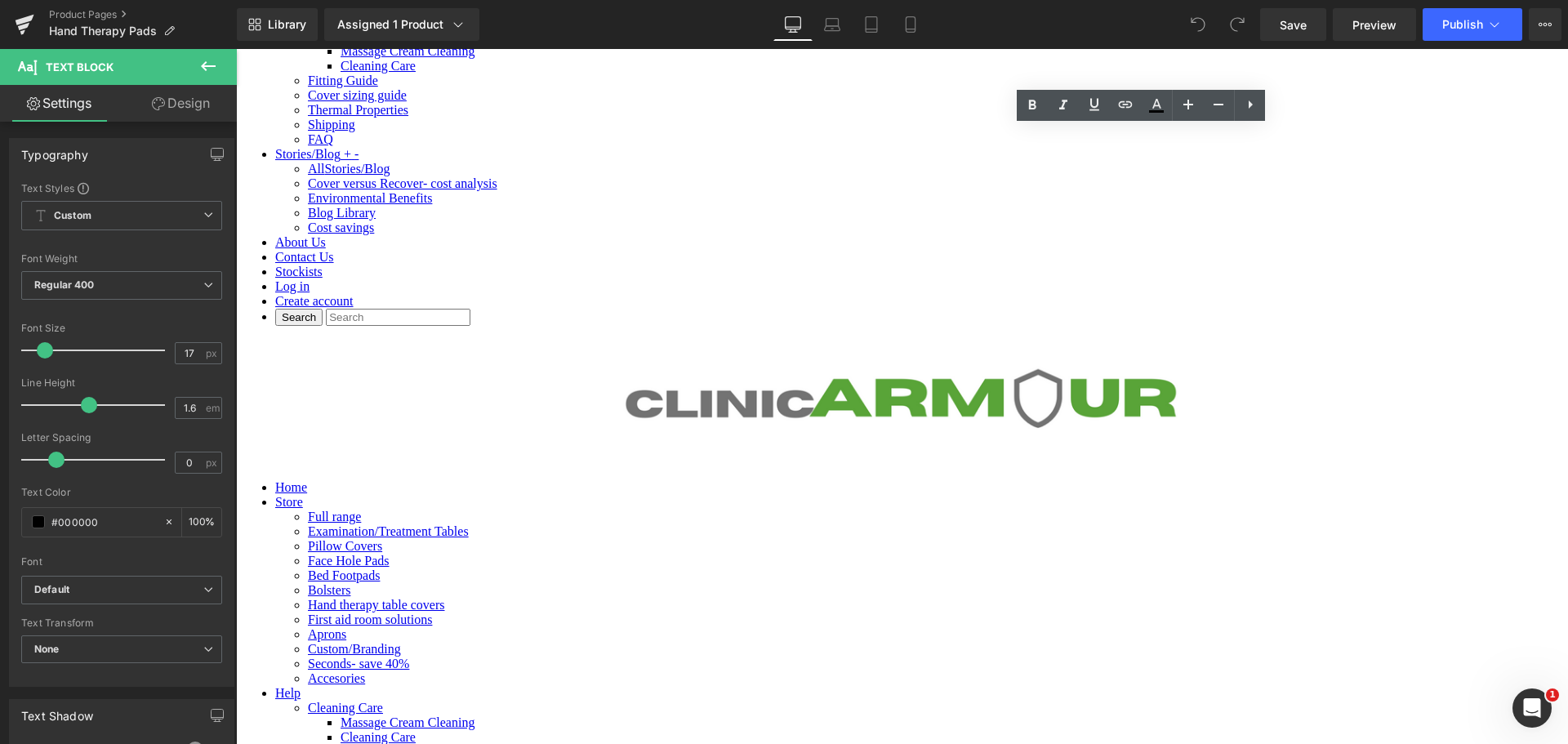
drag, startPoint x: 958, startPoint y: 495, endPoint x: 922, endPoint y: 353, distance: 146.5
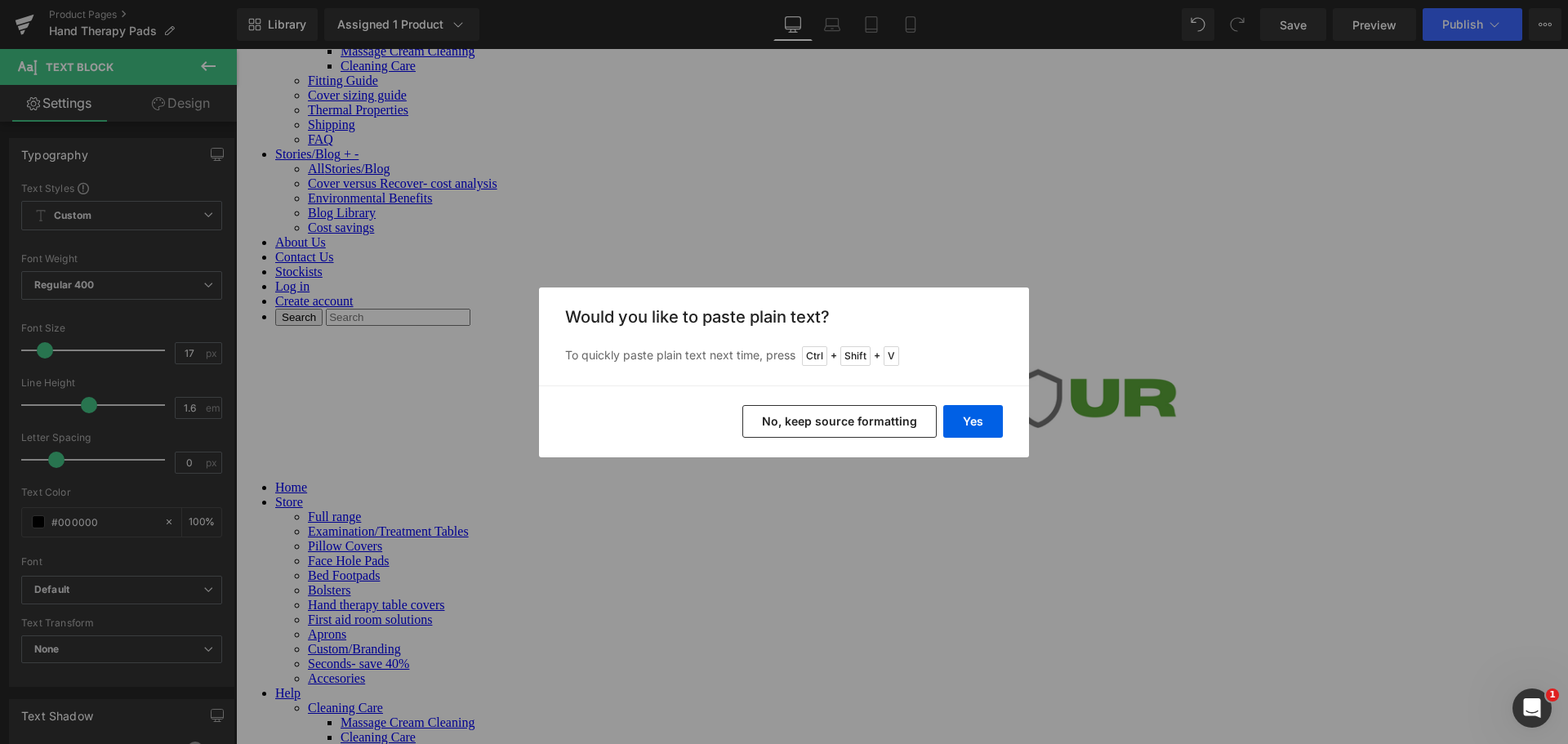
click at [915, 418] on button "No, keep source formatting" at bounding box center [839, 422] width 194 height 33
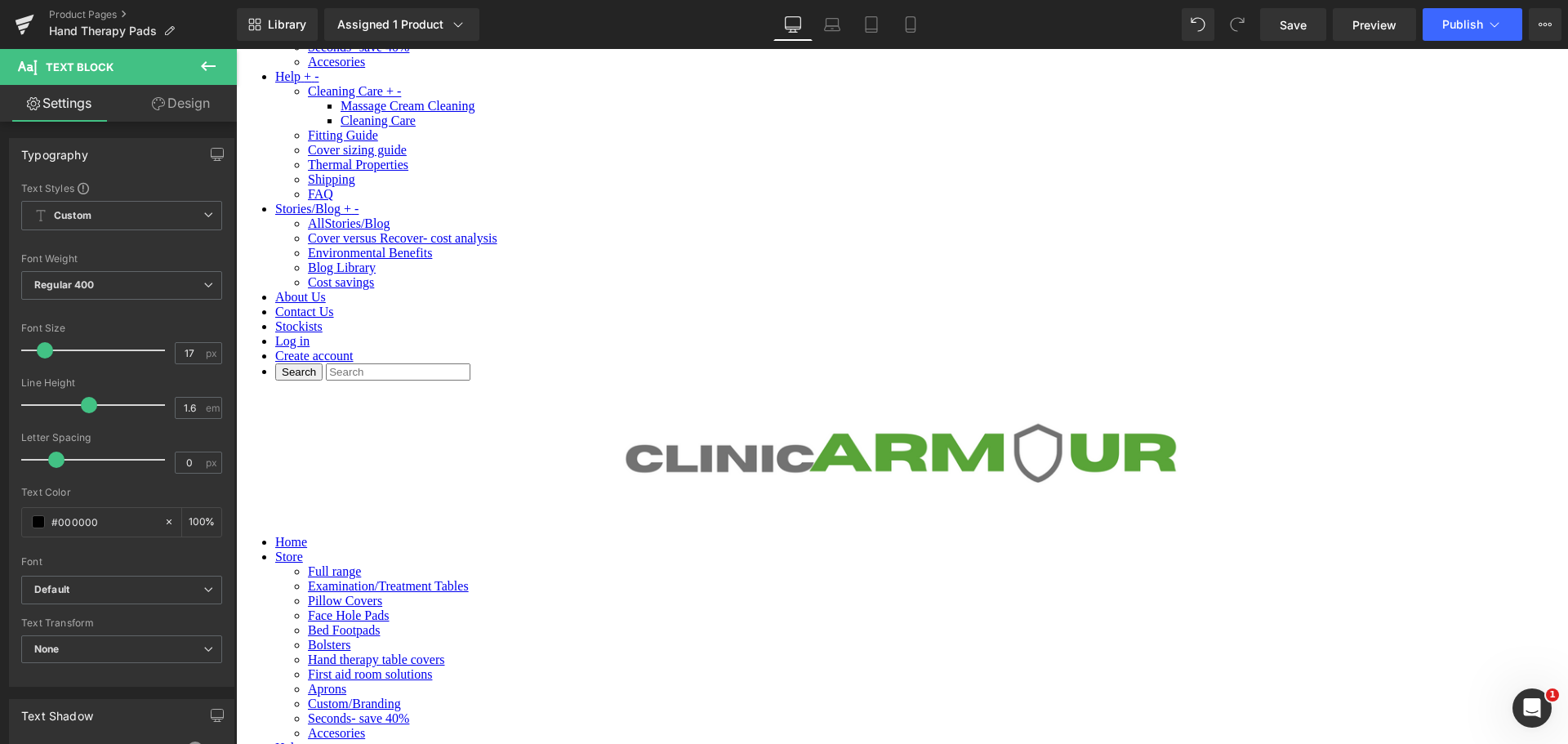
scroll to position [327, 0]
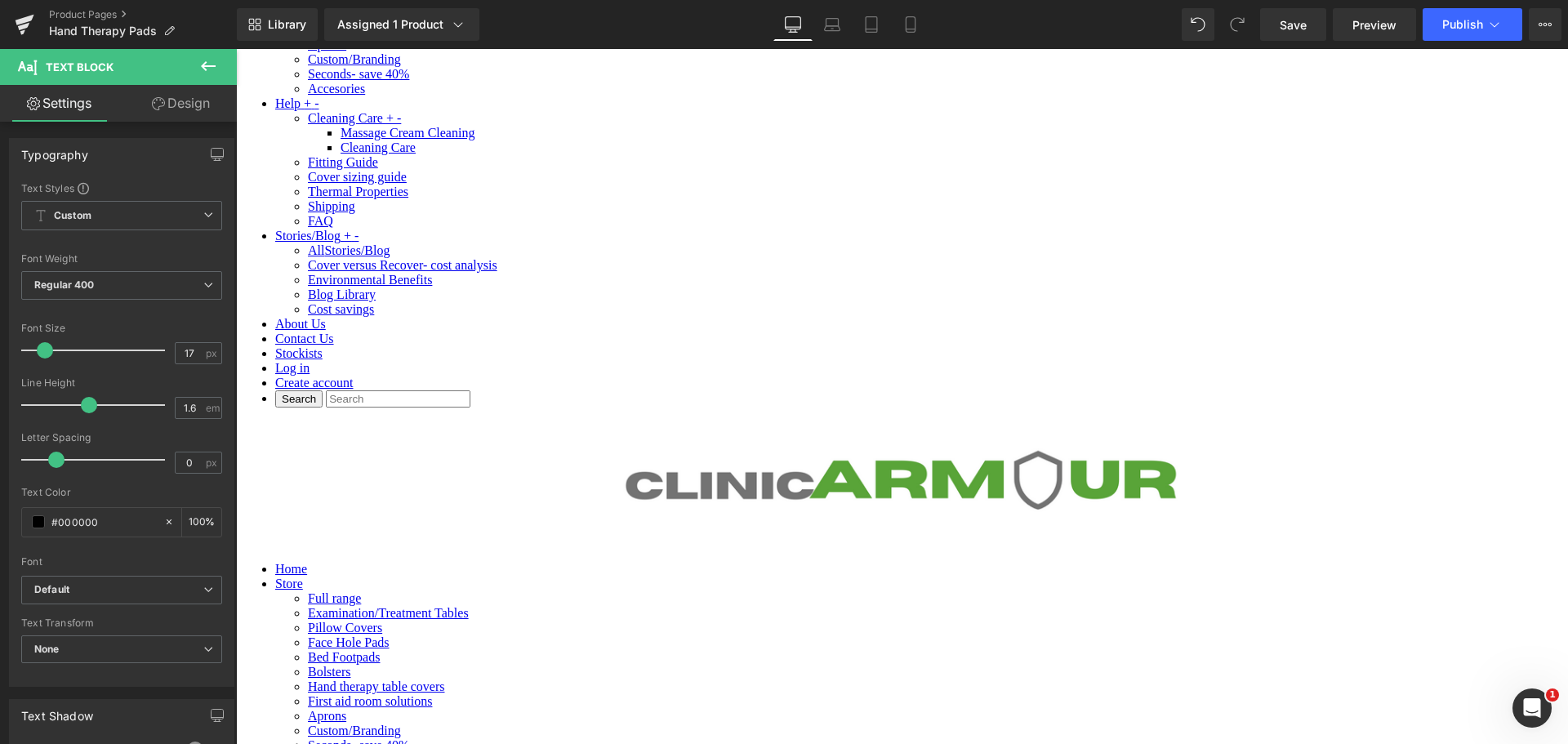
click at [1477, 20] on span "Publish" at bounding box center [1462, 24] width 41 height 13
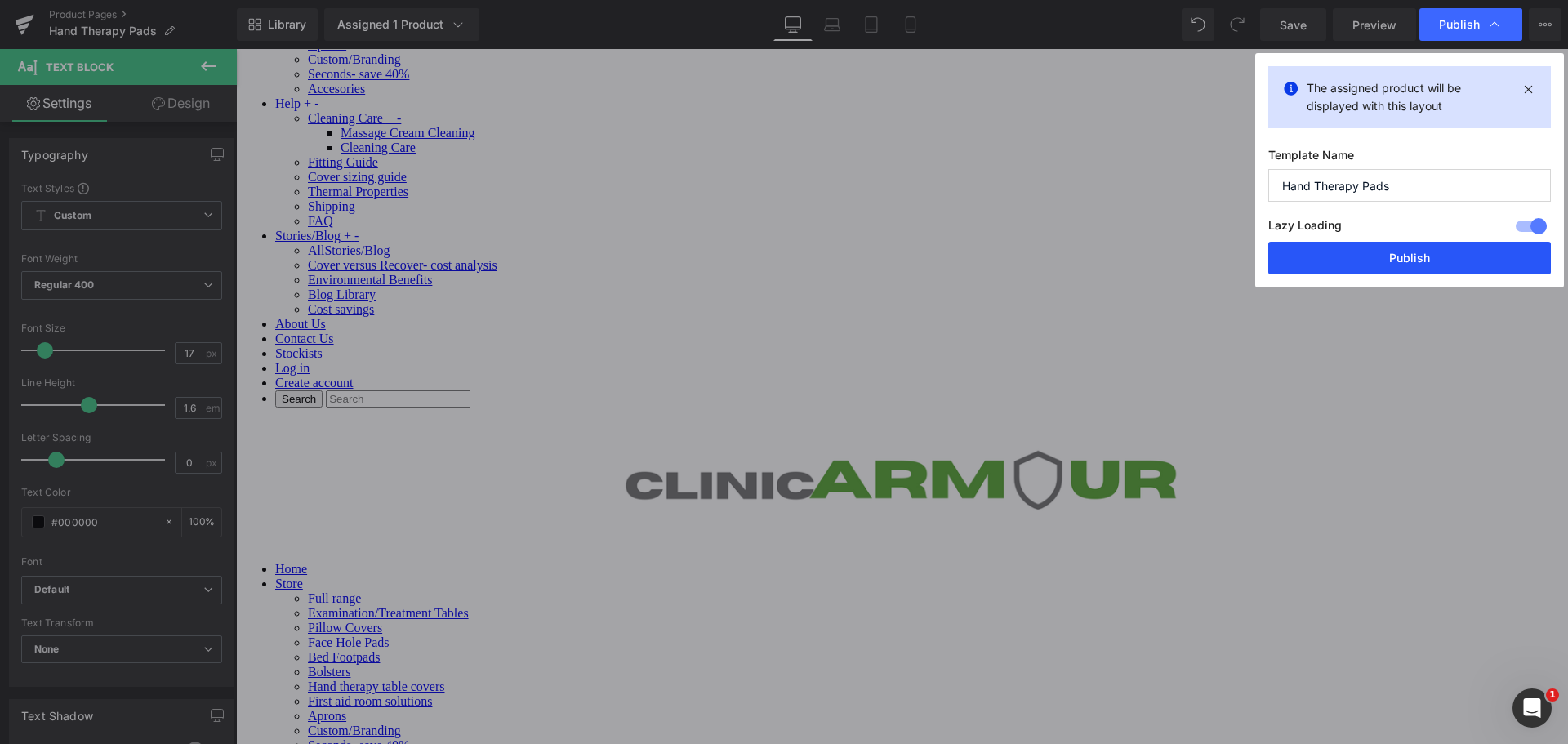
click at [1390, 246] on button "Publish" at bounding box center [1409, 258] width 282 height 33
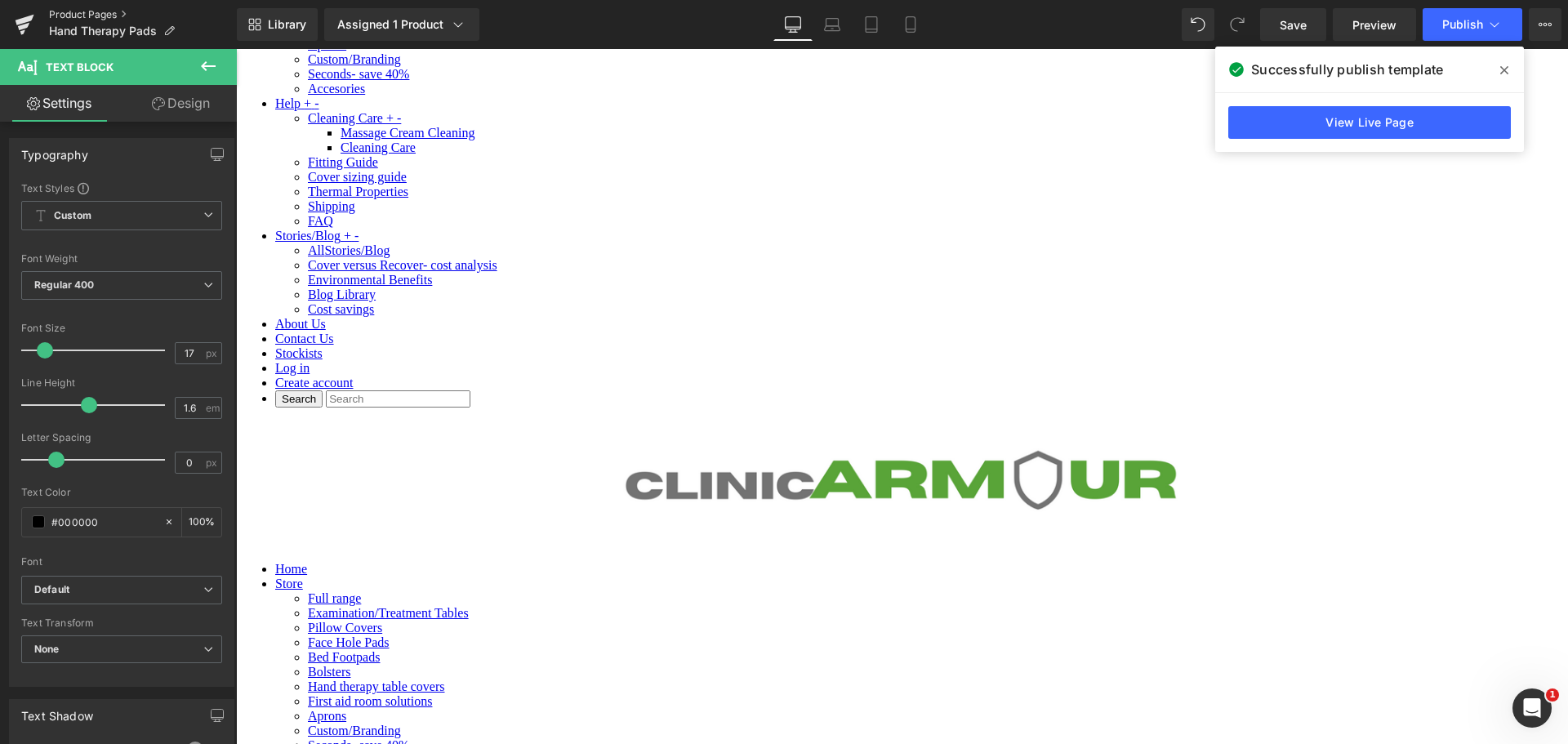
click at [98, 10] on link "Product Pages" at bounding box center [143, 14] width 188 height 13
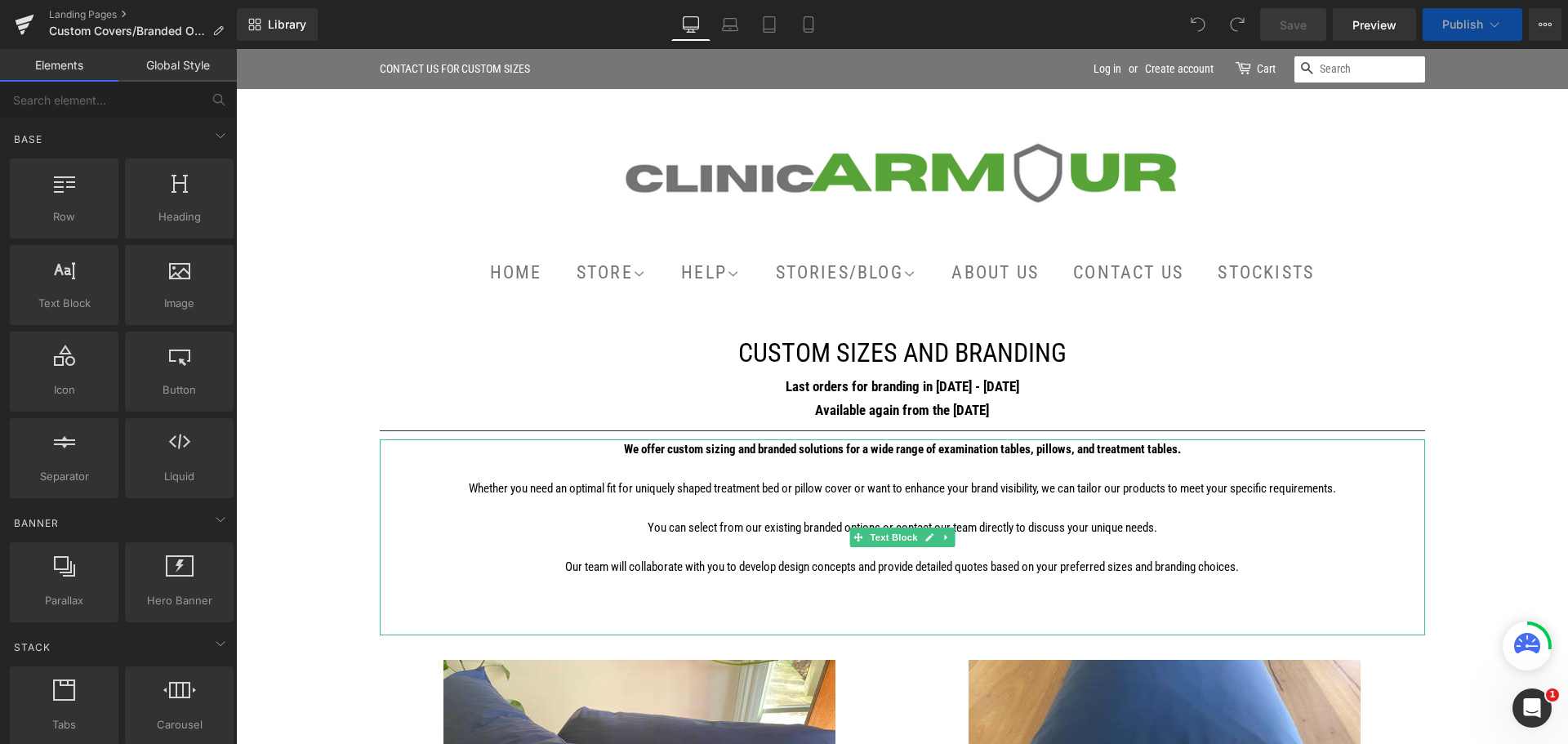
click at [1067, 553] on p at bounding box center [902, 547] width 1046 height 20
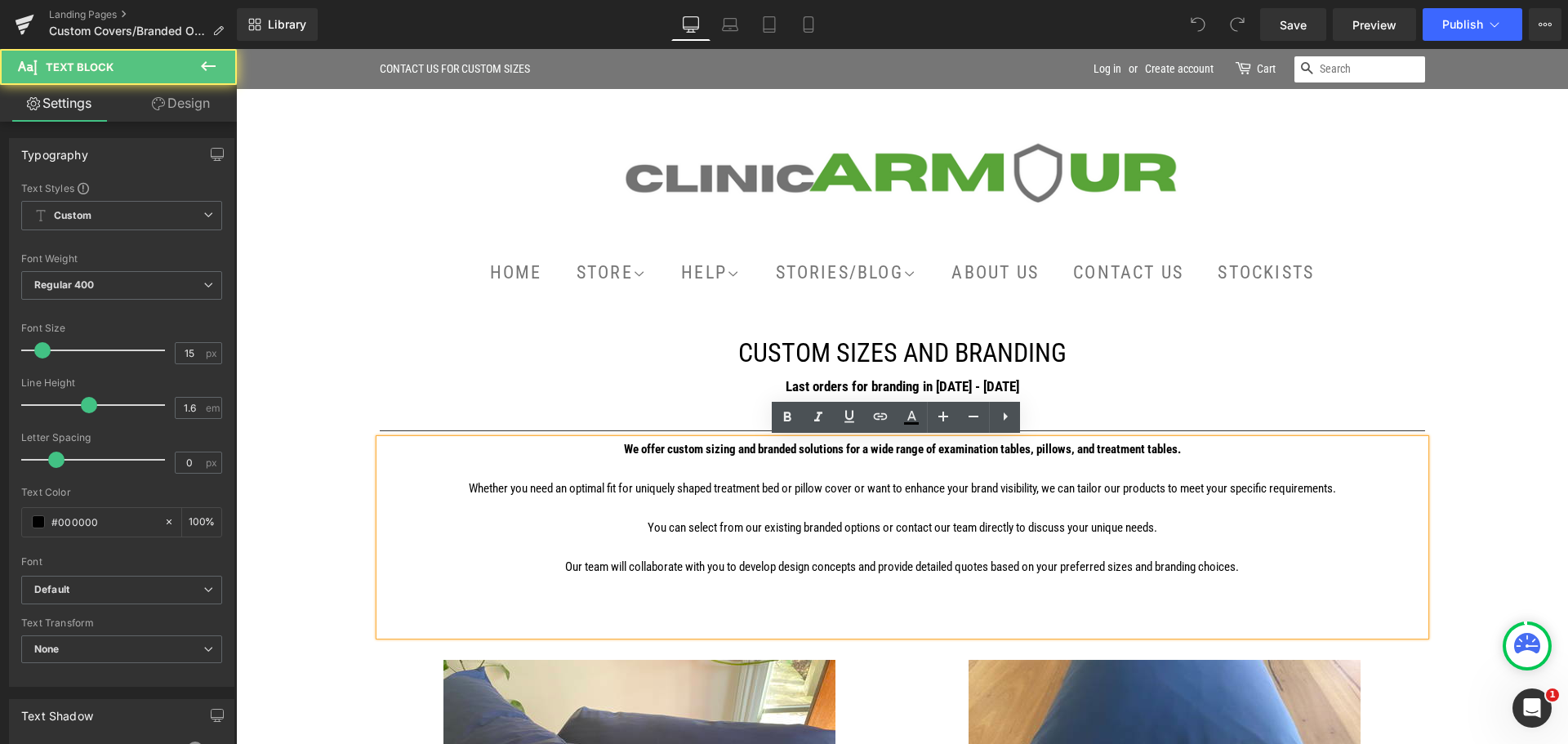
click at [1241, 564] on p "Our team will collaborate with you to develop design concepts and provide detai…" at bounding box center [902, 576] width 1046 height 39
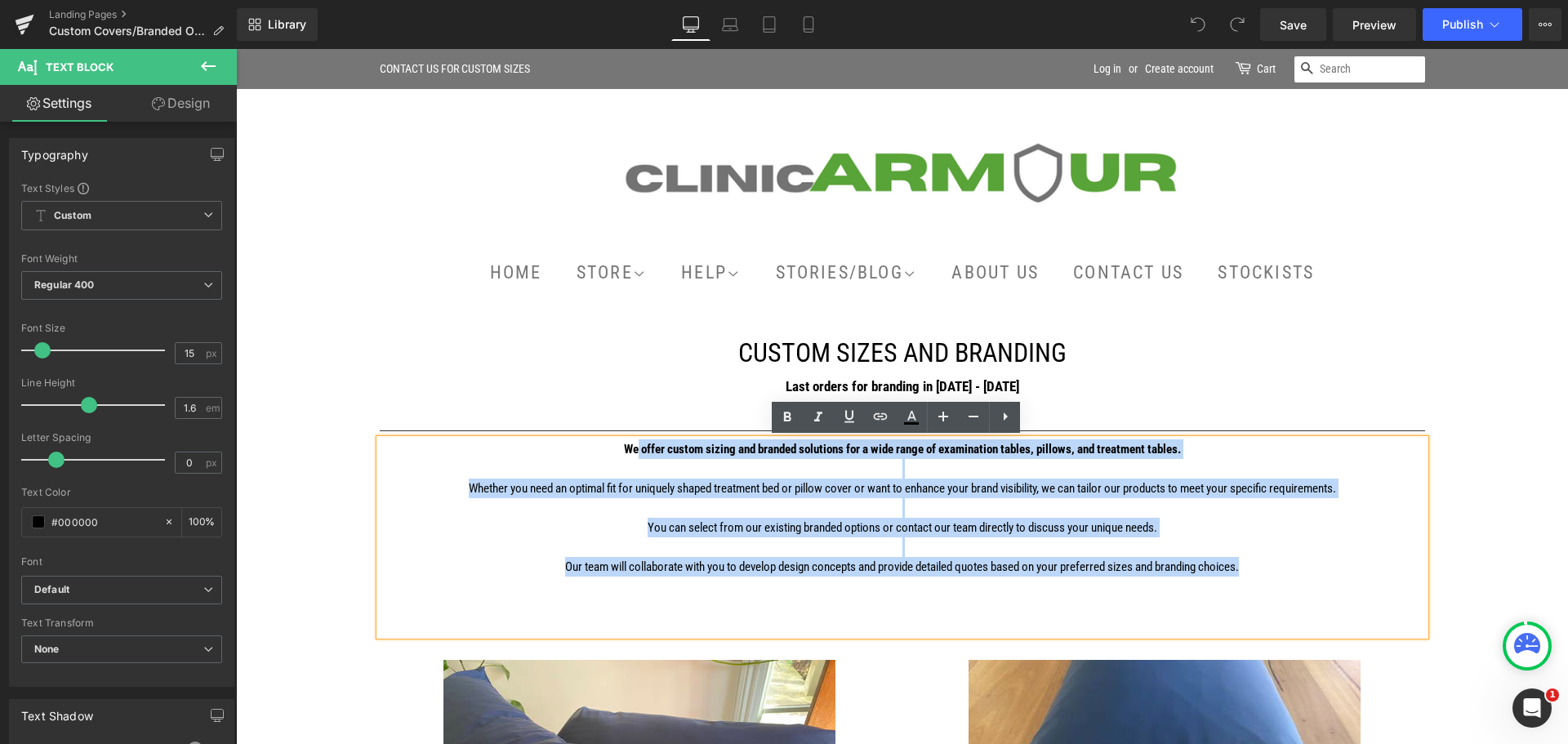
drag, startPoint x: 1216, startPoint y: 561, endPoint x: 627, endPoint y: 458, distance: 597.9
click at [627, 458] on div "We offer custom sizing and branded solutions for a wide range of examination ta…" at bounding box center [902, 537] width 1046 height 196
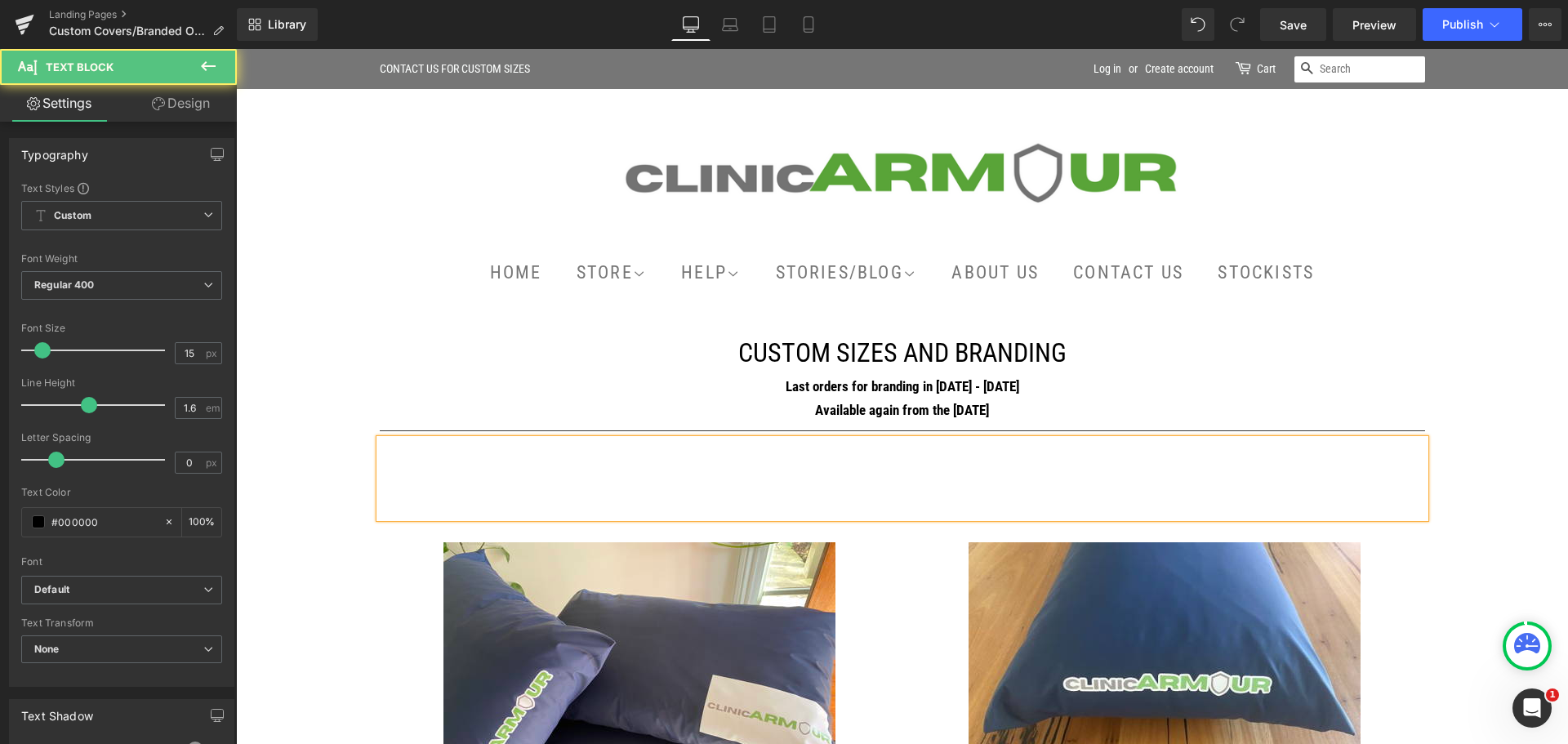
click at [931, 452] on p at bounding box center [902, 449] width 1046 height 20
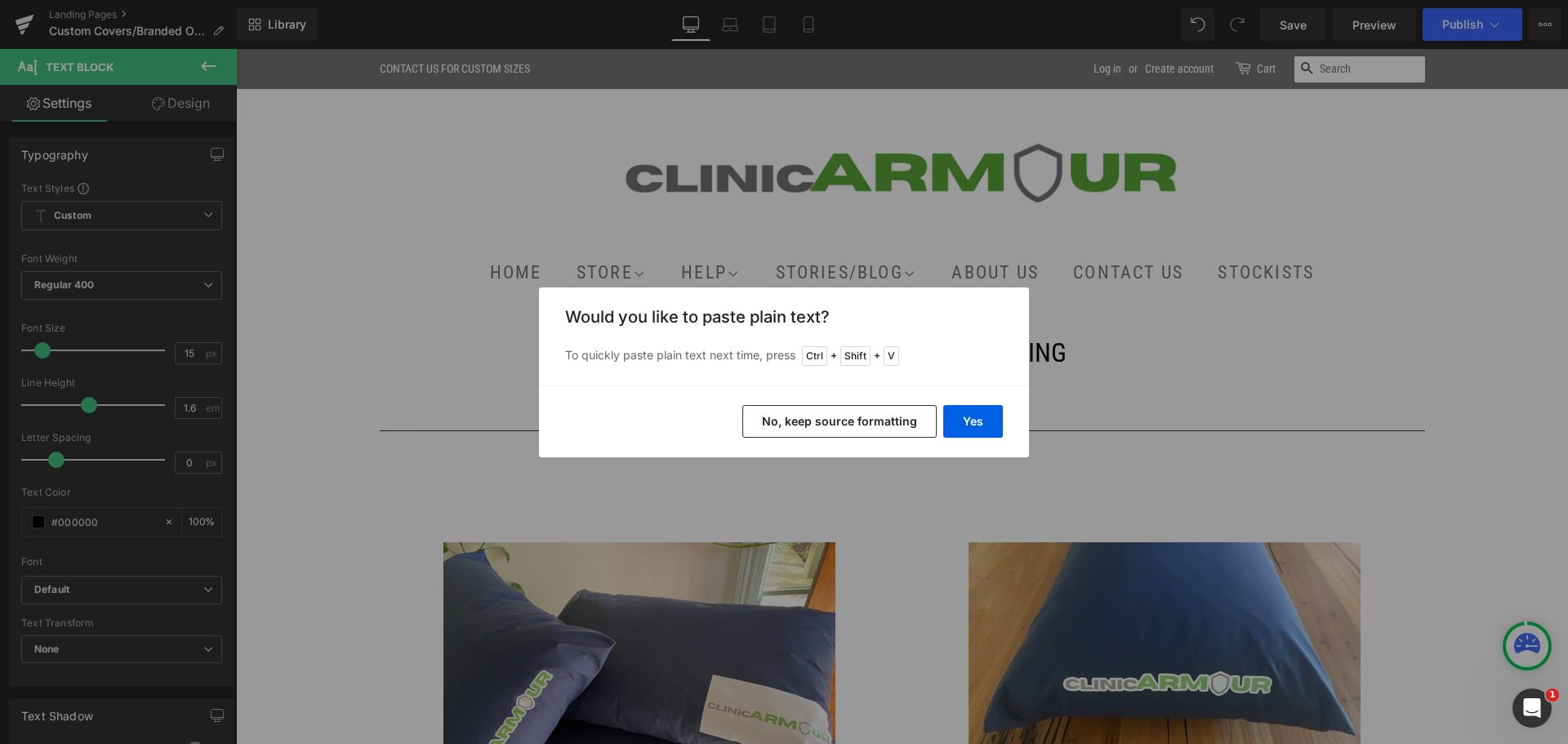
click at [882, 425] on button "No, keep source formatting" at bounding box center [839, 422] width 194 height 33
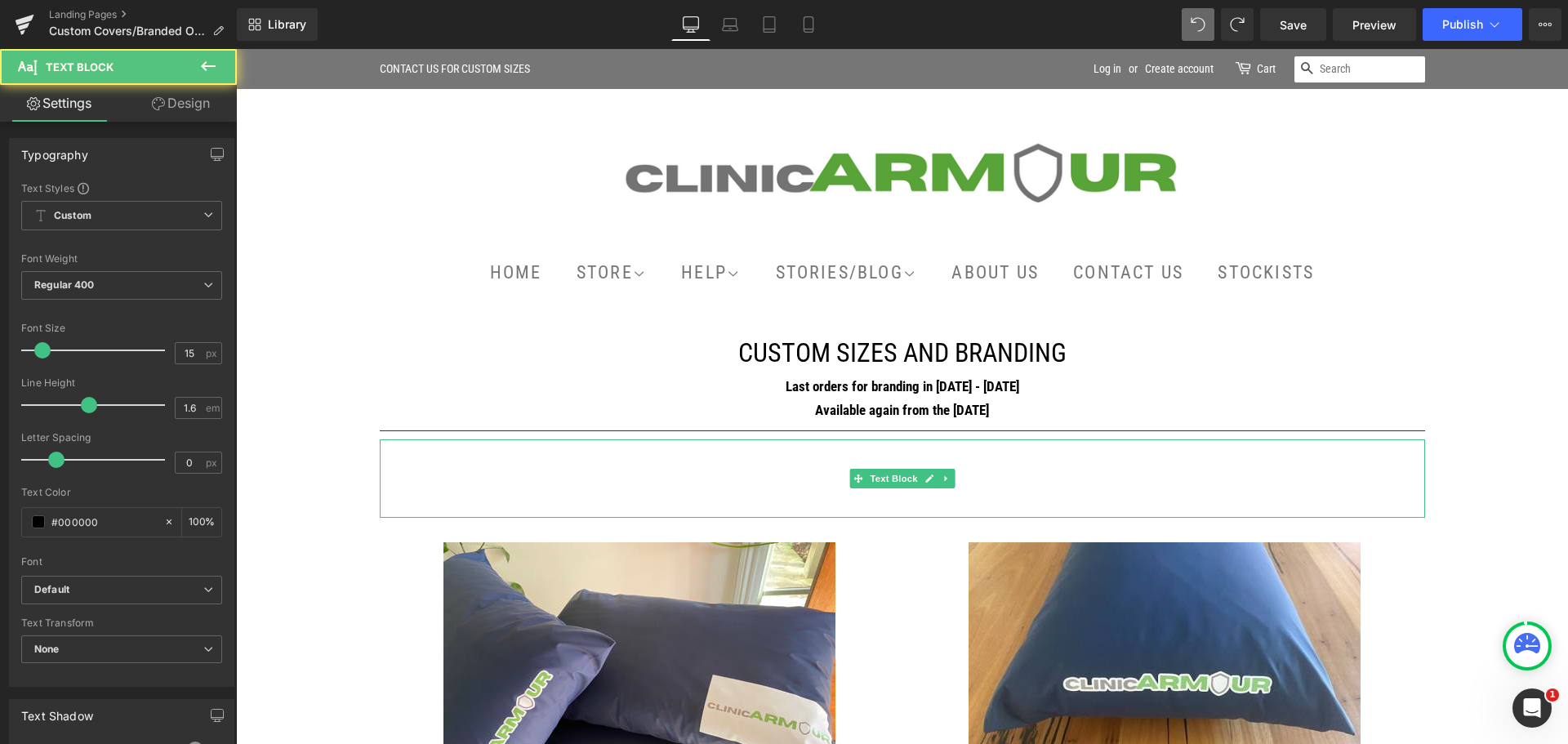
click at [929, 463] on p at bounding box center [902, 469] width 1046 height 20
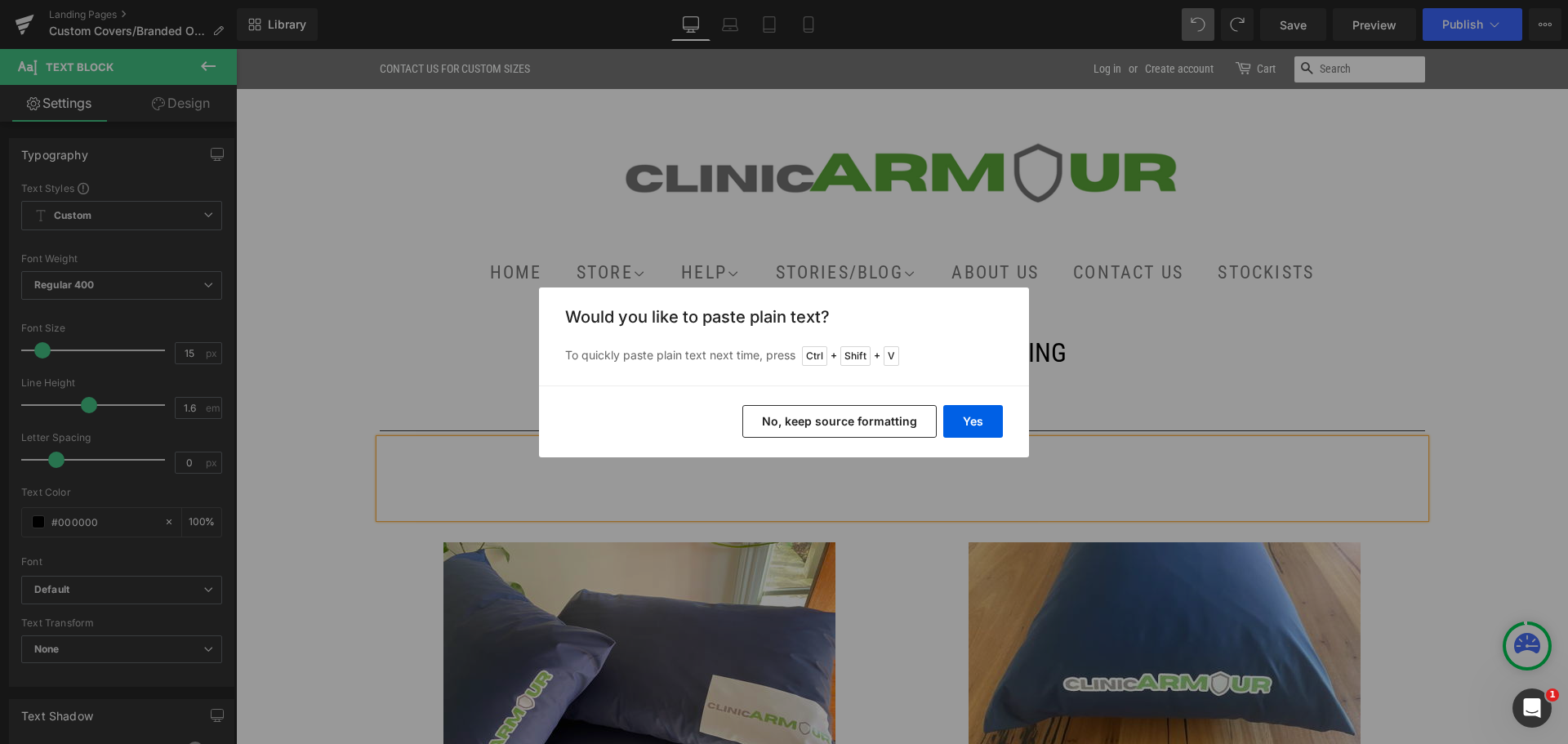
click at [904, 420] on button "No, keep source formatting" at bounding box center [839, 422] width 194 height 33
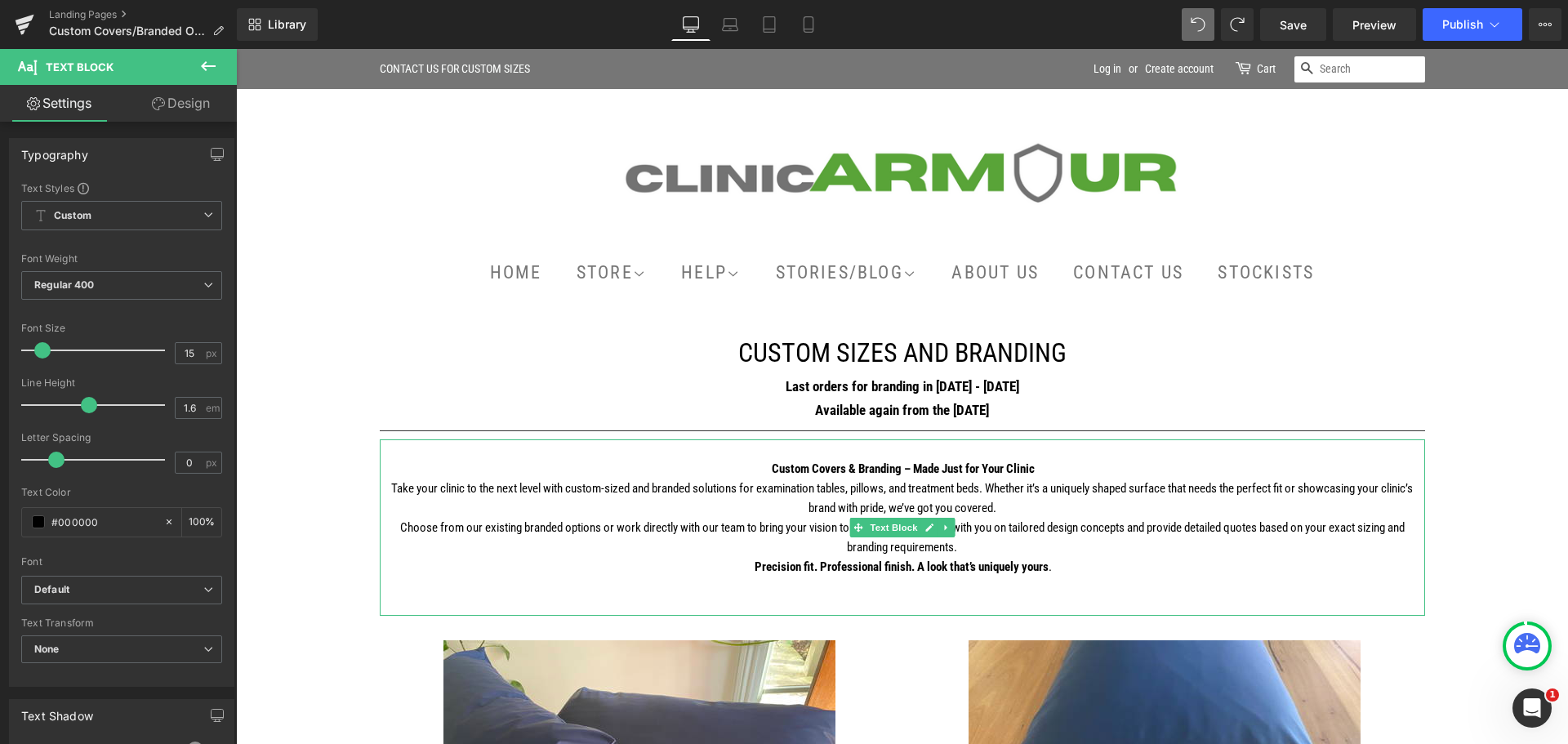
click at [1085, 479] on p "Take your clinic to the next level with custom-sized and branded solutions for …" at bounding box center [902, 497] width 1046 height 39
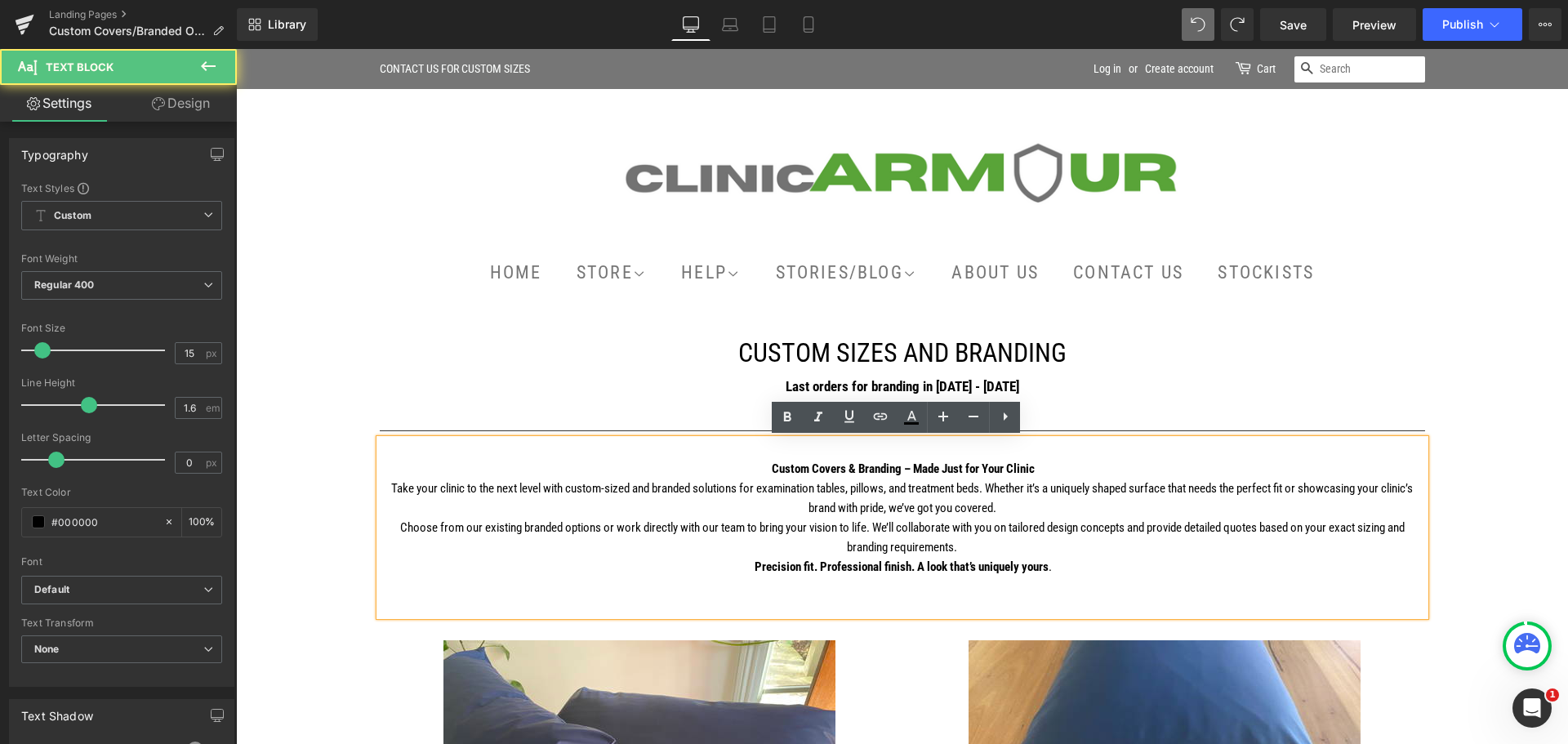
click at [1063, 468] on p "Custom Covers & Branding – Made Just for Your Clinic" at bounding box center [902, 469] width 1046 height 20
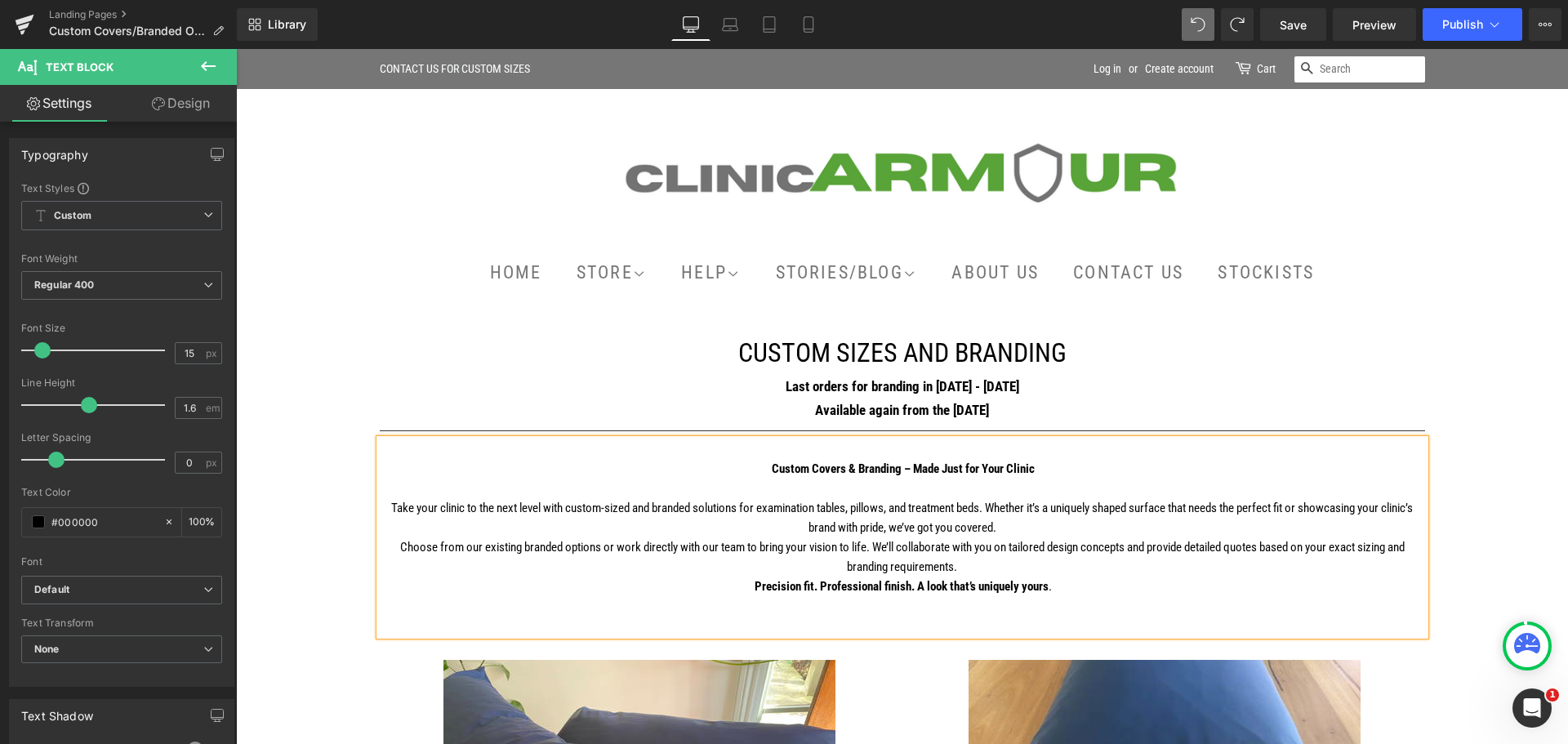
click at [997, 507] on p "Take your clinic to the next level with custom-sized and branded solutions for …" at bounding box center [902, 517] width 1046 height 39
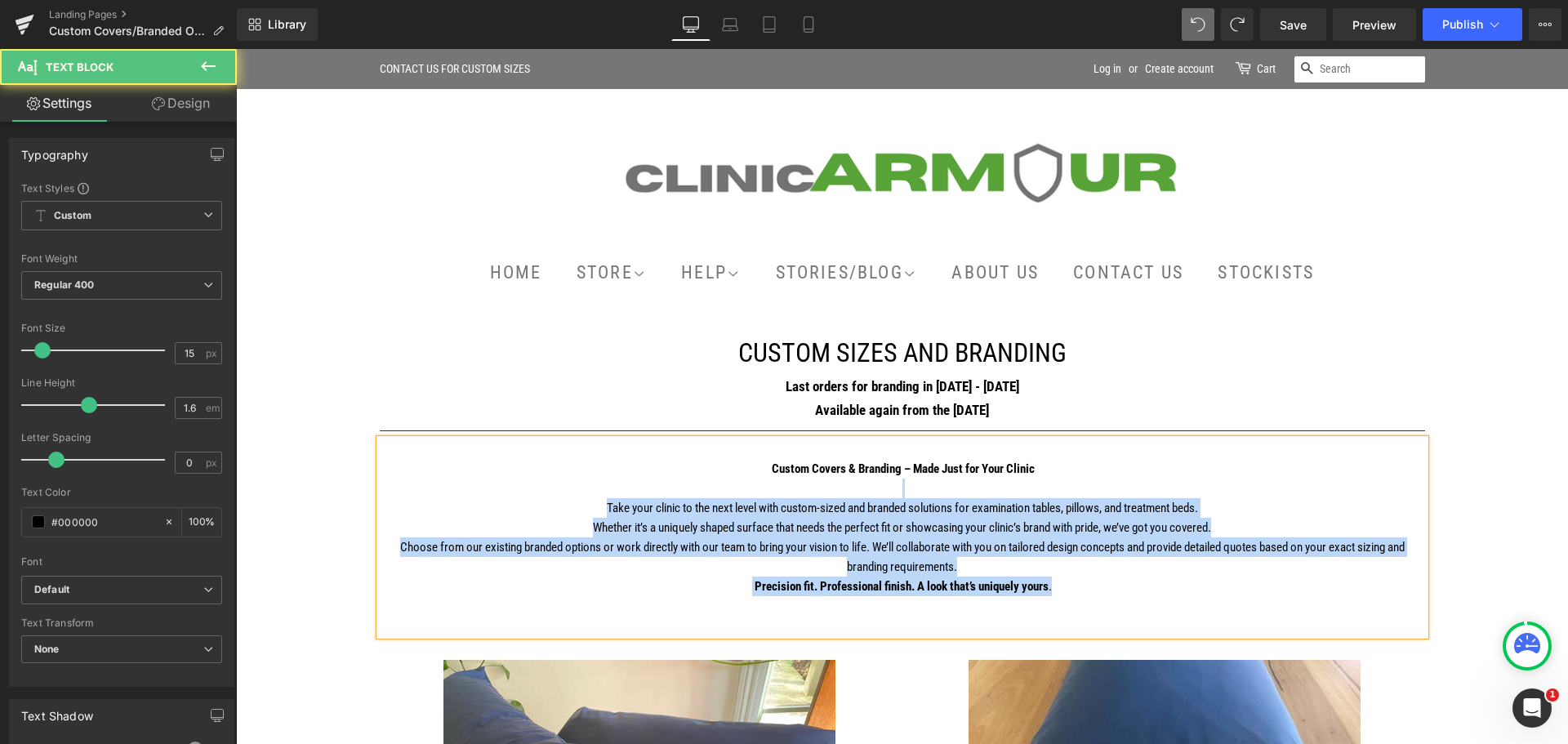
drag, startPoint x: 1046, startPoint y: 588, endPoint x: 580, endPoint y: 482, distance: 477.9
click at [591, 488] on div "Custom Covers & Branding – Made Just for Your Clinic Take your clinic to the ne…" at bounding box center [902, 537] width 1046 height 196
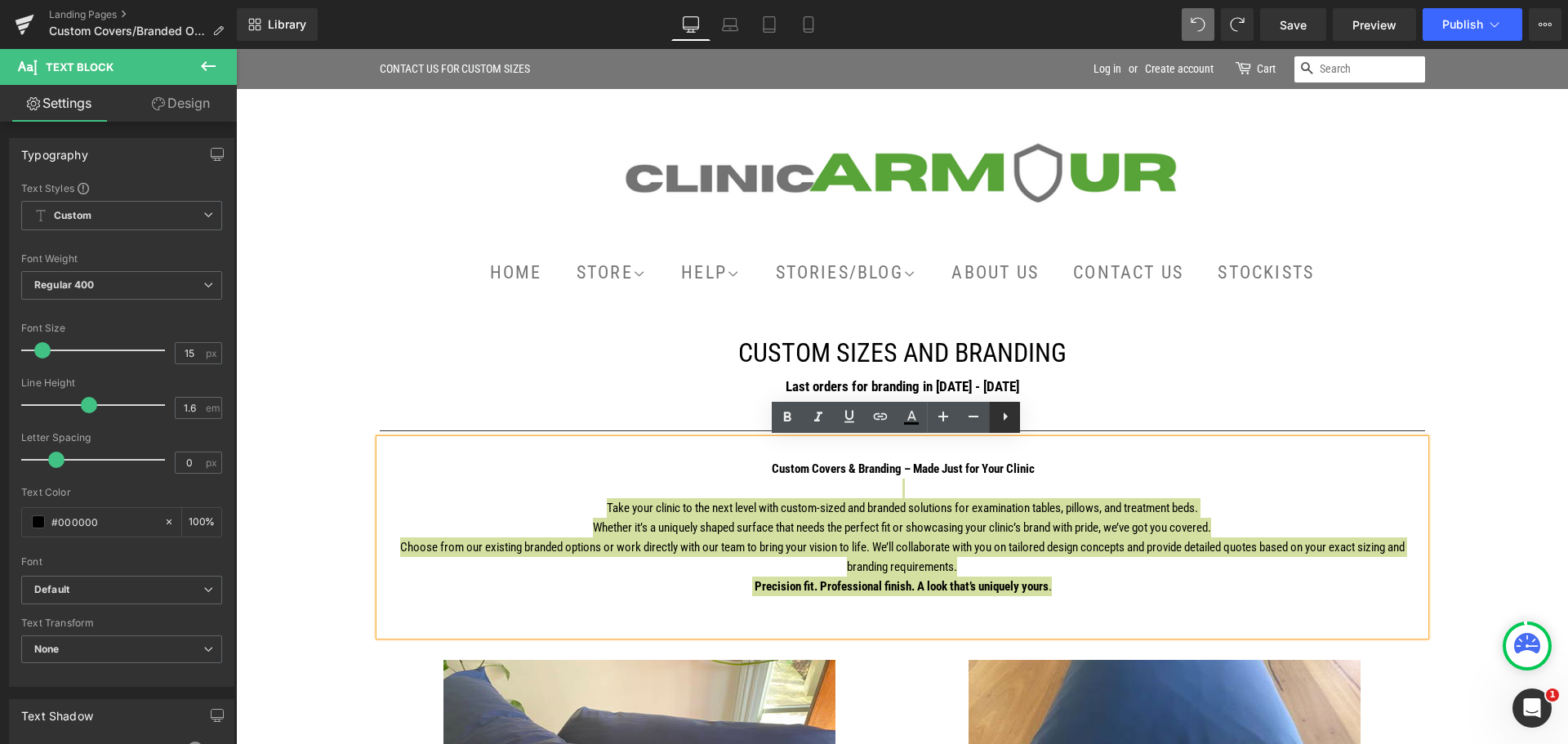
click at [1008, 414] on icon at bounding box center [1005, 416] width 20 height 20
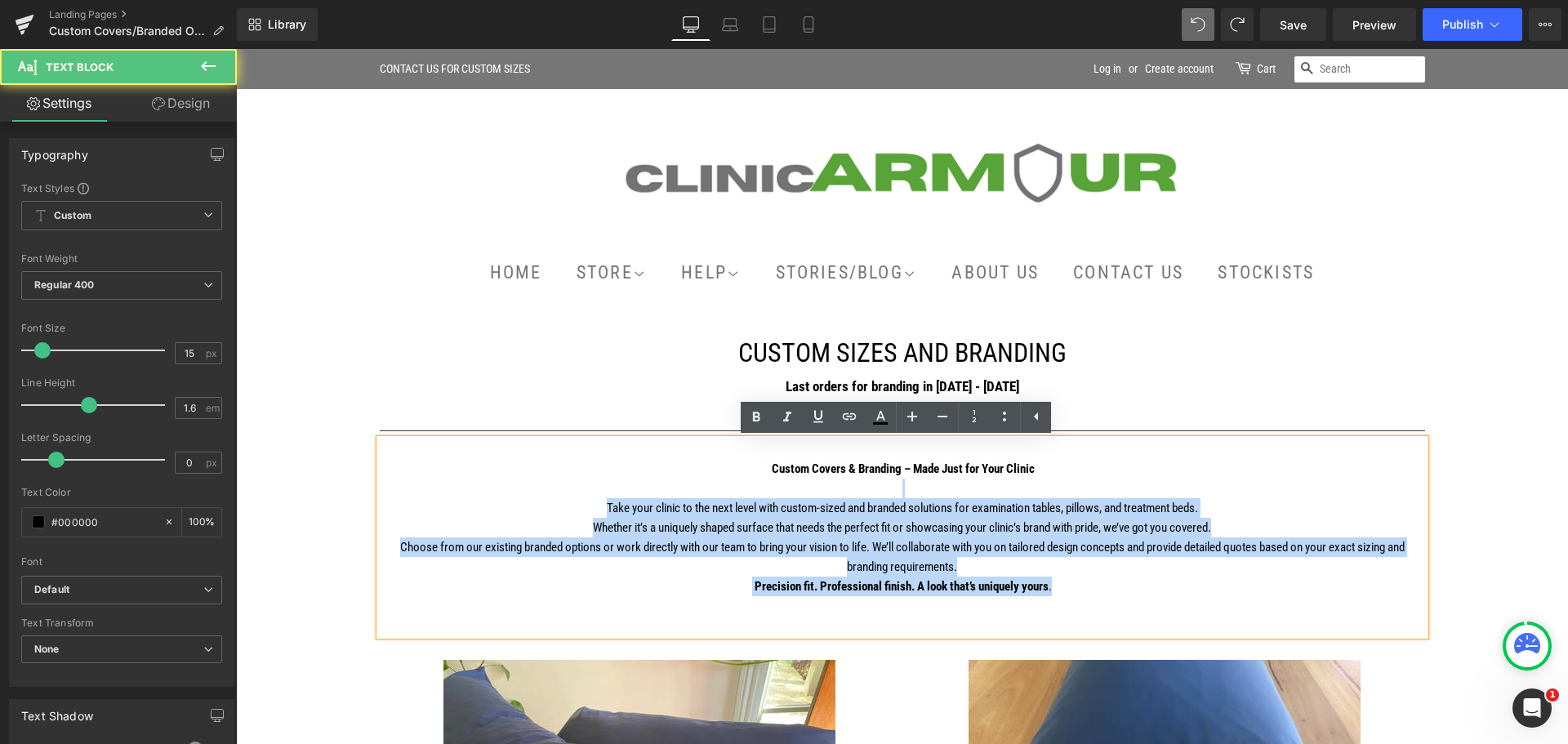
click at [1207, 499] on p "Take your clinic to the next level with custom-sized and branded solutions for …" at bounding box center [902, 508] width 1046 height 20
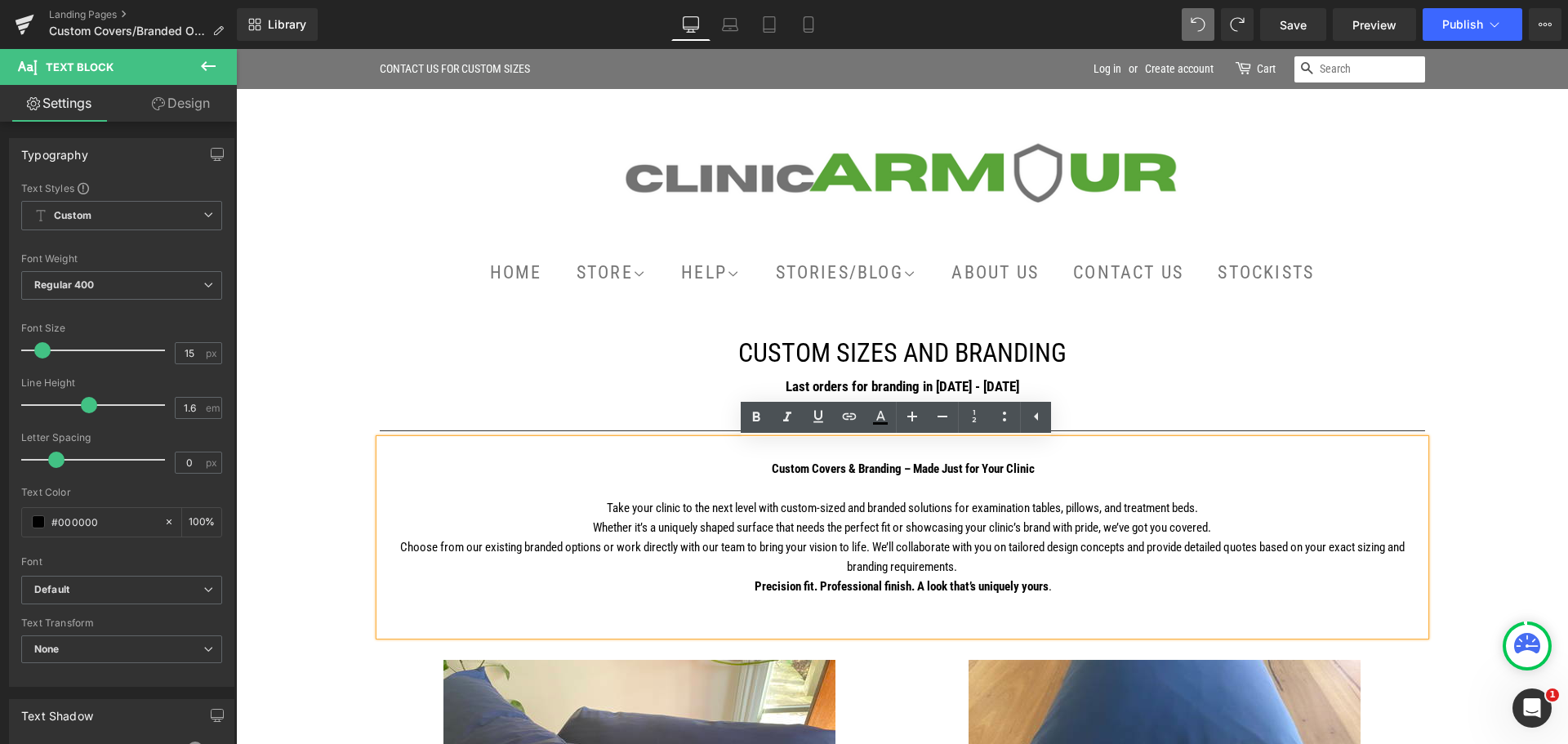
click at [1208, 508] on p "Take your clinic to the next level with custom-sized and branded solutions for …" at bounding box center [902, 508] width 1046 height 20
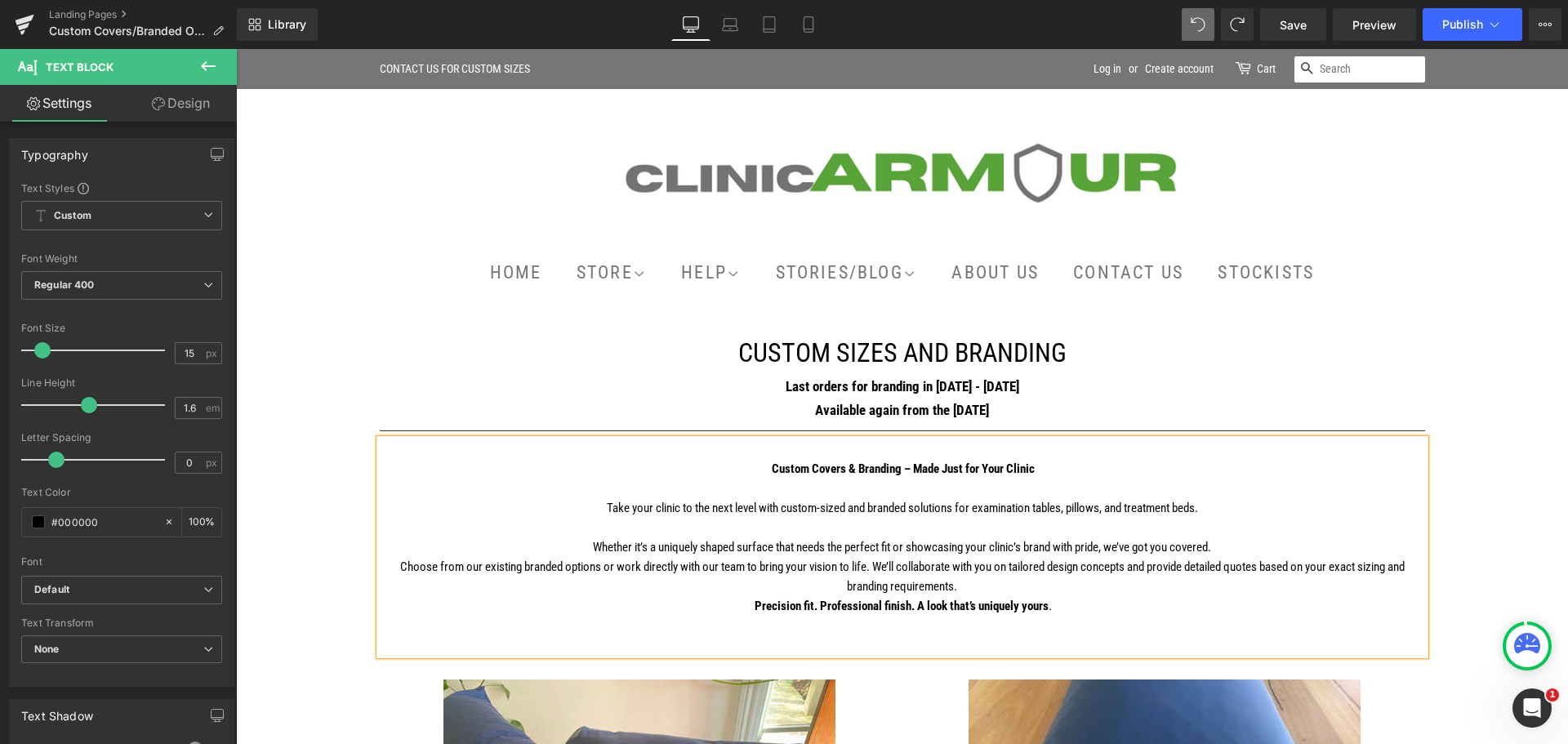
click at [865, 563] on p "Choose from our existing branded options or work directly with our team to brin…" at bounding box center [902, 576] width 1046 height 39
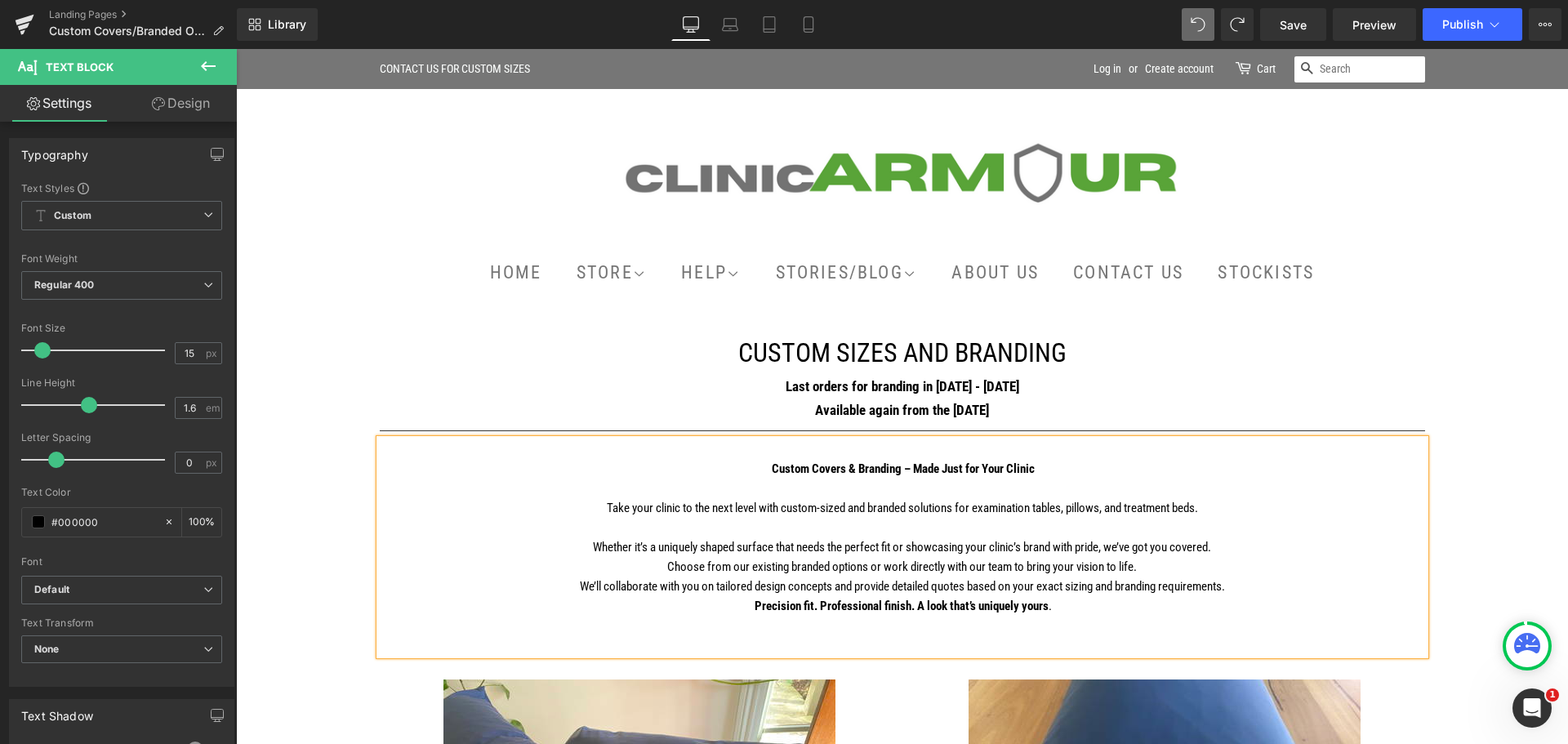
click at [1235, 585] on p "We’ll collaborate with you on tailored design concepts and provide detailed quo…" at bounding box center [902, 585] width 1046 height 20
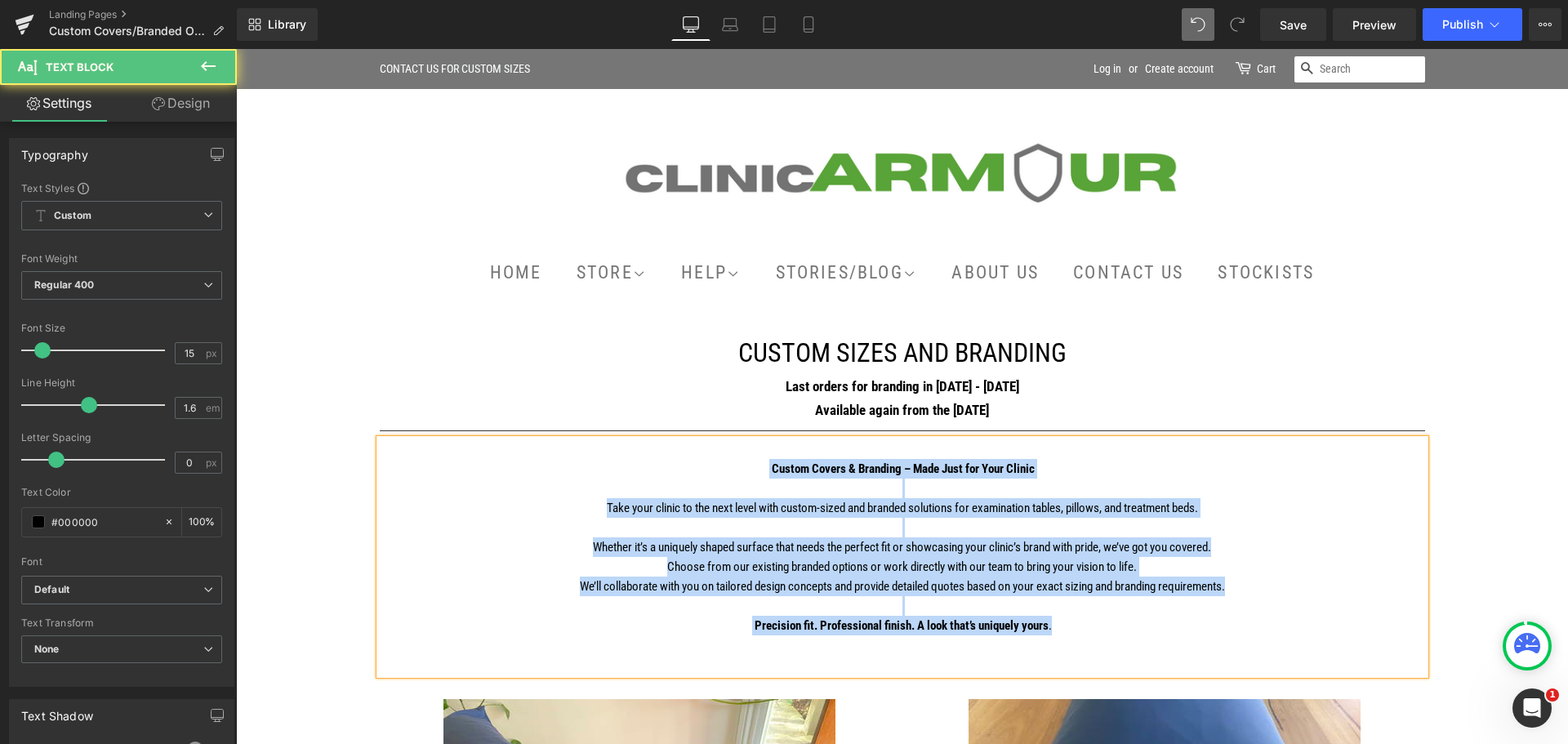
drag, startPoint x: 1019, startPoint y: 622, endPoint x: 752, endPoint y: 466, distance: 309.2
click at [752, 466] on div "Custom Covers & Branding – Made Just for Your Clinic Take your clinic to the ne…" at bounding box center [902, 556] width 1046 height 235
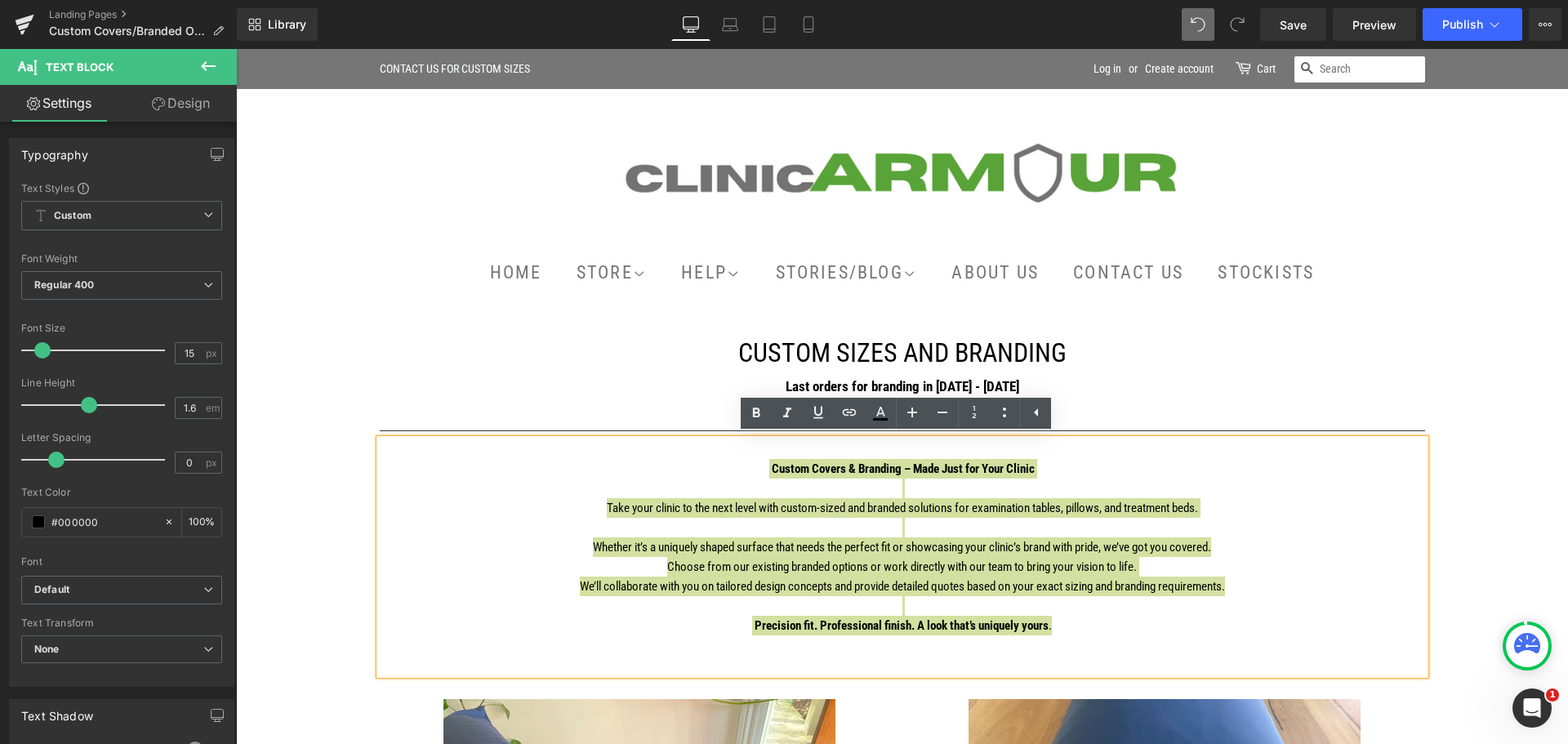
click at [198, 107] on link "Design" at bounding box center [180, 103] width 119 height 36
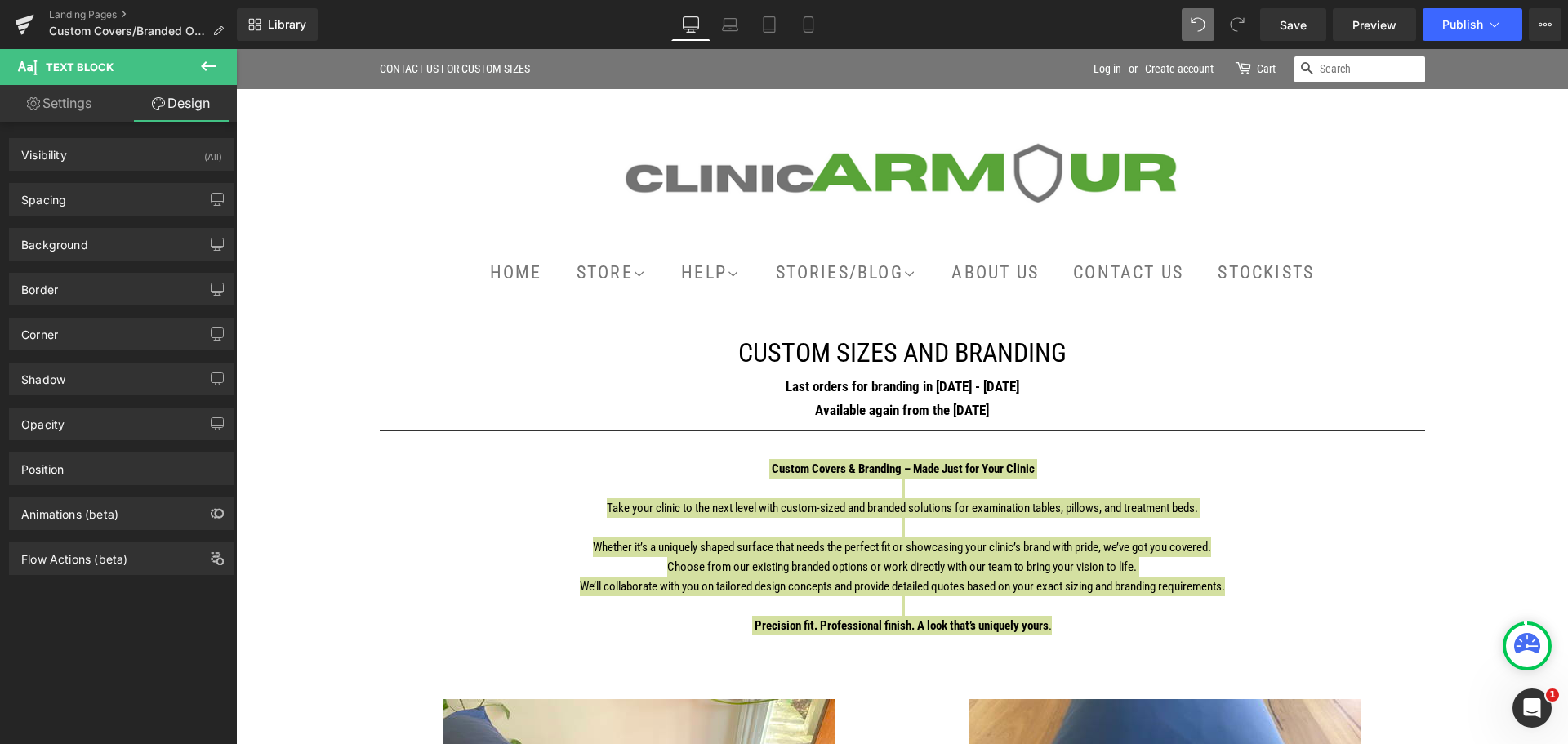
type input "0"
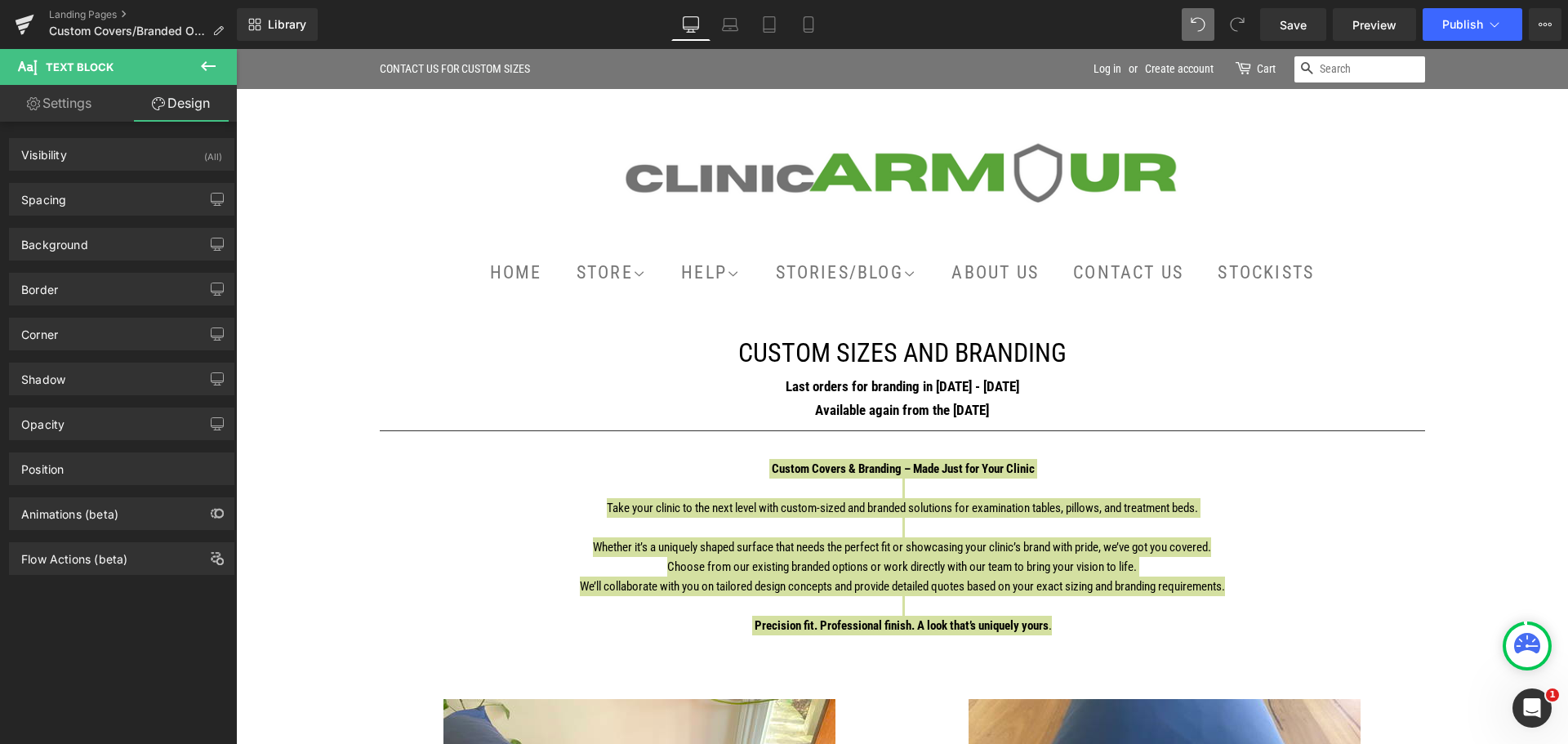
type input "0"
click at [149, 197] on div "Spacing" at bounding box center [121, 199] width 224 height 31
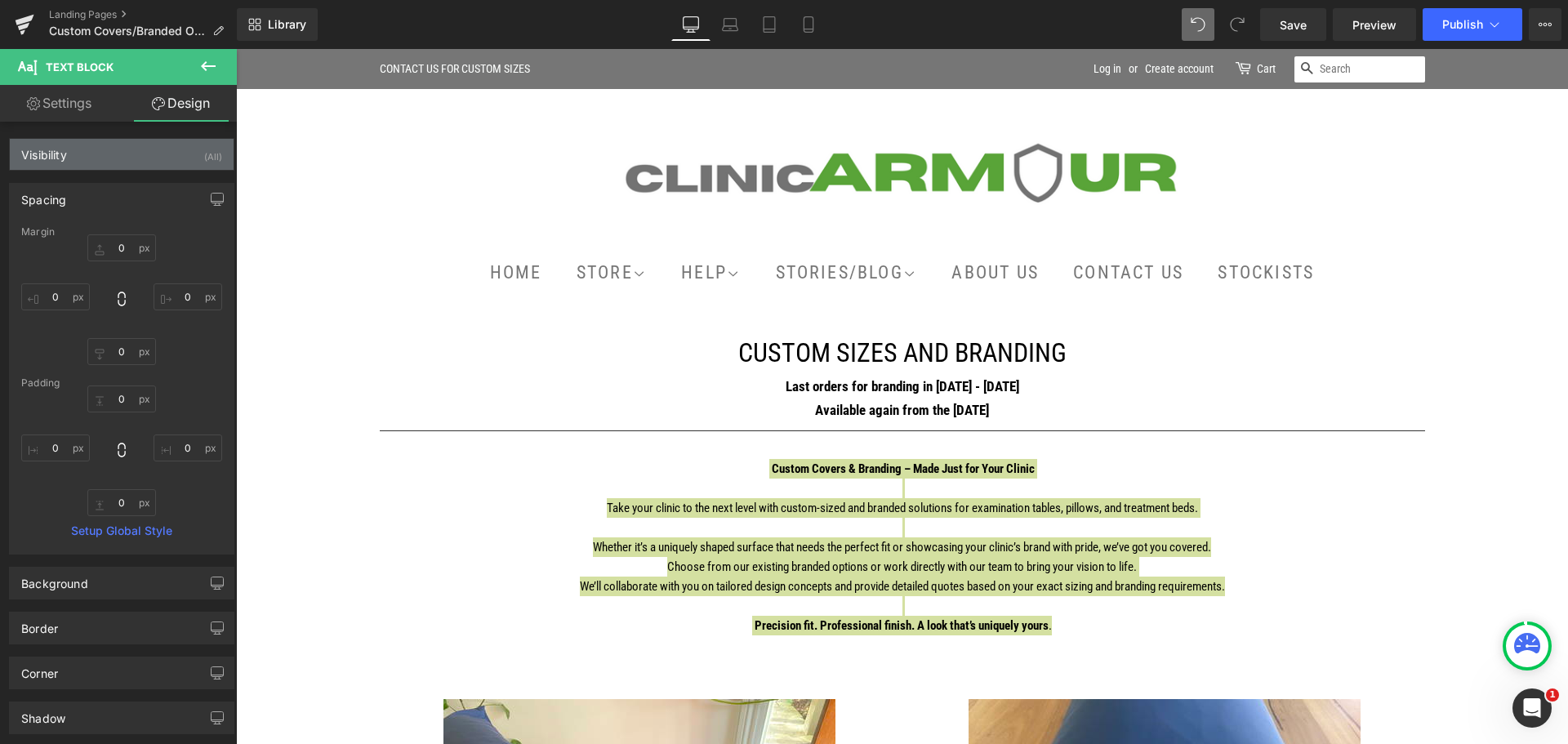
click at [148, 158] on div "Visibility (All)" at bounding box center [121, 154] width 224 height 31
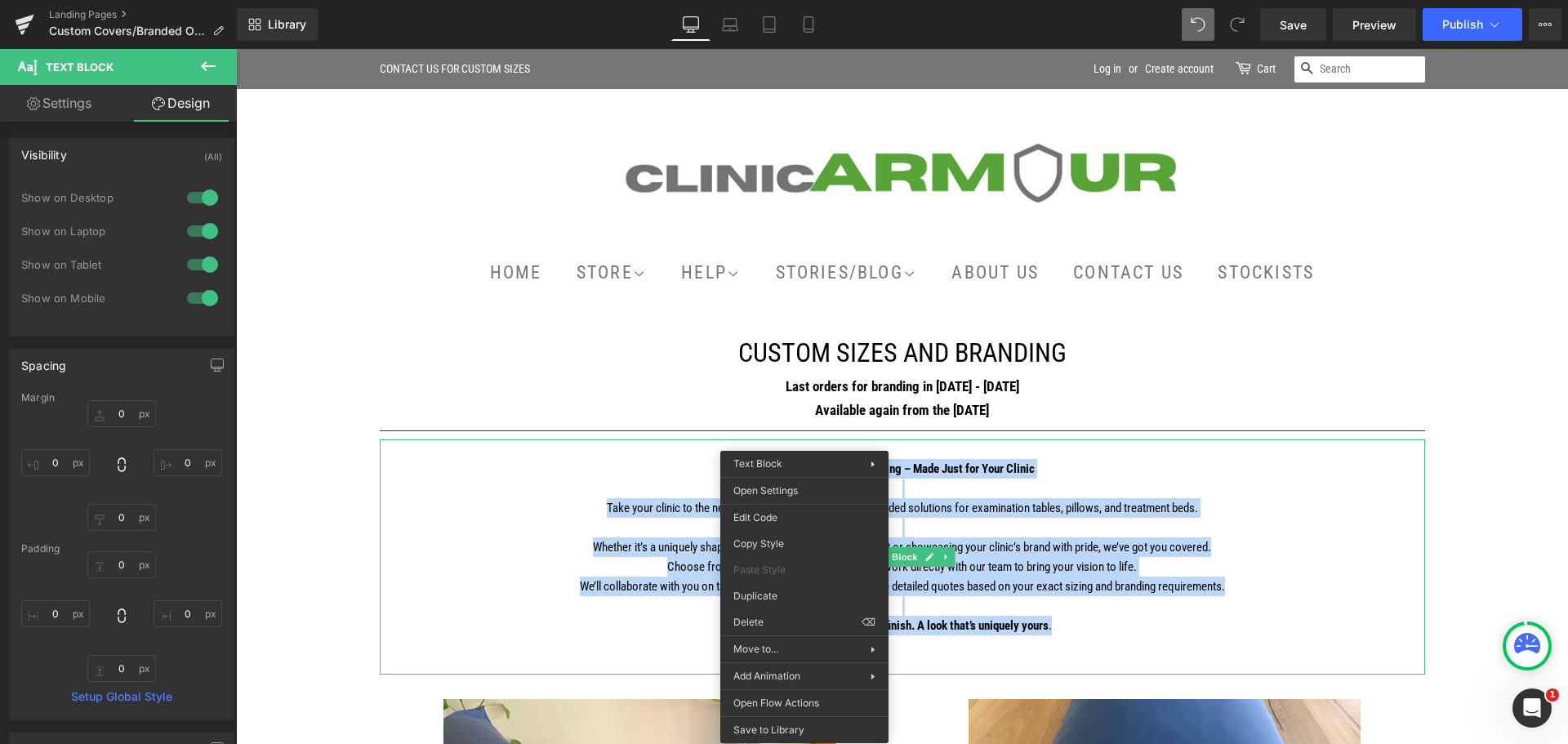
scroll to position [81, 0]
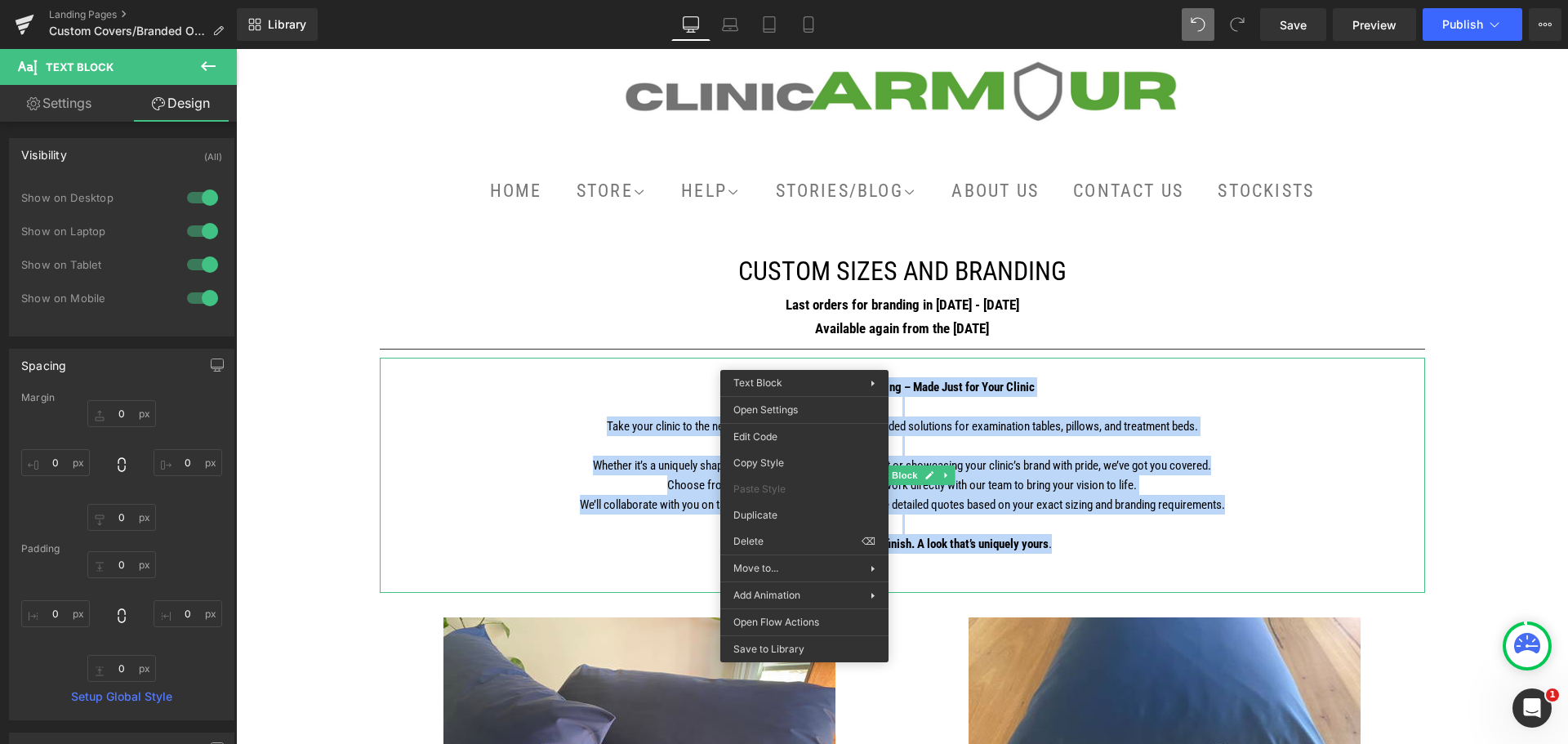
click at [977, 465] on p "Whether it’s a uniquely shaped surface that needs the perfect fit or showcasing…" at bounding box center [902, 465] width 1046 height 20
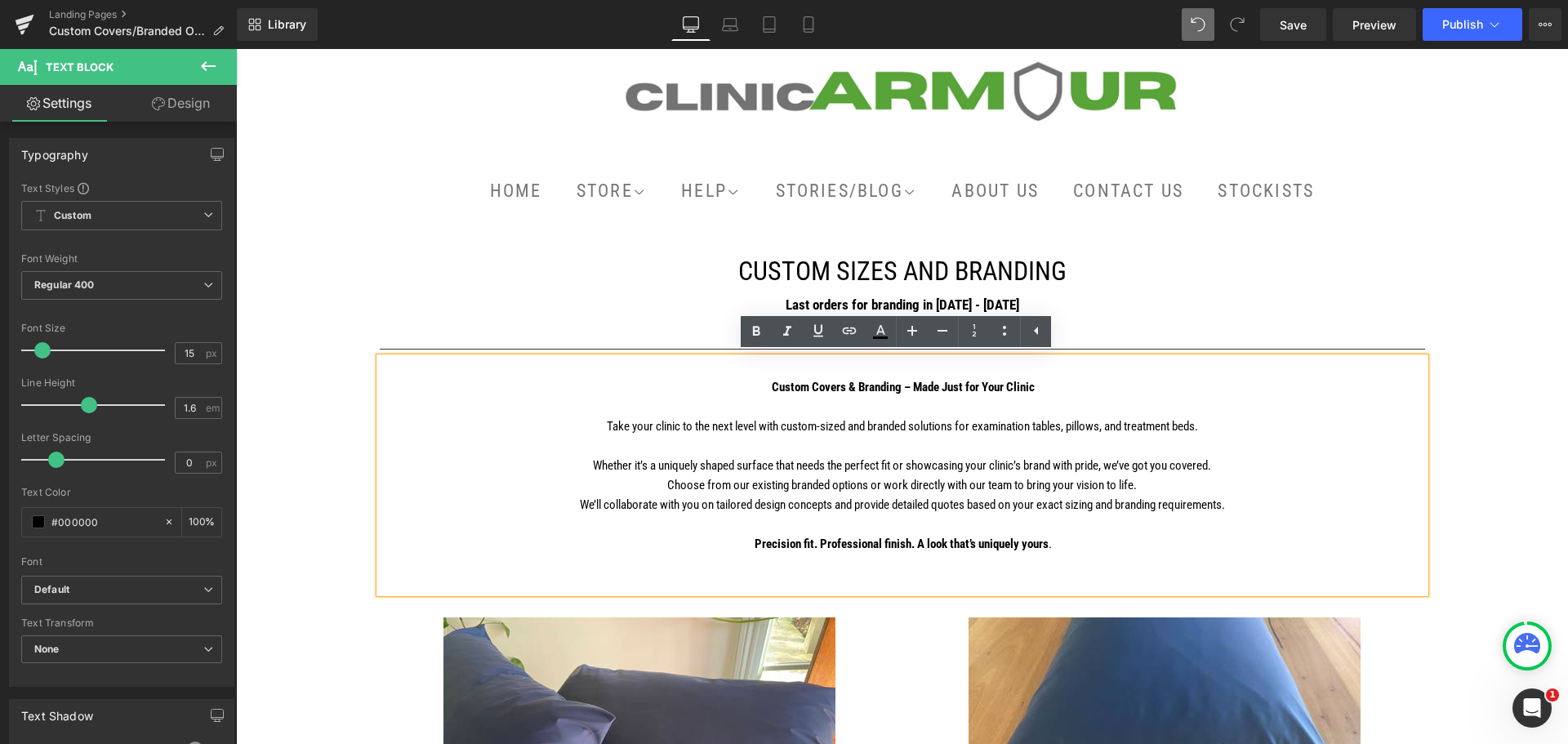
click at [1150, 538] on p "Precision fit. Professional finish. A look that’s uniquely yours ." at bounding box center [902, 543] width 1046 height 20
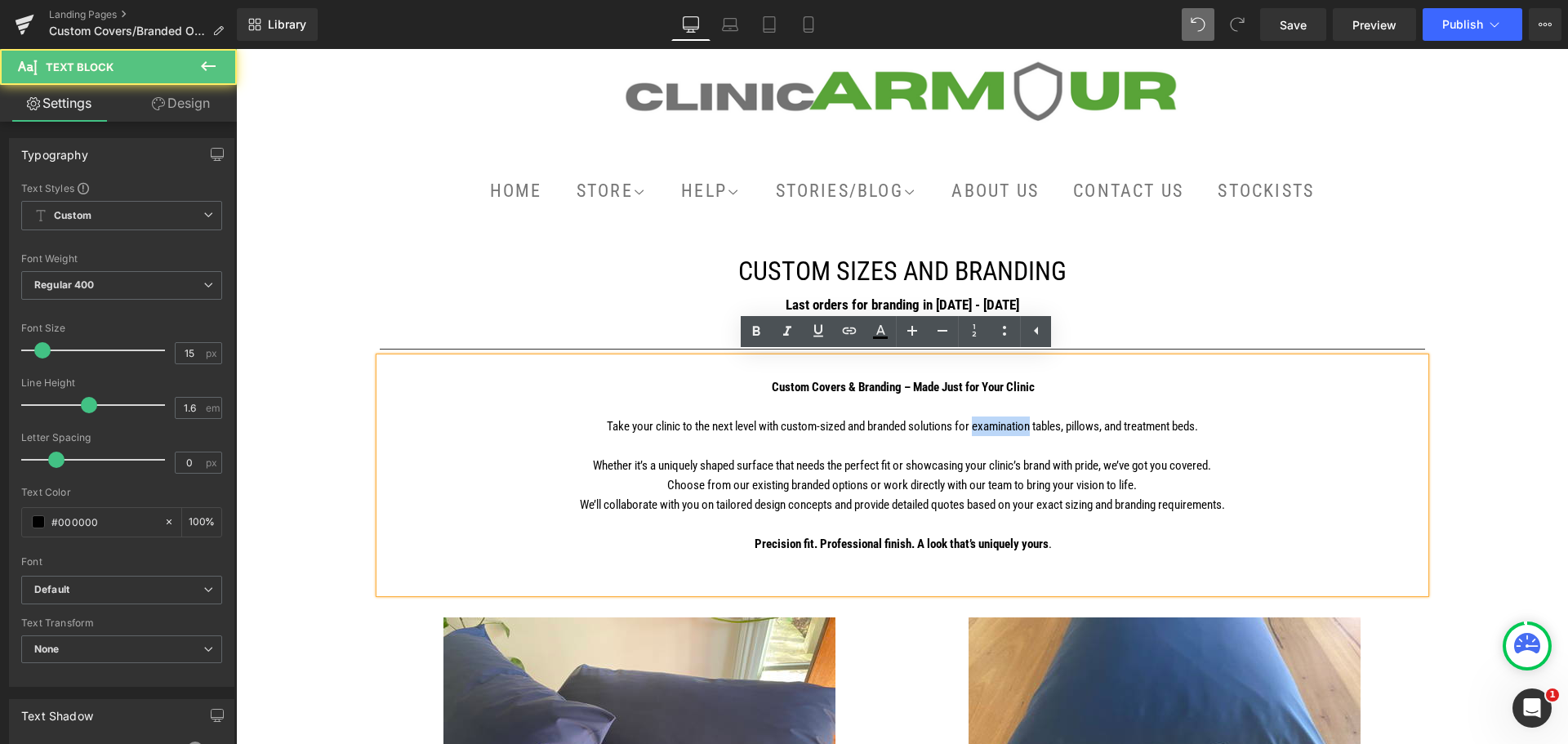
drag, startPoint x: 1024, startPoint y: 425, endPoint x: 969, endPoint y: 423, distance: 55.0
click at [969, 423] on p "Take your clinic to the next level with custom-sized and branded solutions for …" at bounding box center [902, 426] width 1046 height 20
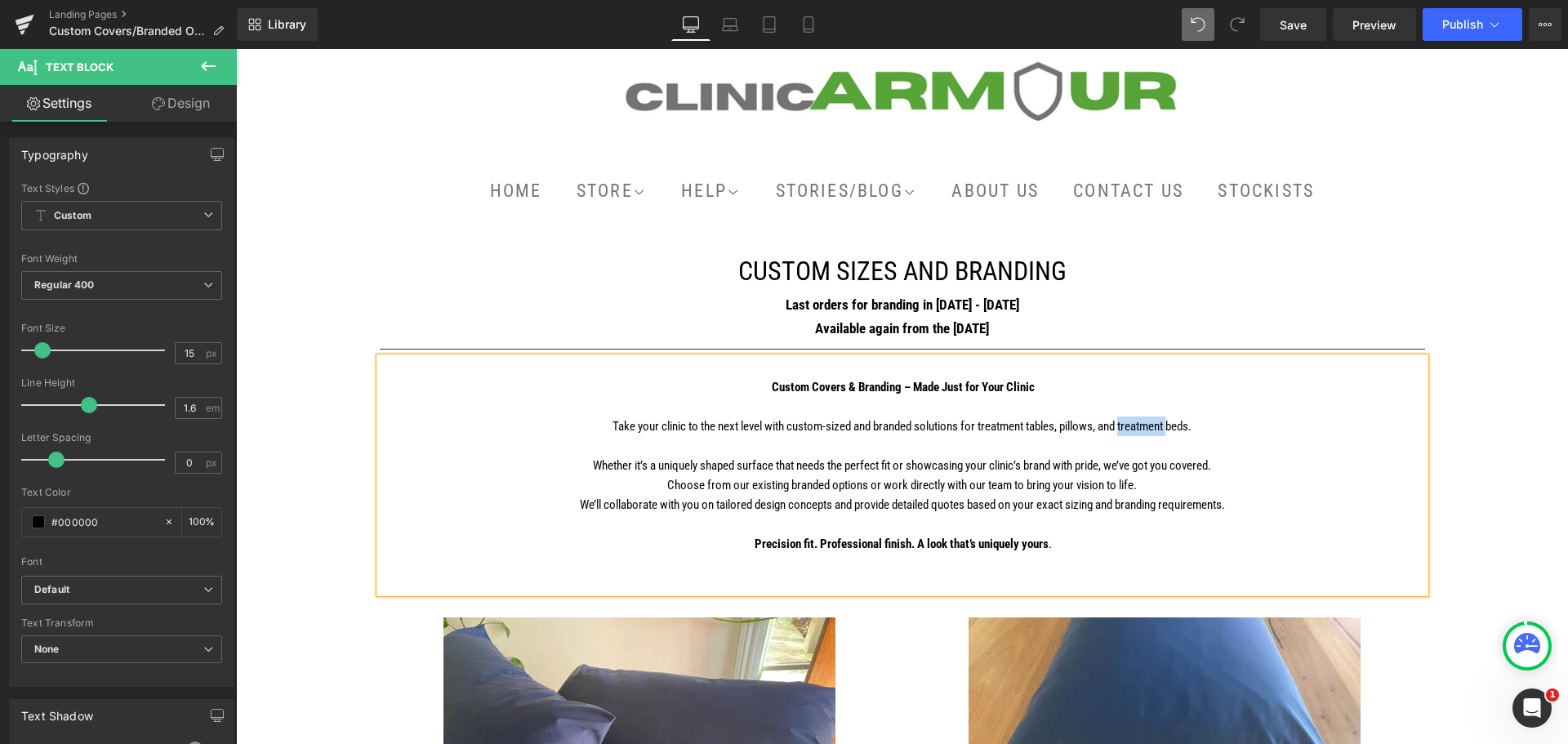
drag, startPoint x: 1167, startPoint y: 424, endPoint x: 1118, endPoint y: 428, distance: 49.2
click at [1118, 428] on p "Take your clinic to the next level with custom-sized and branded solutions for …" at bounding box center [902, 426] width 1046 height 20
click at [1215, 464] on p "Whether it’s a uniquely shaped surface that needs the perfect fit or showcasing…" at bounding box center [902, 465] width 1046 height 20
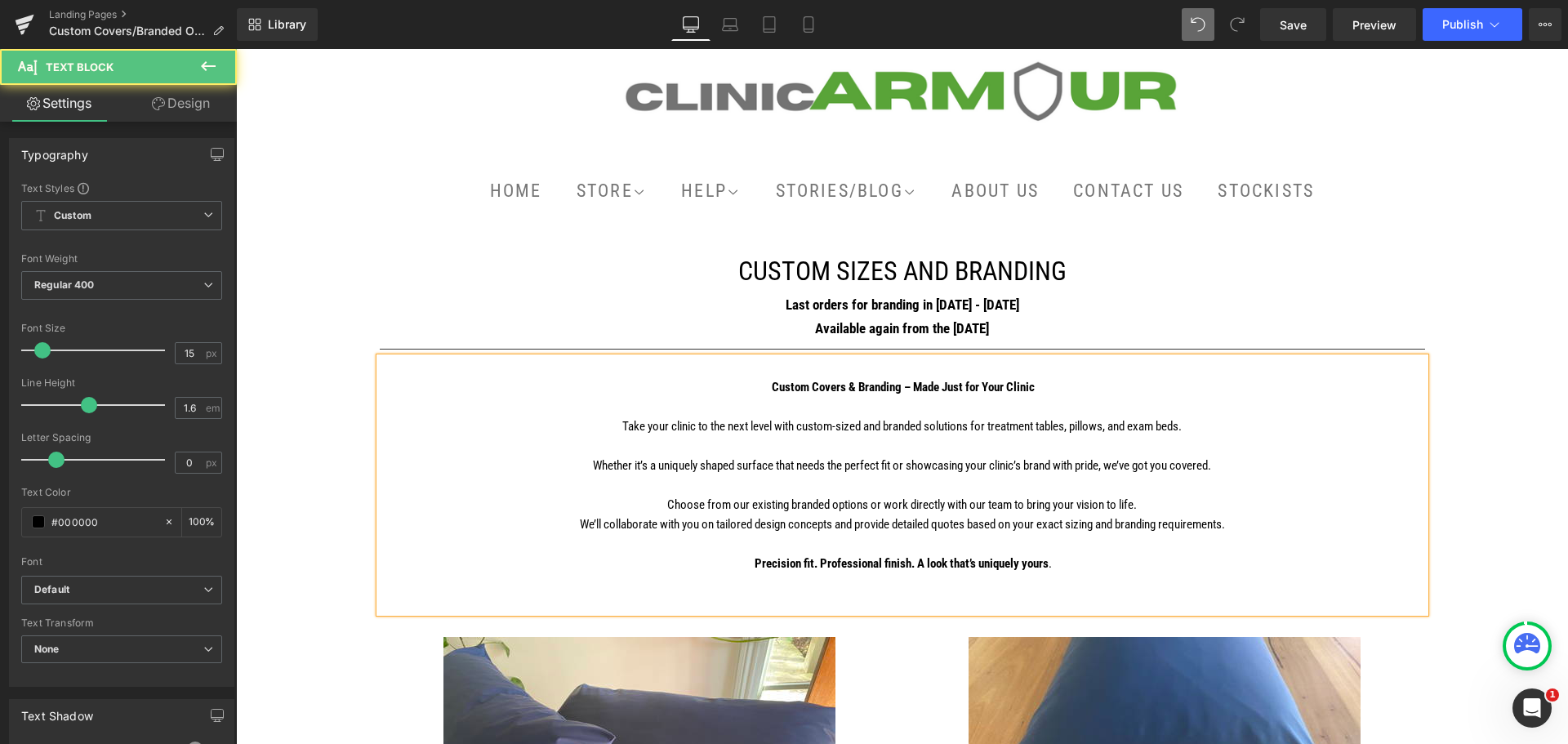
click at [1166, 501] on p "Choose from our existing branded options or work directly with our team to brin…" at bounding box center [902, 504] width 1046 height 20
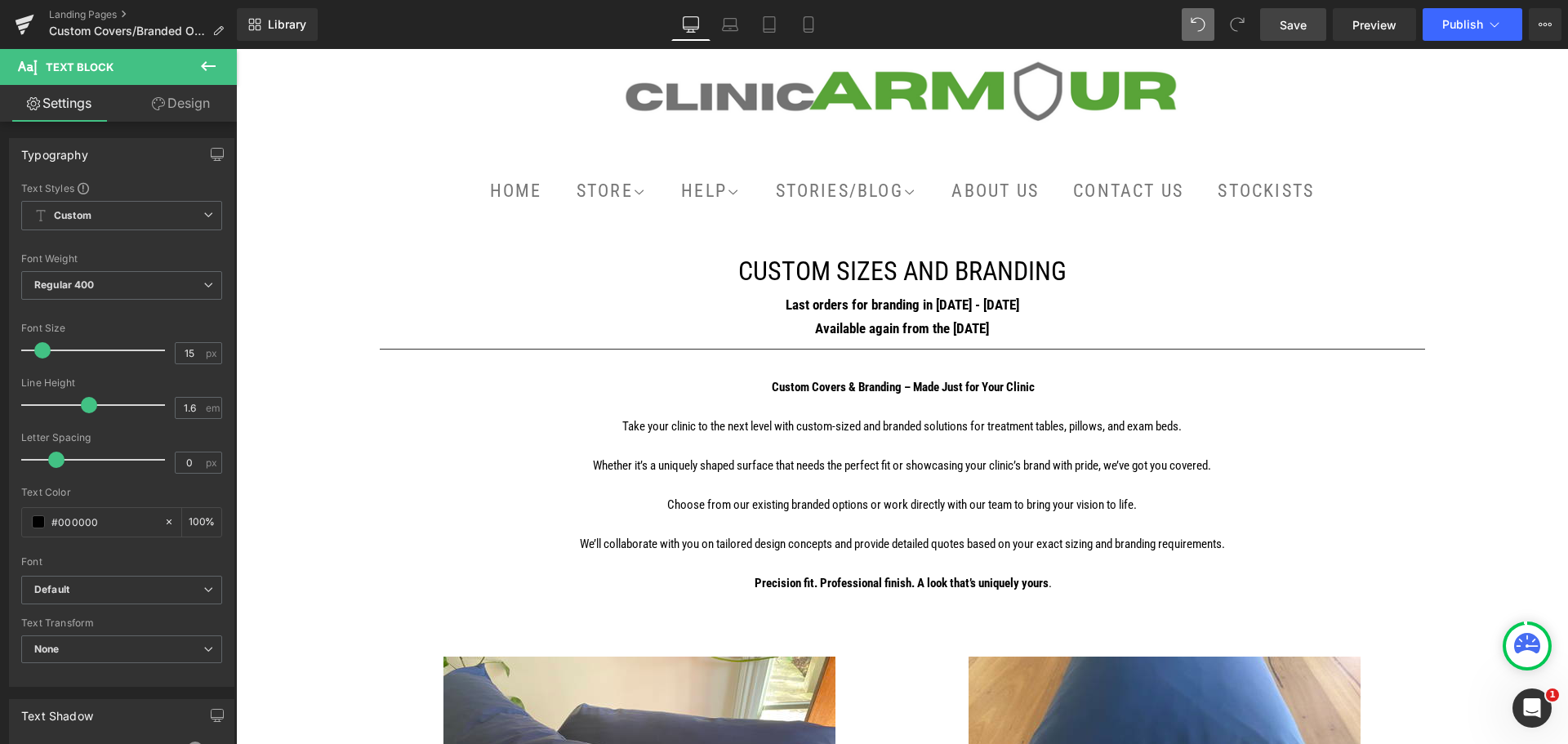
click at [1284, 24] on span "Save" at bounding box center [1293, 25] width 27 height 17
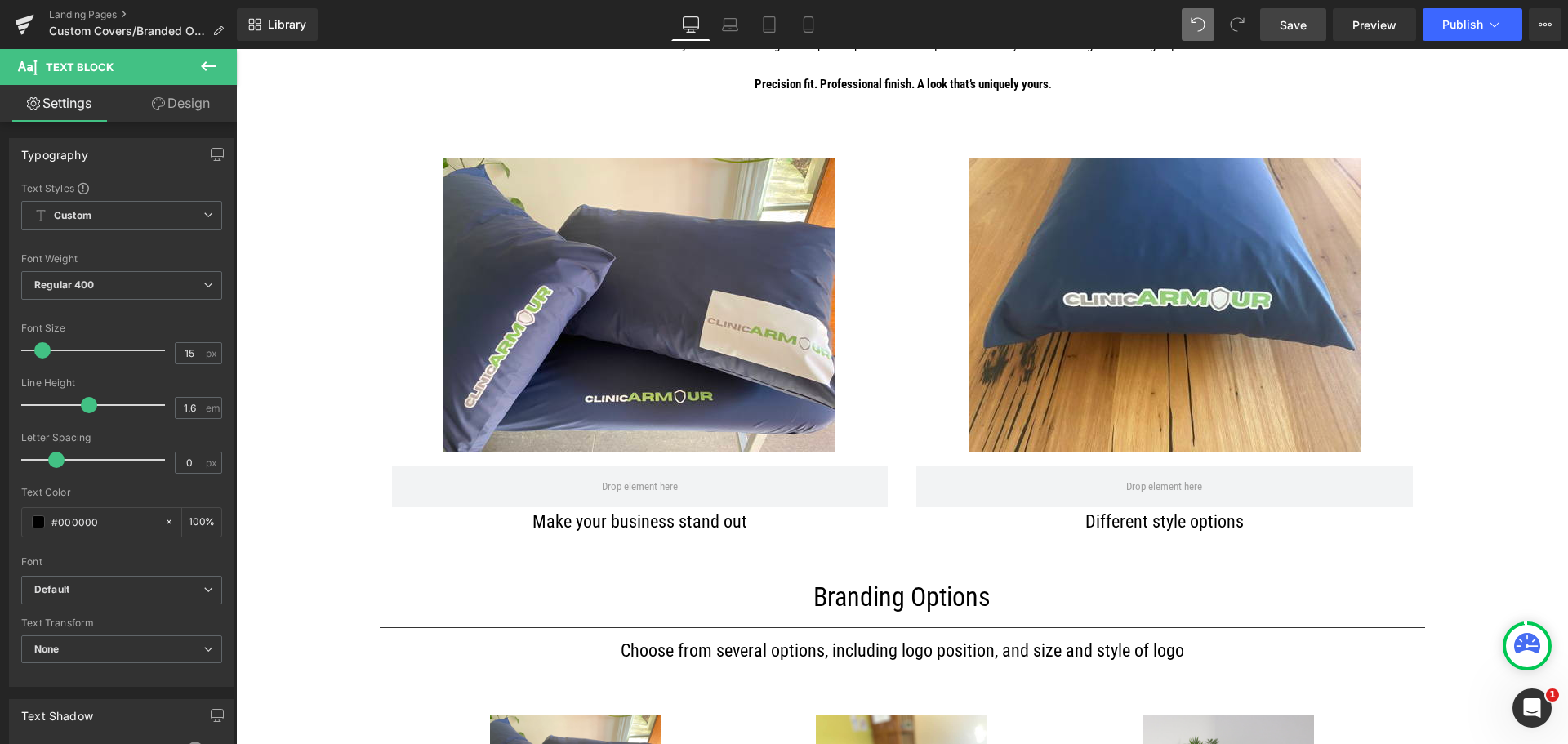
scroll to position [572, 0]
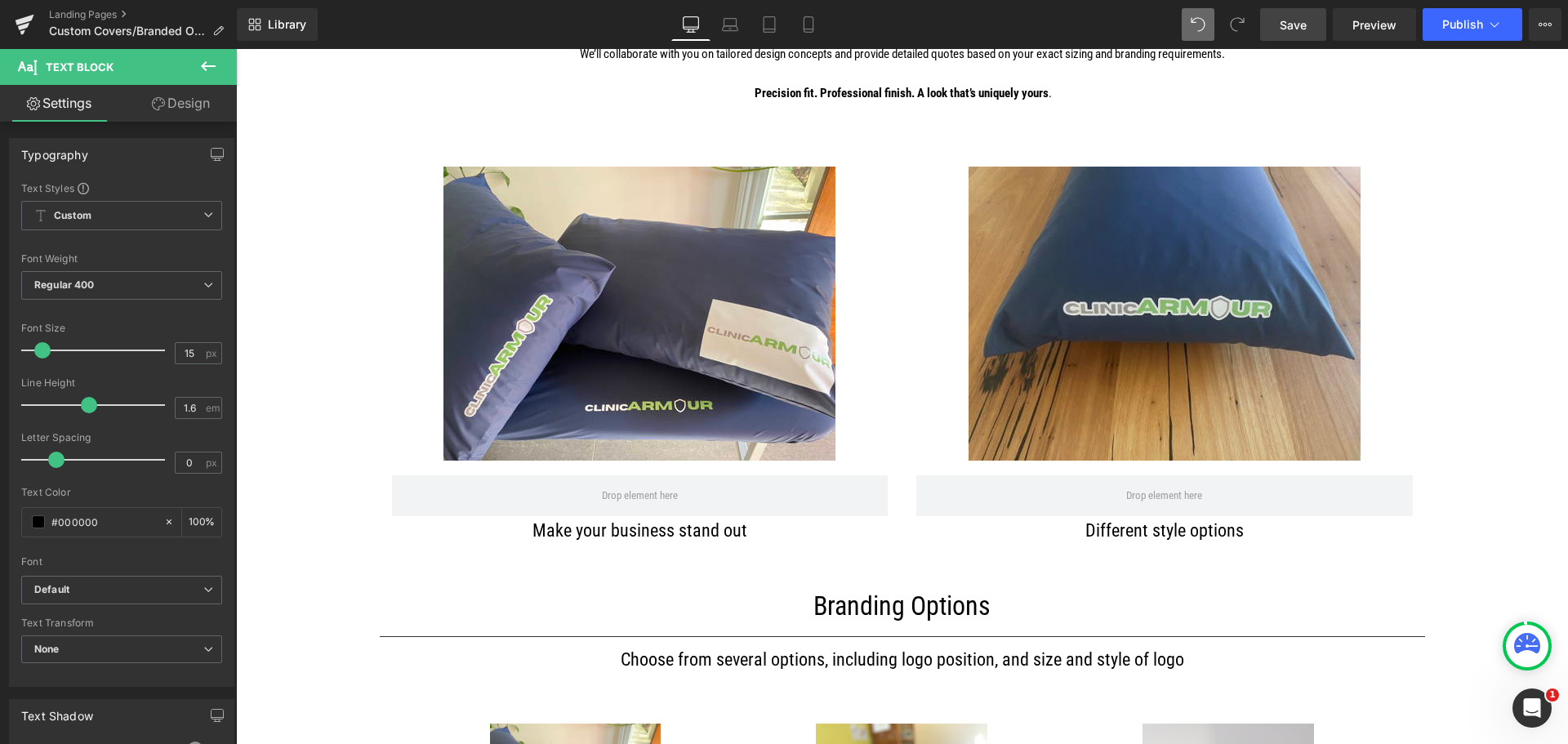
click at [1208, 305] on img at bounding box center [1164, 313] width 392 height 294
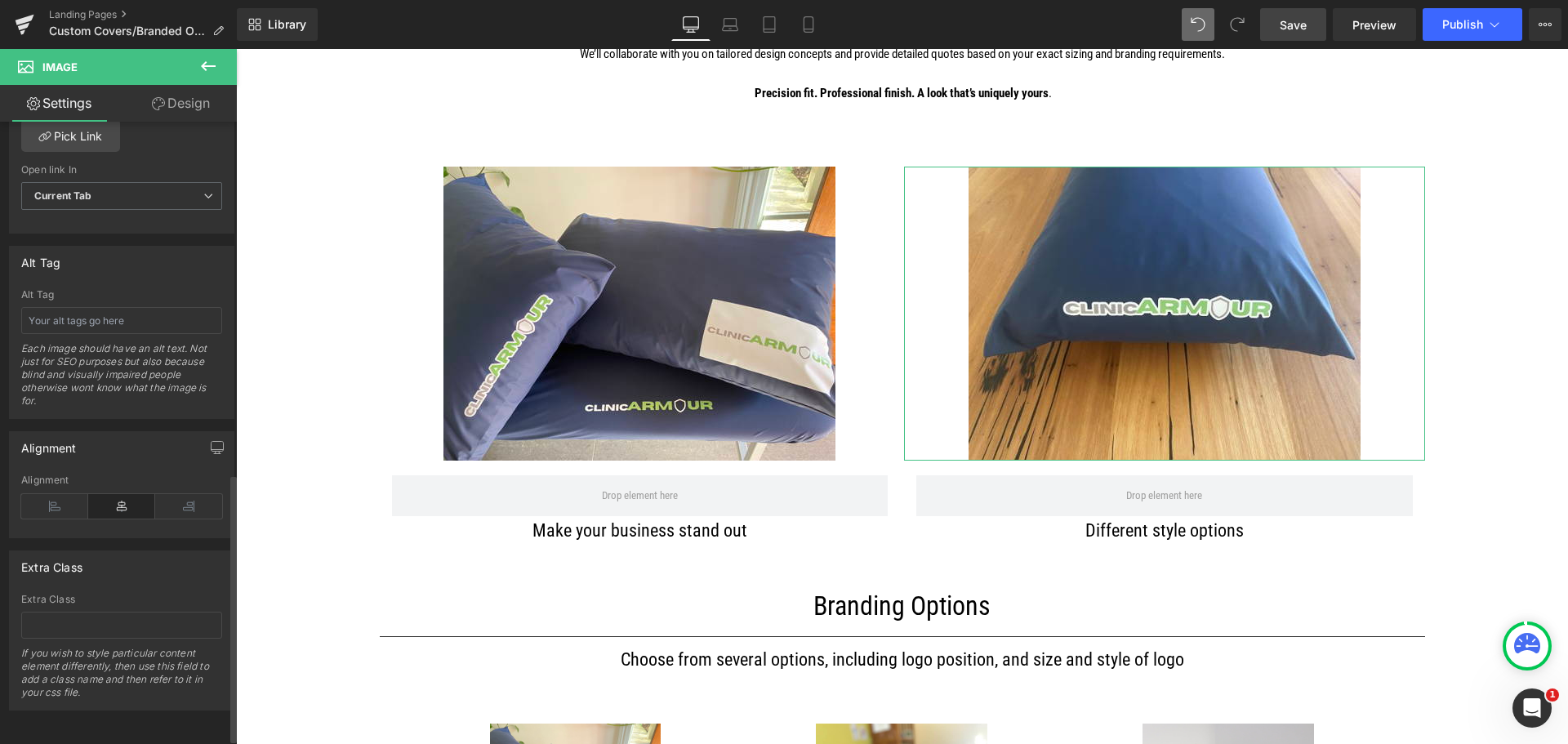
scroll to position [828, 0]
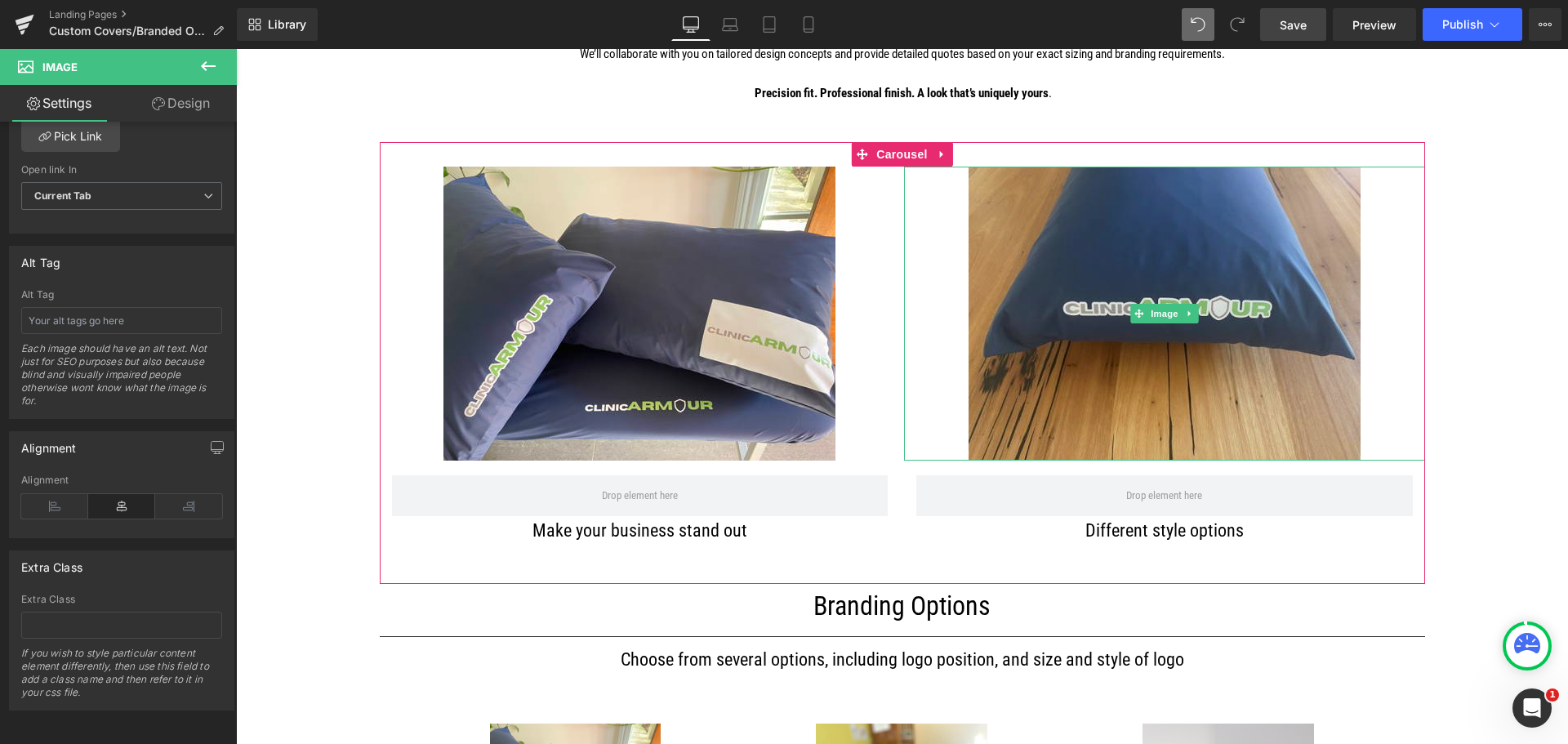
click at [1035, 359] on img at bounding box center [1164, 313] width 392 height 294
click at [1043, 320] on img at bounding box center [1164, 313] width 392 height 294
click at [1065, 372] on img at bounding box center [1164, 313] width 392 height 294
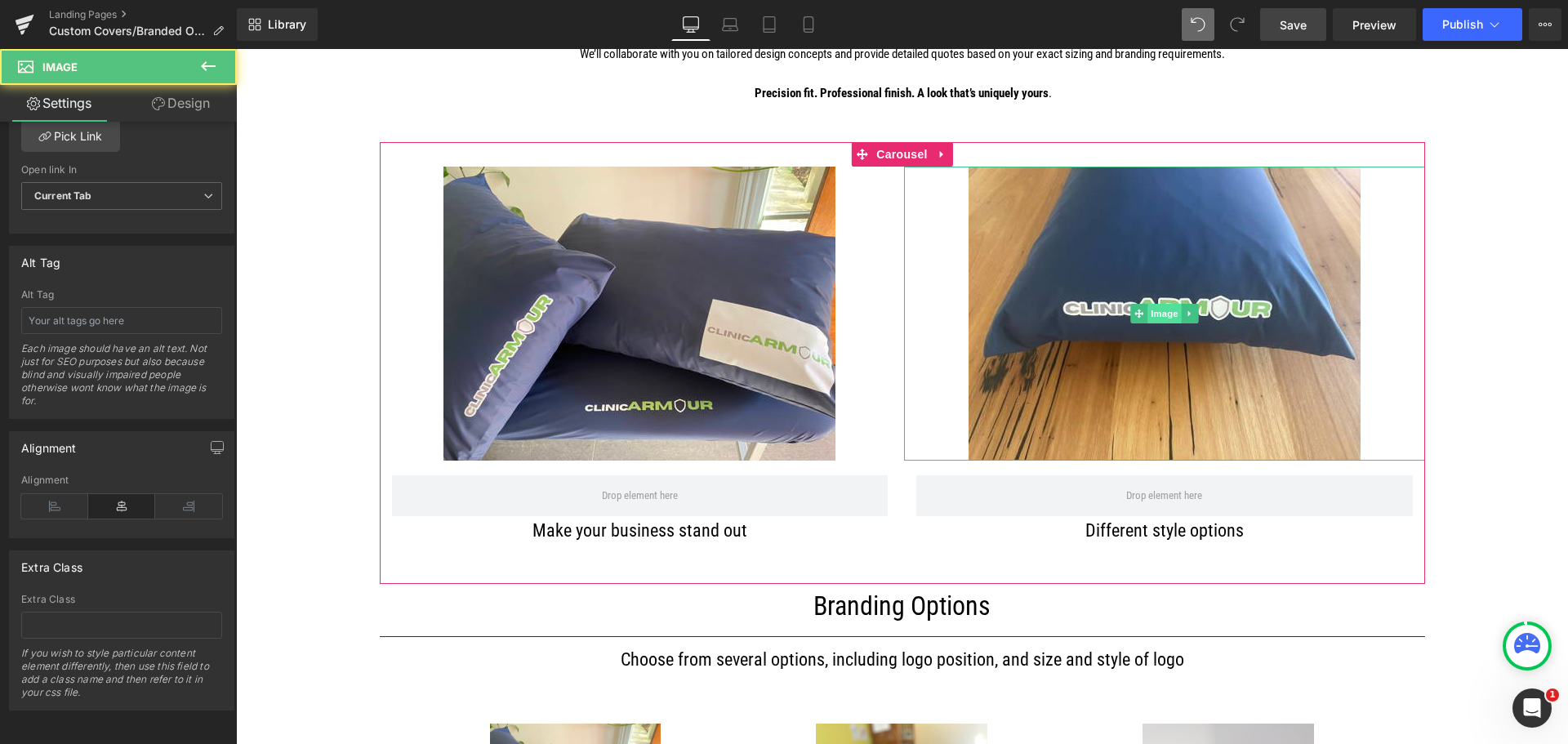
click at [1147, 315] on span "Image" at bounding box center [1164, 314] width 35 height 20
click at [1188, 316] on icon at bounding box center [1189, 313] width 3 height 6
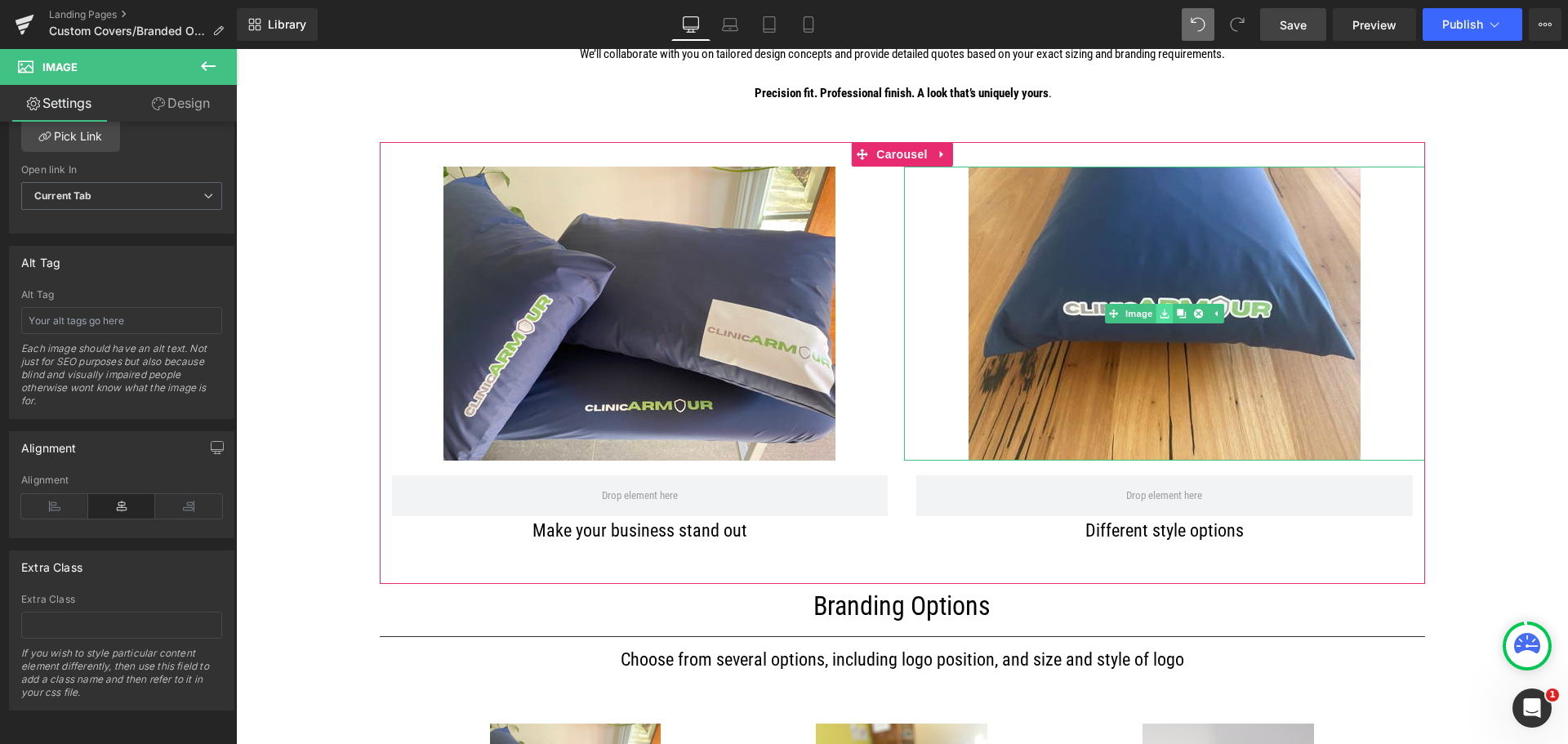
click at [1160, 314] on icon at bounding box center [1164, 313] width 9 height 10
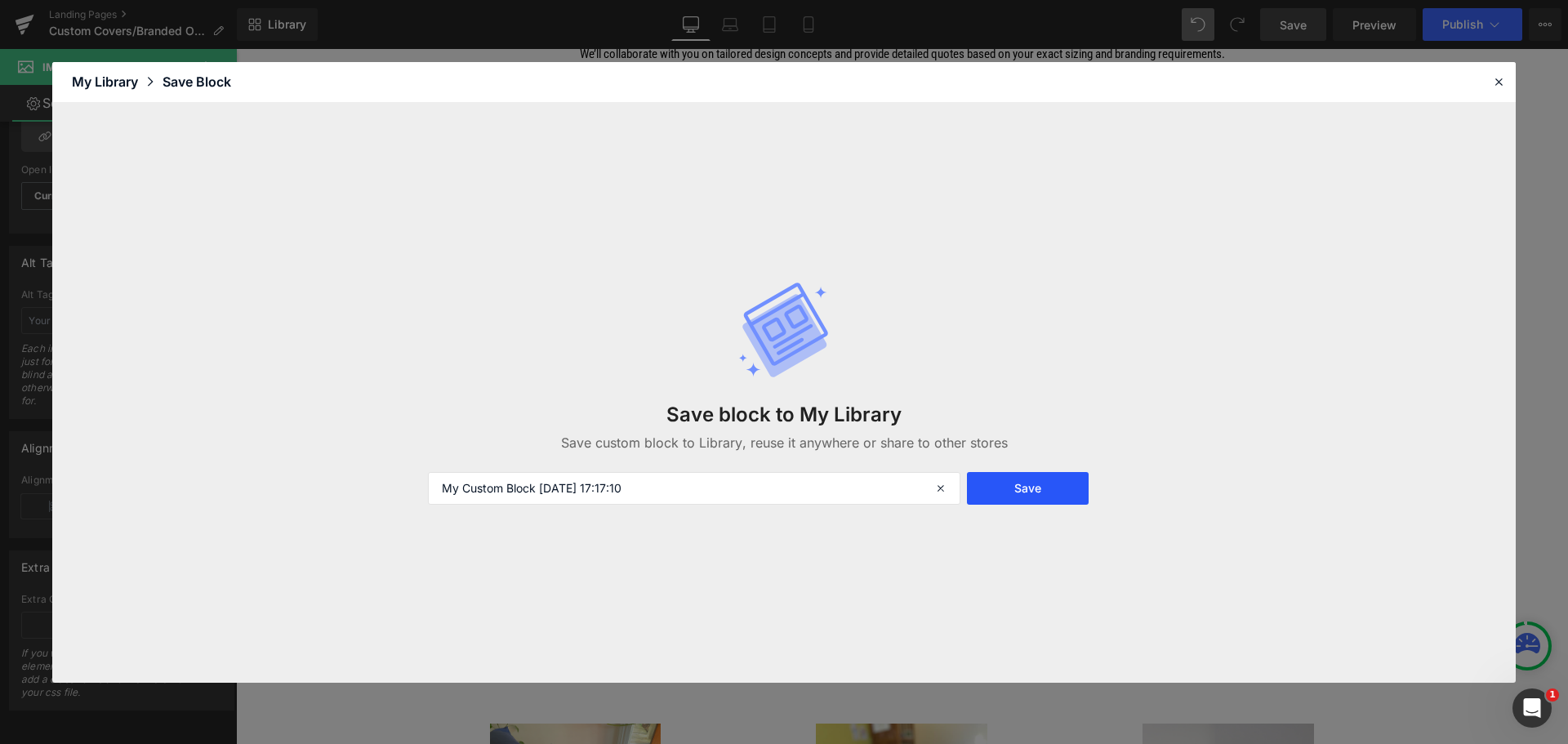
click at [1027, 489] on button "Save" at bounding box center [1027, 488] width 121 height 33
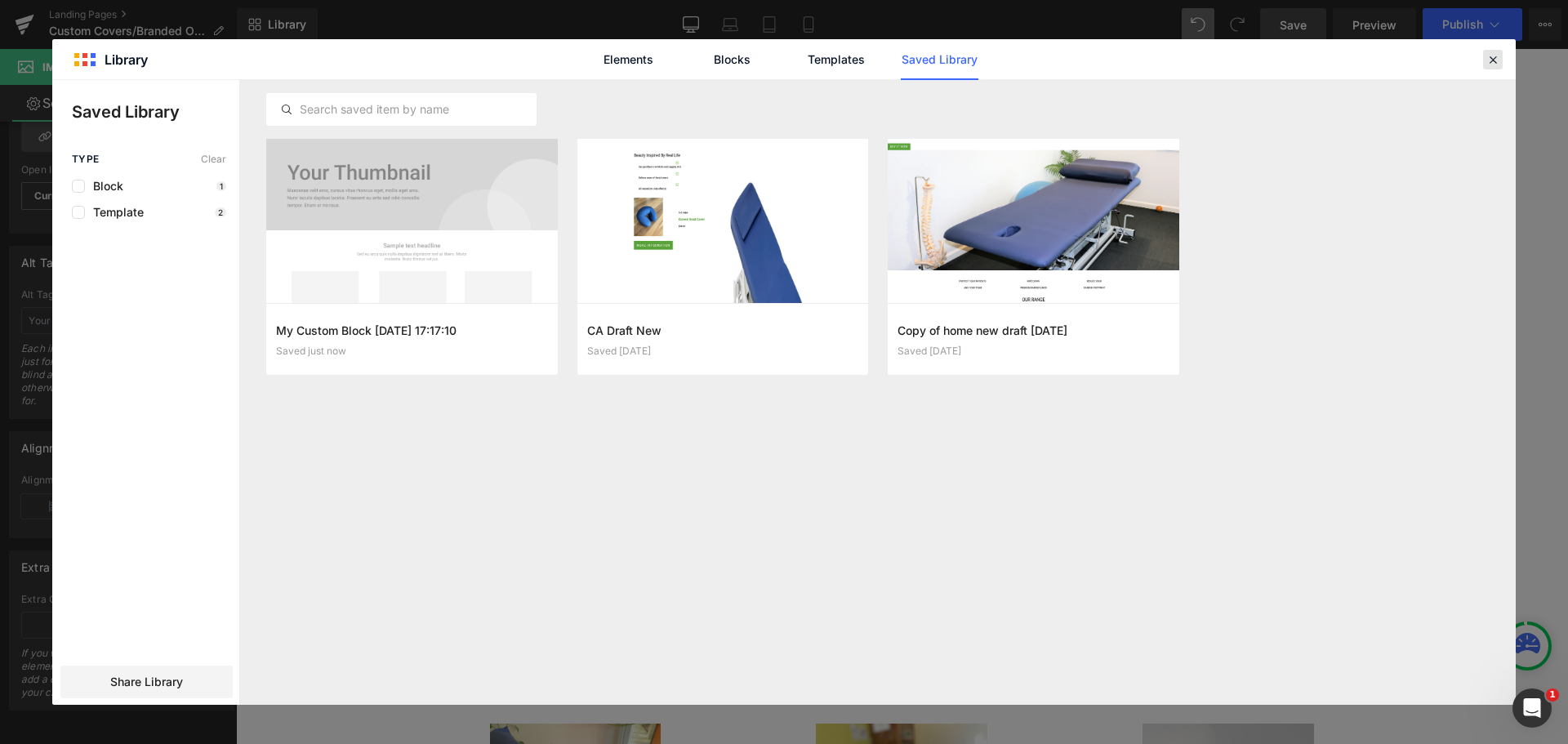
drag, startPoint x: 1488, startPoint y: 60, endPoint x: 1248, endPoint y: 12, distance: 244.8
click at [1488, 60] on icon at bounding box center [1493, 59] width 15 height 15
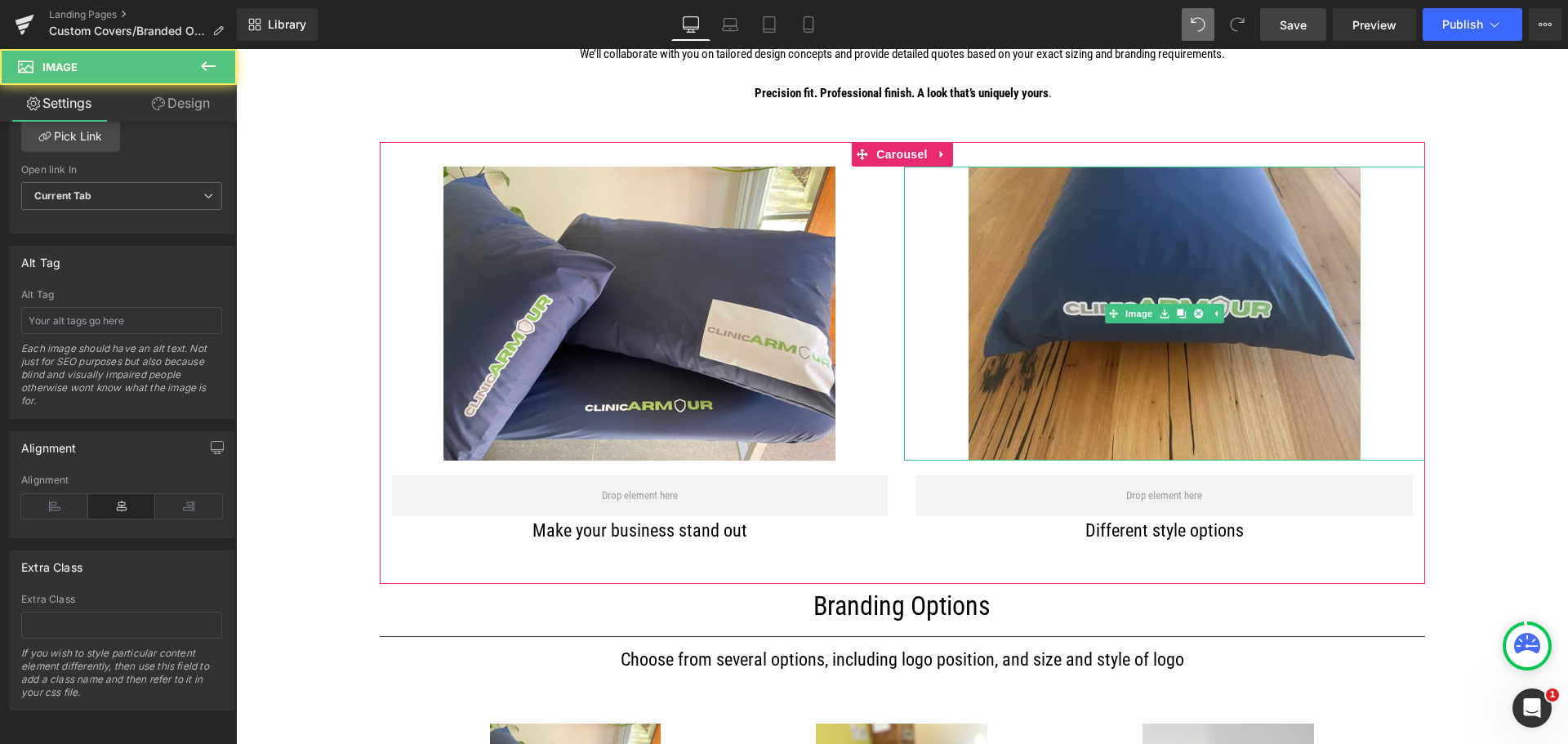
click at [1085, 276] on img at bounding box center [1164, 313] width 392 height 294
click at [1055, 260] on img at bounding box center [1164, 313] width 392 height 294
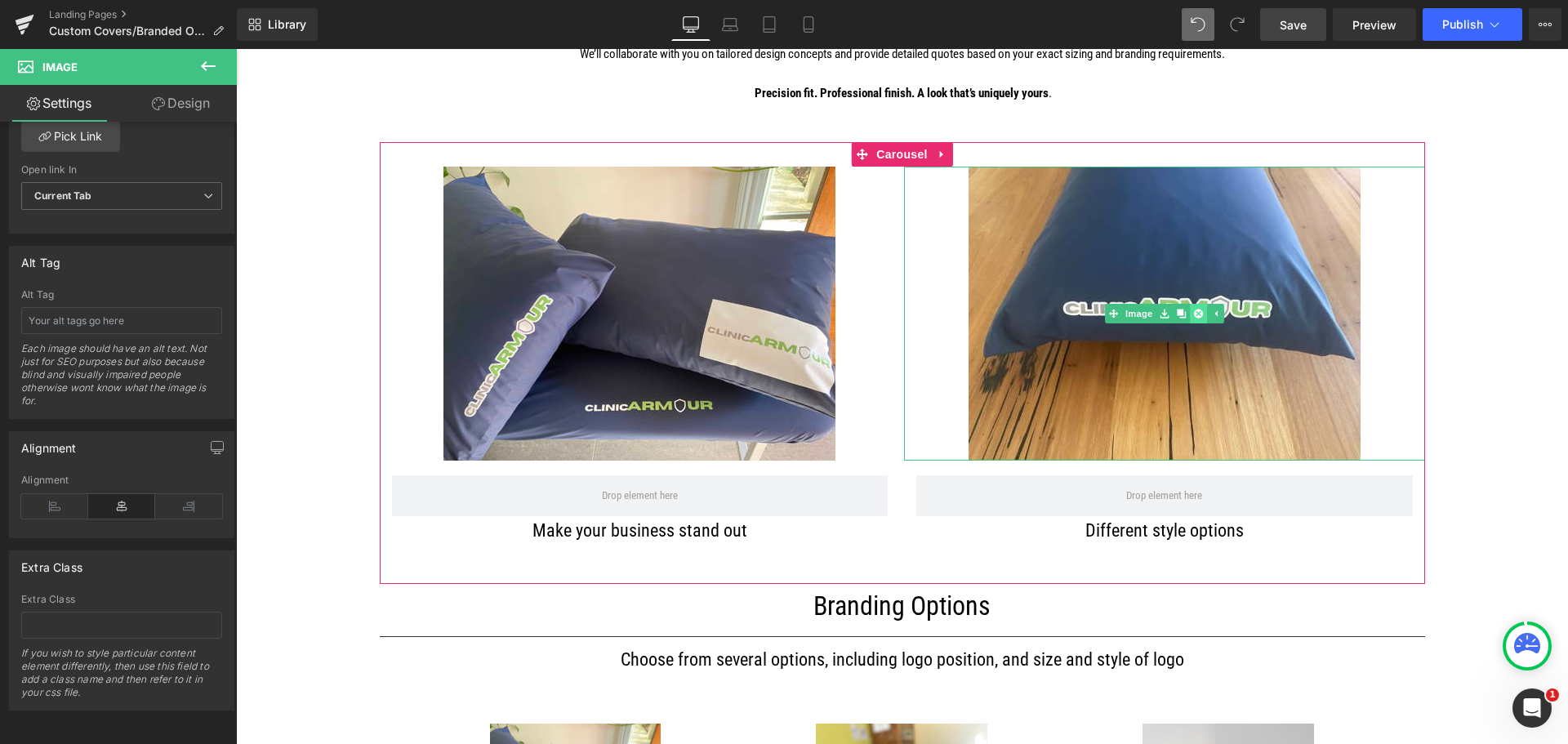
click at [1195, 312] on icon at bounding box center [1198, 313] width 9 height 9
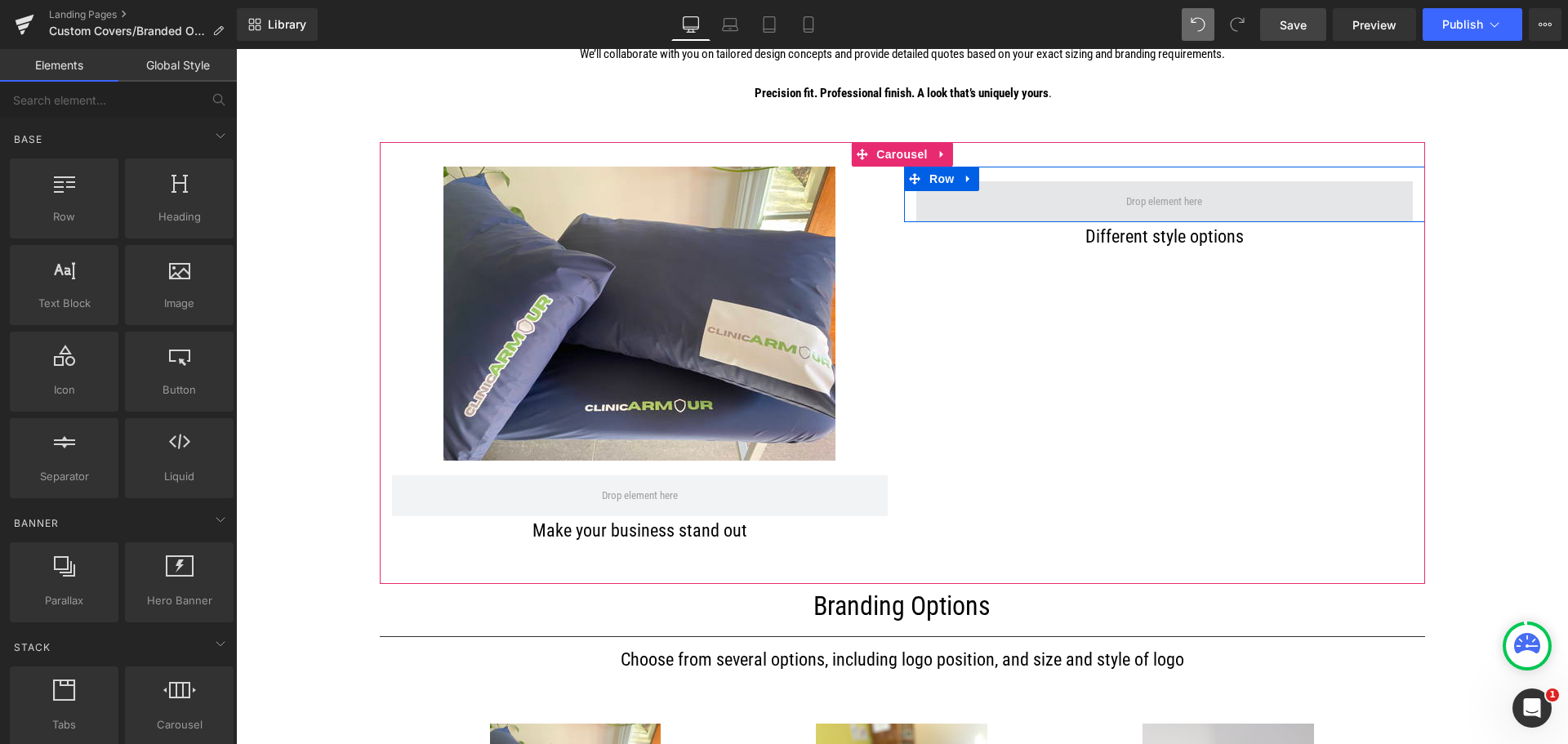
click at [1137, 198] on span at bounding box center [1163, 202] width 87 height 26
click at [1138, 204] on span at bounding box center [1163, 202] width 87 height 26
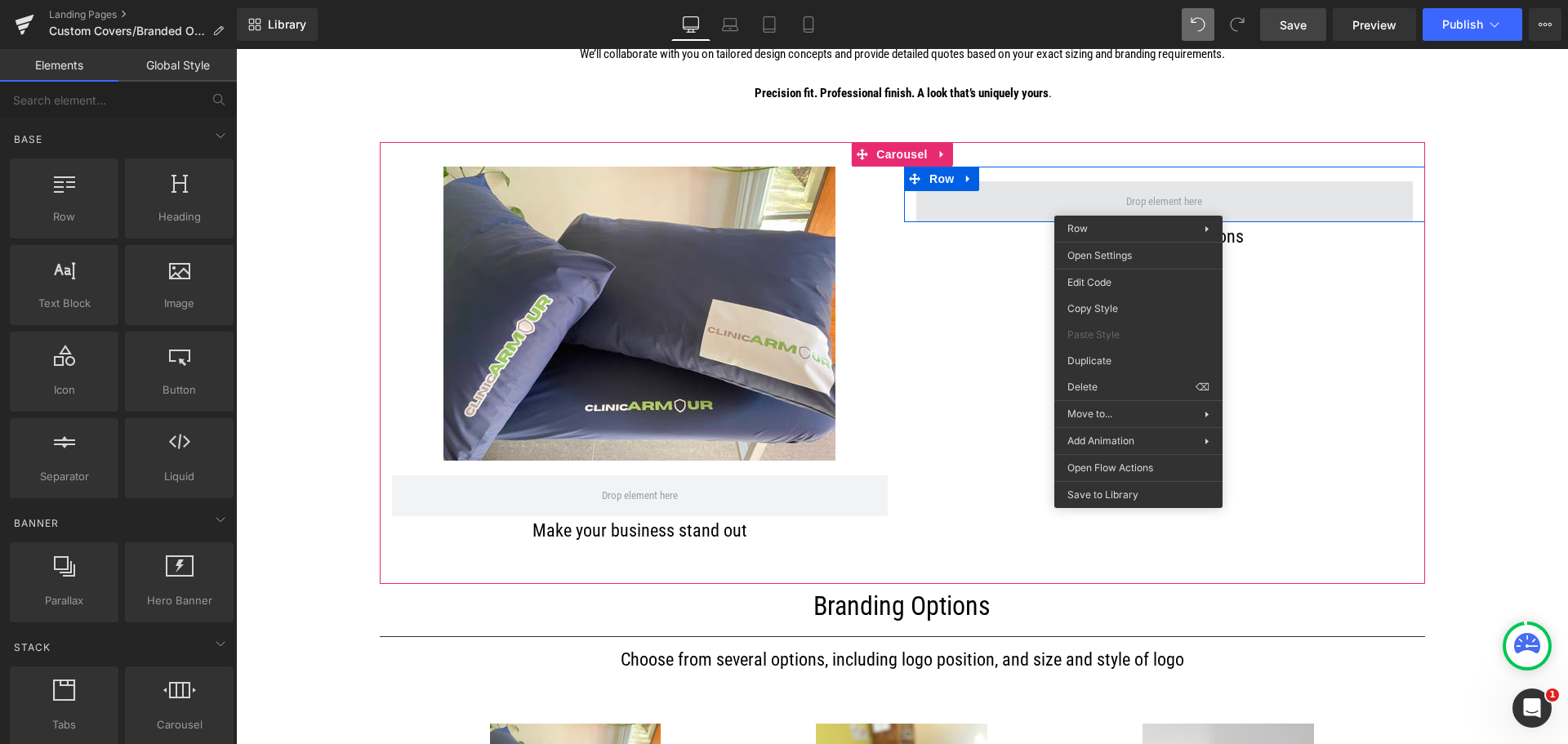
click at [1194, 206] on span at bounding box center [1163, 202] width 87 height 26
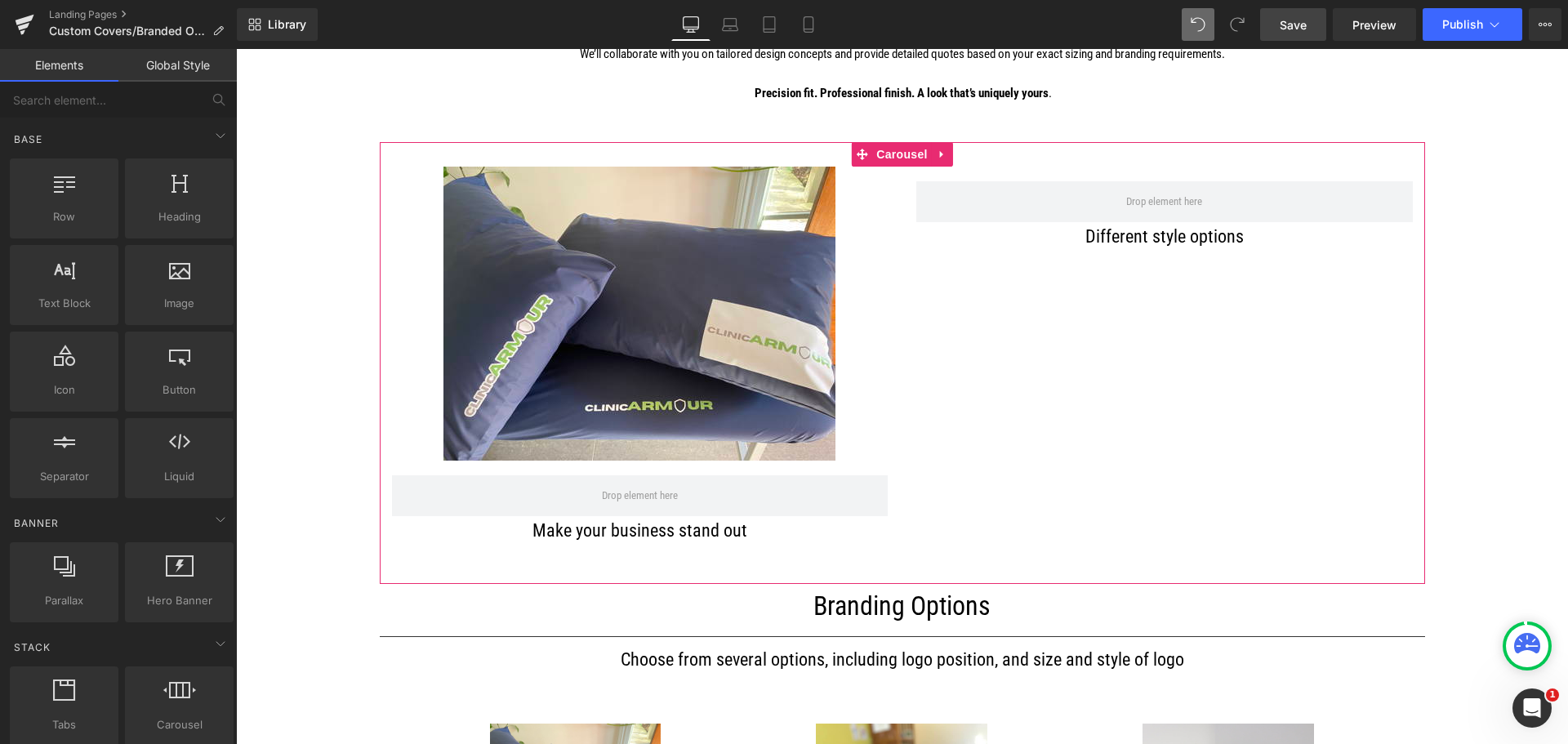
click at [965, 177] on div "Row" at bounding box center [1163, 194] width 521 height 55
click at [190, 273] on div at bounding box center [179, 276] width 99 height 36
click at [185, 276] on div at bounding box center [179, 276] width 99 height 36
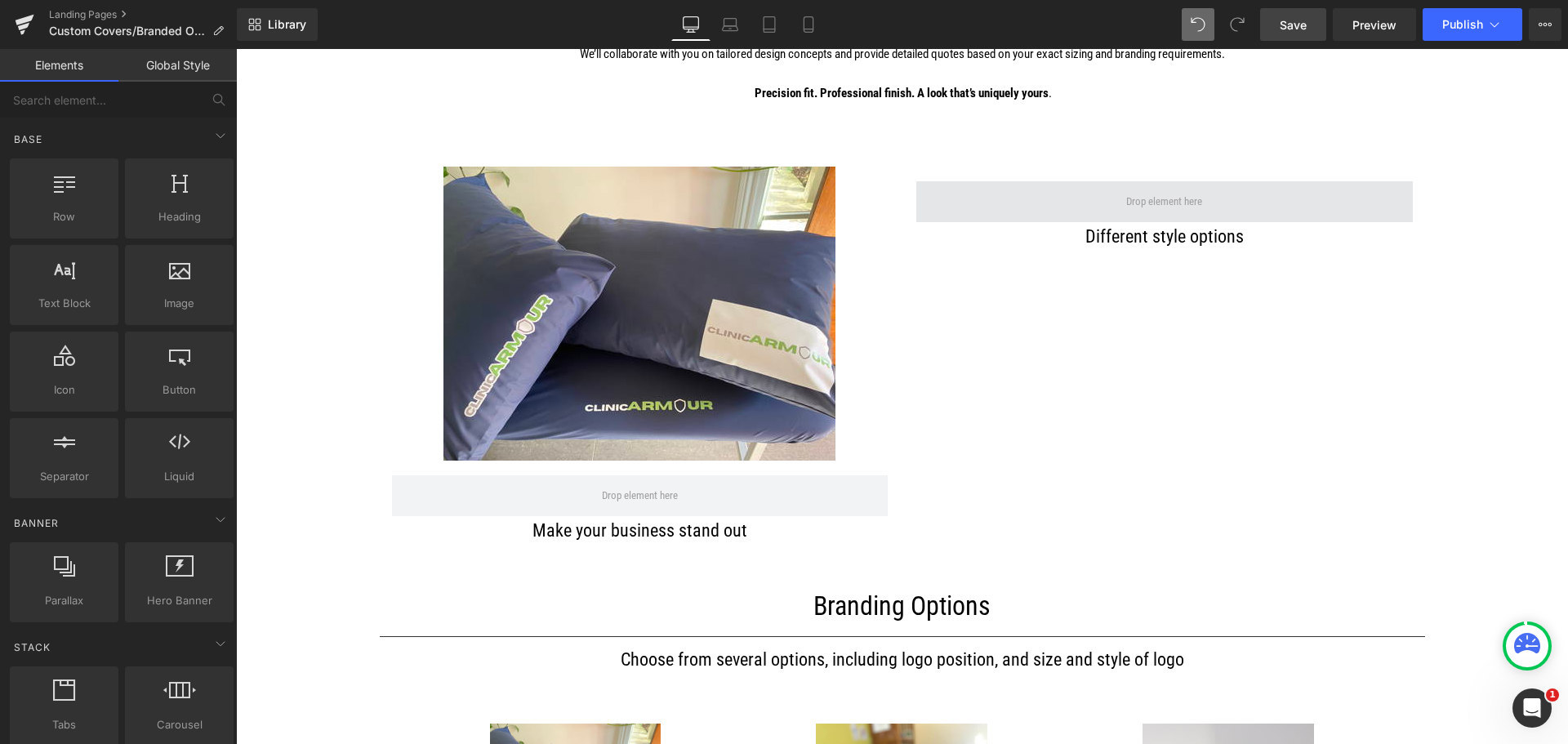
drag, startPoint x: 1220, startPoint y: 177, endPoint x: 1211, endPoint y: 184, distance: 11.4
click at [1218, 177] on div "Row" at bounding box center [1163, 194] width 521 height 55
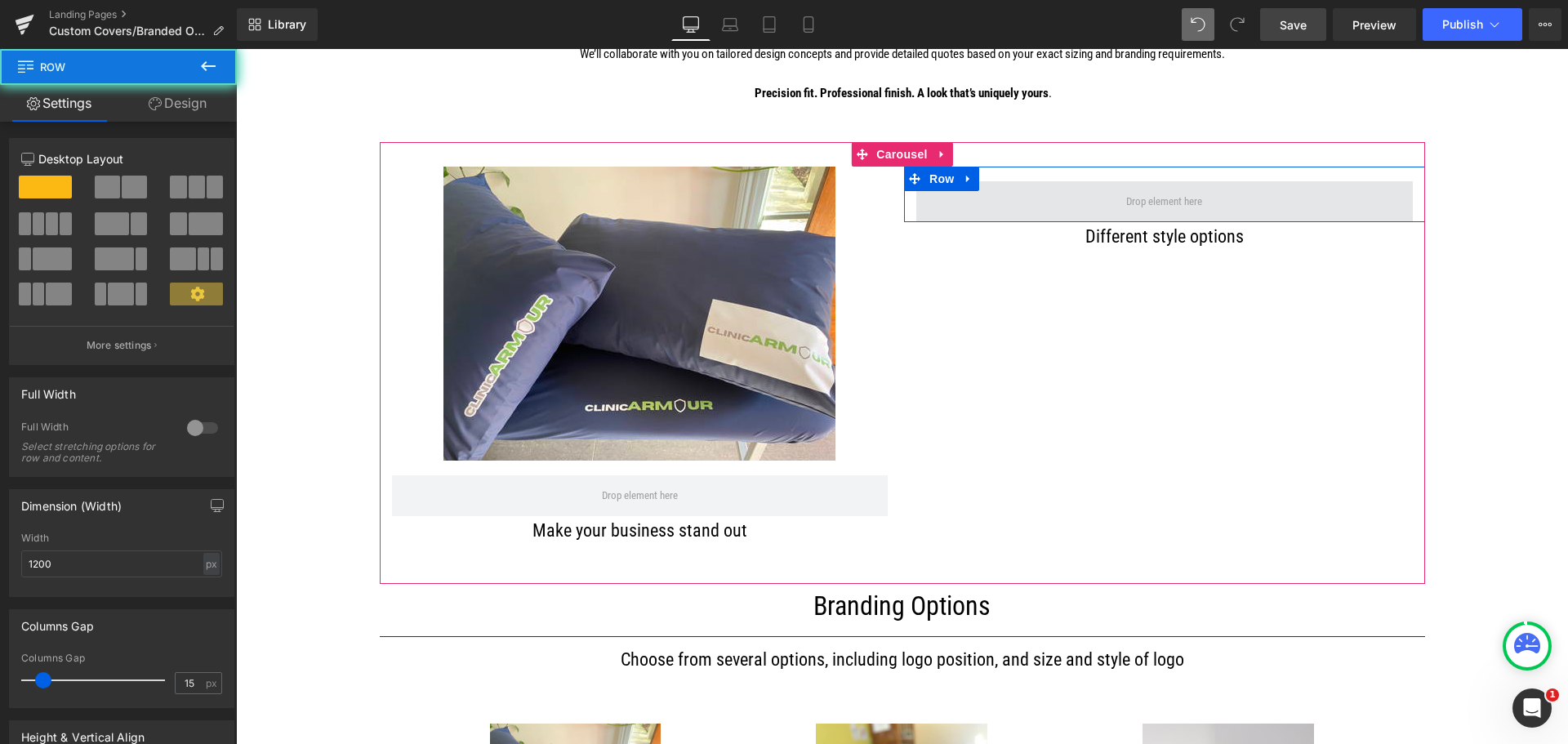
click at [1091, 201] on span at bounding box center [1164, 201] width 496 height 41
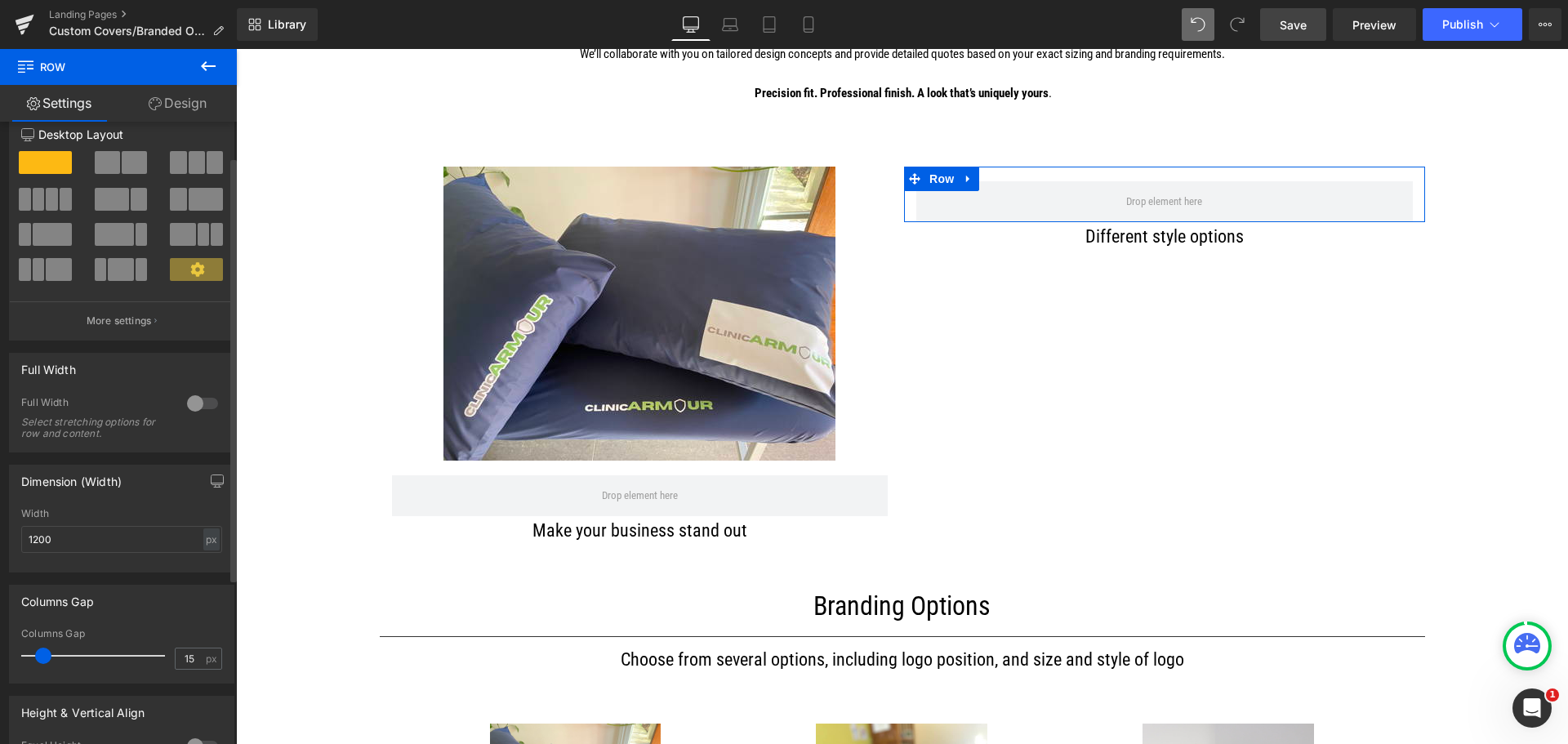
scroll to position [0, 0]
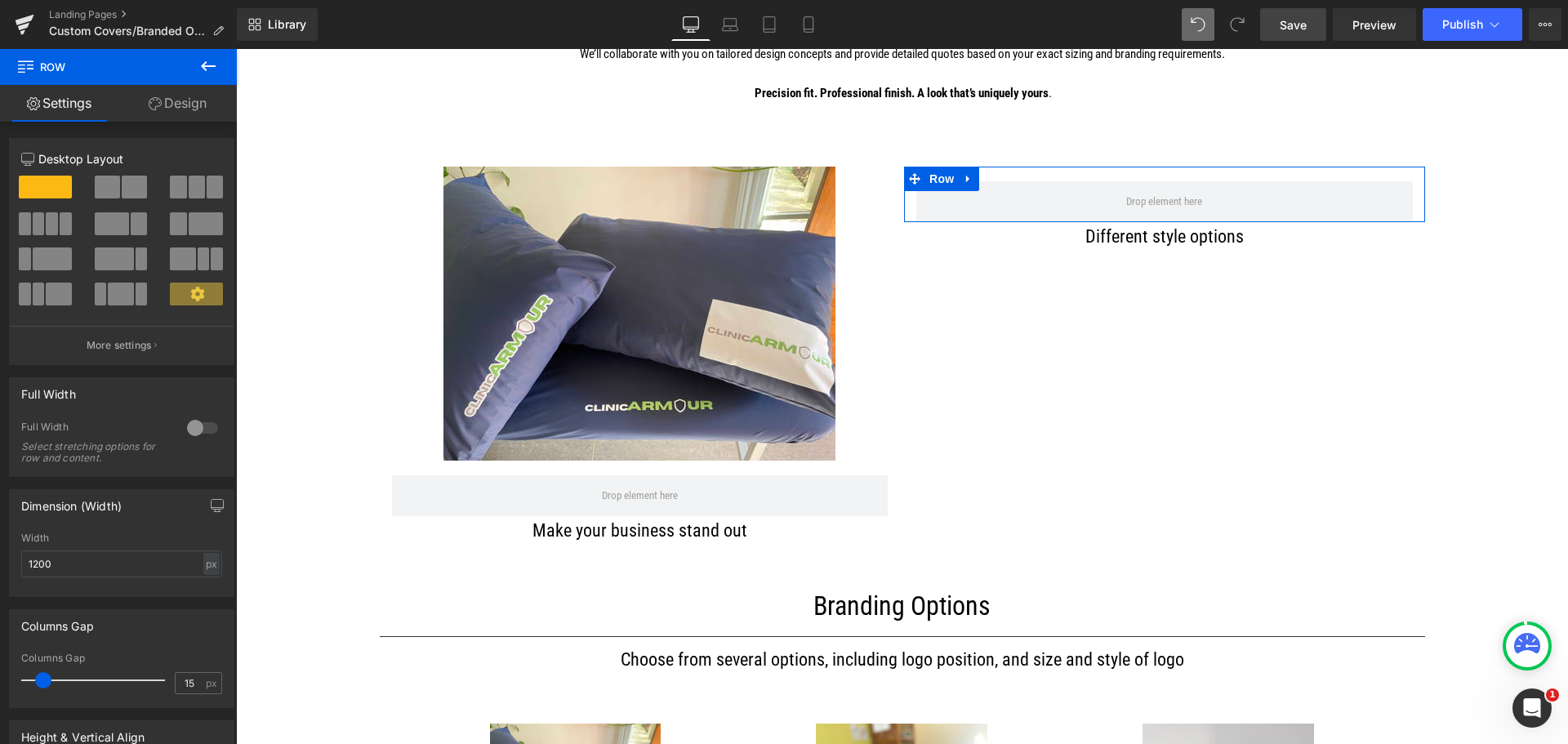
click at [185, 98] on link "Design" at bounding box center [178, 103] width 119 height 36
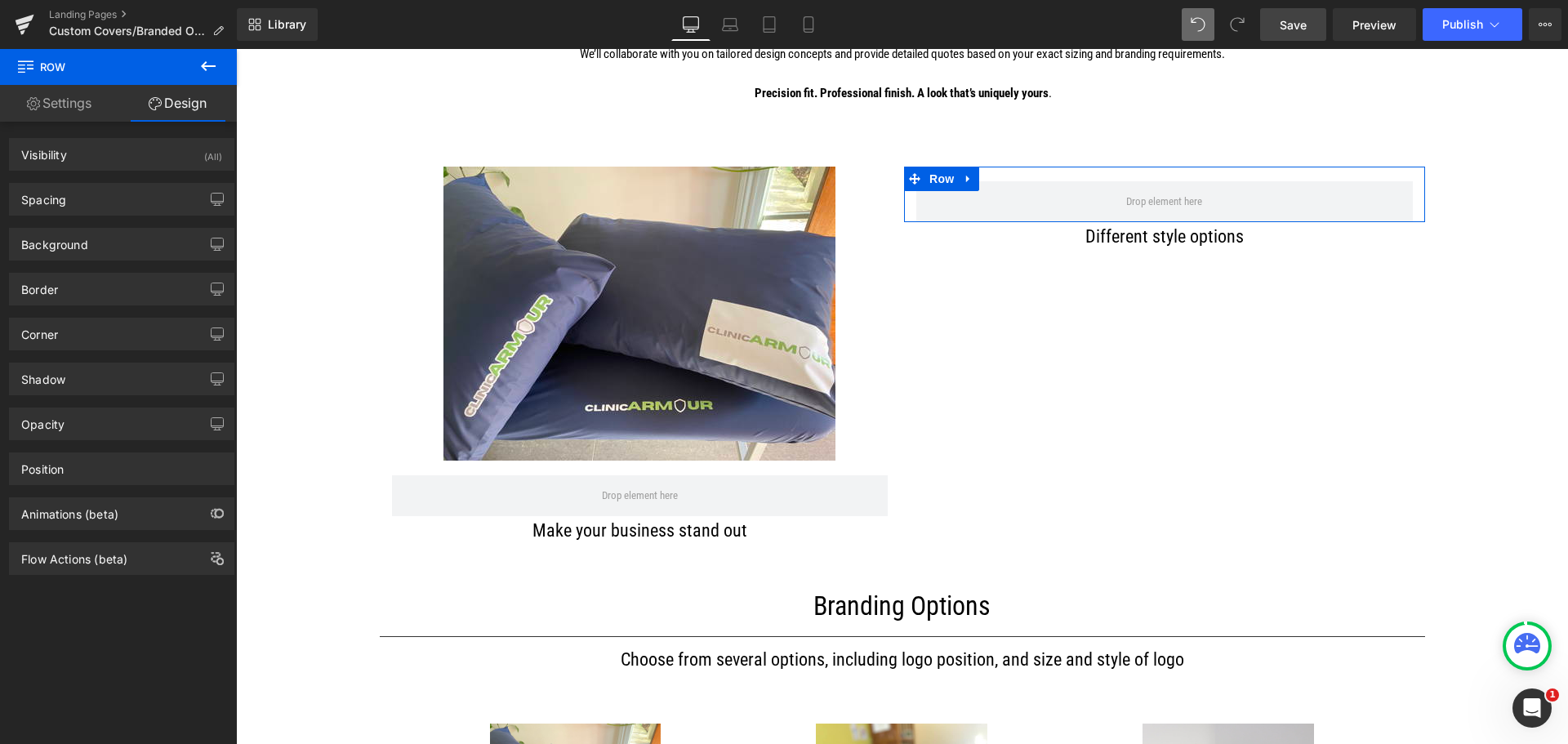
click at [75, 98] on link "Settings" at bounding box center [59, 103] width 119 height 36
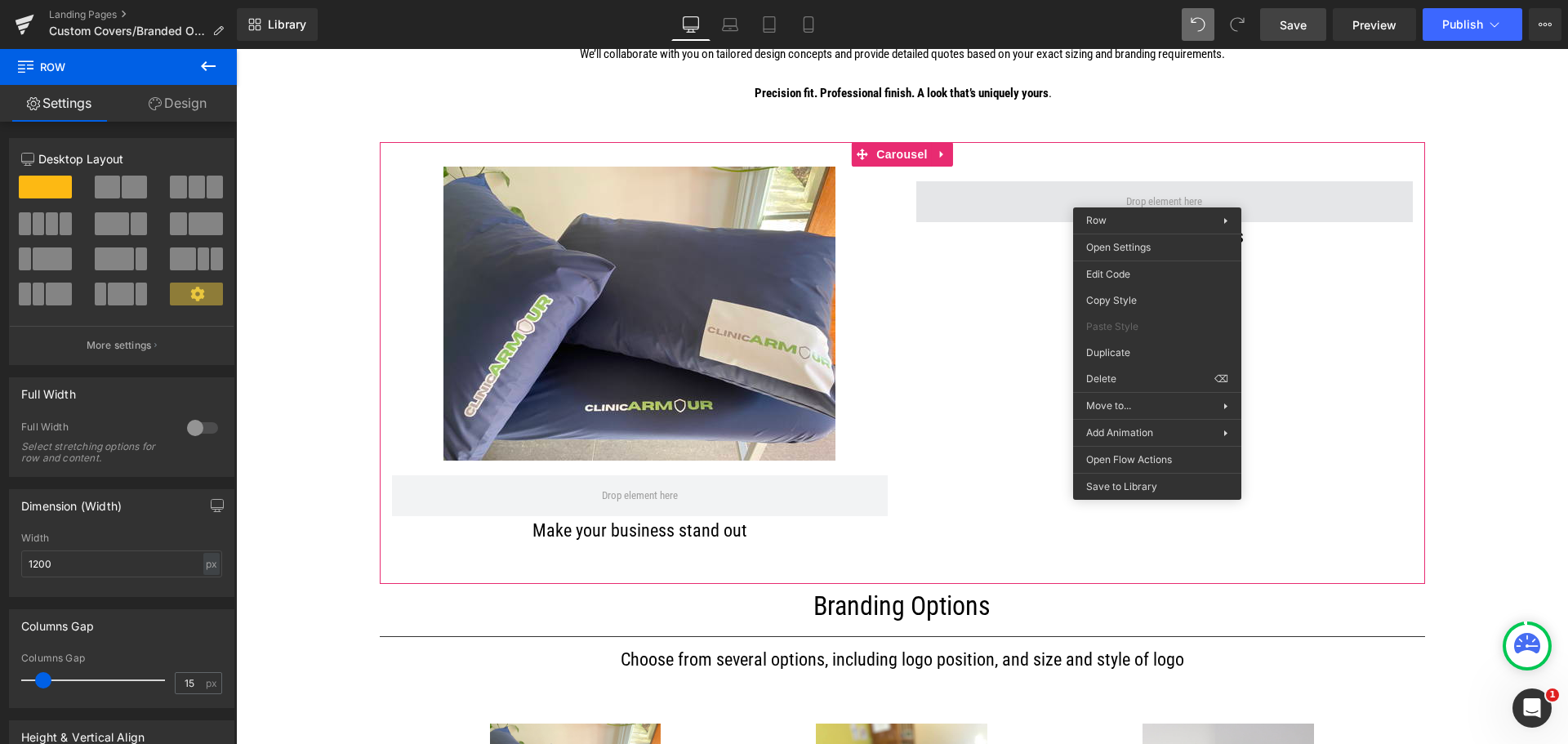
click at [1018, 213] on span at bounding box center [1164, 201] width 496 height 41
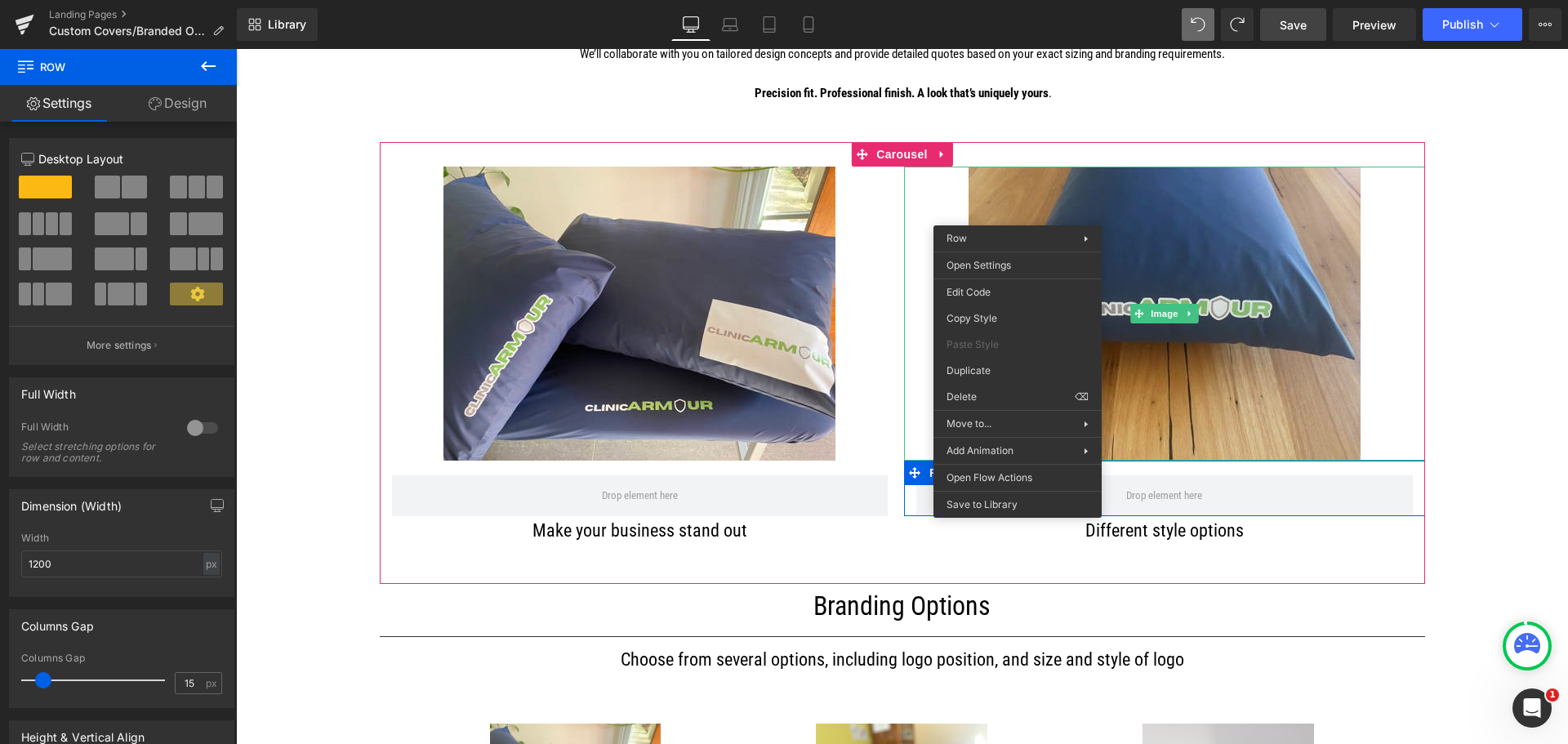
click at [1205, 251] on img at bounding box center [1164, 313] width 392 height 294
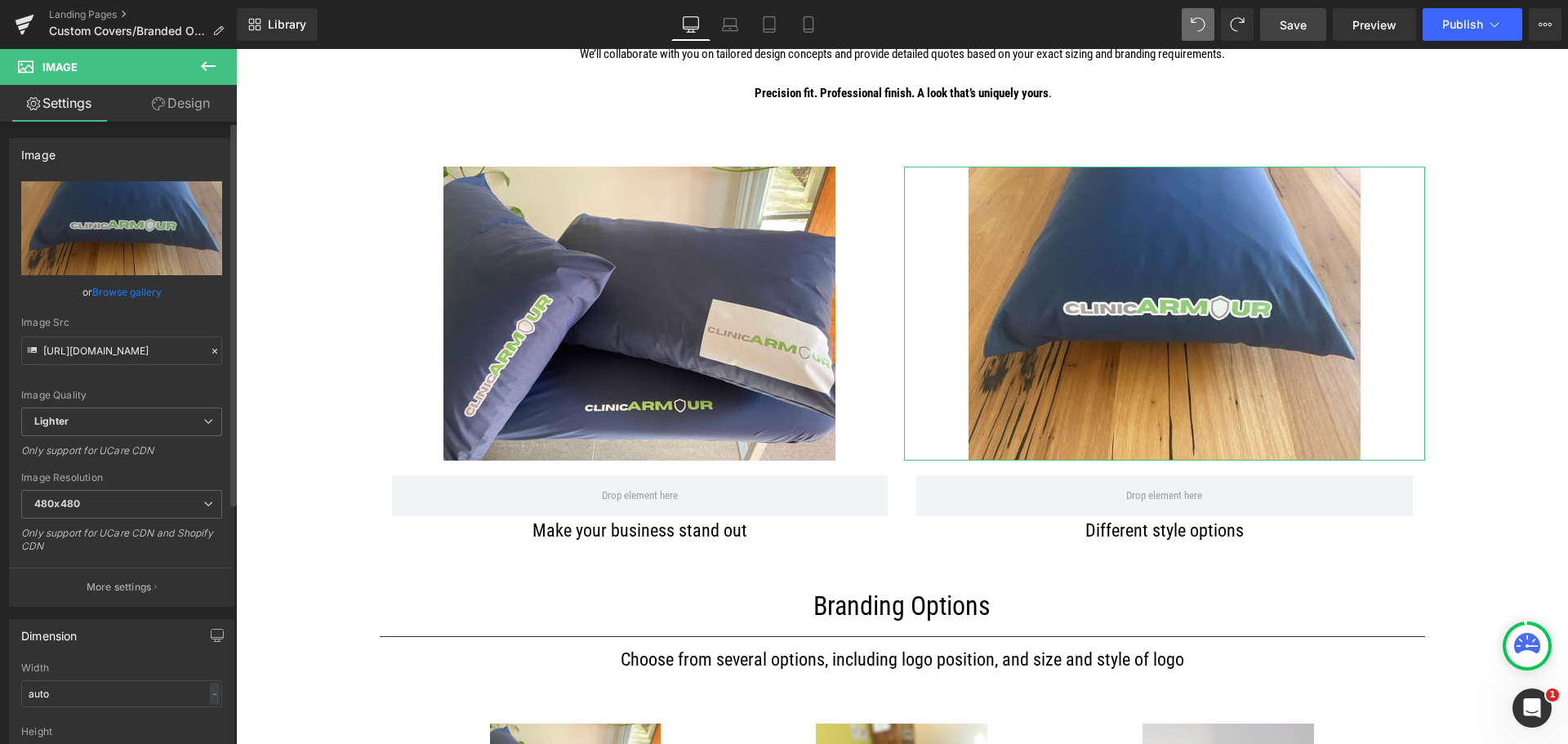
click at [97, 294] on link "Browse gallery" at bounding box center [127, 291] width 69 height 29
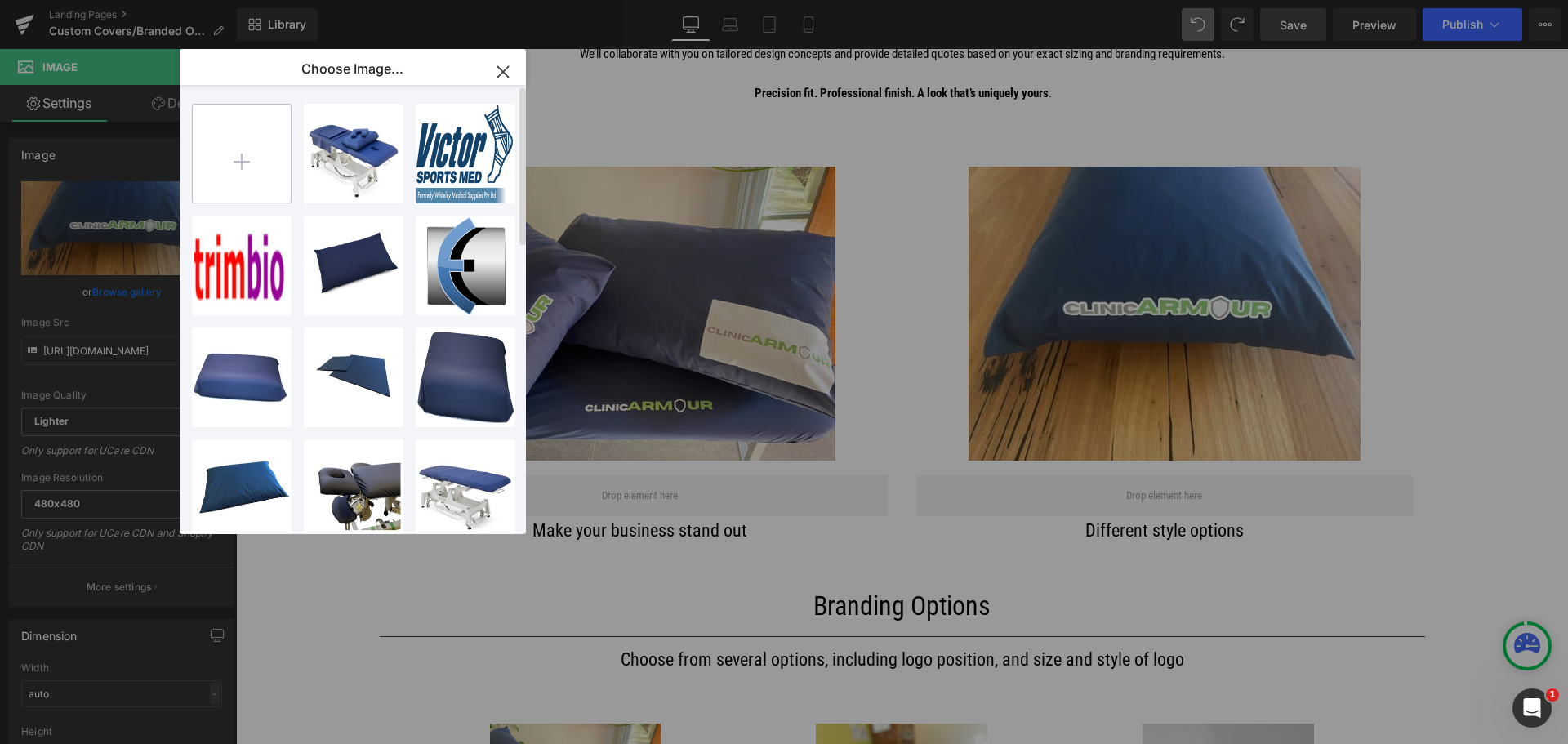
click at [244, 161] on input "file" at bounding box center [241, 153] width 98 height 98
type input "C:\fakepath\Blood Chair.jpg"
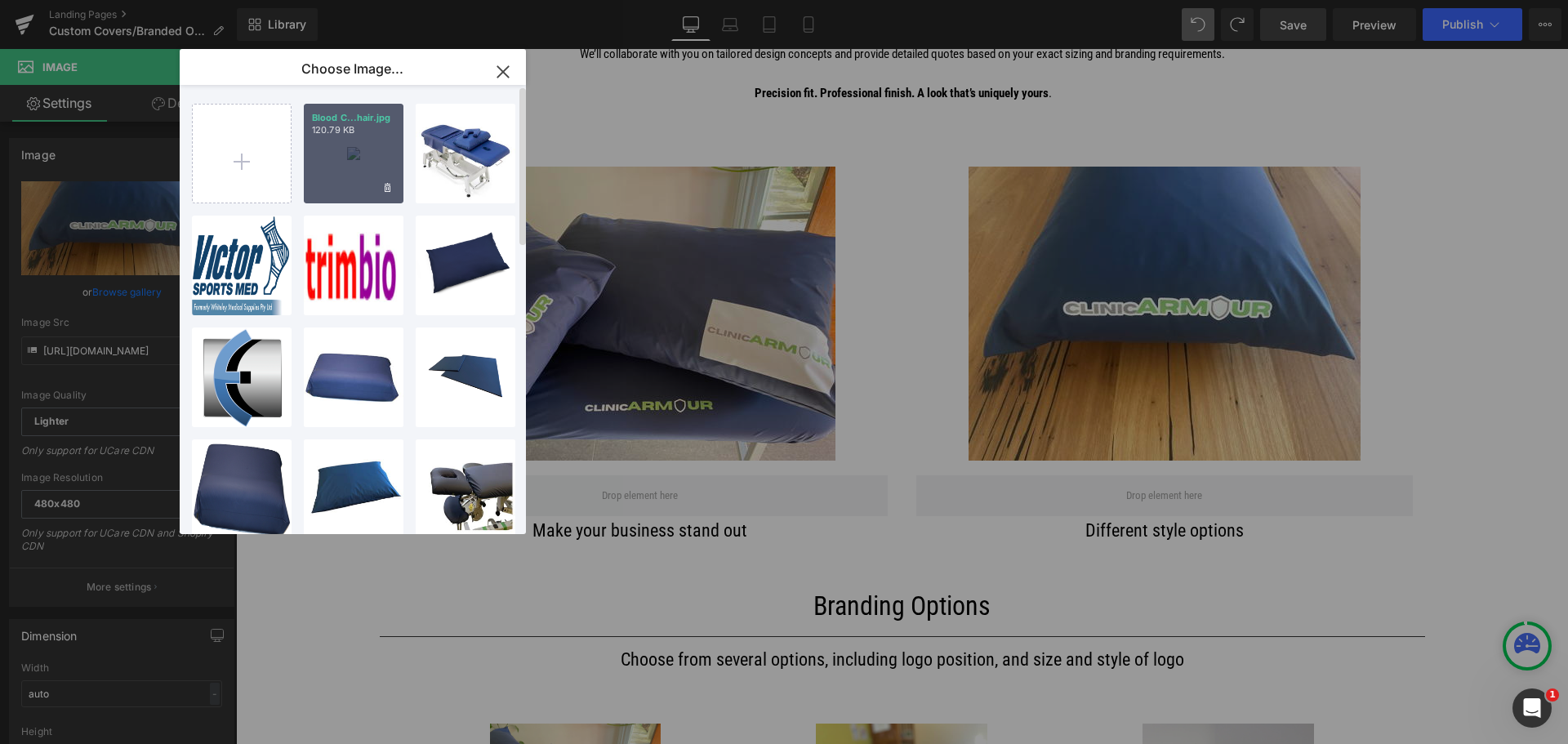
click at [359, 148] on div "Blood C...hair.jpg 120.79 KB" at bounding box center [353, 153] width 100 height 100
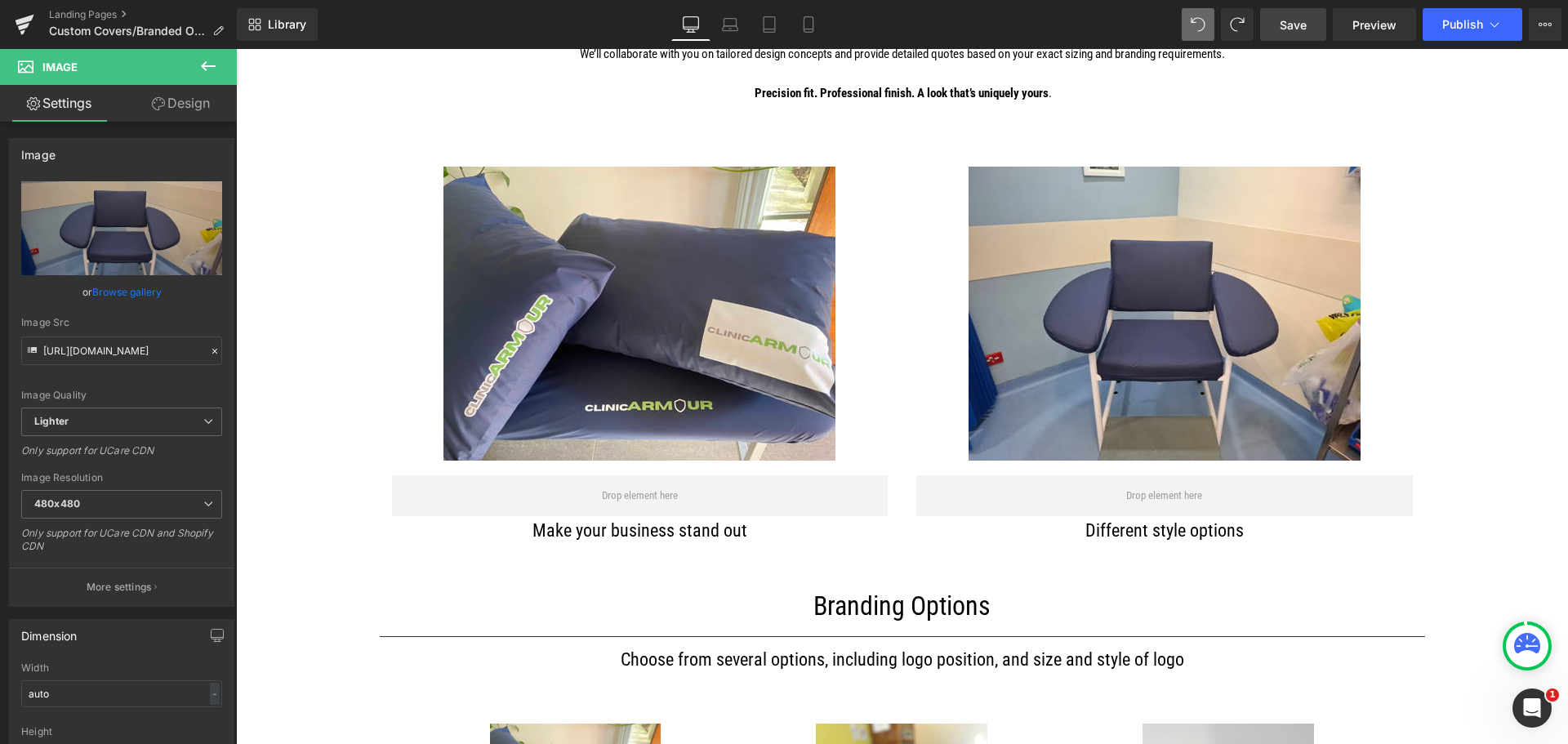
type input "[URL][DOMAIN_NAME]"
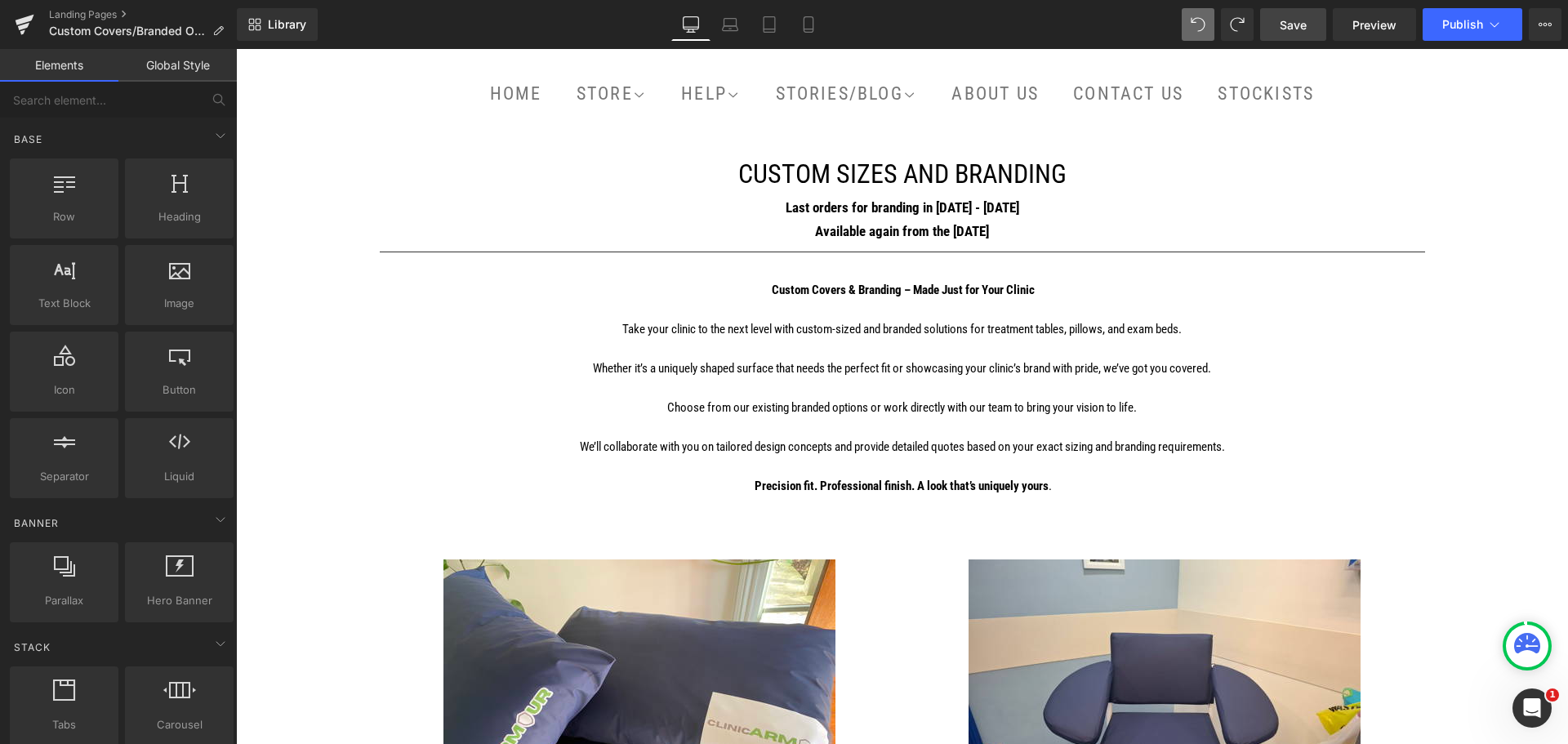
scroll to position [164, 0]
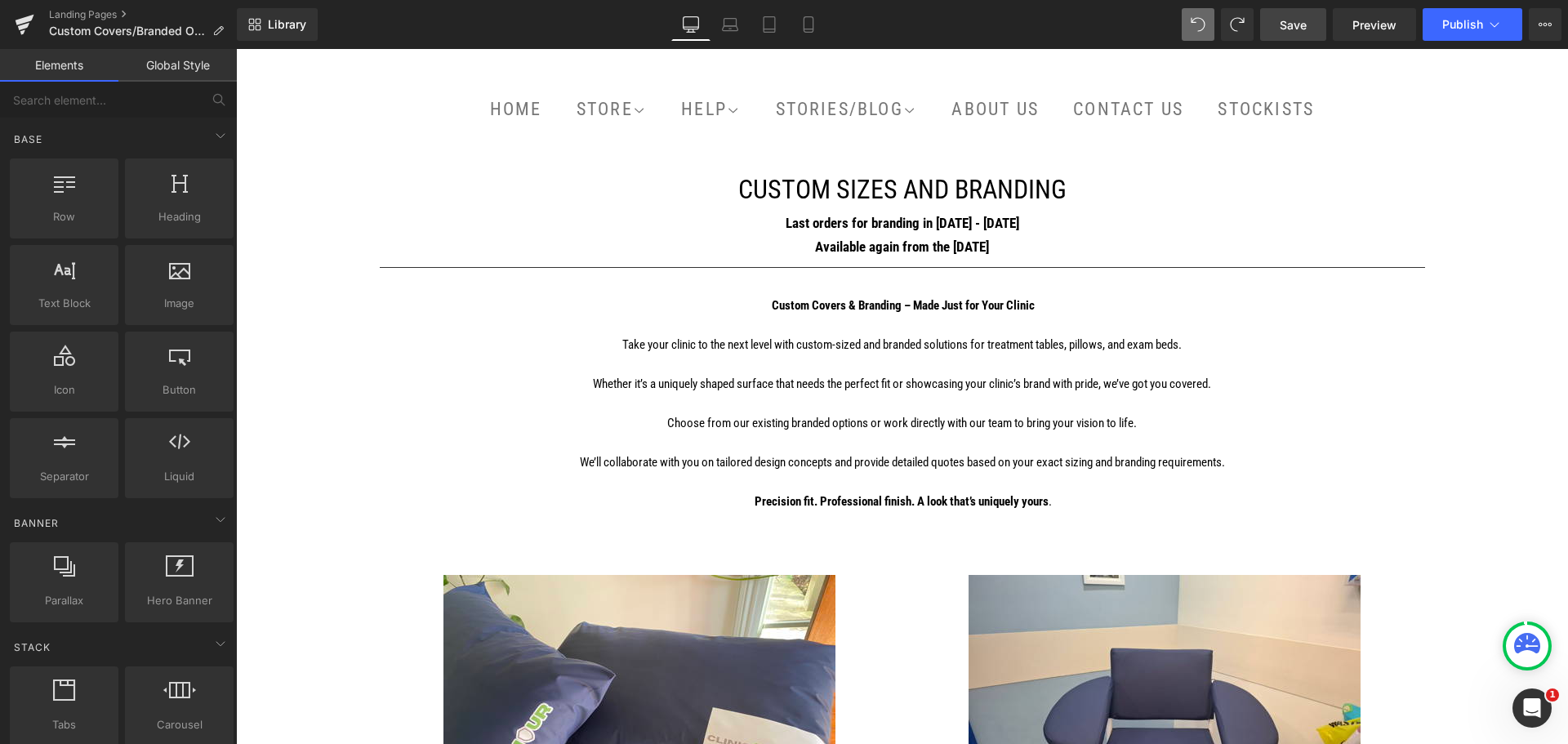
click at [1295, 22] on span "Save" at bounding box center [1293, 25] width 27 height 17
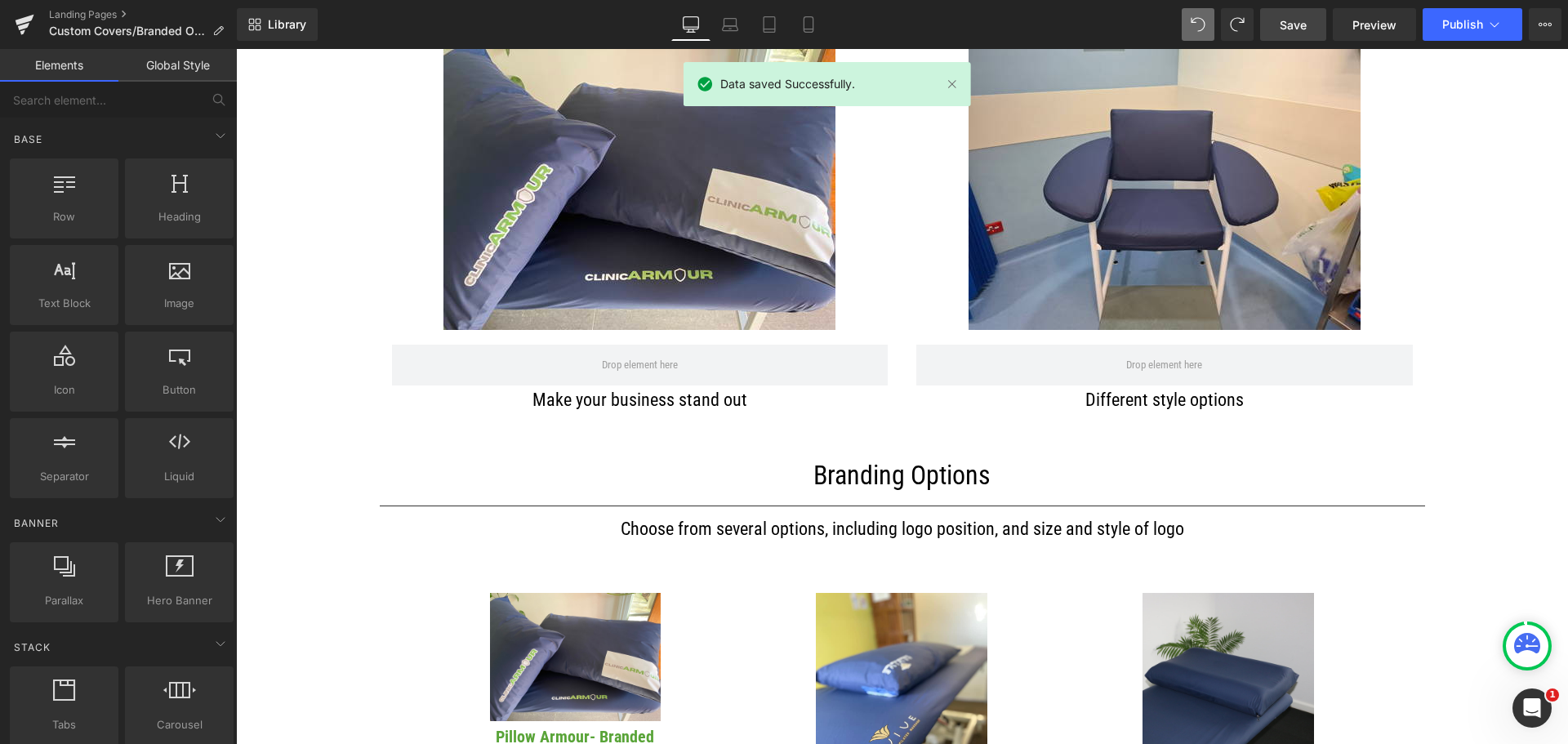
scroll to position [734, 0]
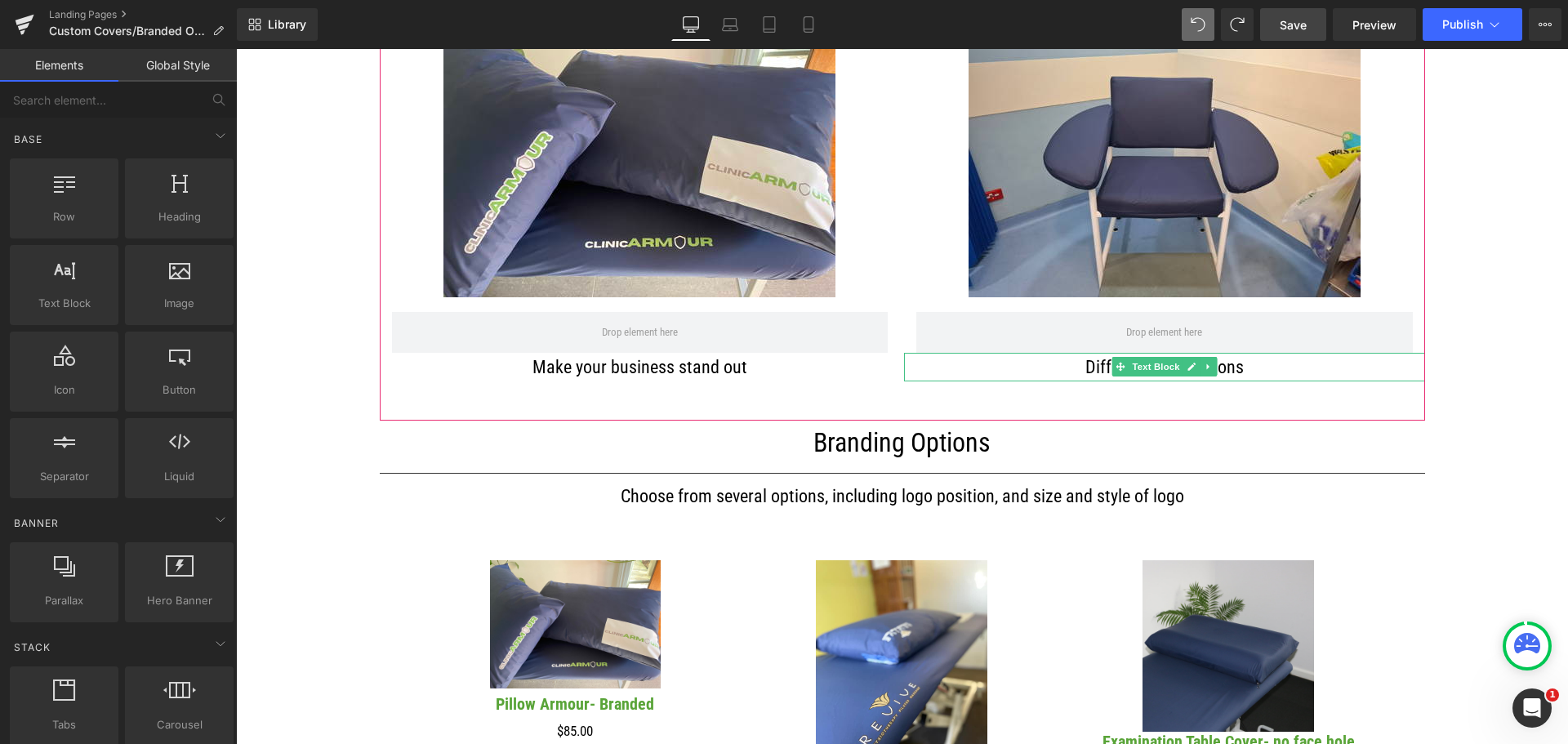
click at [1210, 365] on p "Different style options" at bounding box center [1163, 366] width 521 height 29
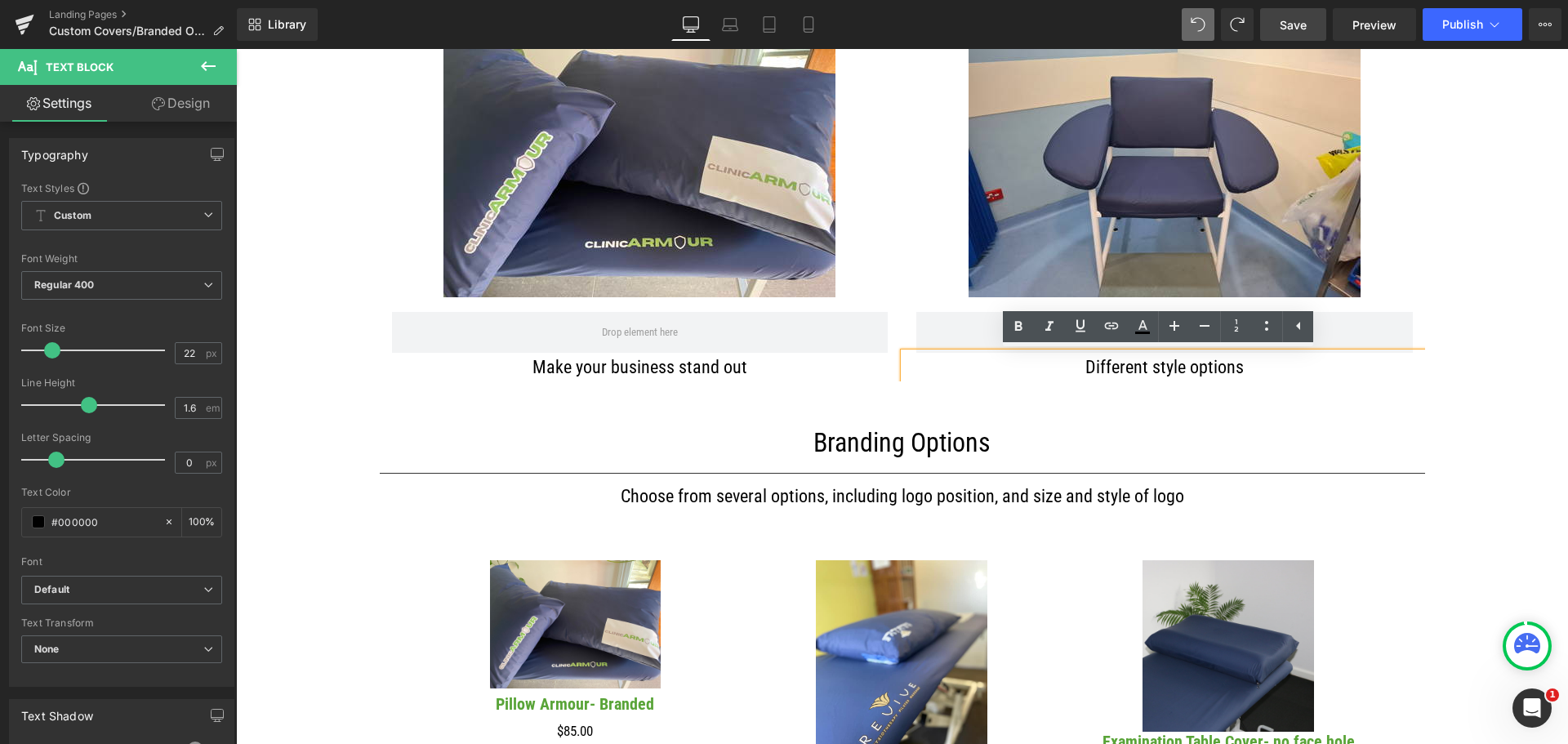
drag, startPoint x: 1241, startPoint y: 366, endPoint x: 1081, endPoint y: 364, distance: 160.0
click at [1081, 364] on p "Different style options" at bounding box center [1163, 366] width 521 height 29
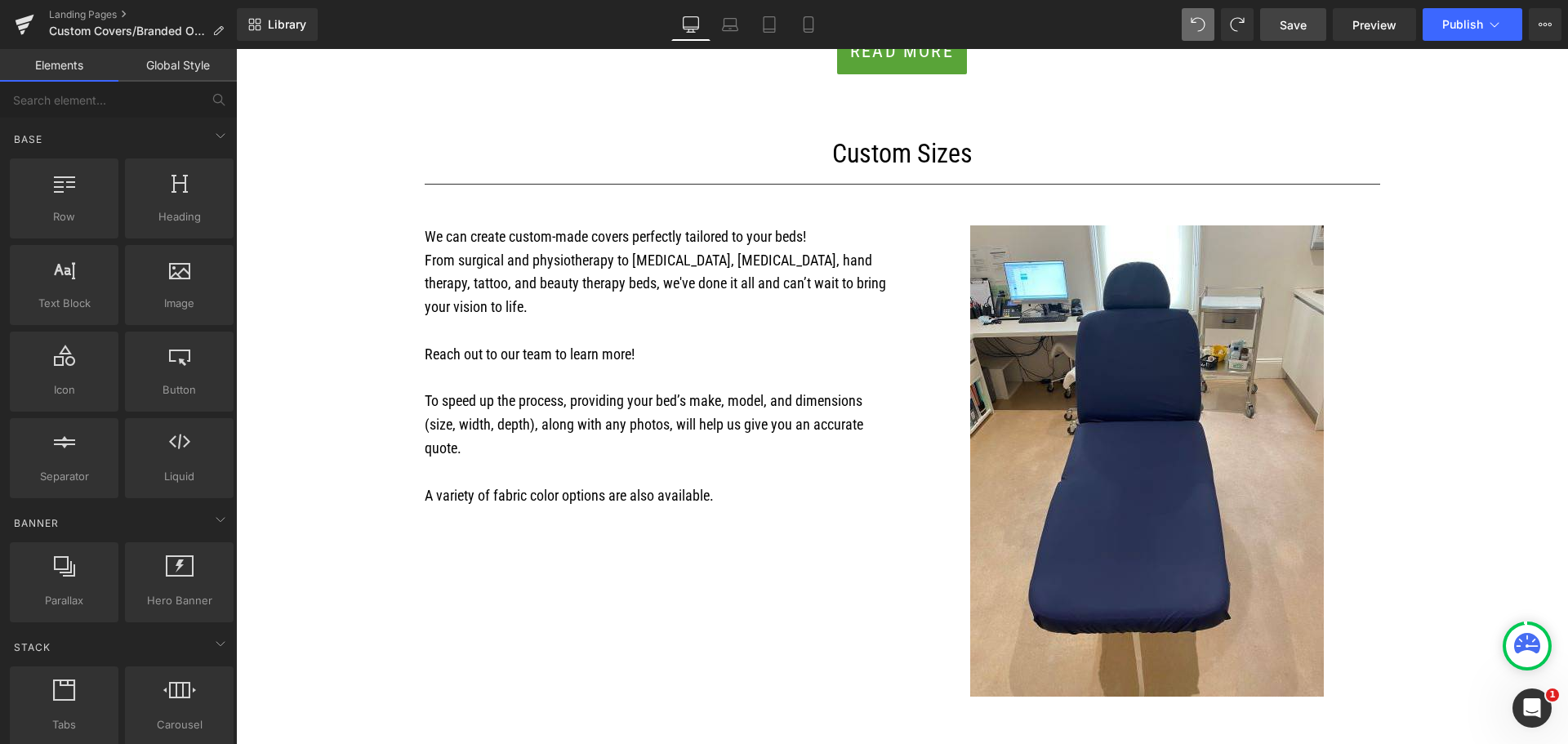
scroll to position [1551, 0]
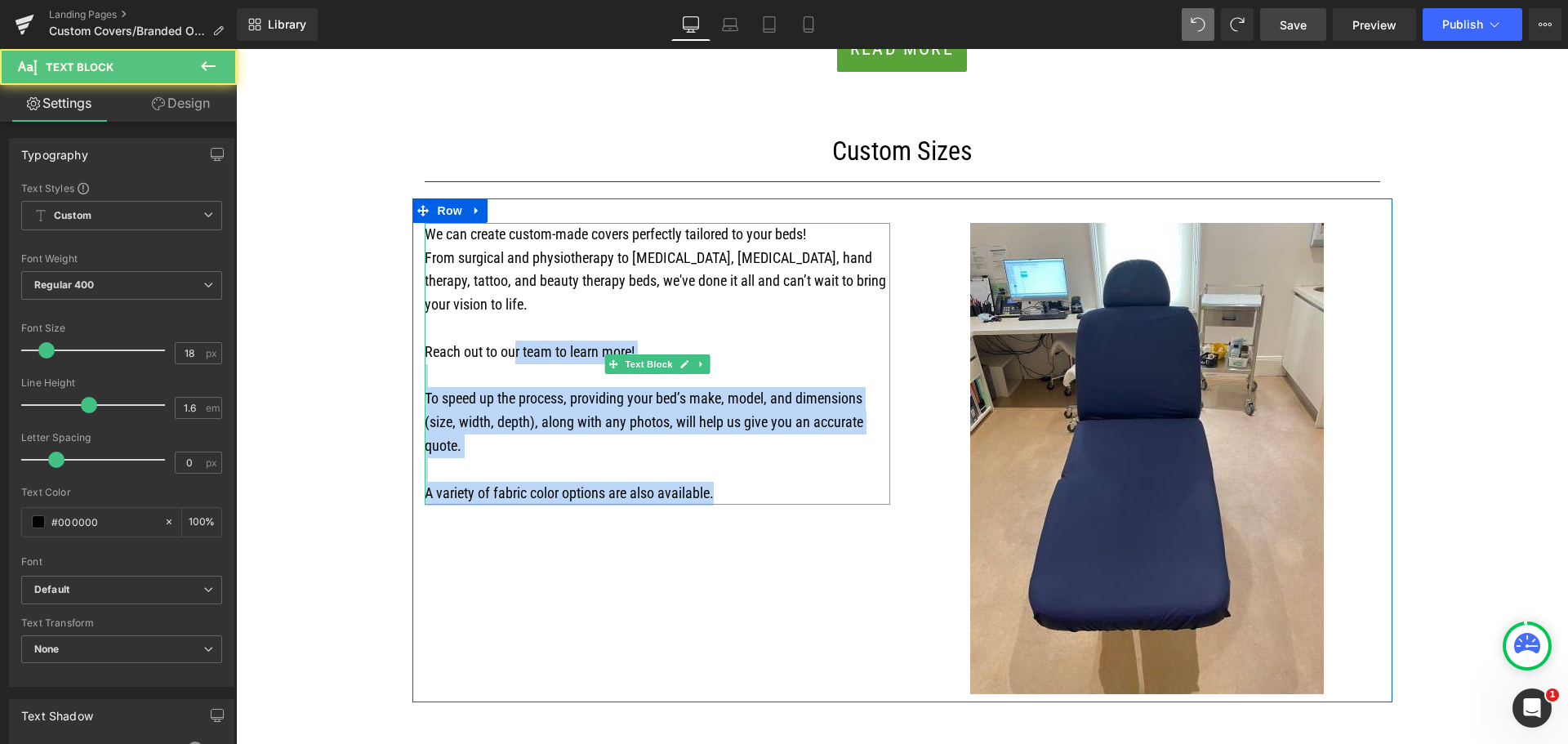
drag, startPoint x: 716, startPoint y: 495, endPoint x: 506, endPoint y: 360, distance: 249.6
click at [506, 360] on p "We can create custom-made covers perfectly tailored to your beds! From surgical…" at bounding box center [657, 364] width 465 height 282
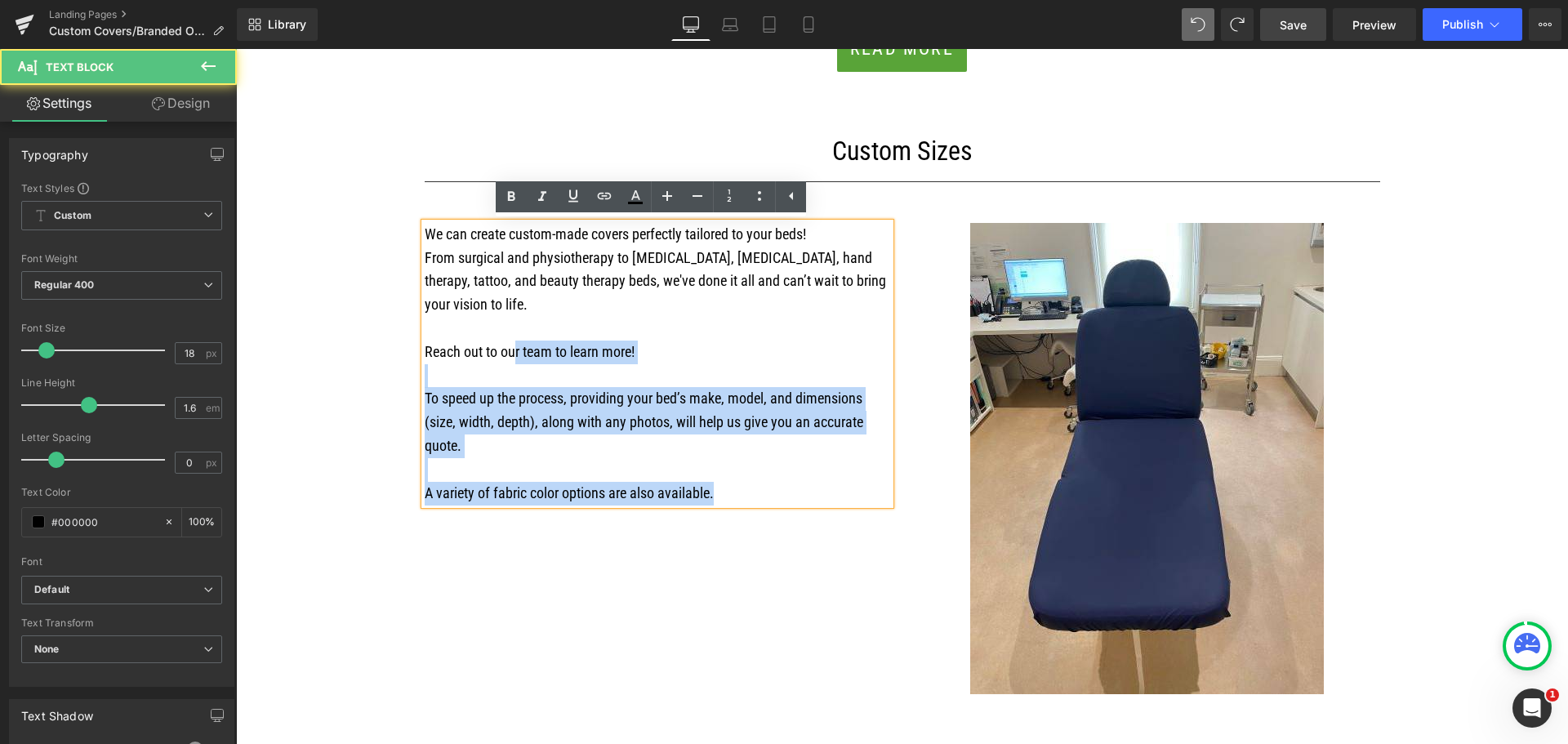
click at [715, 459] on p "We can create custom-made covers perfectly tailored to your beds! From surgical…" at bounding box center [657, 364] width 465 height 282
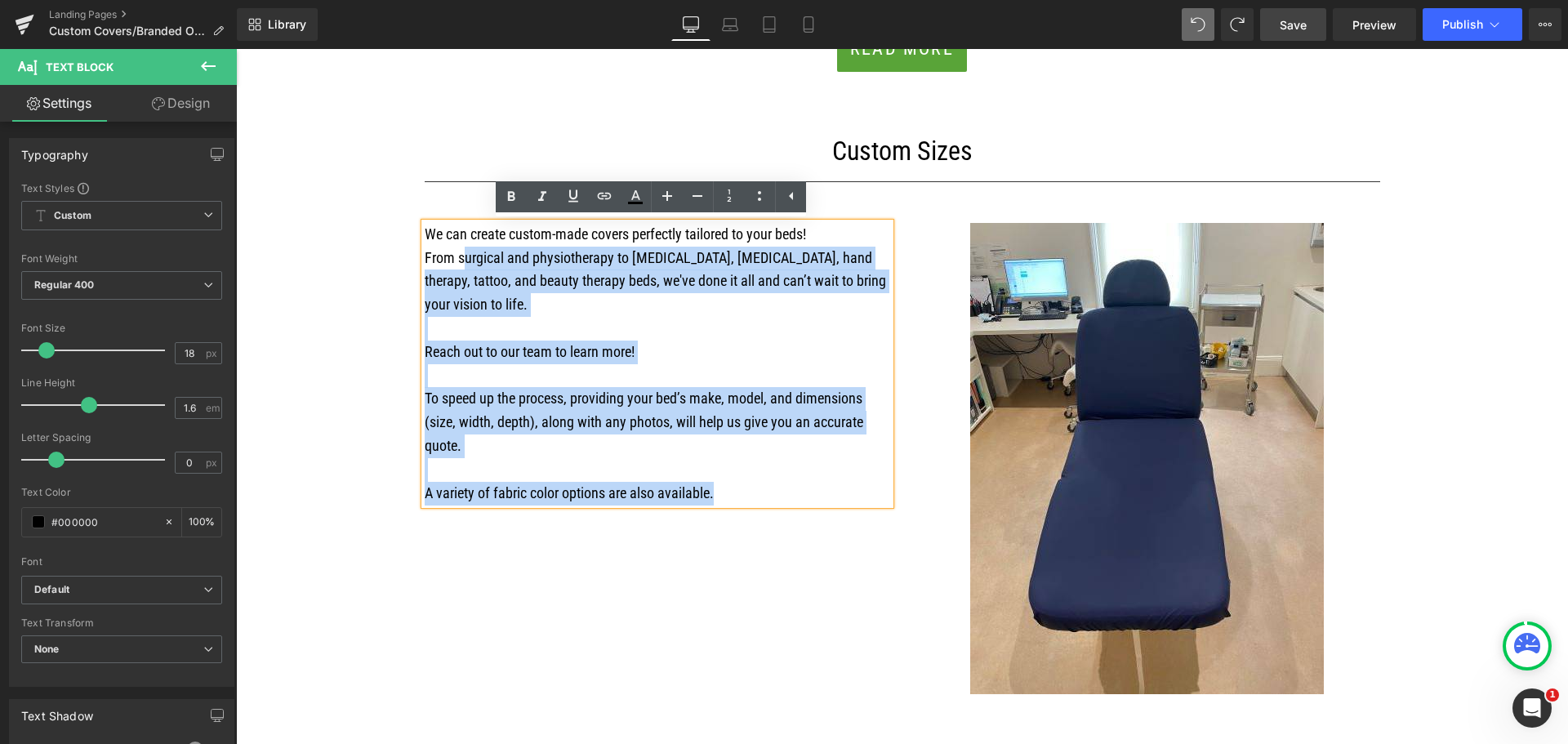
drag, startPoint x: 716, startPoint y: 495, endPoint x: 458, endPoint y: 264, distance: 346.3
click at [458, 264] on p "We can create custom-made covers perfectly tailored to your beds! From surgical…" at bounding box center [657, 364] width 465 height 282
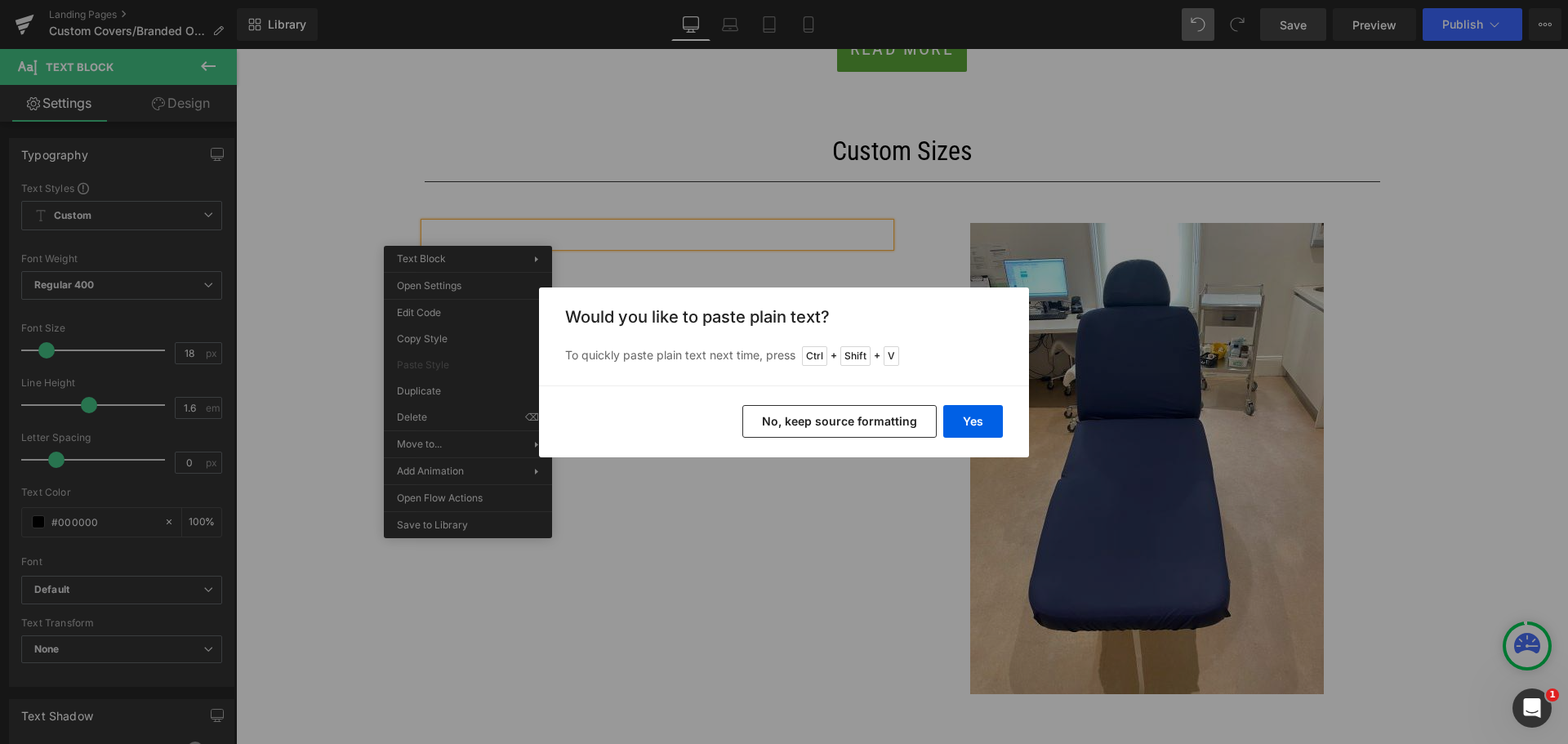
click at [780, 426] on button "No, keep source formatting" at bounding box center [839, 422] width 194 height 33
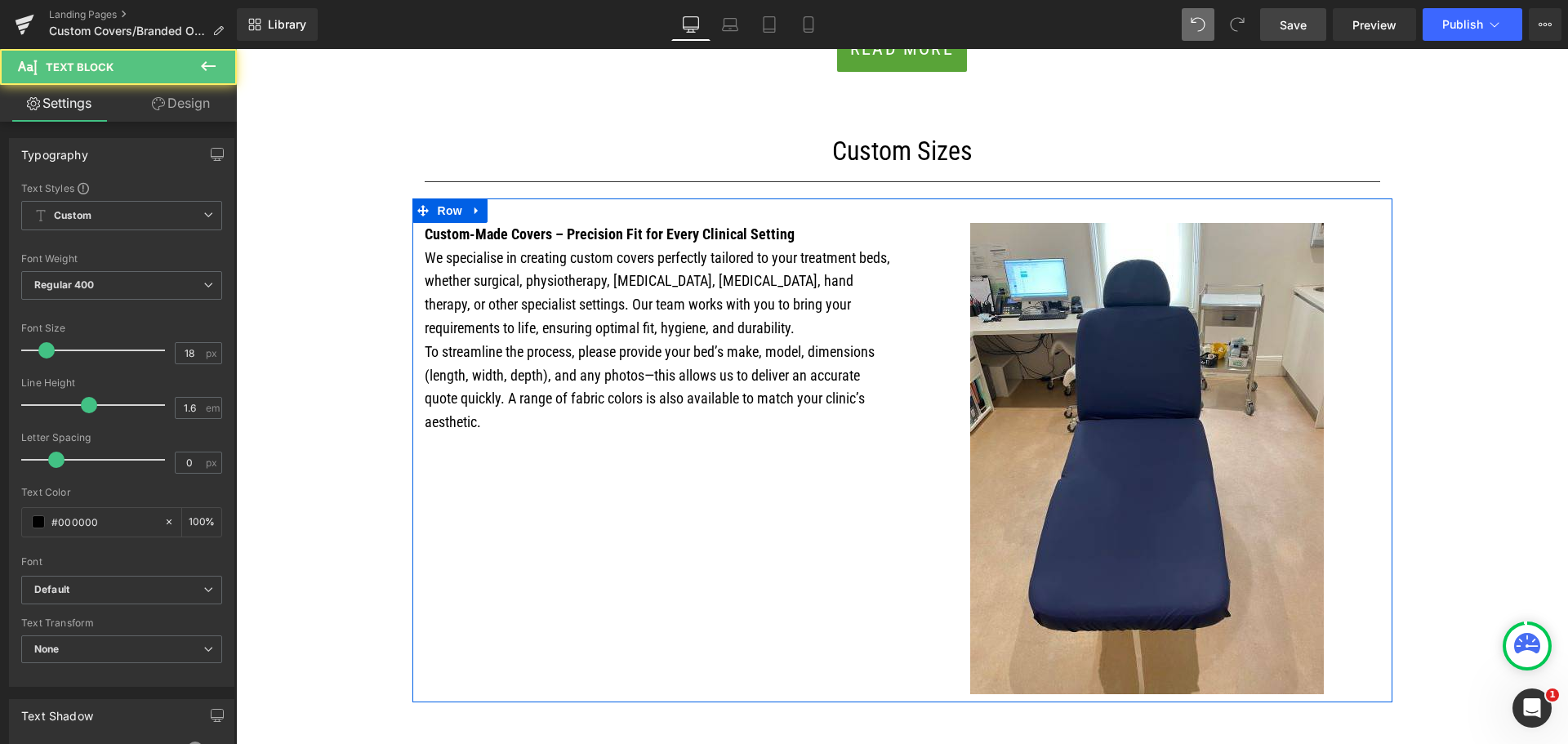
click at [778, 385] on p "To streamline the process, please provide your bed’s make, model, dimensions (l…" at bounding box center [657, 387] width 465 height 94
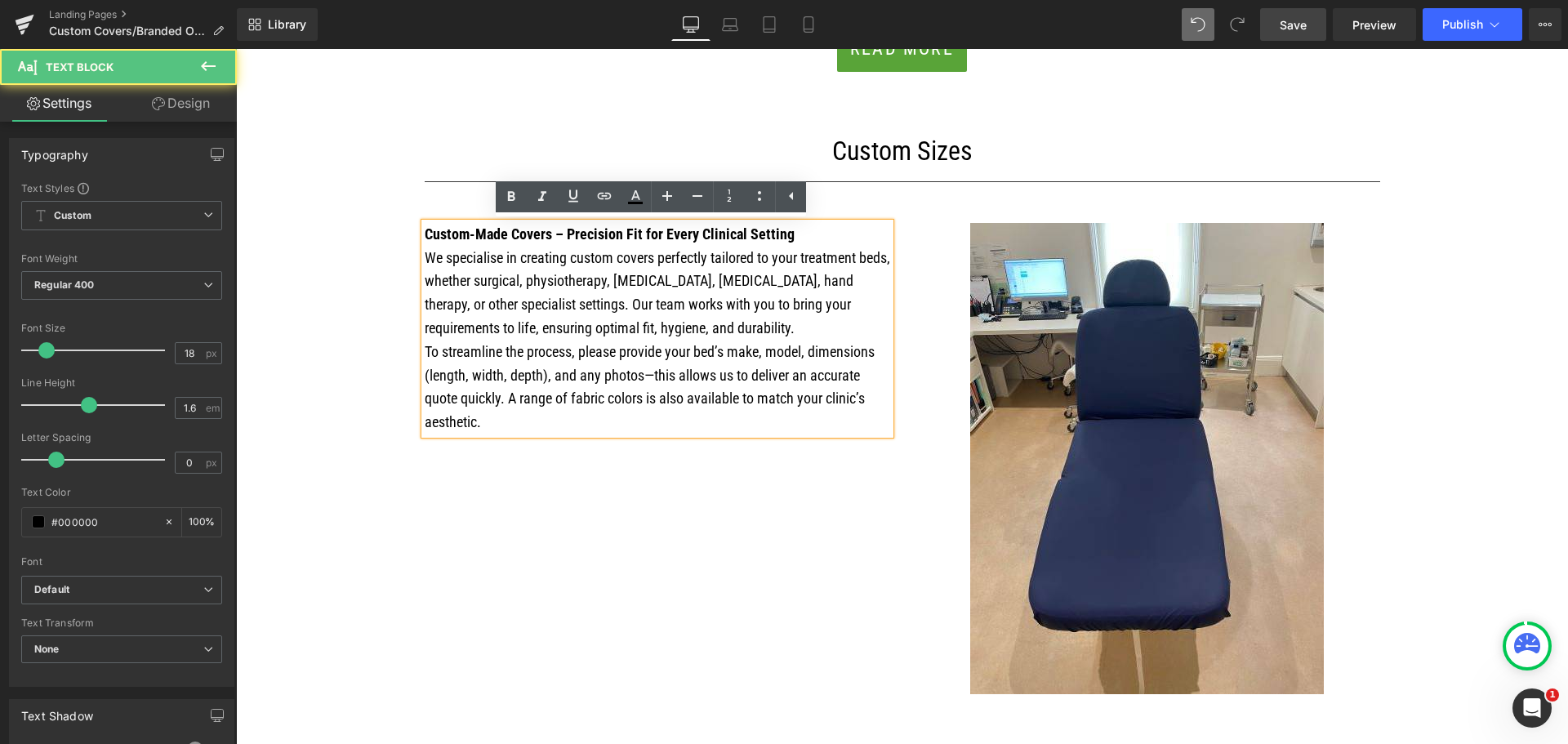
click at [800, 235] on p "Custom-Made Covers – Precision Fit for Every Clinical Setting" at bounding box center [657, 234] width 465 height 23
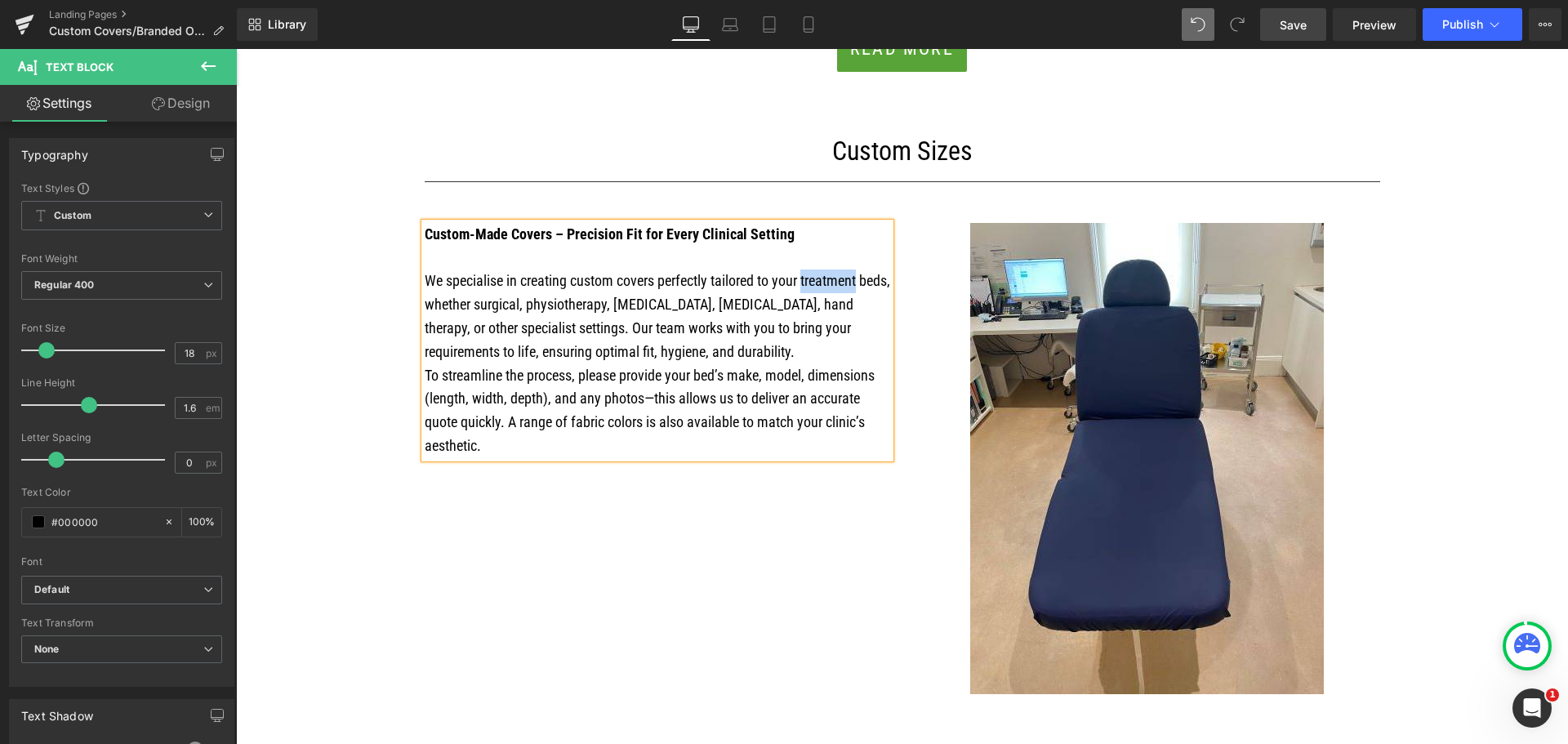
drag, startPoint x: 859, startPoint y: 278, endPoint x: 799, endPoint y: 281, distance: 60.1
click at [799, 281] on p "We specialise in creating custom covers perfectly tailored to your treatment be…" at bounding box center [657, 316] width 465 height 94
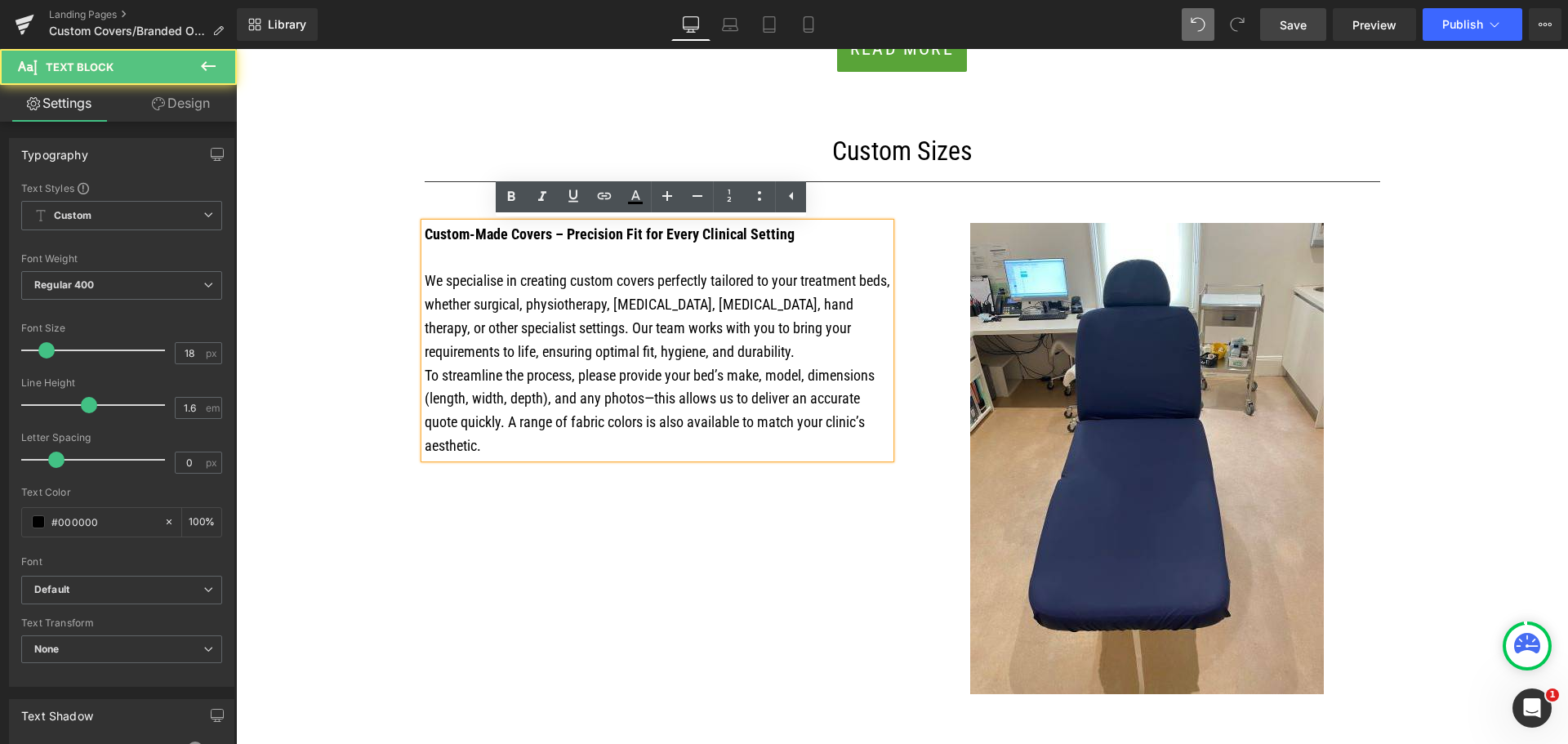
click at [446, 312] on p "We specialise in creating custom covers perfectly tailored to your treatment be…" at bounding box center [657, 316] width 465 height 94
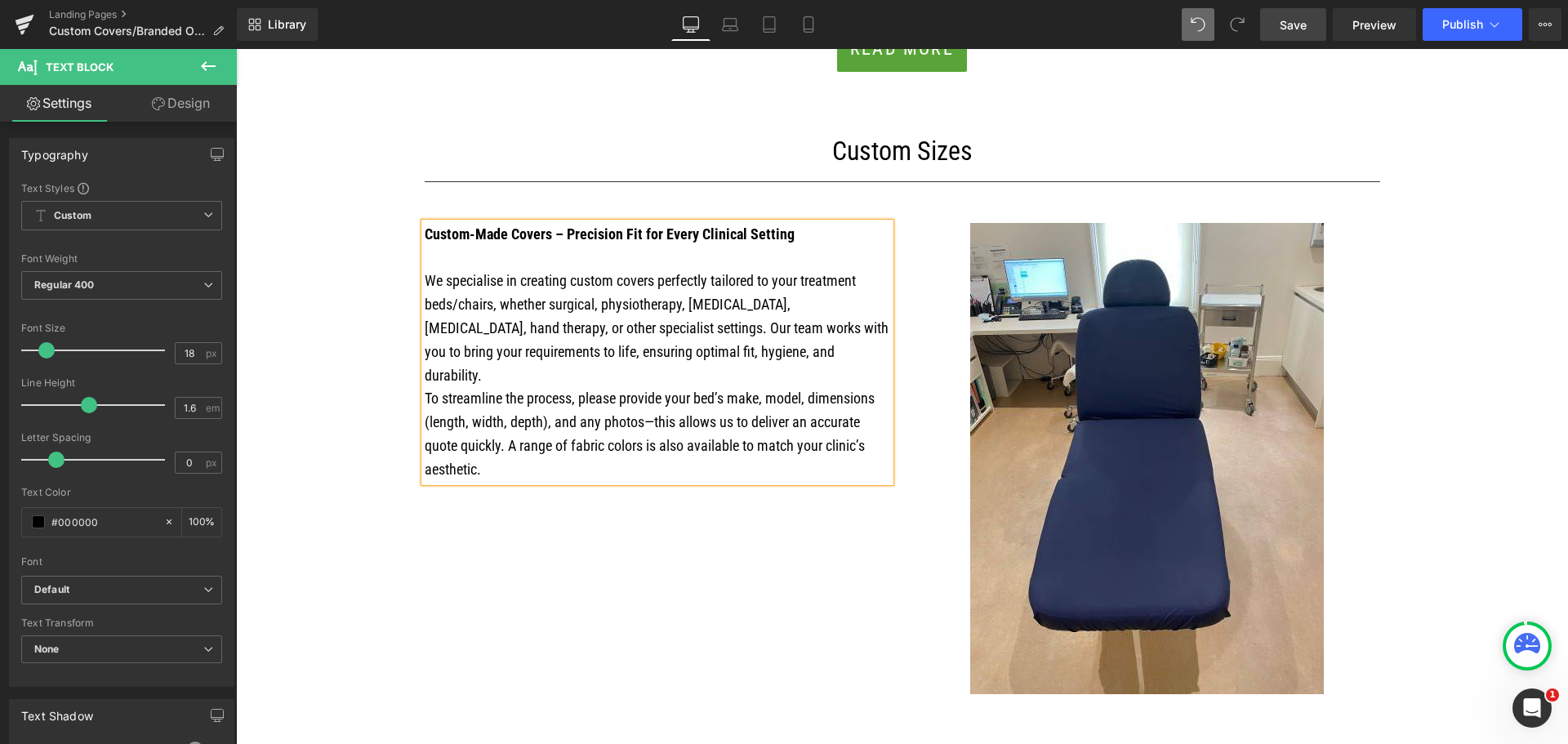
click at [626, 327] on p "We specialise in creating custom covers perfectly tailored to your treatment be…" at bounding box center [657, 328] width 465 height 118
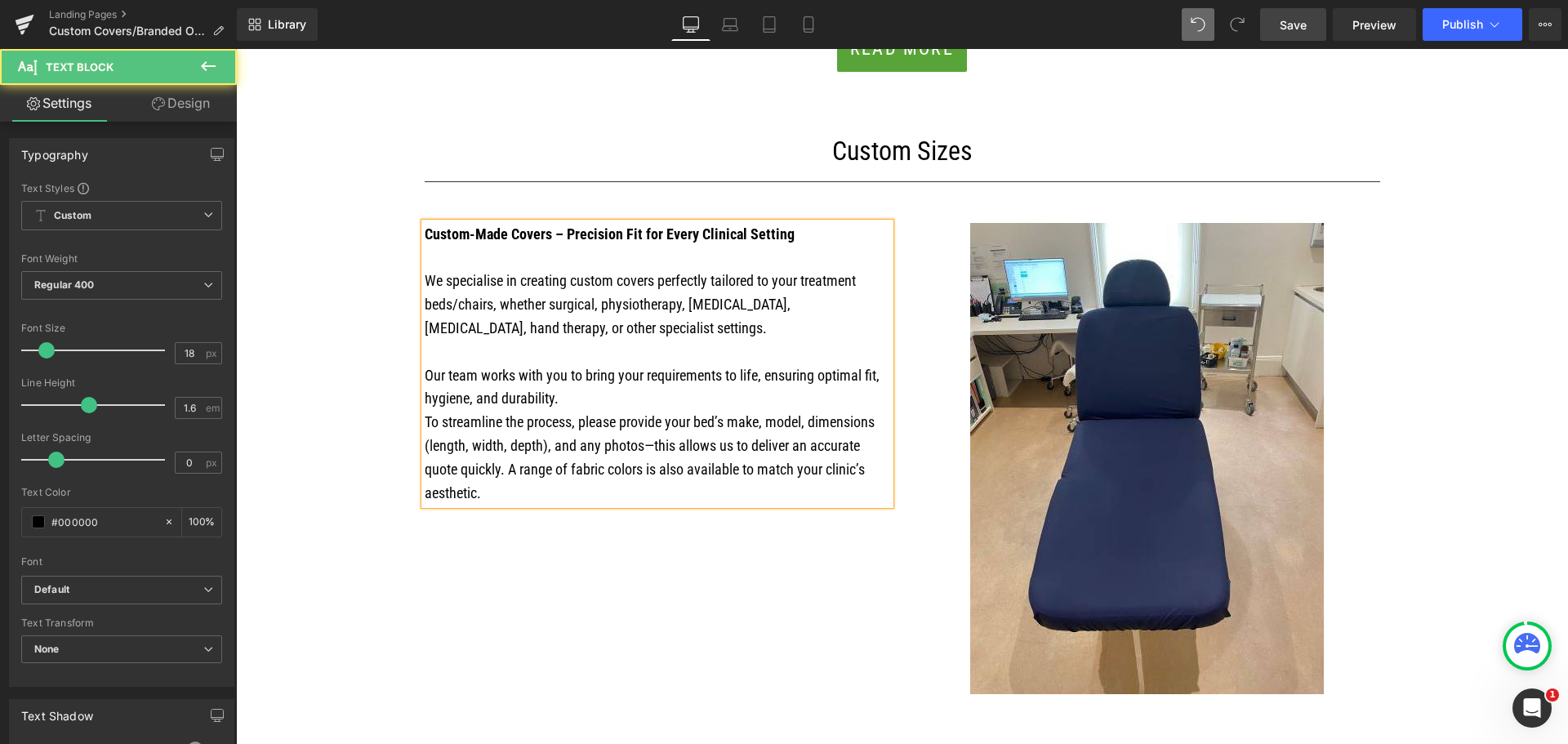
click at [608, 400] on p "Our team works with you to bring your requirements to life, ensuring optimal fi…" at bounding box center [657, 387] width 465 height 48
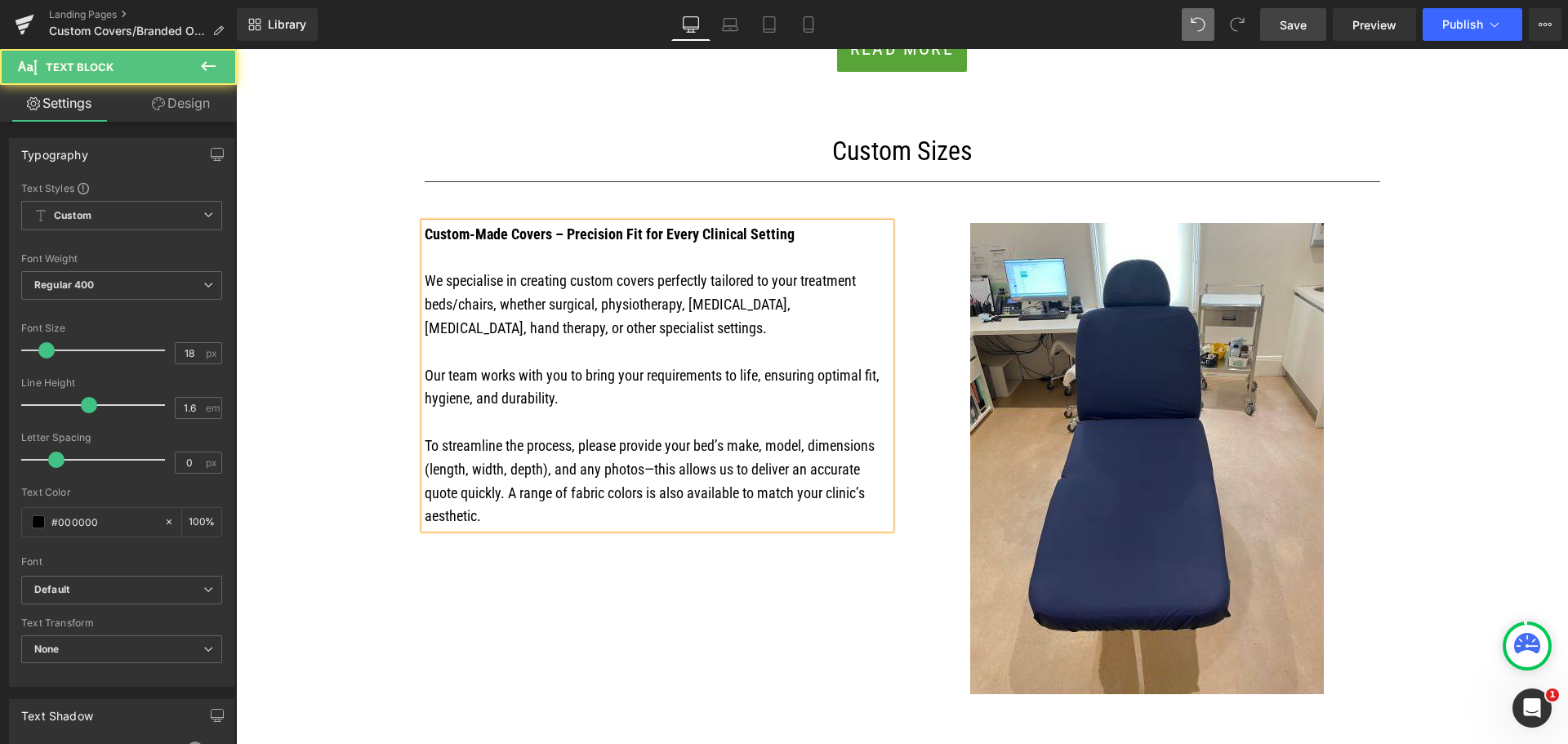
click at [645, 469] on p "To streamline the process, please provide your bed’s make, model, dimensions (l…" at bounding box center [657, 481] width 465 height 94
click at [537, 510] on p "To streamline the process, please provide your bed’s make, model, dimensions (l…" at bounding box center [657, 481] width 465 height 94
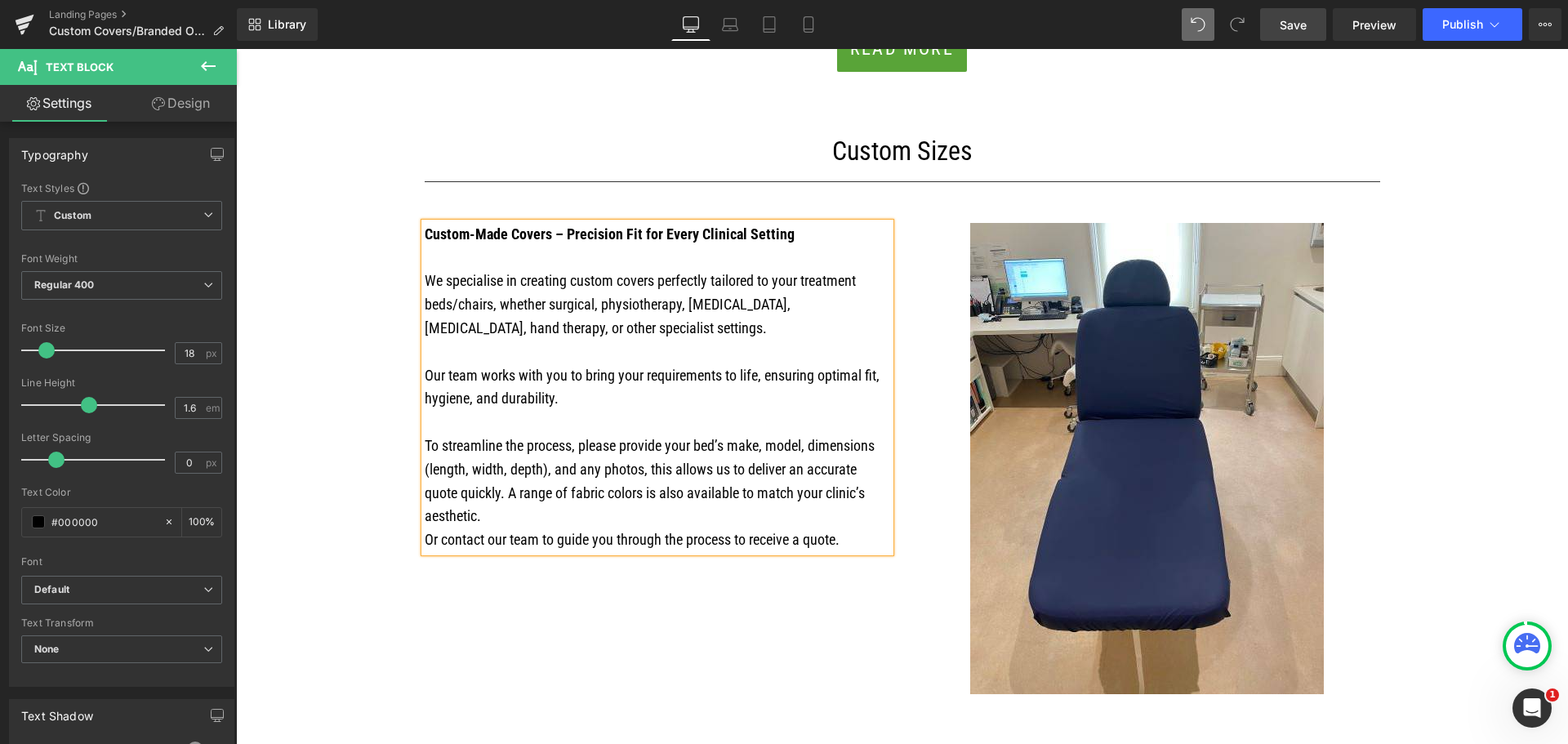
click at [514, 650] on div "Custom-Made Covers – Precision Fit for Every Clinical Setting We specialise in …" at bounding box center [902, 450] width 980 height 504
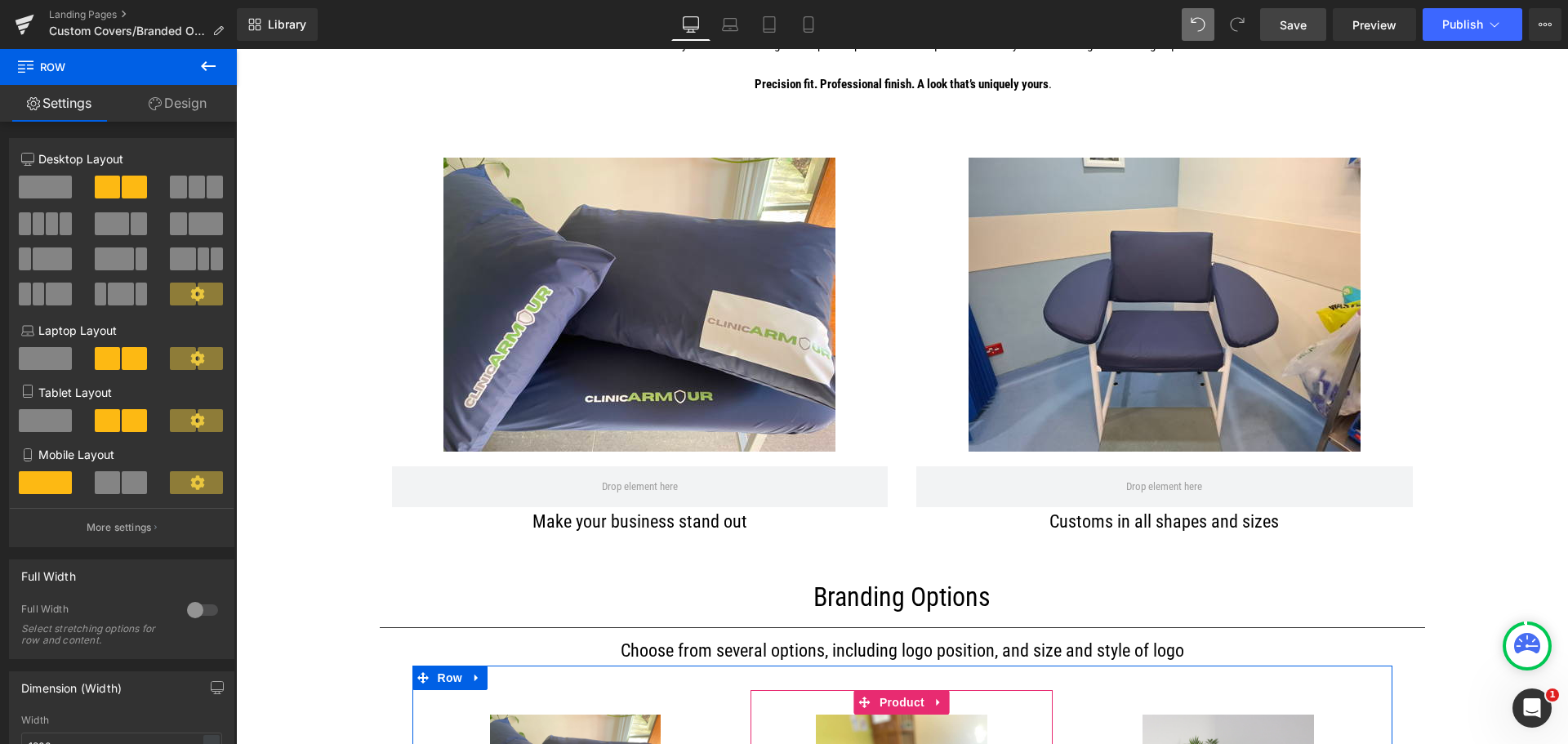
scroll to position [572, 0]
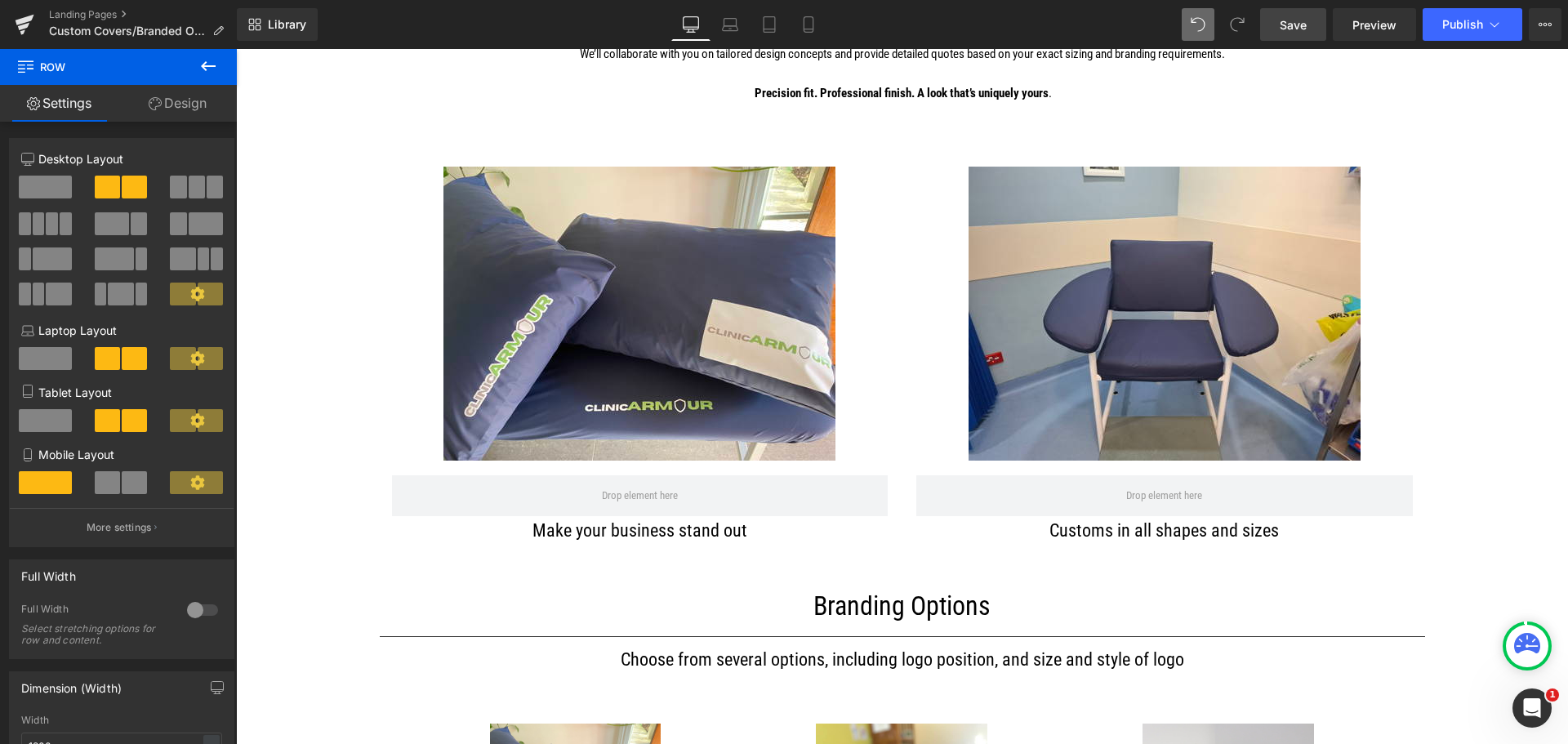
click at [1301, 34] on link "Save" at bounding box center [1293, 24] width 66 height 33
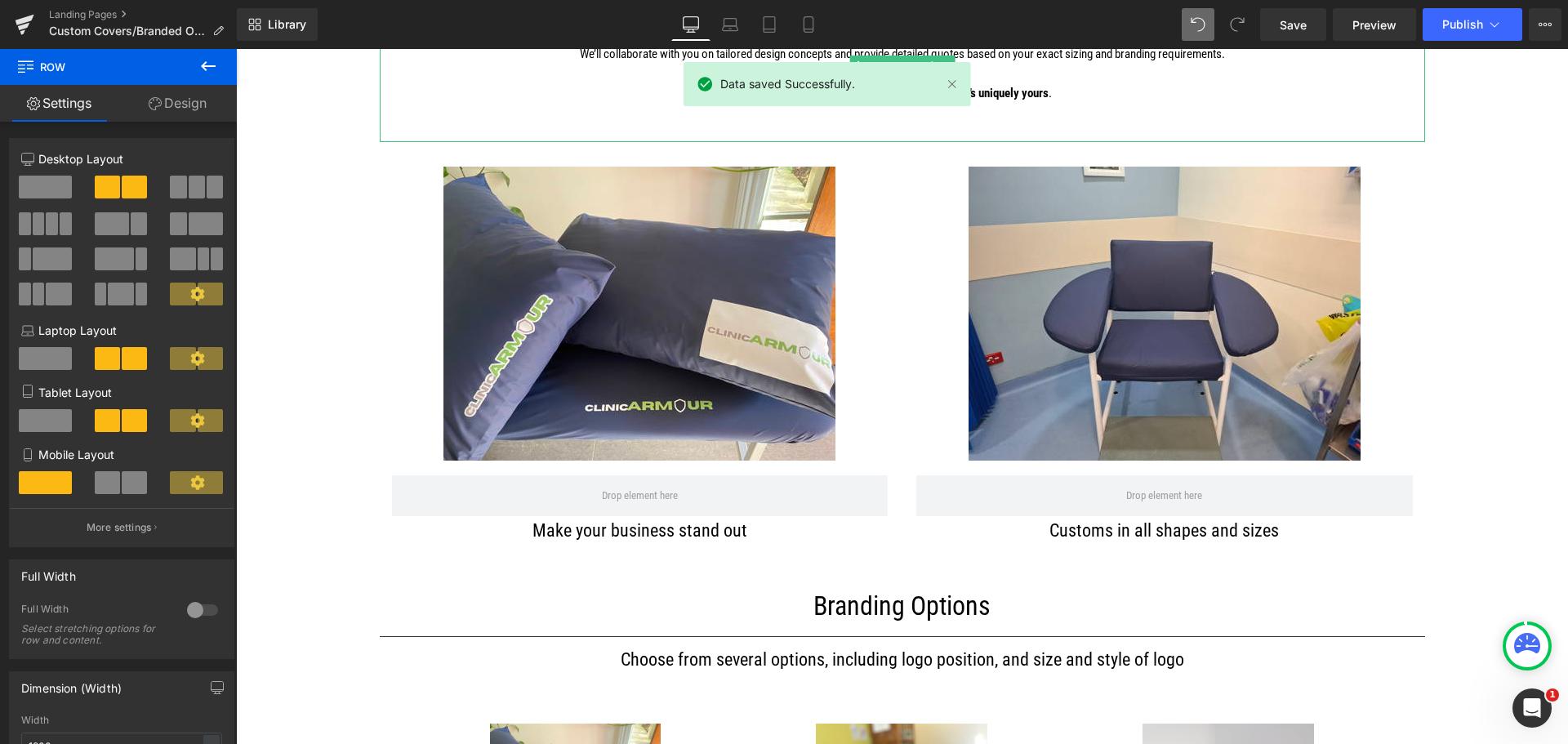
click at [1050, 92] on p "Precision fit. Professional finish. A look that’s uniquely yours ." at bounding box center [902, 93] width 1046 height 20
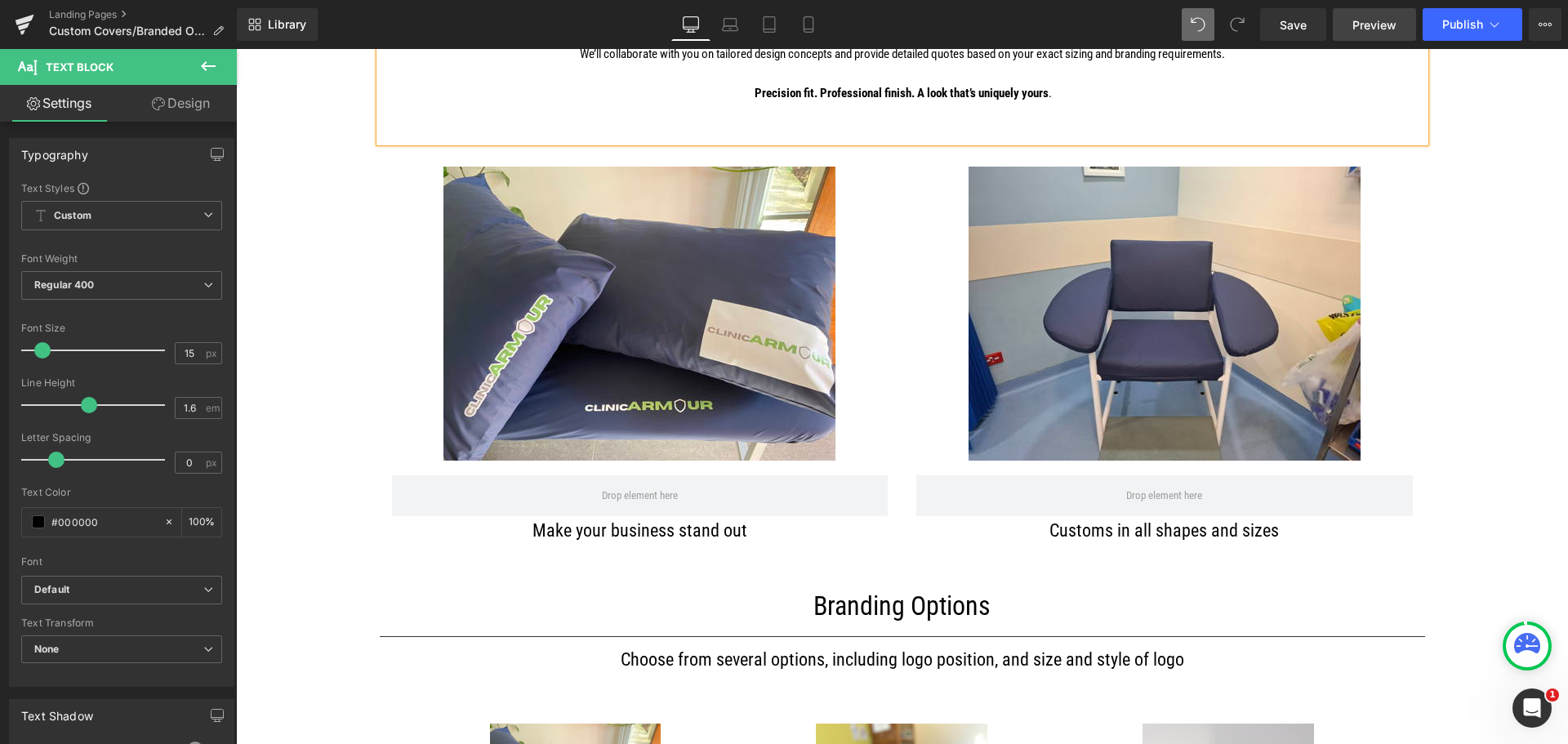
click at [1364, 30] on span "Preview" at bounding box center [1374, 25] width 44 height 17
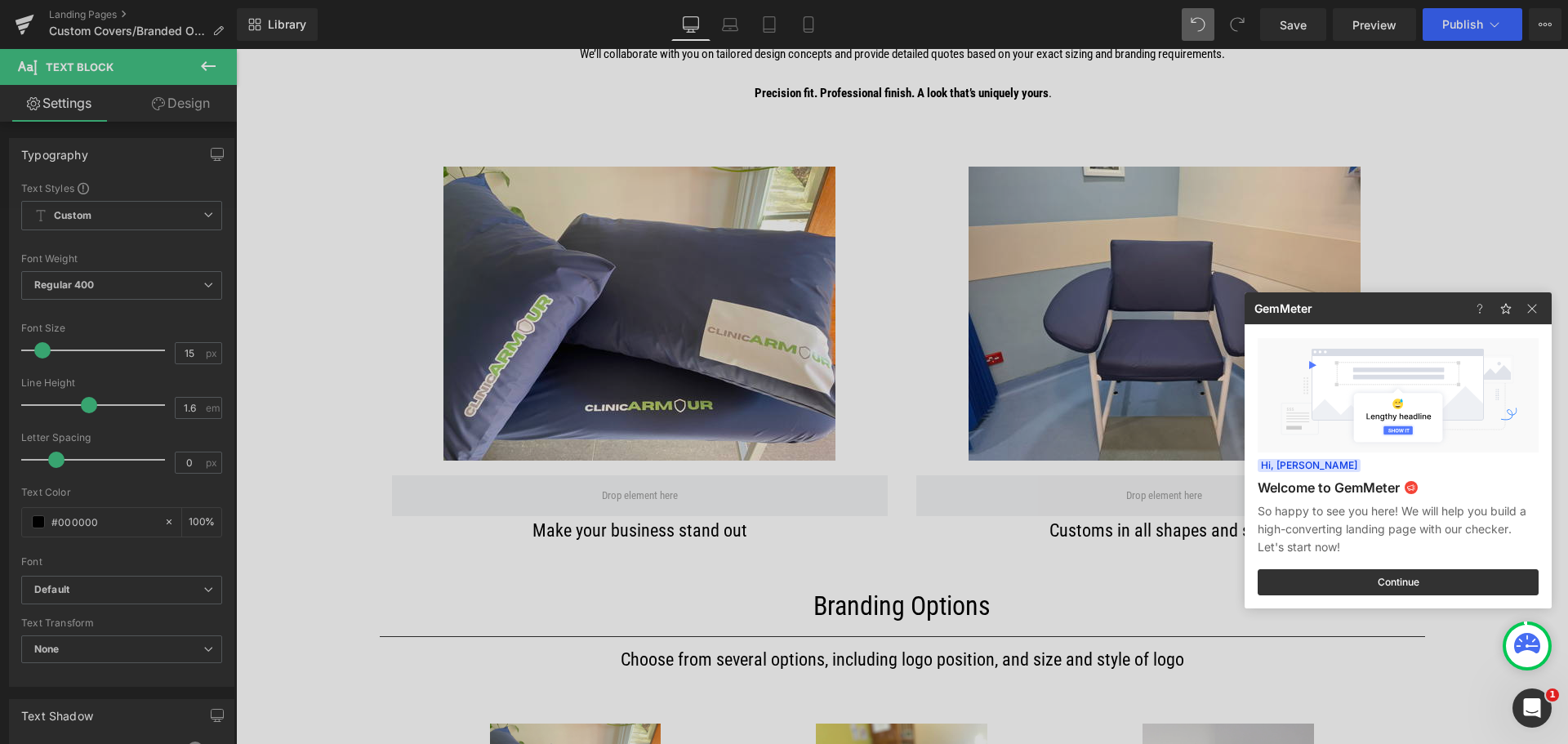
click at [1183, 114] on div at bounding box center [784, 372] width 1568 height 744
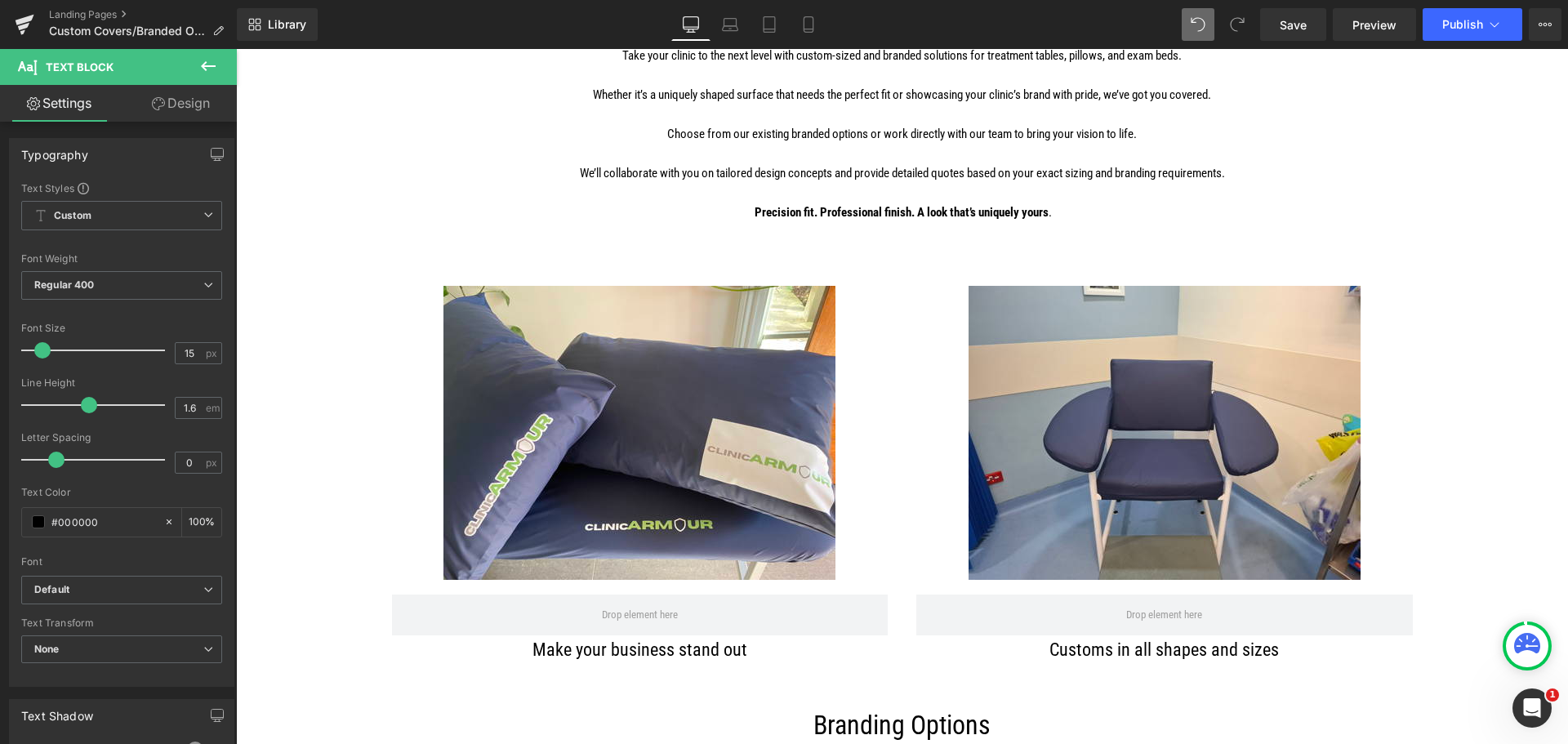
scroll to position [164, 0]
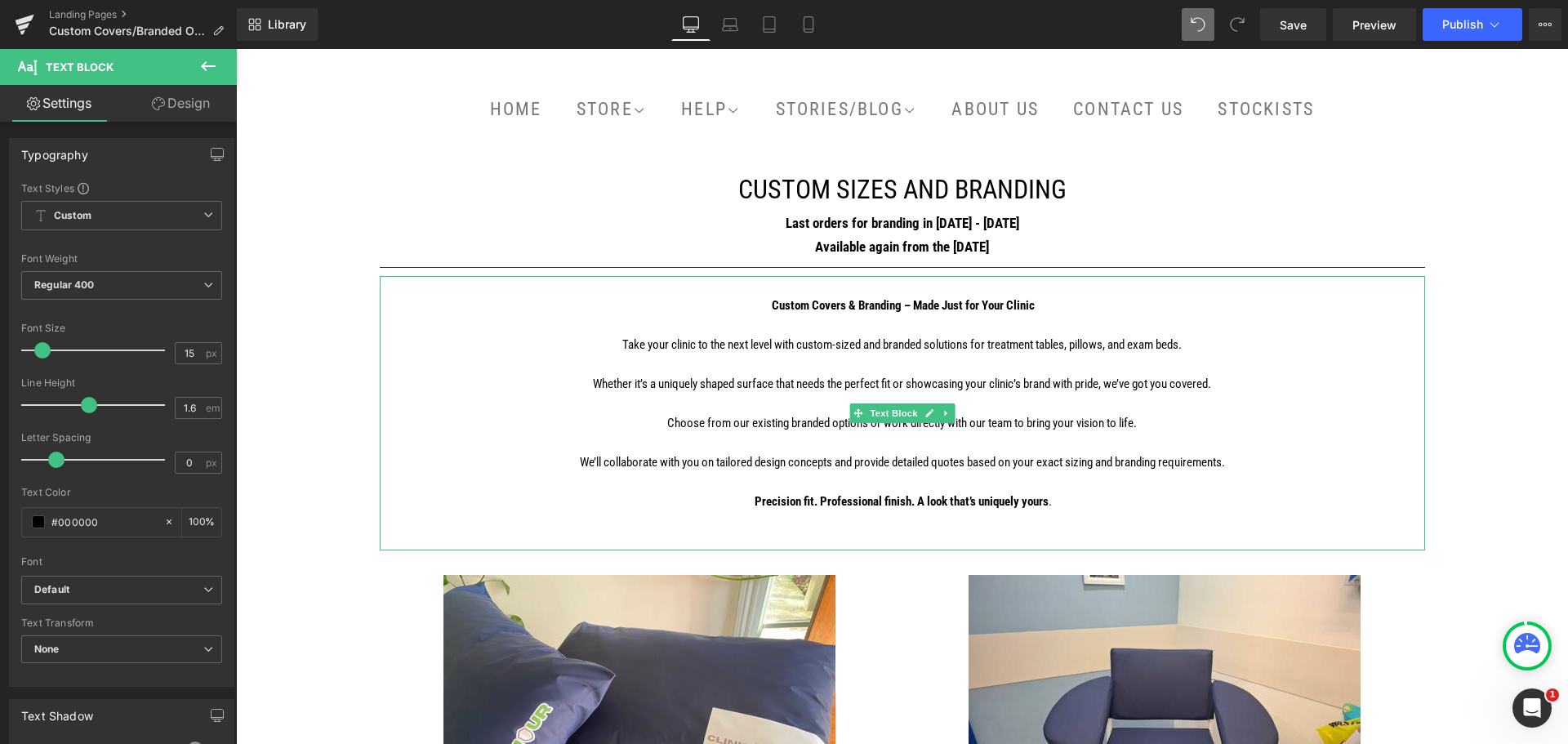
click at [946, 371] on p at bounding box center [902, 364] width 1046 height 20
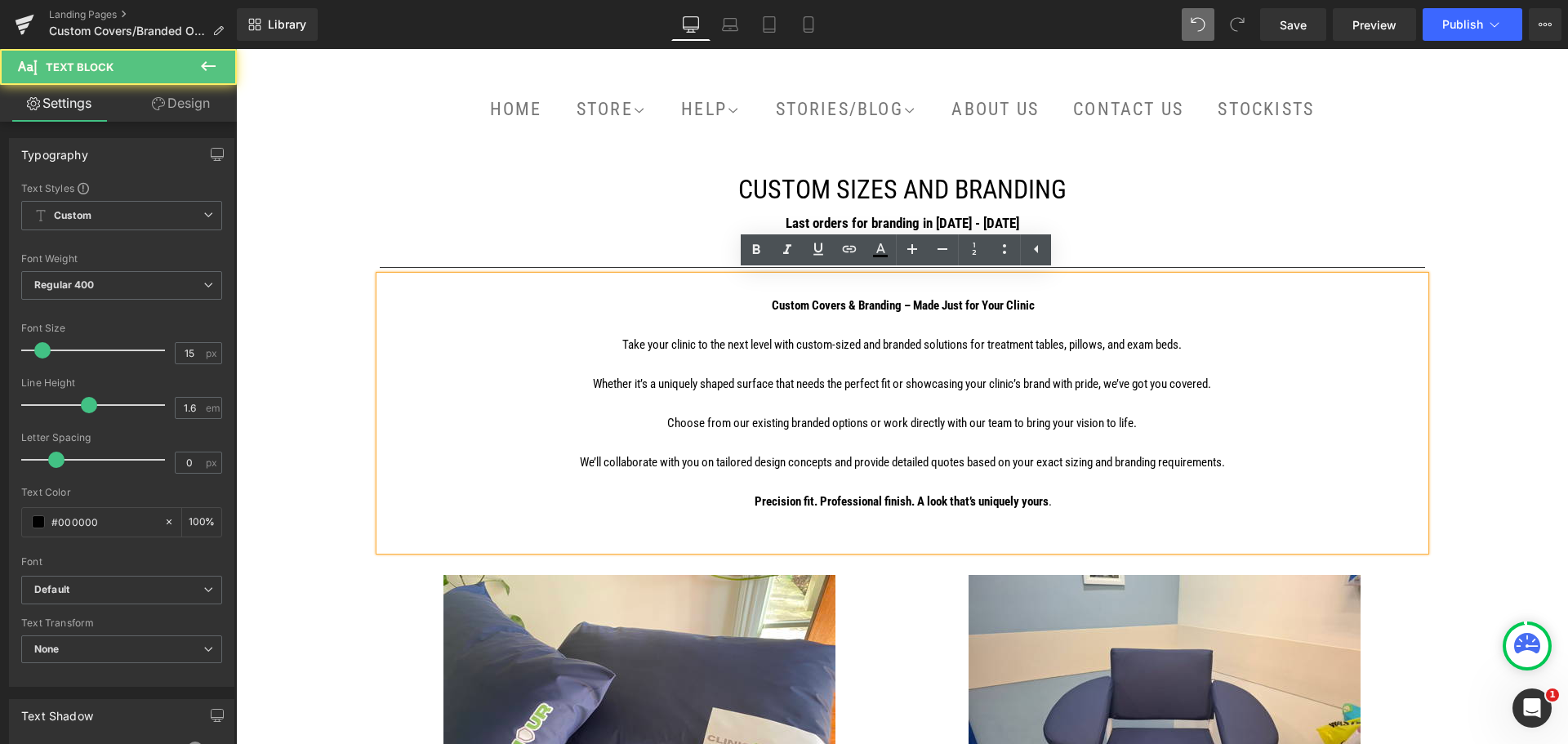
click at [947, 380] on p "Whether it’s a uniquely shaped surface that needs the perfect fit or showcasing…" at bounding box center [902, 384] width 1046 height 20
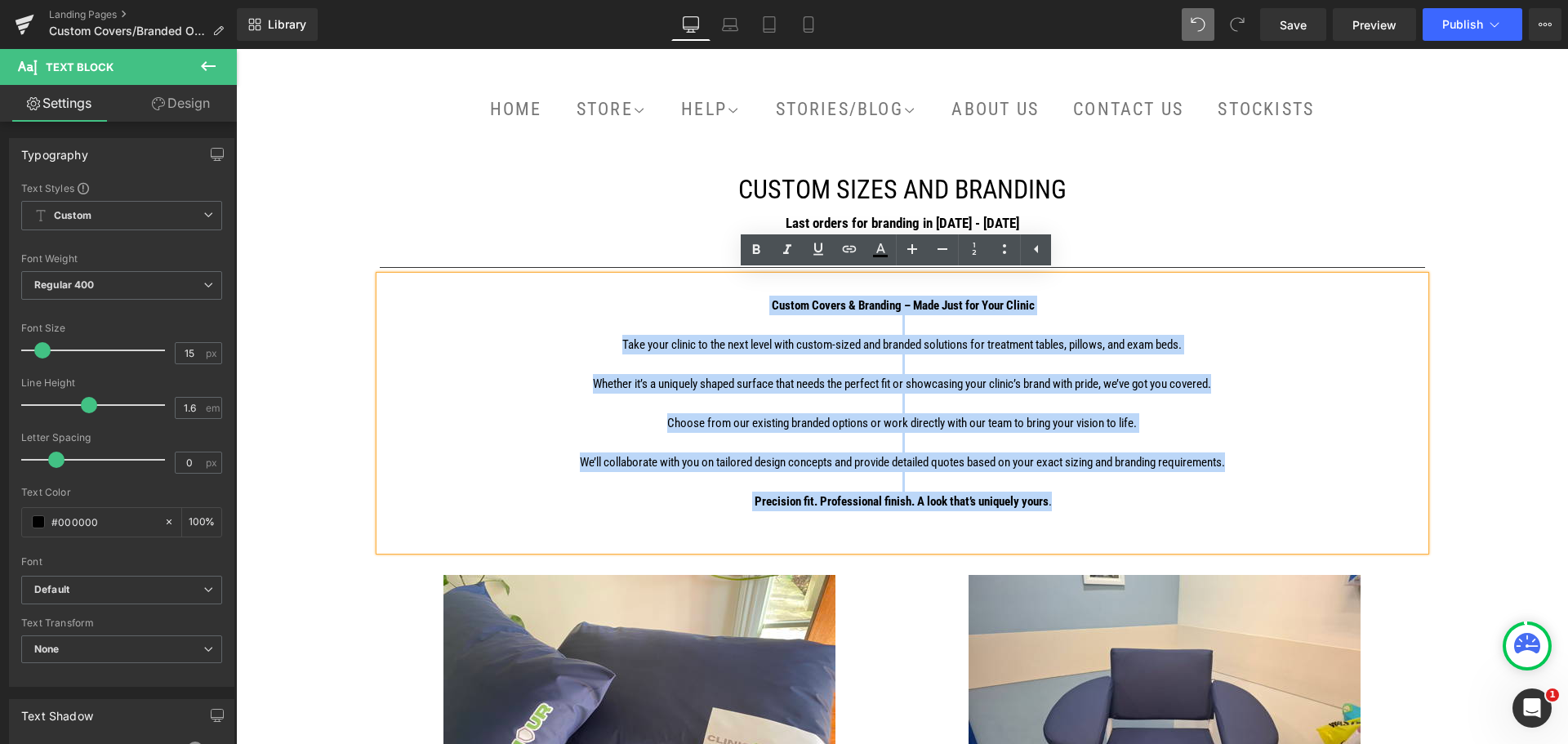
drag, startPoint x: 1053, startPoint y: 507, endPoint x: 755, endPoint y: 311, distance: 356.7
click at [755, 311] on div "Custom Covers & Branding – Made Just for Your Clinic Take your clinic to the ne…" at bounding box center [902, 413] width 1046 height 275
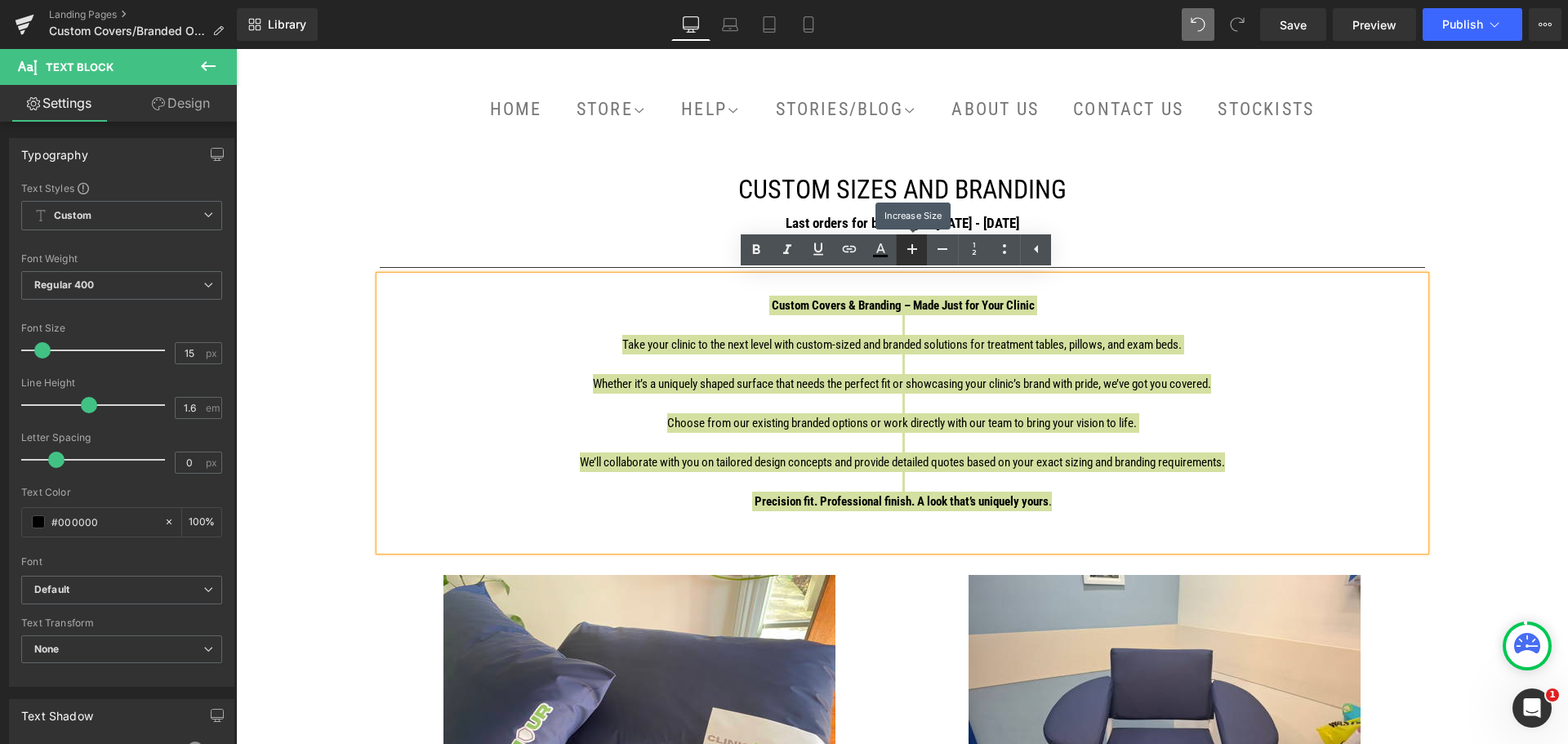
click at [912, 255] on icon at bounding box center [912, 249] width 20 height 20
type input "17"
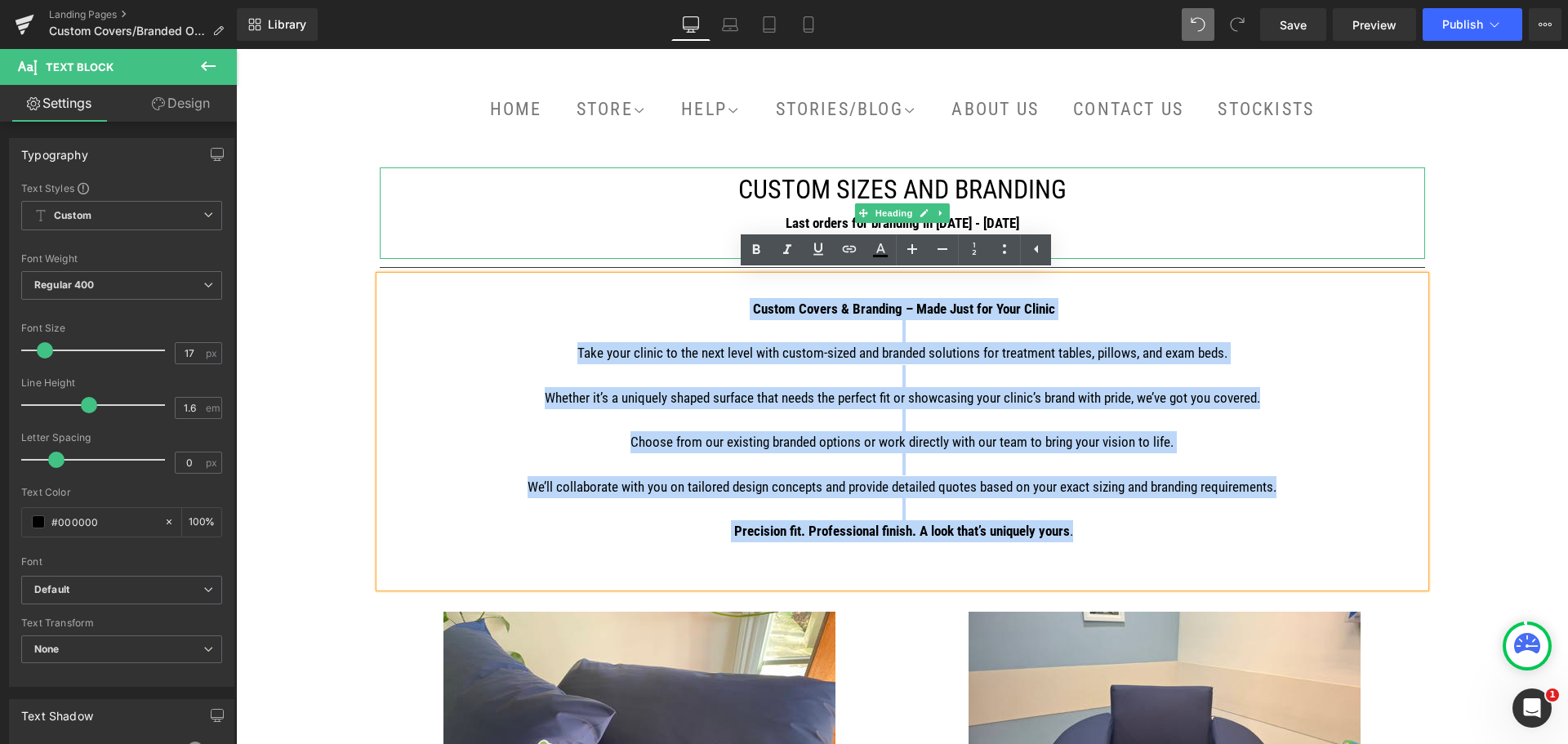
click at [1210, 231] on div "Last orders for branding in [DATE] - [DATE]" at bounding box center [902, 223] width 1046 height 23
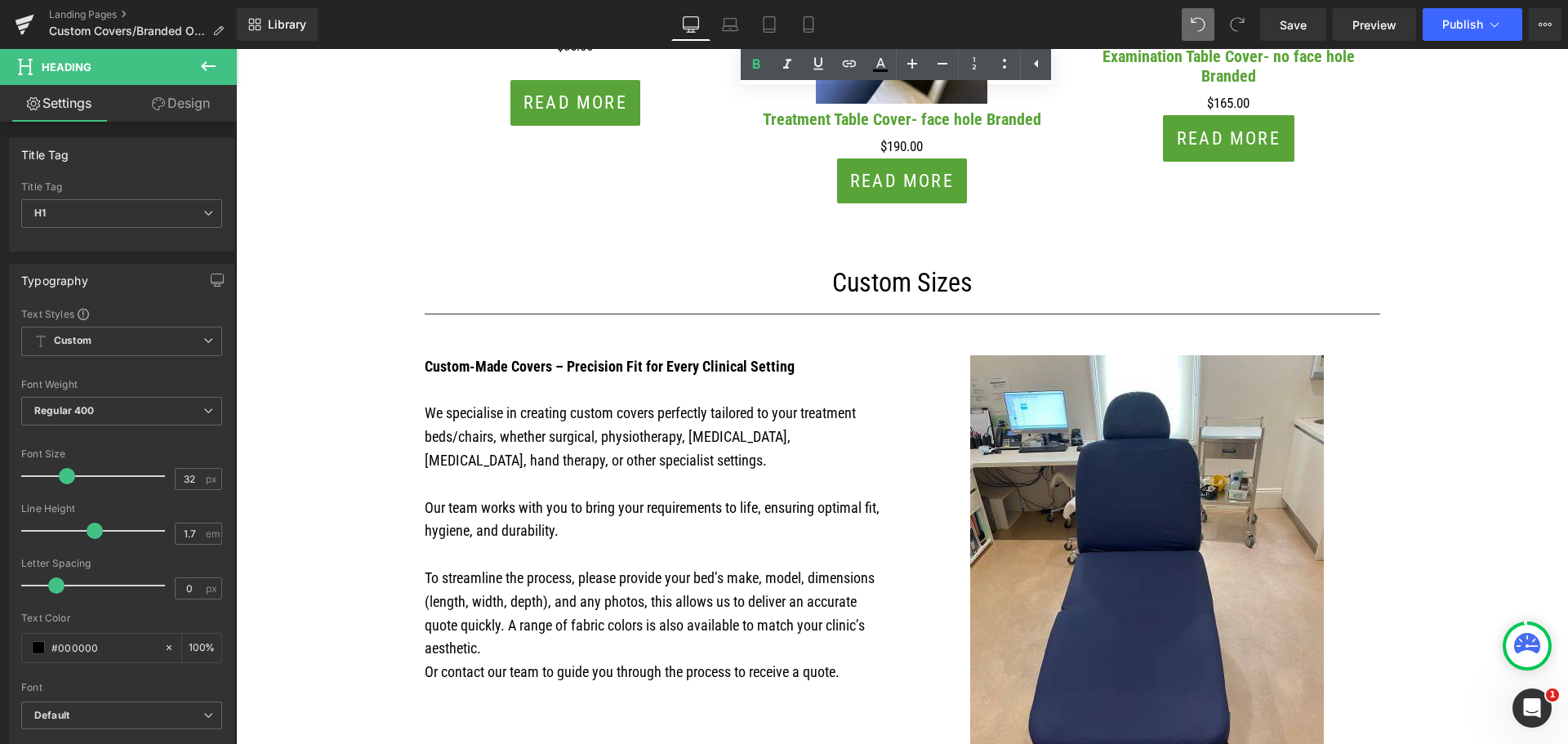
scroll to position [1470, 0]
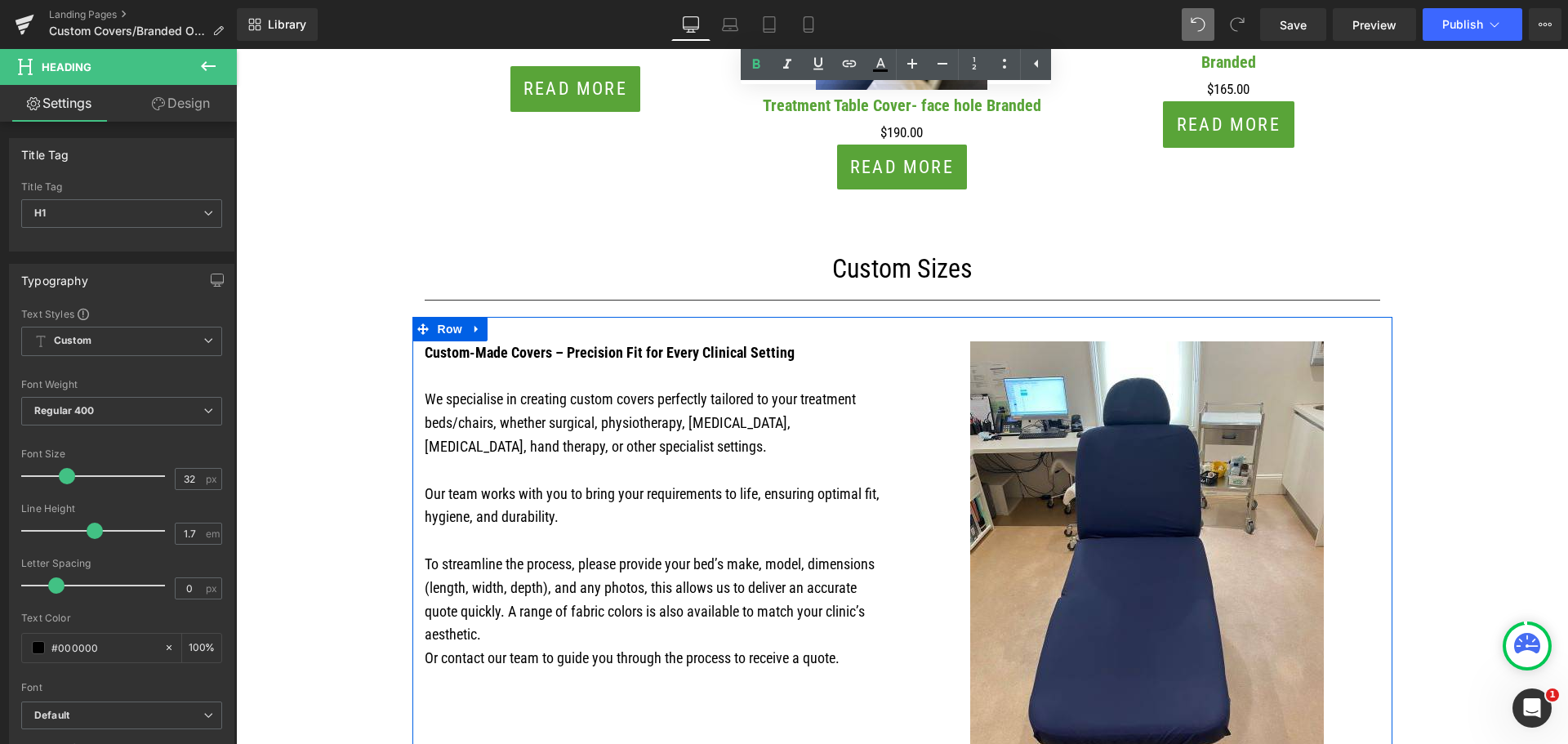
click at [829, 463] on p at bounding box center [657, 470] width 465 height 23
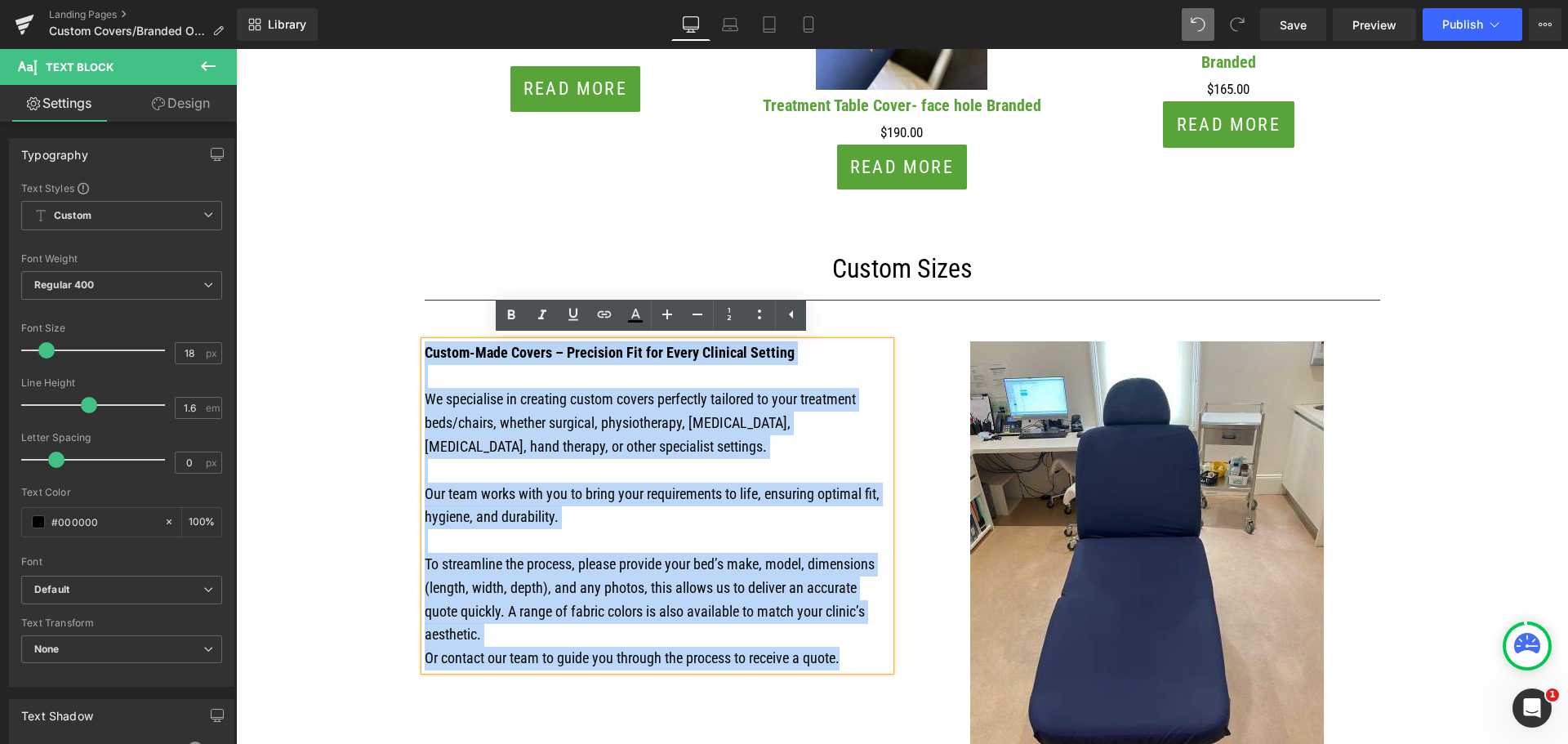
drag, startPoint x: 852, startPoint y: 665, endPoint x: 395, endPoint y: 353, distance: 553.3
click at [395, 353] on div "CUSTOM SIZES AND BRANDING Last orders for branding in [DATE] - [DATE] Available…" at bounding box center [902, 184] width 1046 height 2648
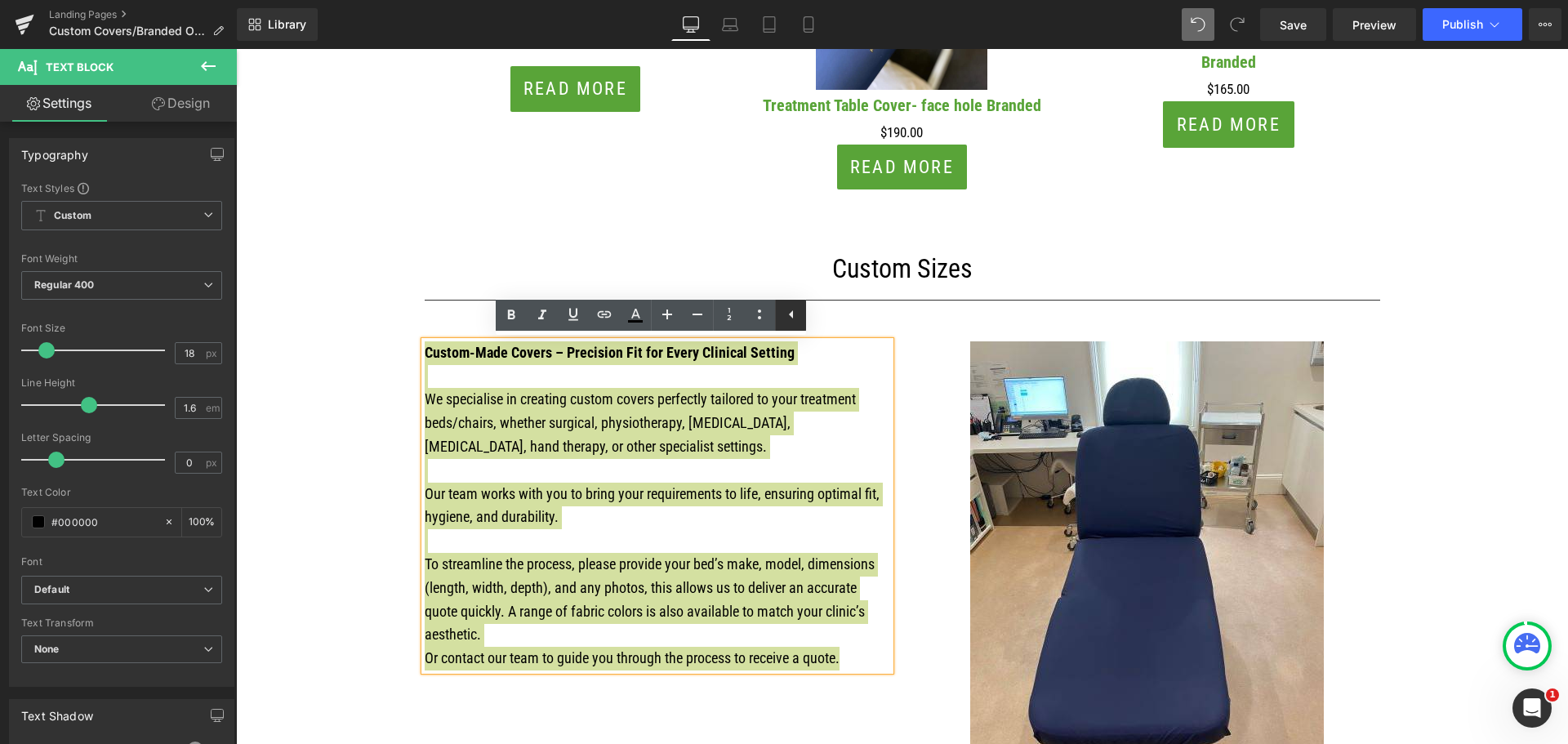
click at [799, 308] on icon at bounding box center [791, 314] width 20 height 20
click at [759, 311] on icon at bounding box center [761, 314] width 4 height 8
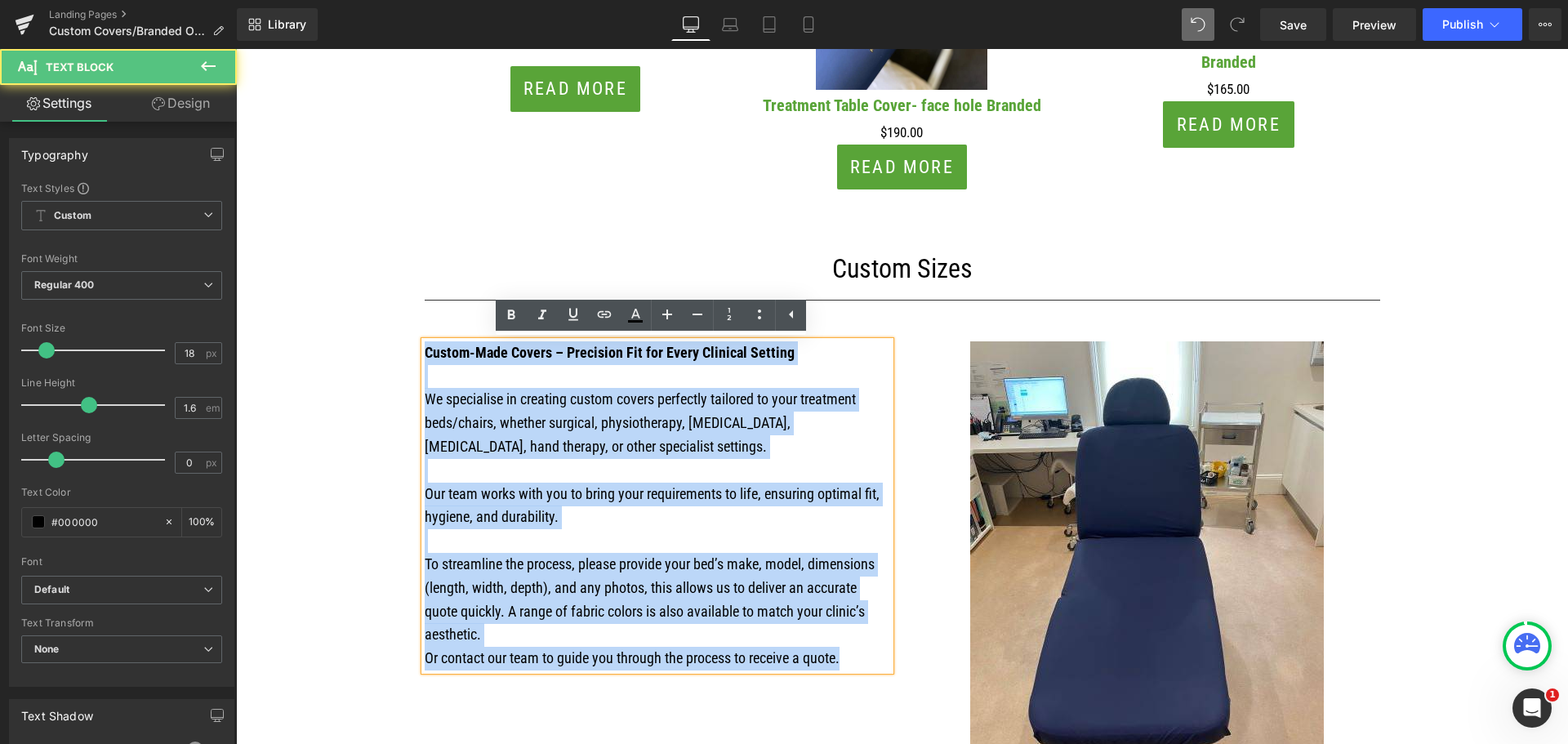
click at [456, 446] on p "We specialise in creating custom covers perfectly tailored to your treatment be…" at bounding box center [657, 423] width 465 height 70
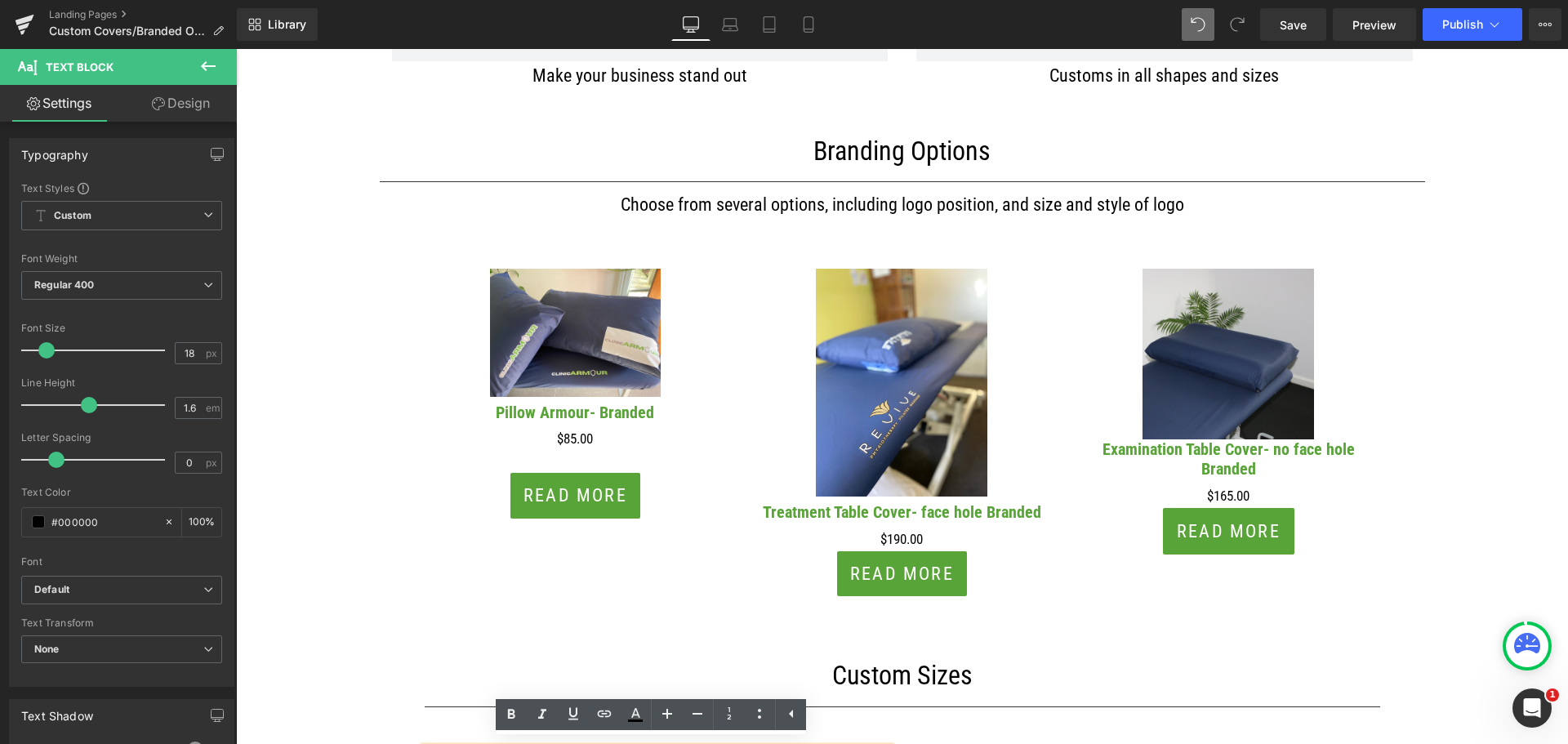
scroll to position [1061, 0]
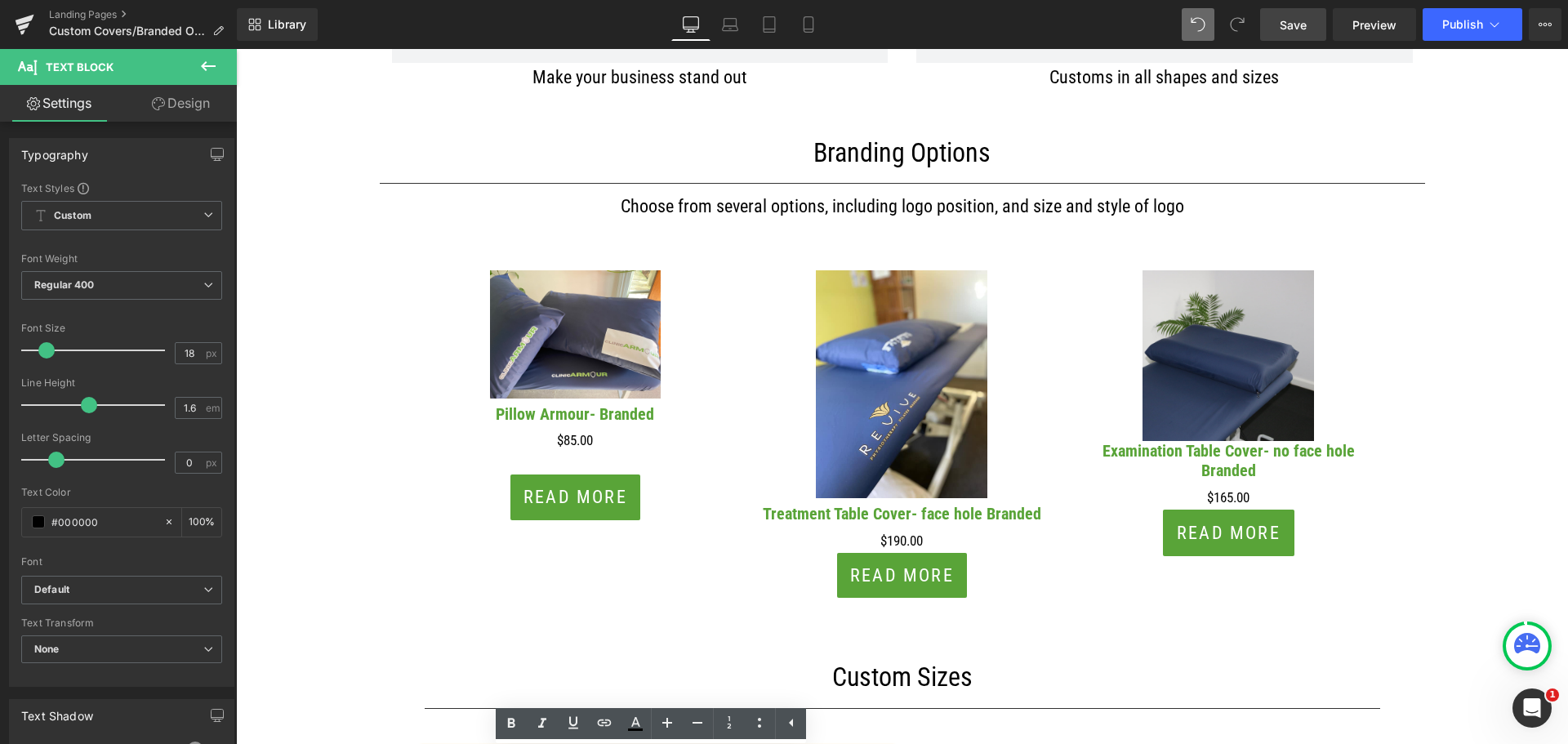
click at [1290, 37] on link "Save" at bounding box center [1293, 24] width 66 height 33
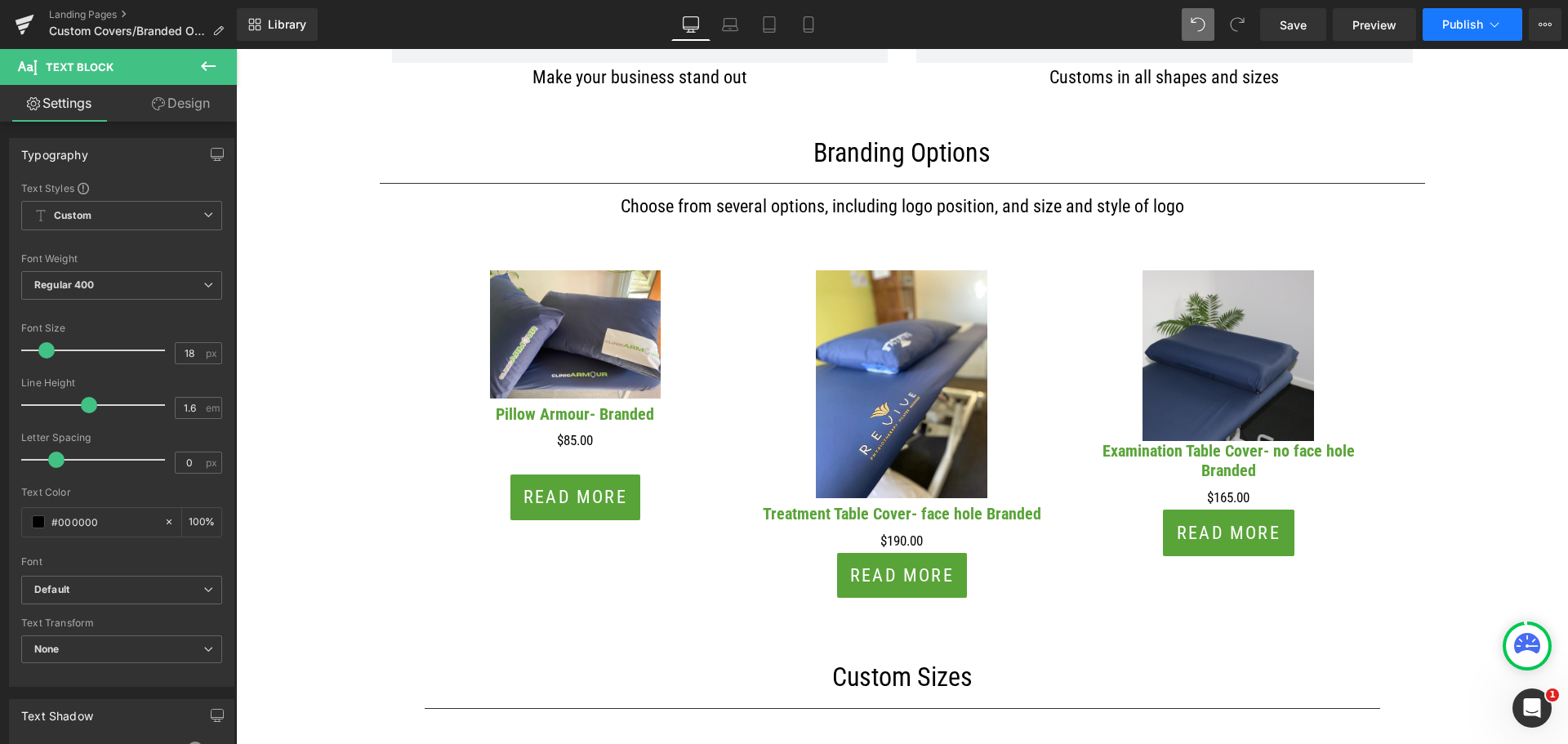
click at [1484, 23] on button "Publish" at bounding box center [1472, 24] width 100 height 33
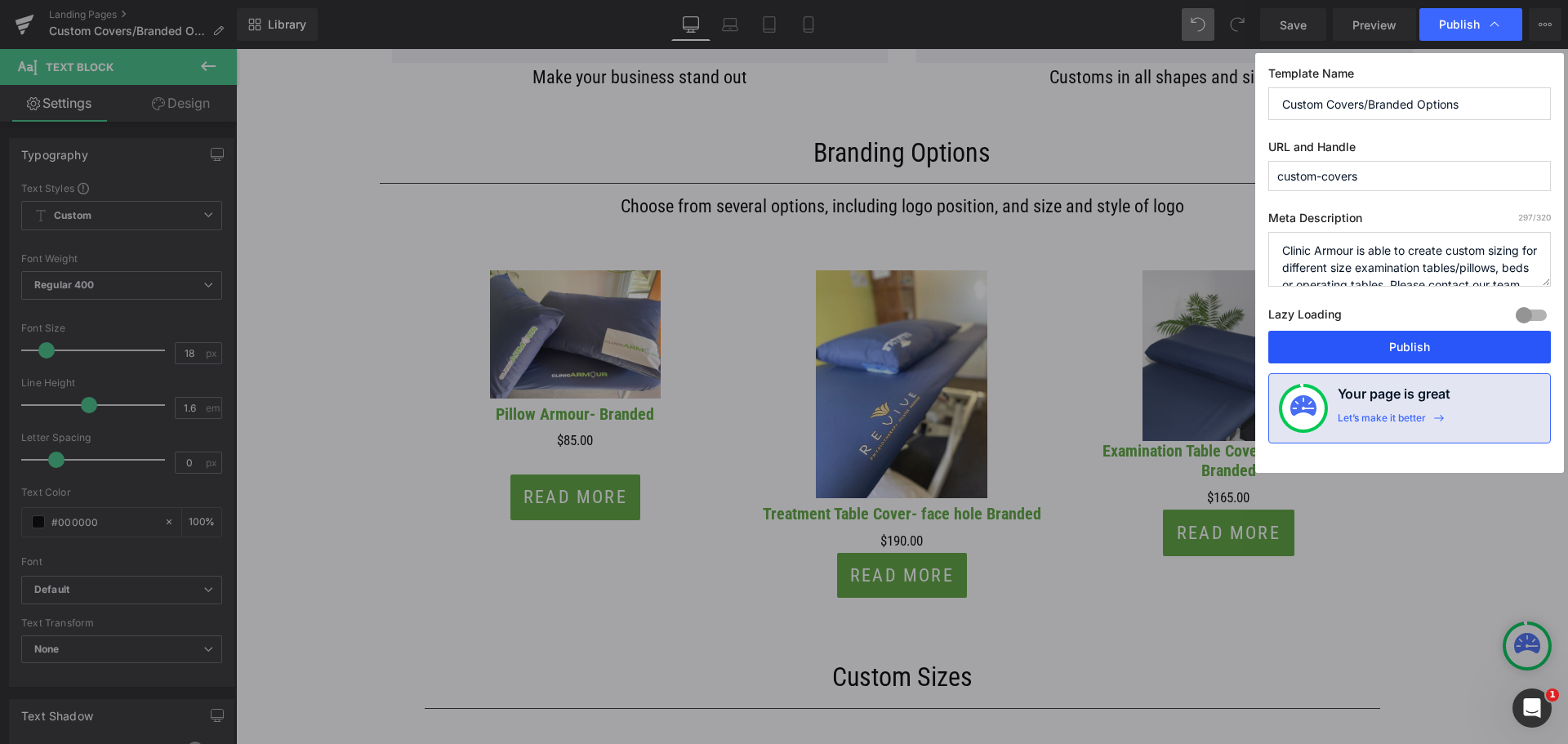
click at [1421, 347] on button "Publish" at bounding box center [1409, 347] width 282 height 33
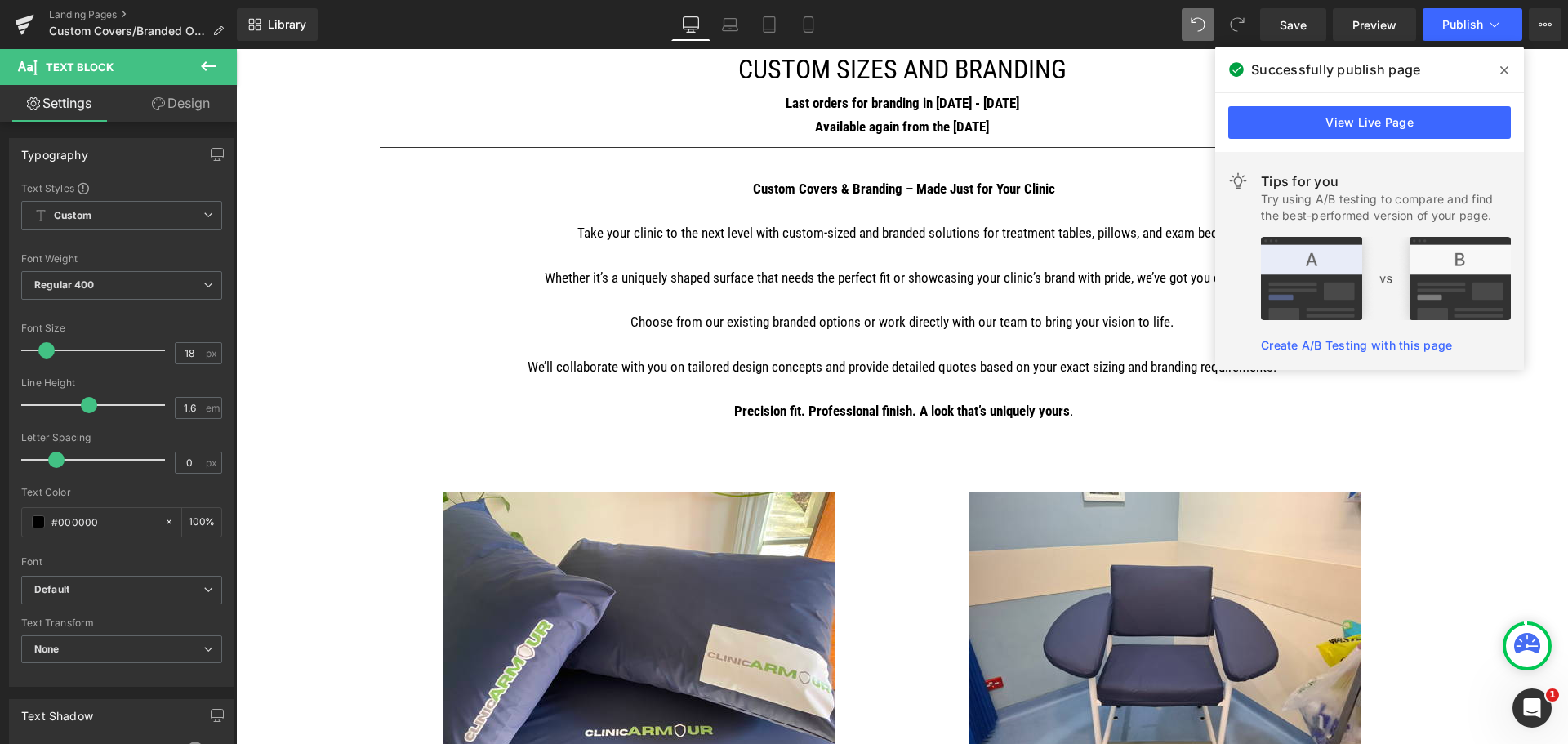
scroll to position [245, 0]
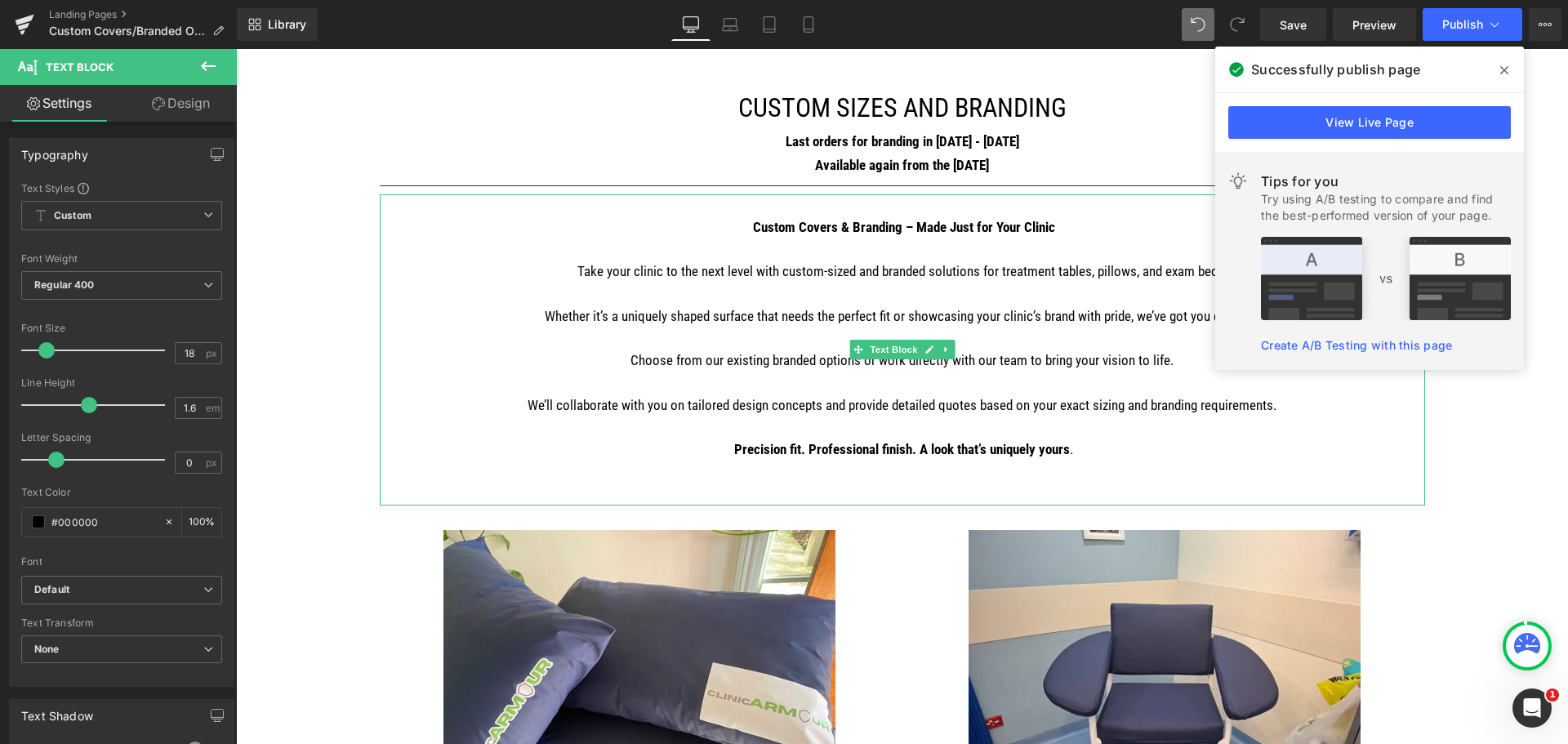
click at [1132, 457] on p "Precision fit. Professional finish. A look that’s uniquely yours ." at bounding box center [902, 449] width 1046 height 22
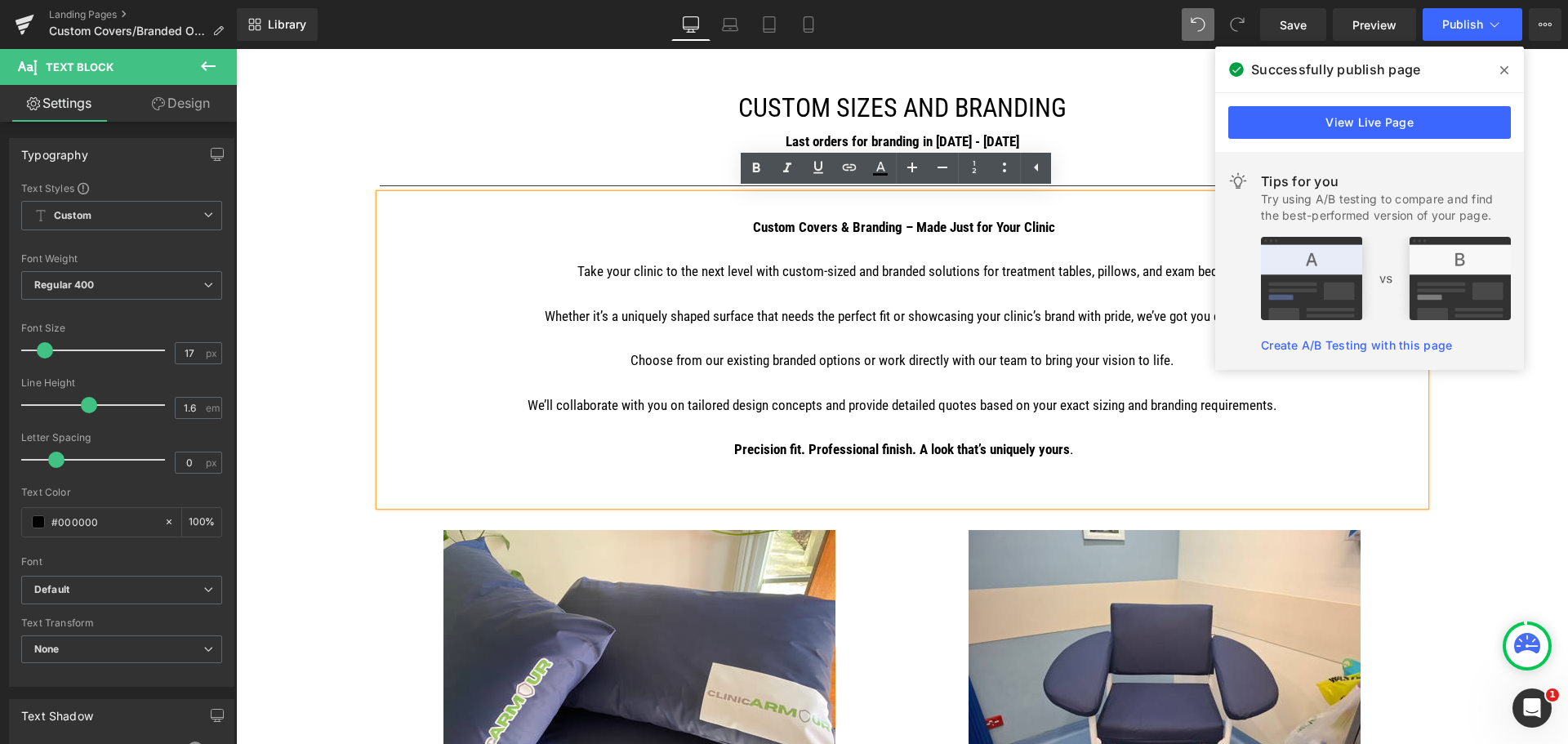
click at [949, 455] on b "Precision fit. Professional finish. A look that’s uniquely yours" at bounding box center [900, 449] width 339 height 16
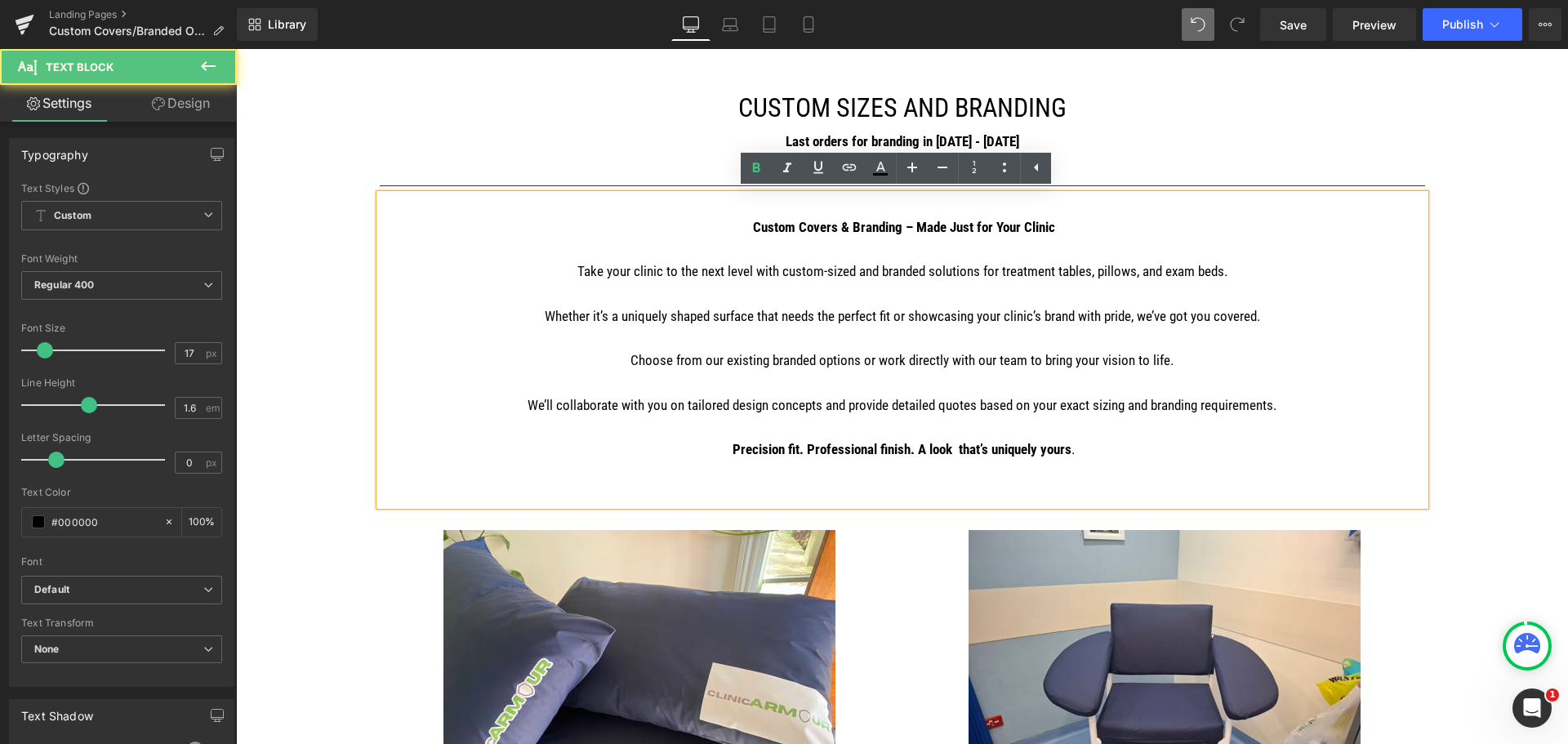
click at [1111, 440] on p "Precision fit. Professional finish. A look that’s uniquely yours ." at bounding box center [902, 449] width 1046 height 22
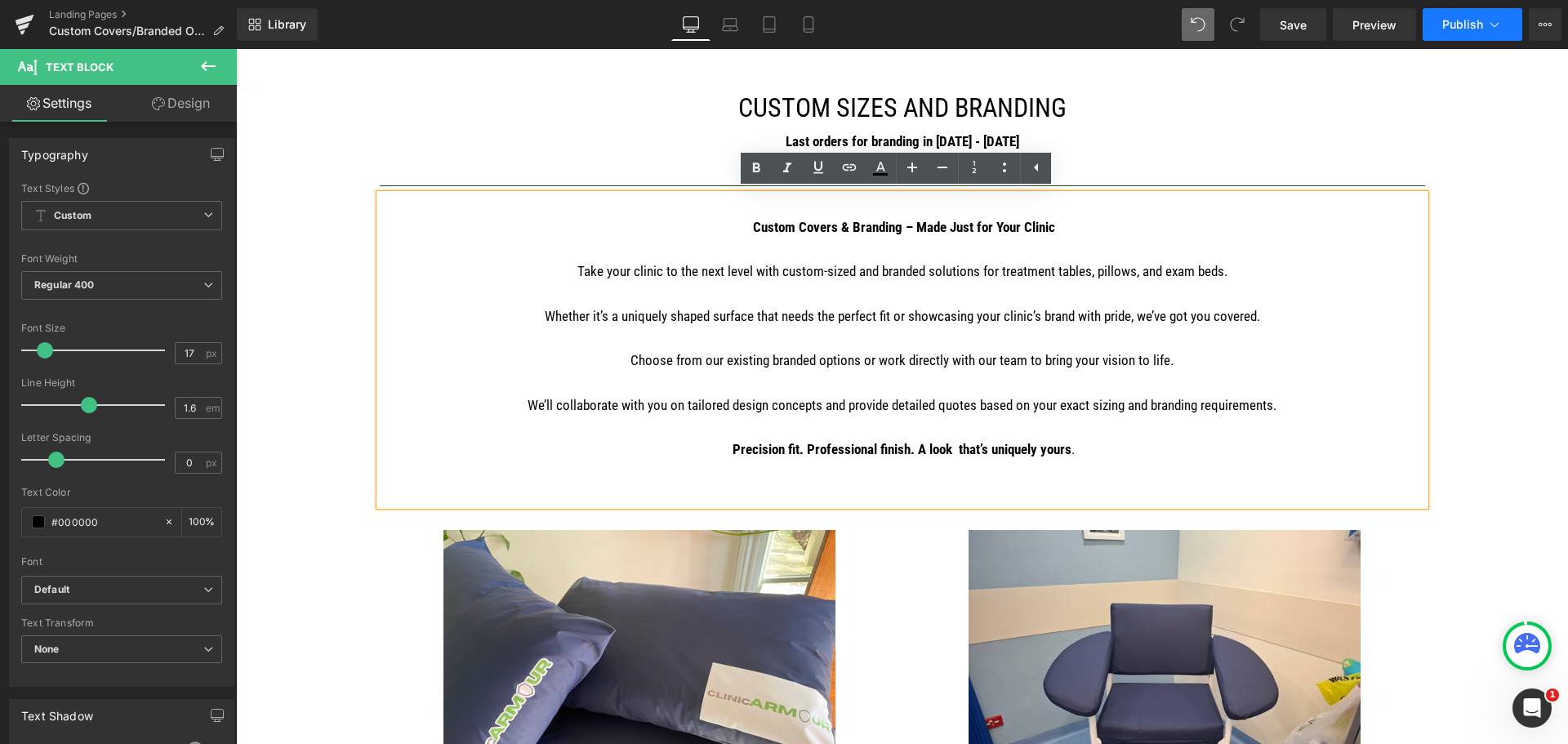
click at [1463, 26] on span "Publish" at bounding box center [1462, 24] width 41 height 13
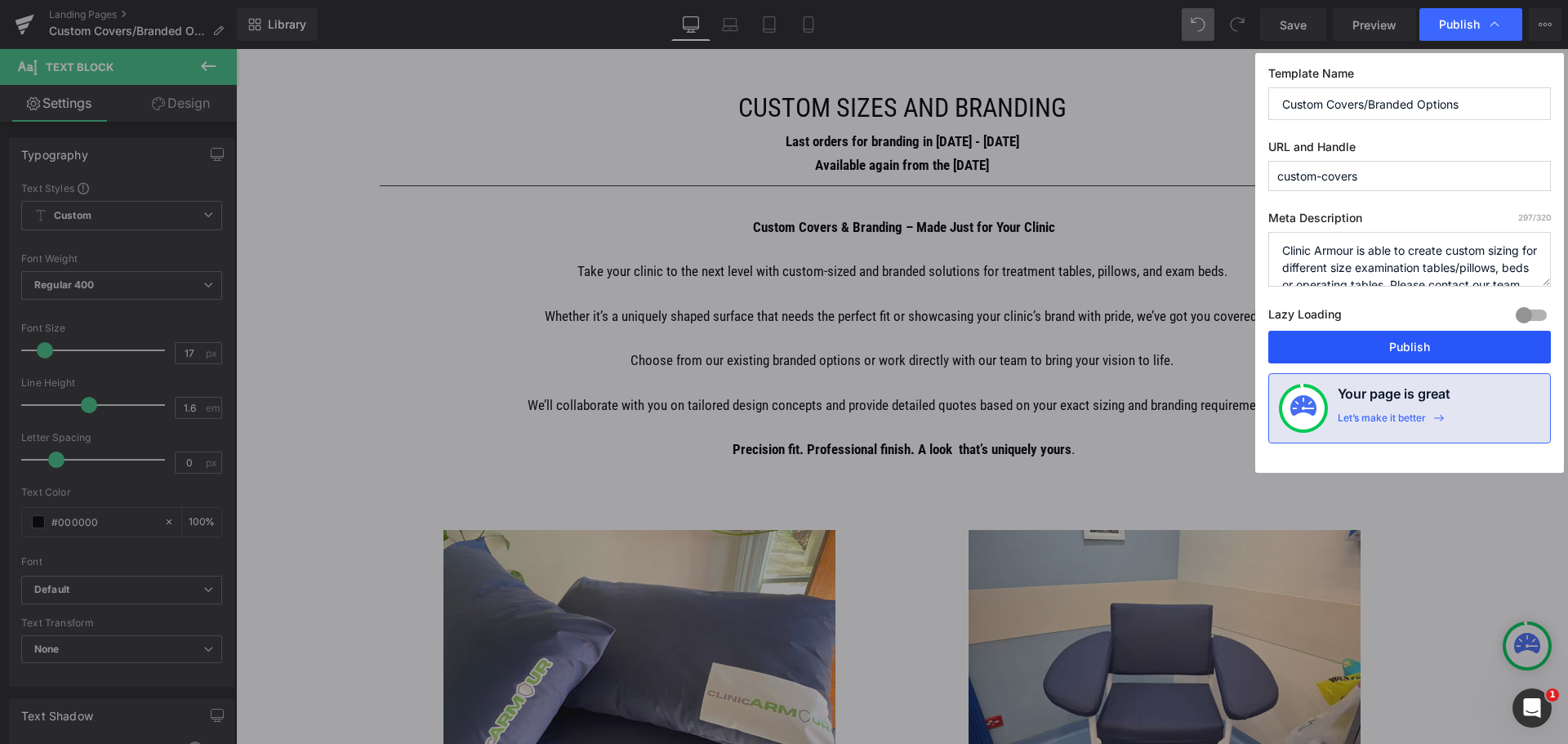
click at [1483, 352] on button "Publish" at bounding box center [1409, 347] width 282 height 33
